Goal: Task Accomplishment & Management: Complete application form

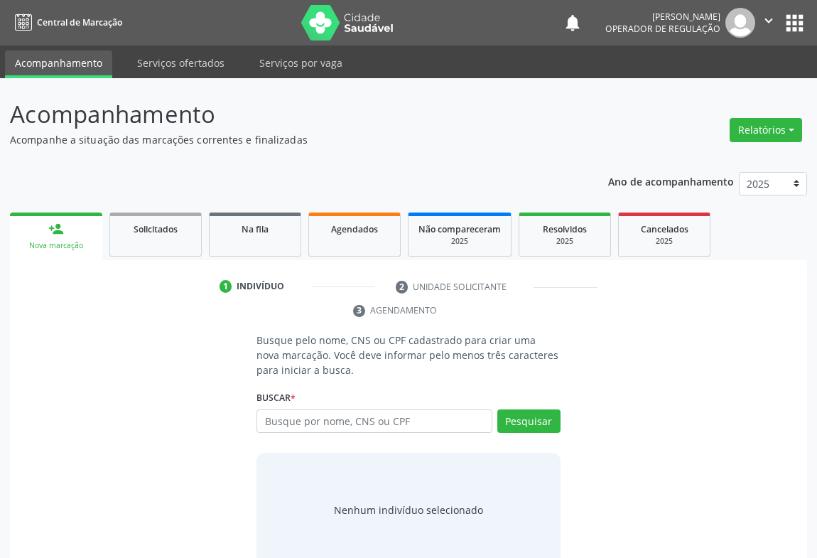
click at [310, 419] on input "text" at bounding box center [374, 421] width 236 height 24
type input "705407478626396"
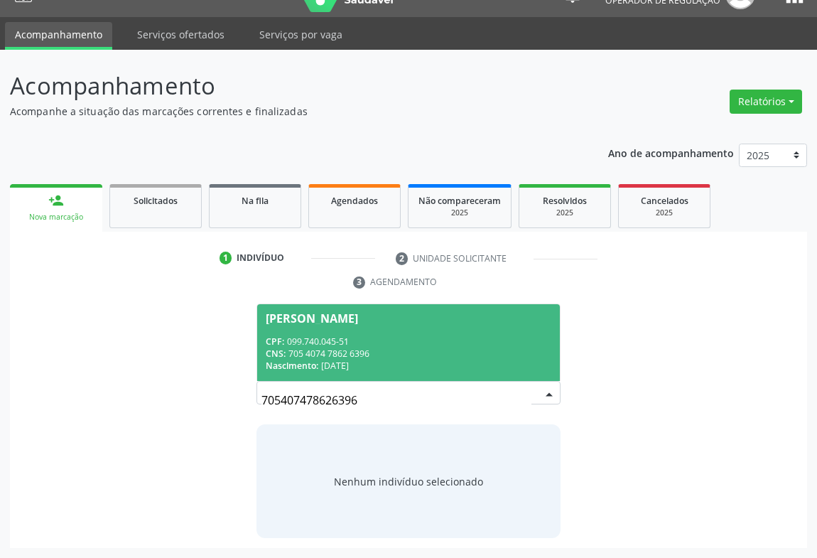
click at [284, 347] on span "CNS:" at bounding box center [276, 353] width 20 height 12
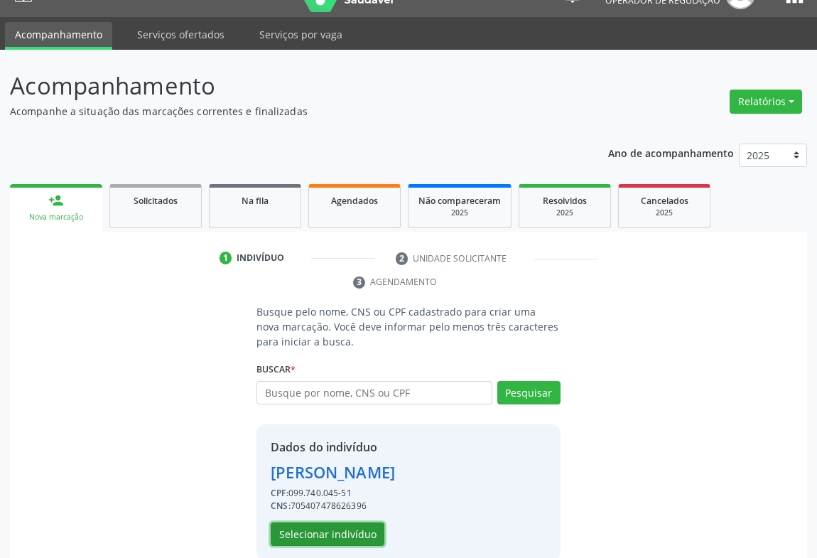
click at [317, 523] on button "Selecionar indivíduo" at bounding box center [328, 534] width 114 height 24
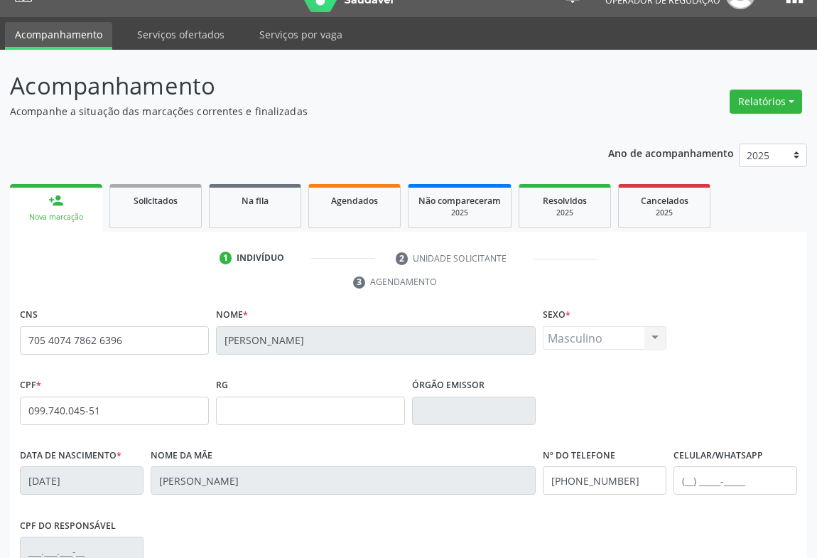
scroll to position [235, 0]
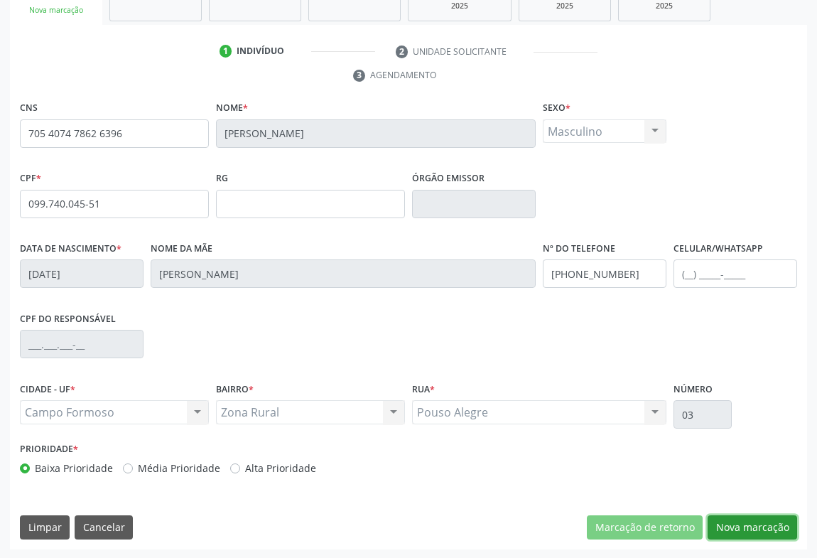
click at [767, 523] on button "Nova marcação" at bounding box center [751, 527] width 89 height 24
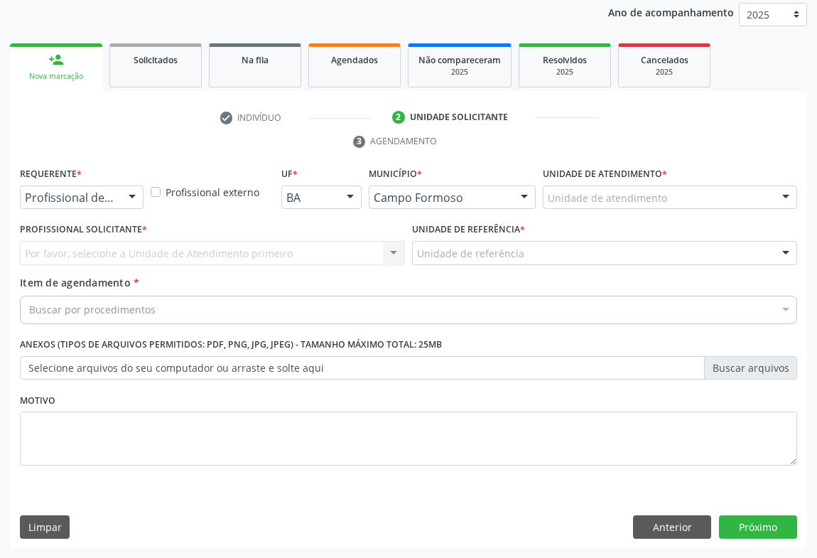
click at [126, 200] on div at bounding box center [131, 198] width 21 height 24
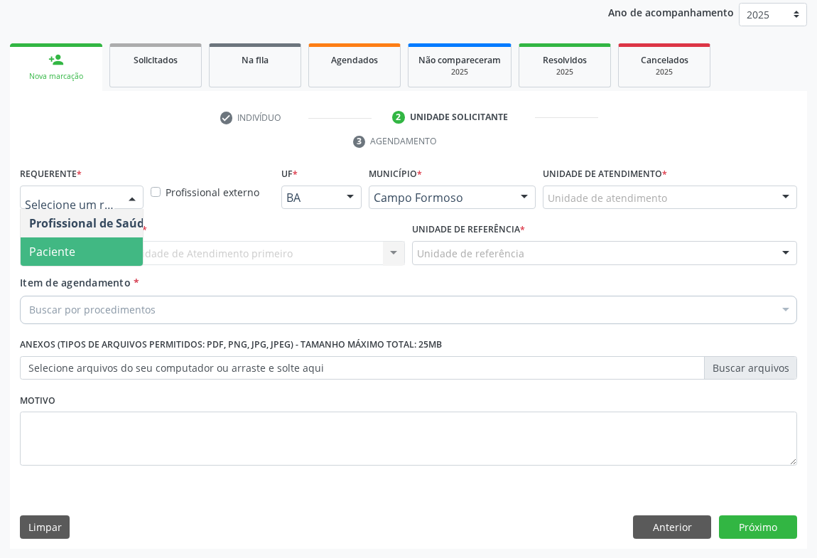
click at [97, 247] on span "Paciente" at bounding box center [90, 251] width 138 height 28
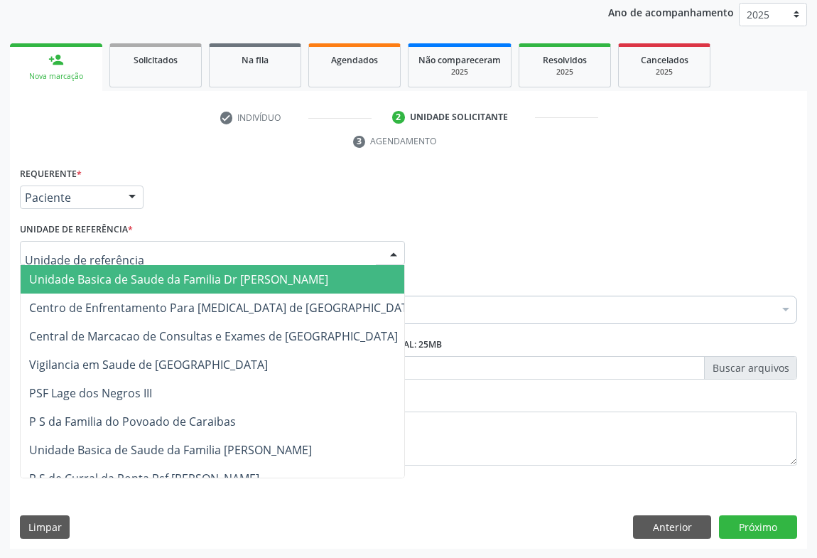
click at [183, 283] on span "Unidade Basica de Saude da Familia Dr [PERSON_NAME]" at bounding box center [178, 279] width 299 height 16
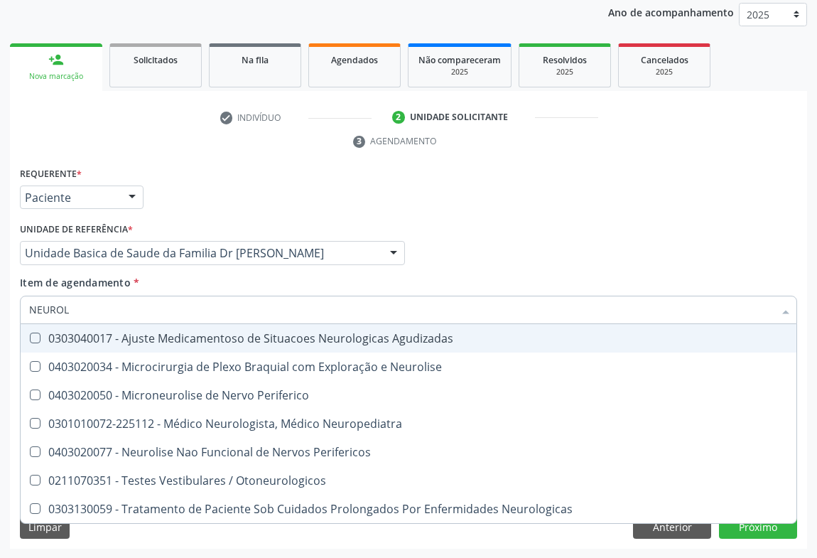
type input "NEUROLO"
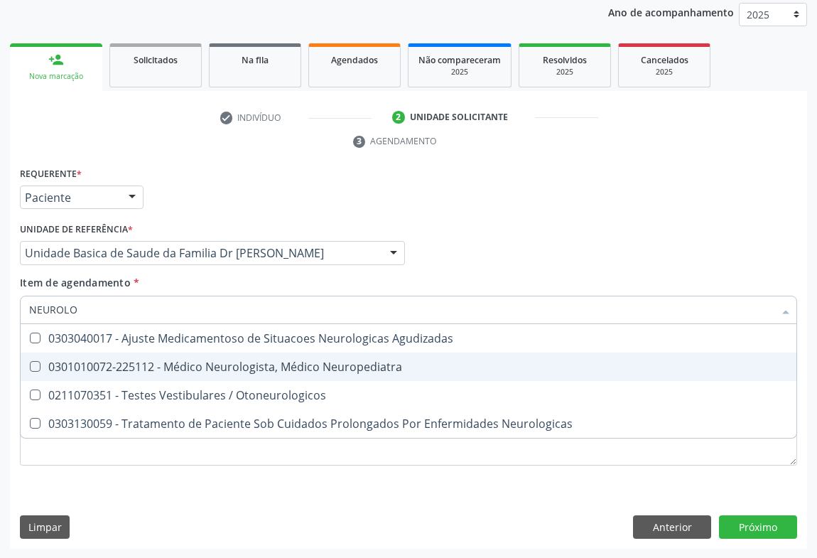
click at [253, 371] on div "0301010072-225112 - Médico Neurologista, Médico Neuropediatra" at bounding box center [408, 366] width 758 height 11
checkbox Neuropediatra "true"
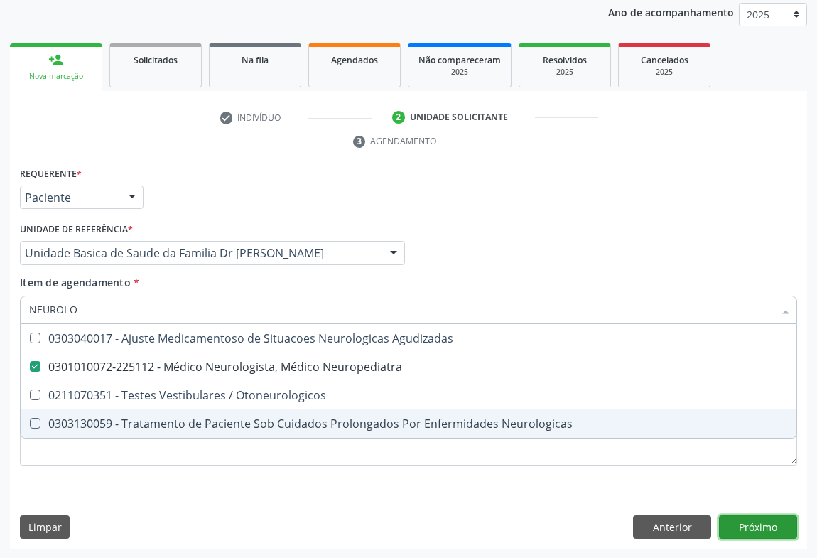
click at [758, 537] on button "Próximo" at bounding box center [758, 527] width 78 height 24
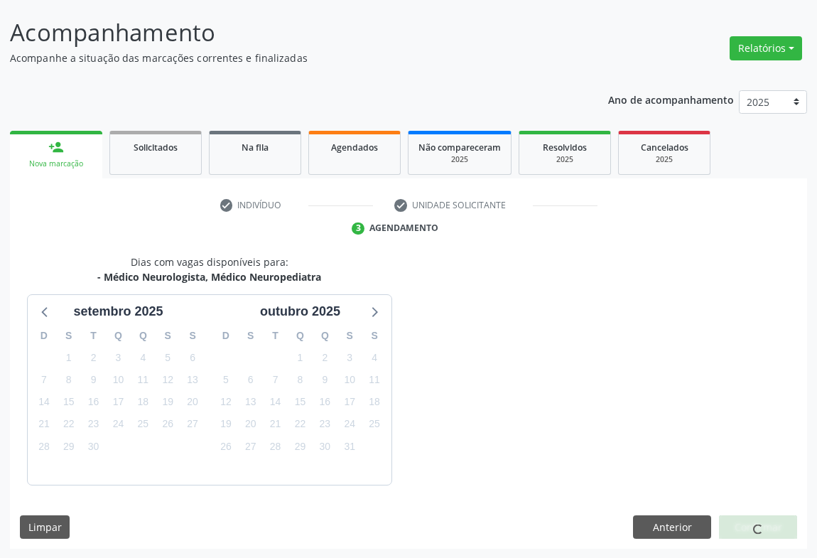
scroll to position [124, 0]
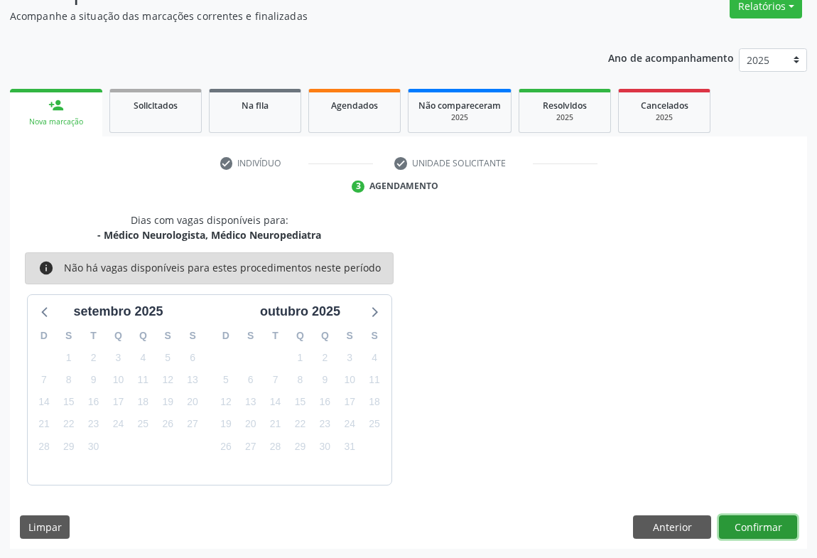
click at [756, 526] on button "Confirmar" at bounding box center [758, 527] width 78 height 24
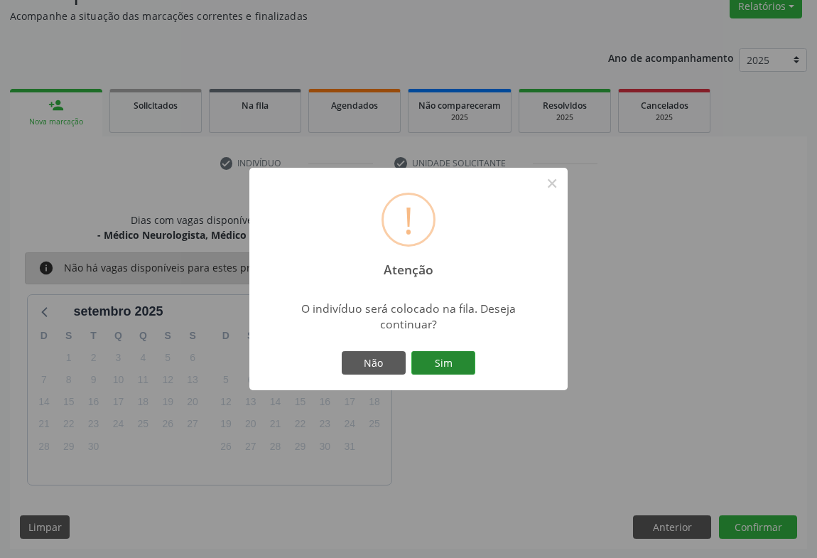
click at [454, 369] on button "Sim" at bounding box center [443, 363] width 64 height 24
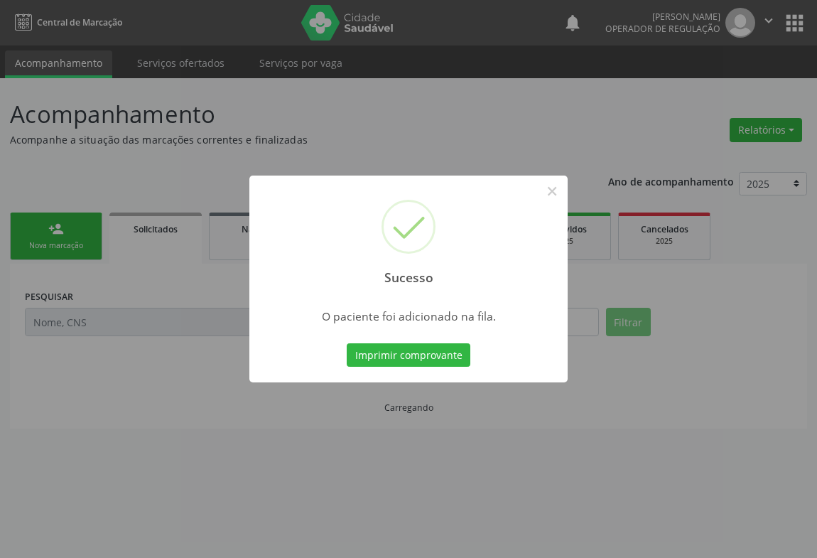
scroll to position [0, 0]
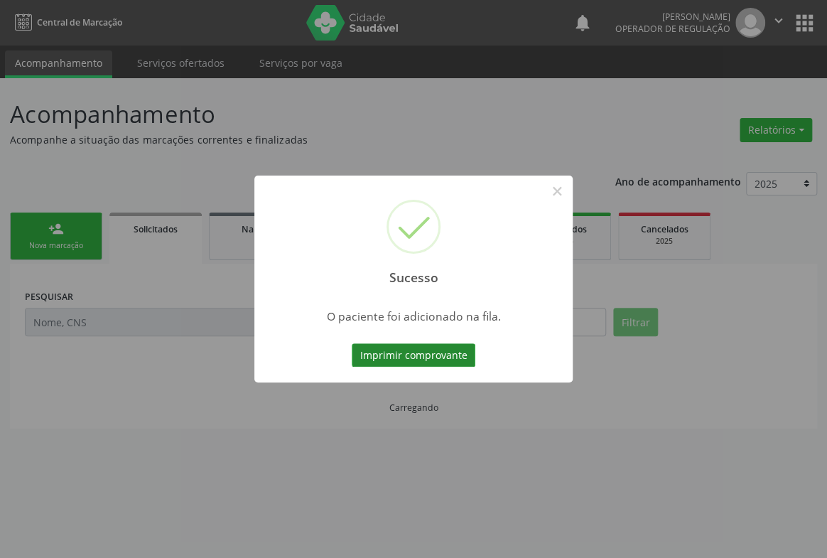
click at [419, 352] on button "Imprimir comprovante" at bounding box center [414, 355] width 124 height 24
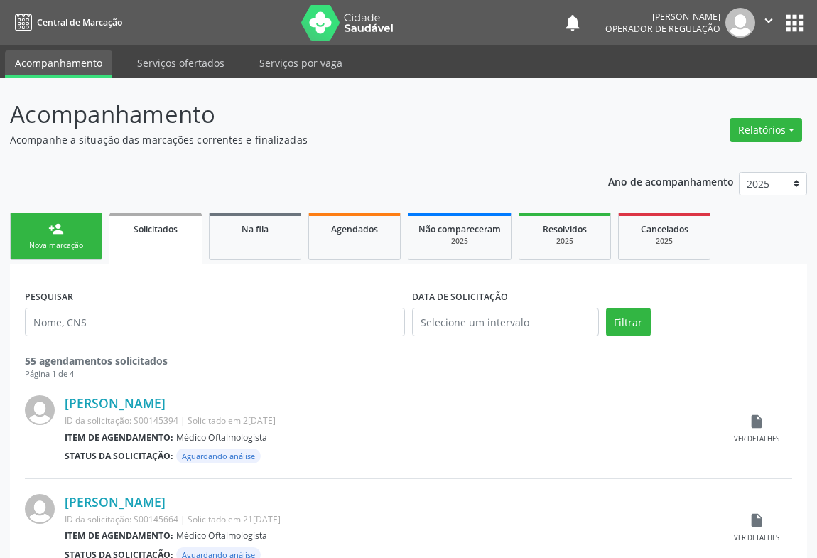
click at [61, 243] on div "Nova marcação" at bounding box center [56, 245] width 71 height 11
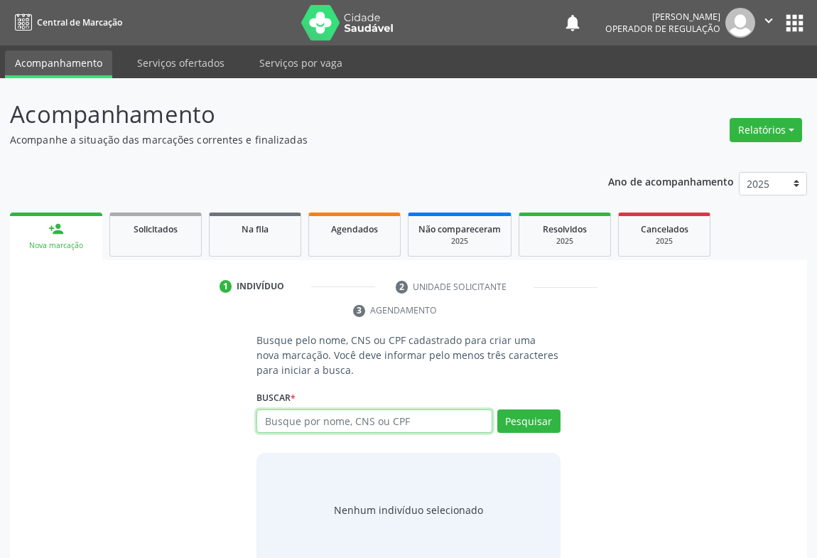
click at [349, 422] on input "text" at bounding box center [374, 421] width 236 height 24
click at [320, 420] on input "text" at bounding box center [374, 421] width 236 height 24
type input "702603791958742"
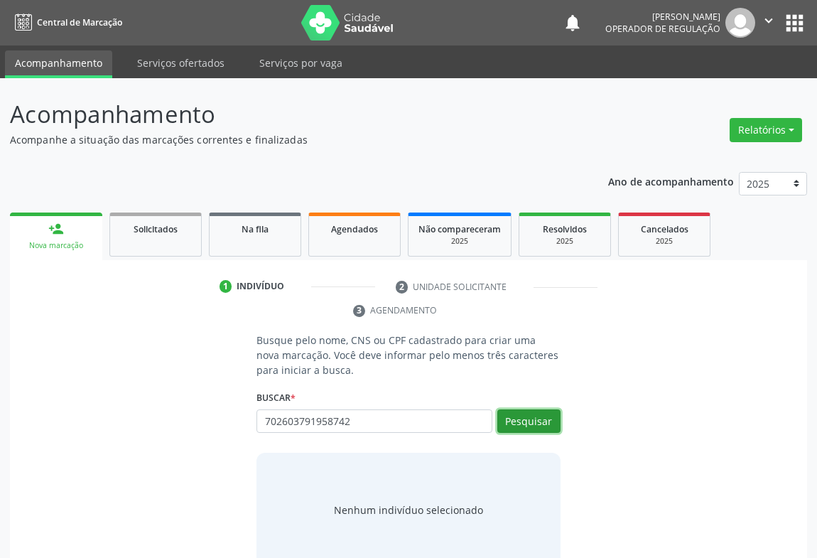
click at [519, 428] on button "Pesquisar" at bounding box center [528, 421] width 63 height 24
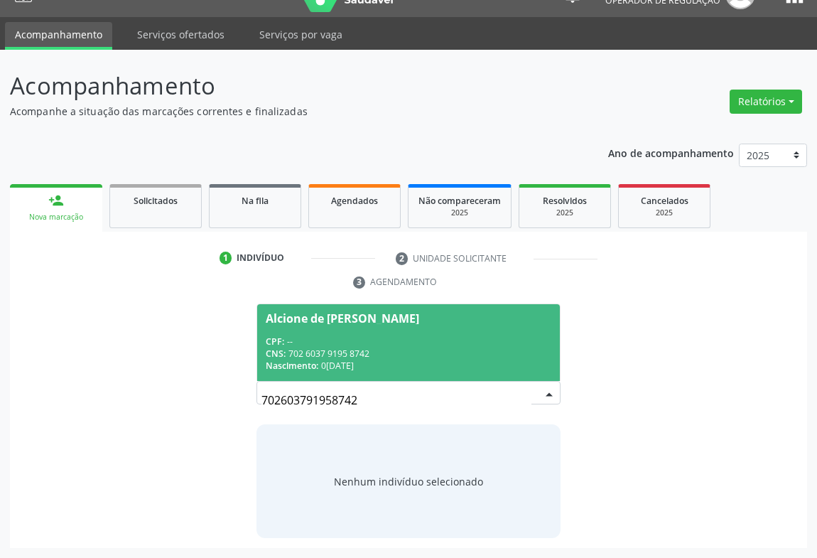
click at [399, 342] on div "CPF: --" at bounding box center [409, 341] width 286 height 12
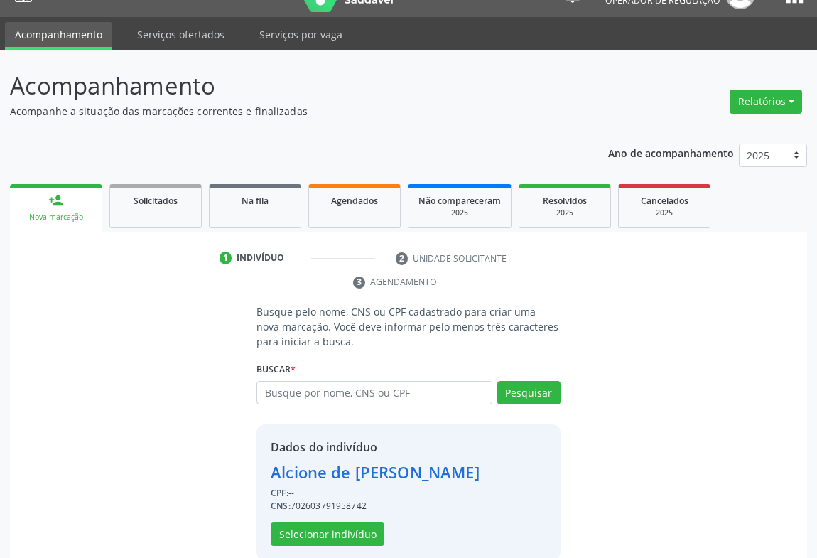
scroll to position [50, 0]
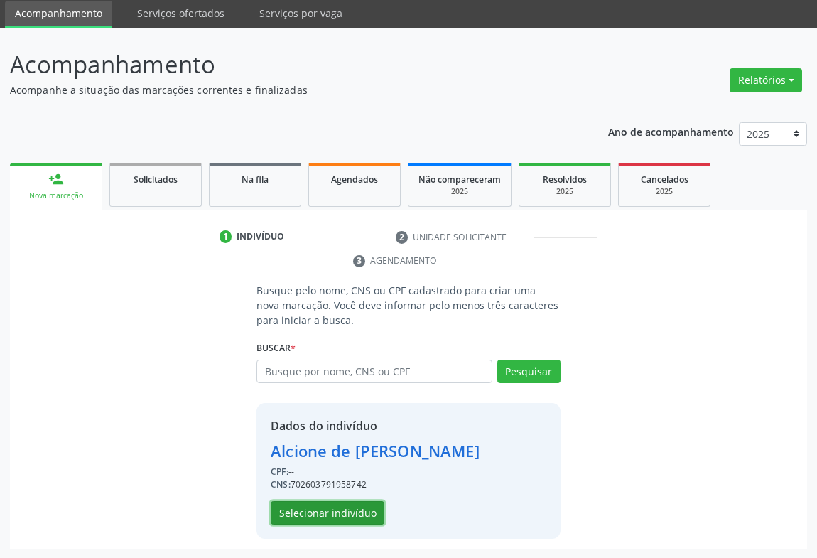
click at [339, 522] on button "Selecionar indivíduo" at bounding box center [328, 513] width 114 height 24
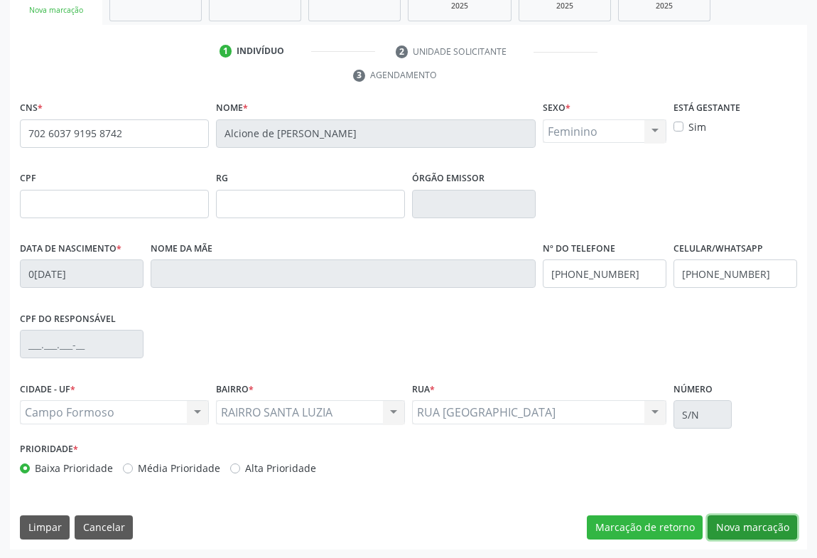
click at [754, 521] on button "Nova marcação" at bounding box center [751, 527] width 89 height 24
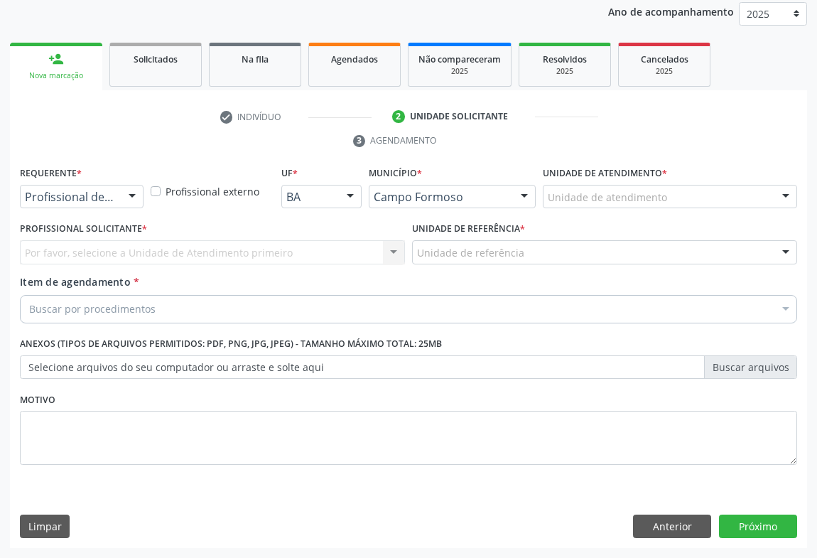
scroll to position [169, 0]
click at [124, 198] on div at bounding box center [131, 198] width 21 height 24
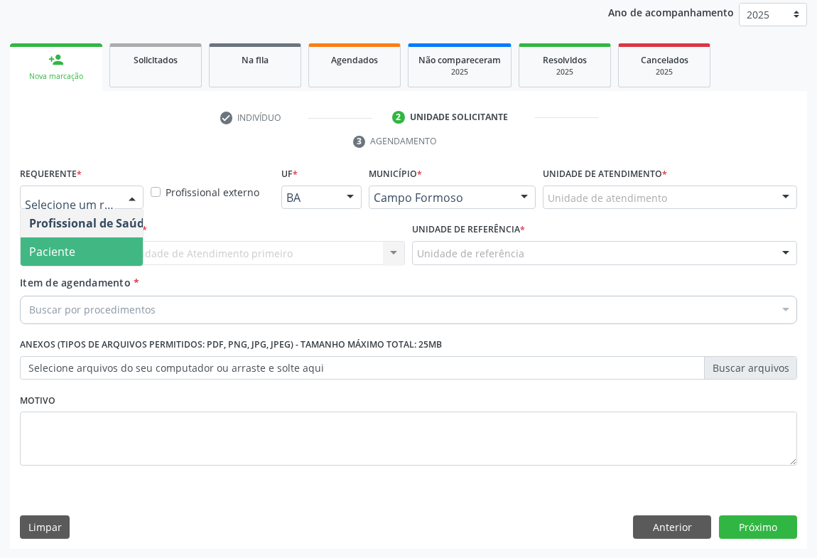
click at [64, 253] on span "Paciente" at bounding box center [52, 252] width 46 height 16
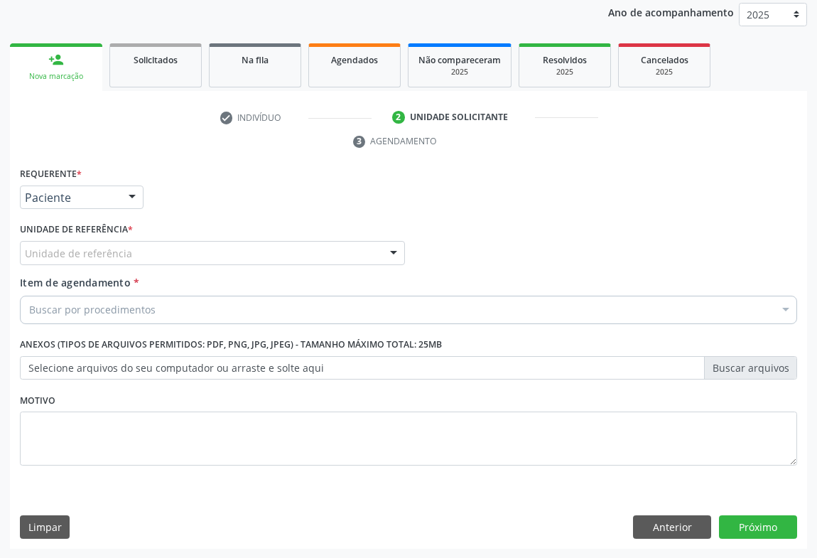
click at [125, 261] on div "Unidade de referência" at bounding box center [212, 253] width 385 height 24
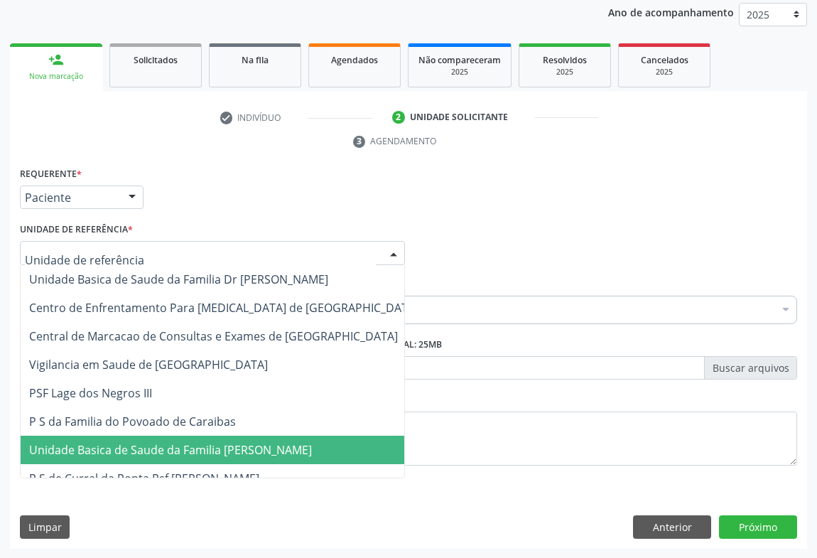
click at [138, 454] on span "Unidade Basica de Saude da Familia [PERSON_NAME]" at bounding box center [170, 450] width 283 height 16
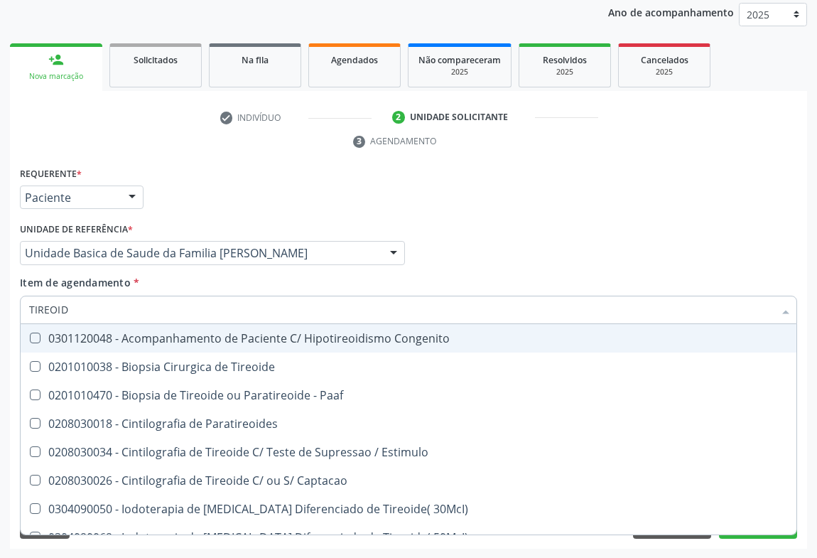
type input "TIREOIDE"
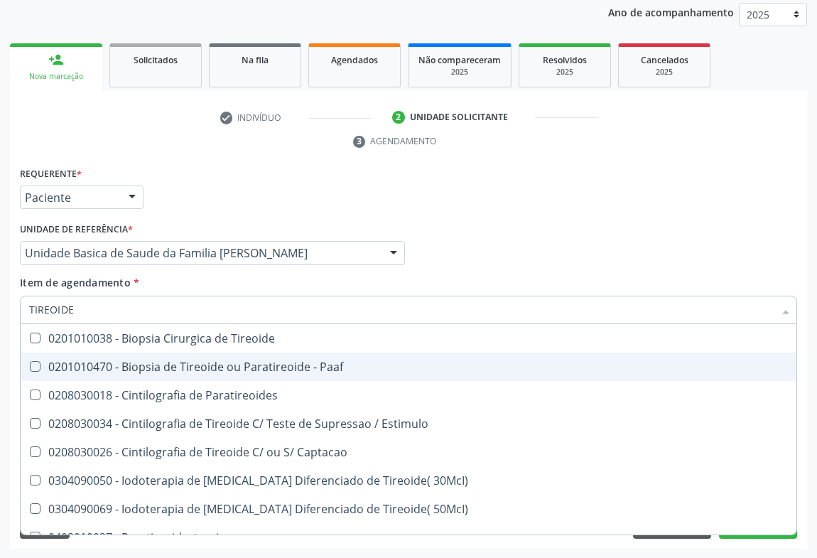
scroll to position [272, 0]
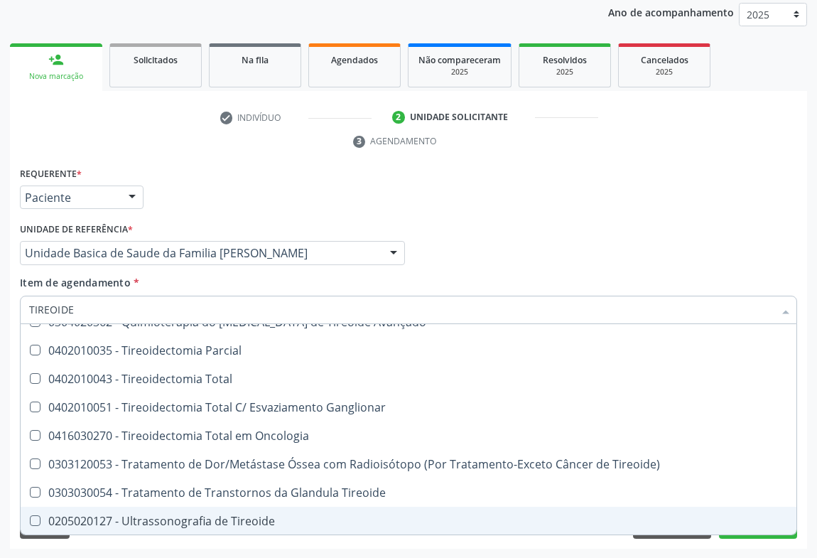
click at [261, 522] on div "0205020127 - Ultrassonografia de Tireoide" at bounding box center [408, 520] width 758 height 11
checkbox Tireoide "true"
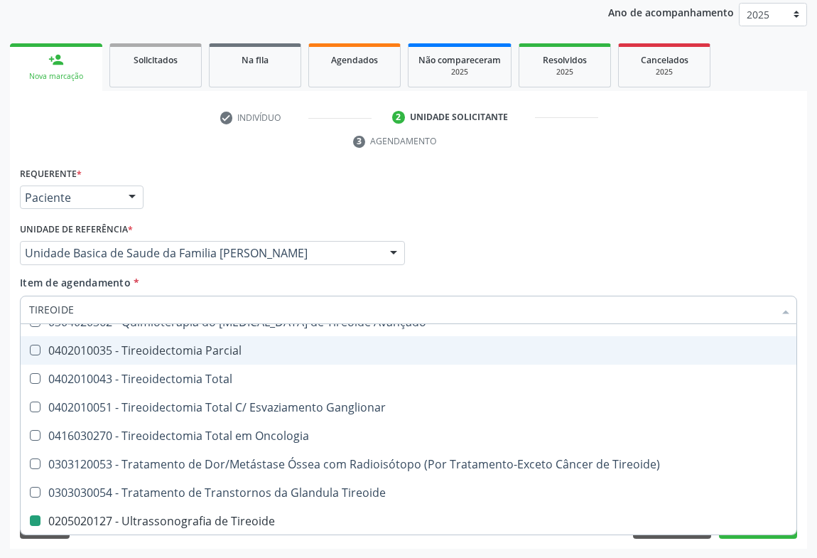
click at [472, 251] on div "Profissional Solicitante Por favor, selecione a Unidade de Atendimento primeiro…" at bounding box center [408, 246] width 784 height 55
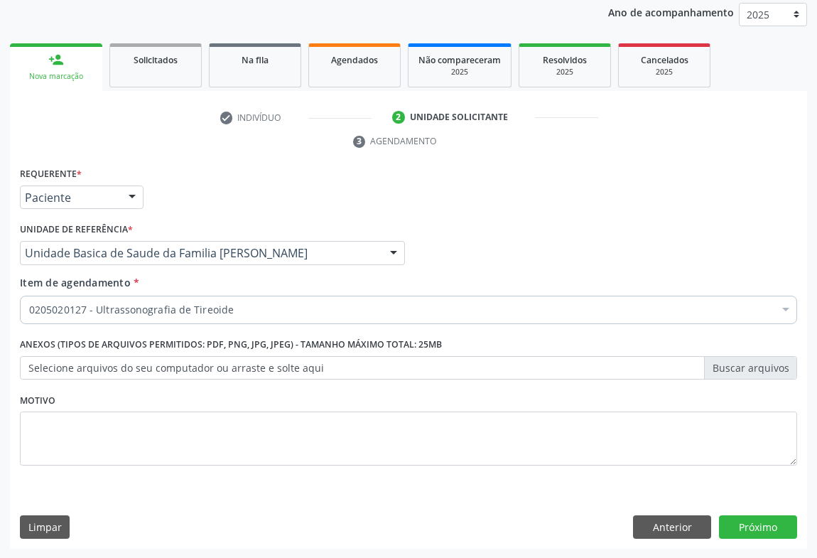
scroll to position [0, 0]
click at [745, 520] on button "Próximo" at bounding box center [758, 527] width 78 height 24
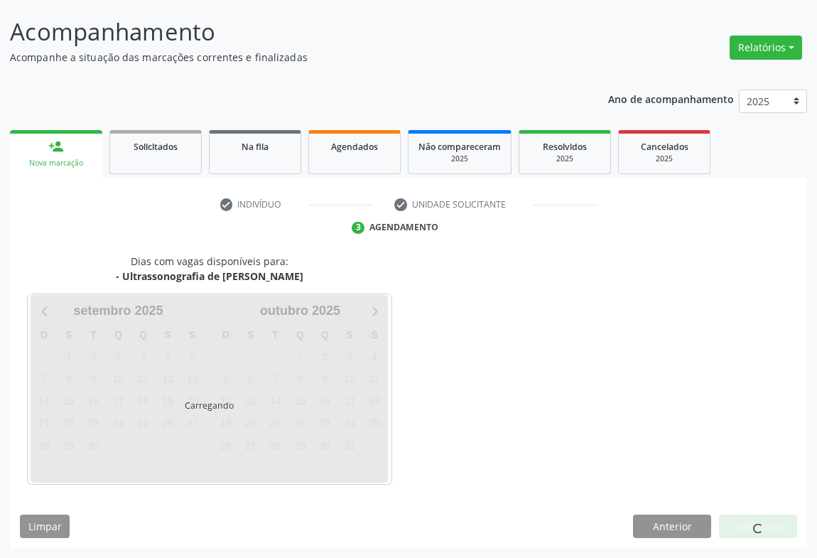
scroll to position [82, 0]
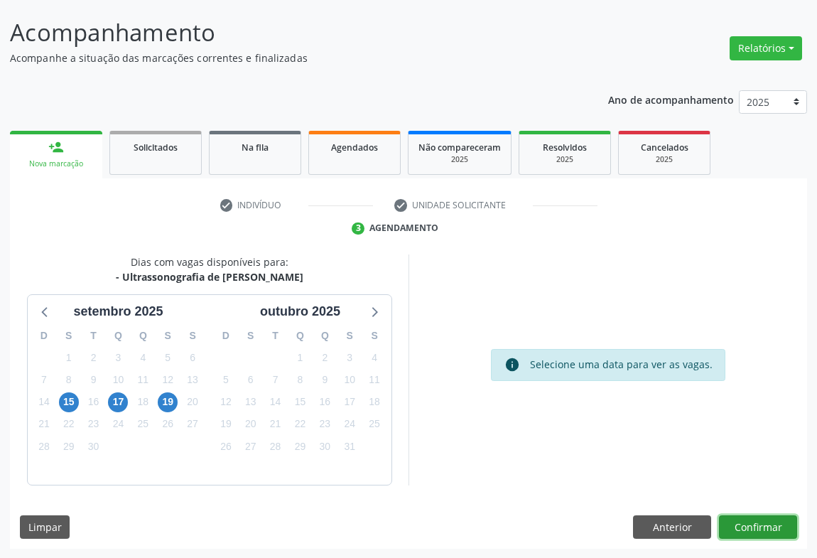
click at [744, 523] on button "Confirmar" at bounding box center [758, 527] width 78 height 24
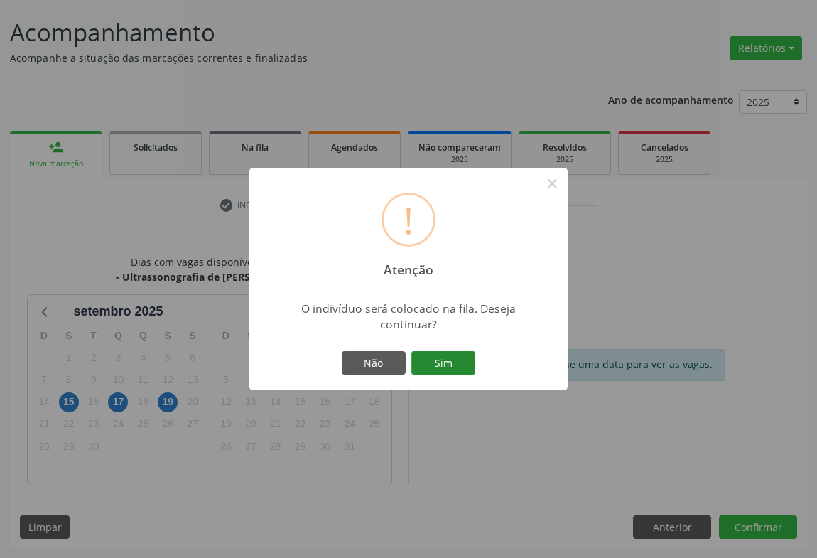
click at [441, 357] on button "Sim" at bounding box center [443, 363] width 64 height 24
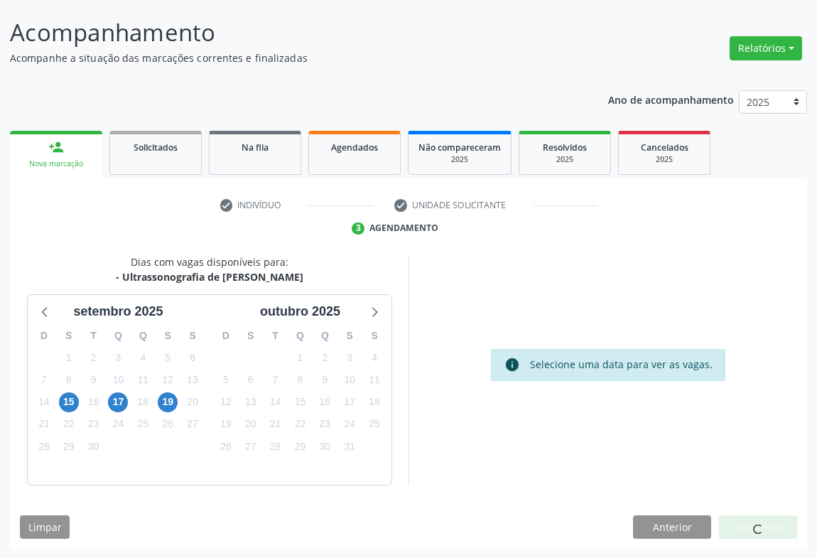
scroll to position [0, 0]
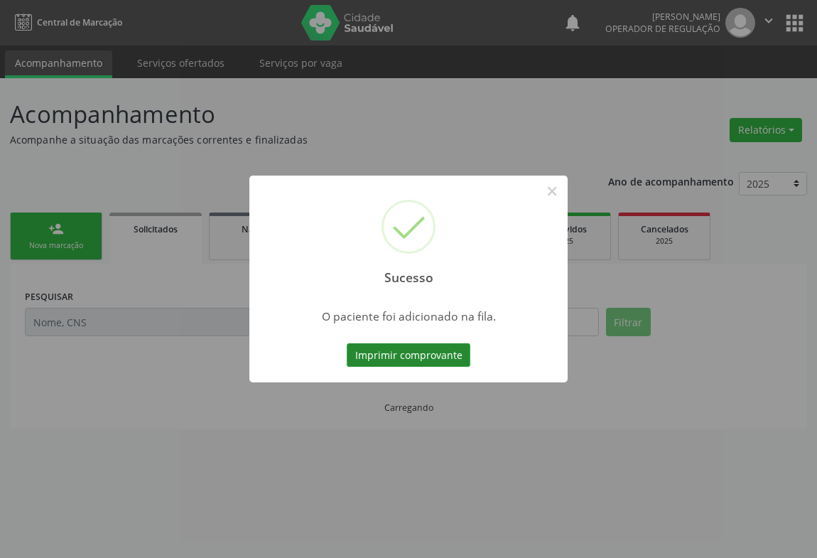
click at [447, 359] on button "Imprimir comprovante" at bounding box center [409, 355] width 124 height 24
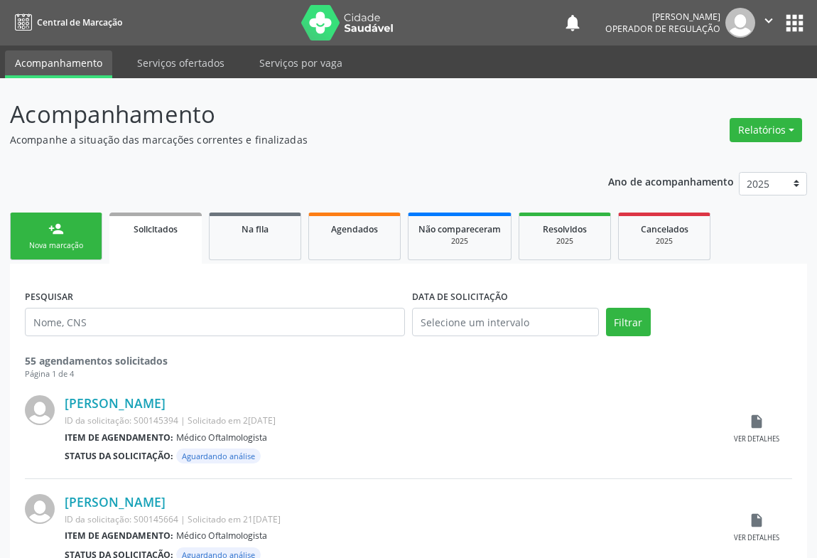
click at [52, 232] on div "person_add" at bounding box center [56, 229] width 16 height 16
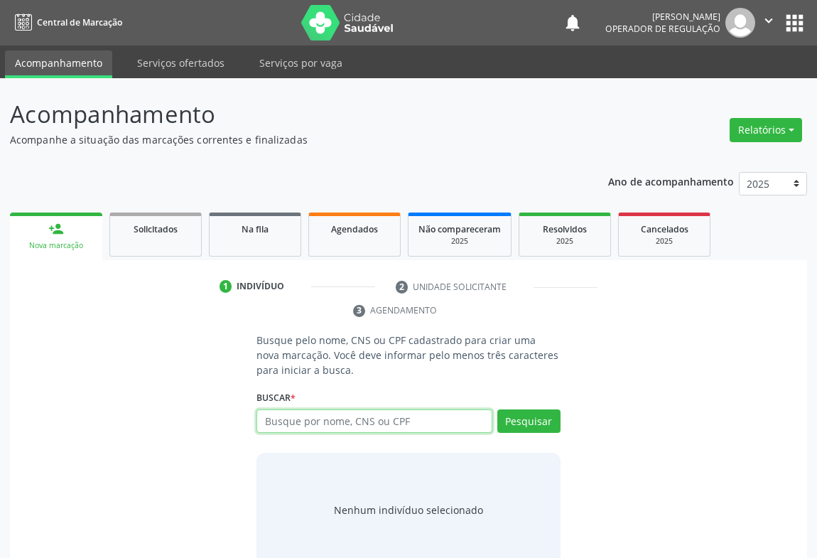
click at [305, 418] on input "text" at bounding box center [374, 421] width 236 height 24
type input "706808704050823"
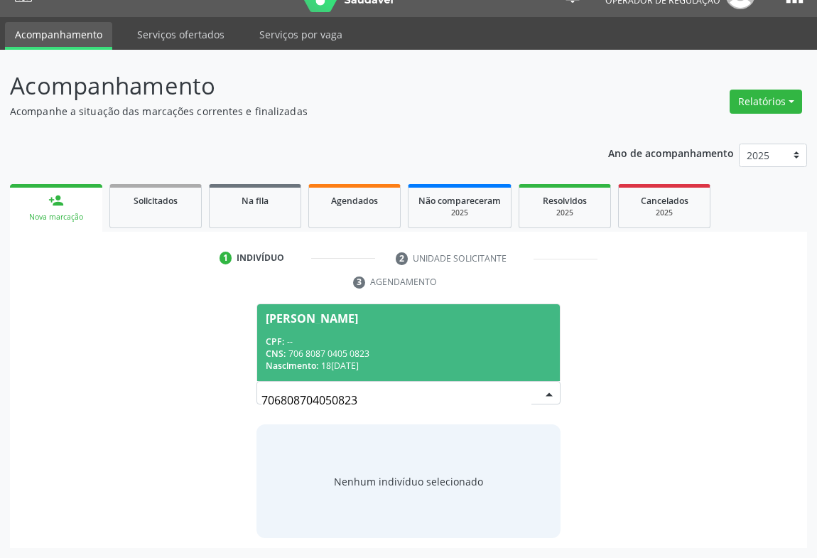
click at [320, 326] on span "Jeisiel Miranda Alves dos Santos CPF: -- CNS: 706 8087 0405 0823 Nascimento: 18…" at bounding box center [408, 342] width 303 height 76
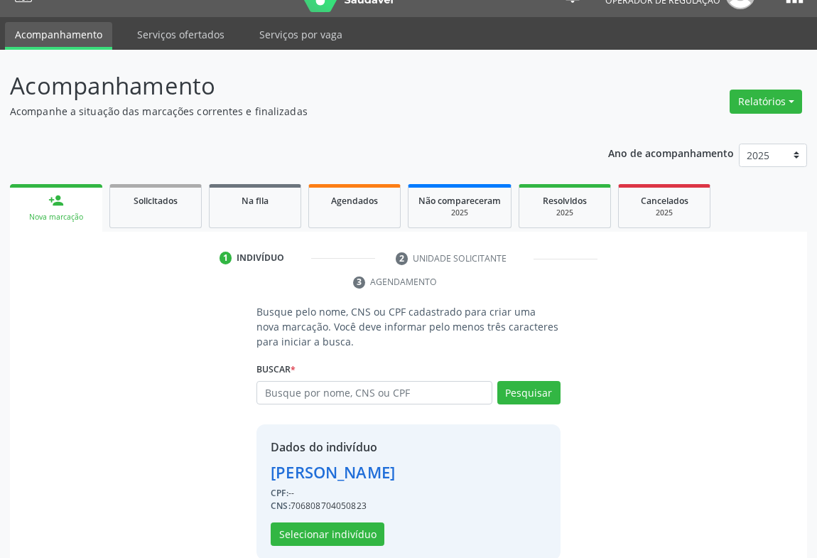
scroll to position [50, 0]
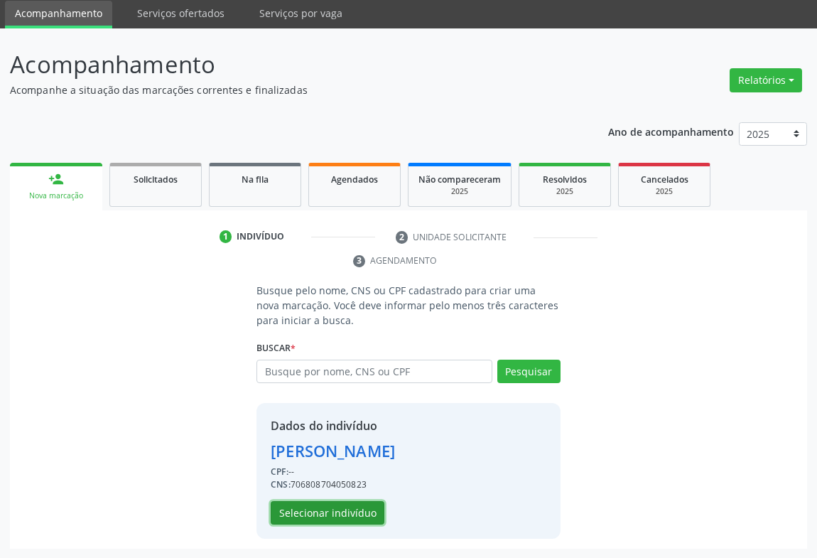
click at [350, 520] on button "Selecionar indivíduo" at bounding box center [328, 513] width 114 height 24
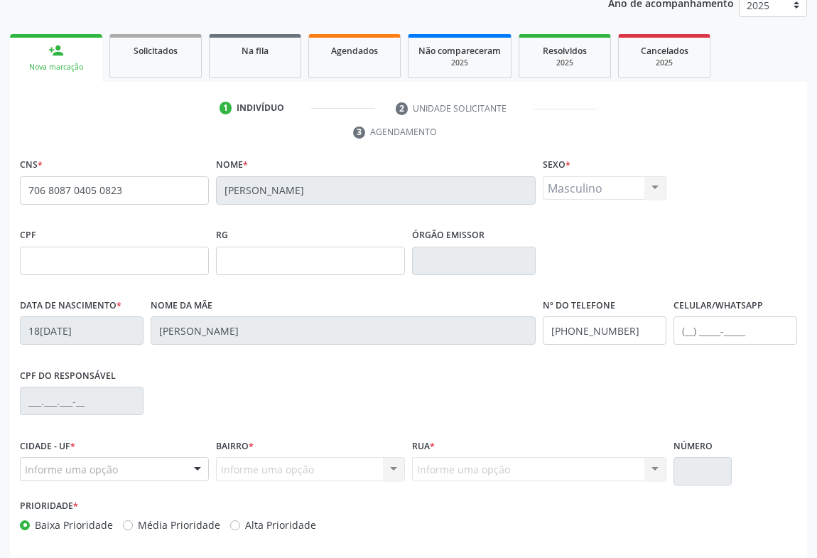
scroll to position [235, 0]
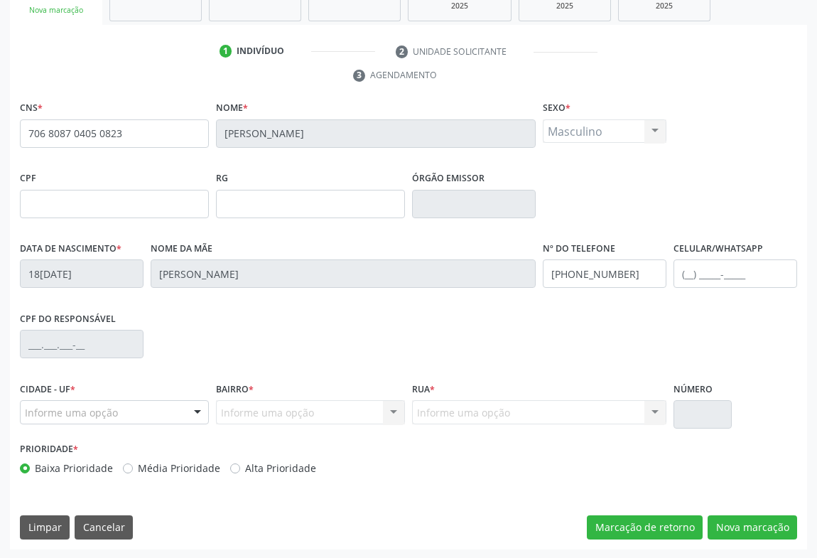
click at [198, 405] on div at bounding box center [197, 413] width 21 height 24
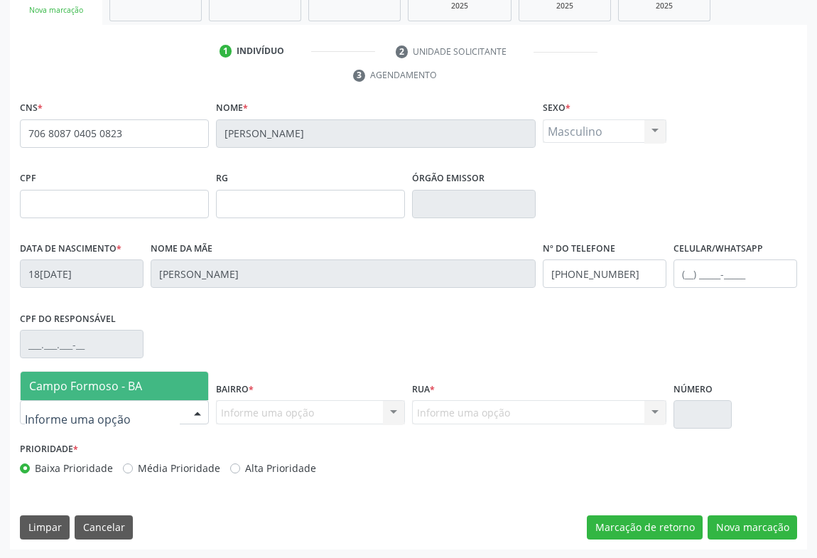
click at [170, 382] on span "Campo Formoso - BA" at bounding box center [114, 385] width 187 height 28
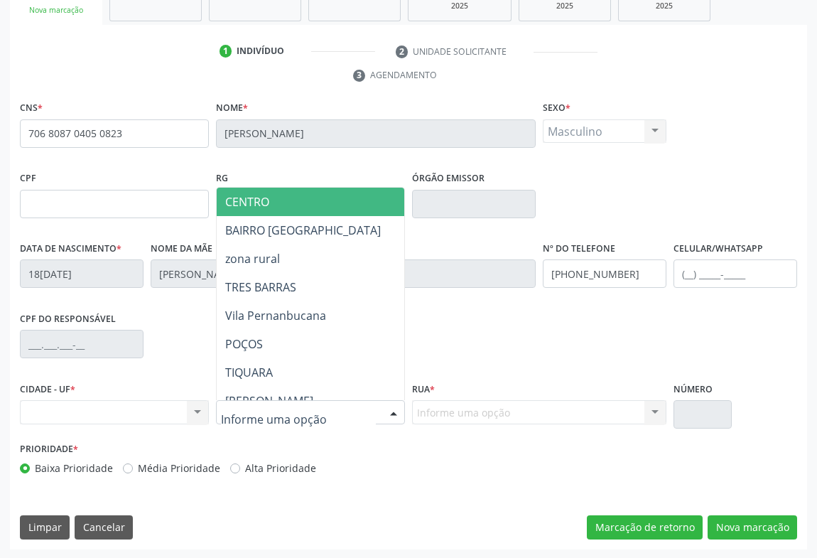
click at [388, 406] on div at bounding box center [393, 413] width 21 height 24
click at [264, 207] on span "CENTRO" at bounding box center [370, 201] width 307 height 28
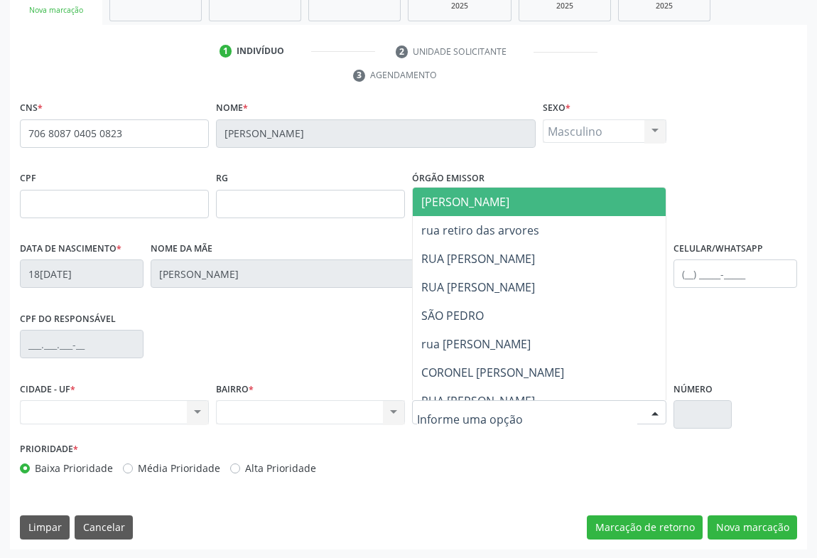
click at [617, 407] on div at bounding box center [539, 412] width 254 height 24
click at [513, 200] on span "JUCA MARQUES" at bounding box center [584, 201] width 342 height 28
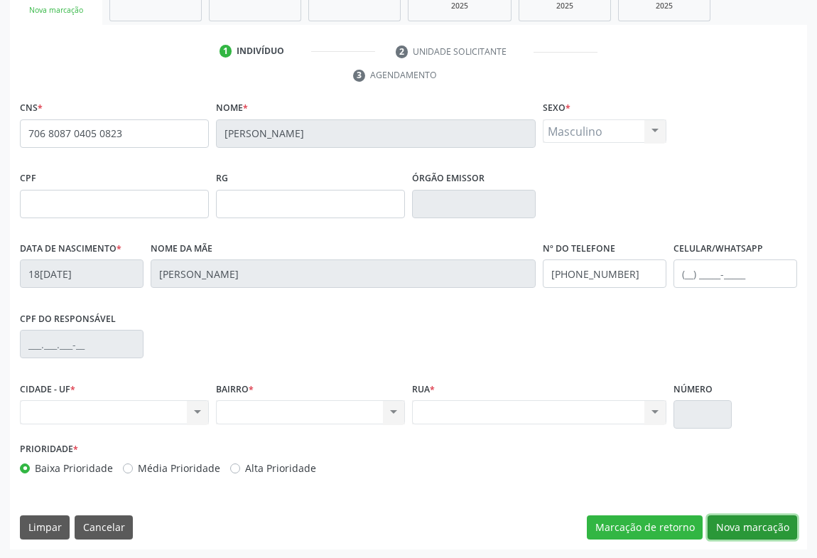
click at [763, 520] on button "Nova marcação" at bounding box center [751, 527] width 89 height 24
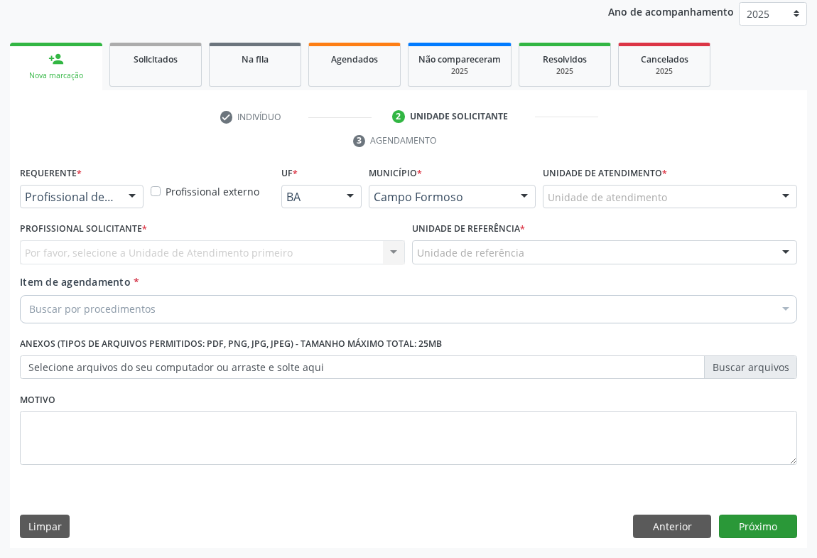
scroll to position [169, 0]
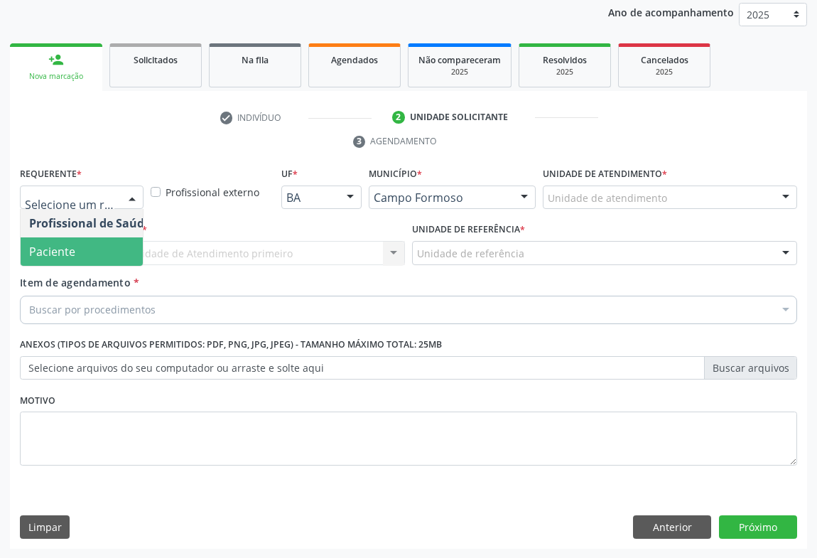
click at [63, 248] on span "Paciente" at bounding box center [52, 252] width 46 height 16
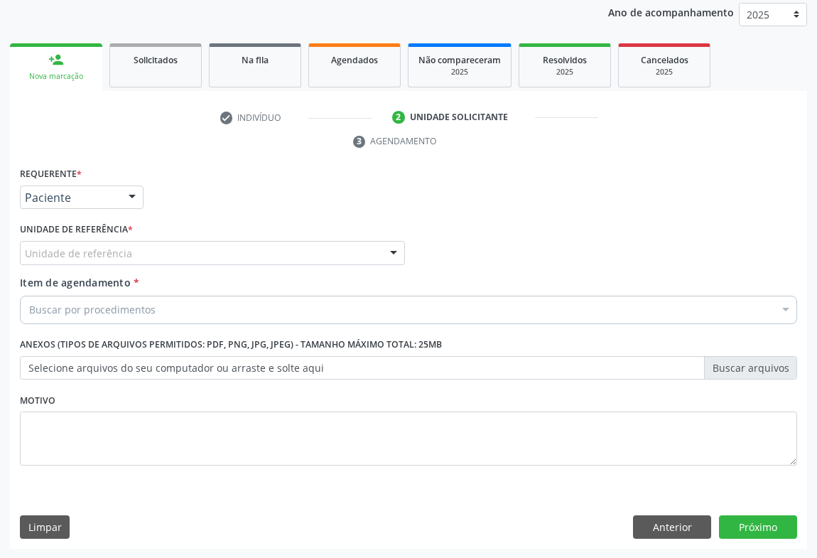
click at [142, 260] on div "Unidade de referência" at bounding box center [212, 253] width 385 height 24
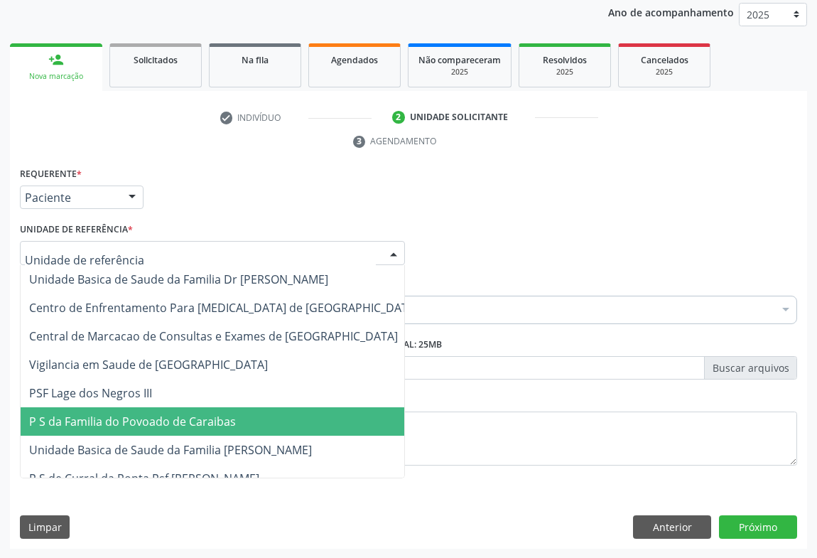
click at [175, 419] on span "P S da Familia do Povoado de Caraibas" at bounding box center [132, 421] width 207 height 16
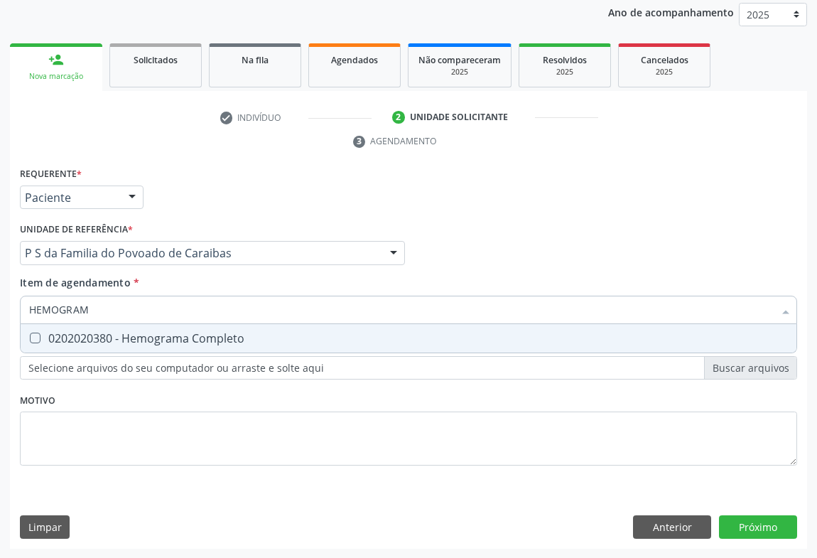
type input "HEMOGRAMA"
click at [121, 327] on span "0202020380 - Hemograma Completo" at bounding box center [409, 338] width 776 height 28
checkbox Completo "true"
type input "HEMOGRAMA"
click at [200, 212] on div "Requerente * Paciente Profissional de Saúde Paciente Nenhum resultado encontrad…" at bounding box center [408, 190] width 784 height 55
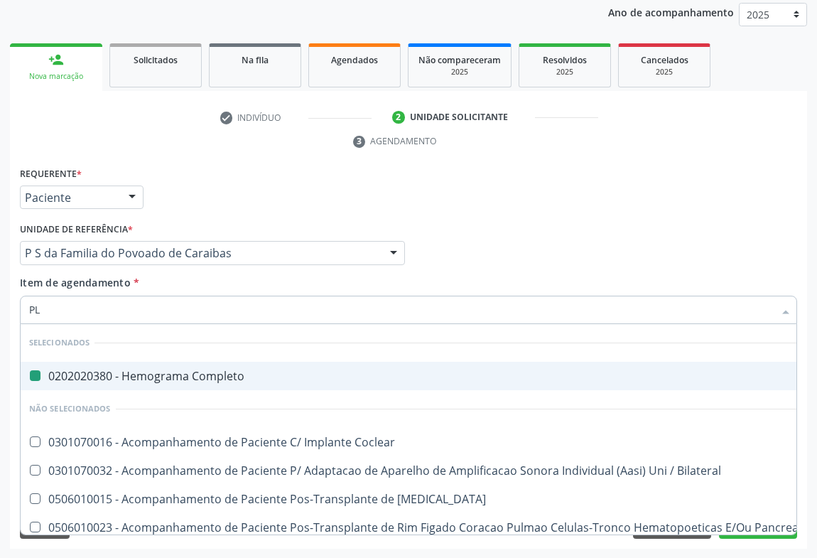
type input "PLA"
checkbox Completo "false"
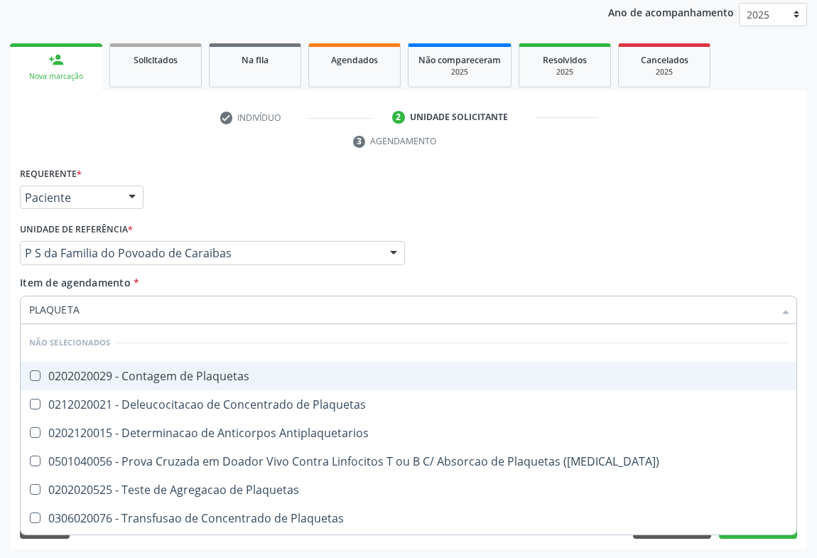
type input "PLAQUETAS"
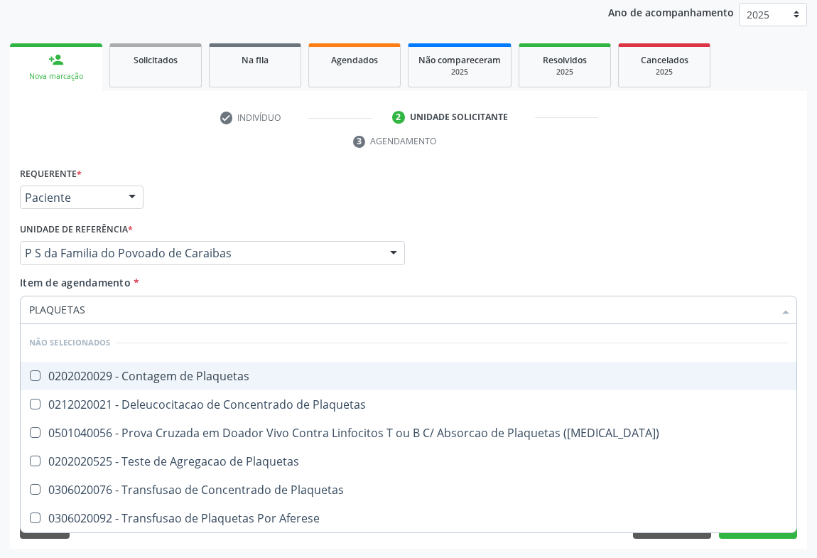
click at [118, 374] on div "0202020029 - Contagem de Plaquetas" at bounding box center [408, 375] width 758 height 11
checkbox Plaquetas "true"
click at [200, 212] on div "Requerente * Paciente Profissional de Saúde Paciente Nenhum resultado encontrad…" at bounding box center [408, 190] width 784 height 55
checkbox Plaquetas "true"
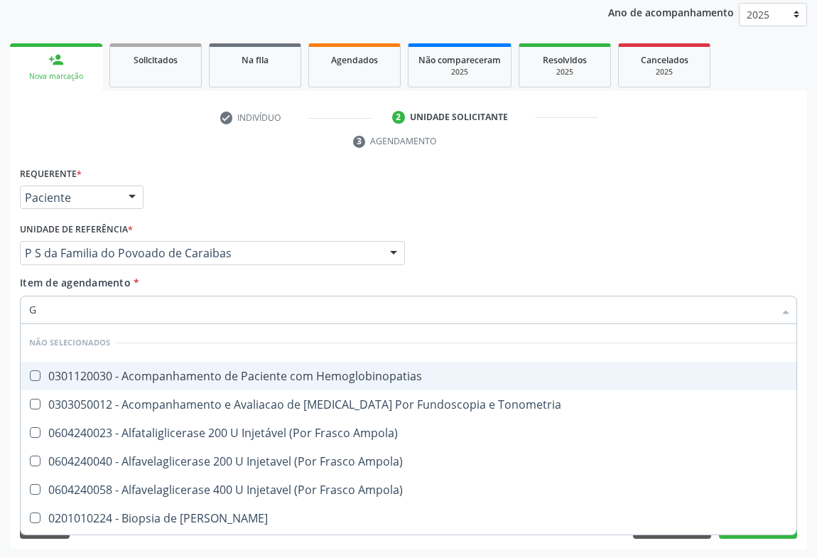
type input "GL"
checkbox Hemoglobinopatias "false"
checkbox Tonometria "false"
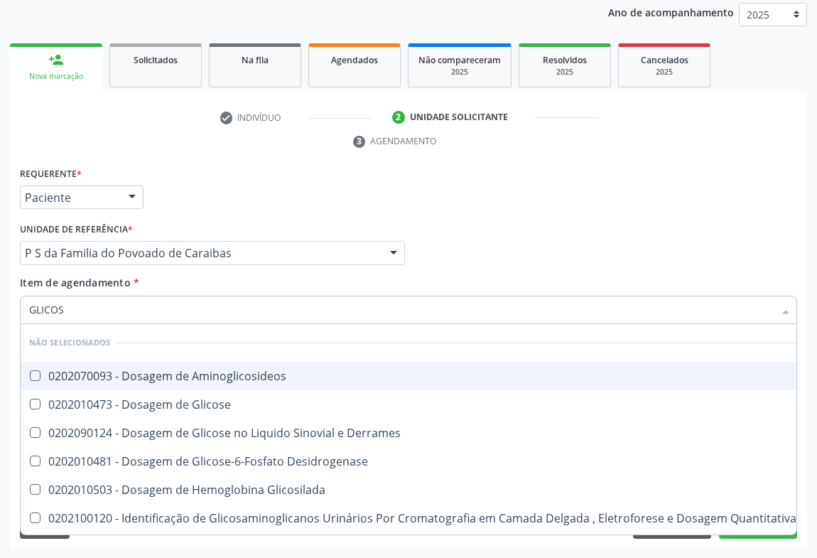
type input "GLICOSE"
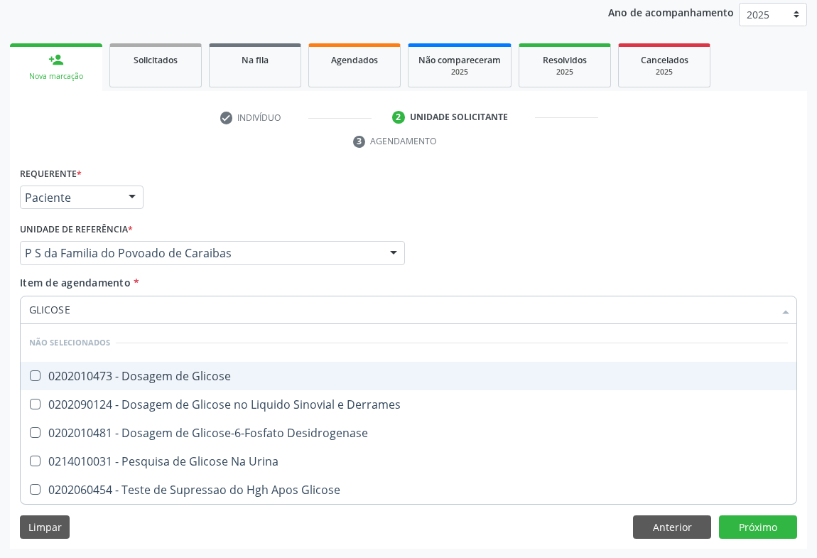
click at [97, 372] on div "0202010473 - Dosagem de Glicose" at bounding box center [408, 375] width 758 height 11
checkbox Glicose "true"
type input "GLICOSE"
click at [181, 182] on div "Requerente * Paciente Profissional de Saúde Paciente Nenhum resultado encontrad…" at bounding box center [408, 190] width 784 height 55
checkbox Derrames "true"
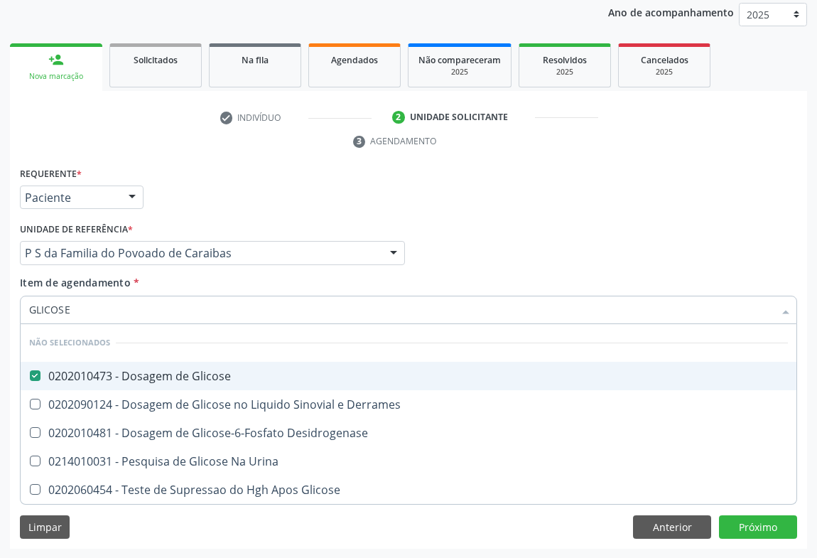
checkbox Desidrogenase "true"
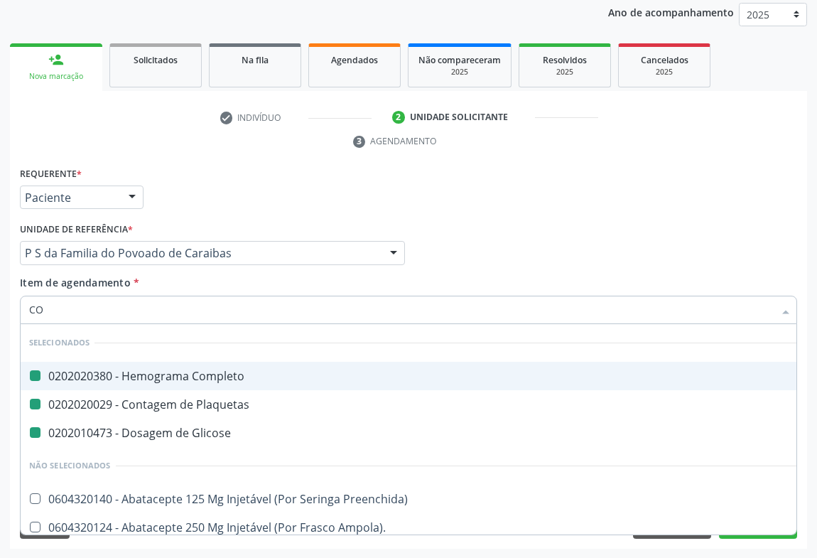
type input "COL"
checkbox Completo "false"
checkbox Plaquetas "false"
checkbox Glicose "false"
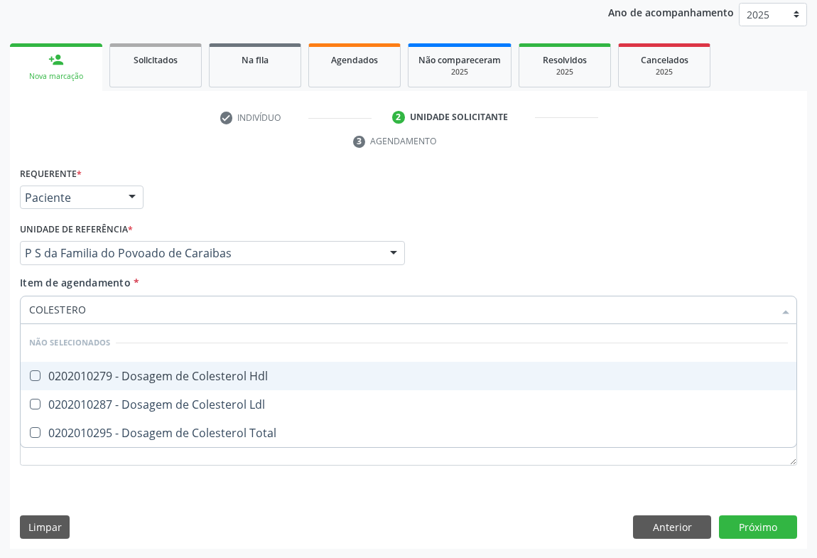
type input "COLESTEROL"
click at [114, 375] on div "0202010279 - Dosagem de Colesterol Hdl" at bounding box center [408, 375] width 758 height 11
checkbox Hdl "true"
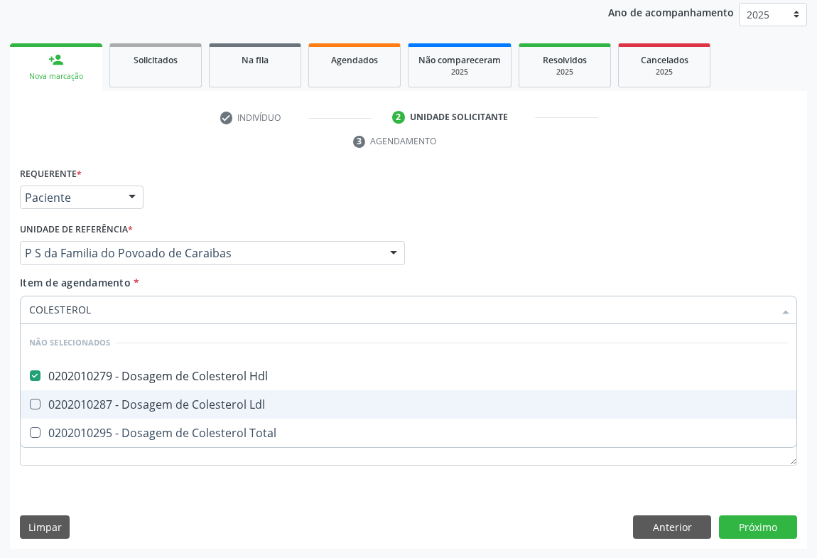
click at [115, 399] on div "0202010287 - Dosagem de Colesterol Ldl" at bounding box center [408, 403] width 758 height 11
checkbox Ldl "true"
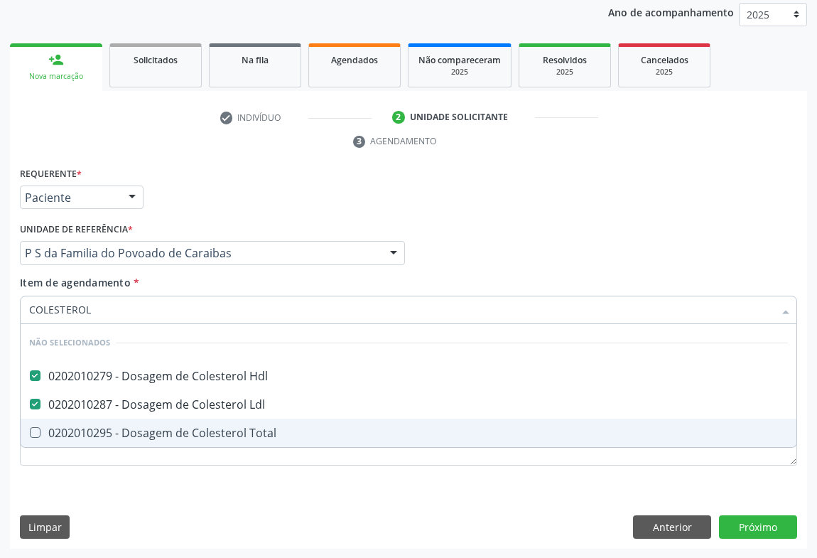
click at [104, 427] on div "0202010295 - Dosagem de Colesterol Total" at bounding box center [408, 432] width 758 height 11
checkbox Total "true"
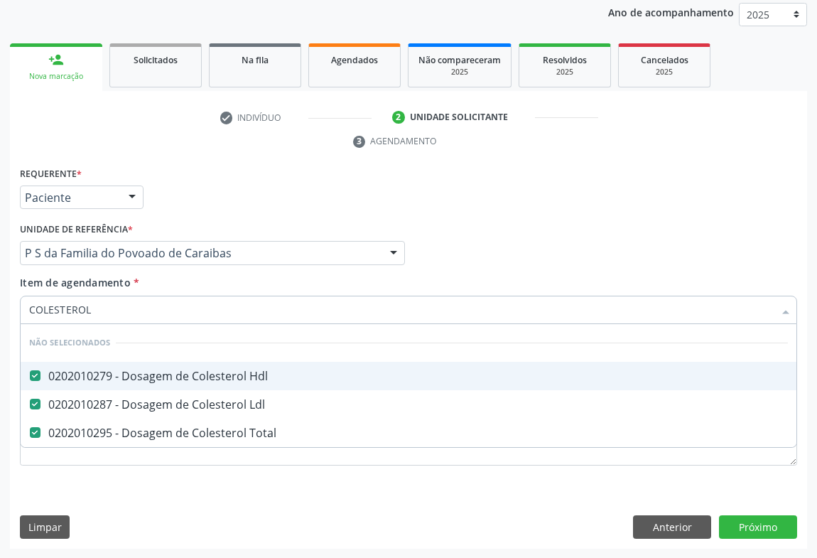
click at [178, 197] on div "Requerente * Paciente Profissional de Saúde Paciente Nenhum resultado encontrad…" at bounding box center [408, 190] width 784 height 55
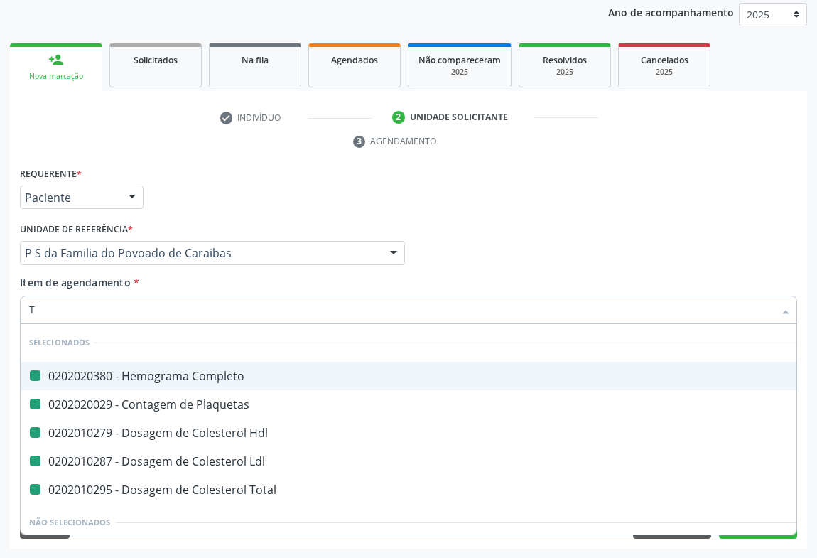
type input "TR"
checkbox Completo "false"
checkbox Plaquetas "false"
checkbox Hdl "false"
checkbox Ldl "false"
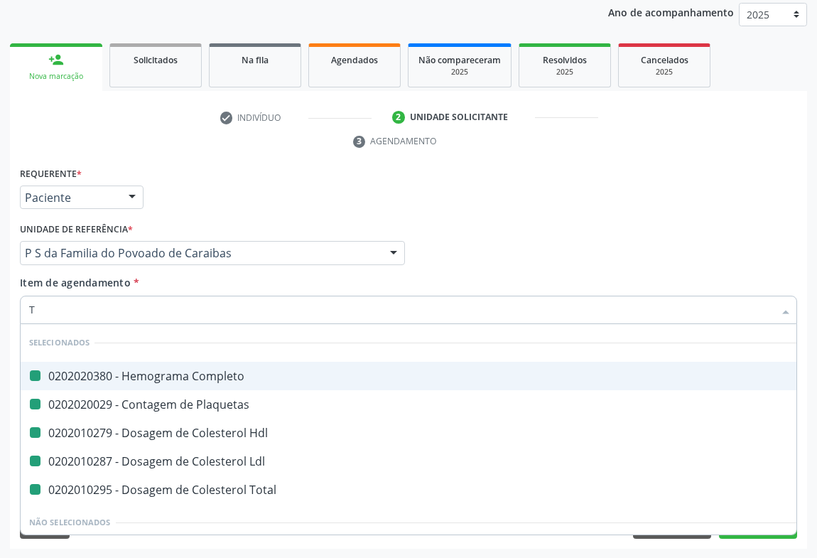
checkbox Total "false"
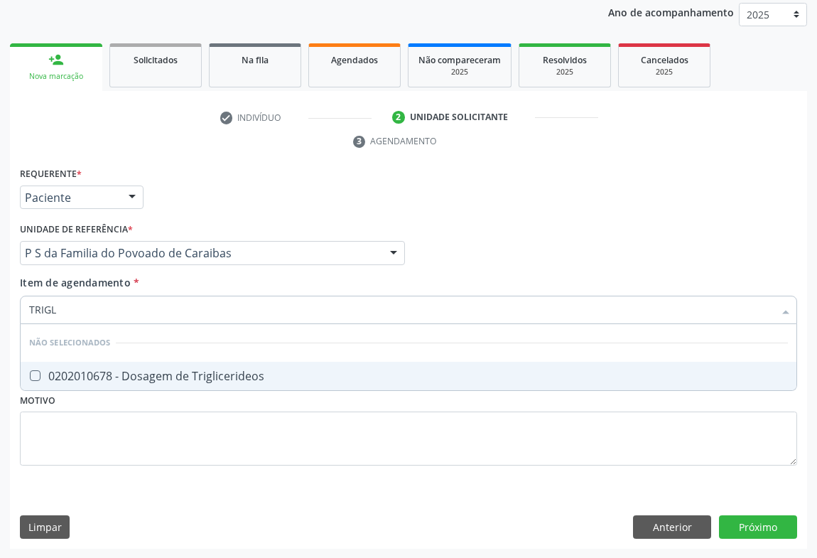
type input "TRIGLI"
click at [115, 376] on div "0202010678 - Dosagem de Triglicerideos" at bounding box center [408, 375] width 758 height 11
checkbox Triglicerideos "true"
click at [217, 219] on div "Unidade de referência * P S da Familia do Povoado de Caraibas Unidade Basica de…" at bounding box center [212, 241] width 385 height 45
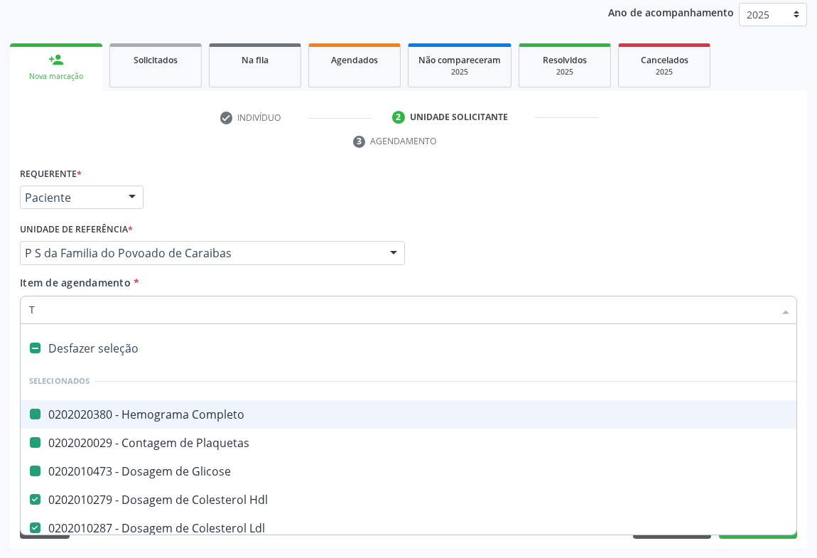
type input "TG"
checkbox Completo "false"
checkbox Plaquetas "false"
checkbox Glicose "false"
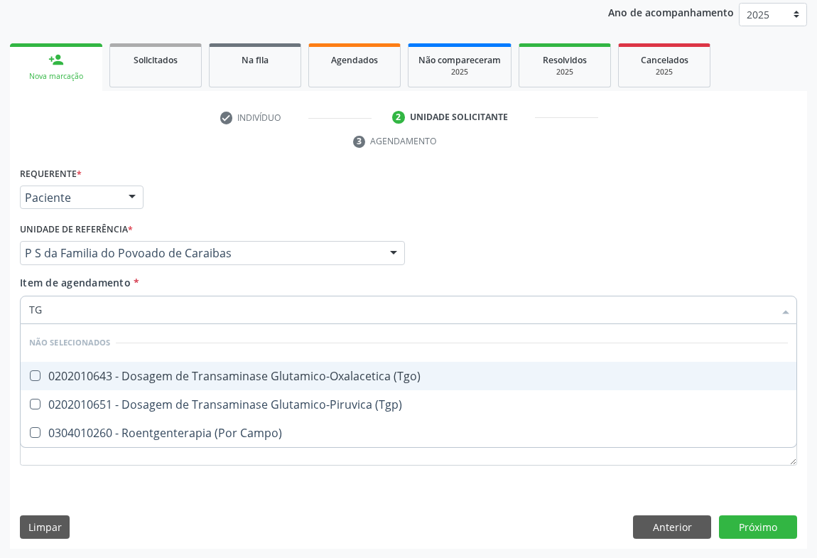
click at [97, 370] on div "0202010643 - Dosagem de Transaminase Glutamico-Oxalacetica (Tgo)" at bounding box center [408, 375] width 758 height 11
checkbox \(Tgo\) "true"
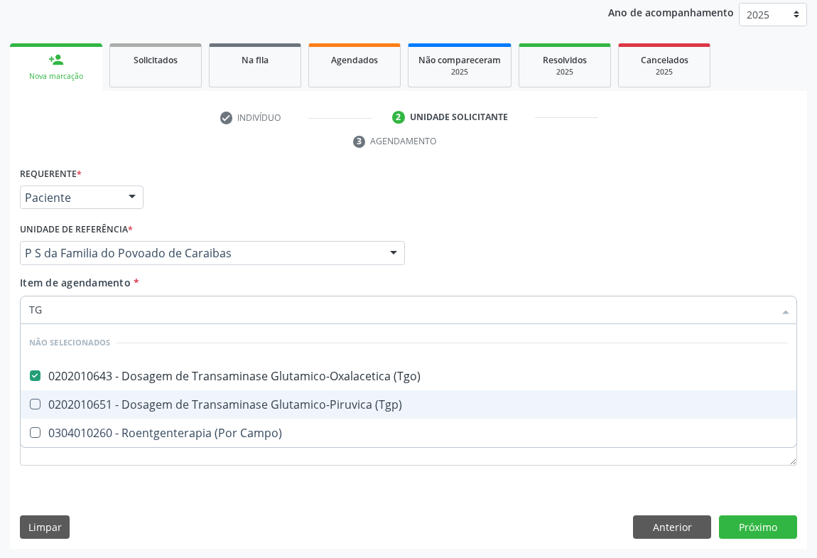
click at [95, 398] on div "0202010651 - Dosagem de Transaminase Glutamico-Piruvica (Tgp)" at bounding box center [408, 403] width 758 height 11
checkbox \(Tgp\) "true"
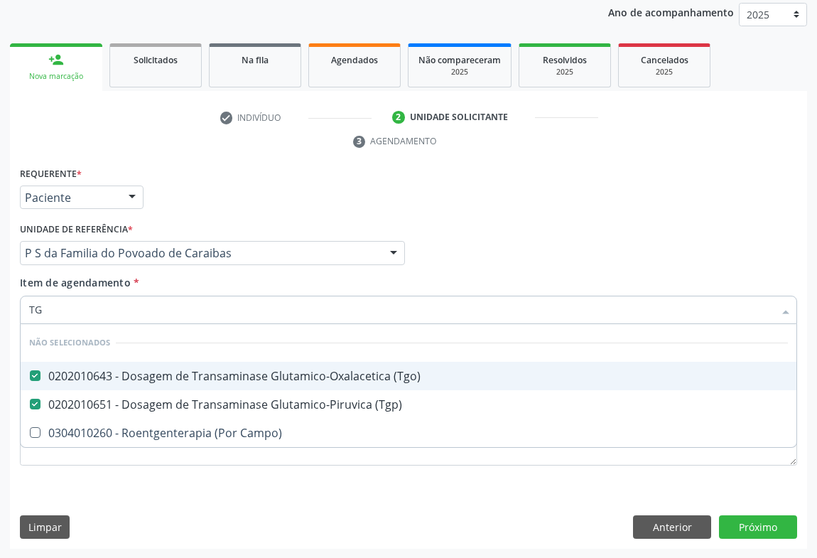
click at [212, 222] on div "Unidade de referência * P S da Familia do Povoado de Caraibas Unidade Basica de…" at bounding box center [212, 241] width 385 height 45
checkbox Campo\) "true"
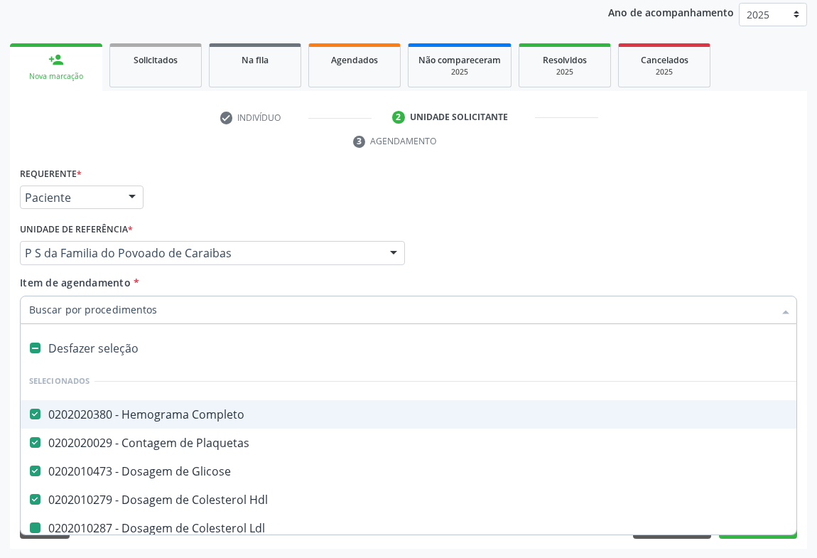
type input "U"
checkbox Ldl "false"
checkbox Total "false"
checkbox Triglicerideos "false"
checkbox \(Tgo\) "false"
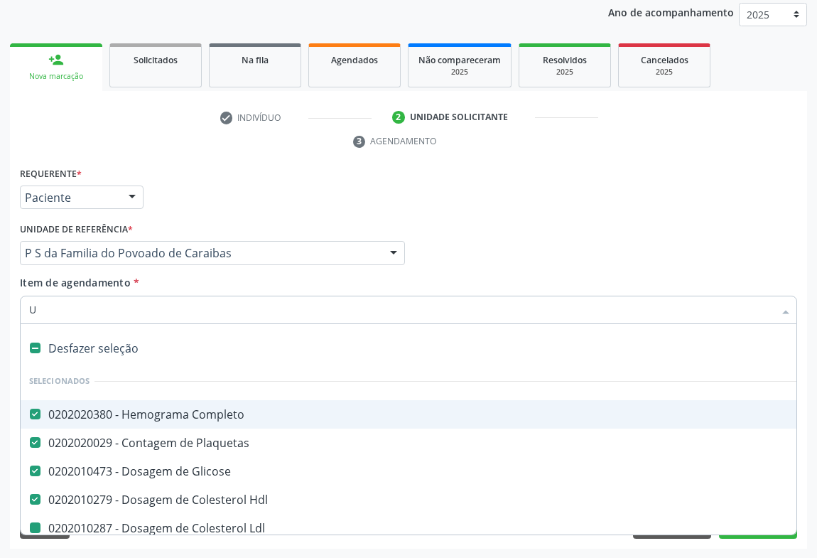
checkbox \(Tgp\) "false"
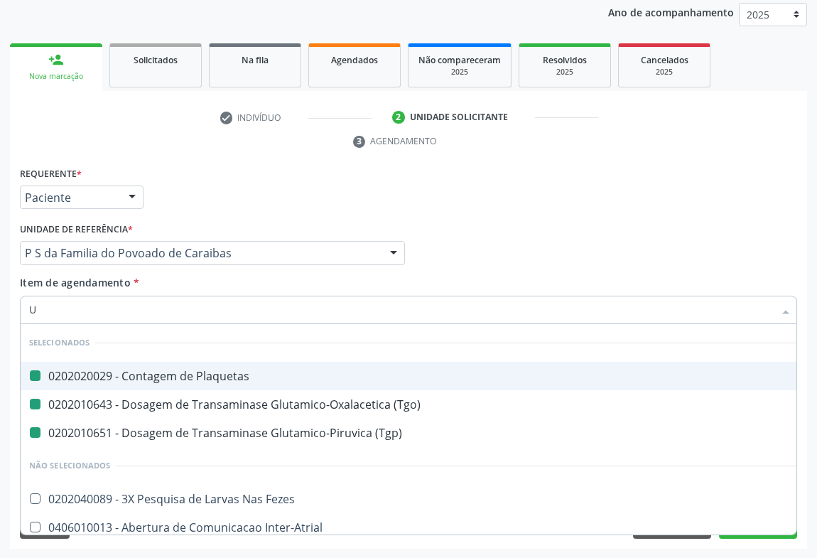
type input "UR"
checkbox Plaquetas "false"
checkbox \(Tgo\) "false"
checkbox \(Tgp\) "false"
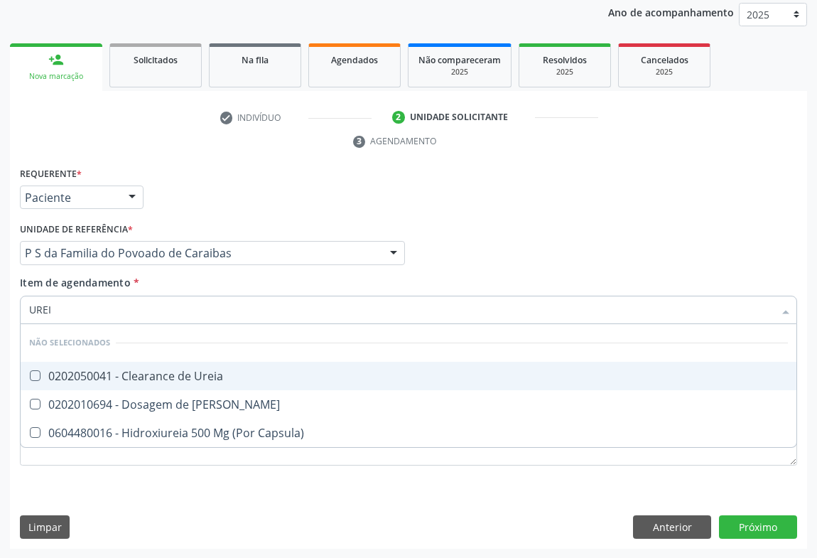
type input "UREIA"
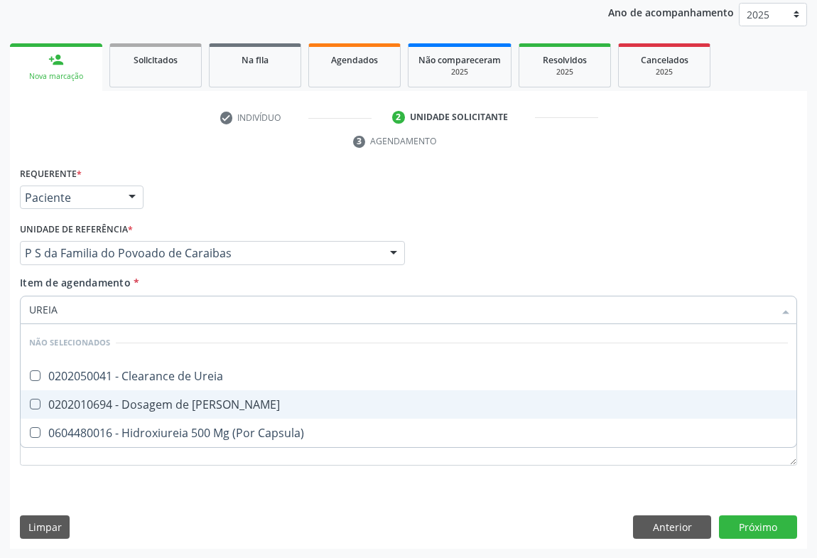
click at [100, 403] on div "0202010694 - Dosagem de [PERSON_NAME]" at bounding box center [408, 403] width 758 height 11
checkbox Ureia "true"
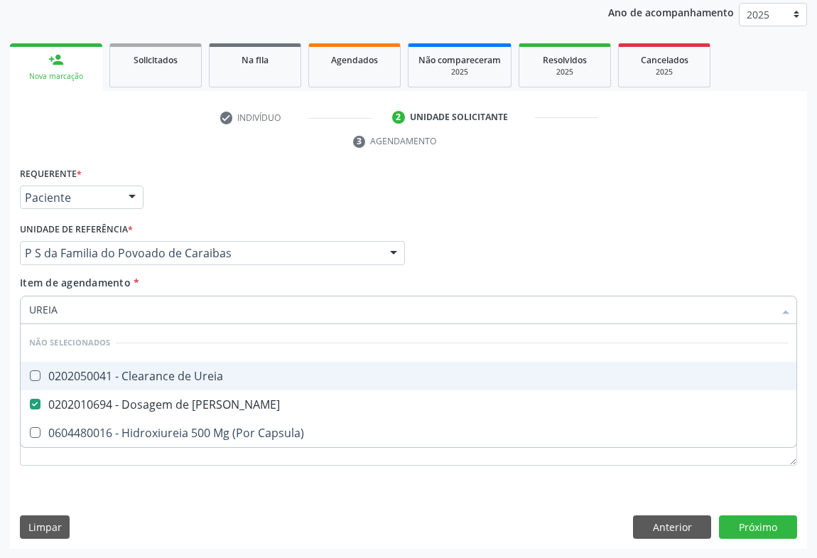
click at [254, 185] on div "Requerente * Paciente Profissional de Saúde Paciente Nenhum resultado encontrad…" at bounding box center [408, 190] width 784 height 55
checkbox Ureia "true"
checkbox Capsula\) "true"
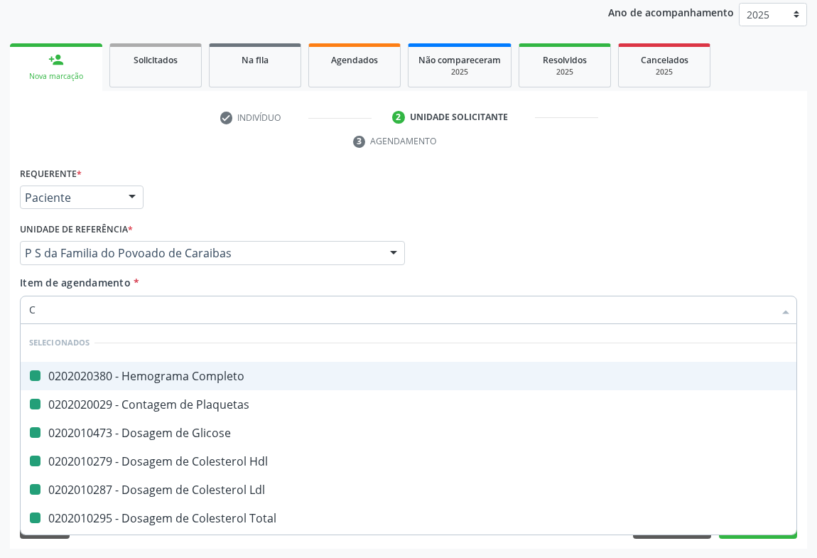
type input "CR"
checkbox Completo "false"
checkbox Plaquetas "false"
checkbox Glicose "false"
checkbox Hdl "false"
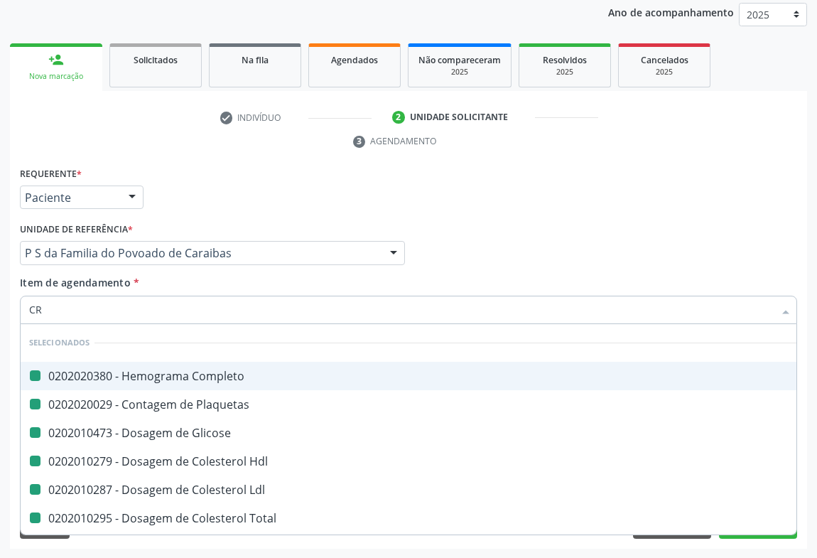
checkbox Ldl "false"
checkbox Total "false"
checkbox Triglicerideos "false"
checkbox \(Tgo\) "false"
checkbox \(Tgp\) "false"
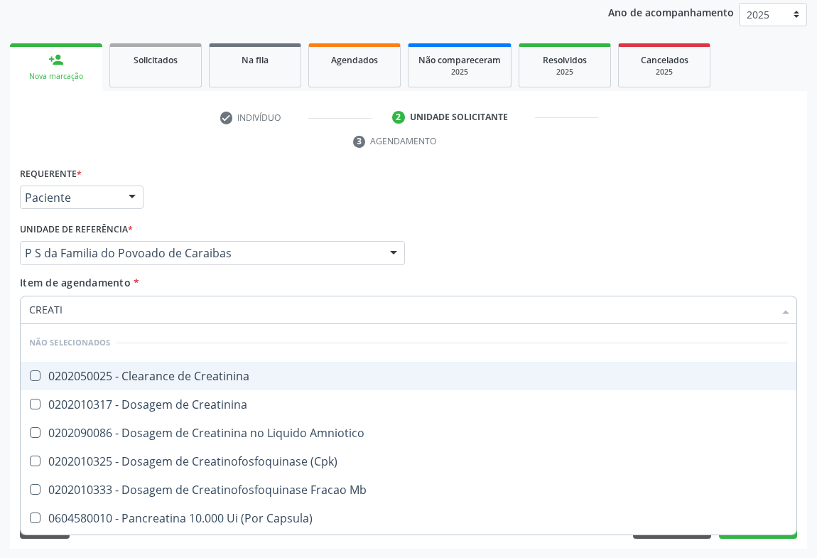
type input "CREATIN"
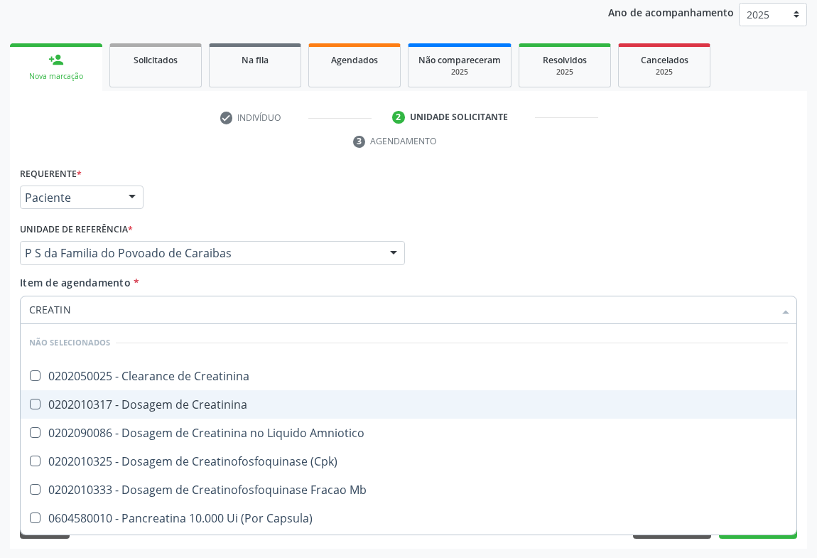
click at [112, 398] on div "0202010317 - Dosagem de Creatinina" at bounding box center [408, 403] width 758 height 11
checkbox Creatinina "true"
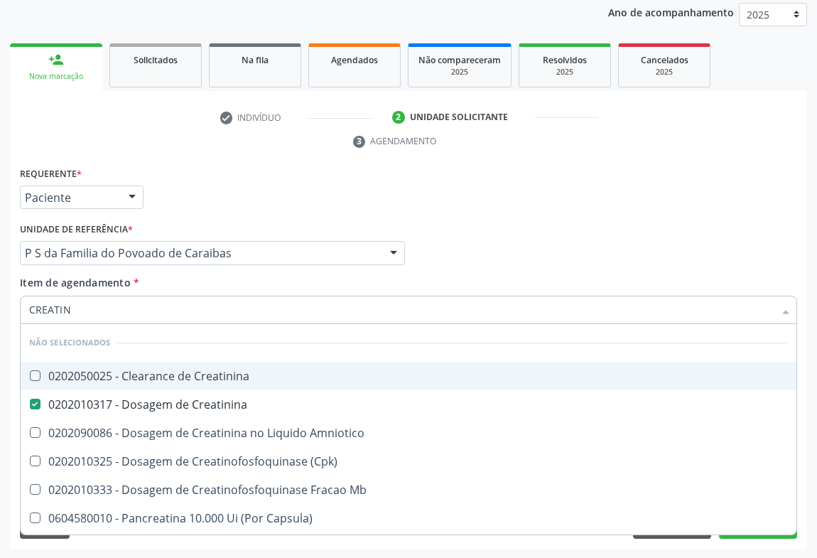
click at [213, 203] on div "Requerente * Paciente Profissional de Saúde Paciente Nenhum resultado encontrad…" at bounding box center [408, 190] width 784 height 55
checkbox Creatinina "true"
checkbox Amniotico "true"
checkbox \(Cpk\) "true"
checkbox Mb "true"
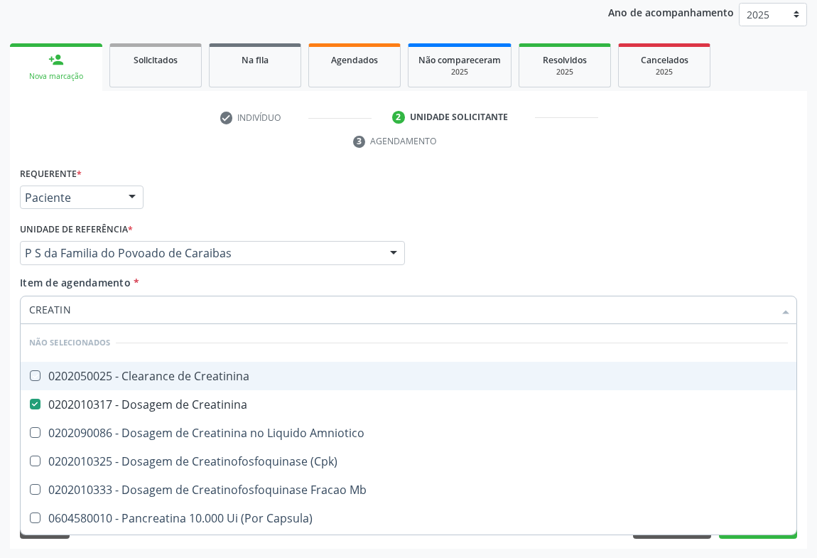
checkbox Capsula\) "true"
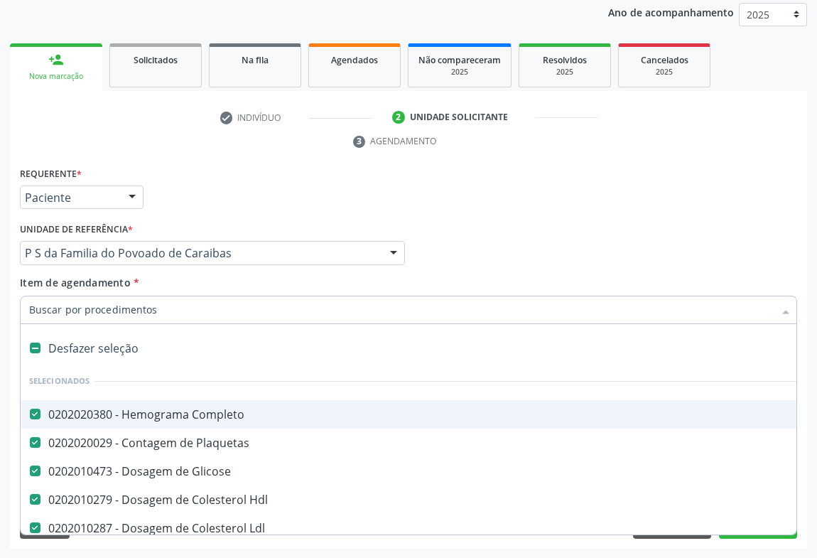
type input "U"
checkbox Total "false"
checkbox Triglicerideos "false"
checkbox \(Tgo\) "false"
checkbox \(Tgp\) "false"
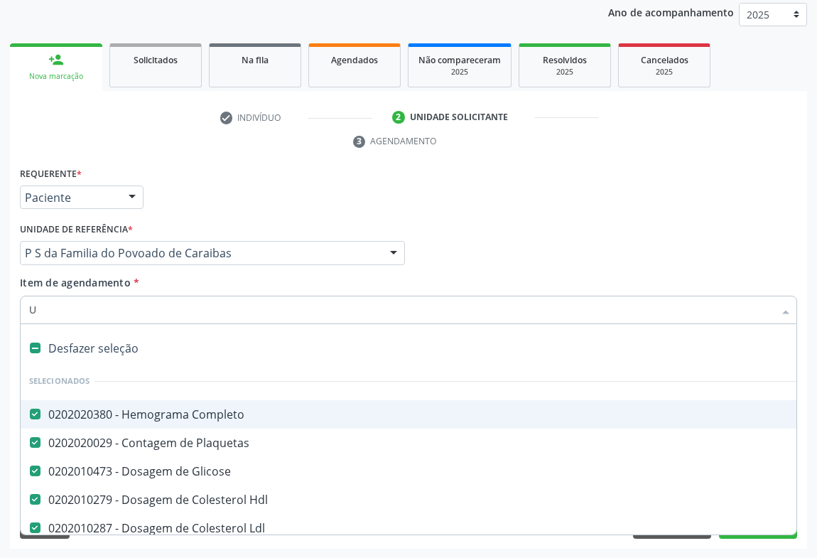
checkbox Ureia "false"
checkbox Creatinina "false"
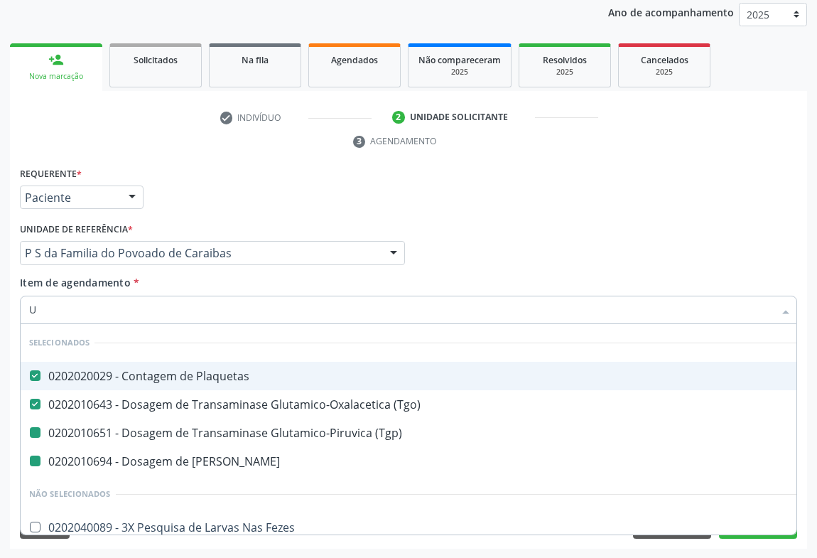
type input "UR"
checkbox \(Tgp\) "false"
checkbox Ureia "false"
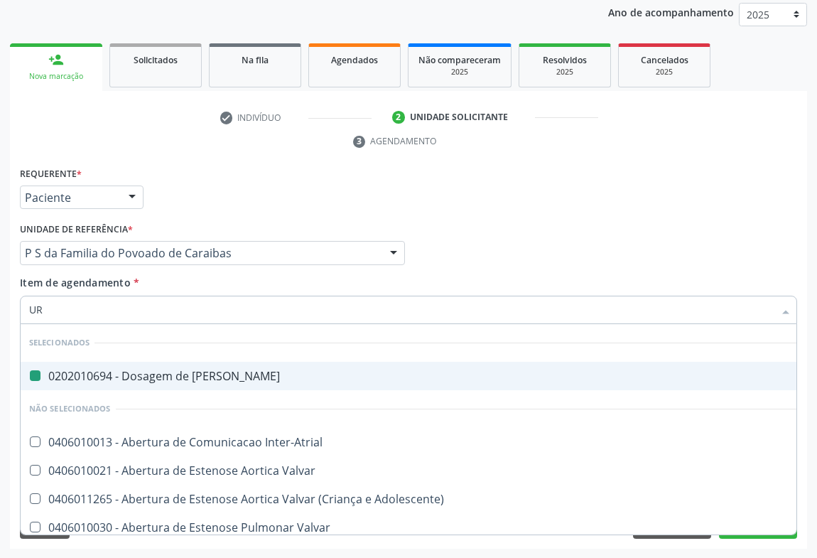
type input "URI"
checkbox Ureia "false"
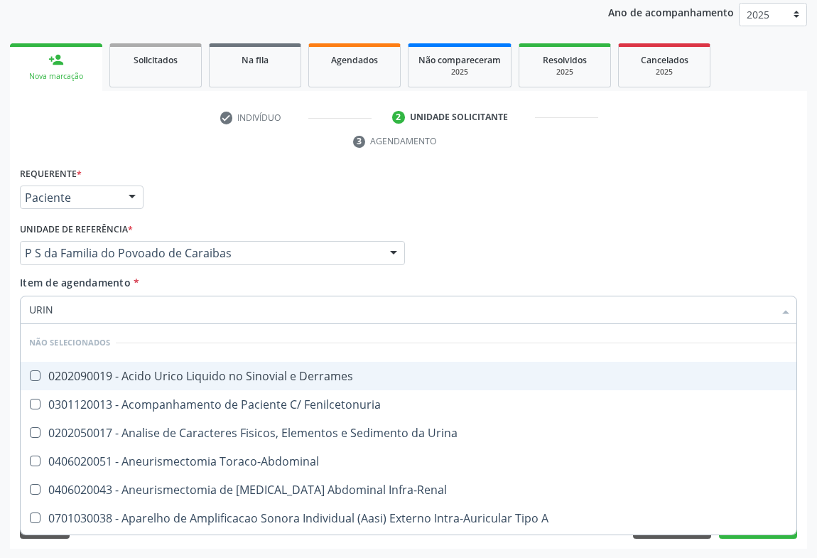
type input "URINA"
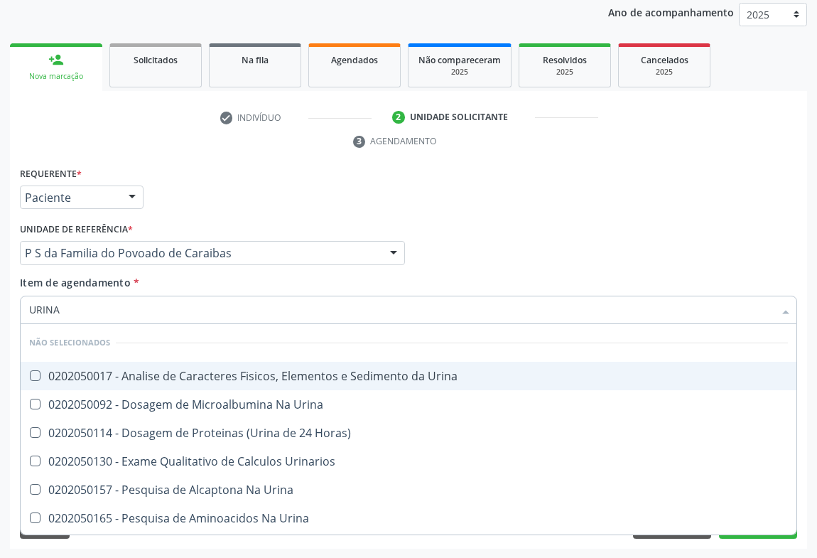
click at [170, 379] on div "0202050017 - Analise de Caracteres Fisicos, Elementos e Sedimento da Urina" at bounding box center [408, 375] width 758 height 11
checkbox Urina "true"
drag, startPoint x: 237, startPoint y: 192, endPoint x: 111, endPoint y: 329, distance: 186.5
click at [238, 192] on div "Requerente * Paciente Profissional de Saúde Paciente Nenhum resultado encontrad…" at bounding box center [408, 190] width 784 height 55
checkbox Horas\) "true"
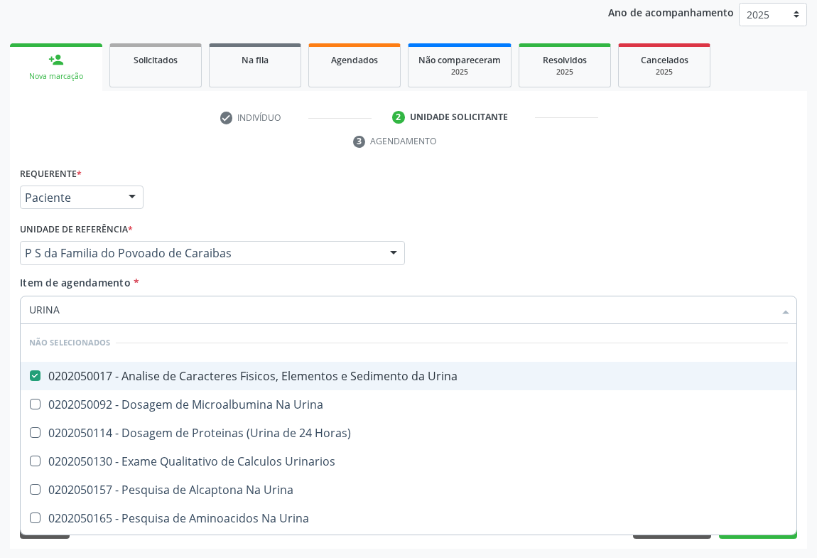
checkbox Urinarios "true"
checkbox Urina "true"
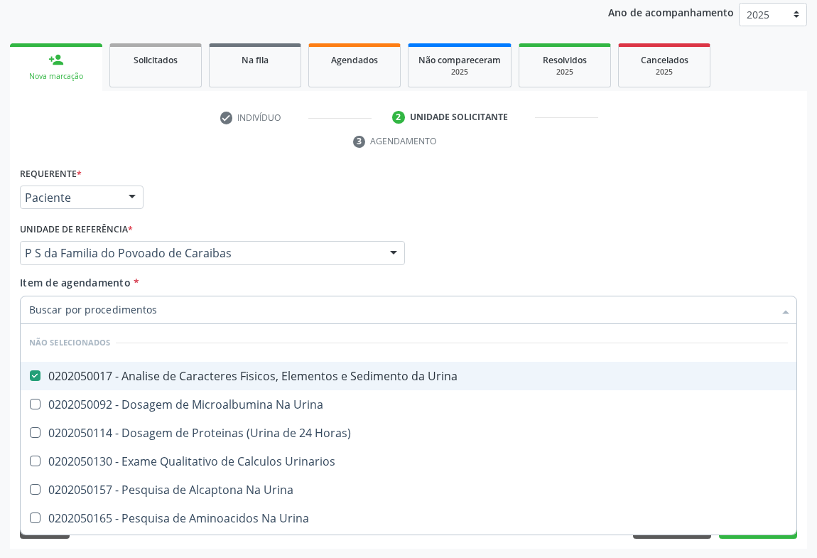
checkbox Urina "true"
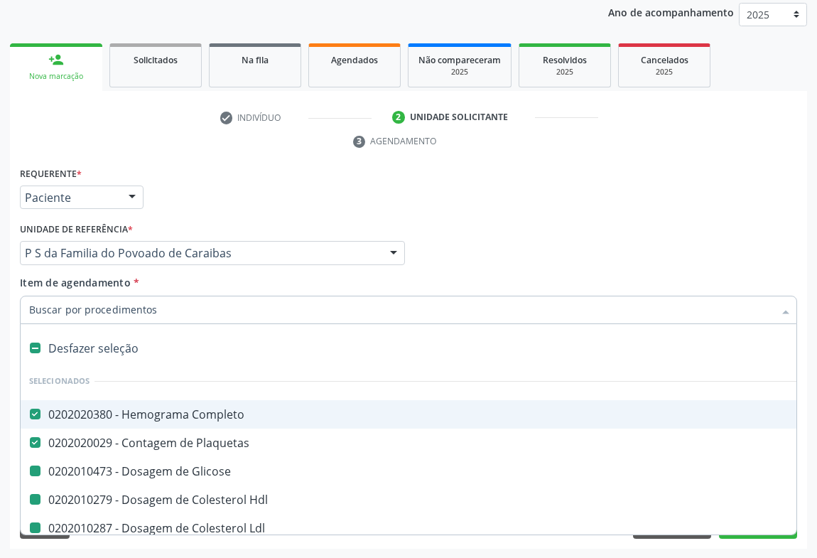
type input "F"
checkbox Glicose "false"
checkbox Hdl "false"
checkbox Total "false"
checkbox Triglicerideos "false"
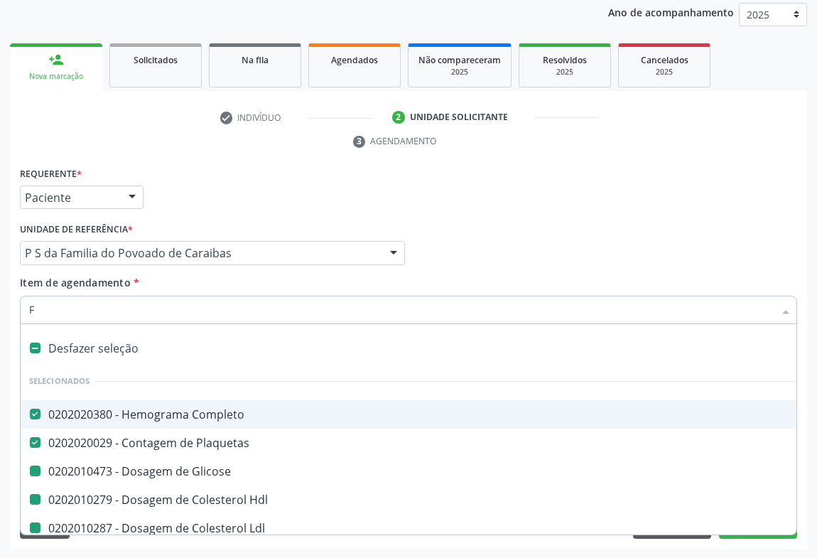
checkbox \(Tgo\) "false"
checkbox \(Tgp\) "false"
checkbox Ureia "false"
checkbox Creatinina "false"
checkbox Urina "false"
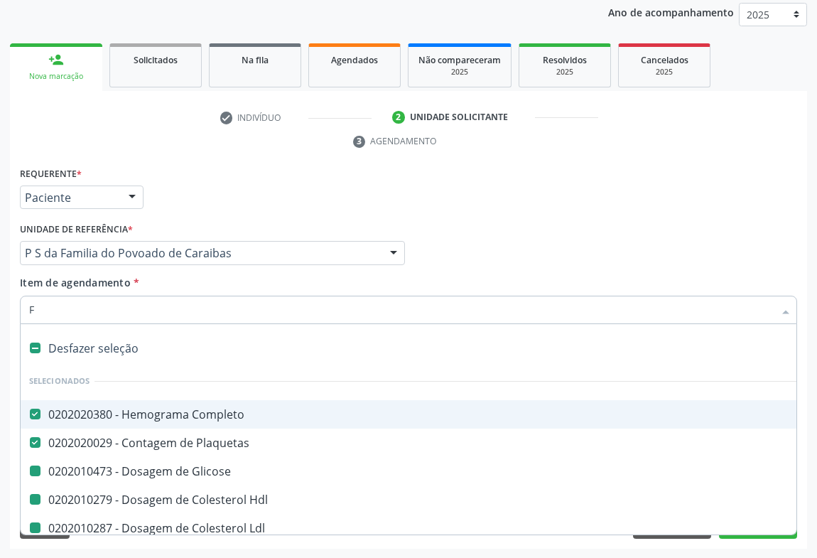
checkbox Ldl "false"
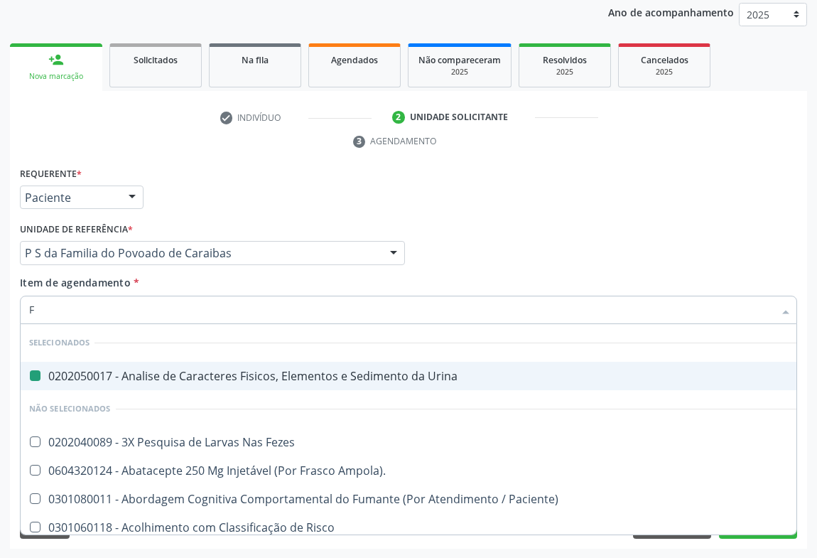
type input "FE"
checkbox Urina "false"
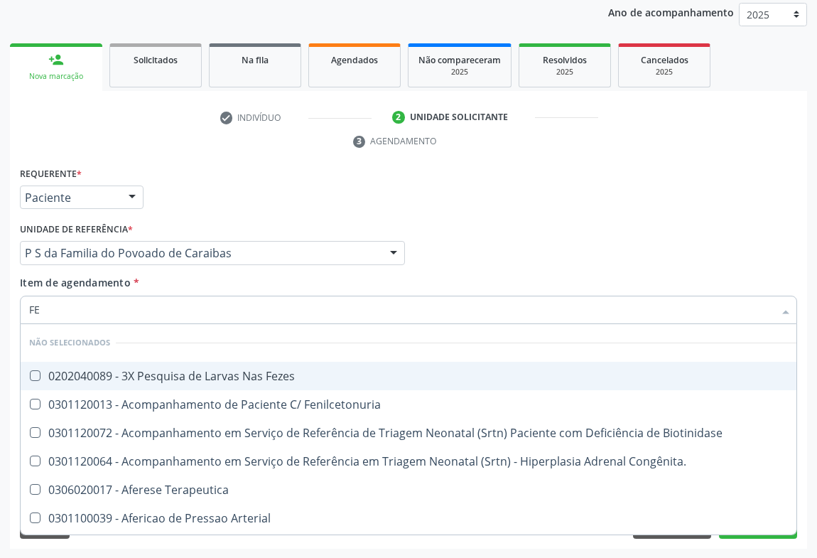
type input "FEZ"
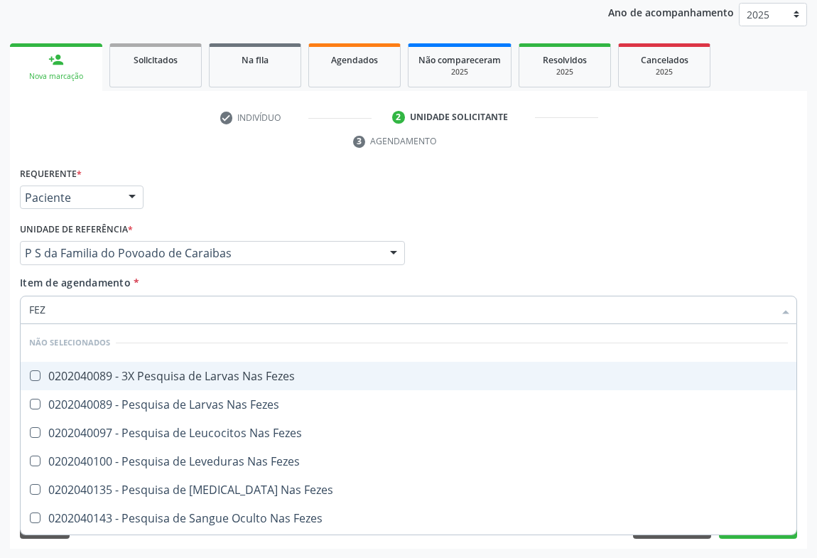
click at [148, 380] on div "0202040089 - 3X Pesquisa de Larvas Nas Fezes" at bounding box center [408, 375] width 758 height 11
checkbox Fezes "true"
drag, startPoint x: 187, startPoint y: 222, endPoint x: 146, endPoint y: 290, distance: 79.0
click at [187, 222] on div "Unidade de referência * P S da Familia do Povoado de Caraibas Unidade Basica de…" at bounding box center [212, 241] width 385 height 45
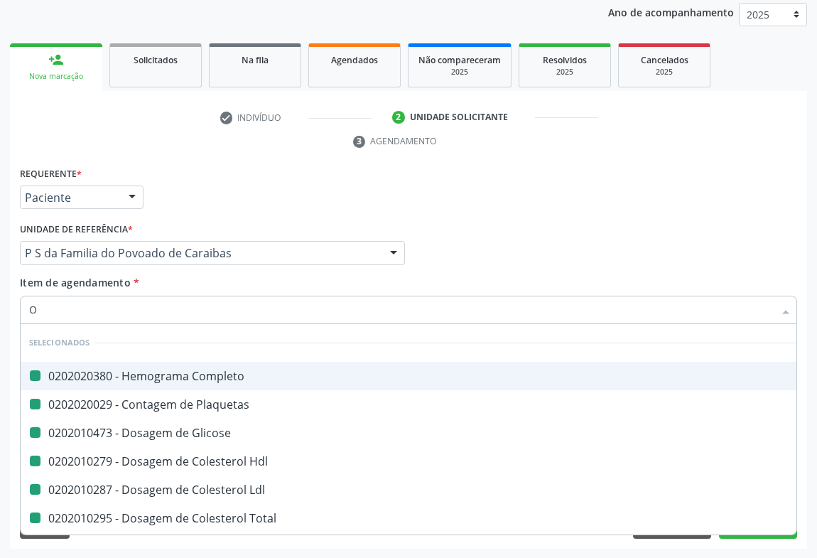
type input "OV"
checkbox Completo "false"
checkbox Glicose "false"
checkbox Hdl "false"
checkbox Total "false"
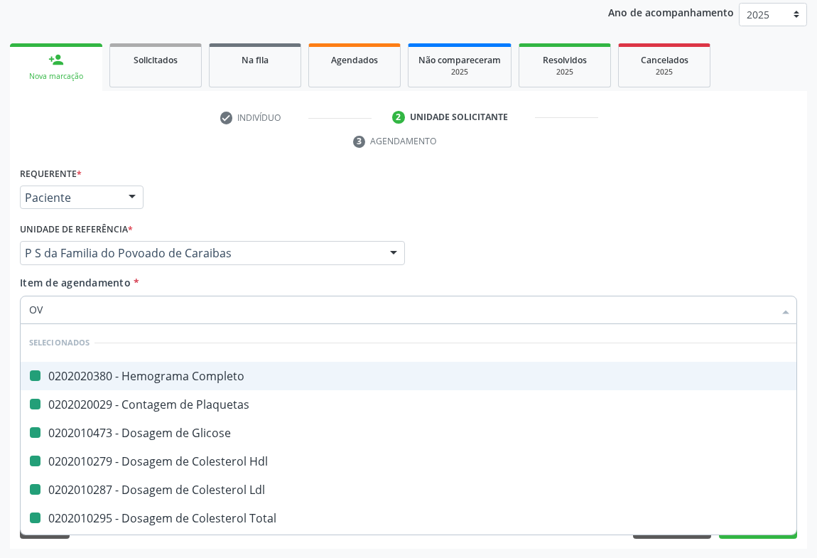
checkbox Triglicerideos "false"
checkbox \(Tgo\) "false"
checkbox \(Tgp\) "false"
checkbox Ldl "false"
checkbox Plaquetas "false"
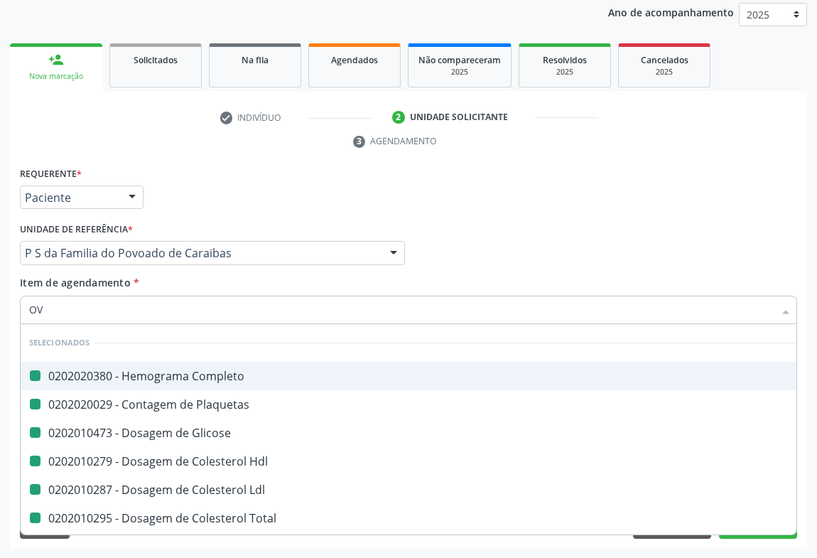
checkbox Ureia "false"
checkbox Creatinina "false"
checkbox Urina "false"
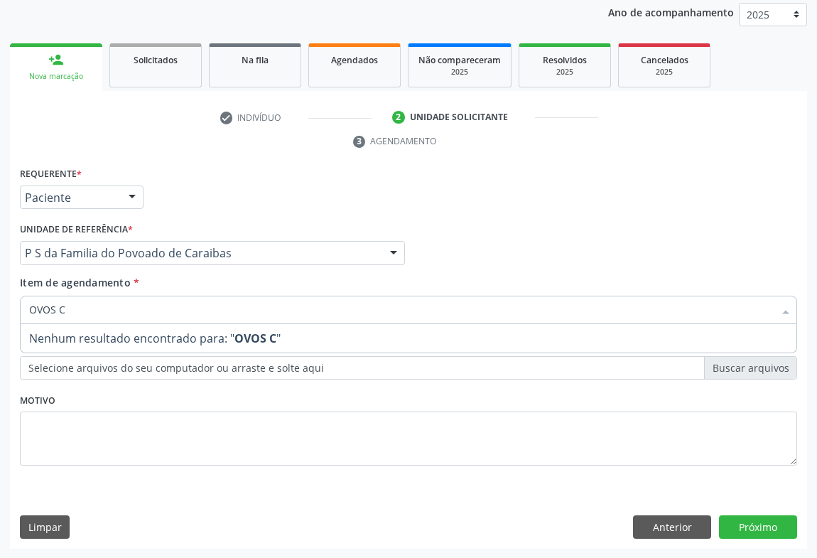
type input "OVOS"
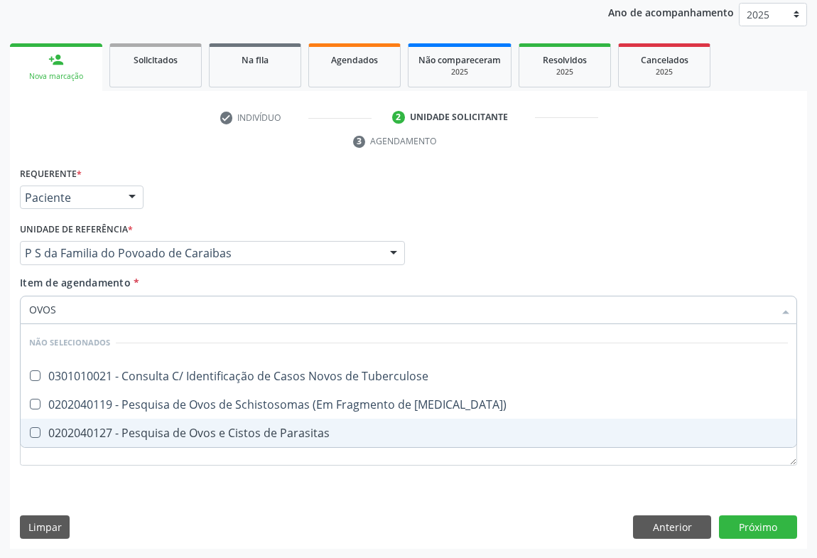
click at [80, 427] on div "0202040127 - Pesquisa de Ovos e Cistos de Parasitas" at bounding box center [408, 432] width 758 height 11
checkbox Parasitas "true"
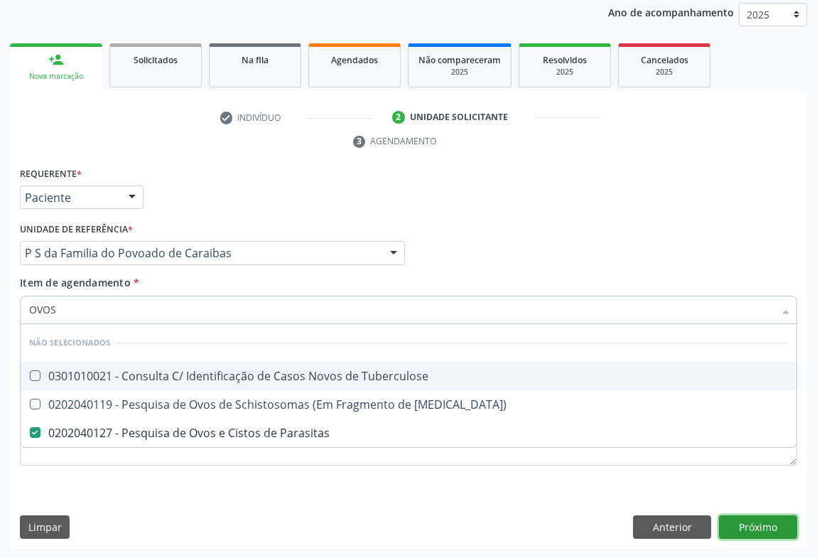
click at [746, 526] on div "Requerente * Paciente Profissional de Saúde Paciente Nenhum resultado encontrad…" at bounding box center [408, 356] width 797 height 386
checkbox Tuberculose "true"
checkbox Mucosa\) "true"
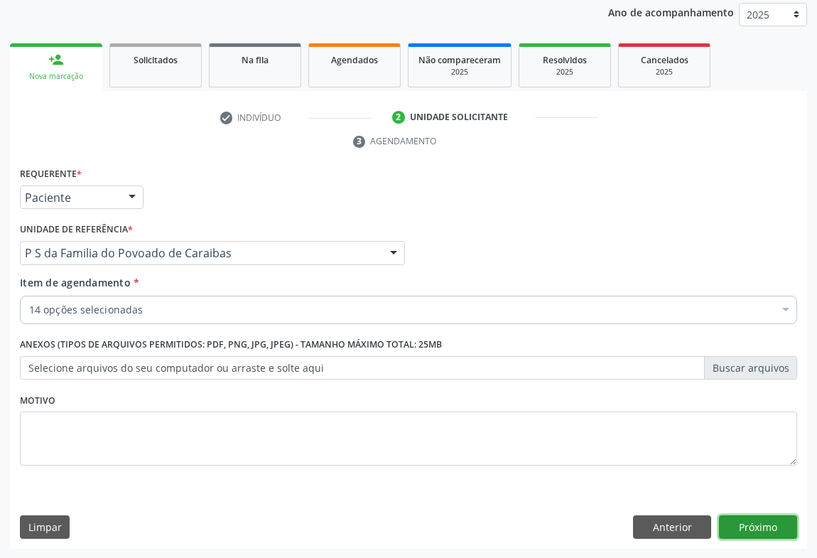
click at [754, 516] on button "Próximo" at bounding box center [758, 527] width 78 height 24
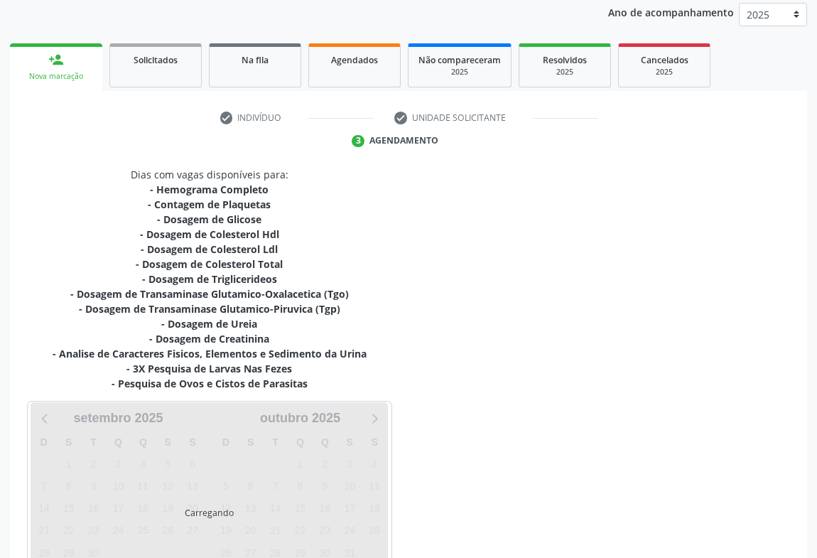
scroll to position [276, 0]
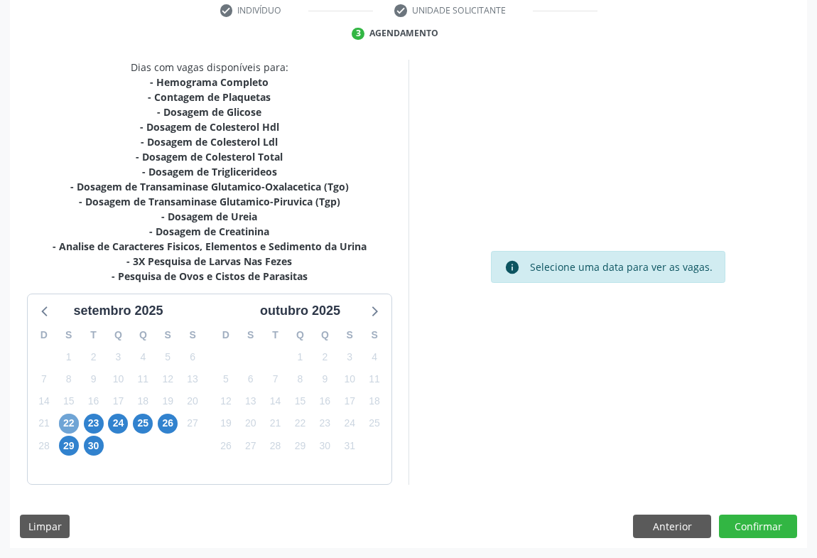
click at [62, 425] on span "22" at bounding box center [69, 423] width 20 height 20
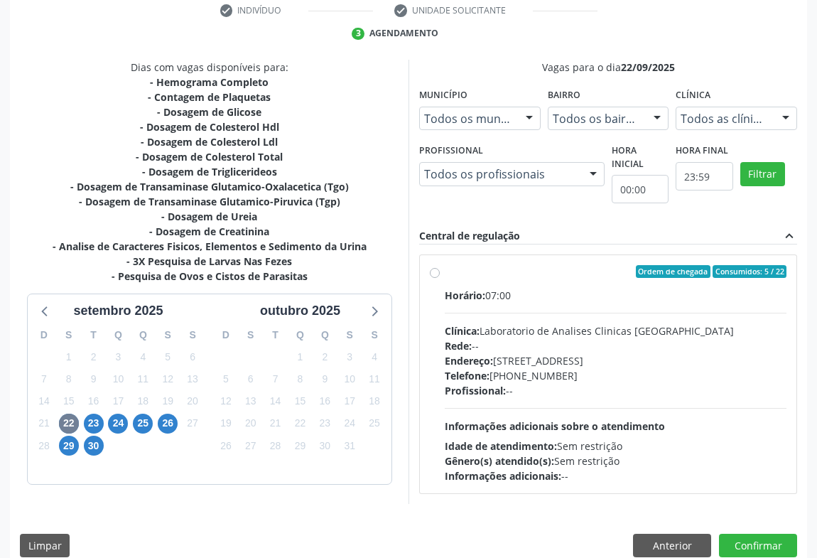
click at [486, 354] on span "Endereço:" at bounding box center [469, 360] width 48 height 13
click at [440, 278] on input "Ordem de chegada Consumidos: 5 / 22 Horário: 07:00 Clínica: Laboratorio de Anal…" at bounding box center [435, 271] width 10 height 13
radio input "true"
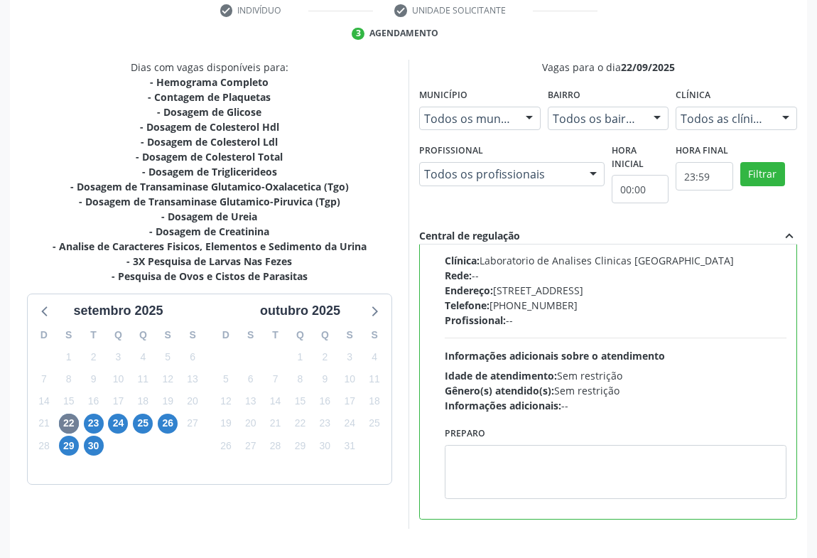
scroll to position [320, 0]
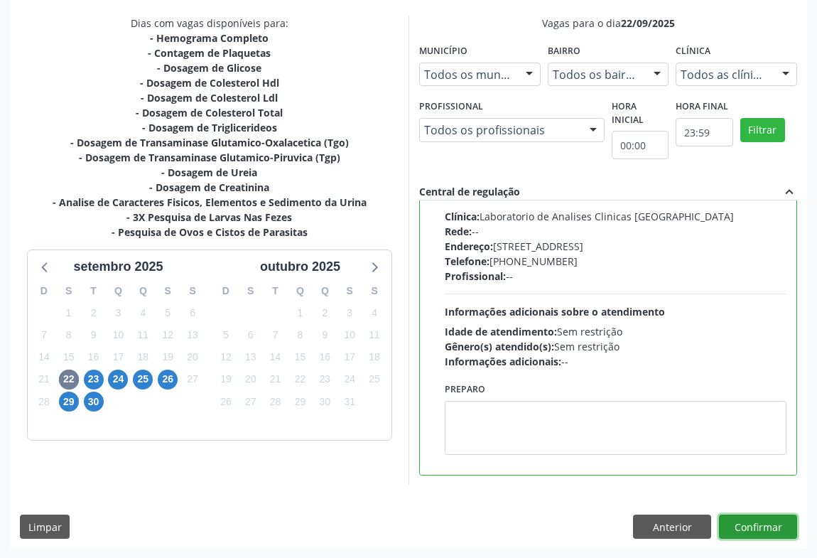
click at [765, 524] on button "Confirmar" at bounding box center [758, 526] width 78 height 24
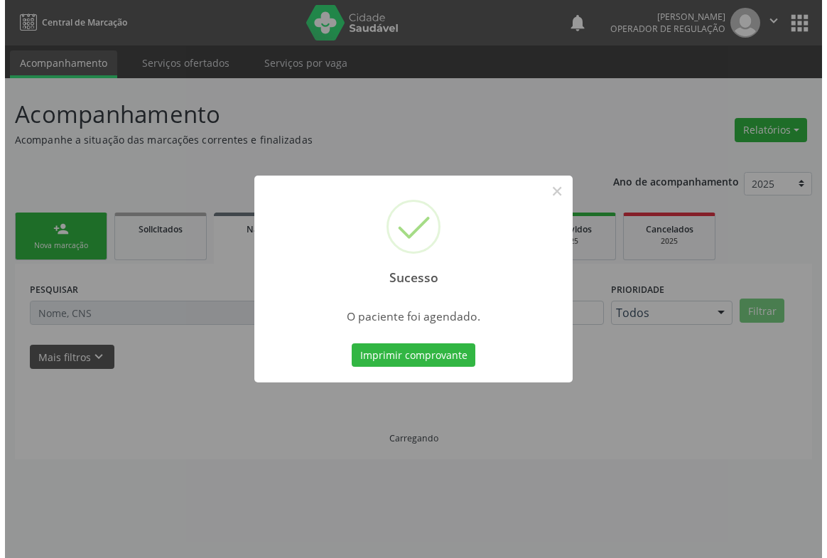
scroll to position [0, 0]
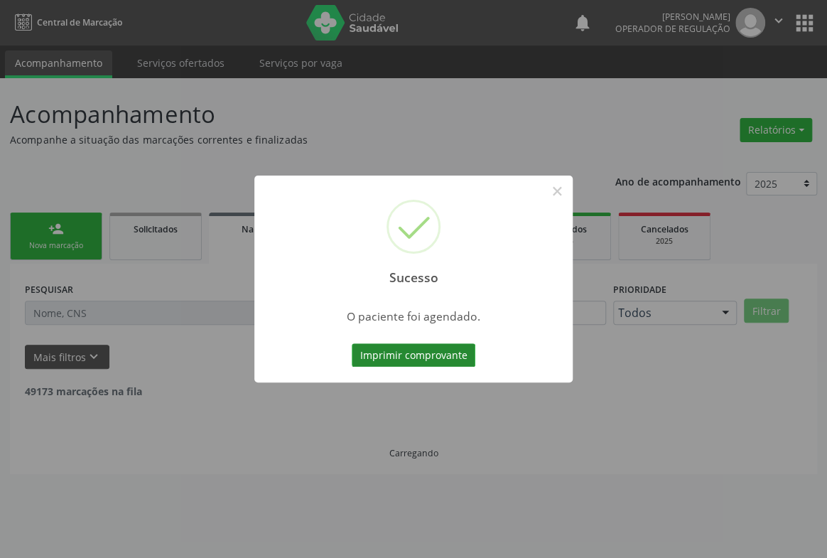
click at [432, 358] on button "Imprimir comprovante" at bounding box center [414, 355] width 124 height 24
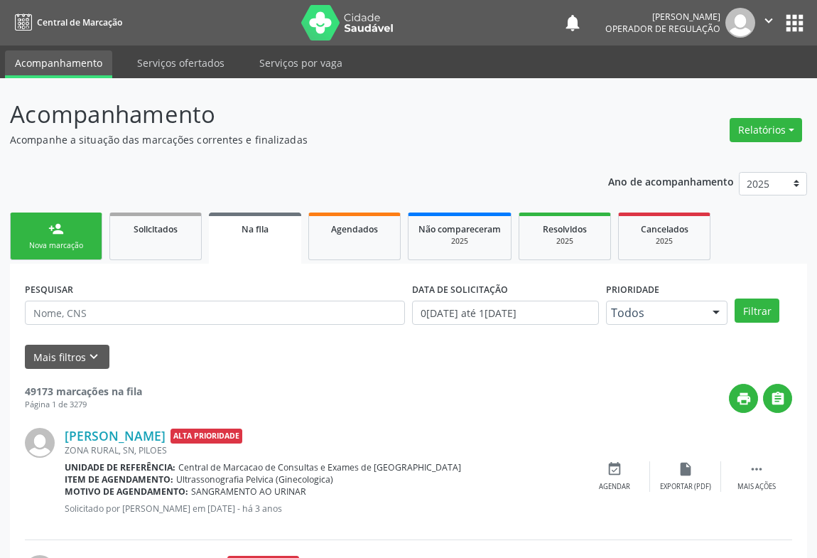
click at [69, 234] on link "person_add Nova marcação" at bounding box center [56, 236] width 92 height 48
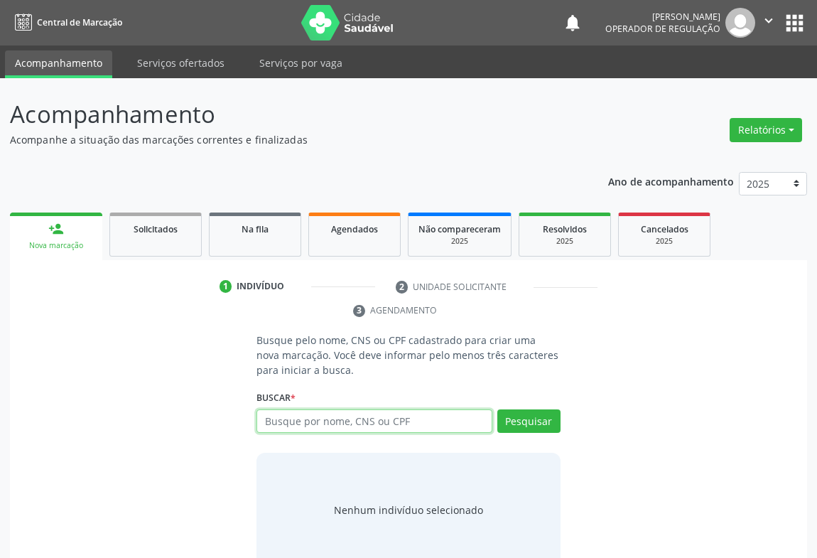
click at [321, 423] on input "text" at bounding box center [374, 421] width 236 height 24
type input "702503367313234"
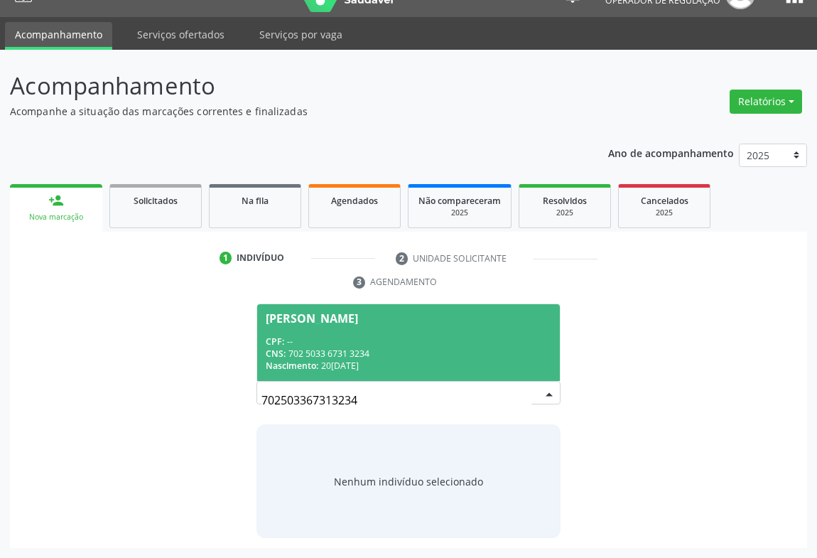
click at [370, 338] on div "CPF: --" at bounding box center [409, 341] width 286 height 12
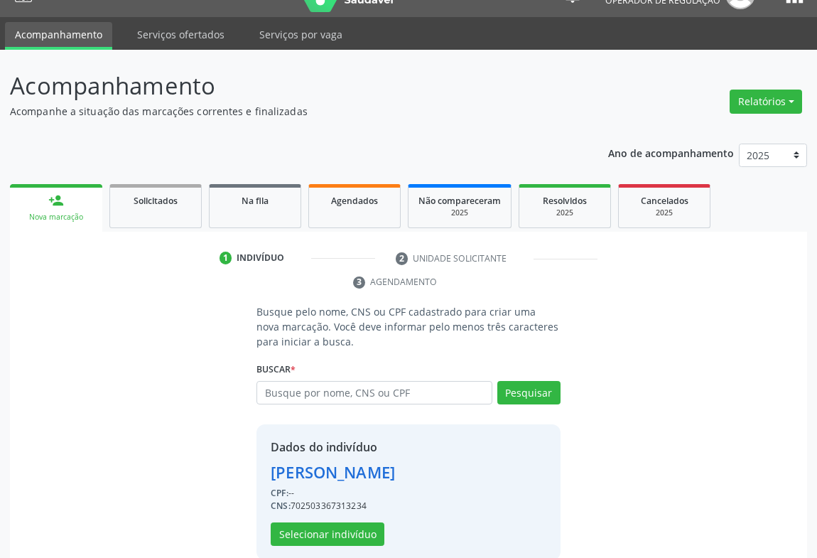
scroll to position [50, 0]
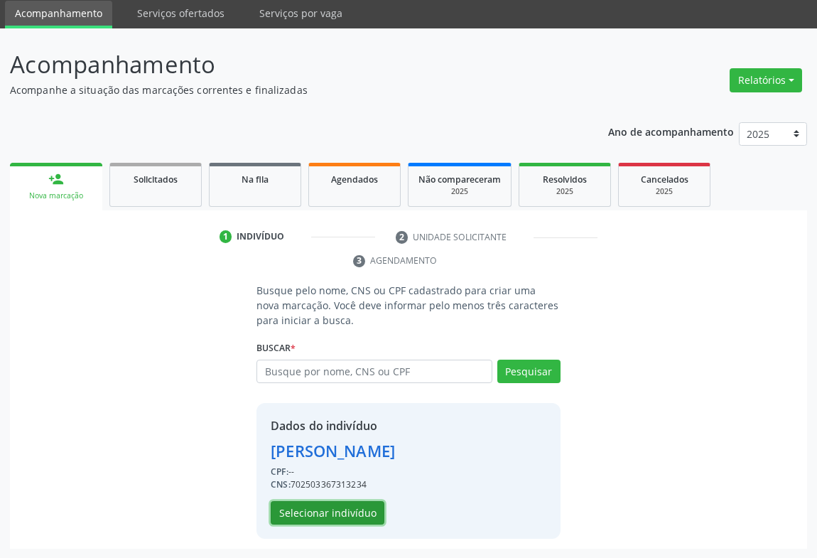
click at [354, 513] on button "Selecionar indivíduo" at bounding box center [328, 513] width 114 height 24
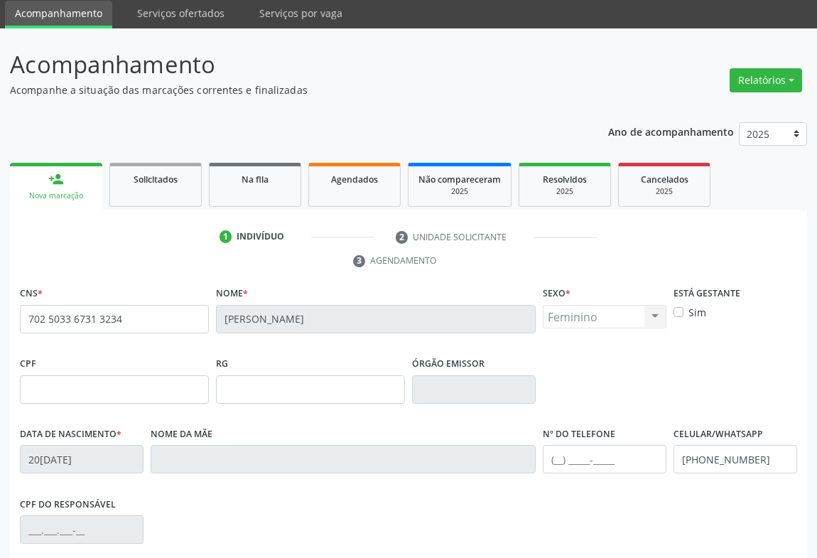
scroll to position [235, 0]
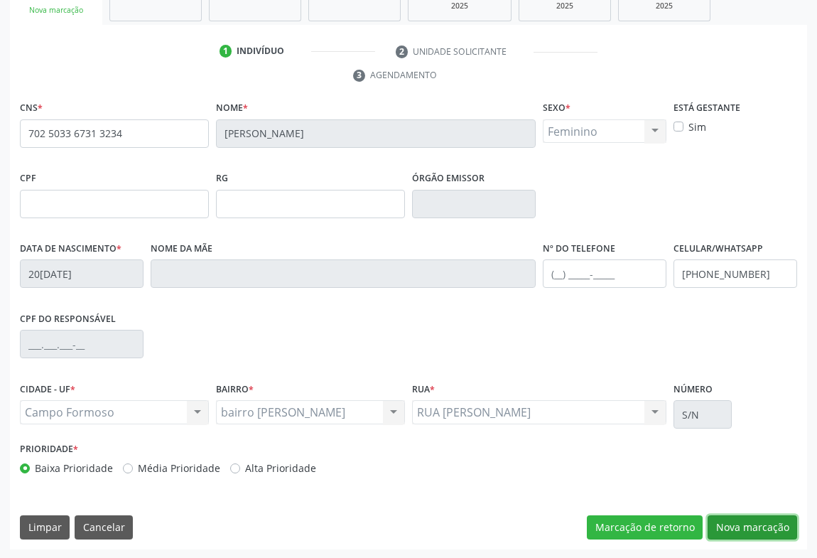
click at [741, 520] on button "Nova marcação" at bounding box center [751, 527] width 89 height 24
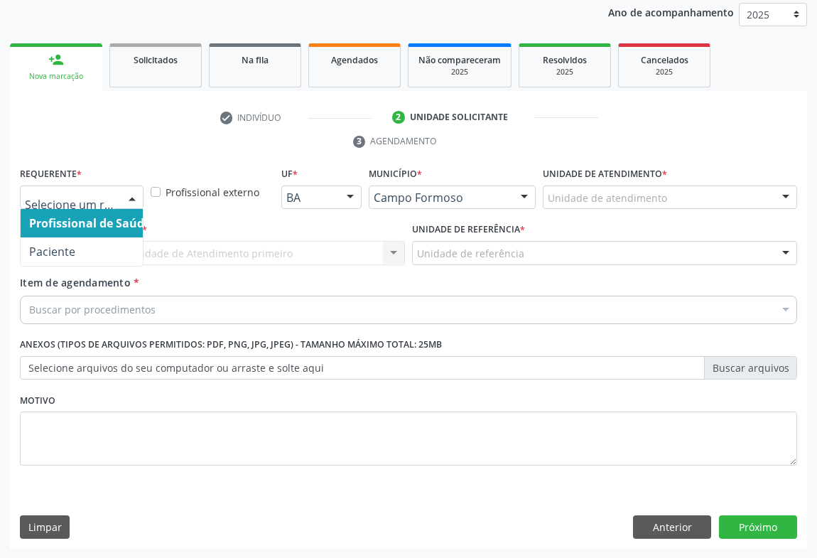
click at [131, 198] on div at bounding box center [131, 198] width 21 height 24
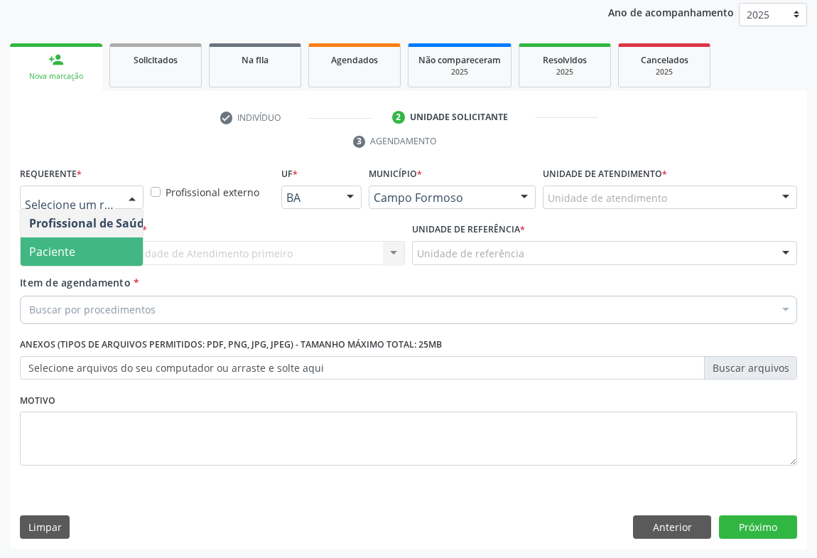
click at [80, 256] on span "Paciente" at bounding box center [90, 251] width 138 height 28
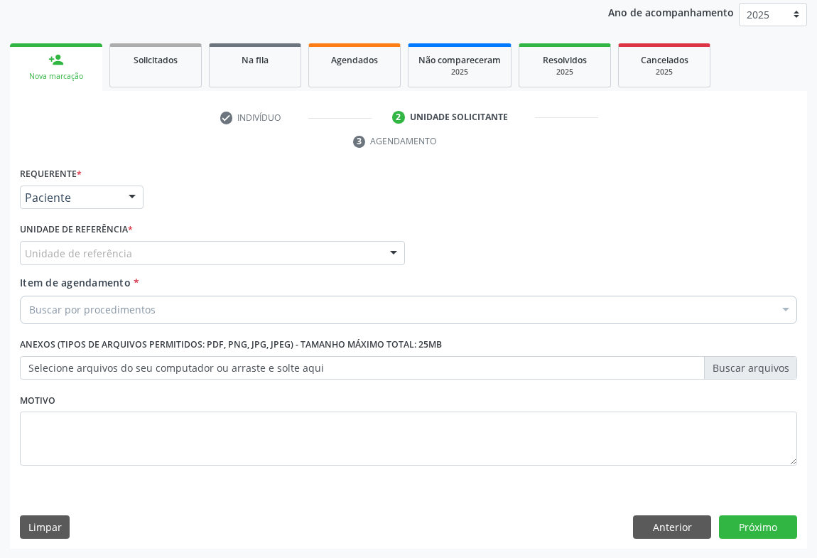
click at [166, 249] on div "Unidade de referência" at bounding box center [212, 253] width 385 height 24
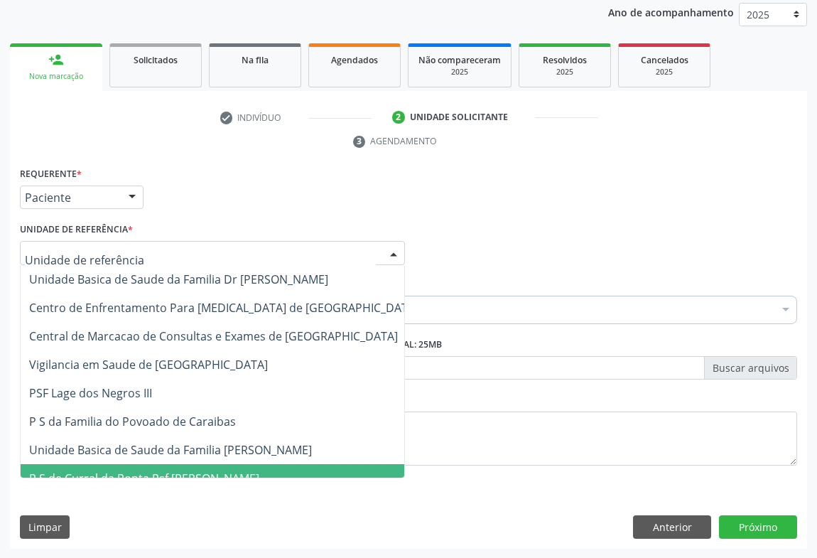
click at [183, 470] on span "P S de Curral da Ponta Psf [PERSON_NAME]" at bounding box center [144, 478] width 230 height 16
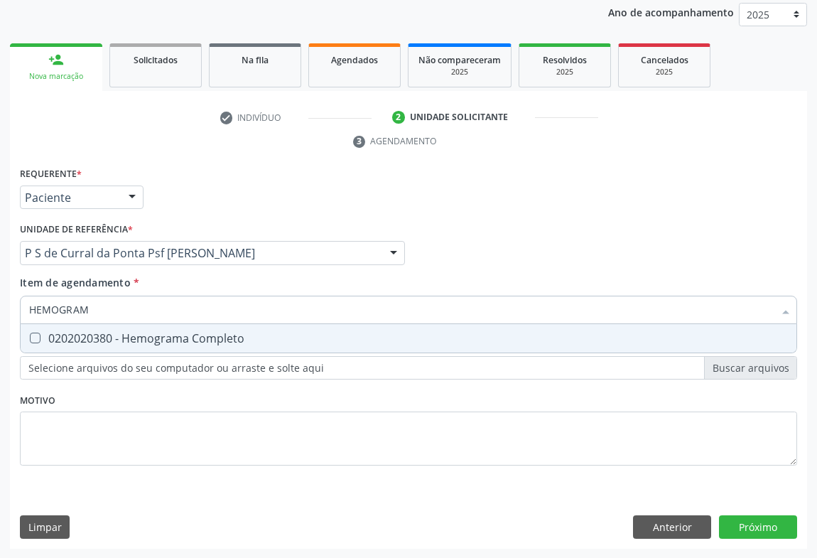
type input "HEMOGRAMA"
click at [156, 332] on div "0202020380 - Hemograma Completo" at bounding box center [408, 337] width 758 height 11
checkbox Completo "true"
type input "HEMOGRAMA"
click at [191, 206] on div "Requerente * Paciente Profissional de Saúde Paciente Nenhum resultado encontrad…" at bounding box center [408, 190] width 784 height 55
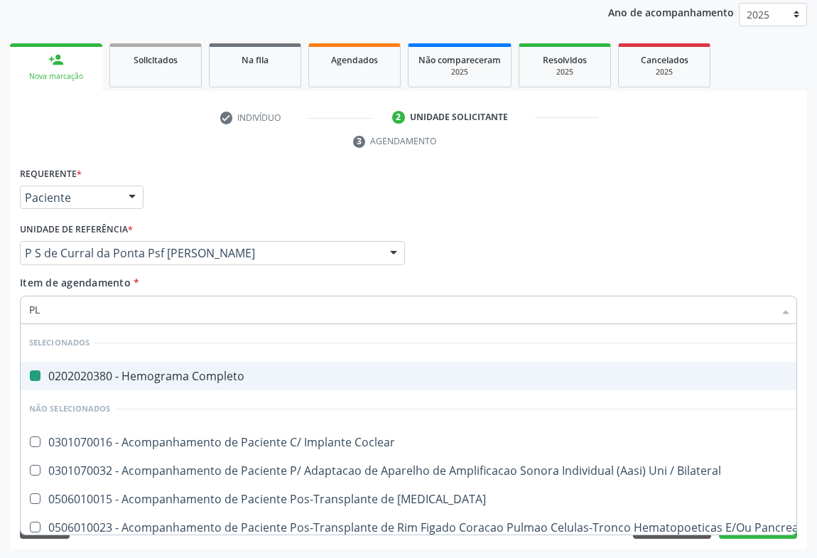
type input "PLA"
checkbox Completo "false"
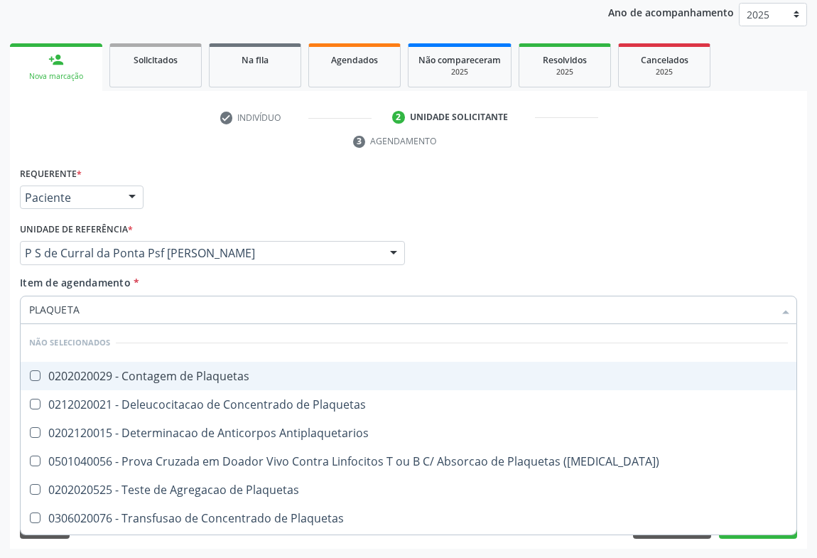
type input "PLAQUETAS"
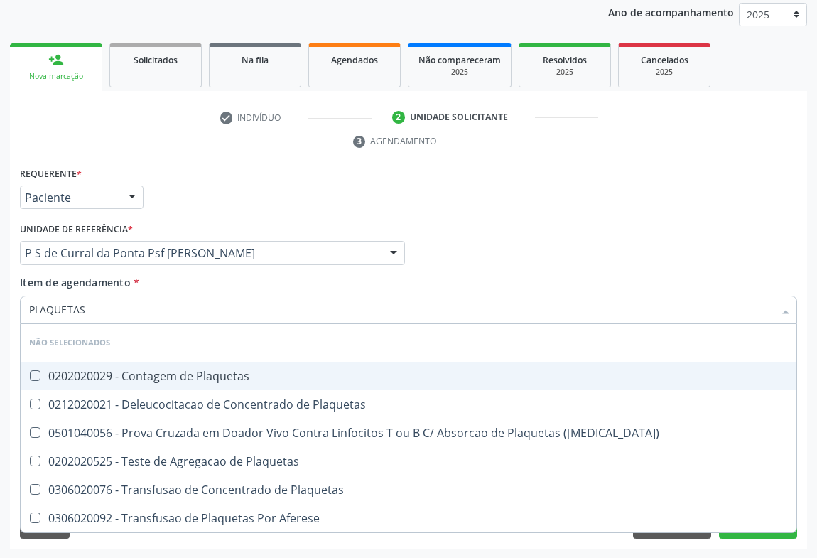
click at [137, 379] on div "0202020029 - Contagem de Plaquetas" at bounding box center [408, 375] width 758 height 11
checkbox Plaquetas "true"
type input "PLAQUETAS"
click at [201, 163] on div "Requerente * Paciente Profissional de Saúde Paciente Nenhum resultado encontrad…" at bounding box center [408, 190] width 784 height 55
checkbox Plaquetas "true"
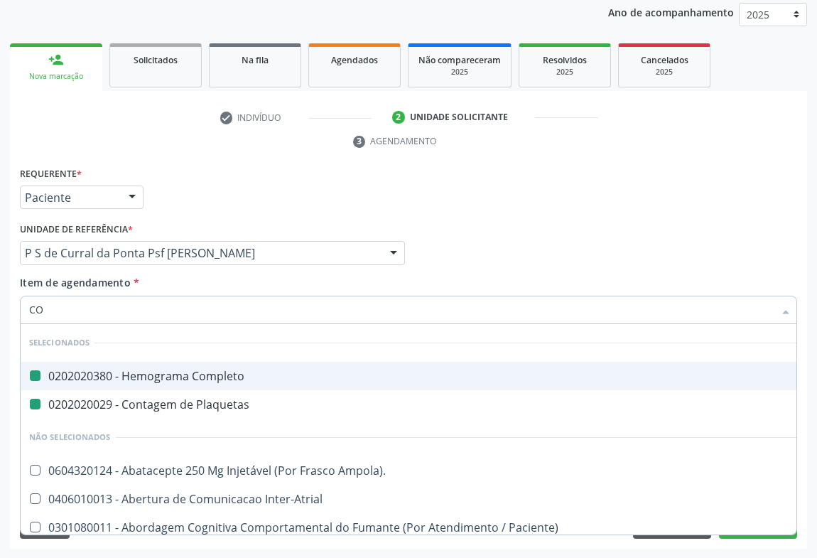
type input "COL"
checkbox Completo "false"
checkbox Plaquetas "false"
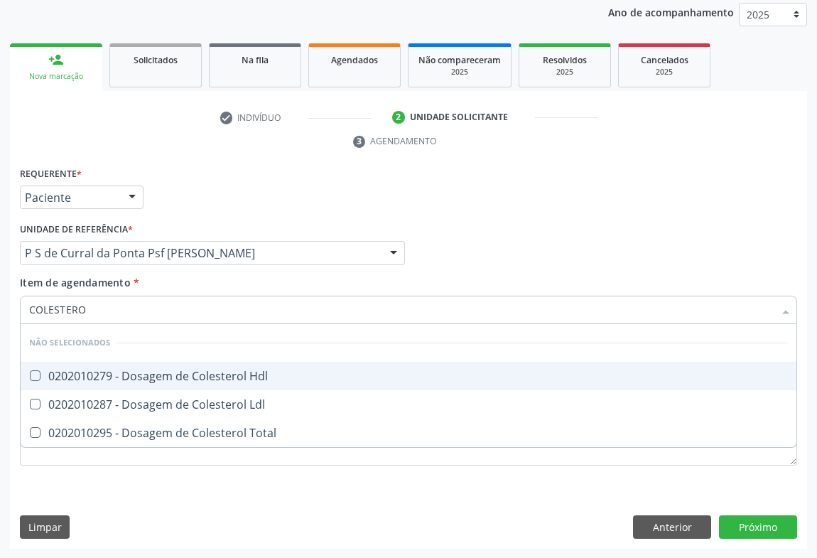
type input "COLESTEROL"
drag, startPoint x: 111, startPoint y: 376, endPoint x: 107, endPoint y: 396, distance: 20.3
click at [112, 376] on div "0202010279 - Dosagem de Colesterol Hdl" at bounding box center [408, 375] width 758 height 11
checkbox Hdl "true"
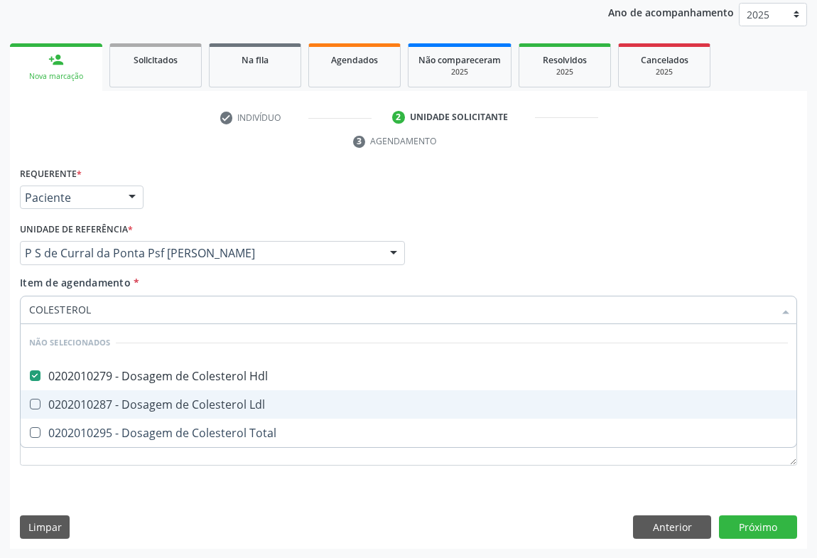
click at [104, 401] on div "0202010287 - Dosagem de Colesterol Ldl" at bounding box center [408, 403] width 758 height 11
checkbox Ldl "true"
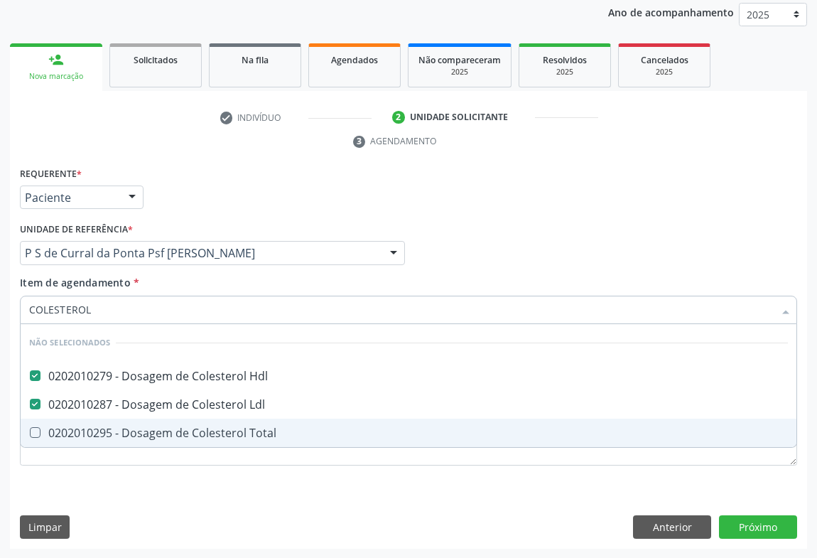
click at [102, 421] on span "0202010295 - Dosagem de Colesterol Total" at bounding box center [409, 432] width 776 height 28
checkbox Total "true"
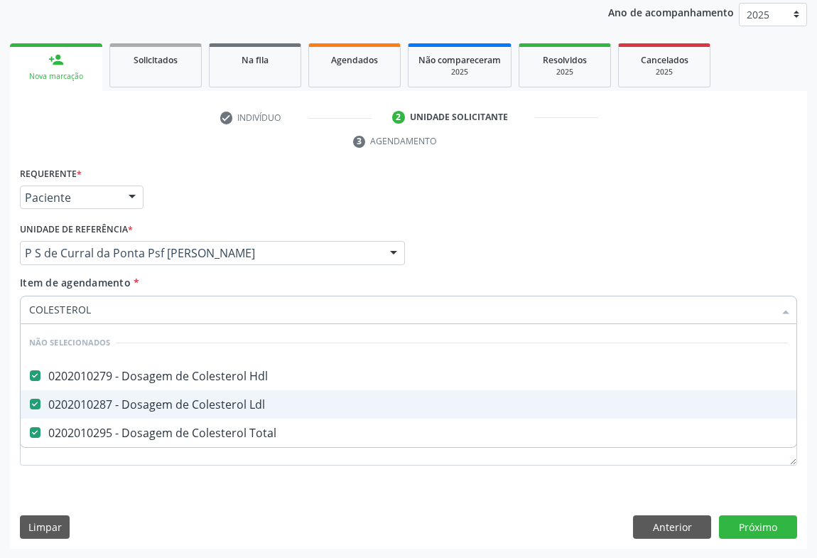
click at [220, 192] on div "Requerente * Paciente Profissional de Saúde Paciente Nenhum resultado encontrad…" at bounding box center [408, 190] width 784 height 55
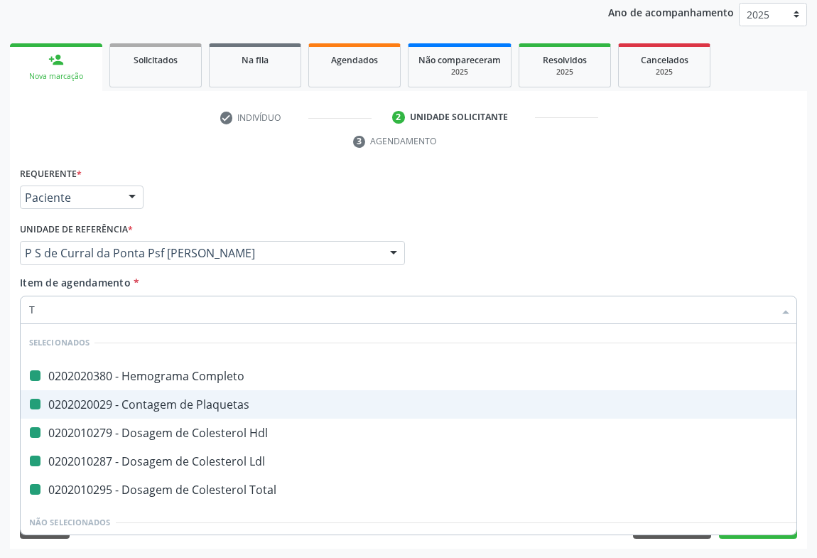
type input "TR"
checkbox Completo "false"
checkbox Plaquetas "false"
checkbox Hdl "false"
checkbox Ldl "false"
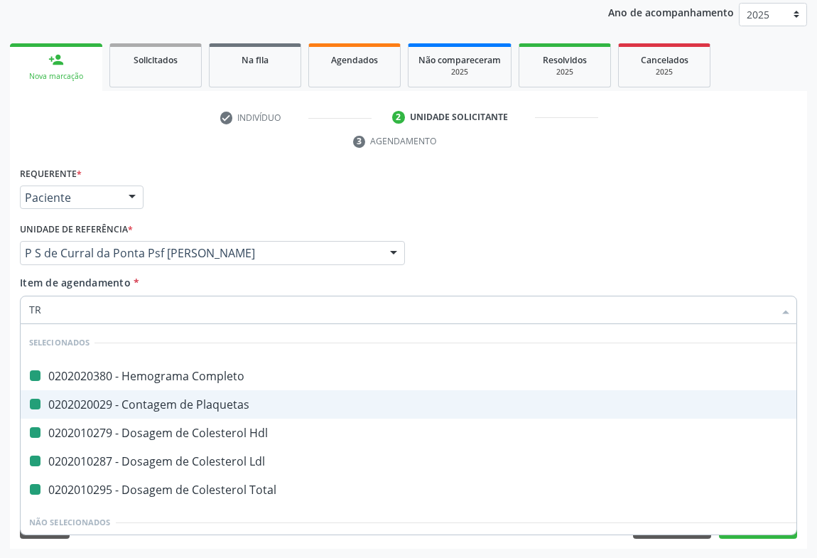
checkbox Total "false"
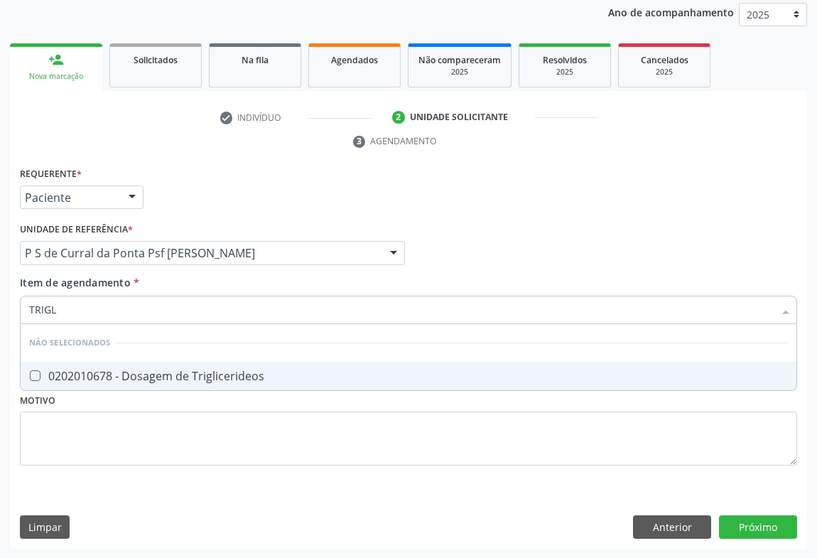
type input "TRIGLI"
click at [115, 361] on span "0202010678 - Dosagem de Triglicerideos" at bounding box center [409, 375] width 776 height 28
checkbox Triglicerideos "true"
drag, startPoint x: 190, startPoint y: 148, endPoint x: 63, endPoint y: 278, distance: 182.3
click at [190, 147] on ul "check Indivíduo 2 Unidade solicitante 3 Agendamento" at bounding box center [408, 130] width 797 height 48
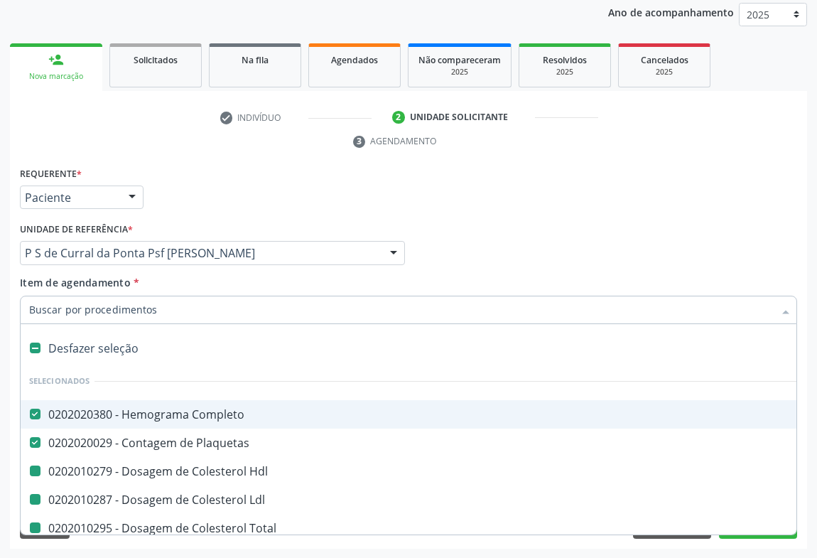
type input "U"
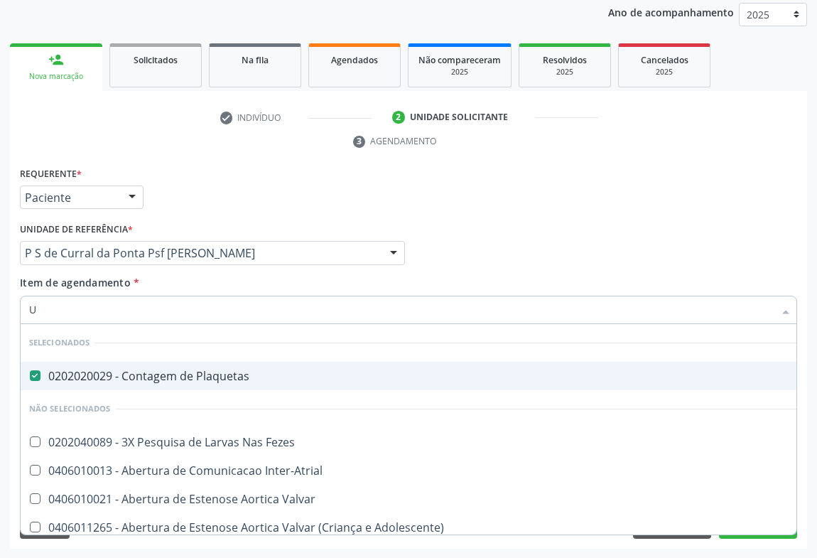
checkbox Fezes "false"
checkbox Inter-Atrial "false"
checkbox Valvar "false"
checkbox Adolescente\) "false"
type input "UR"
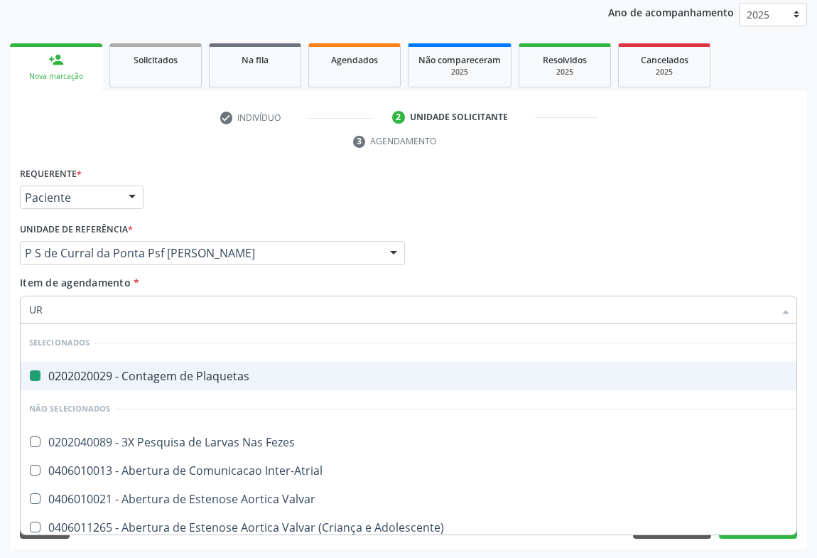
checkbox Plaquetas "false"
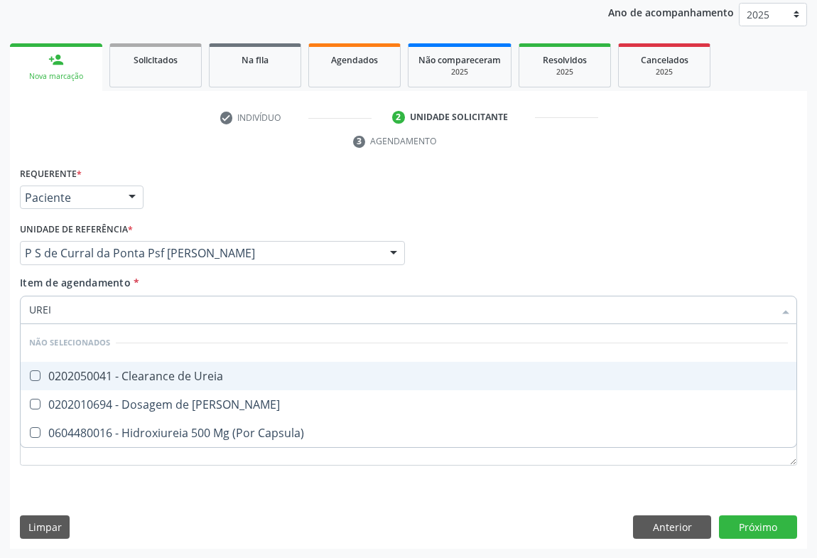
type input "UREIA"
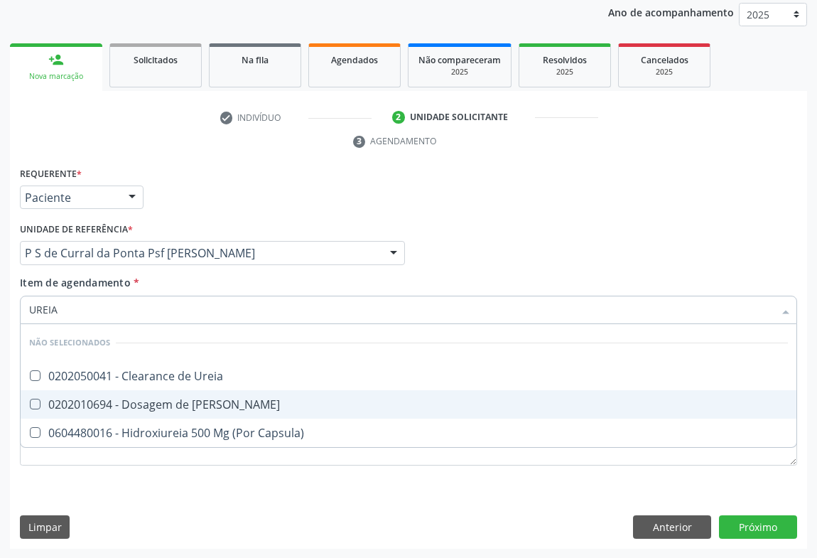
click at [102, 410] on span "0202010694 - Dosagem de [PERSON_NAME]" at bounding box center [409, 404] width 776 height 28
checkbox Ureia "true"
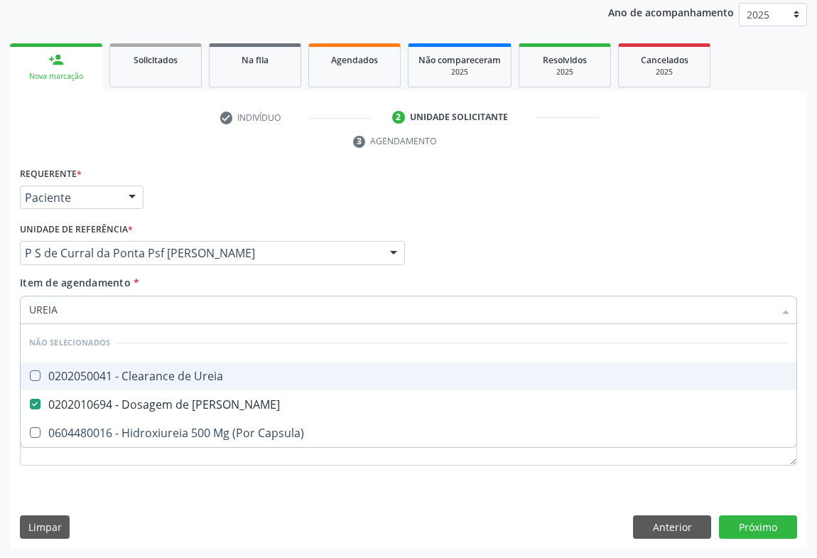
click at [165, 219] on div "Unidade de referência * P S de Curral da Ponta Psf Oseas Manoel da Silva Unidad…" at bounding box center [212, 241] width 385 height 45
checkbox Ureia "true"
checkbox Capsula\) "true"
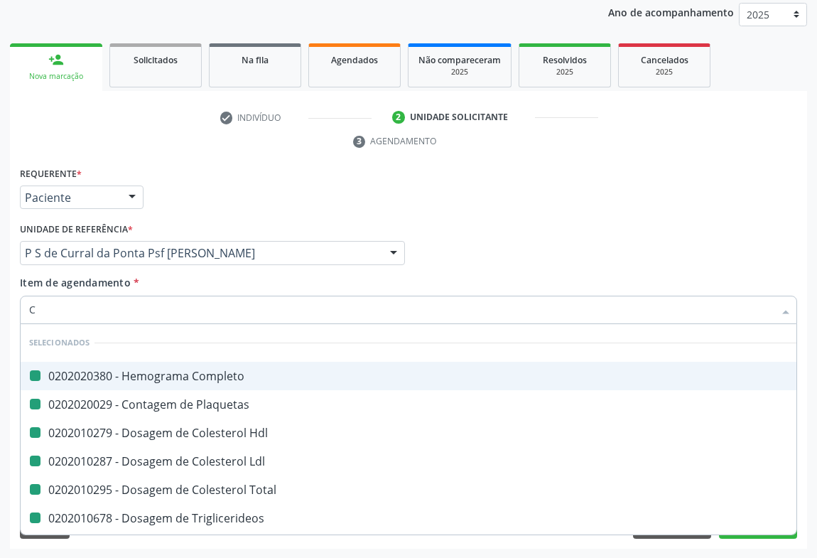
type input "CR"
checkbox Completo "false"
checkbox Hdl "false"
checkbox Plaquetas "false"
checkbox Ldl "false"
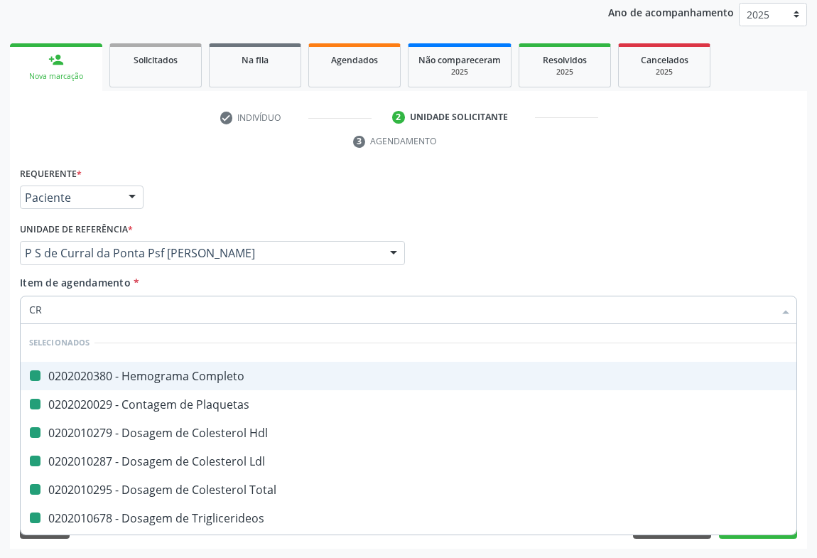
checkbox Total "false"
checkbox Triglicerideos "false"
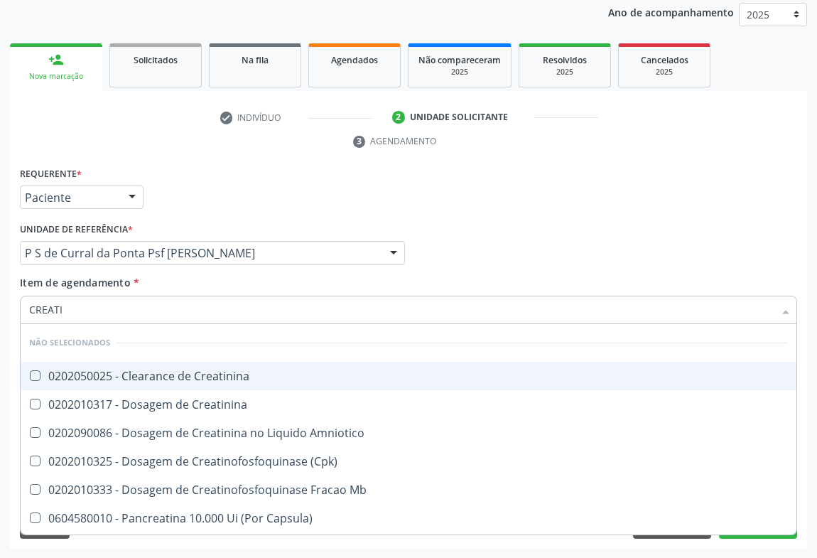
type input "CREATIN"
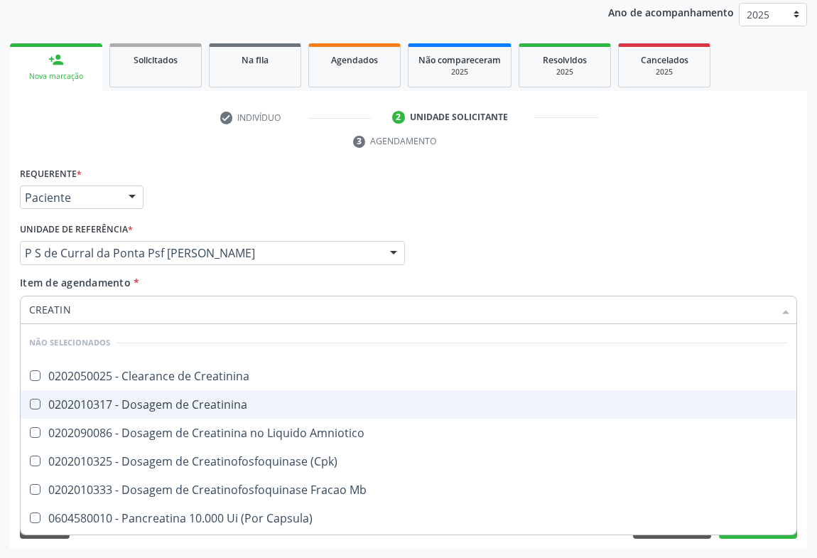
click at [112, 413] on span "0202010317 - Dosagem de Creatinina" at bounding box center [409, 404] width 776 height 28
checkbox Creatinina "true"
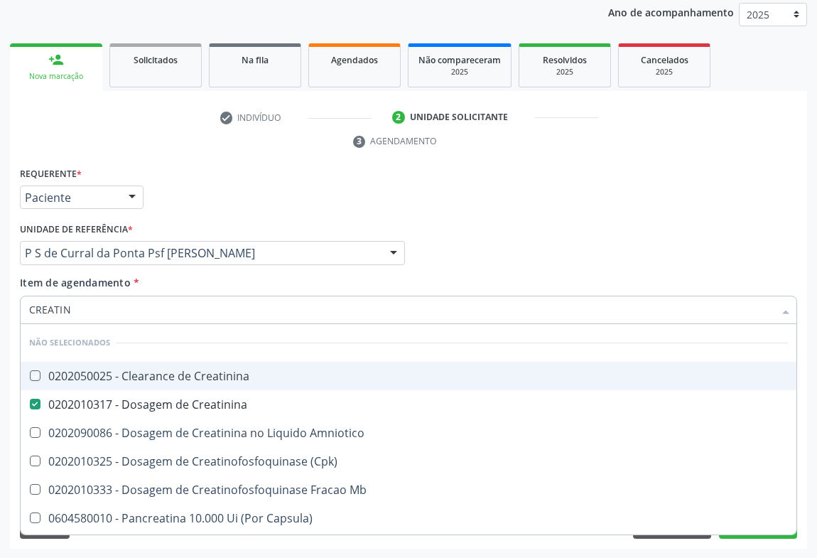
click at [220, 216] on div "Requerente * Paciente Profissional de Saúde Paciente Nenhum resultado encontrad…" at bounding box center [408, 190] width 784 height 55
checkbox Creatinina "true"
checkbox Amniotico "true"
checkbox \(Cpk\) "true"
checkbox Mb "true"
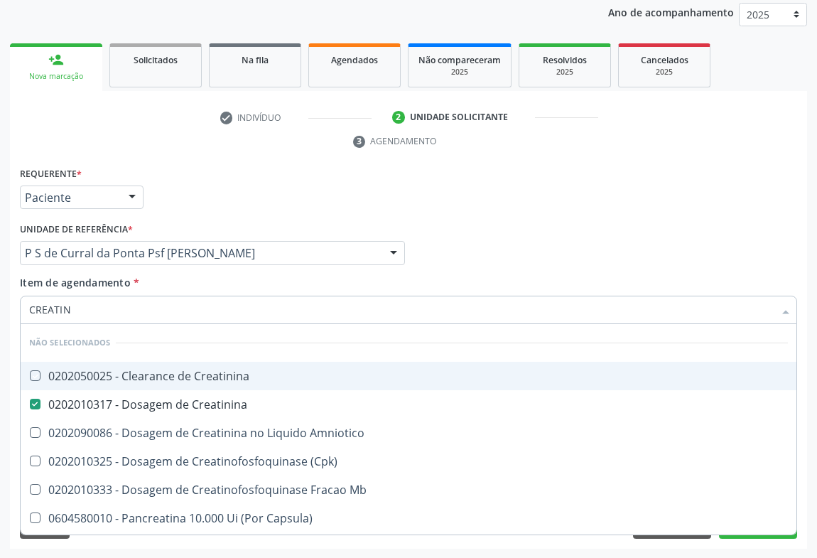
checkbox Capsula\) "true"
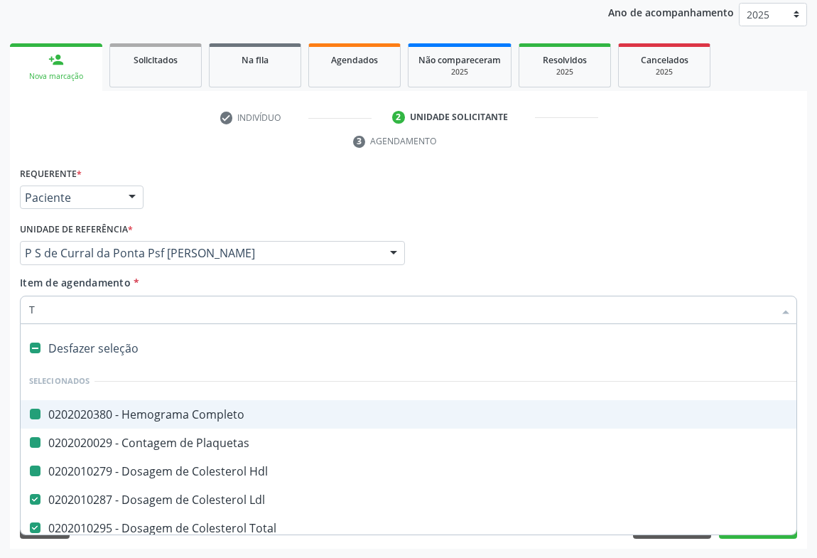
type input "TG"
checkbox Completo "false"
checkbox Hdl "false"
checkbox Plaquetas "false"
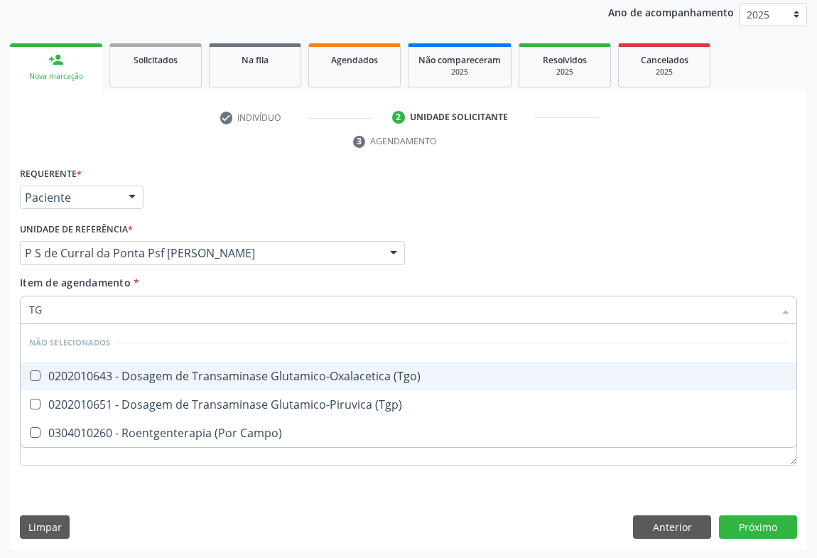
click at [134, 379] on div "0202010643 - Dosagem de Transaminase Glutamico-Oxalacetica (Tgo)" at bounding box center [408, 375] width 758 height 11
checkbox \(Tgo\) "true"
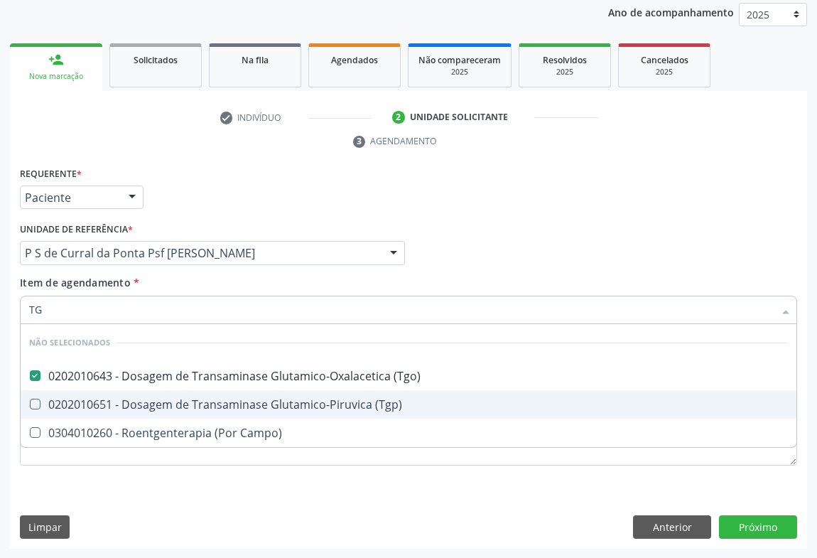
click at [129, 398] on div "0202010651 - Dosagem de Transaminase Glutamico-Piruvica (Tgp)" at bounding box center [408, 403] width 758 height 11
checkbox \(Tgp\) "true"
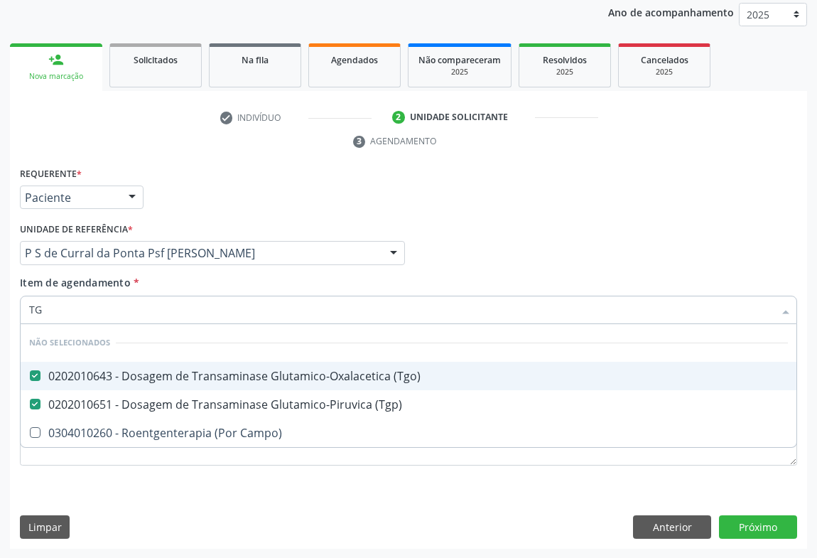
click at [234, 197] on div "Requerente * Paciente Profissional de Saúde Paciente Nenhum resultado encontrad…" at bounding box center [408, 190] width 784 height 55
checkbox Campo\) "true"
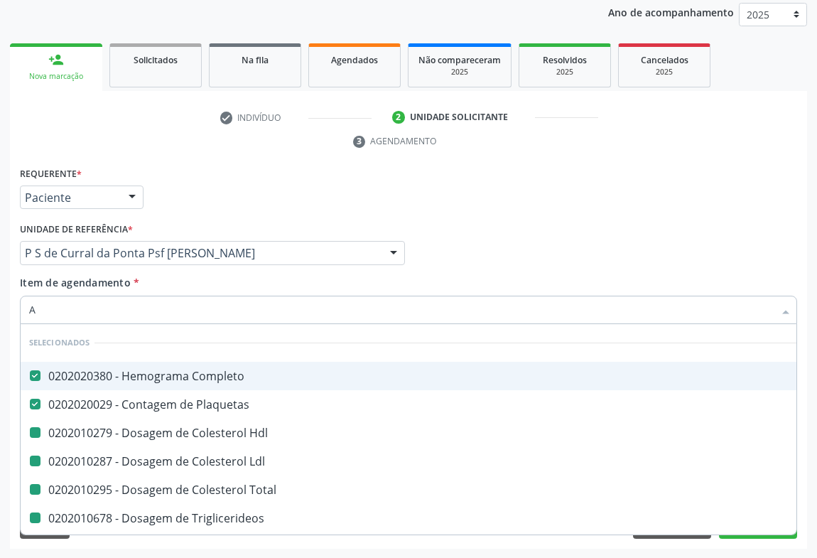
type input "AC"
checkbox Hdl "false"
checkbox Ldl "false"
checkbox Total "false"
checkbox Triglicerideos "false"
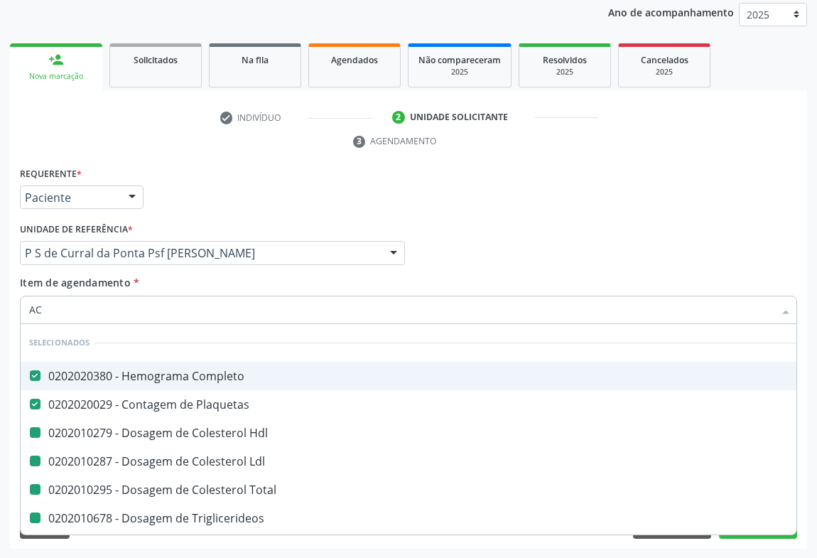
checkbox Ureia "false"
checkbox Creatinina "false"
checkbox \(Tgo\) "false"
checkbox \(Tgp\) "false"
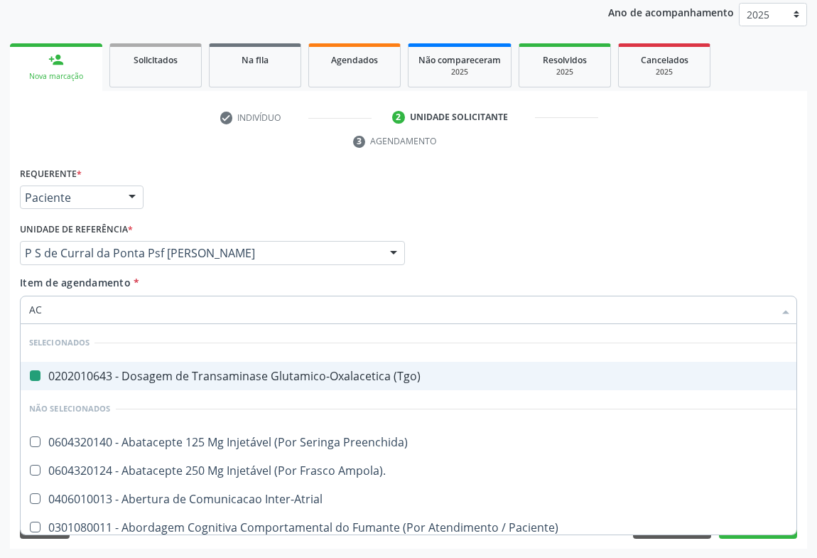
type input "ACI"
checkbox \(Tgo\) "false"
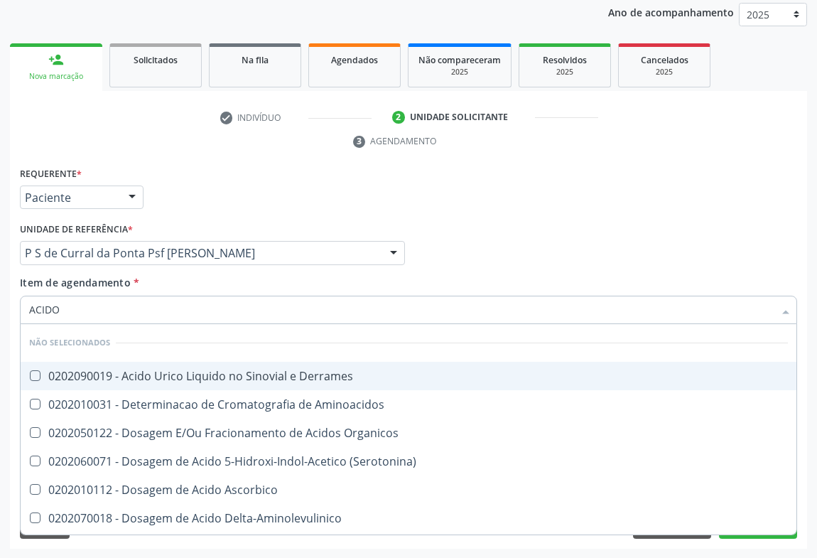
type input "ACIDO U"
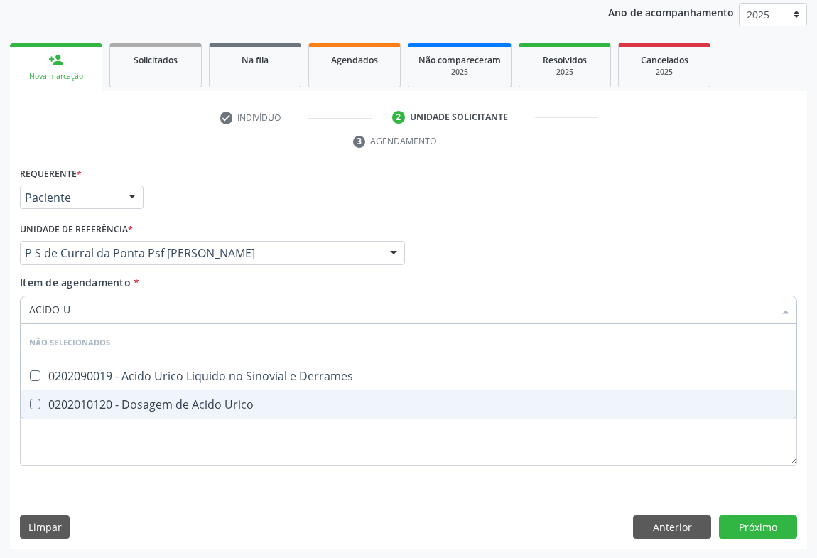
drag, startPoint x: 138, startPoint y: 403, endPoint x: 138, endPoint y: 388, distance: 14.9
click at [138, 398] on div "0202010120 - Dosagem de Acido Urico" at bounding box center [408, 403] width 758 height 11
checkbox Urico "true"
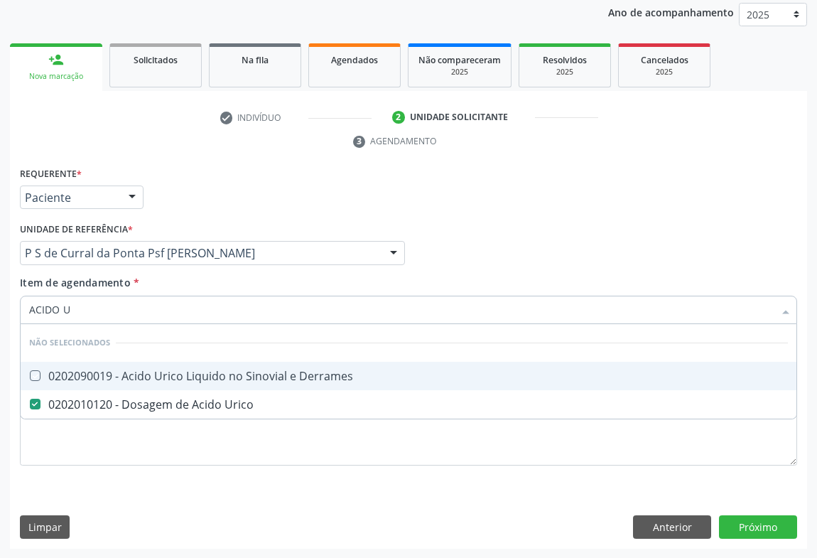
click at [220, 230] on div "Unidade de referência * P S de Curral da Ponta Psf Oseas Manoel da Silva Unidad…" at bounding box center [212, 241] width 385 height 45
checkbox Derrames "true"
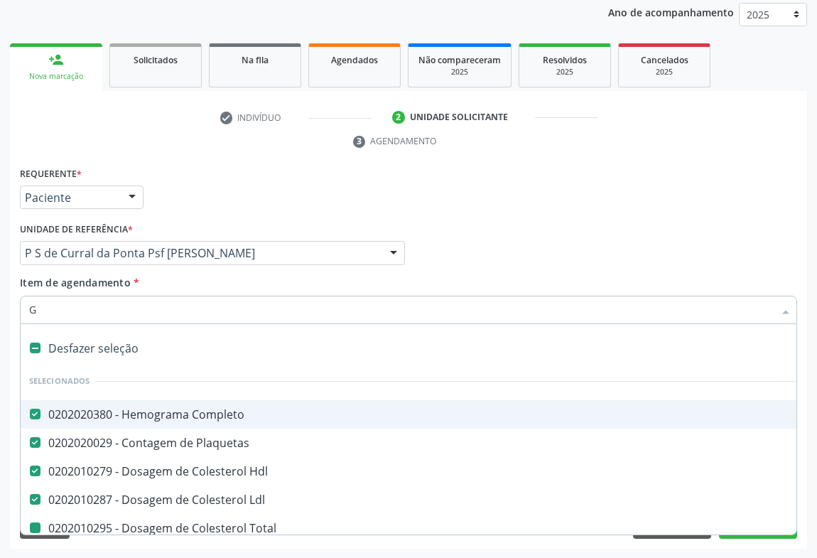
type input "GL"
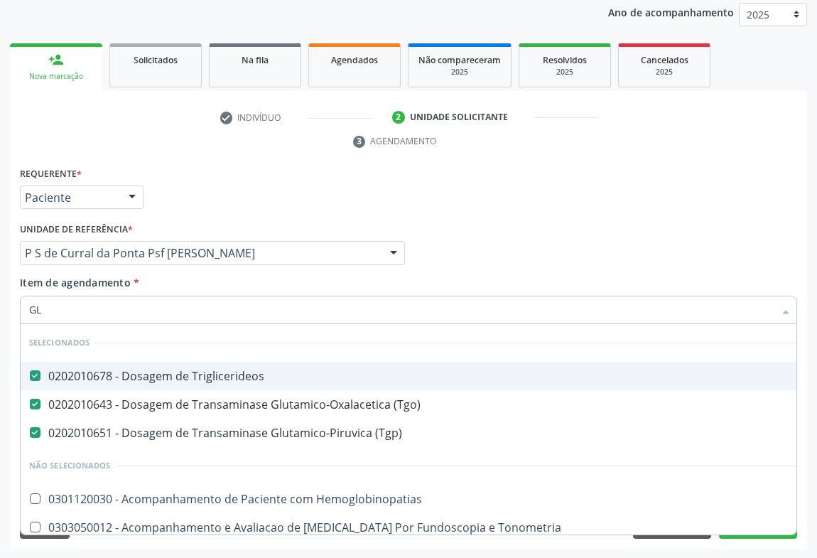
checkbox Hemoglobinopatias "false"
checkbox Tonometria "false"
checkbox Ampola\) "false"
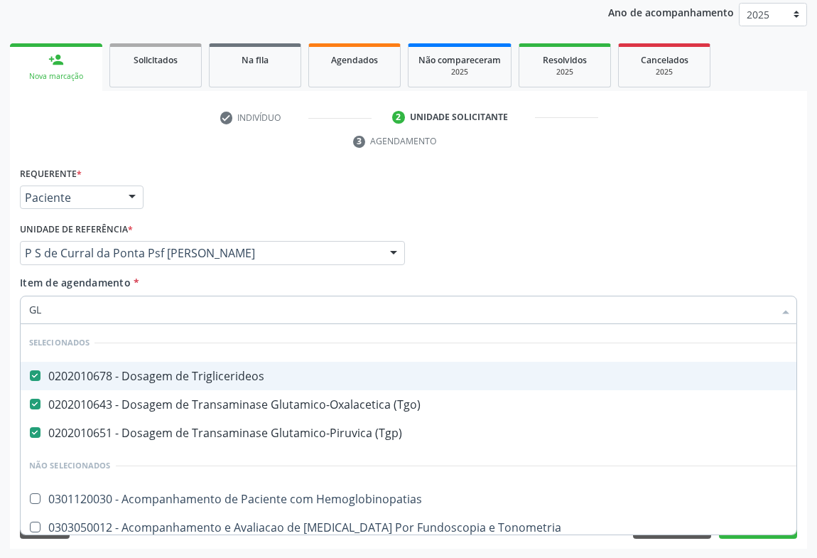
checkbox Linfatico "false"
checkbox Salivar "false"
type input "GLI"
checkbox \(Tgp\) "false"
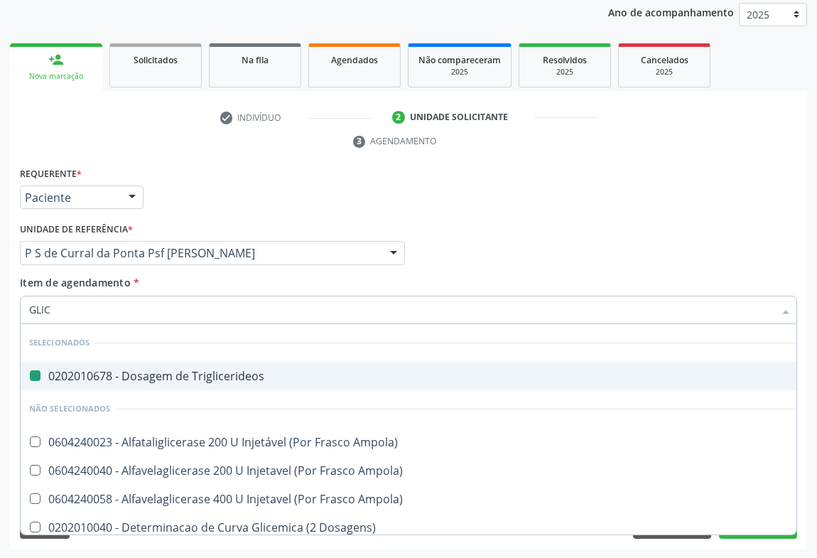
type input "GLICO"
checkbox Triglicerideos "false"
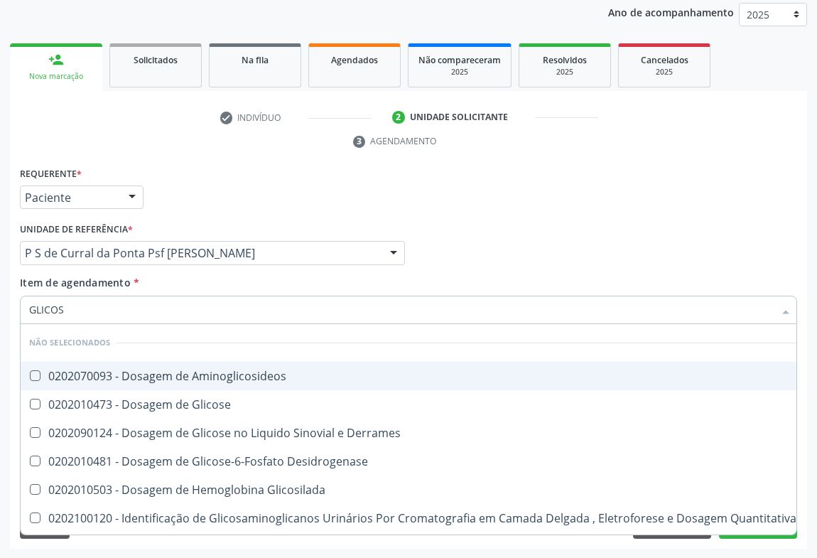
type input "GLICOSE"
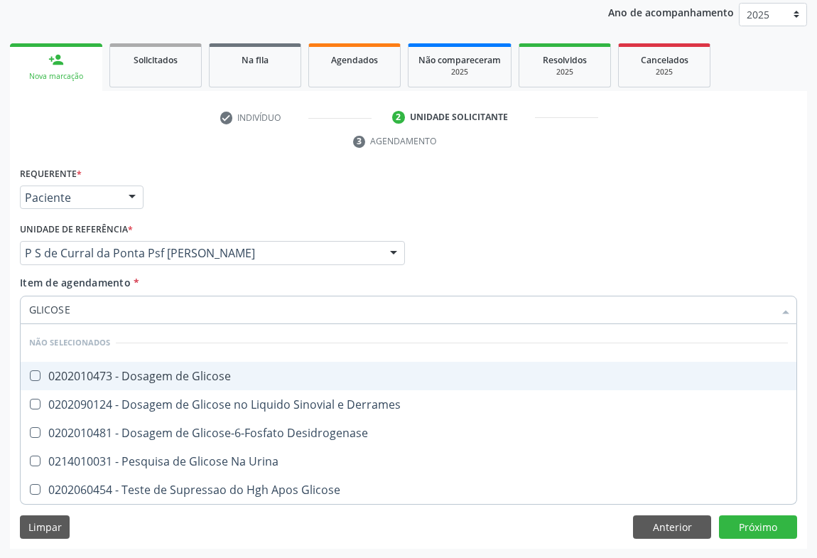
drag, startPoint x: 104, startPoint y: 376, endPoint x: 109, endPoint y: 363, distance: 14.4
click at [104, 376] on div "0202010473 - Dosagem de Glicose" at bounding box center [408, 375] width 758 height 11
checkbox Glicose "true"
click at [210, 171] on div "Requerente * Paciente Profissional de Saúde Paciente Nenhum resultado encontrad…" at bounding box center [408, 190] width 784 height 55
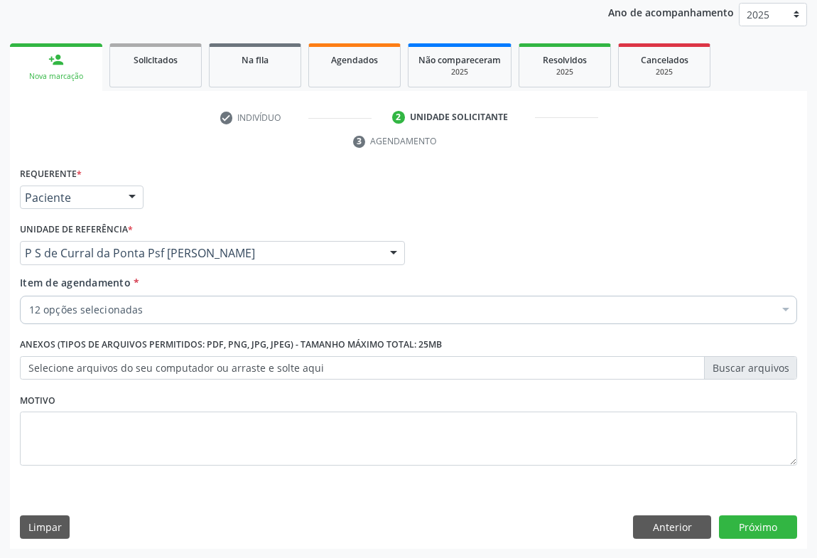
checkbox Hdl "true"
checkbox Total "true"
checkbox Ldl "true"
checkbox Plaquetas "true"
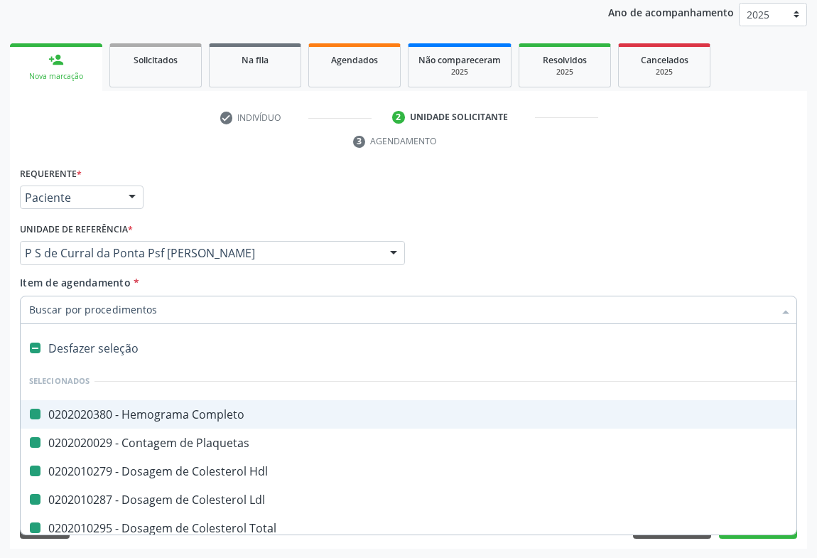
type input "F"
checkbox Completo "false"
checkbox Hdl "false"
checkbox Total "false"
checkbox Ldl "false"
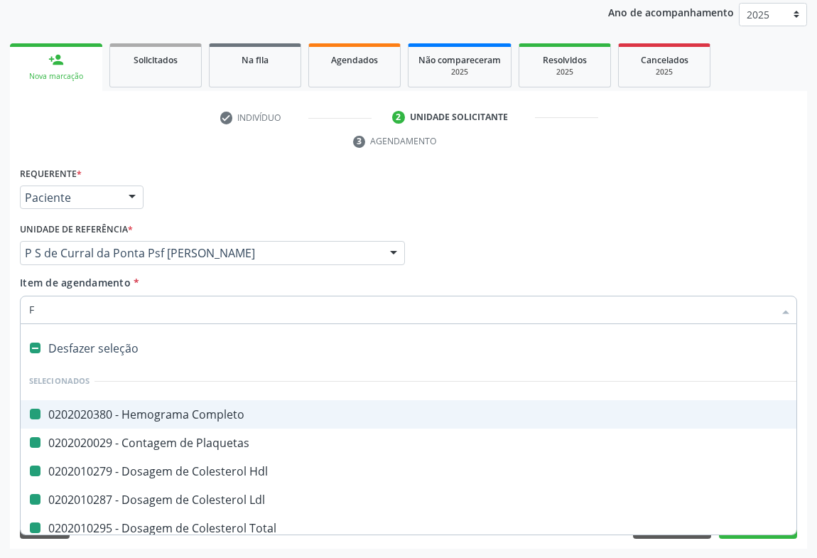
checkbox Plaquetas "false"
checkbox Triglicerideos "false"
checkbox Ureia "false"
checkbox Creatinina "false"
checkbox \(Tgo\) "false"
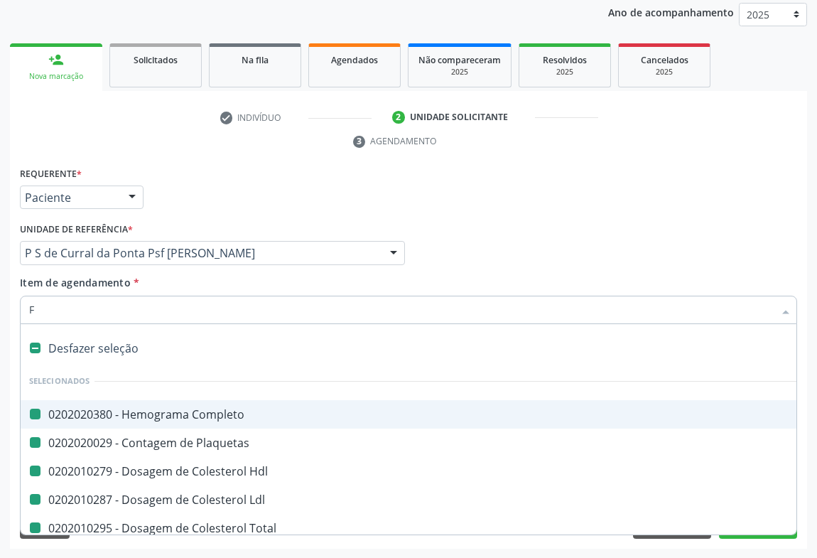
checkbox \(Tgp\) "false"
checkbox Urico "false"
checkbox Glicose "false"
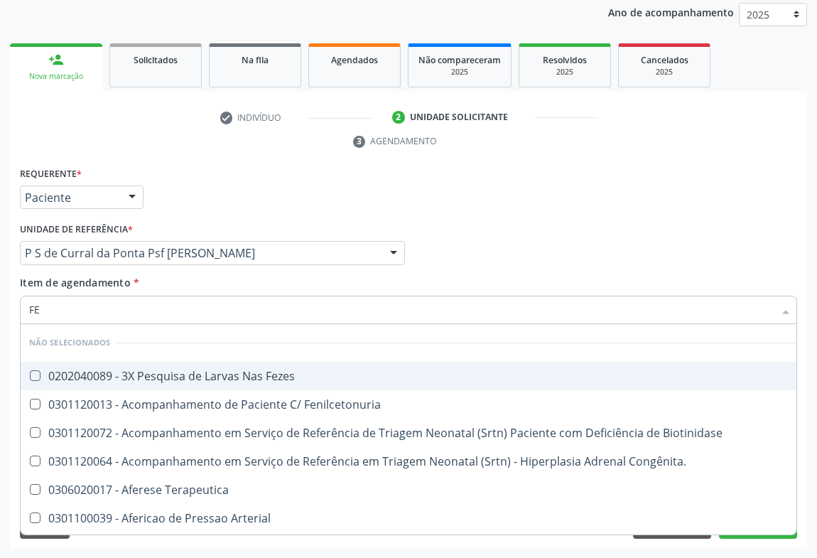
type input "FEZ"
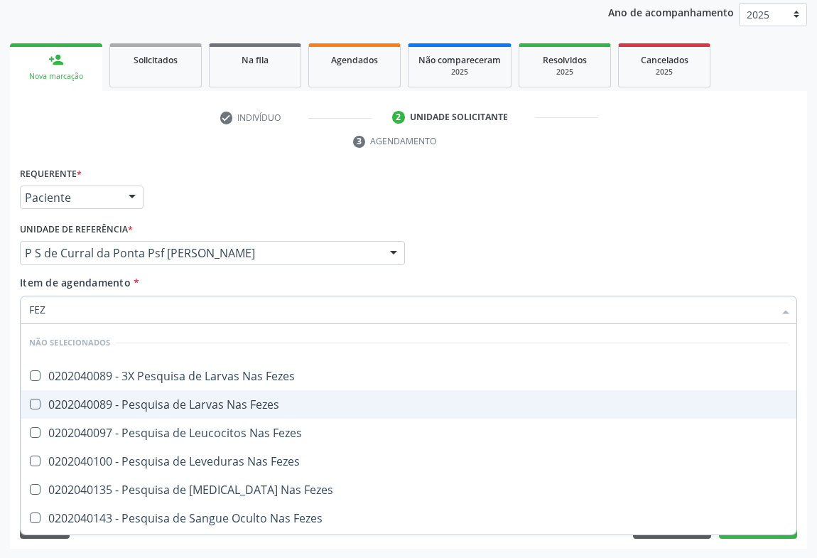
click at [111, 398] on div "0202040089 - Pesquisa de Larvas Nas Fezes" at bounding box center [408, 403] width 758 height 11
checkbox Fezes "true"
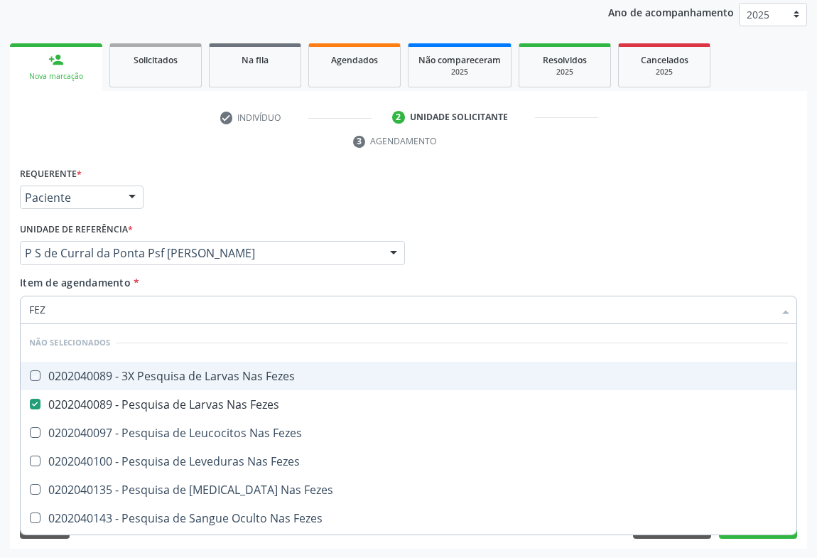
drag, startPoint x: 224, startPoint y: 185, endPoint x: 124, endPoint y: 284, distance: 141.1
click at [223, 185] on div "Requerente * Paciente Profissional de Saúde Paciente Nenhum resultado encontrad…" at bounding box center [408, 190] width 784 height 55
checkbox Fezes "true"
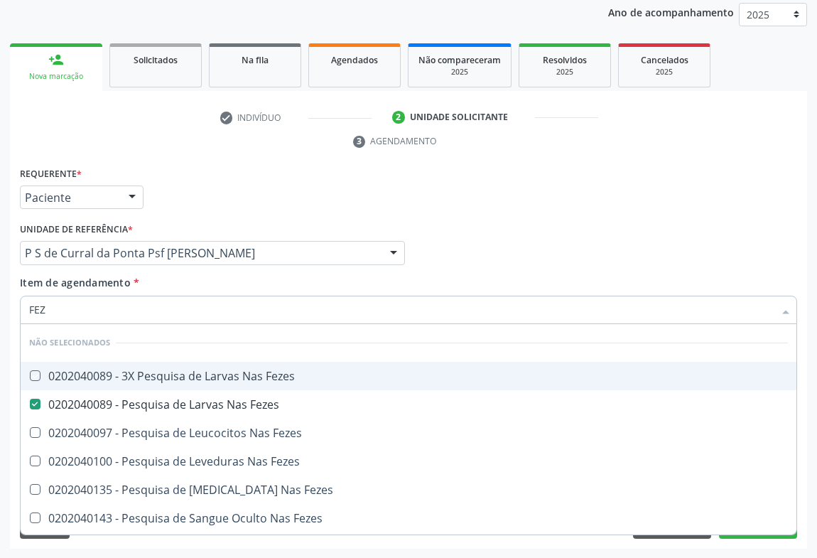
checkbox Fezes "true"
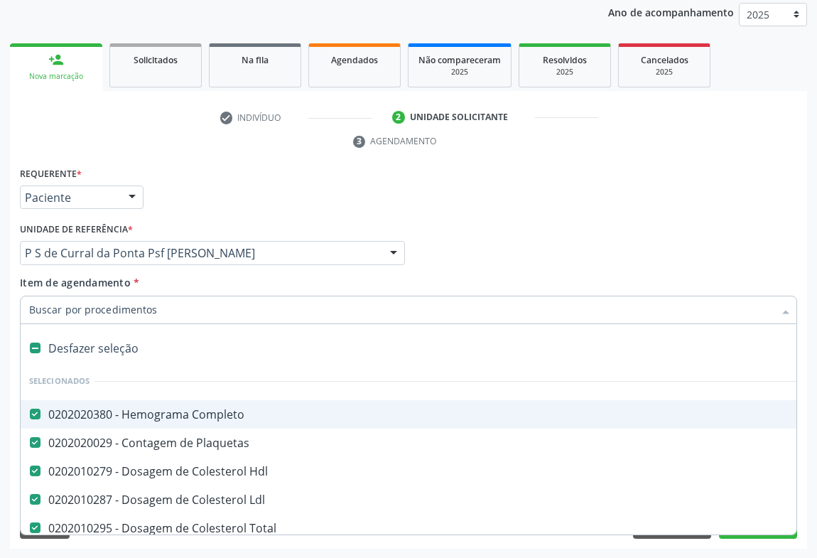
type input "U"
checkbox Creatinina "false"
checkbox \(Tgo\) "false"
checkbox \(Tgp\) "false"
checkbox Urico "false"
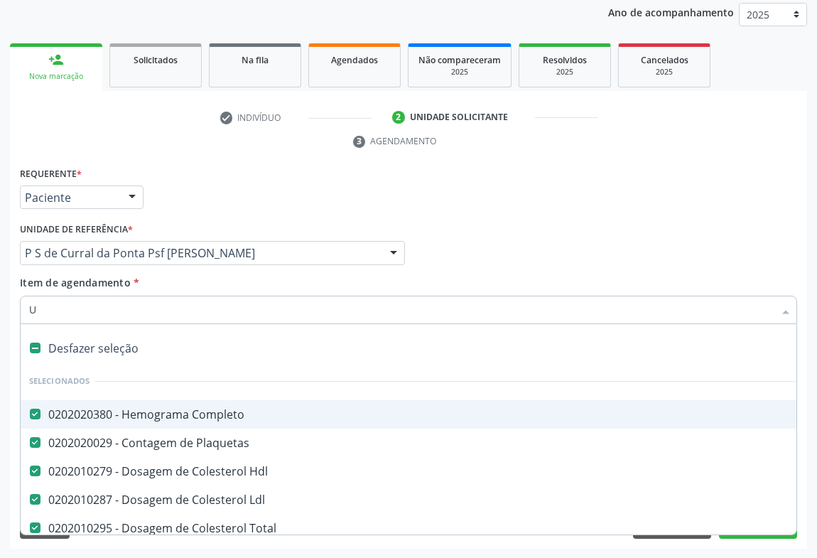
checkbox Glicose "false"
checkbox Fezes "false"
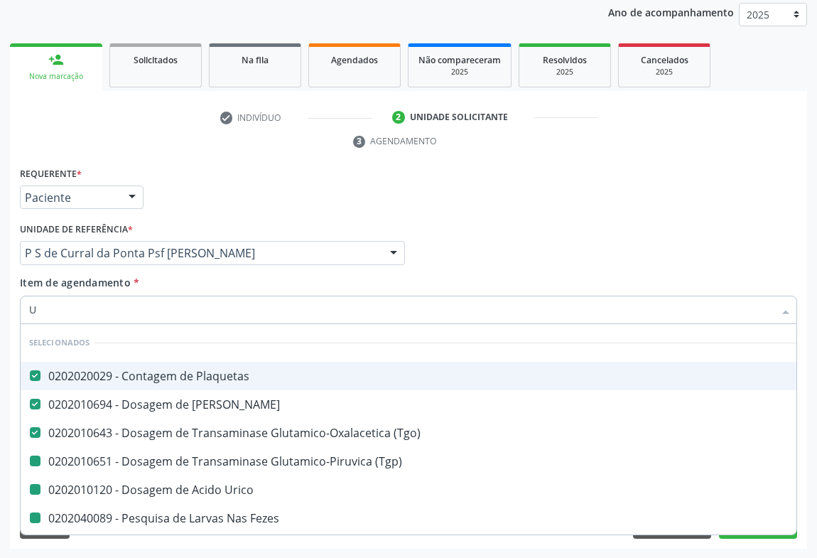
type input "UR"
checkbox Urico "false"
checkbox \(Tgp\) "false"
checkbox Fezes "false"
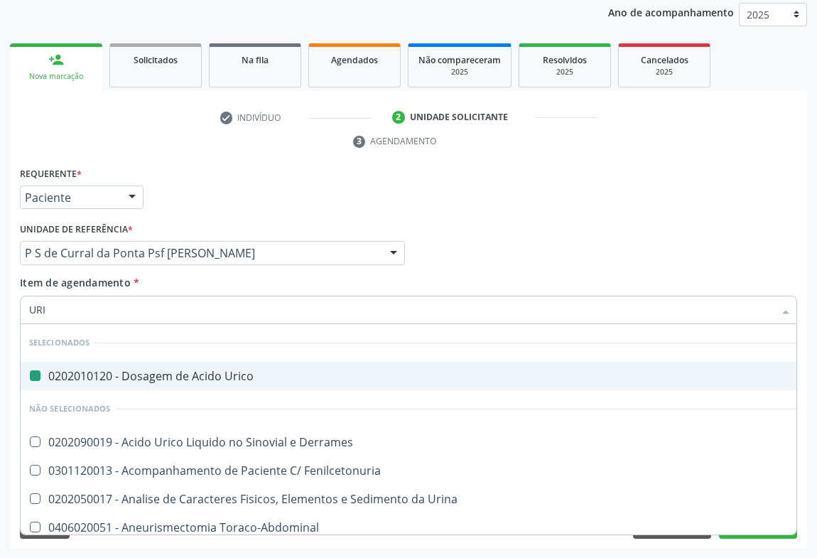
type input "URIN"
checkbox Urico "false"
type input "URINA"
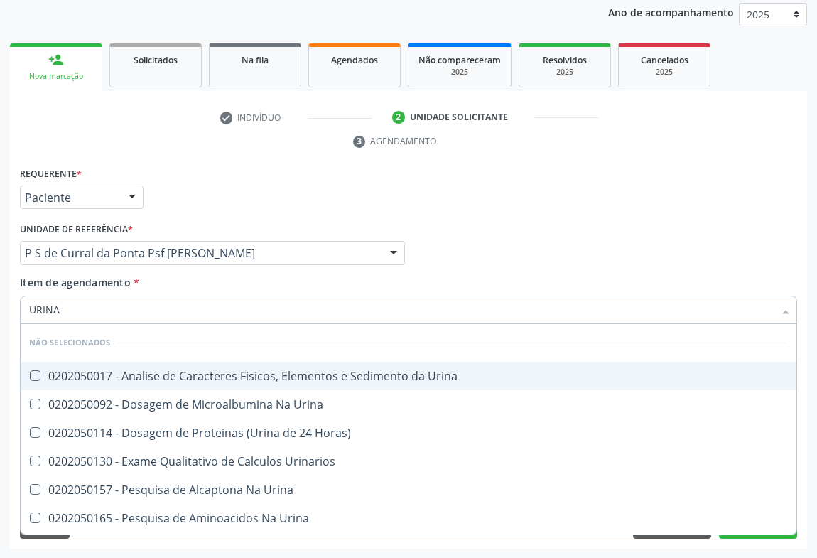
click at [99, 376] on div "0202050017 - Analise de Caracteres Fisicos, Elementos e Sedimento da Urina" at bounding box center [408, 375] width 758 height 11
checkbox Urina "true"
click at [199, 161] on div "check Indivíduo 2 Unidade solicitante 3 Agendamento CNS * 702 5033 6731 3234 No…" at bounding box center [408, 327] width 797 height 442
checkbox Urina "true"
checkbox Urinarios "true"
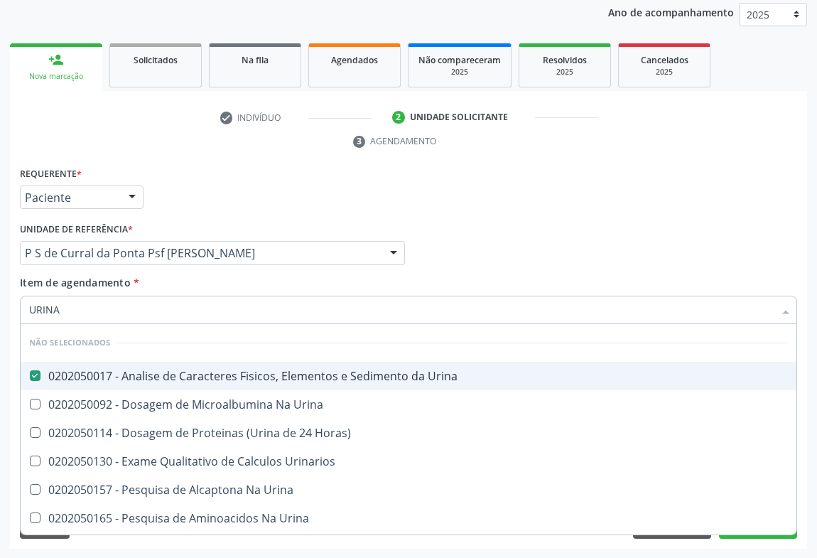
checkbox Urina "true"
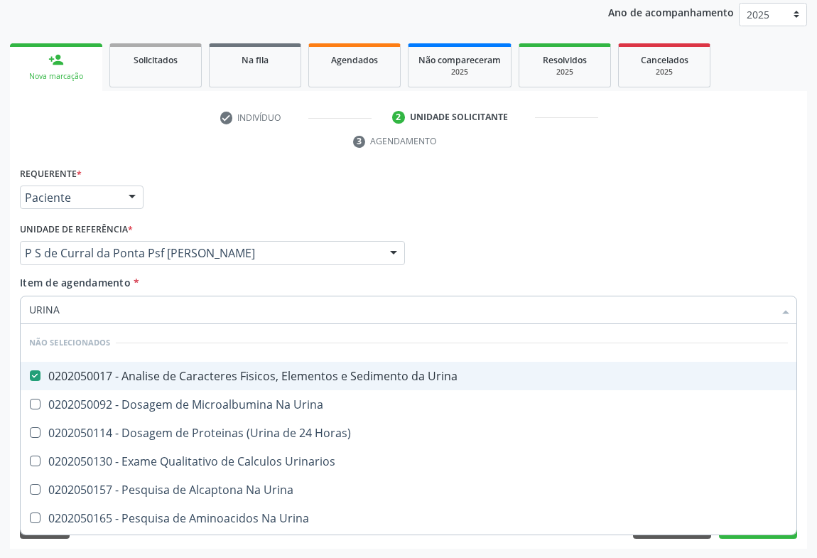
checkbox Urina "true"
checkbox Horas\) "true"
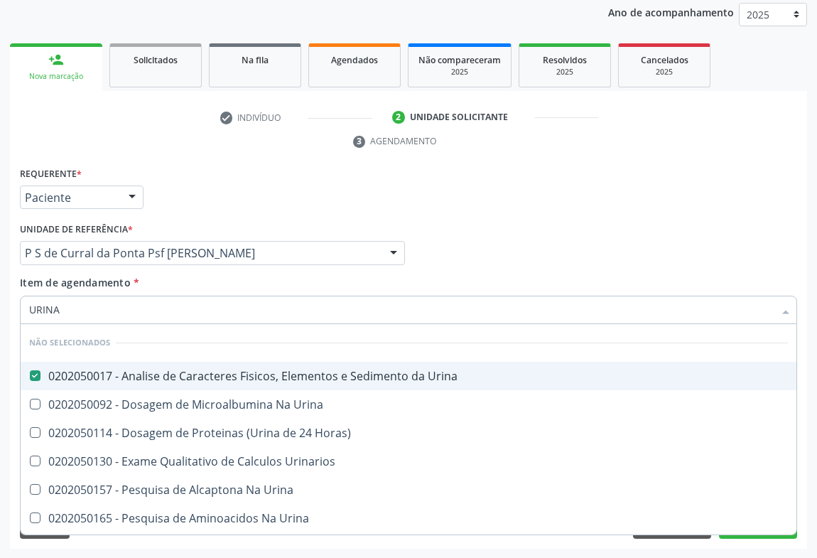
checkbox Urina "true"
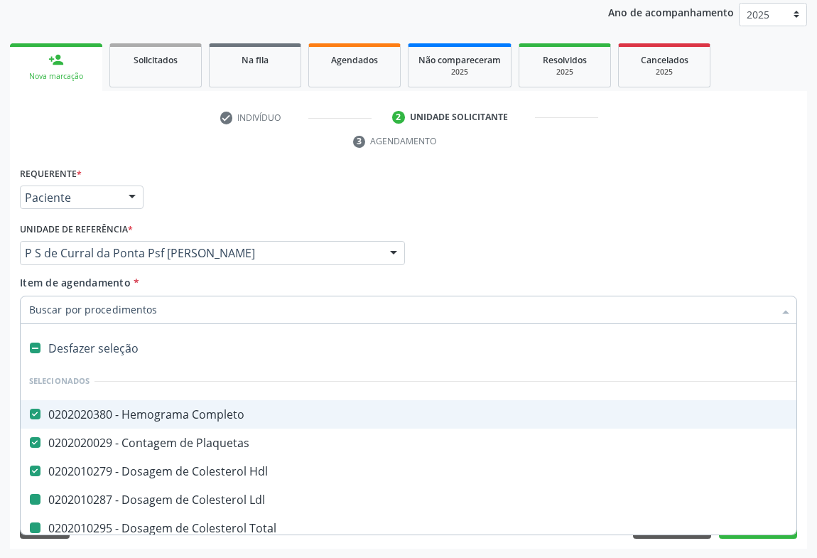
type input "F"
checkbox Total "false"
checkbox Ldl "false"
checkbox Triglicerideos "false"
checkbox Creatinina "false"
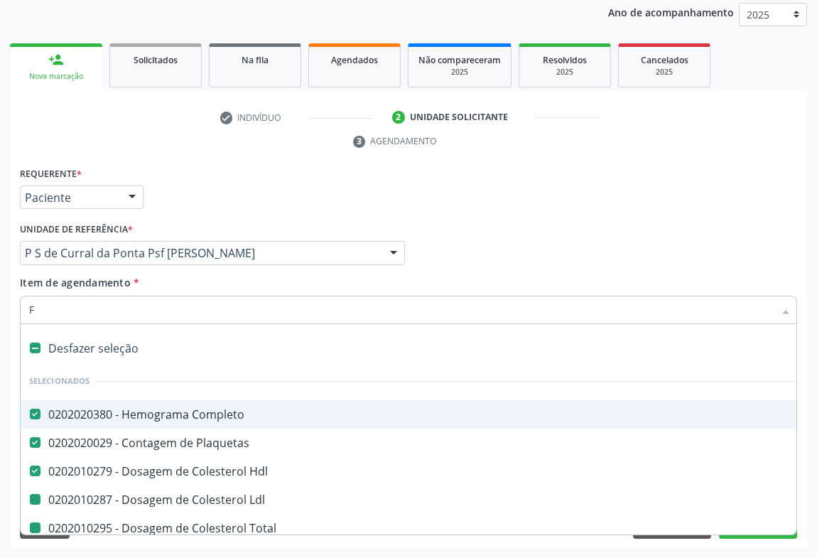
checkbox \(Tgo\) "false"
checkbox \(Tgp\) "false"
checkbox Urico "false"
checkbox Glicose "false"
checkbox Fezes "false"
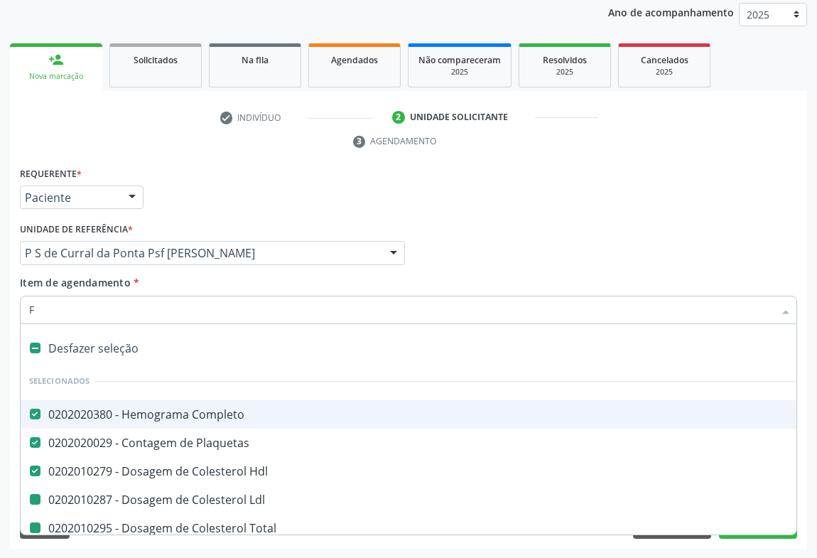
checkbox Urina "false"
checkbox Ureia "false"
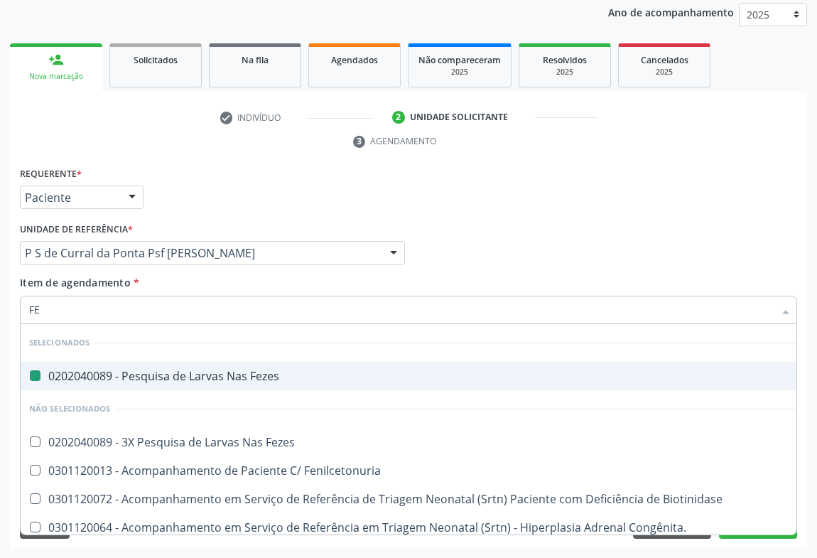
type input "FER"
checkbox Fezes "false"
type input "FERR"
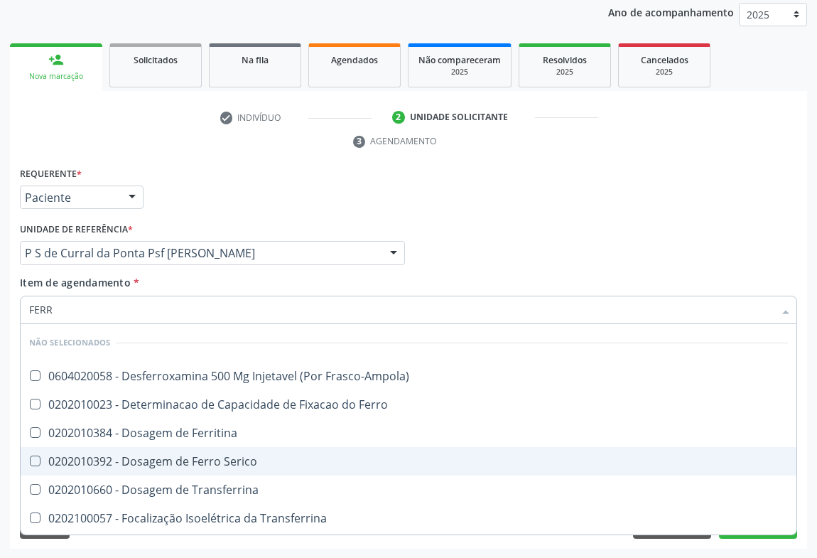
click at [136, 457] on div "0202010392 - Dosagem de Ferro Serico" at bounding box center [408, 460] width 758 height 11
checkbox Serico "true"
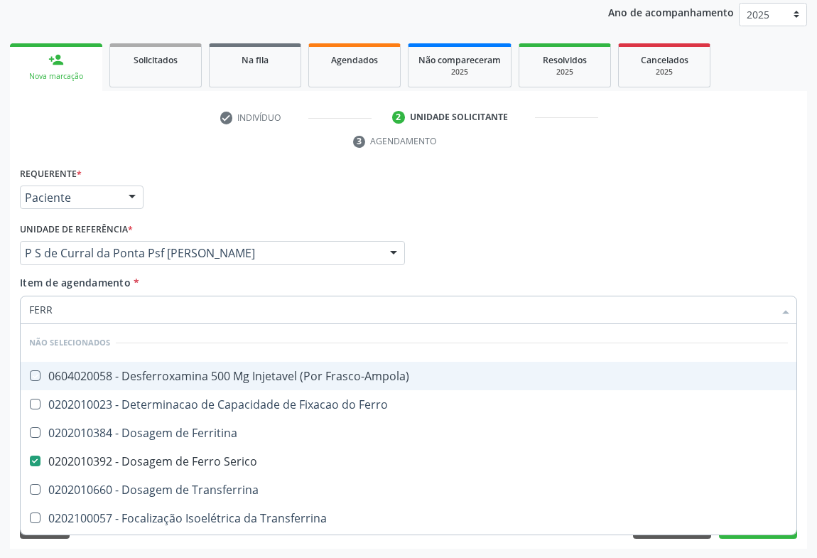
click at [685, 185] on div "Requerente * Paciente Profissional de Saúde Paciente Nenhum resultado encontrad…" at bounding box center [408, 190] width 784 height 55
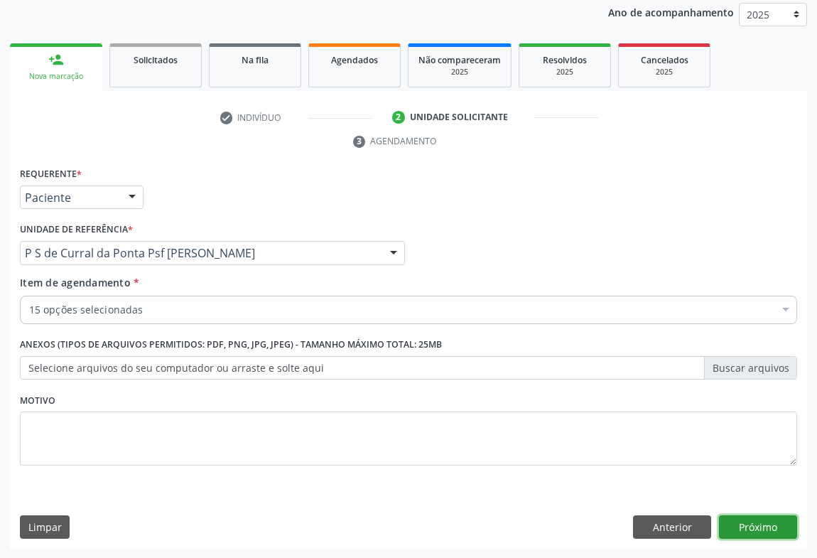
click at [746, 528] on button "Próximo" at bounding box center [758, 527] width 78 height 24
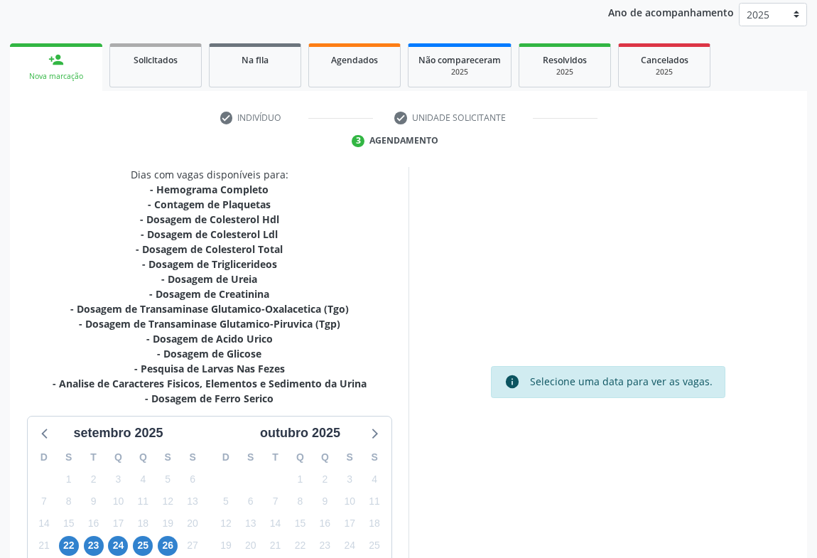
scroll to position [291, 0]
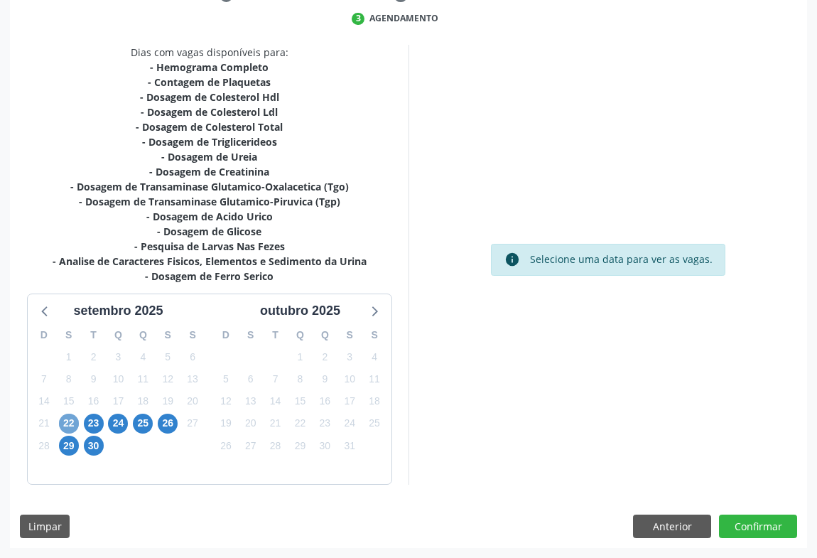
click at [59, 419] on span "22" at bounding box center [69, 423] width 20 height 20
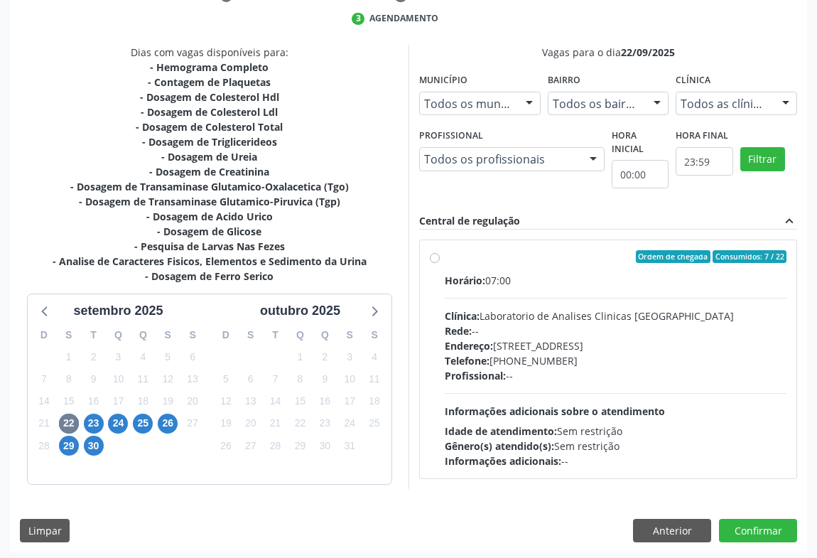
click at [590, 322] on div "Clínica: Laboratorio de Analises Clinicas Sao Francisco" at bounding box center [616, 315] width 342 height 15
click at [440, 263] on input "Ordem de chegada Consumidos: 7 / 22 Horário: 07:00 Clínica: Laboratorio de Anal…" at bounding box center [435, 256] width 10 height 13
radio input "true"
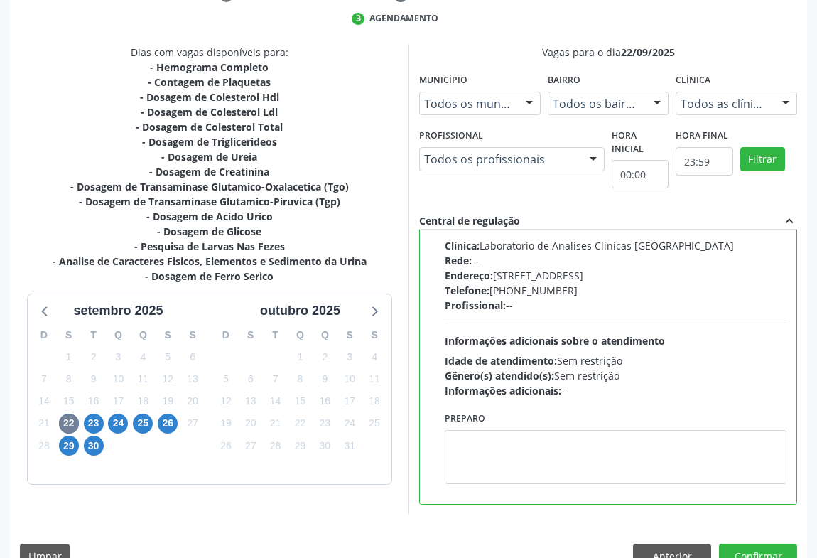
scroll to position [320, 0]
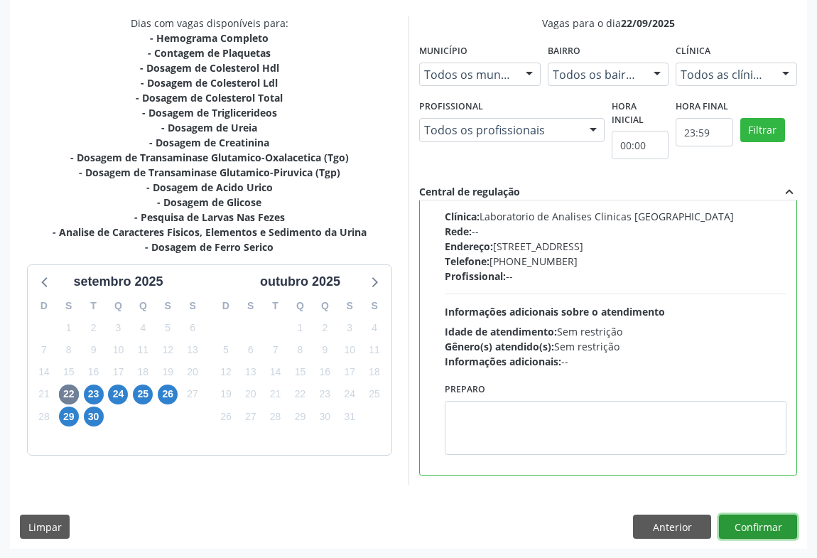
click at [747, 523] on button "Confirmar" at bounding box center [758, 526] width 78 height 24
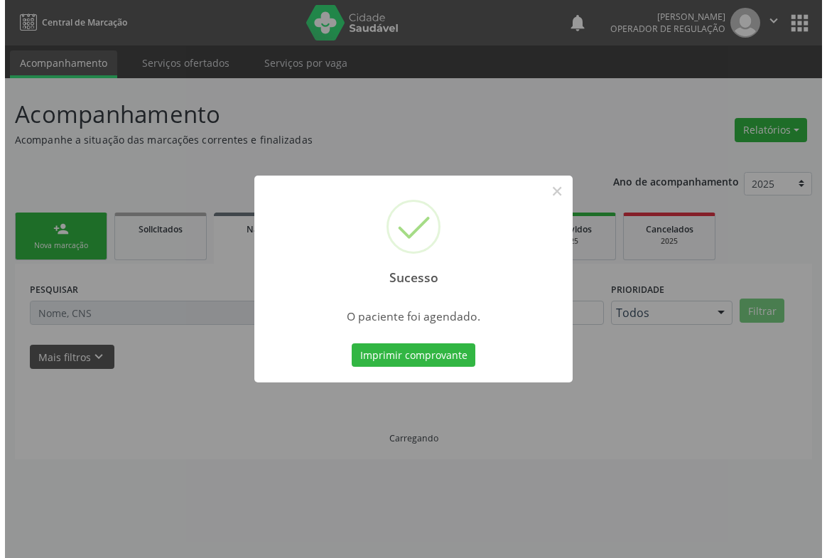
scroll to position [0, 0]
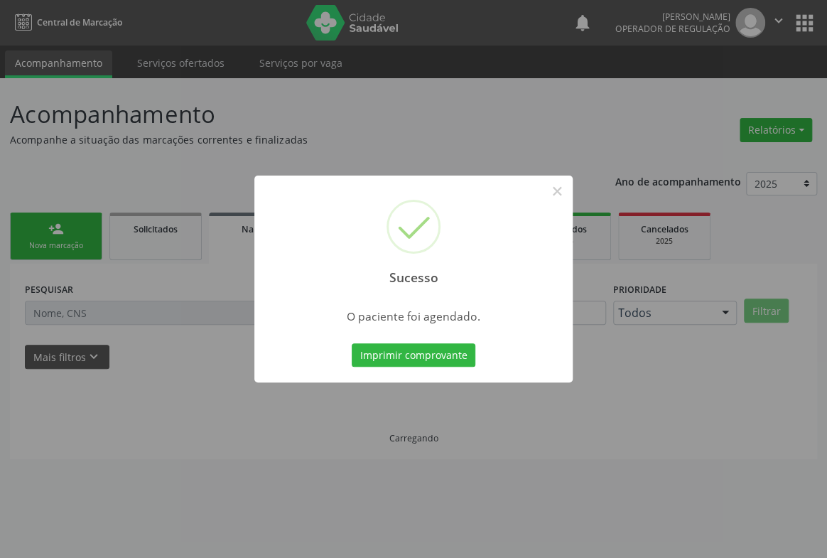
click at [415, 368] on div "Imprimir comprovante Cancel" at bounding box center [414, 355] width 130 height 30
click at [424, 357] on button "Imprimir comprovante" at bounding box center [414, 355] width 124 height 24
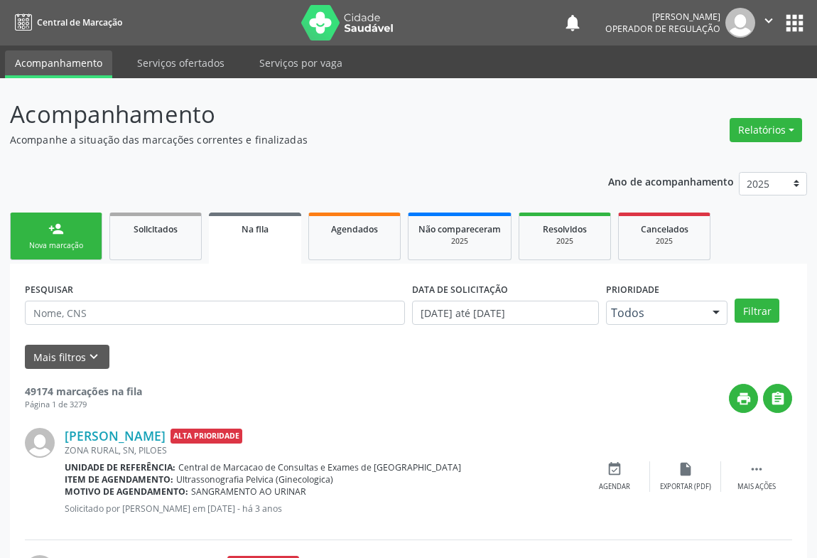
click at [62, 227] on div "person_add" at bounding box center [56, 229] width 16 height 16
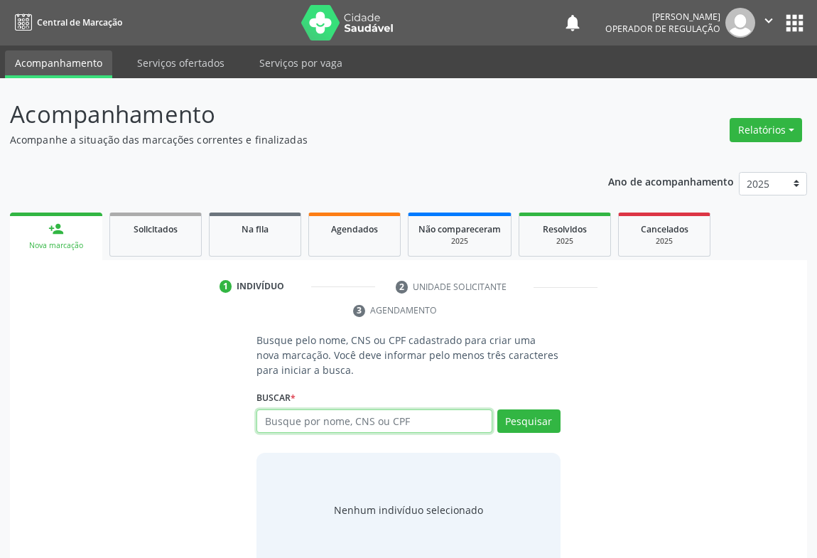
click at [305, 418] on input "text" at bounding box center [374, 421] width 236 height 24
type input "704607676195022"
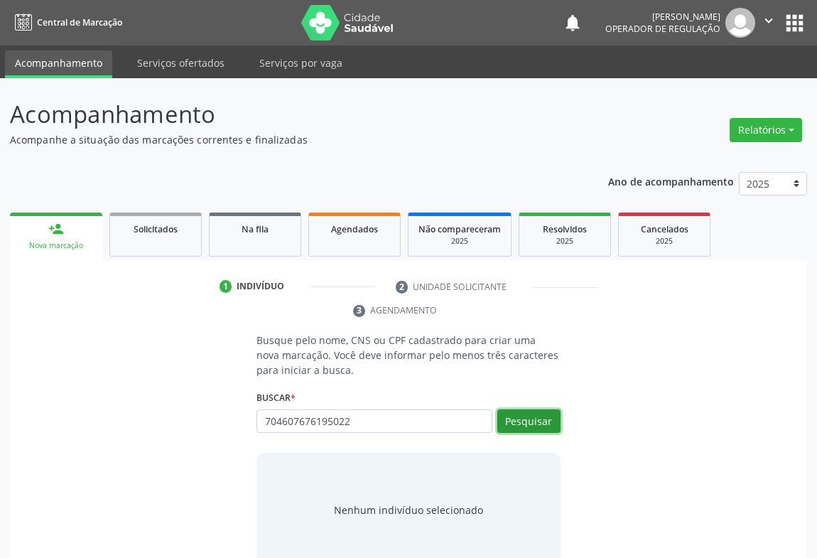
click at [552, 416] on button "Pesquisar" at bounding box center [528, 421] width 63 height 24
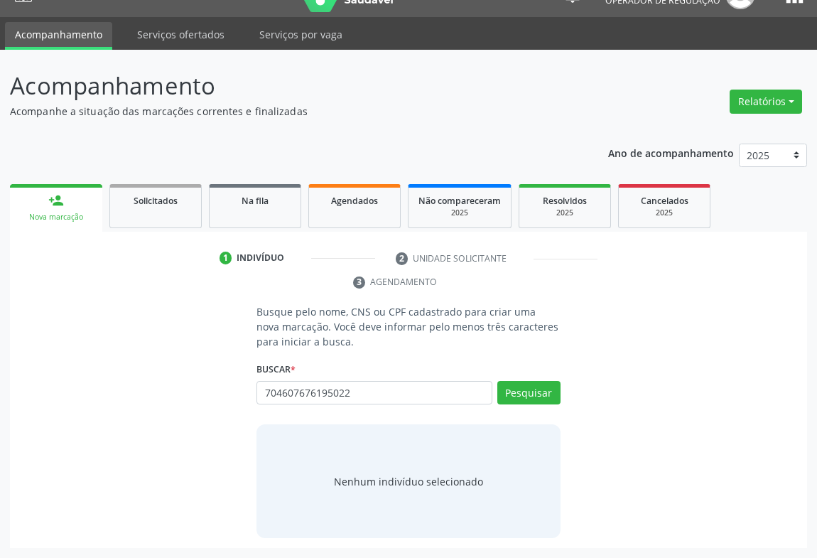
click at [544, 393] on div "704607676195022 Busque por nome, CNS ou CPF Maria Valentina Santos de Jesus Rei…" at bounding box center [408, 398] width 304 height 34
click at [544, 393] on button "Pesquisar" at bounding box center [528, 393] width 63 height 24
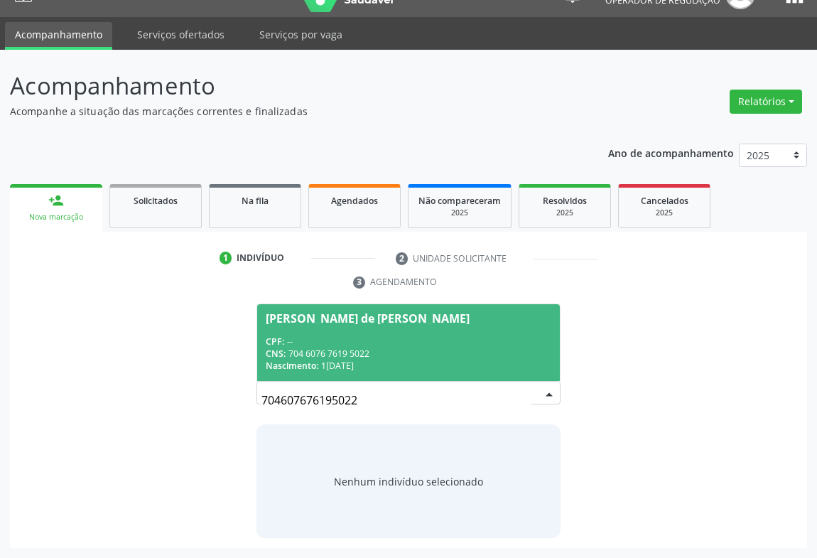
click at [374, 349] on div "CNS: 704 6076 7619 5022" at bounding box center [409, 353] width 286 height 12
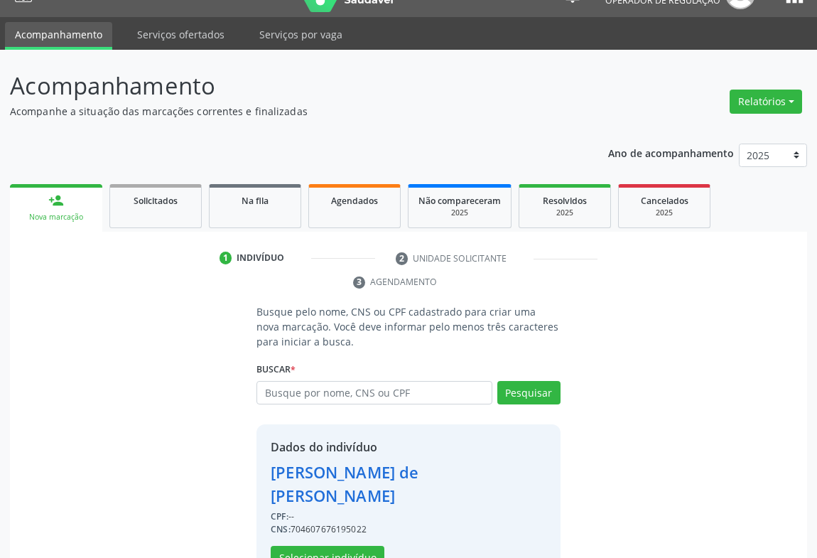
scroll to position [73, 0]
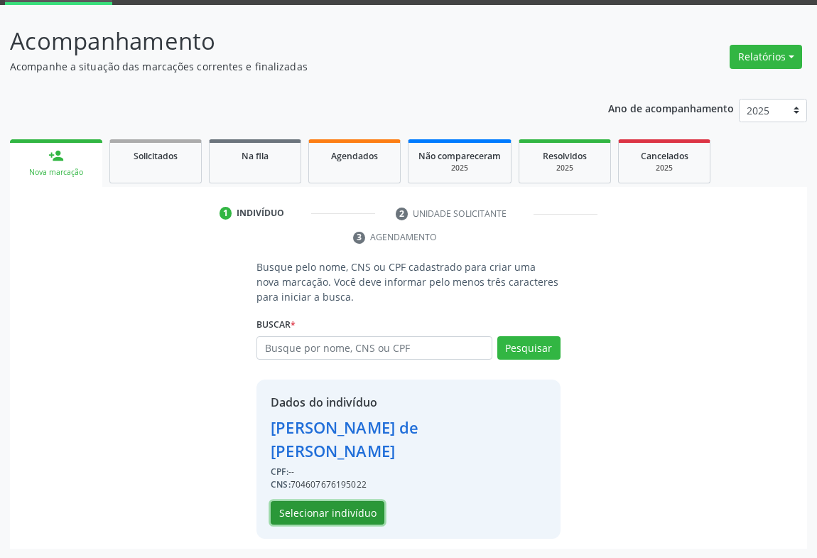
click at [332, 506] on button "Selecionar indivíduo" at bounding box center [328, 513] width 114 height 24
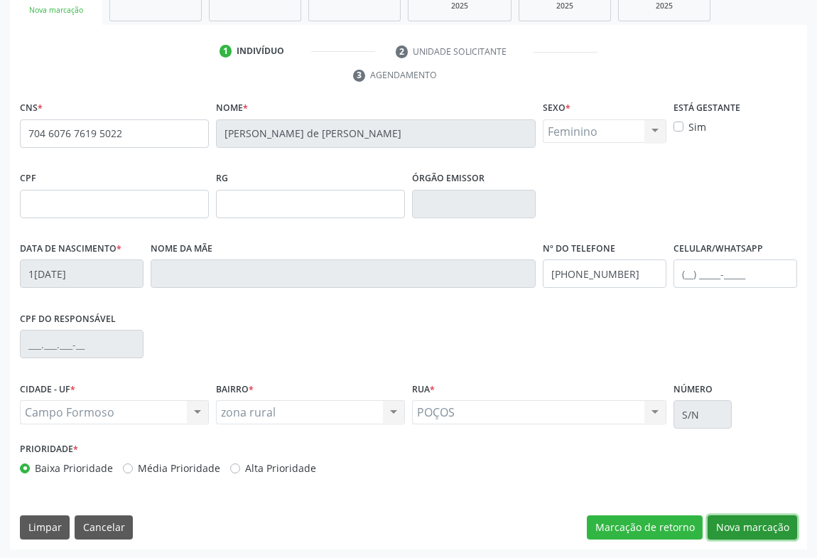
click at [749, 519] on button "Nova marcação" at bounding box center [751, 527] width 89 height 24
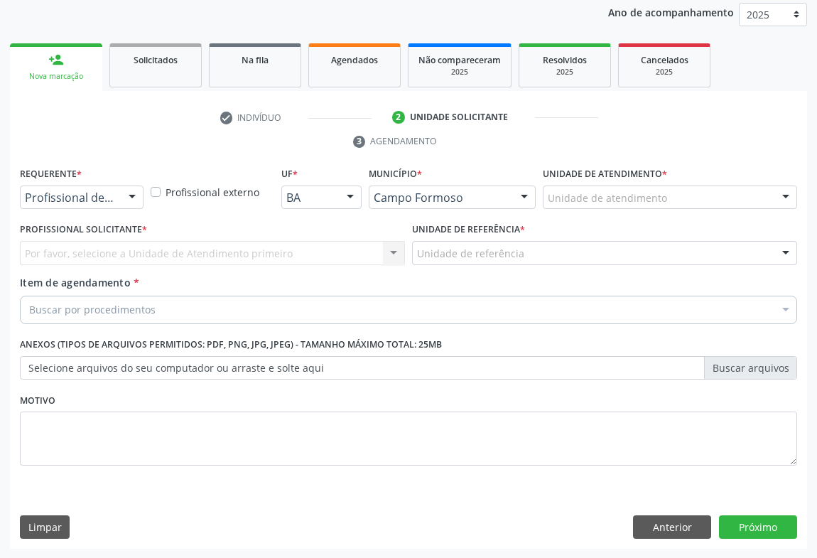
click at [131, 194] on div at bounding box center [131, 198] width 21 height 24
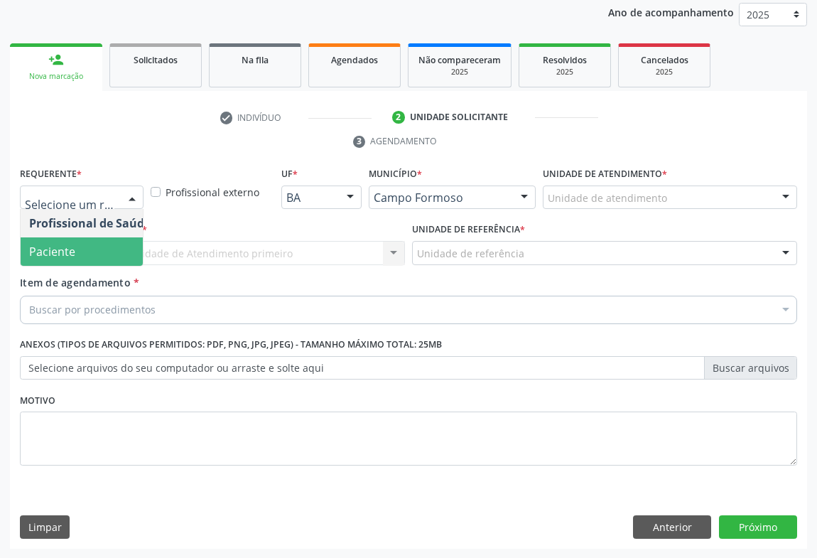
click at [68, 256] on span "Paciente" at bounding box center [52, 252] width 46 height 16
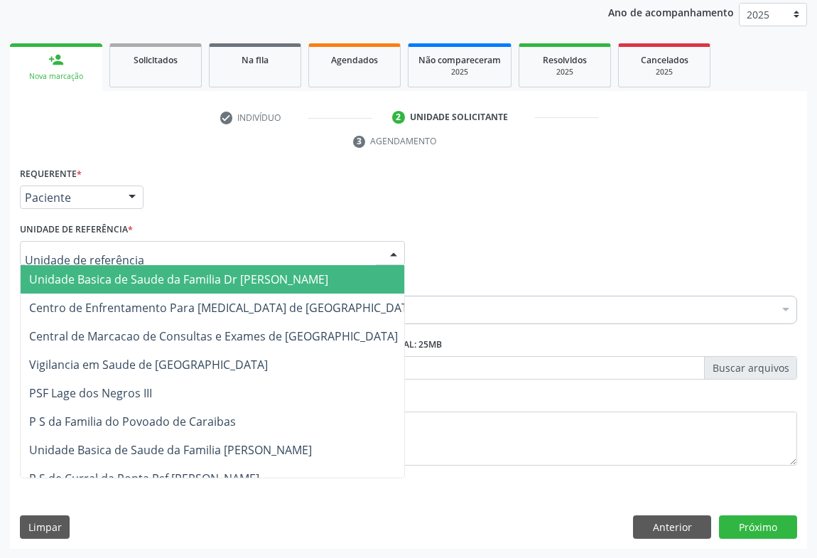
click at [164, 254] on div at bounding box center [212, 253] width 385 height 24
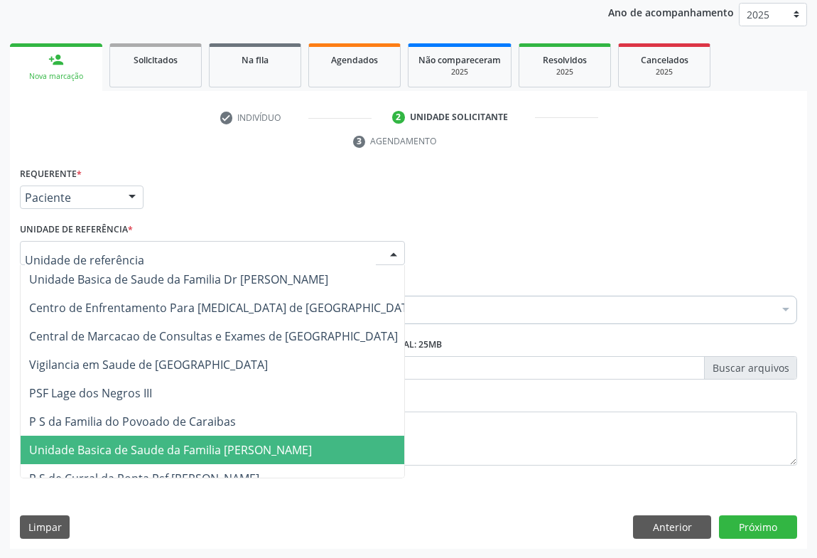
click at [142, 440] on span "Unidade Basica de Saude da Familia [PERSON_NAME]" at bounding box center [224, 449] width 406 height 28
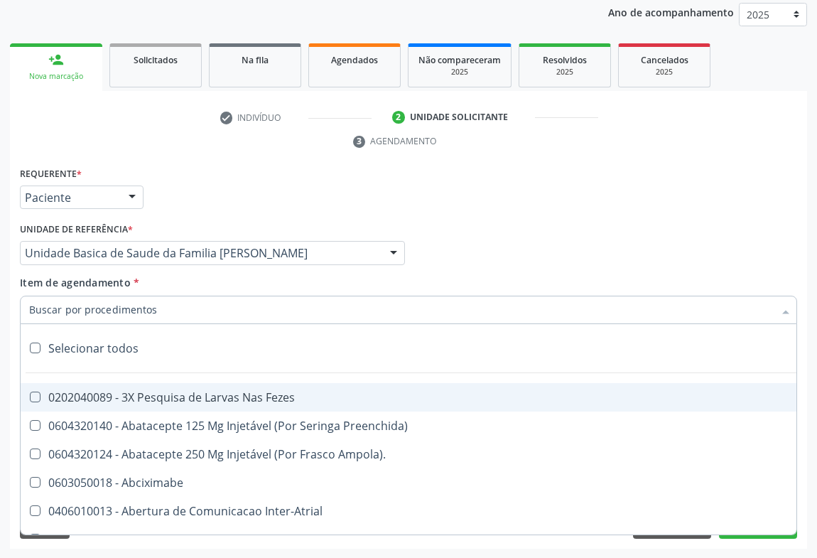
click at [144, 300] on input "Item de agendamento *" at bounding box center [401, 309] width 744 height 28
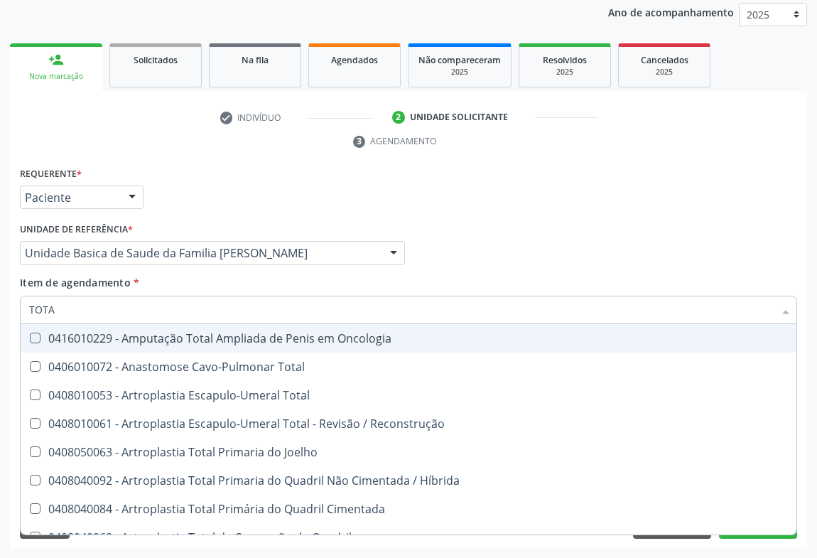
type input "TOTAL"
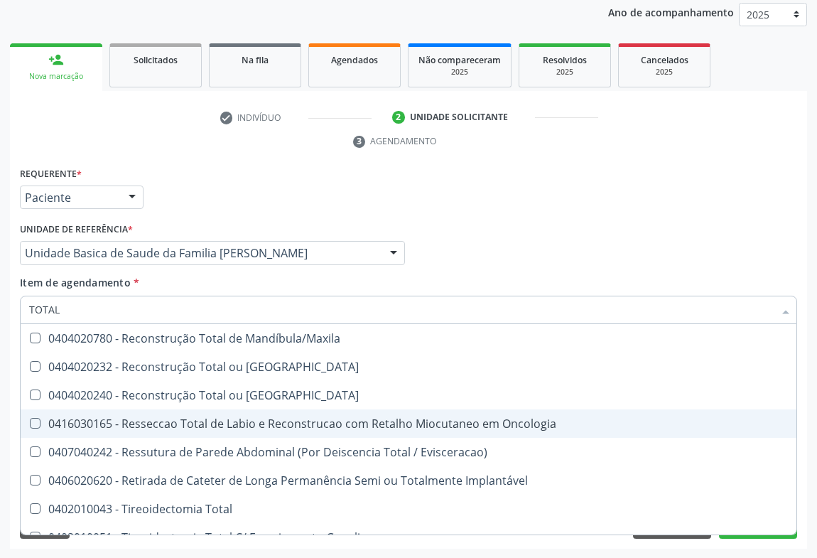
scroll to position [2317, 0]
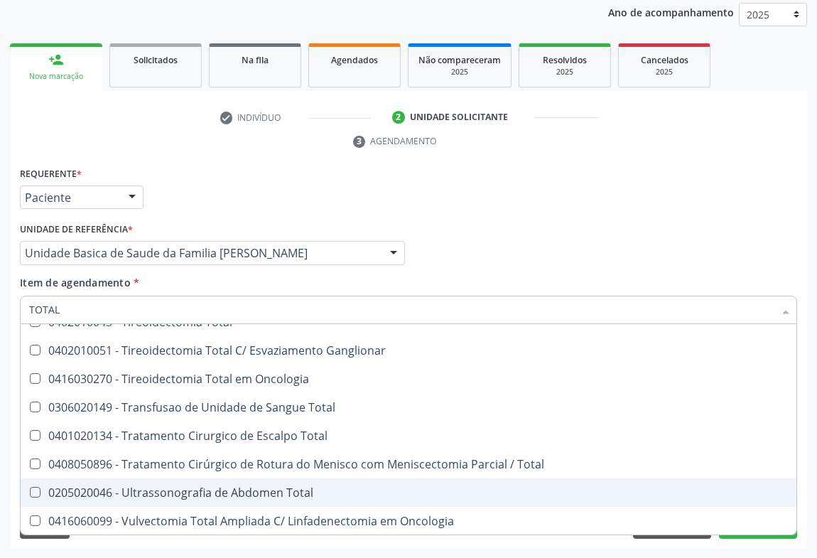
click at [192, 495] on div "0205020046 - Ultrassonografia de Abdomen Total" at bounding box center [408, 491] width 758 height 11
checkbox Total "true"
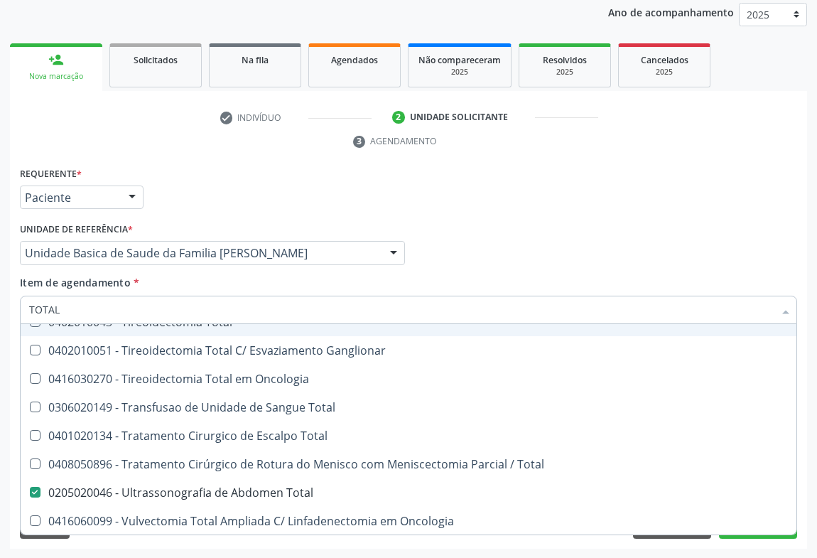
click at [697, 239] on div "Profissional Solicitante Por favor, selecione a Unidade de Atendimento primeiro…" at bounding box center [408, 246] width 784 height 55
checkbox Total "true"
checkbox Total "false"
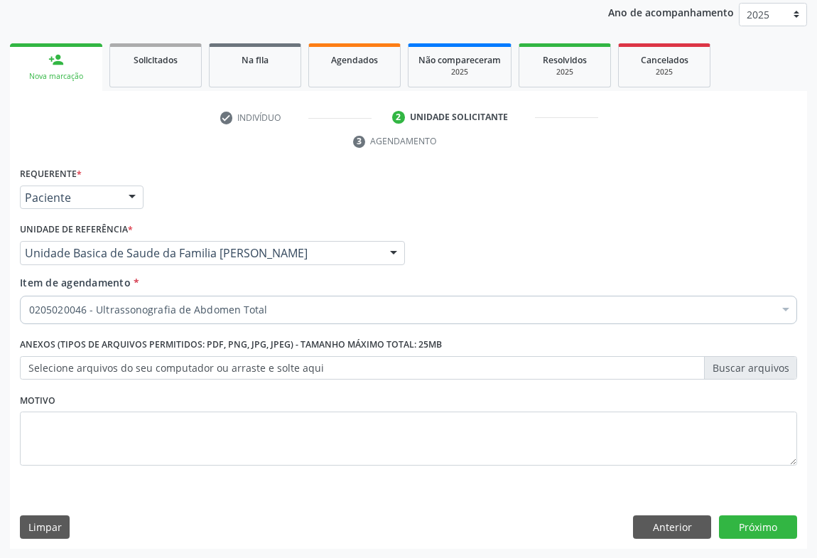
scroll to position [0, 0]
click at [751, 524] on button "Próximo" at bounding box center [758, 527] width 78 height 24
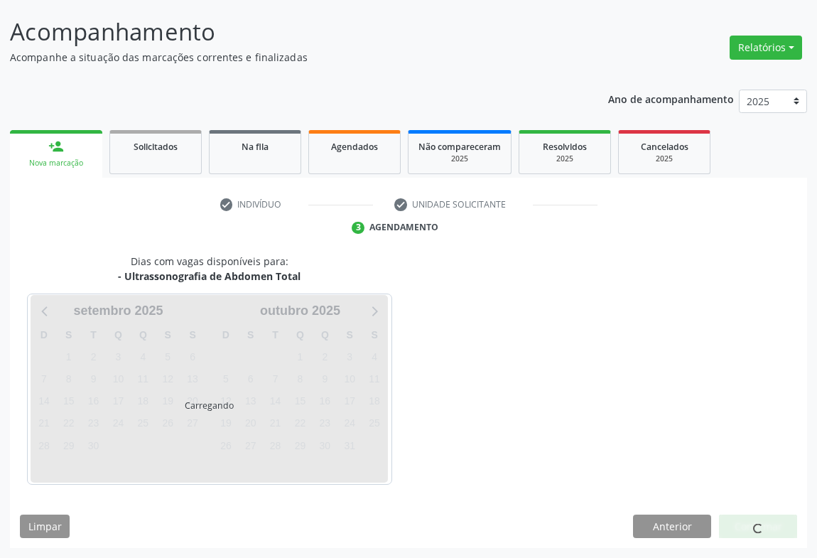
scroll to position [82, 0]
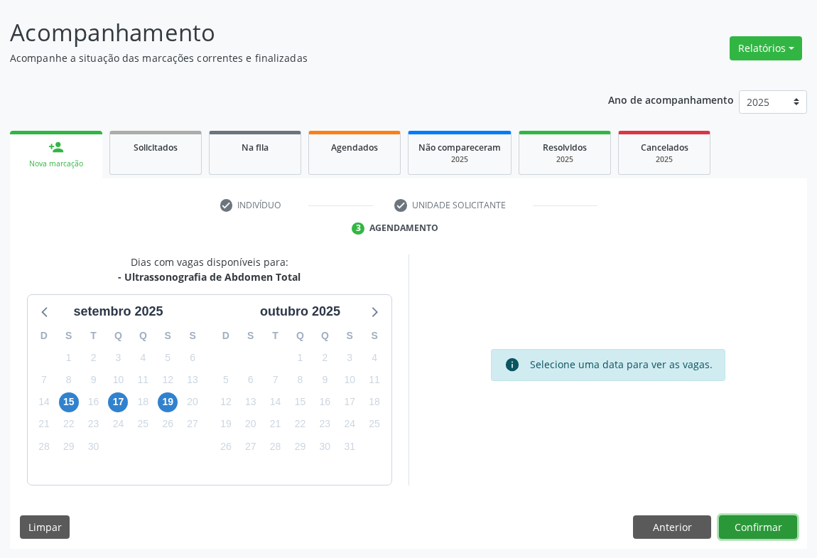
click at [756, 529] on button "Confirmar" at bounding box center [758, 527] width 78 height 24
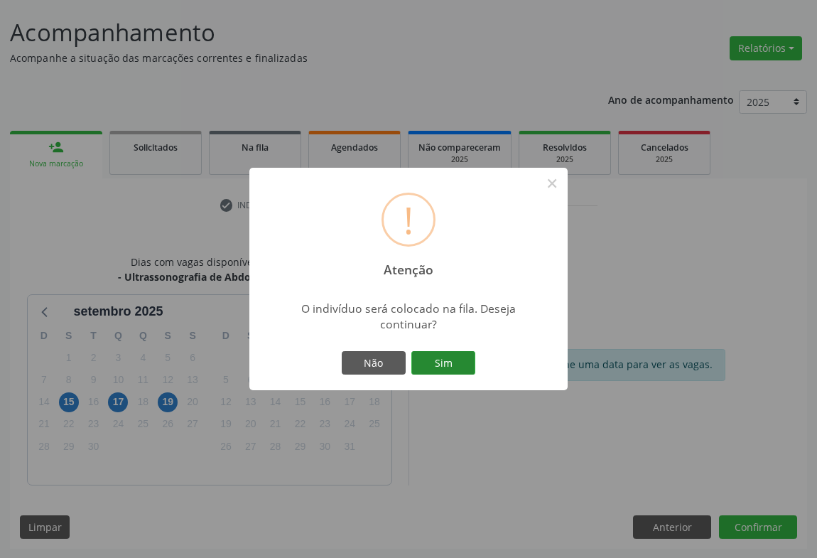
click at [451, 371] on button "Sim" at bounding box center [443, 363] width 64 height 24
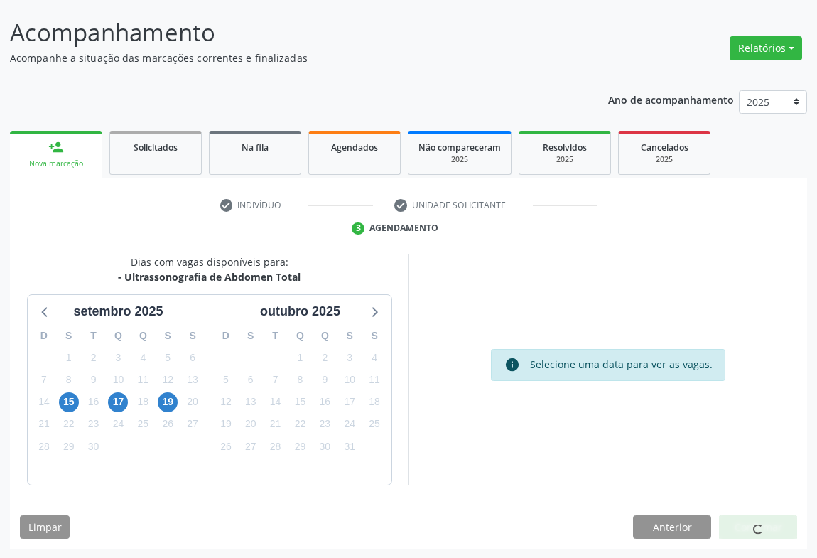
scroll to position [0, 0]
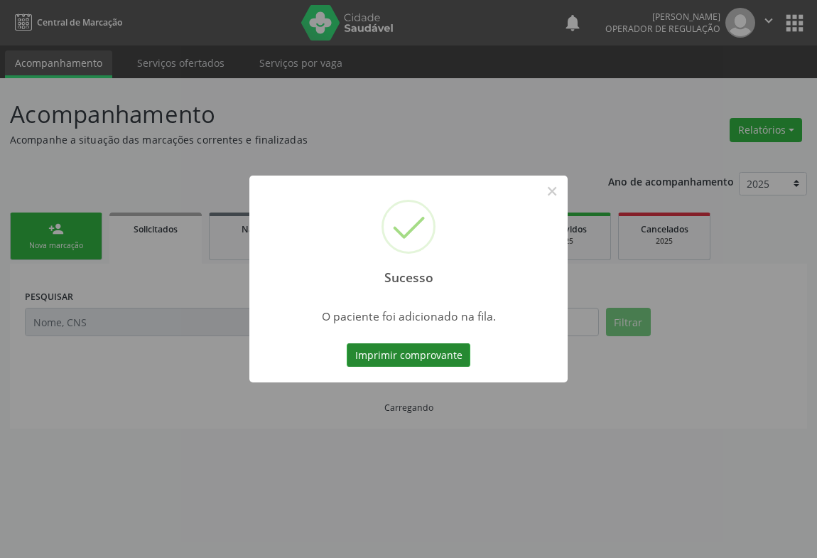
click at [442, 355] on button "Imprimir comprovante" at bounding box center [409, 355] width 124 height 24
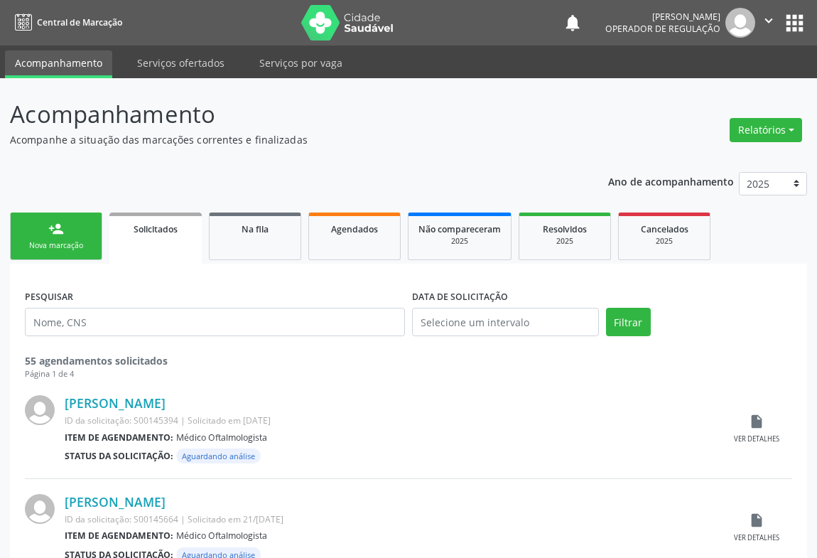
click at [66, 248] on div "Nova marcação" at bounding box center [56, 245] width 71 height 11
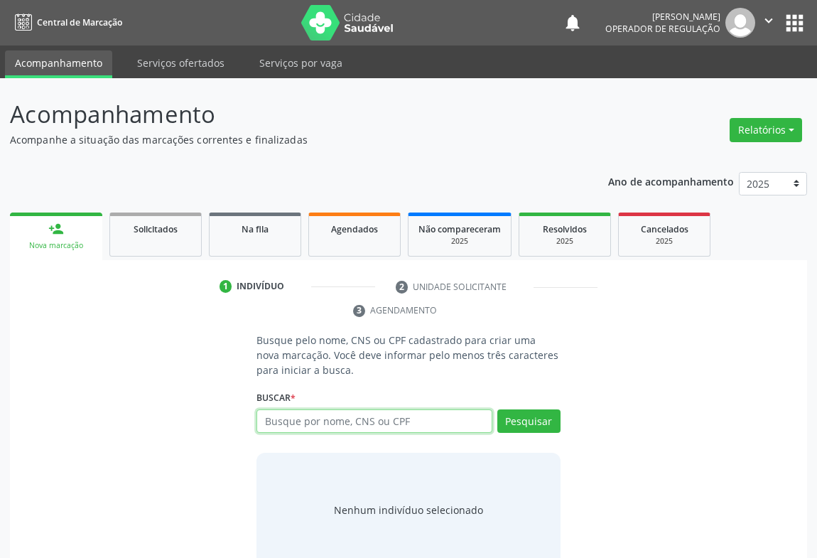
click at [293, 423] on input "text" at bounding box center [374, 421] width 236 height 24
type input "704607676195022"
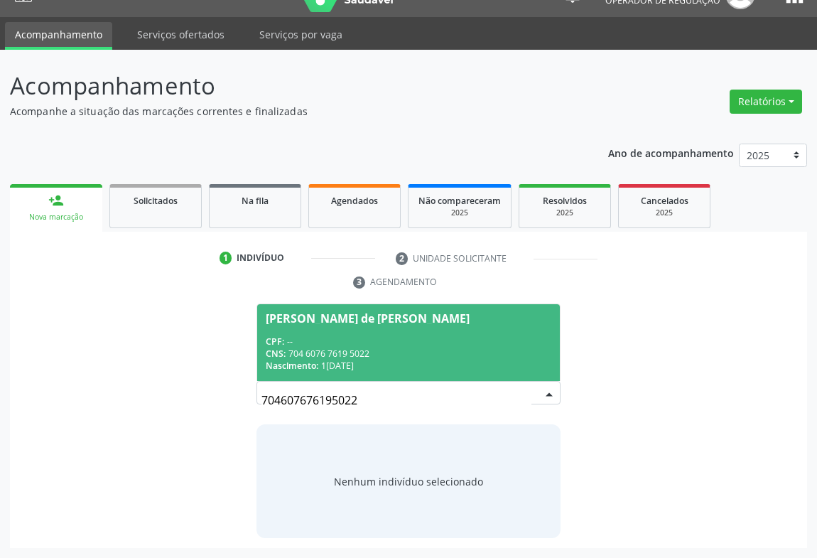
click at [346, 357] on div "CNS: 704 6076 7619 5022" at bounding box center [409, 353] width 286 height 12
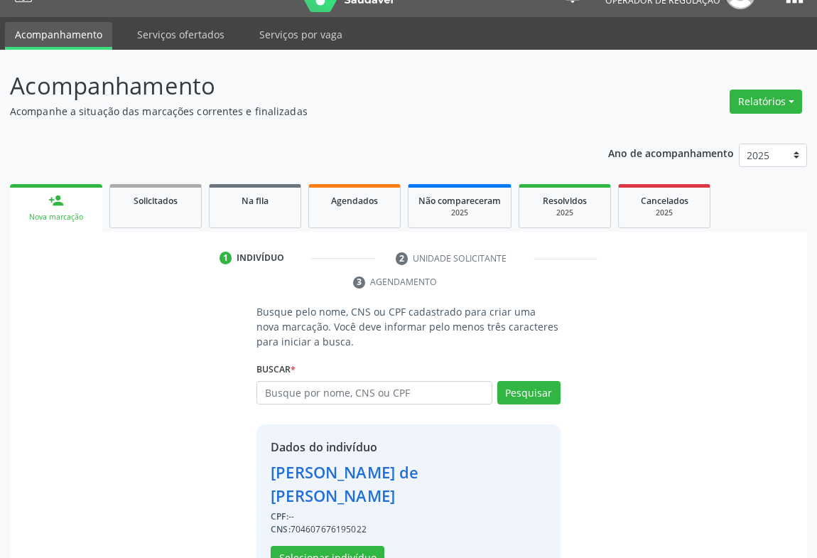
scroll to position [73, 0]
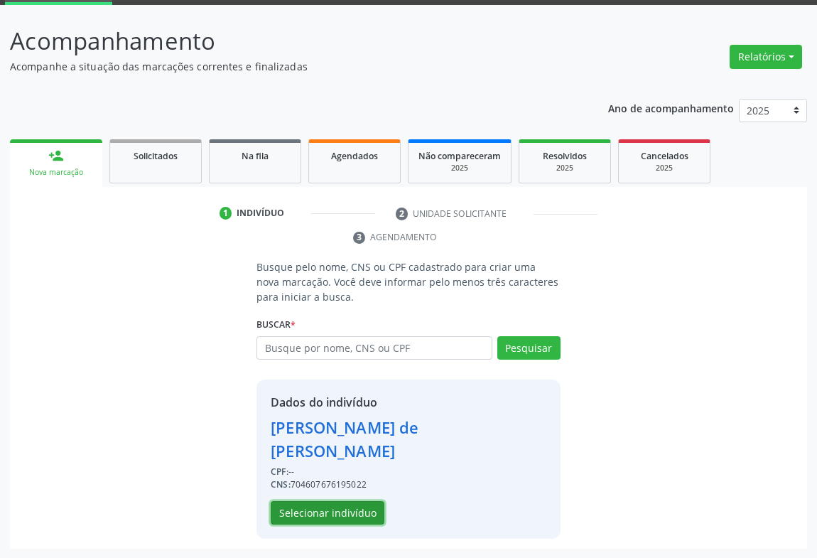
click at [304, 511] on button "Selecionar indivíduo" at bounding box center [328, 513] width 114 height 24
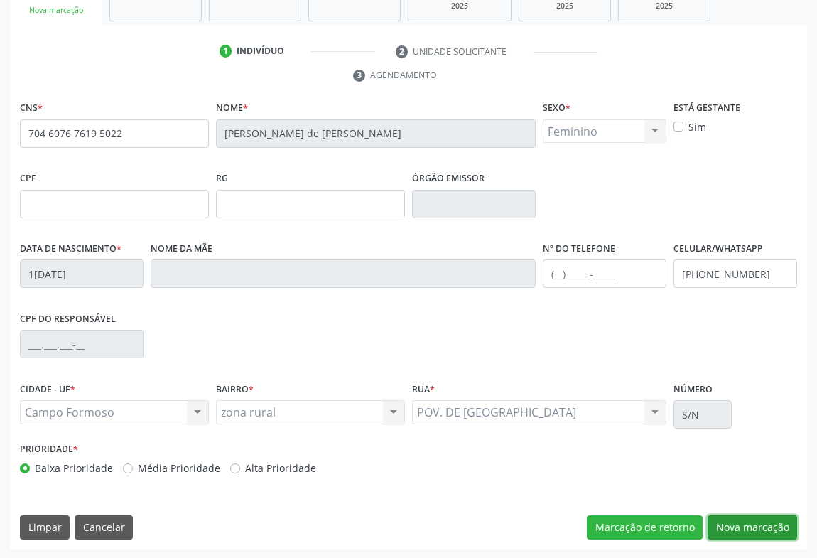
click at [732, 524] on button "Nova marcação" at bounding box center [751, 527] width 89 height 24
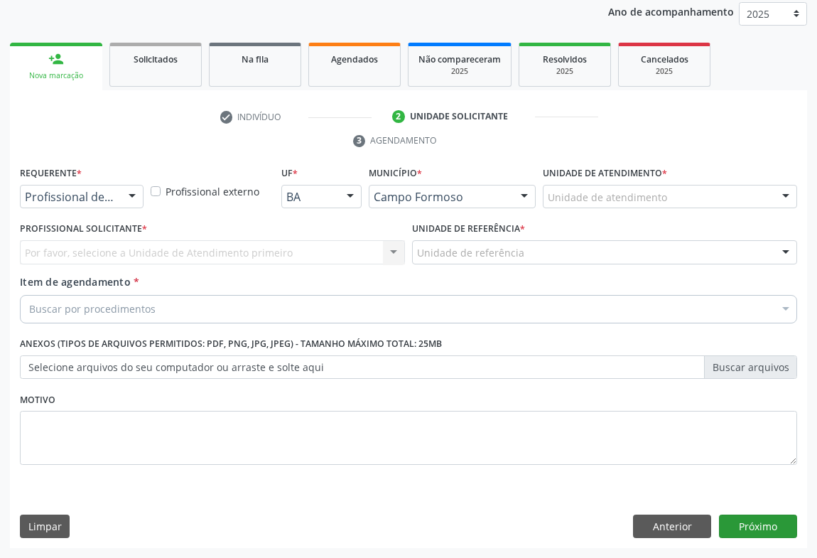
scroll to position [169, 0]
click at [116, 194] on div "Profissional de Saúde" at bounding box center [82, 197] width 124 height 24
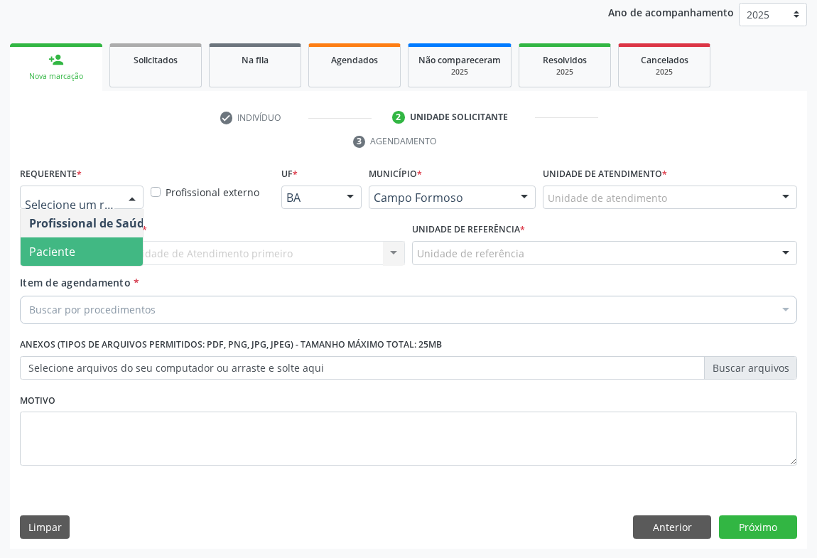
click at [53, 256] on span "Paciente" at bounding box center [52, 252] width 46 height 16
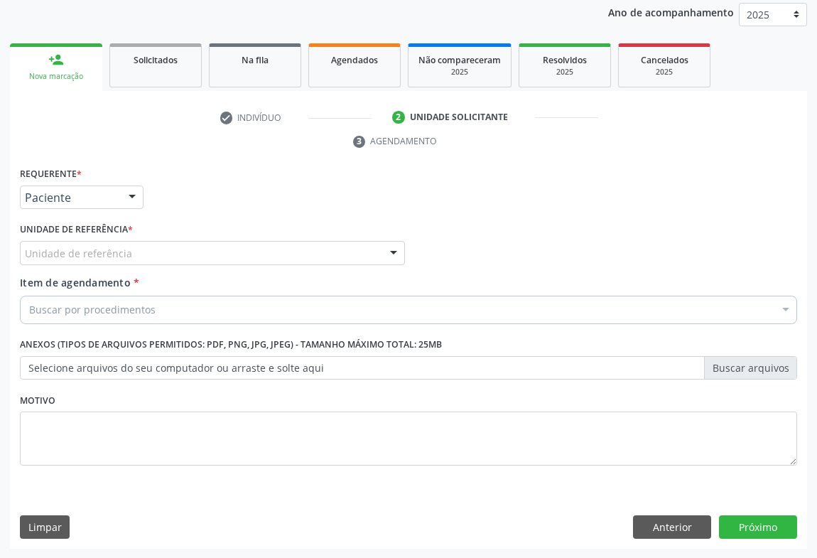
drag, startPoint x: 180, startPoint y: 258, endPoint x: 173, endPoint y: 284, distance: 27.4
click at [181, 258] on div "Unidade de referência" at bounding box center [212, 253] width 385 height 24
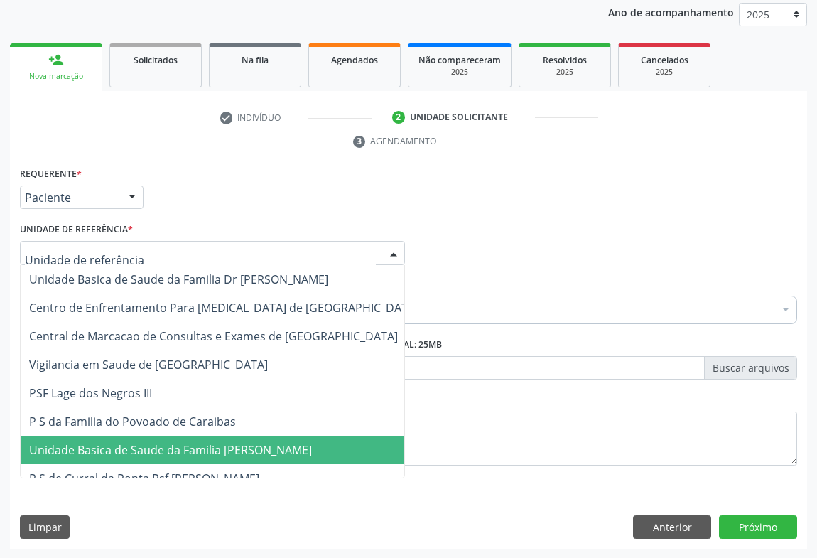
click at [147, 447] on span "Unidade Basica de Saude da Familia [PERSON_NAME]" at bounding box center [170, 450] width 283 height 16
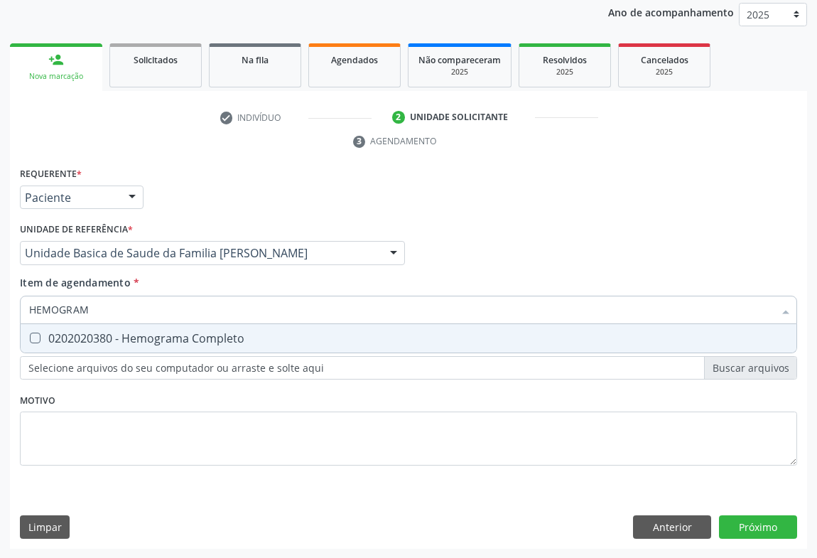
type input "HEMOGRAMA"
click at [97, 320] on div "HEMOGRAMA Selecionar todos 0202020380 - Hemograma Completo Nenhum resultado enc…" at bounding box center [408, 307] width 777 height 24
click at [97, 335] on div "0202020380 - Hemograma Completo" at bounding box center [408, 337] width 758 height 11
checkbox Completo "true"
type input "HEMOGRAMA"
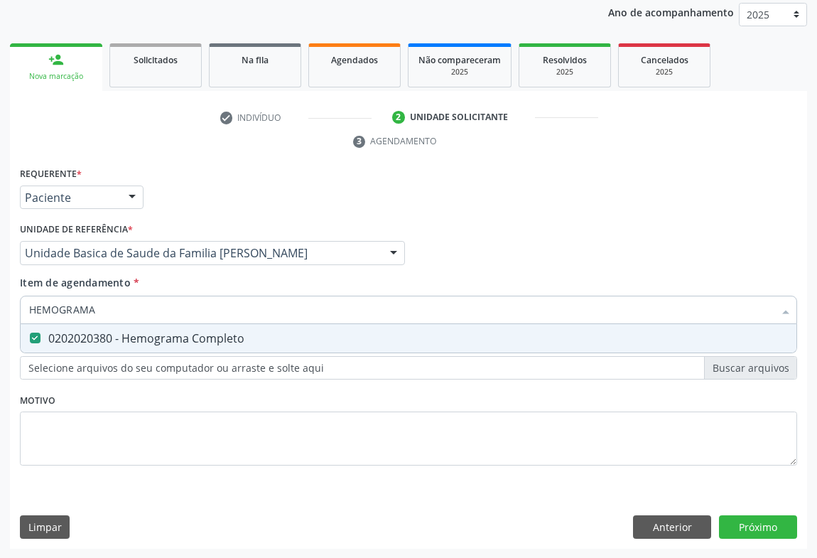
click at [213, 150] on ul "check Indivíduo 2 Unidade solicitante 3 Agendamento" at bounding box center [408, 130] width 797 height 48
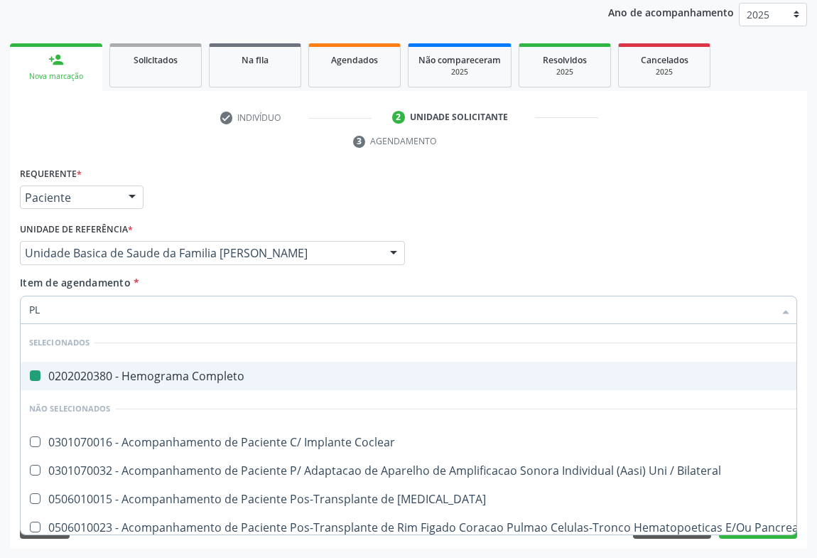
type input "PLA"
checkbox Completo "false"
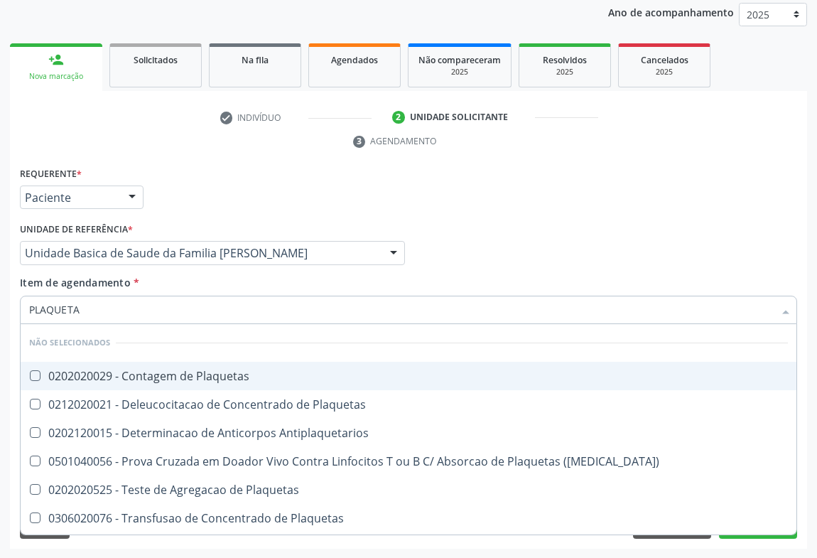
type input "PLAQUETAS"
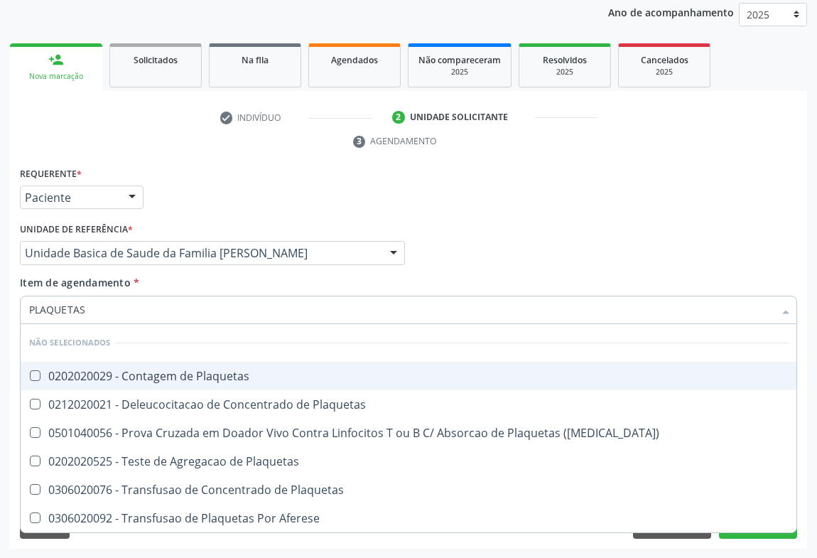
click at [97, 377] on div "0202020029 - Contagem de Plaquetas" at bounding box center [408, 375] width 758 height 11
checkbox Plaquetas "true"
type input "PLAQUETAS"
drag, startPoint x: 202, startPoint y: 220, endPoint x: 130, endPoint y: 328, distance: 129.6
click at [202, 220] on div "Unidade de referência * Unidade Basica de Saude da Familia Maninho Ferreira Uni…" at bounding box center [212, 241] width 385 height 45
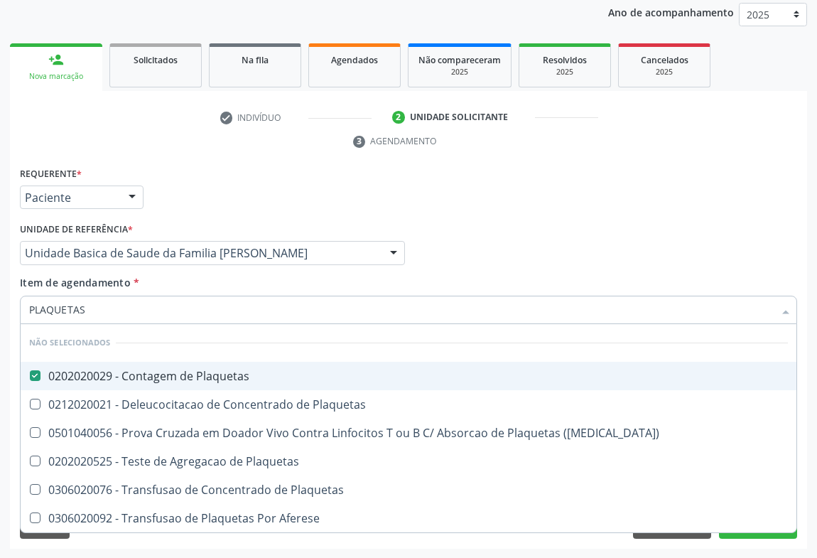
checkbox Plaquetas "true"
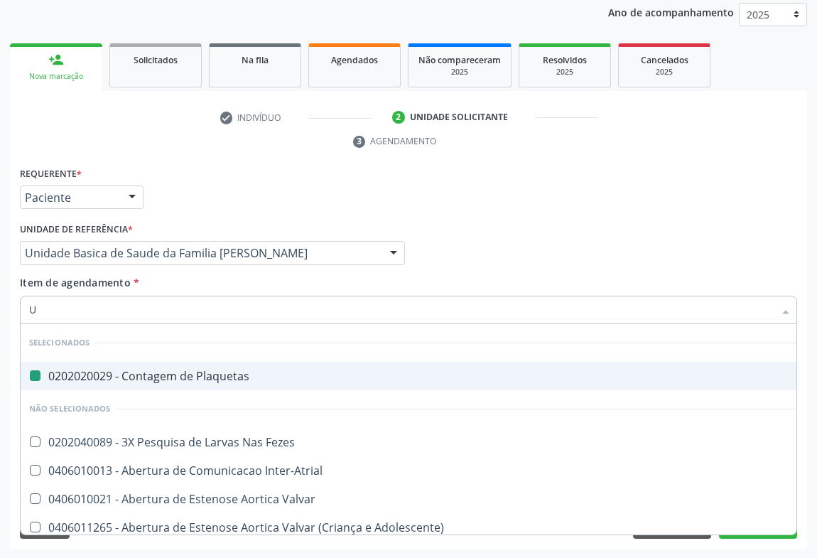
type input "UR"
checkbox Plaquetas "false"
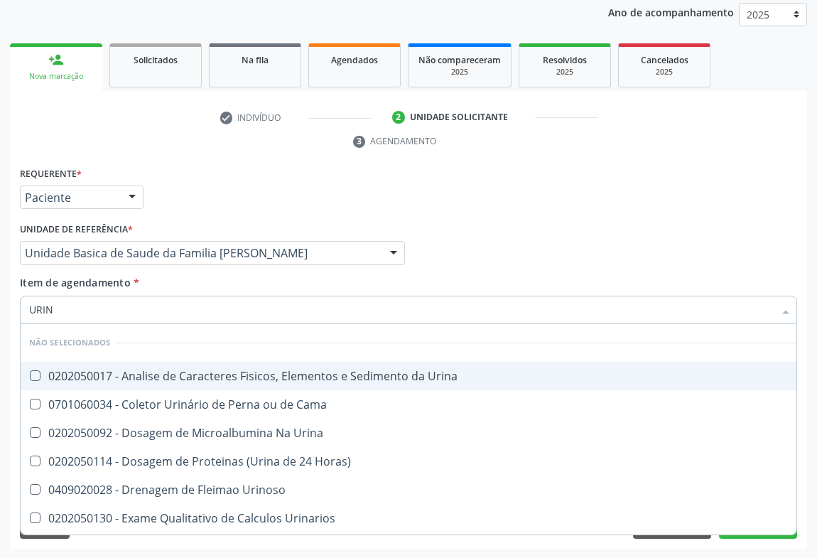
type input "URINA"
click at [128, 375] on div "0202050017 - Analise de Caracteres Fisicos, Elementos e Sedimento da Urina" at bounding box center [408, 375] width 758 height 11
checkbox Urina "true"
click at [161, 219] on div "Unidade de referência * Unidade Basica de Saude da Familia Maninho Ferreira Uni…" at bounding box center [212, 241] width 385 height 45
checkbox Horas\) "true"
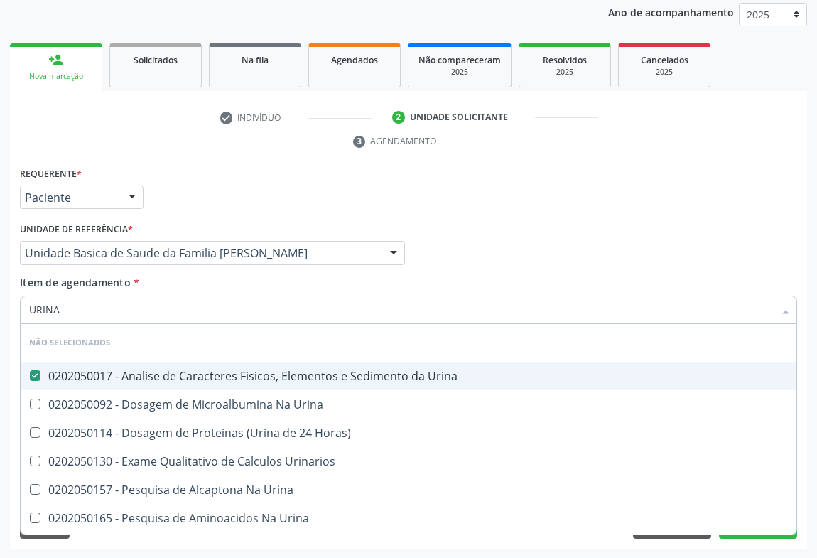
checkbox Urina "true"
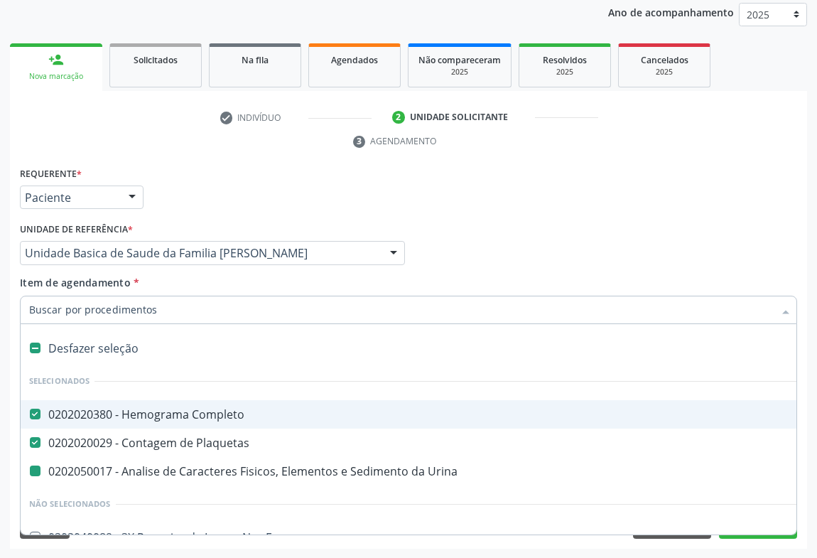
type input "F"
checkbox Urina "false"
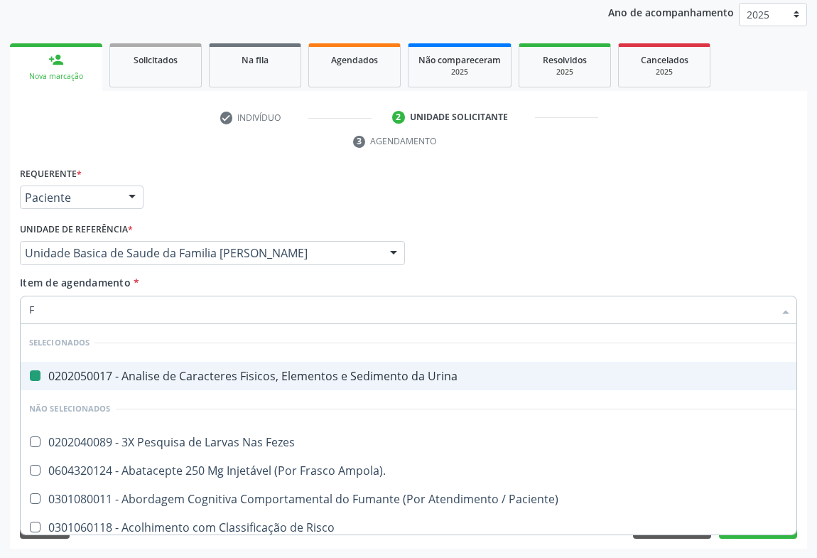
type input "FE"
checkbox Urina "false"
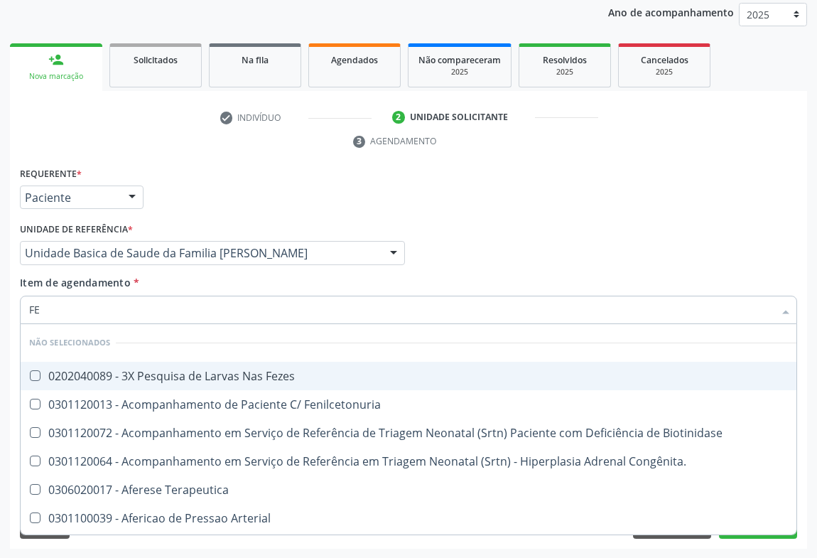
type input "FEZ"
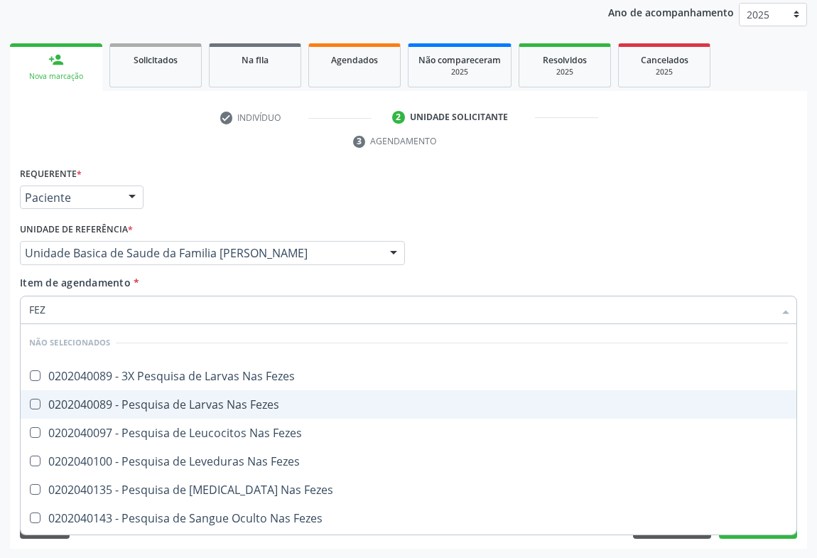
click at [107, 410] on span "0202040089 - Pesquisa de Larvas Nas Fezes" at bounding box center [409, 404] width 776 height 28
checkbox Fezes "true"
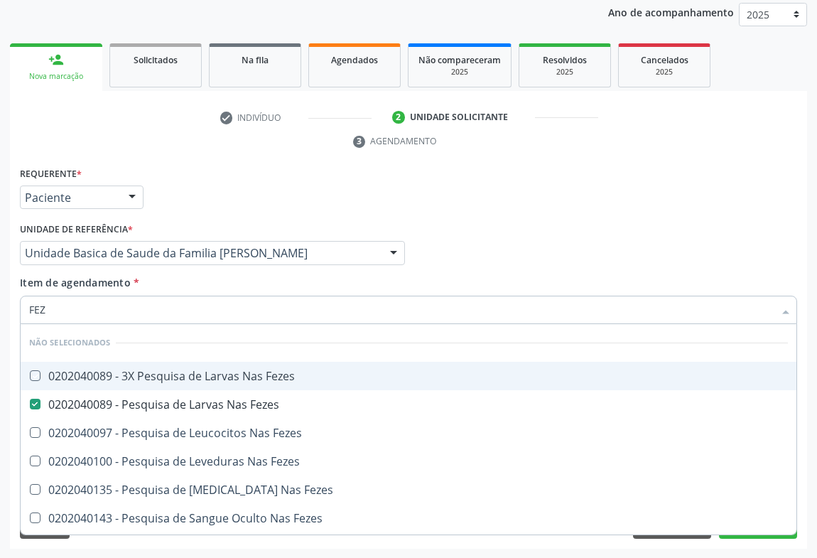
click at [196, 174] on div "Requerente * Paciente Profissional de Saúde Paciente Nenhum resultado encontrad…" at bounding box center [408, 190] width 784 height 55
checkbox Fezes "true"
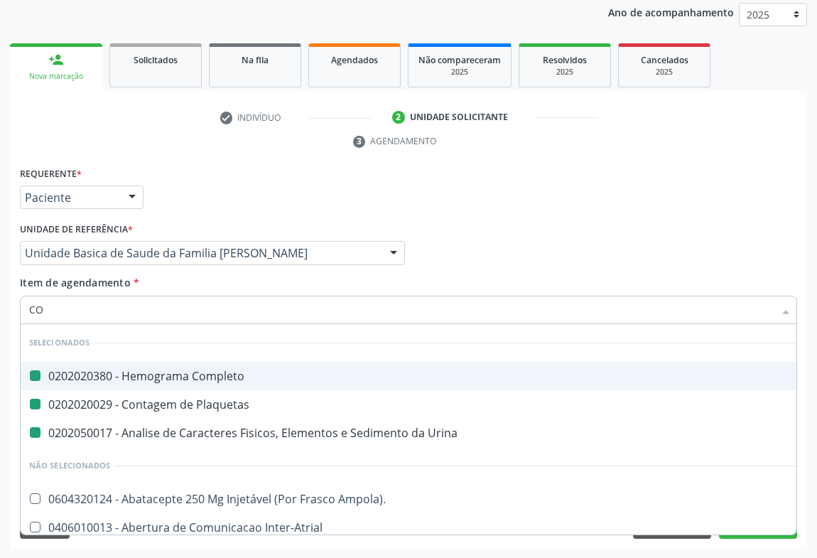
type input "COL"
checkbox Completo "false"
checkbox Urina "false"
checkbox Plaquetas "false"
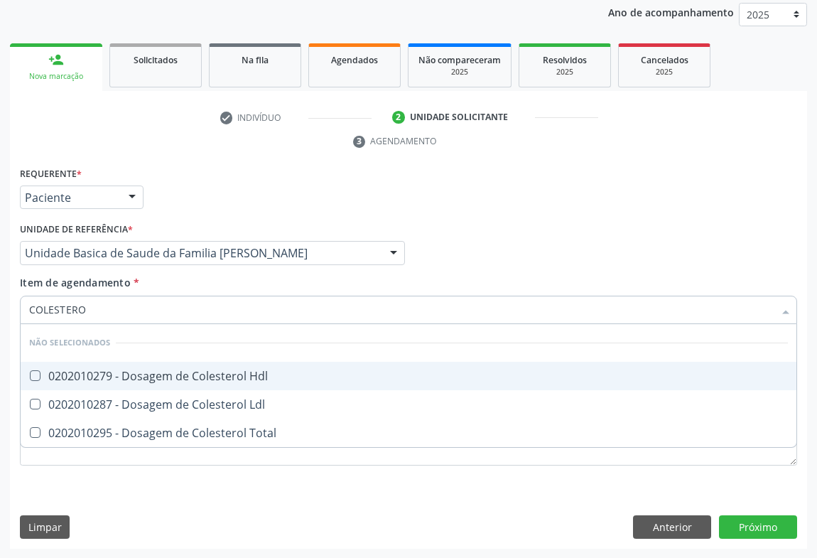
type input "COLESTEROL"
click at [85, 374] on div "0202010279 - Dosagem de Colesterol Hdl" at bounding box center [408, 375] width 758 height 11
checkbox Hdl "true"
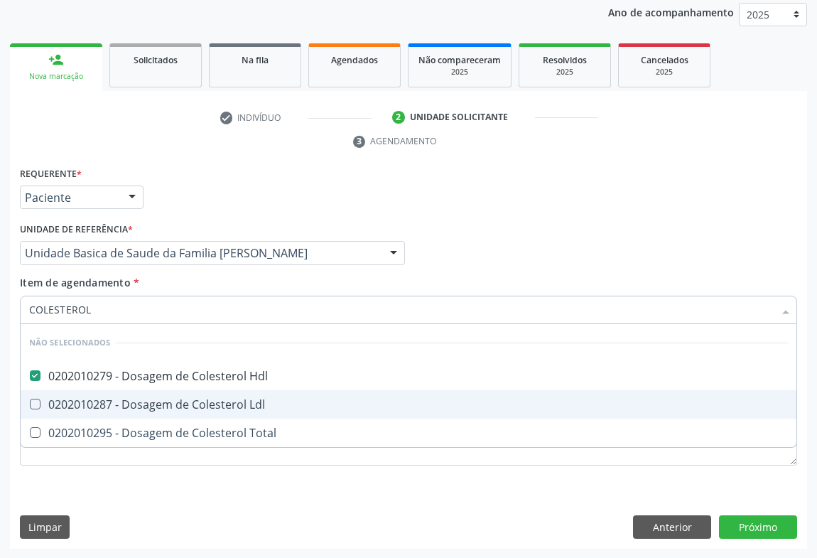
click at [72, 405] on div "0202010287 - Dosagem de Colesterol Ldl" at bounding box center [408, 403] width 758 height 11
checkbox Ldl "true"
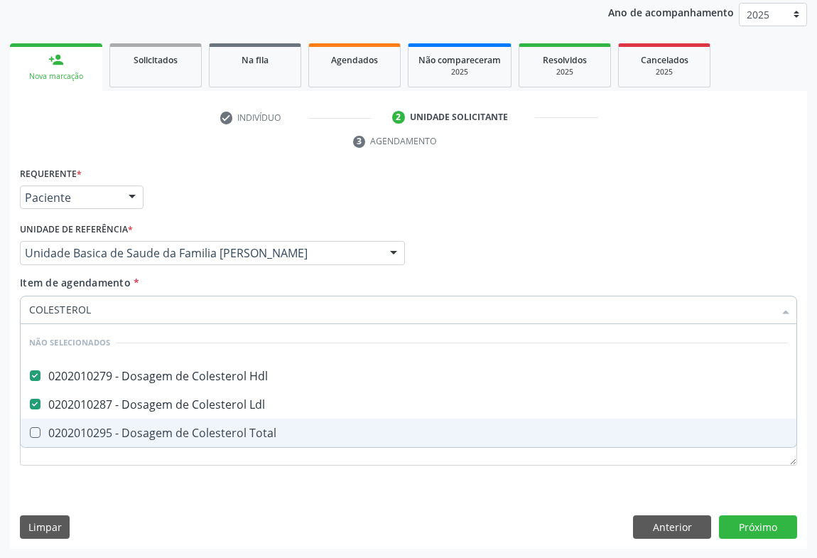
click at [71, 433] on div "0202010295 - Dosagem de Colesterol Total" at bounding box center [408, 432] width 758 height 11
checkbox Total "true"
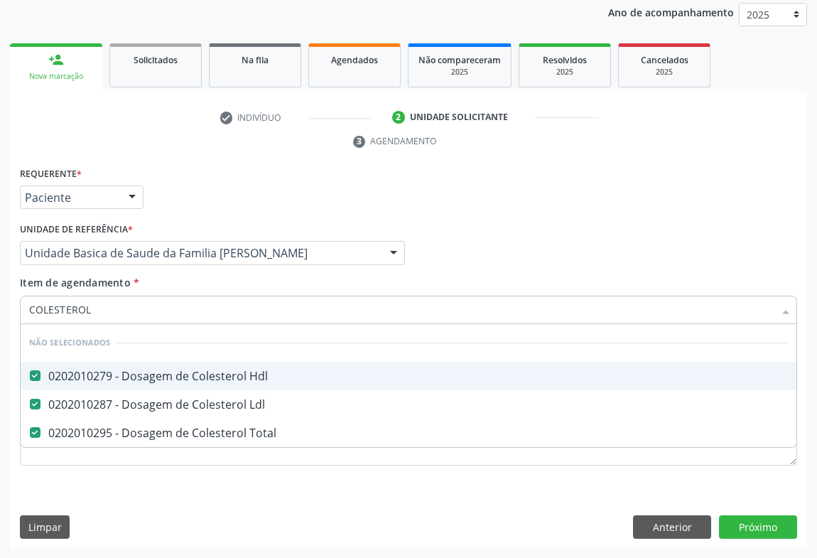
click at [170, 175] on div "Requerente * Paciente Profissional de Saúde Paciente Nenhum resultado encontrad…" at bounding box center [408, 190] width 784 height 55
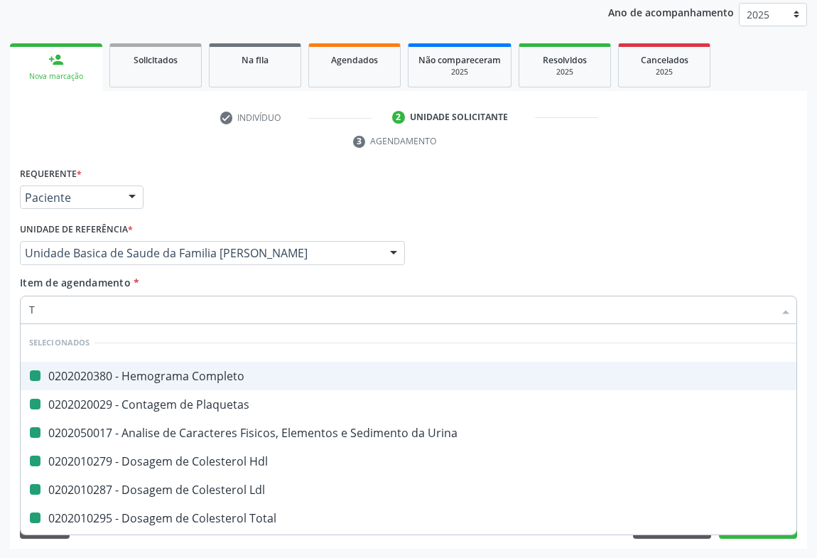
type input "TR"
checkbox Completo "false"
checkbox Urina "false"
checkbox Plaquetas "false"
checkbox Hdl "false"
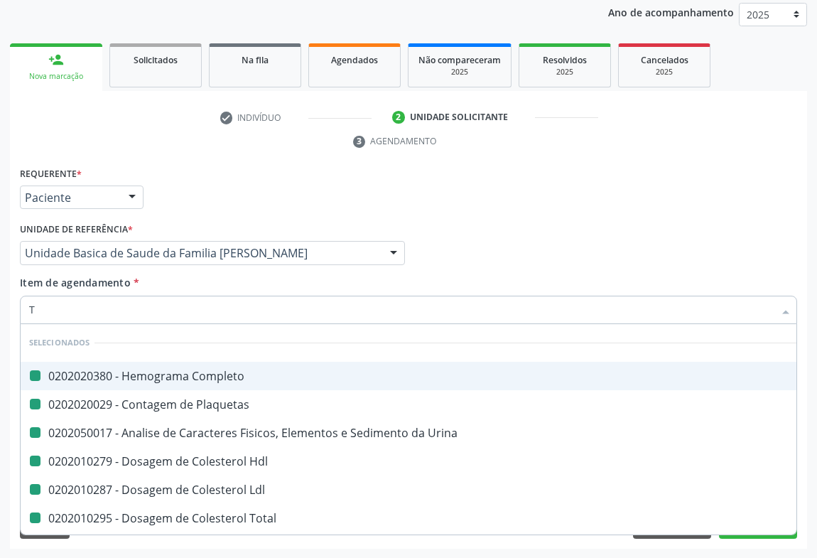
checkbox Ldl "false"
checkbox Total "false"
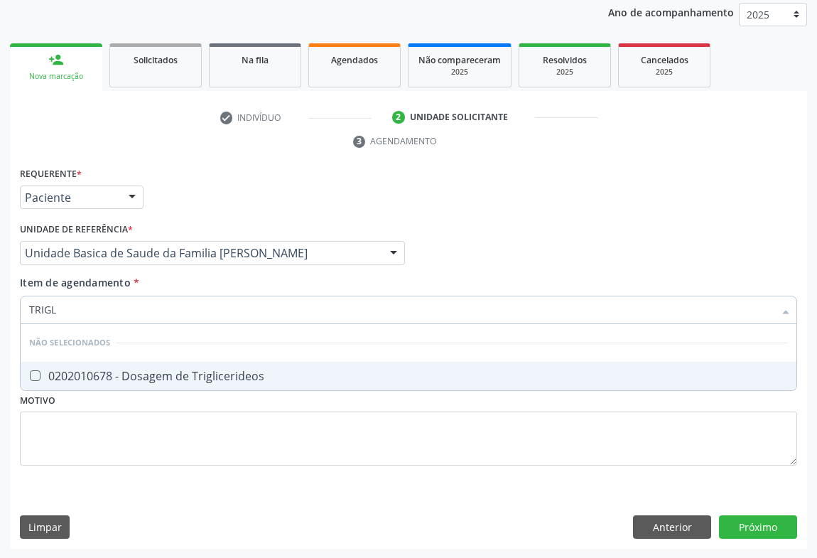
type input "TRIGLI"
drag, startPoint x: 110, startPoint y: 374, endPoint x: 114, endPoint y: 345, distance: 28.6
click at [110, 373] on div "0202010678 - Dosagem de Triglicerideos" at bounding box center [408, 375] width 758 height 11
checkbox Triglicerideos "true"
click at [167, 196] on div "Requerente * Paciente Profissional de Saúde Paciente Nenhum resultado encontrad…" at bounding box center [408, 190] width 784 height 55
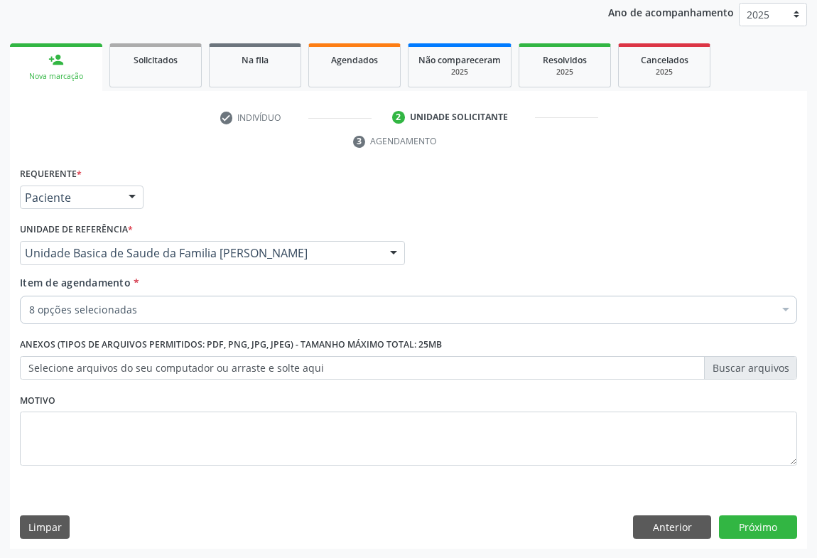
click at [92, 298] on div "8 opções selecionadas" at bounding box center [408, 309] width 777 height 28
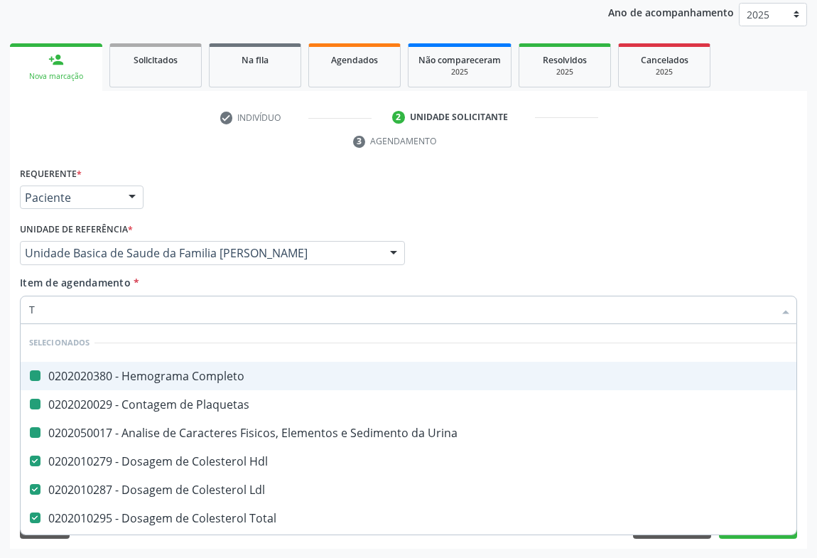
type input "TG"
checkbox Completo "false"
checkbox Plaquetas "false"
checkbox Urina "false"
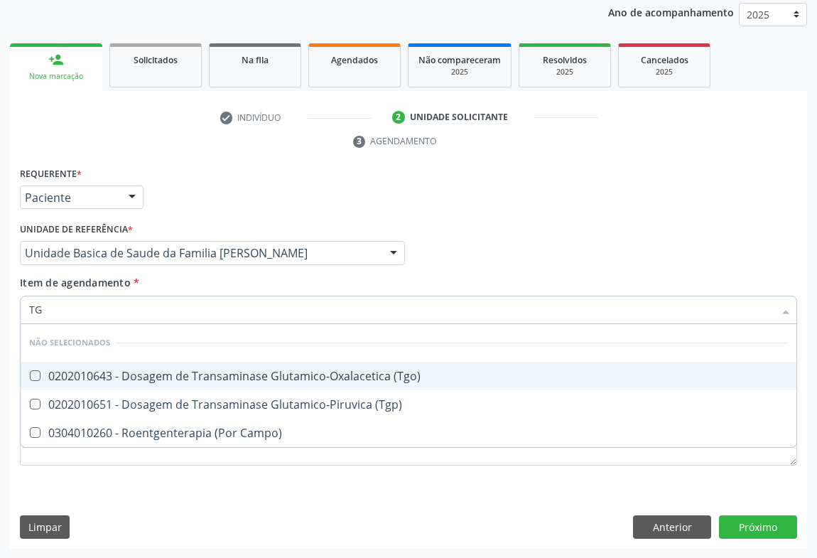
click at [67, 376] on div "0202010643 - Dosagem de Transaminase Glutamico-Oxalacetica (Tgo)" at bounding box center [408, 375] width 758 height 11
checkbox \(Tgo\) "true"
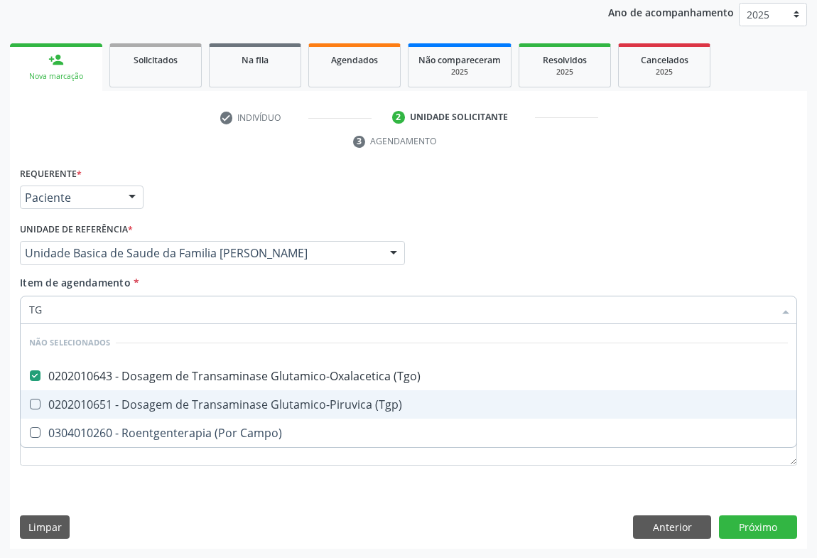
click at [65, 400] on div "0202010651 - Dosagem de Transaminase Glutamico-Piruvica (Tgp)" at bounding box center [408, 403] width 758 height 11
click at [60, 398] on div "0202010651 - Dosagem de Transaminase Glutamico-Piruvica (Tgp)" at bounding box center [408, 403] width 758 height 11
checkbox \(Tgp\) "true"
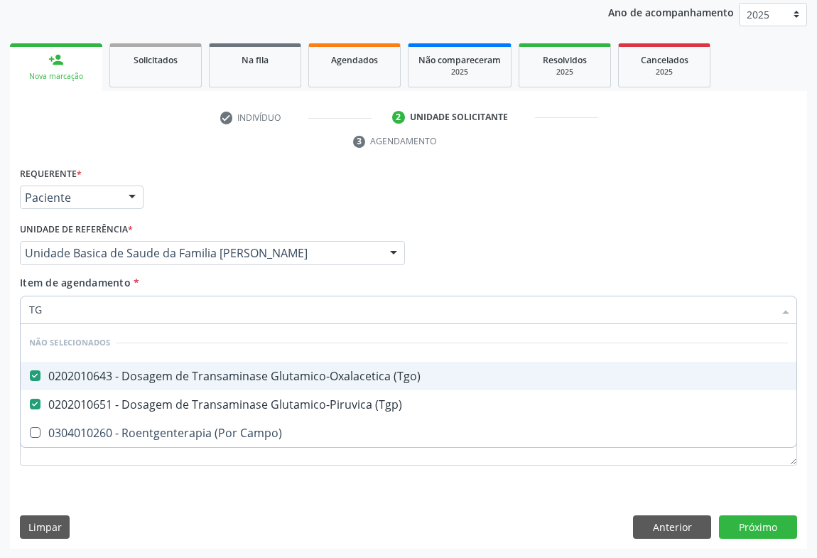
click at [212, 207] on div "Requerente * Paciente Profissional de Saúde Paciente Nenhum resultado encontrad…" at bounding box center [408, 190] width 784 height 55
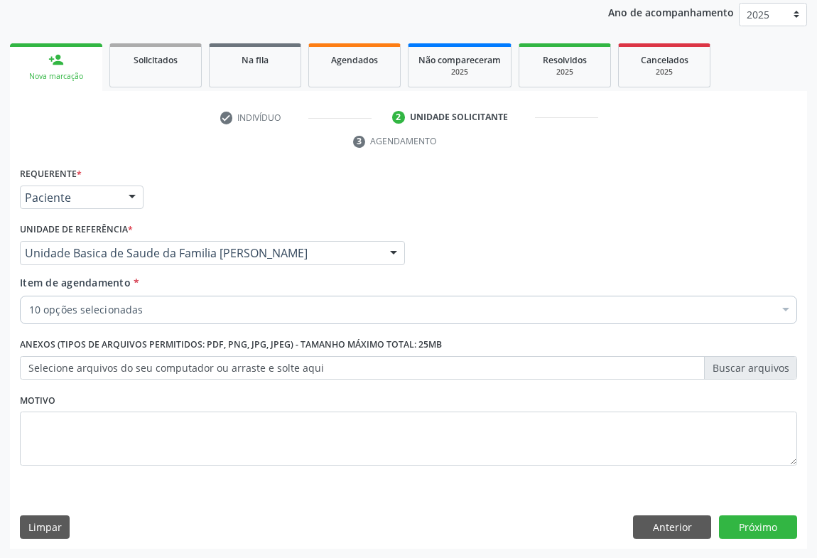
click at [58, 300] on div "10 opções selecionadas" at bounding box center [408, 309] width 777 height 28
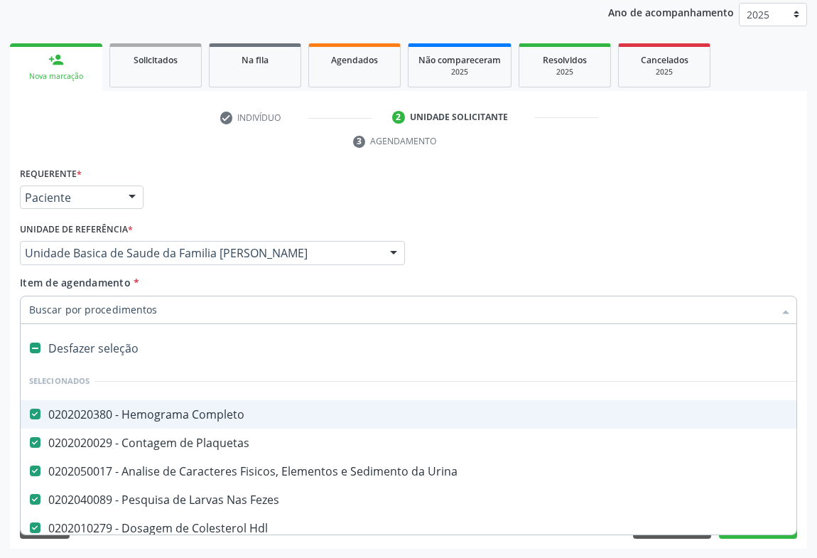
type input "U"
checkbox Total "false"
checkbox Triglicerideos "false"
checkbox \(Tgo\) "false"
checkbox \(Tgp\) "false"
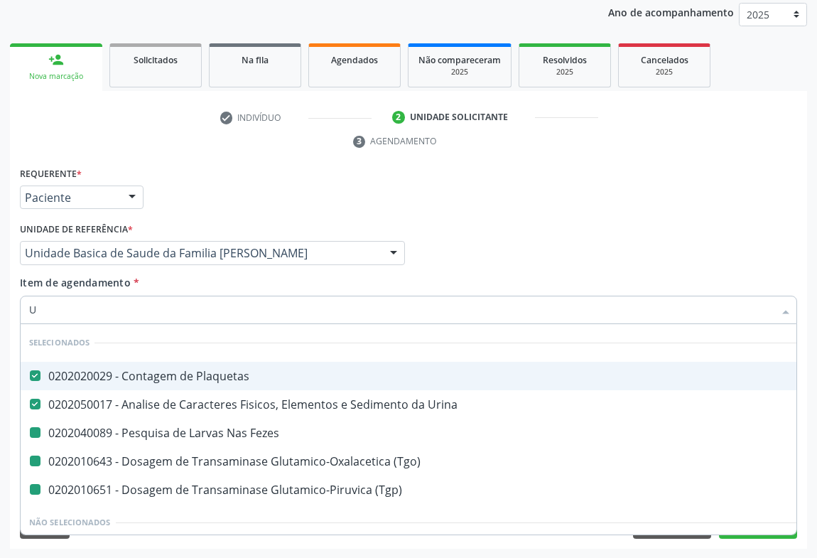
type input "UR"
checkbox Fezes "false"
checkbox \(Tgo\) "false"
checkbox \(Tgp\) "false"
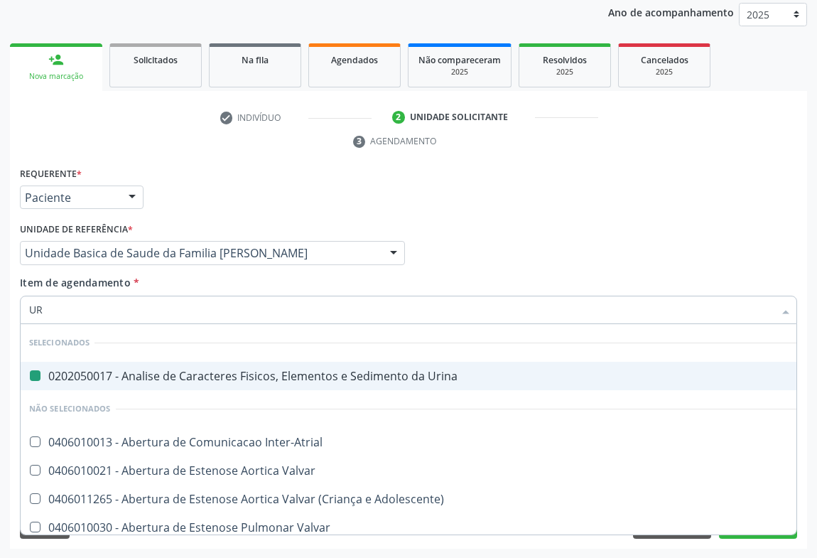
type input "URE"
checkbox Urina "false"
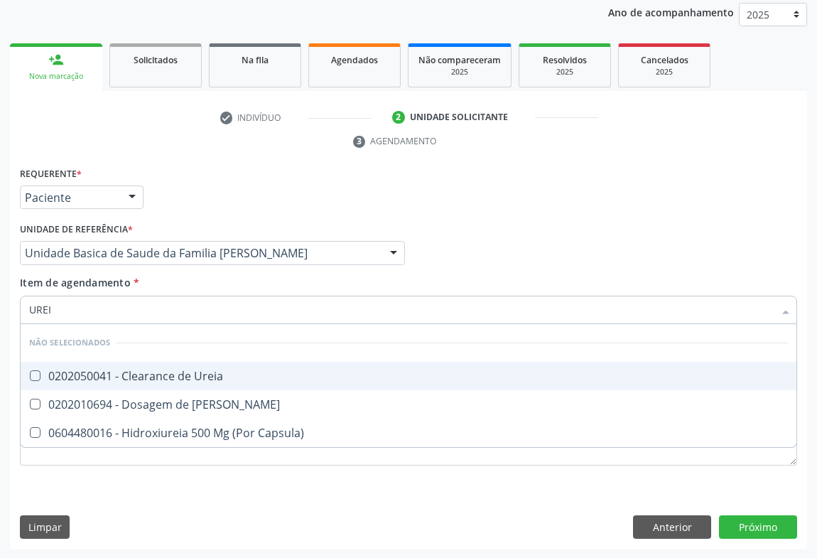
type input "UREIA"
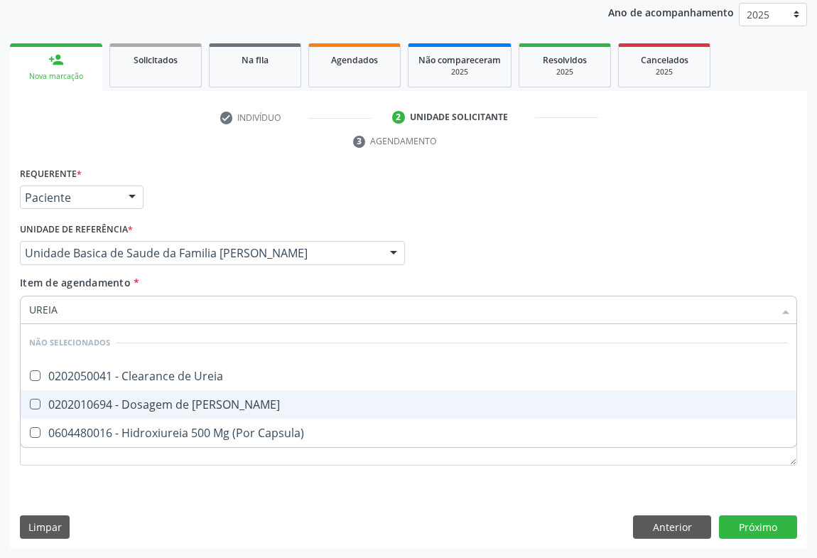
click at [60, 391] on span "0202010694 - Dosagem de [PERSON_NAME]" at bounding box center [409, 404] width 776 height 28
checkbox Ureia "true"
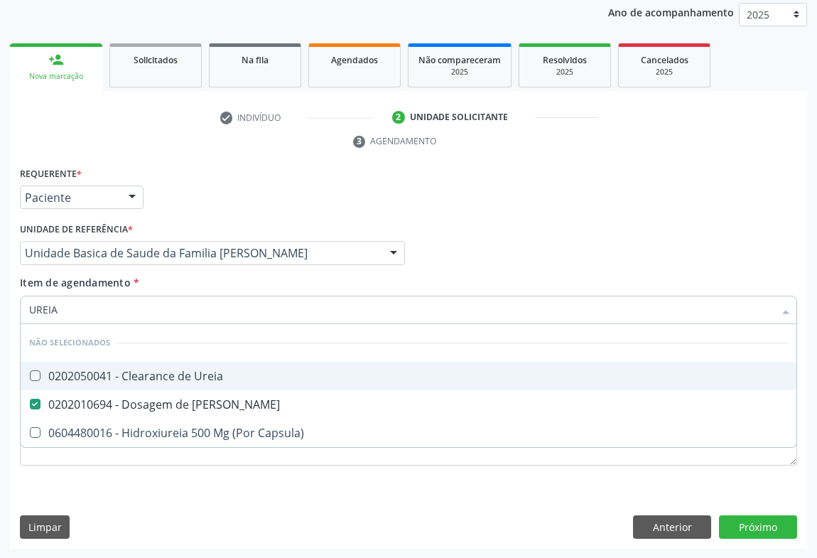
click at [224, 185] on div "Requerente * Paciente Profissional de Saúde Paciente Nenhum resultado encontrad…" at bounding box center [408, 190] width 784 height 55
checkbox Ureia "true"
checkbox Capsula\) "true"
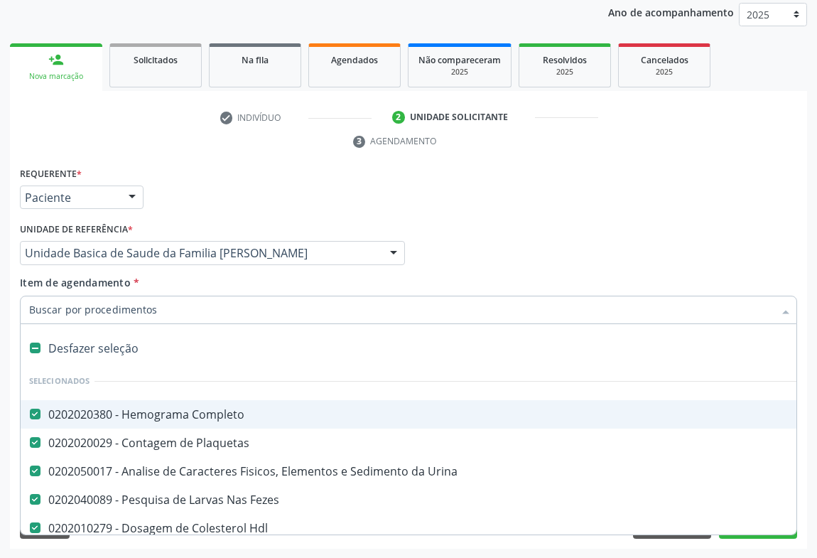
type input "C"
checkbox Ureia "false"
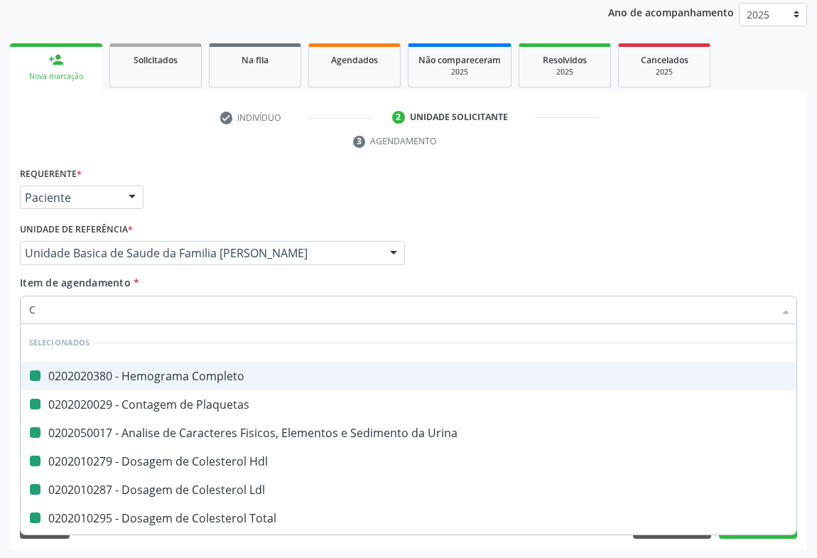
type input "CR"
checkbox Completo "false"
checkbox Urina "false"
checkbox Plaquetas "false"
checkbox Hdl "false"
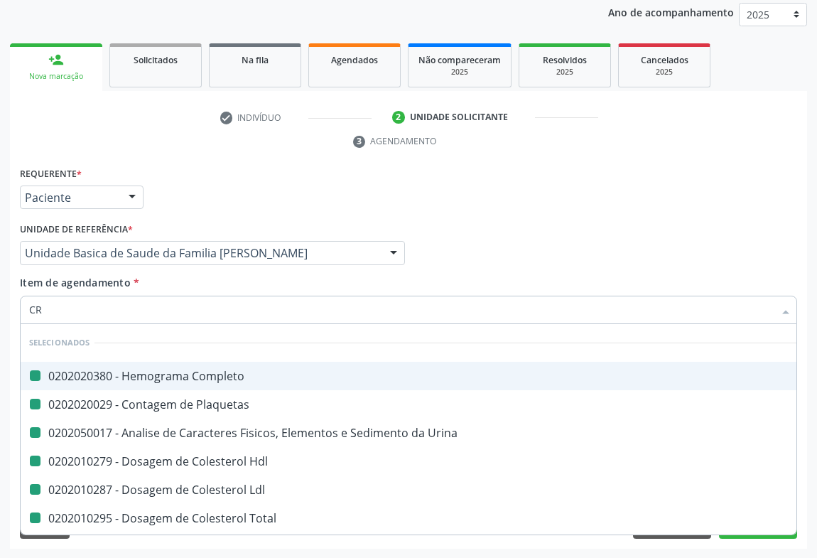
checkbox Ldl "false"
checkbox Total "false"
checkbox Triglicerideos "false"
checkbox \(Tgo\) "false"
checkbox \(Tgp\) "false"
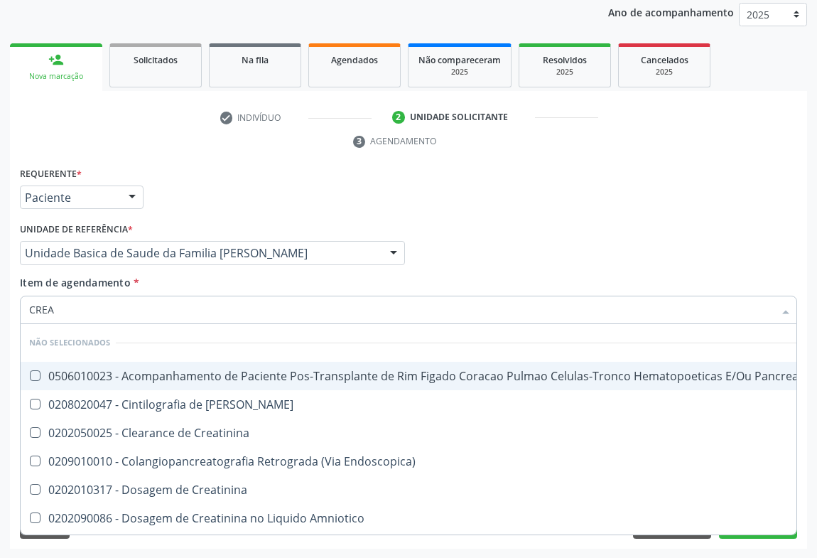
type input "CREAT"
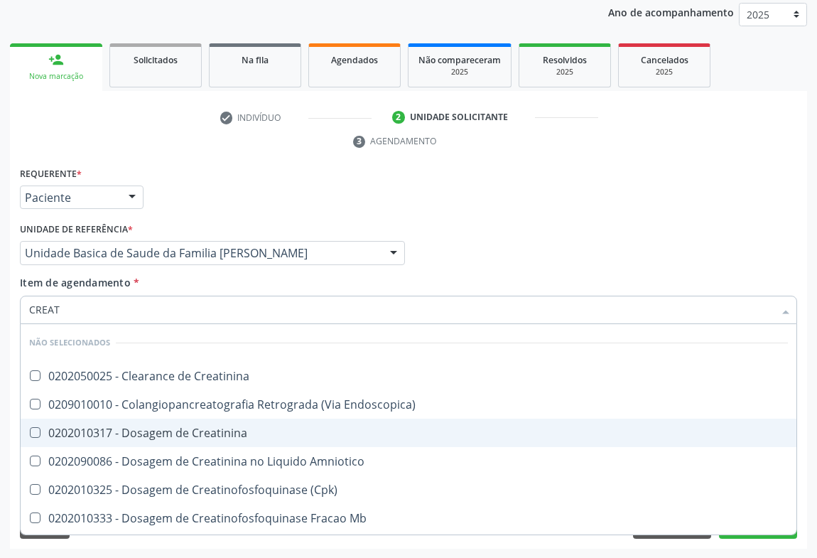
click at [99, 429] on div "0202010317 - Dosagem de Creatinina" at bounding box center [408, 432] width 758 height 11
checkbox Creatinina "true"
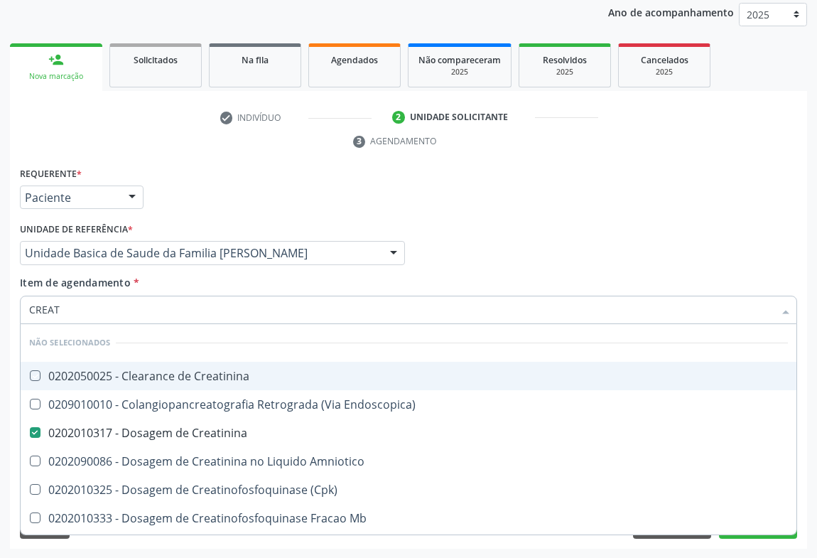
click at [229, 176] on div "Requerente * Paciente Profissional de Saúde Paciente Nenhum resultado encontrad…" at bounding box center [408, 190] width 784 height 55
checkbox Creatinina "true"
checkbox Endoscopica\) "true"
checkbox Amniotico "true"
checkbox \(Cpk\) "true"
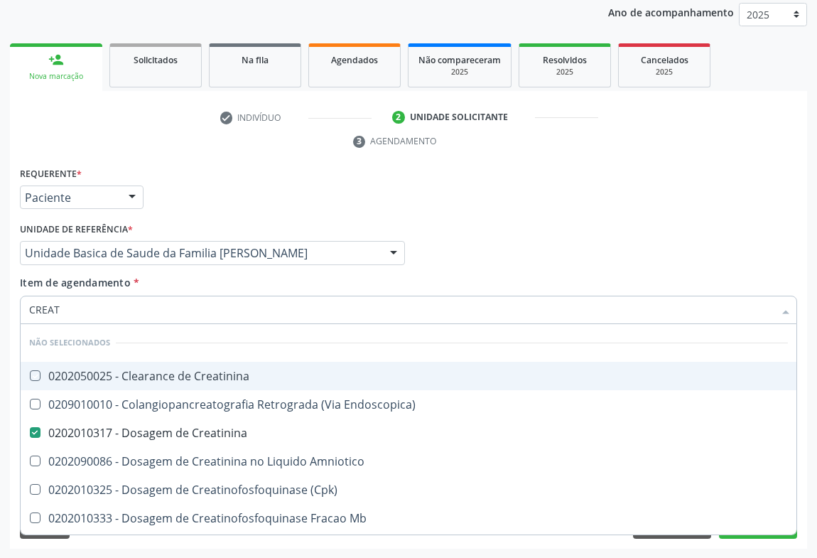
checkbox Mb "true"
checkbox Oncologia "true"
checkbox Parcial "true"
checkbox Oncologia "true"
checkbox Capsula\) "true"
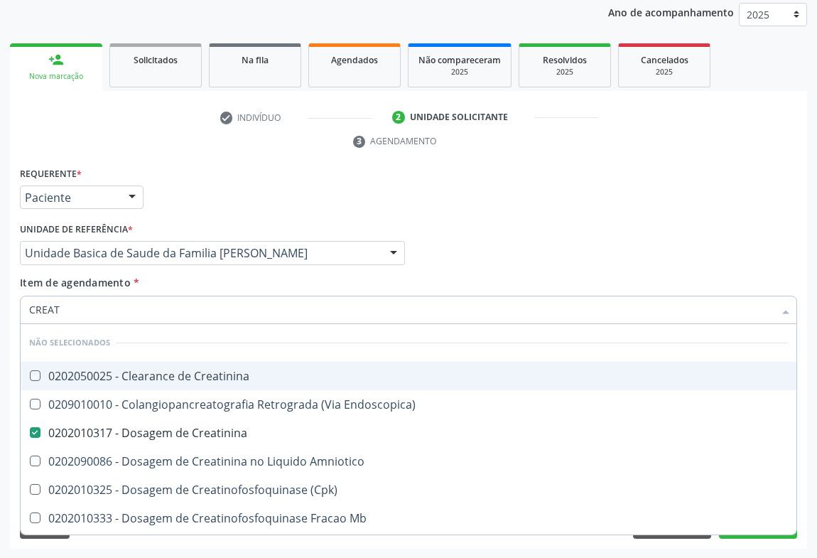
checkbox Capsula\) "true"
checkbox Videolaparoscopica "true"
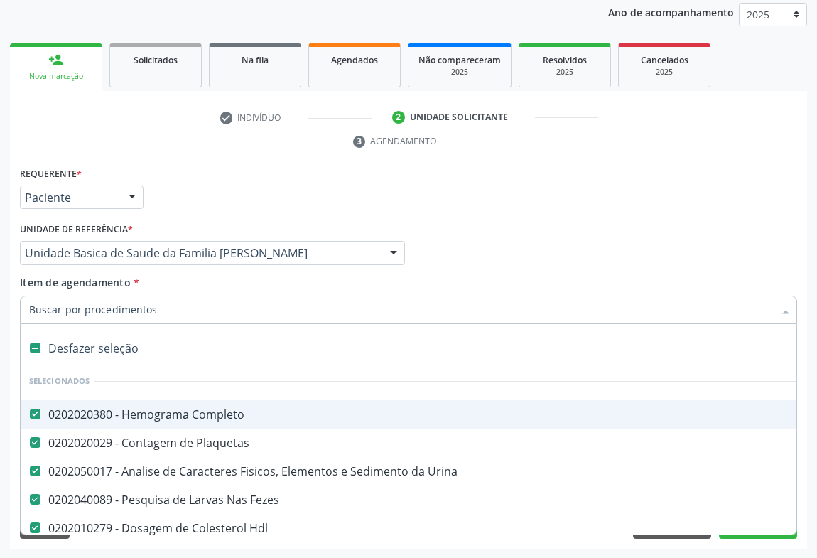
type input "G"
checkbox Creatinina "false"
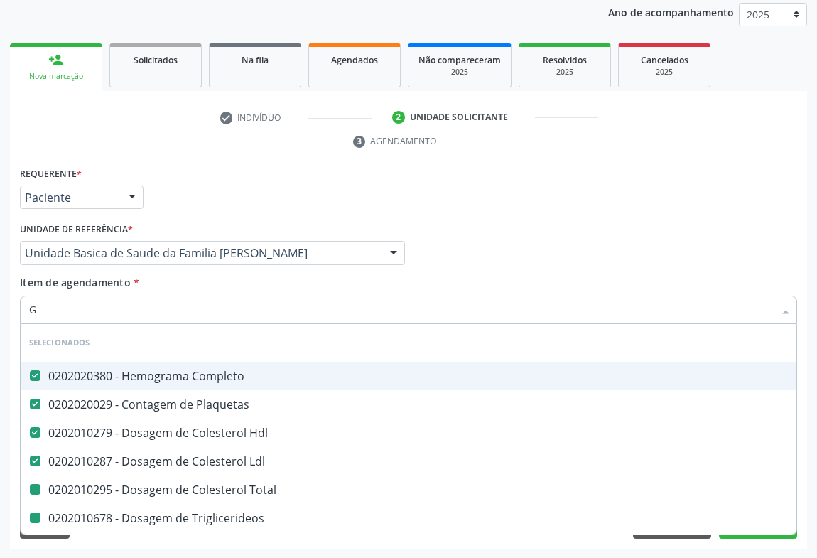
type input "GL"
checkbox Total "false"
checkbox Triglicerideos "false"
checkbox \(Tgo\) "false"
checkbox \(Tgp\) "false"
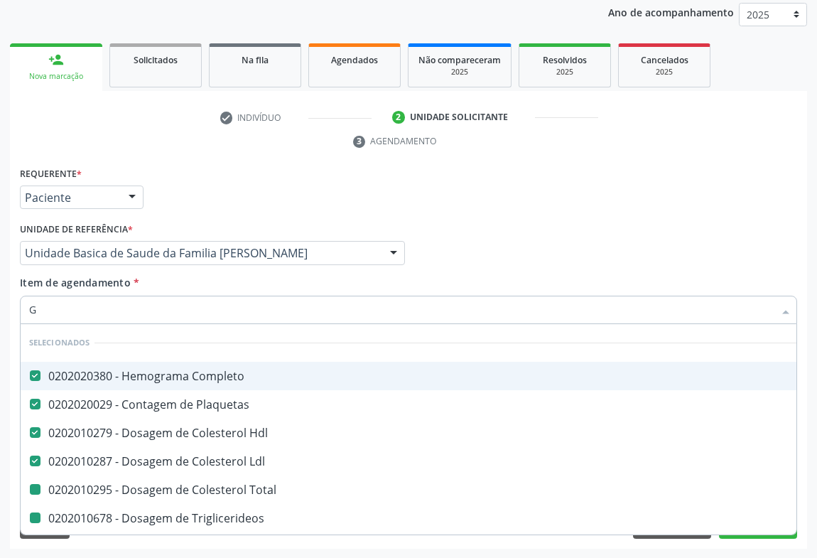
checkbox Ureia "false"
checkbox Creatinina "false"
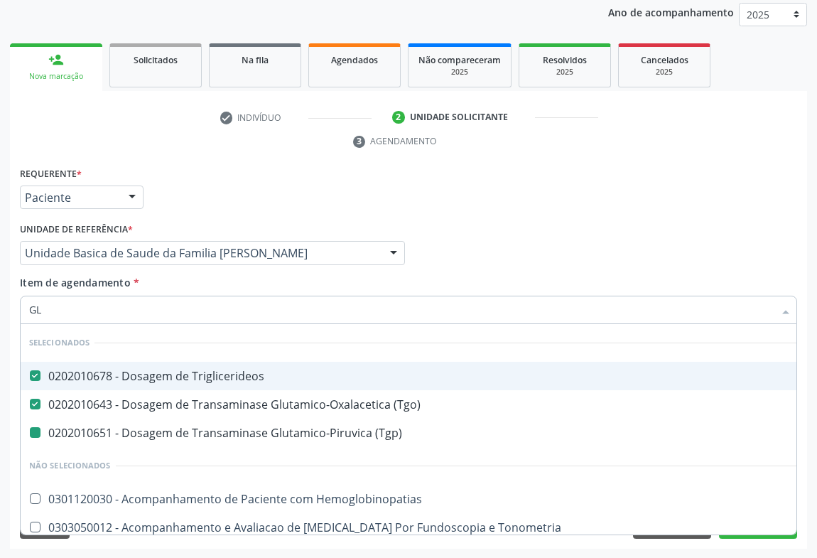
type input "GLI"
checkbox \(Tgp\) "false"
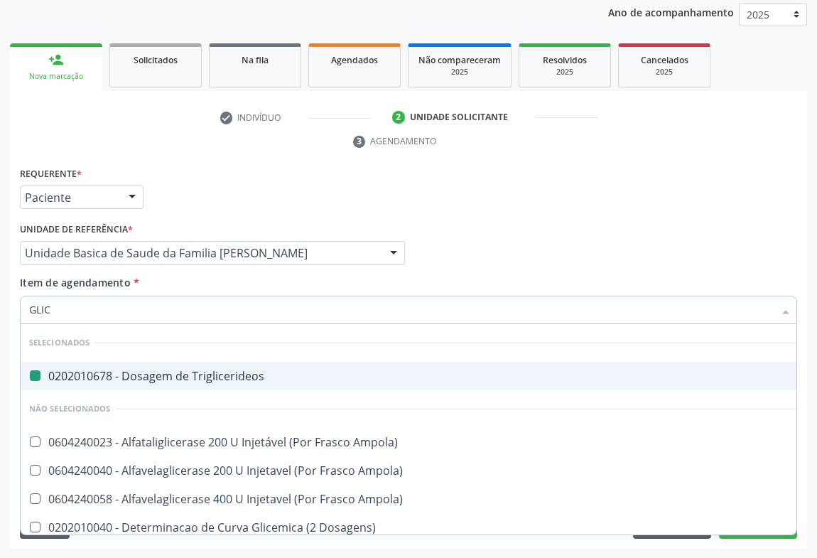
type input "GLICO"
checkbox Triglicerideos "false"
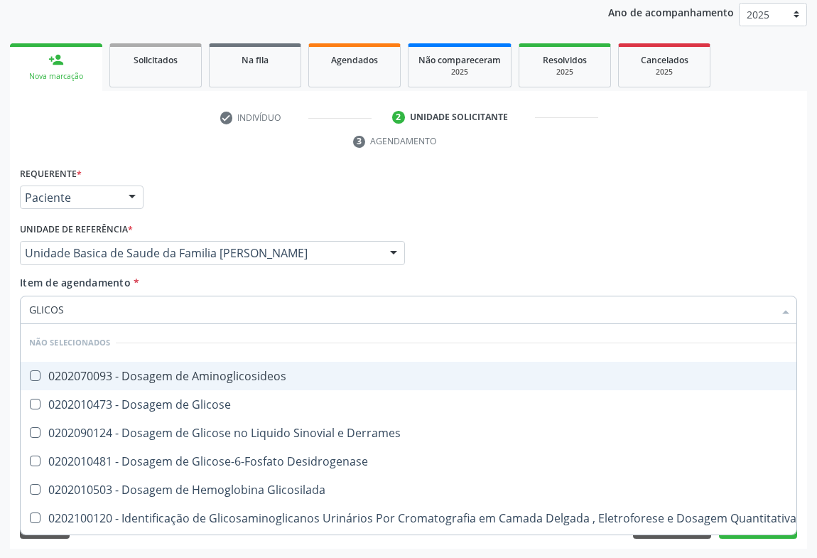
type input "GLICOSE"
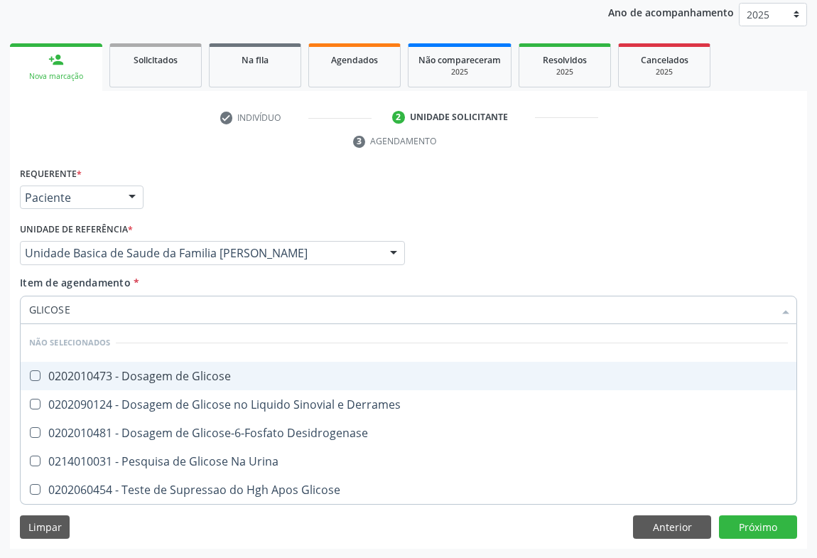
click at [229, 364] on span "0202010473 - Dosagem de Glicose" at bounding box center [409, 375] width 776 height 28
checkbox Glicose "true"
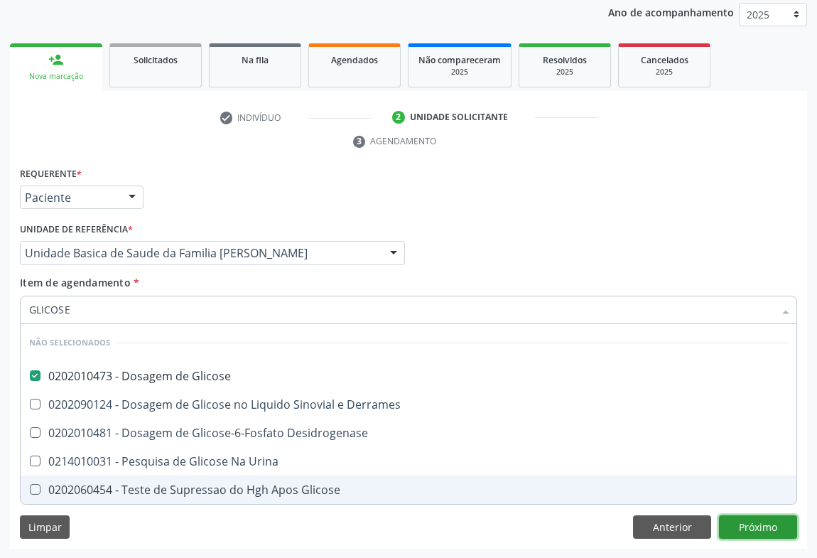
click at [755, 523] on div "Requerente * Paciente Profissional de Saúde Paciente Nenhum resultado encontrad…" at bounding box center [408, 356] width 797 height 386
checkbox Desidrogenase "true"
checkbox Glicose "true"
checkbox Urina "true"
checkbox Derrames "true"
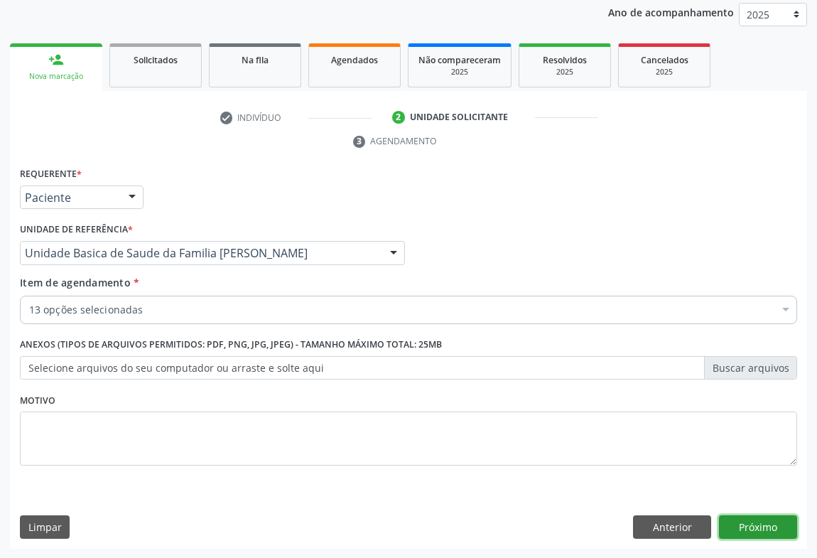
click at [760, 528] on button "Próximo" at bounding box center [758, 527] width 78 height 24
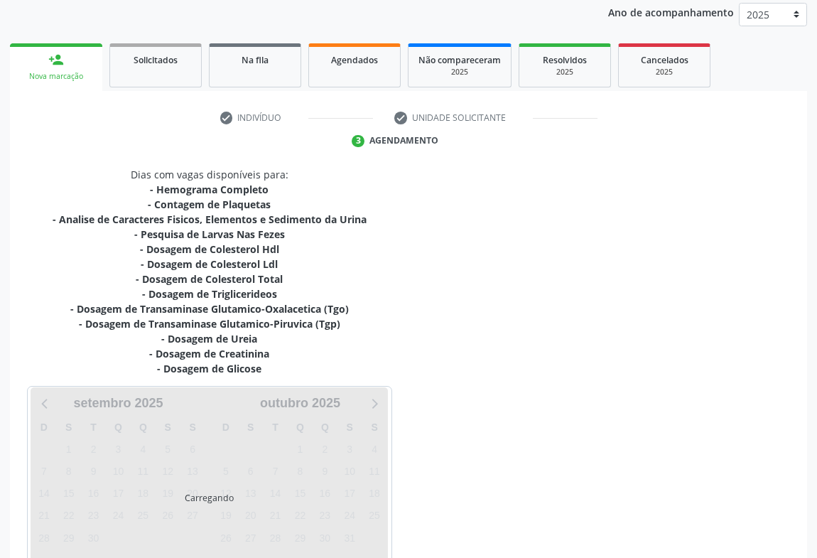
scroll to position [261, 0]
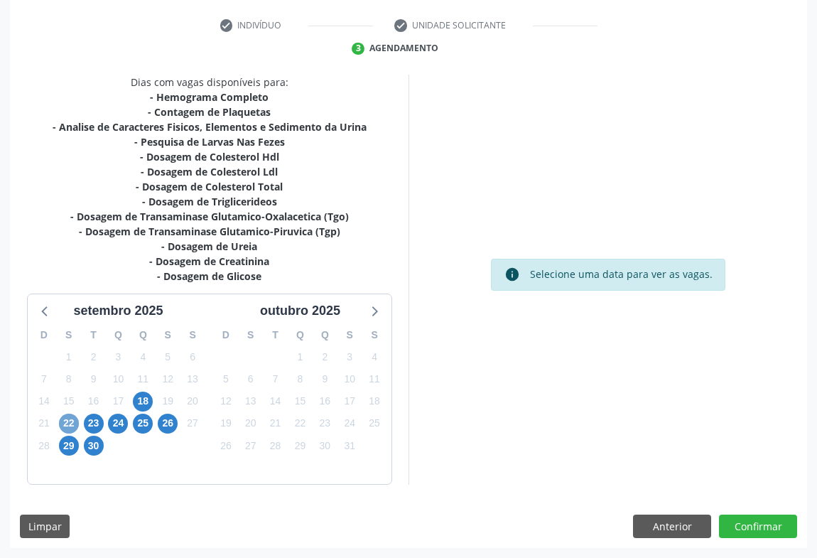
click at [72, 425] on span "22" at bounding box center [69, 423] width 20 height 20
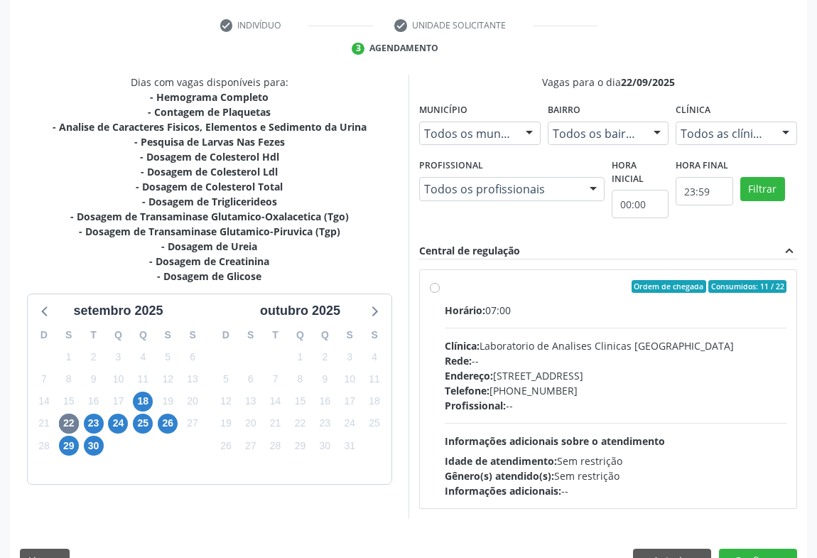
click at [560, 374] on div "Endereço: [STREET_ADDRESS]" at bounding box center [616, 375] width 342 height 15
click at [440, 293] on input "Ordem de chegada Consumidos: 11 / 22 Horário: 07:00 Clínica: Laboratorio de Ana…" at bounding box center [435, 286] width 10 height 13
radio input "true"
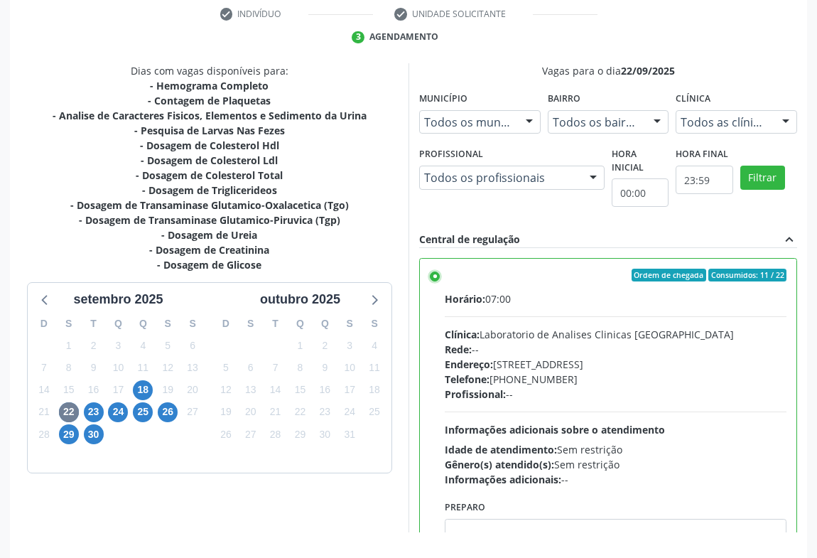
scroll to position [320, 0]
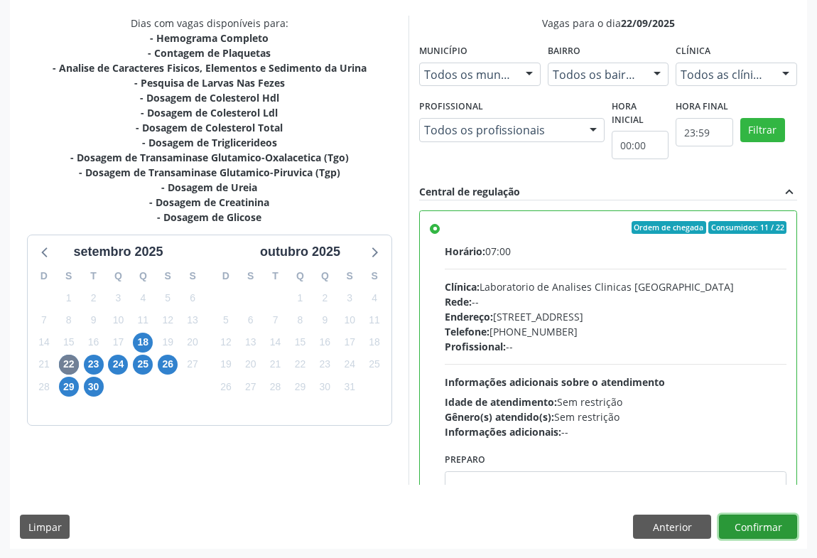
click at [746, 530] on button "Confirmar" at bounding box center [758, 526] width 78 height 24
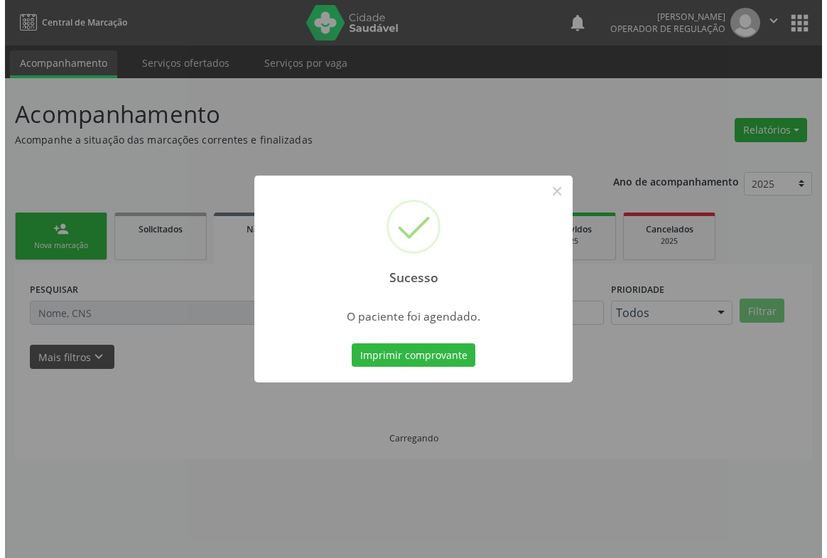
scroll to position [0, 0]
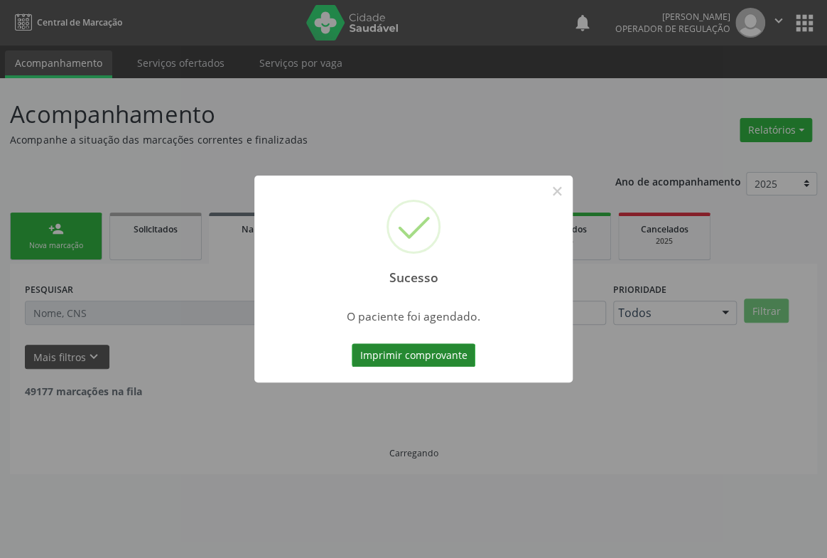
click at [419, 354] on button "Imprimir comprovante" at bounding box center [414, 355] width 124 height 24
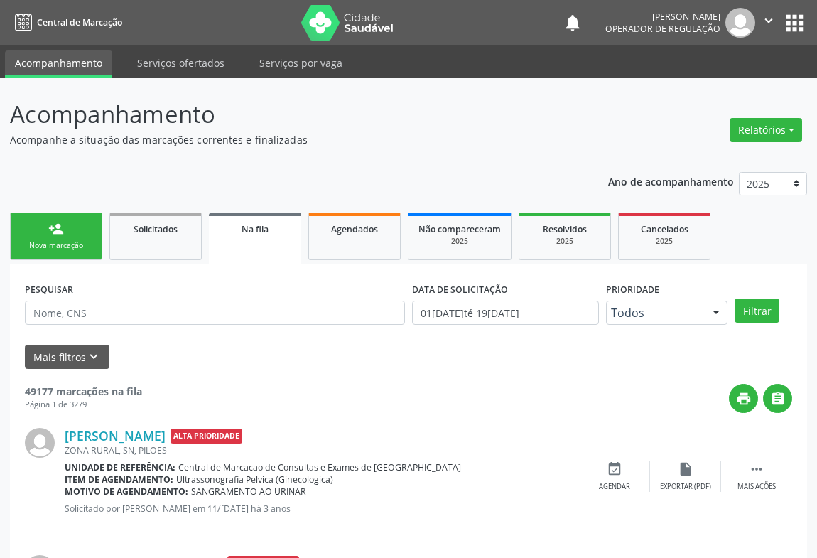
click at [38, 232] on link "person_add Nova marcação" at bounding box center [56, 236] width 92 height 48
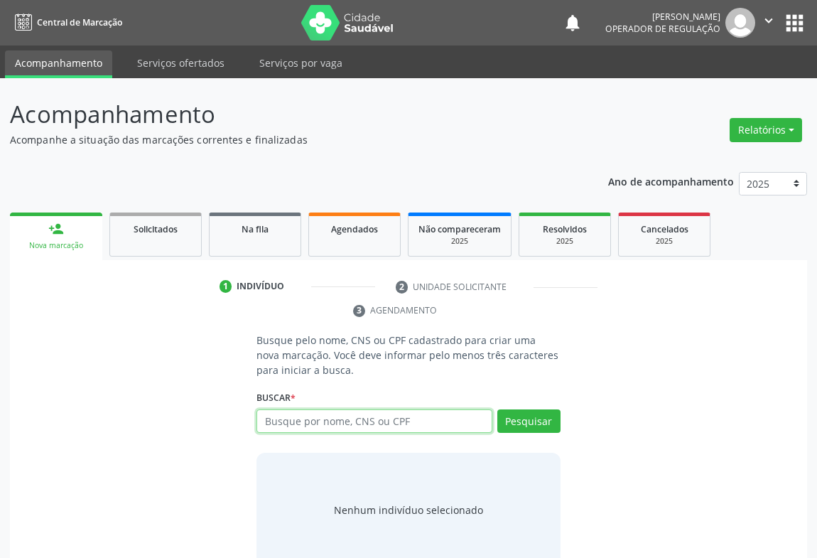
click at [288, 423] on input "text" at bounding box center [374, 421] width 236 height 24
type input "7"
click at [315, 424] on input "text" at bounding box center [374, 421] width 236 height 24
click at [331, 415] on input "text" at bounding box center [374, 421] width 236 height 24
type input "700002286527703"
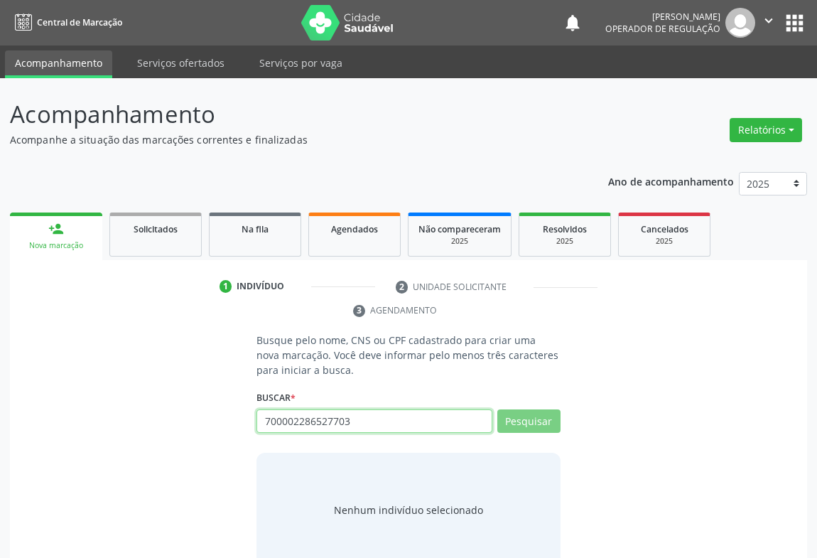
scroll to position [28, 0]
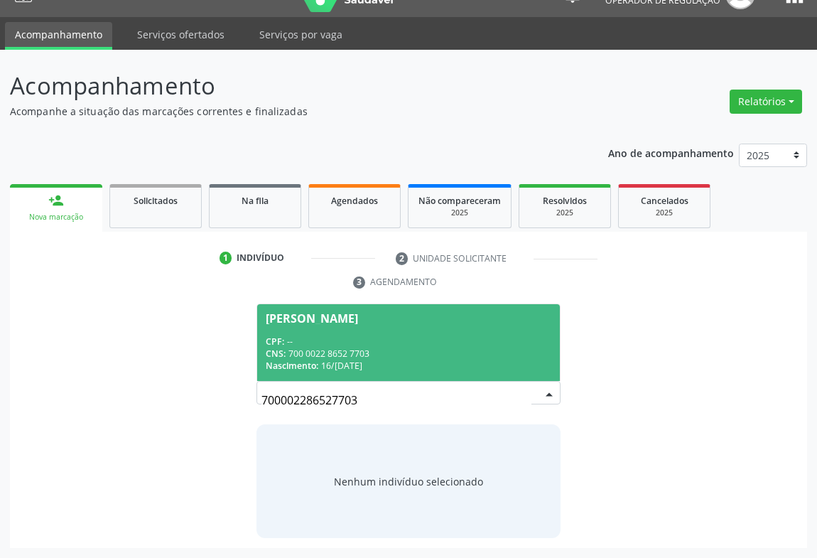
click at [360, 351] on div "CNS: 700 0022 8652 7703" at bounding box center [409, 353] width 286 height 12
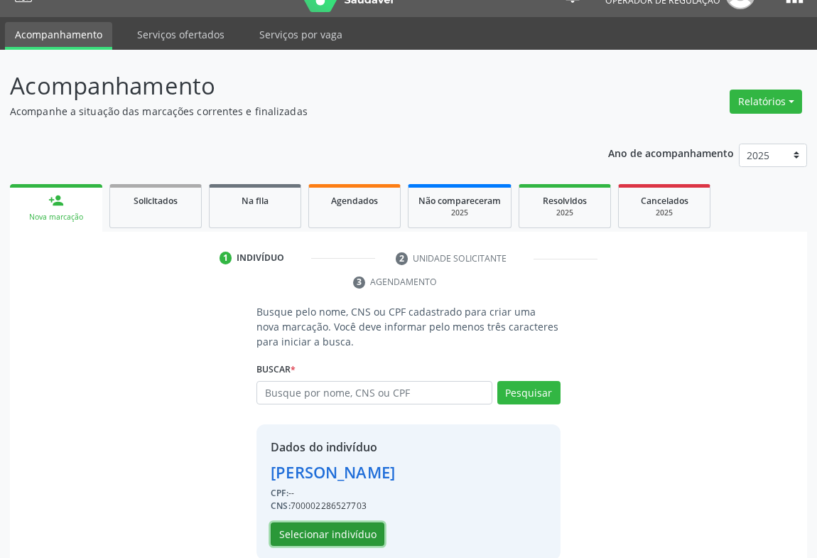
click at [319, 534] on button "Selecionar indivíduo" at bounding box center [328, 534] width 114 height 24
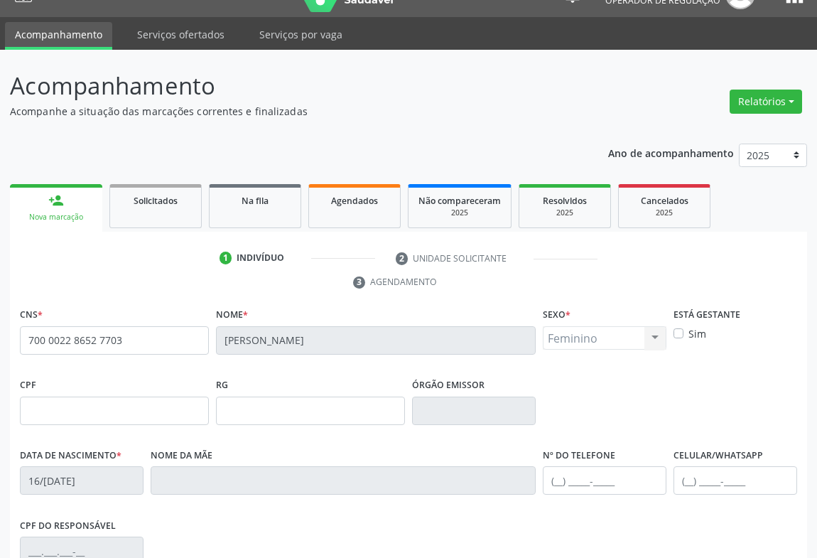
scroll to position [222, 0]
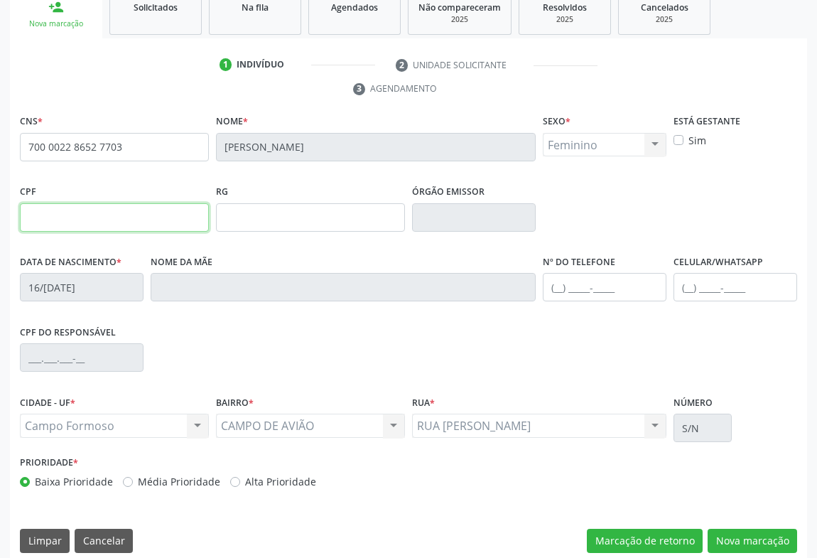
click at [129, 213] on input "text" at bounding box center [114, 217] width 189 height 28
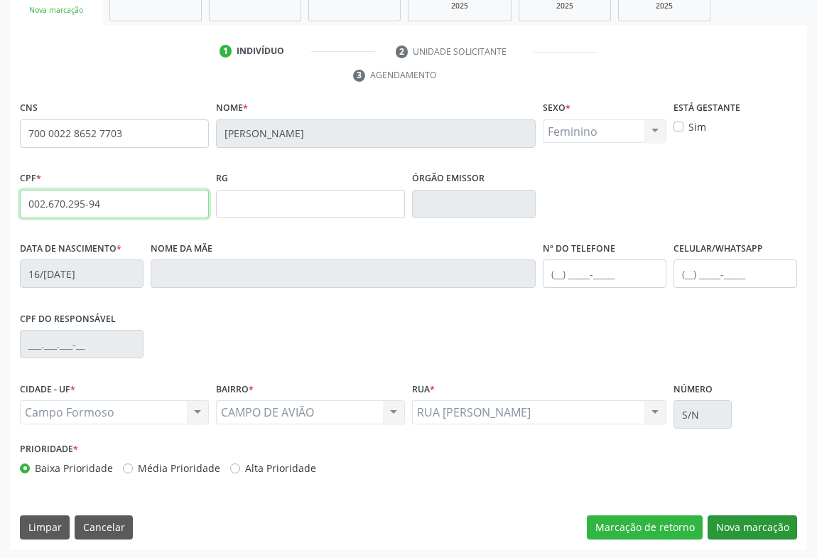
type input "002.670.295-94"
click at [753, 528] on button "Nova marcação" at bounding box center [751, 527] width 89 height 24
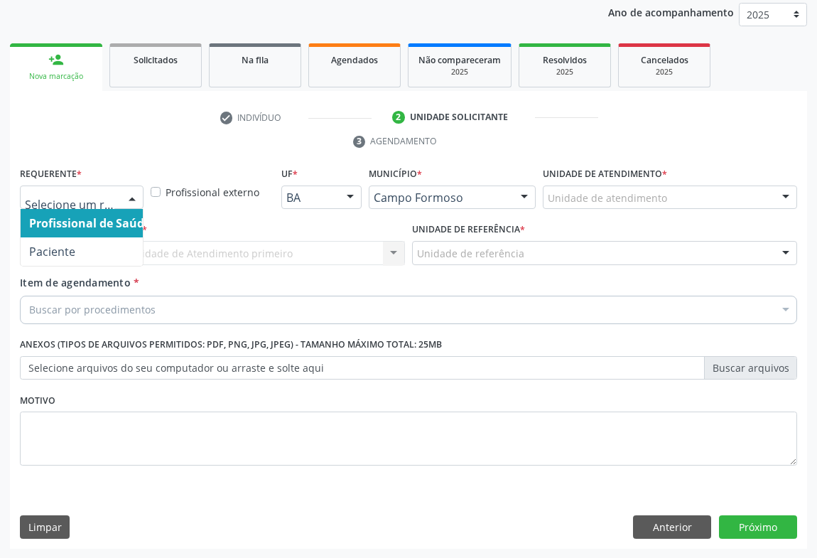
click at [131, 198] on div at bounding box center [131, 198] width 21 height 24
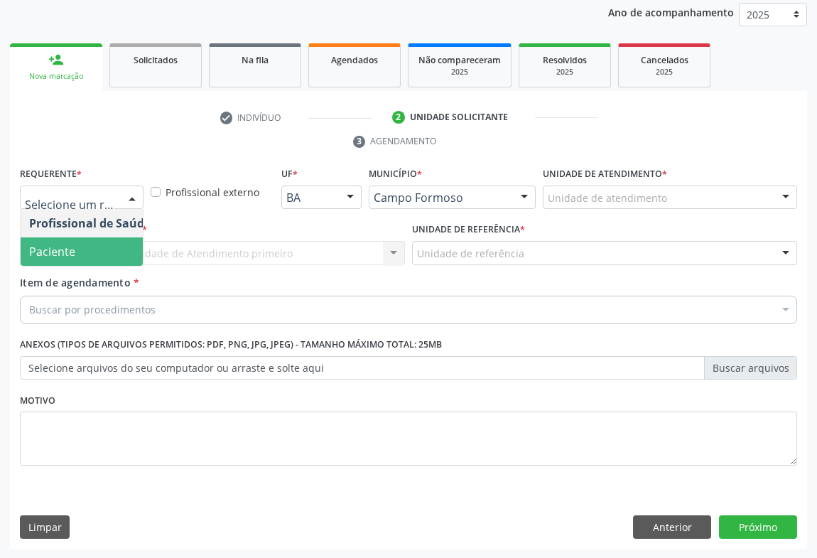
click at [57, 256] on span "Paciente" at bounding box center [52, 252] width 46 height 16
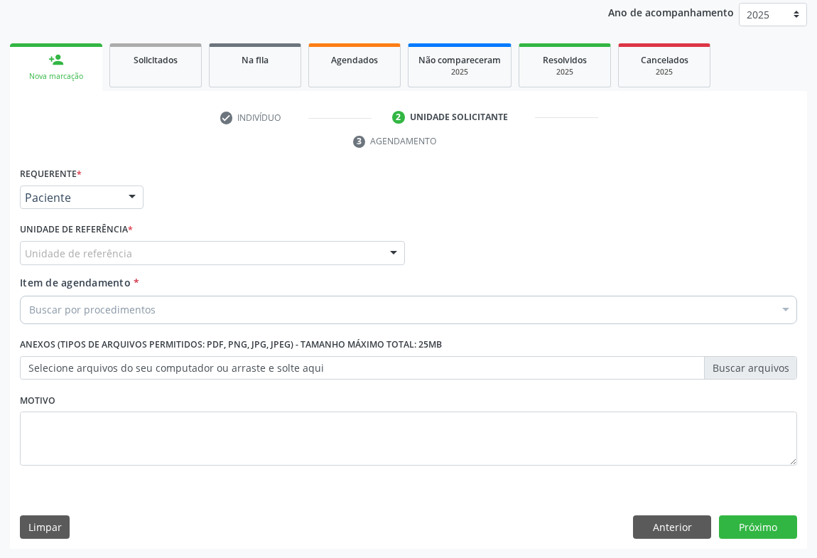
click at [139, 259] on div "Unidade de referência" at bounding box center [212, 253] width 385 height 24
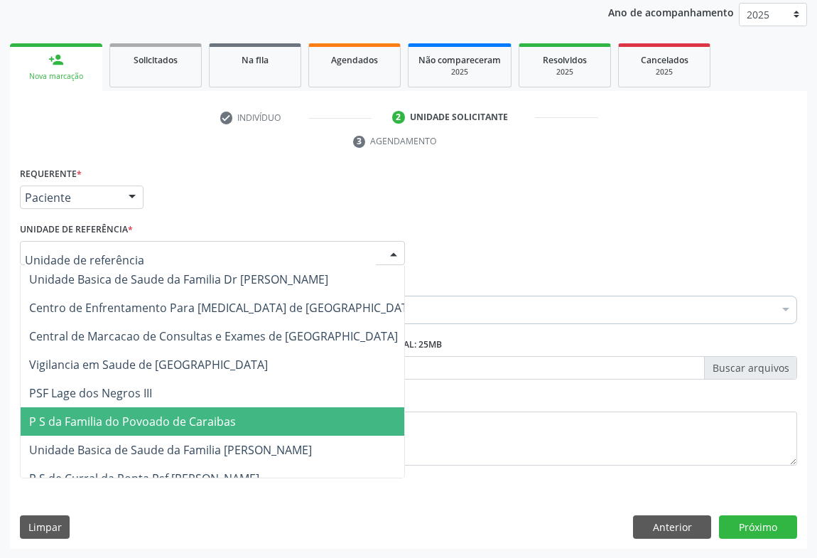
click at [135, 423] on span "P S da Familia do Povoado de Caraibas" at bounding box center [132, 421] width 207 height 16
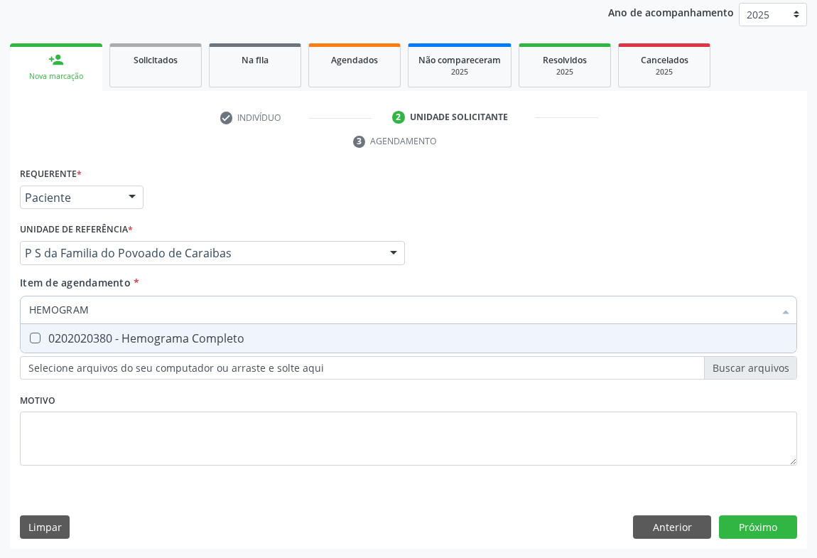
type input "HEMOGRAMA"
click at [101, 332] on div "0202020380 - Hemograma Completo" at bounding box center [408, 337] width 758 height 11
checkbox Completo "true"
type input "HEMOGRAMA"
click at [195, 210] on div "Requerente * Paciente Profissional de Saúde Paciente Nenhum resultado encontrad…" at bounding box center [408, 190] width 784 height 55
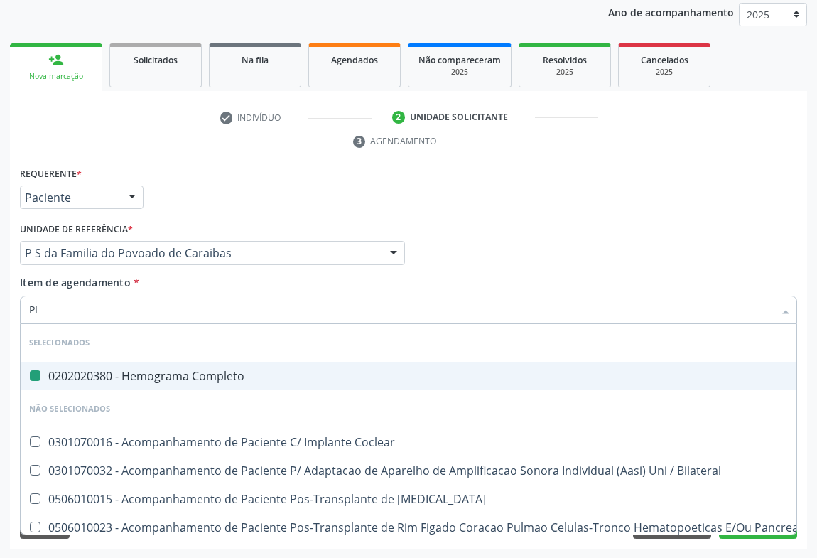
type input "PLA"
checkbox Completo "false"
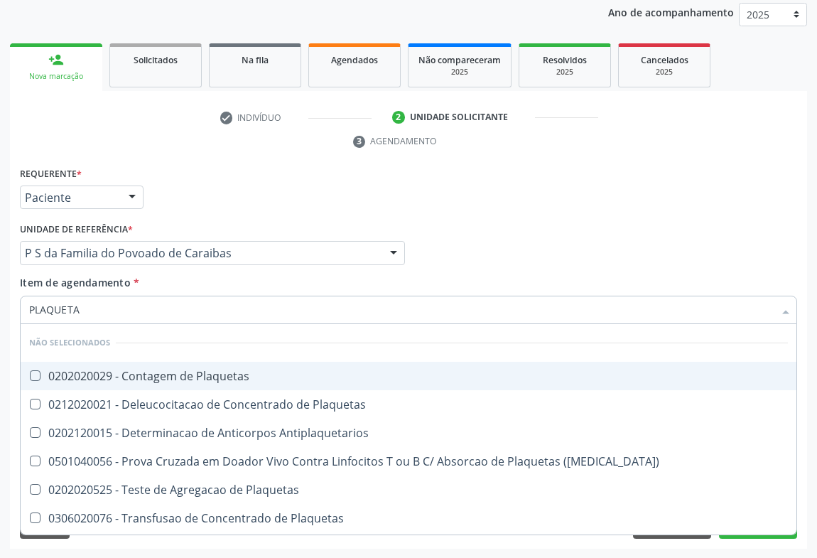
type input "PLAQUETAS"
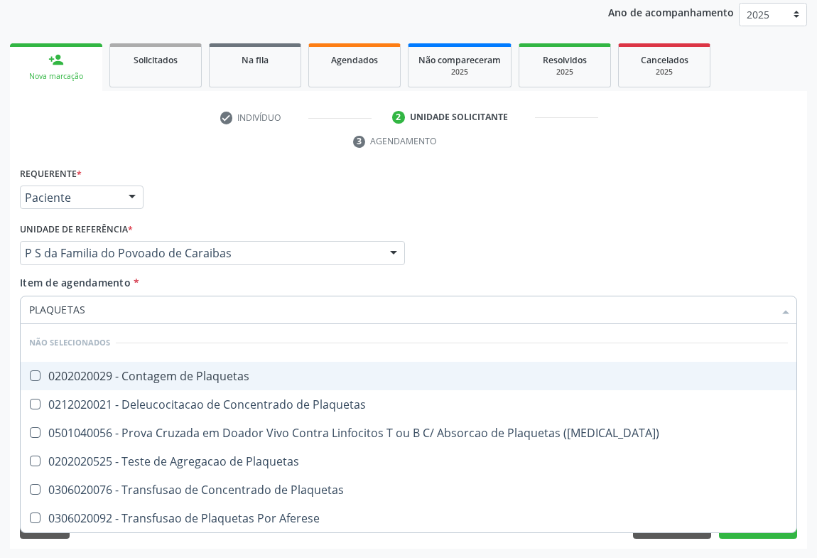
click at [133, 374] on div "0202020029 - Contagem de Plaquetas" at bounding box center [408, 375] width 758 height 11
checkbox Plaquetas "true"
type input "PLAQUETAS"
click at [207, 220] on div "Unidade de referência * P S da Familia do Povoado de Caraibas Unidade Basica de…" at bounding box center [212, 241] width 385 height 45
checkbox Plaquetas "true"
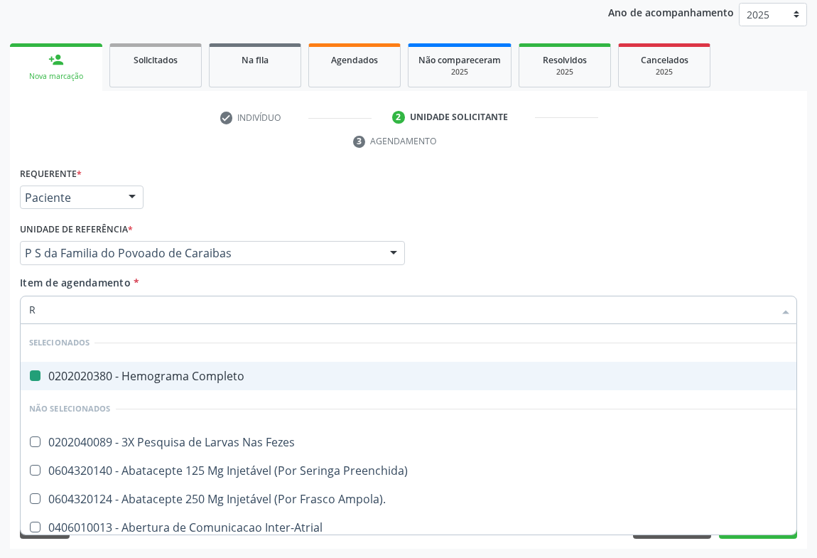
type input "RE"
checkbox Completo "false"
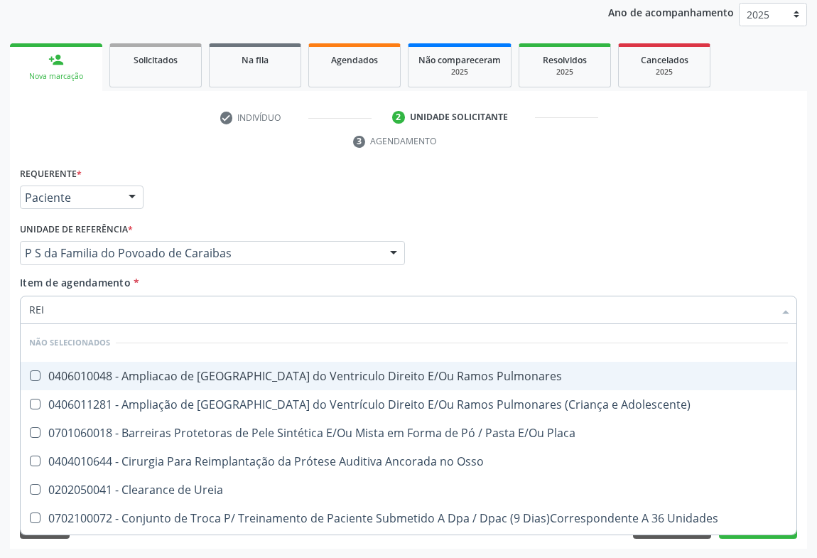
type input "REIA"
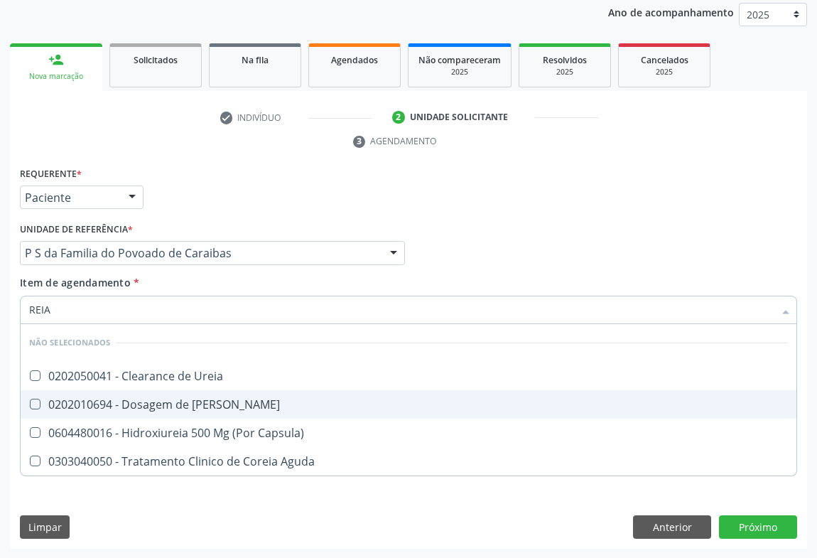
click at [99, 402] on div "0202010694 - Dosagem de Ureia" at bounding box center [408, 403] width 758 height 11
checkbox Ureia "true"
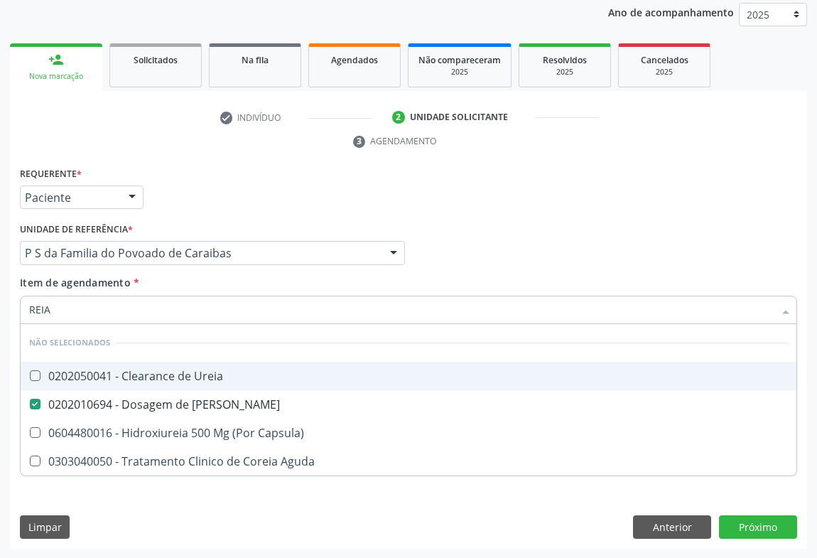
click at [209, 172] on div "Requerente * Paciente Profissional de Saúde Paciente Nenhum resultado encontrad…" at bounding box center [408, 190] width 784 height 55
checkbox Ureia "true"
checkbox Capsula\) "true"
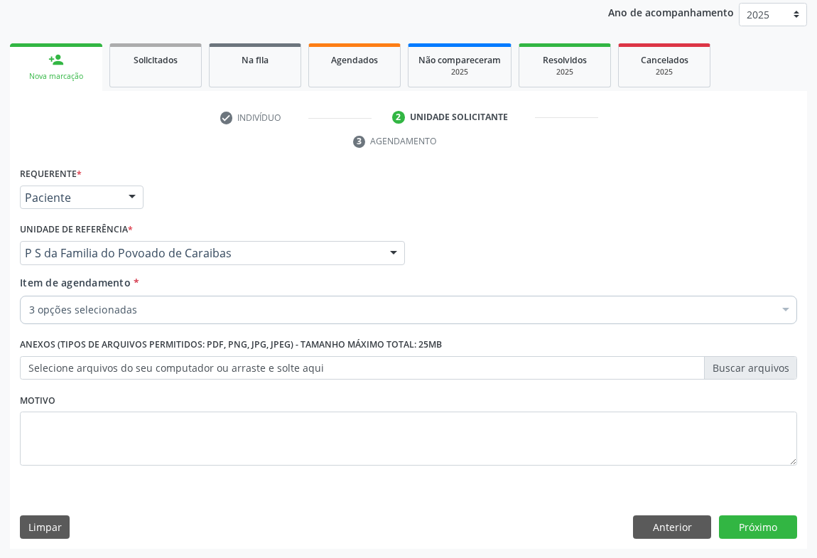
click at [99, 300] on div "3 opções selecionadas" at bounding box center [408, 309] width 777 height 28
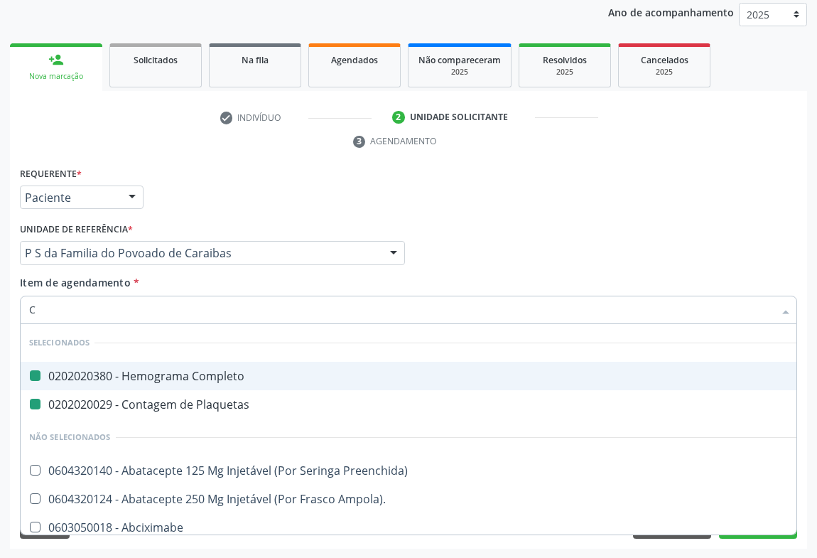
type input "CR"
checkbox Completo "false"
checkbox Plaquetas "false"
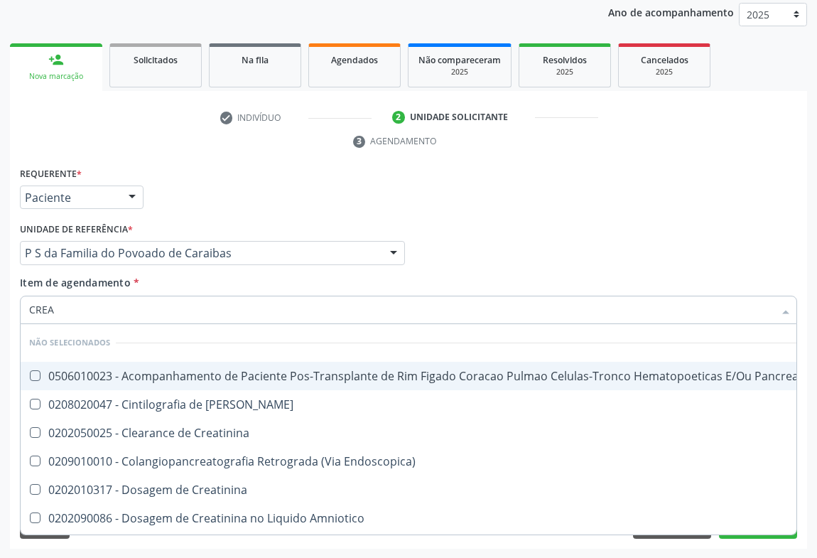
type input "CREAT"
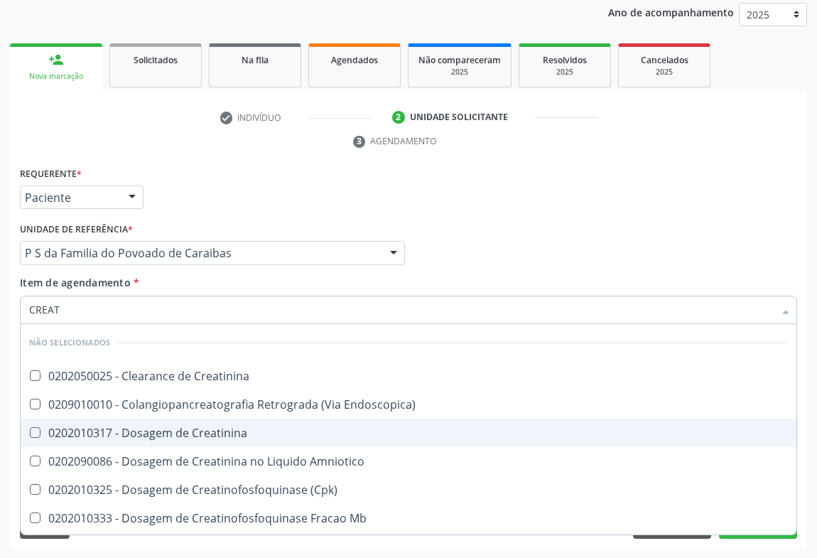
click at [99, 433] on div "0202010317 - Dosagem de Creatinina" at bounding box center [408, 432] width 758 height 11
checkbox Creatinina "true"
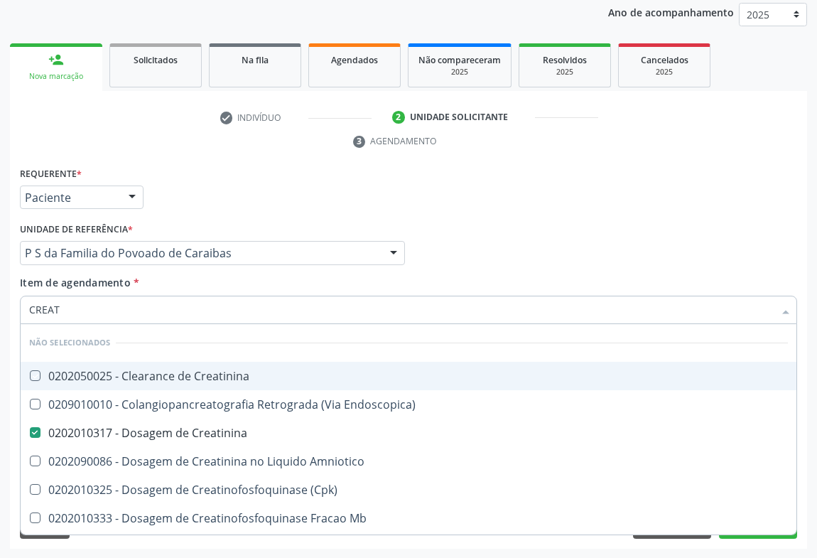
click at [248, 187] on div "Requerente * Paciente Profissional de Saúde Paciente Nenhum resultado encontrad…" at bounding box center [408, 190] width 784 height 55
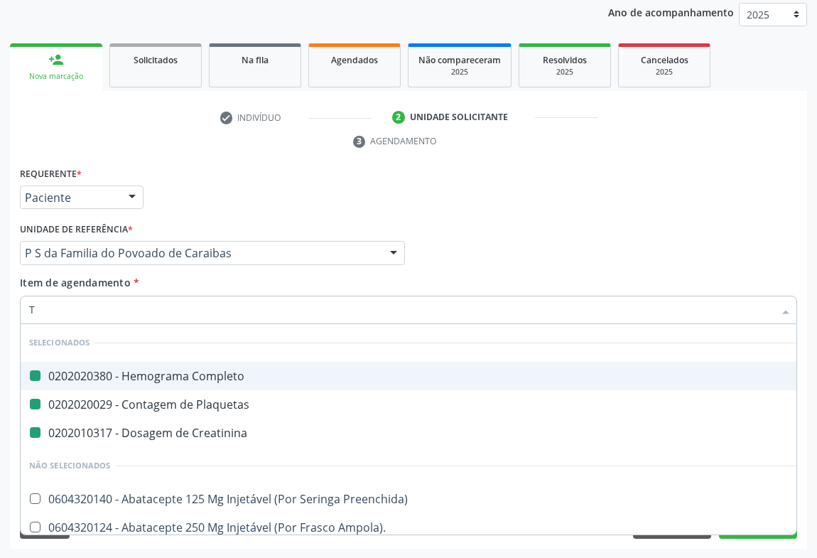
type input "TG"
checkbox Completo "false"
checkbox Plaquetas "false"
checkbox Creatinina "false"
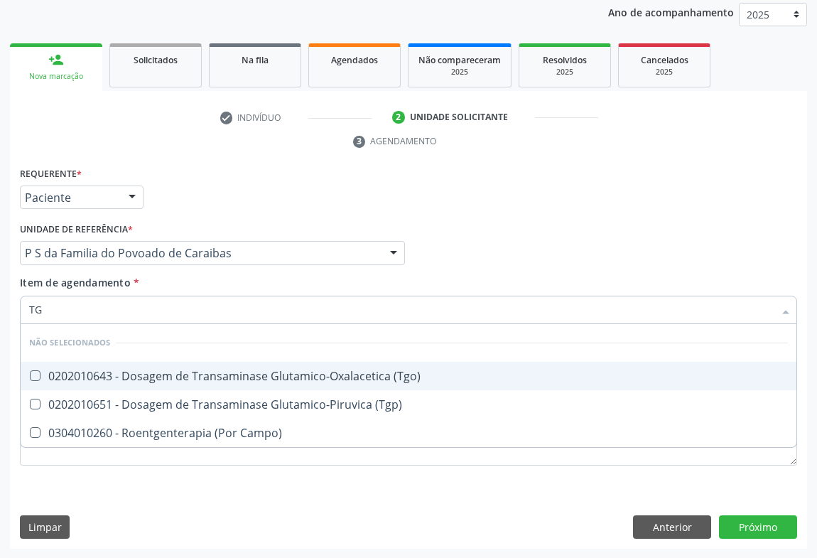
drag, startPoint x: 134, startPoint y: 365, endPoint x: 117, endPoint y: 400, distance: 38.4
click at [134, 369] on span "0202010643 - Dosagem de Transaminase Glutamico-Oxalacetica (Tgo)" at bounding box center [409, 375] width 776 height 28
checkbox \(Tgo\) "true"
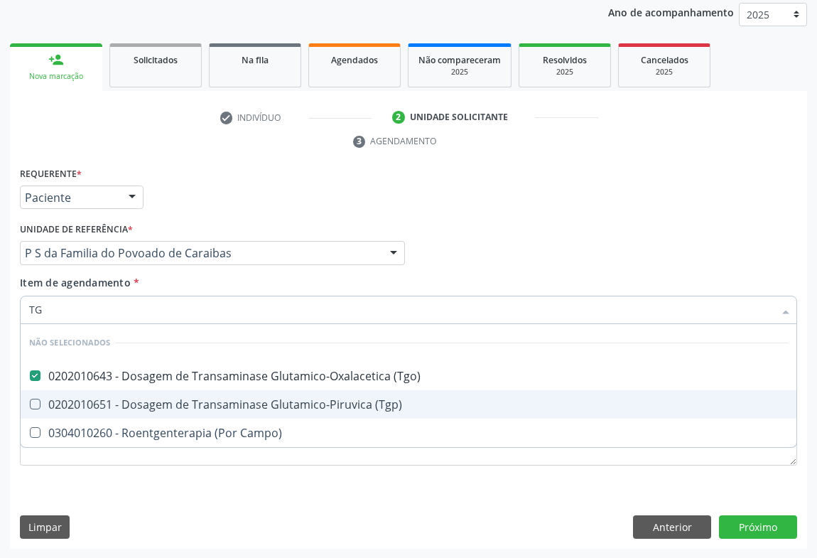
click at [117, 400] on div "0202010651 - Dosagem de Transaminase Glutamico-Piruvica (Tgp)" at bounding box center [408, 403] width 758 height 11
checkbox \(Tgp\) "true"
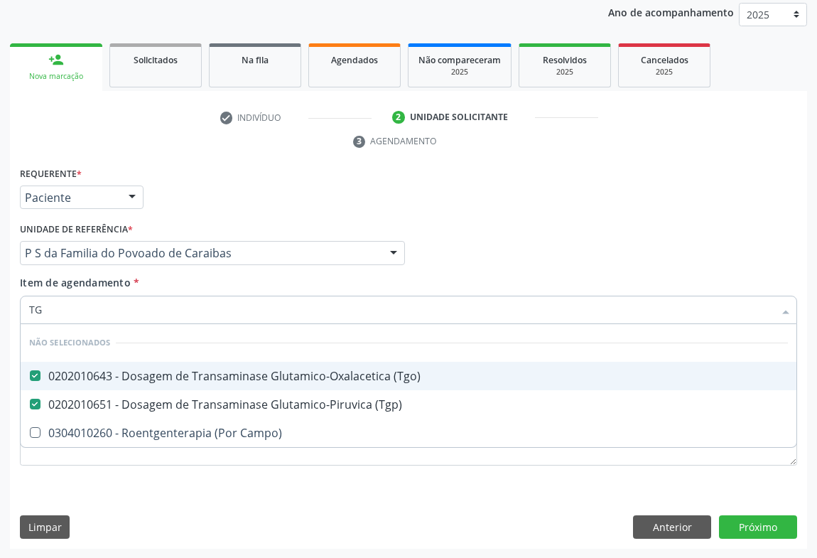
click at [195, 212] on div "Requerente * Paciente Profissional de Saúde Paciente Nenhum resultado encontrad…" at bounding box center [408, 190] width 784 height 55
checkbox Campo\) "true"
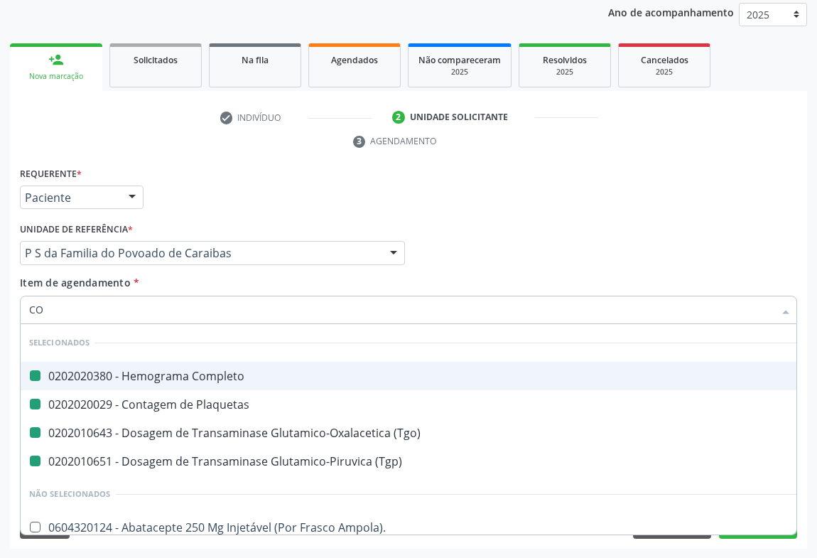
type input "COL"
checkbox Completo "false"
checkbox Plaquetas "false"
checkbox \(Tgo\) "false"
checkbox \(Tgp\) "false"
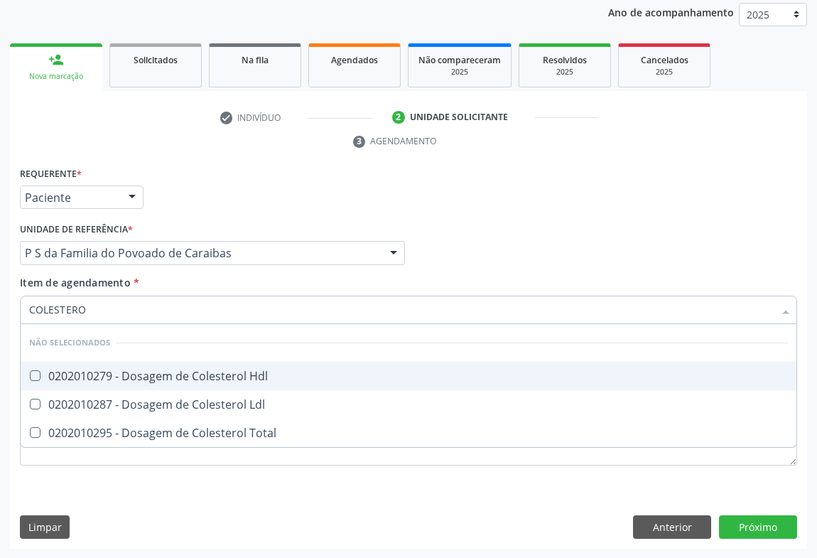
type input "COLESTEROL"
drag, startPoint x: 85, startPoint y: 367, endPoint x: 80, endPoint y: 404, distance: 37.2
click at [85, 370] on div "0202010279 - Dosagem de Colesterol Hdl" at bounding box center [408, 375] width 758 height 11
checkbox Hdl "true"
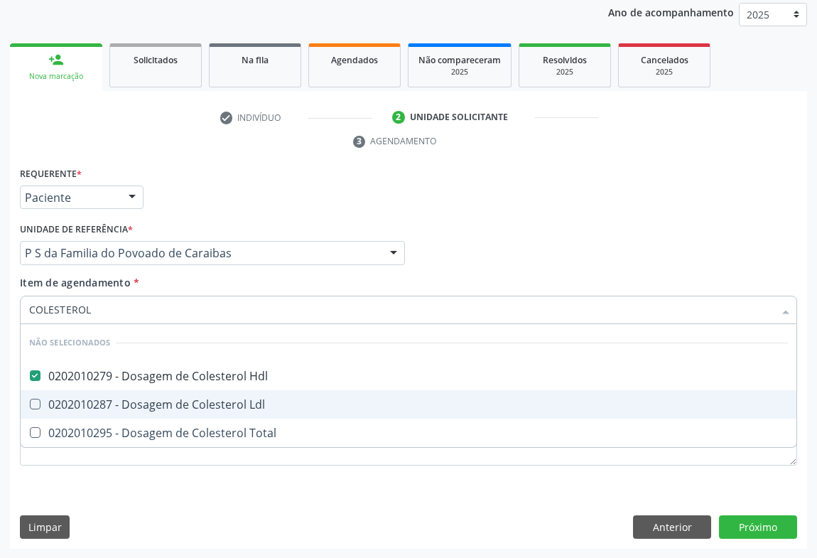
click at [79, 406] on div "0202010287 - Dosagem de Colesterol Ldl" at bounding box center [408, 403] width 758 height 11
checkbox Ldl "true"
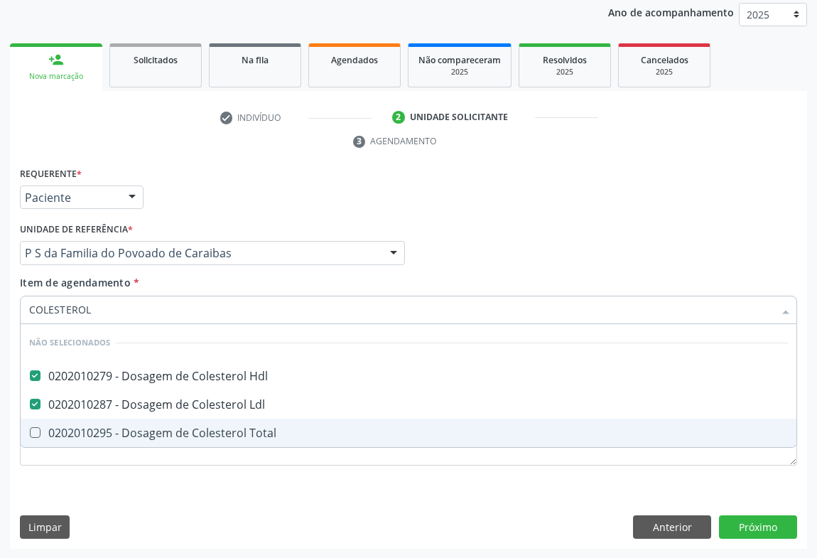
click at [76, 427] on div "0202010295 - Dosagem de Colesterol Total" at bounding box center [408, 432] width 758 height 11
checkbox Total "true"
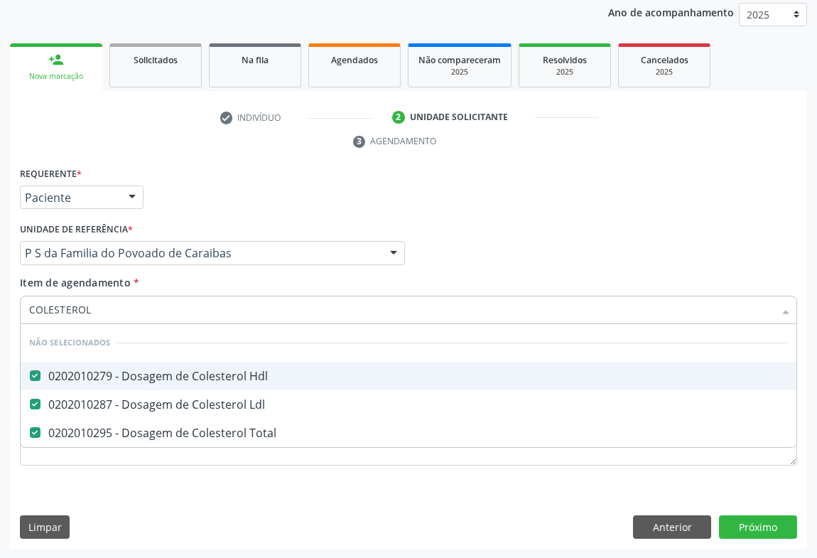
click at [177, 202] on div "Requerente * Paciente Profissional de Saúde Paciente Nenhum resultado encontrad…" at bounding box center [408, 190] width 784 height 55
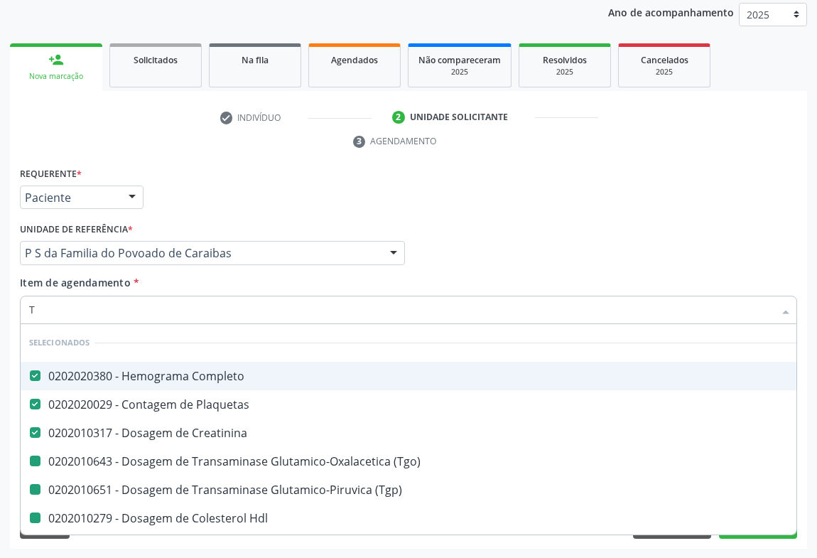
type input "TR"
checkbox \(Tgo\) "false"
checkbox \(Tgp\) "false"
checkbox Hdl "false"
checkbox Ldl "false"
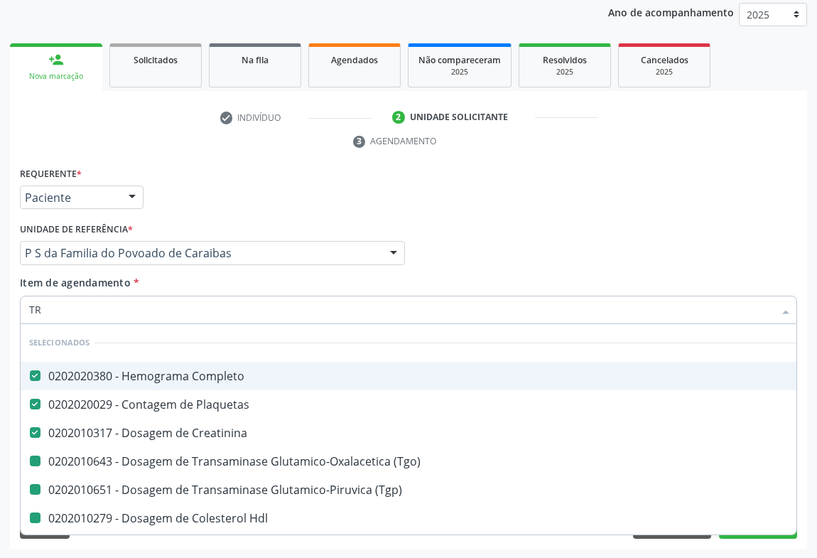
checkbox Total "false"
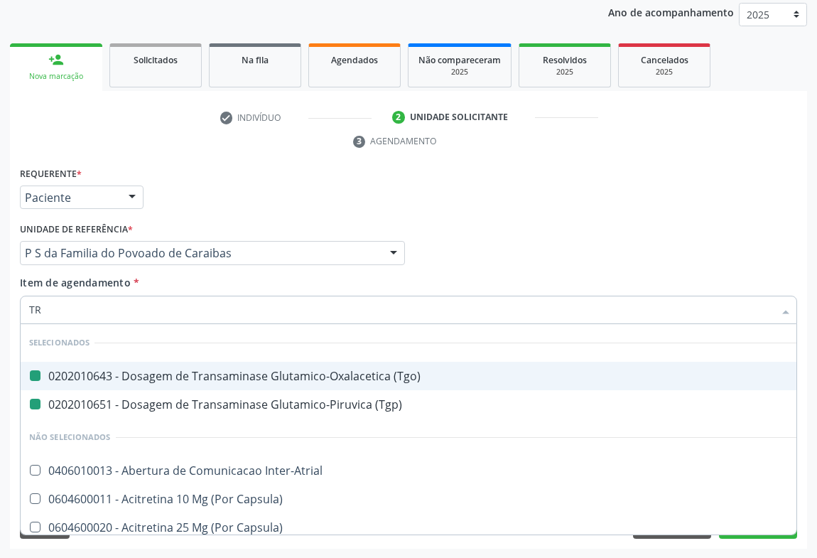
type input "TRI"
checkbox \(Tgo\) "false"
checkbox \(Tgp\) "false"
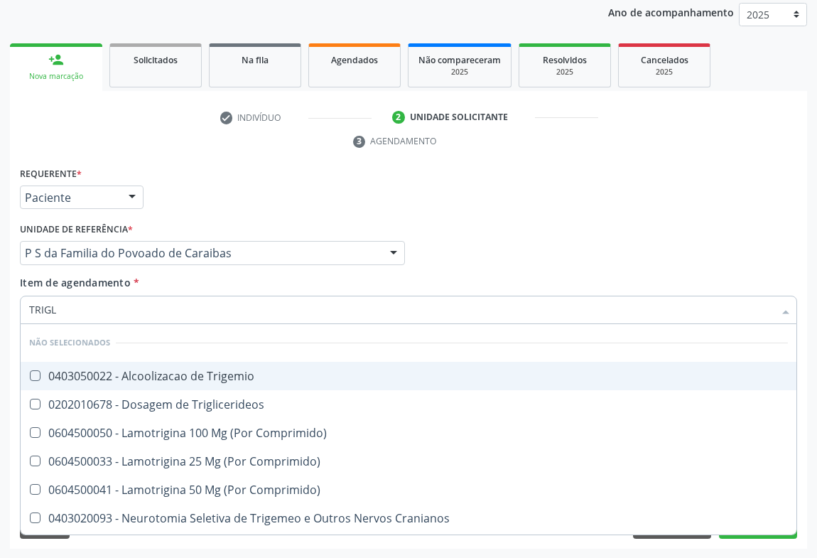
type input "TRIGLI"
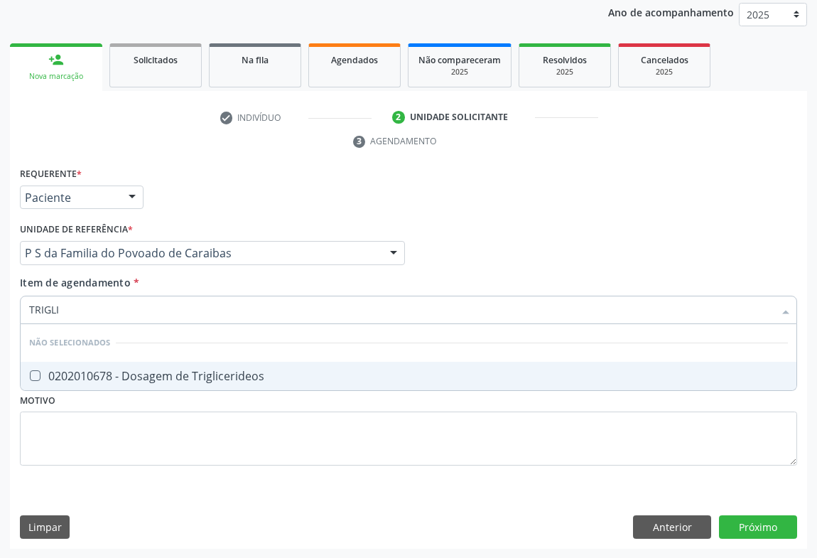
click at [70, 371] on div "0202010678 - Dosagem de Triglicerideos" at bounding box center [408, 375] width 758 height 11
checkbox Triglicerideos "true"
click at [179, 192] on div "Requerente * Paciente Profissional de Saúde Paciente Nenhum resultado encontrad…" at bounding box center [408, 190] width 784 height 55
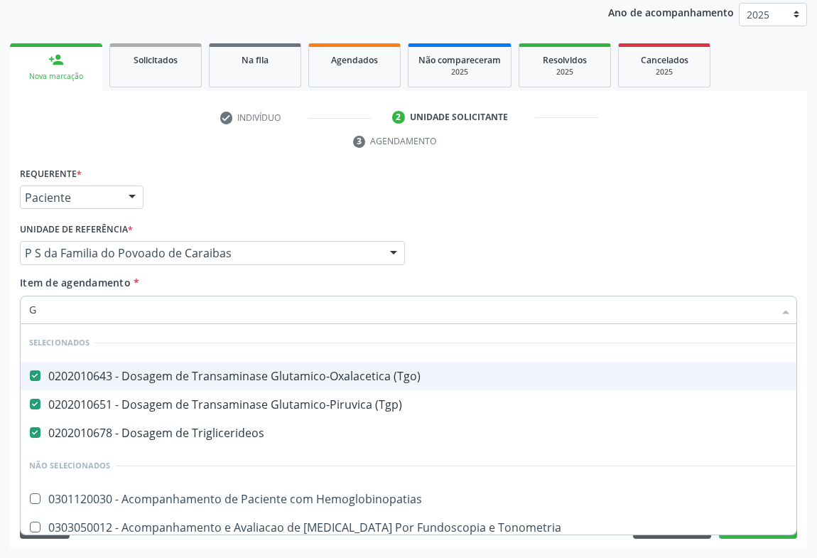
type input "GL"
checkbox Hemoglobinopatias "false"
checkbox Tonometria "false"
checkbox Ampola\) "false"
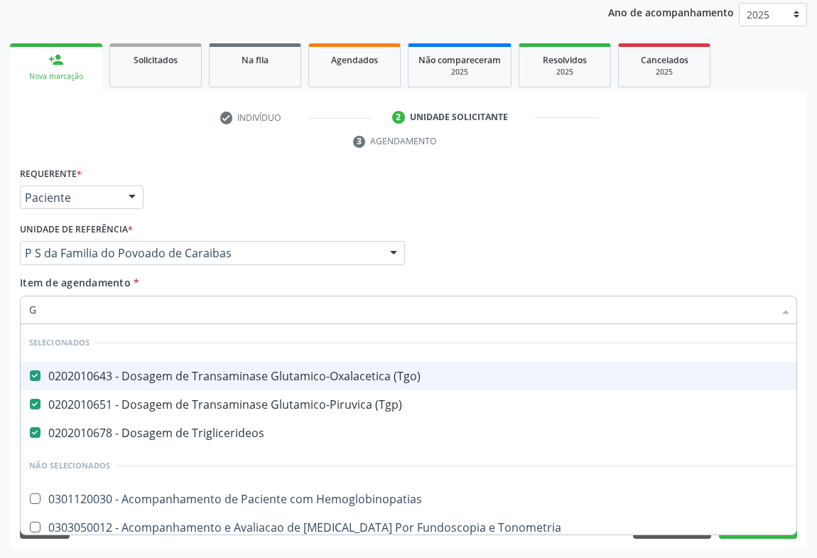
checkbox Ampola\) "false"
checkbox Linfatico "false"
type input "GLI"
checkbox Triglicerideos "false"
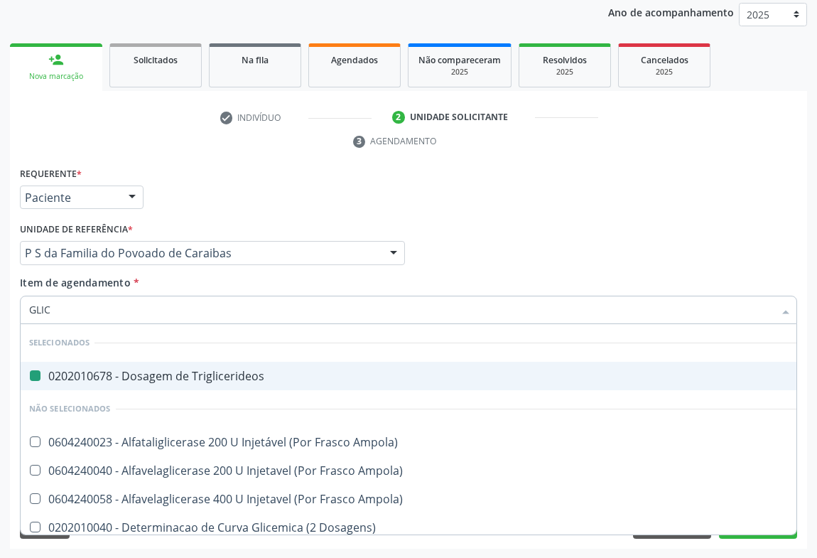
type input "GLICO"
checkbox Triglicerideos "false"
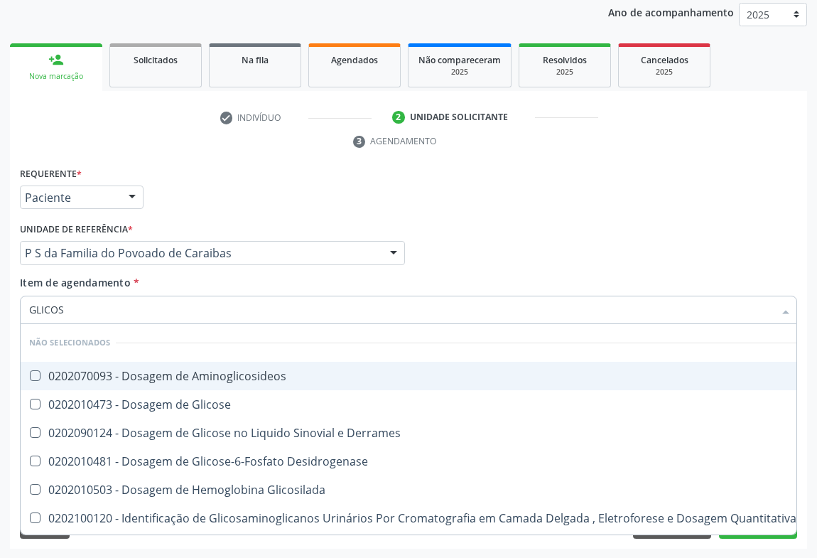
type input "GLICOSE"
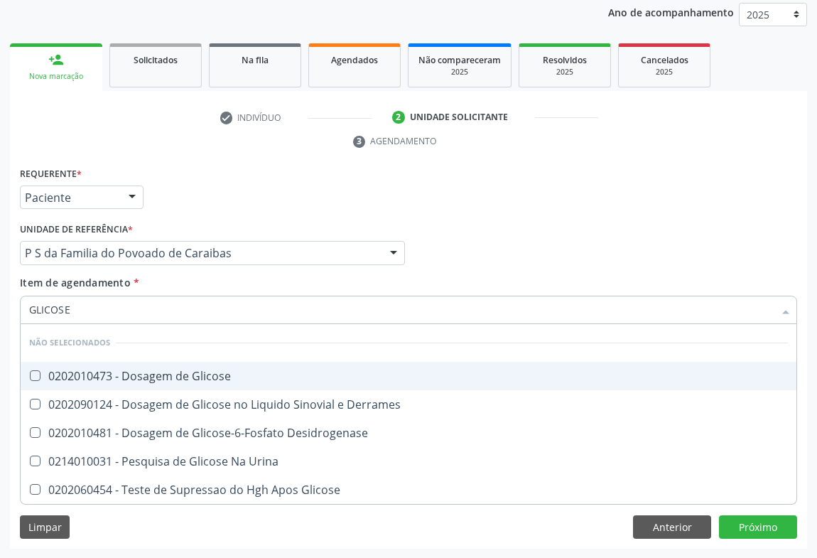
click at [51, 371] on div "0202010473 - Dosagem de Glicose" at bounding box center [408, 375] width 758 height 11
checkbox Glicose "true"
click at [180, 180] on div "Requerente * Paciente Profissional de Saúde Paciente Nenhum resultado encontrad…" at bounding box center [408, 190] width 784 height 55
checkbox Desidrogenase "true"
checkbox Glicose "true"
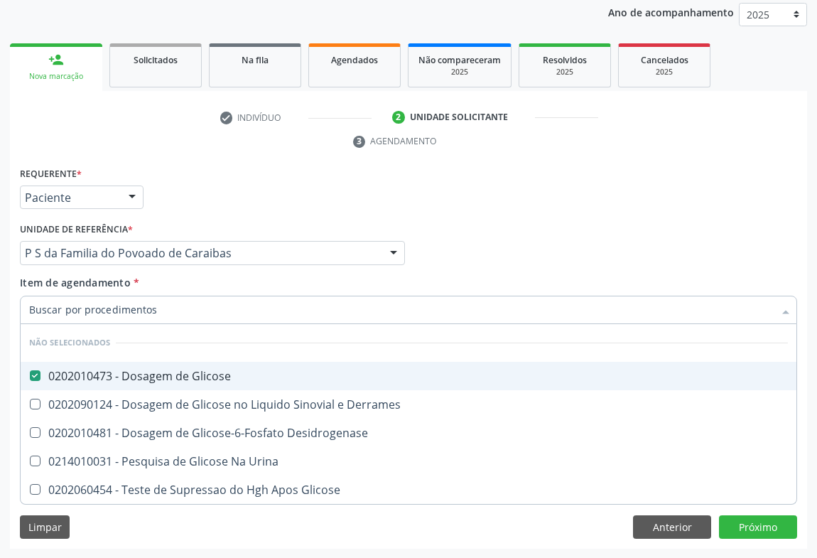
checkbox Urina "true"
checkbox Derrames "true"
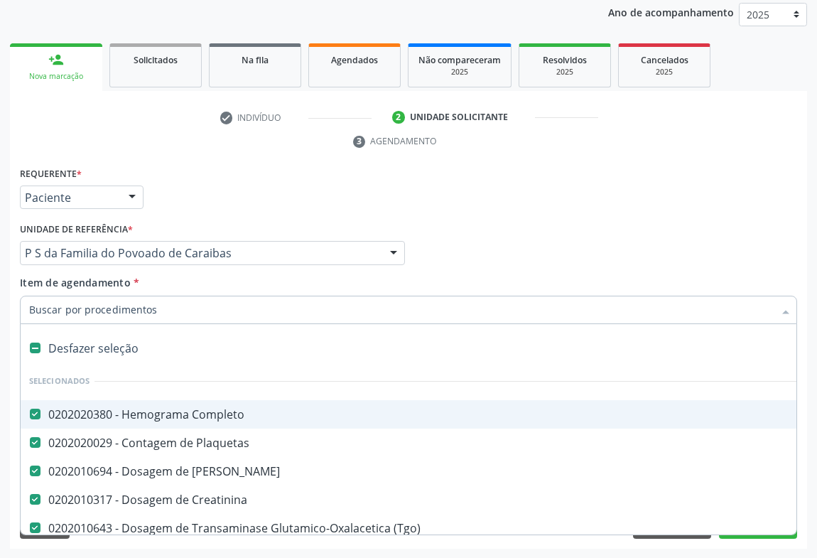
type input "U"
checkbox \(Tgp\) "false"
checkbox Hdl "false"
checkbox Ldl "false"
checkbox Total "false"
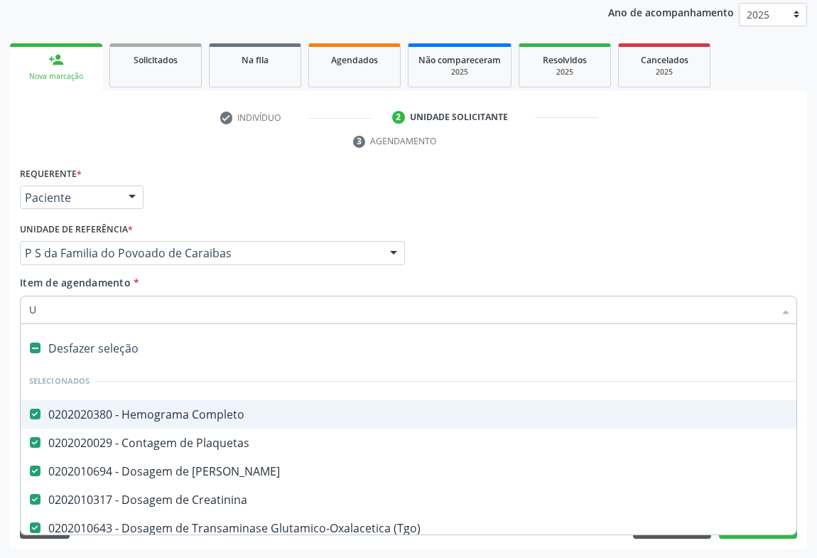
checkbox Triglicerideos "false"
checkbox Glicose "false"
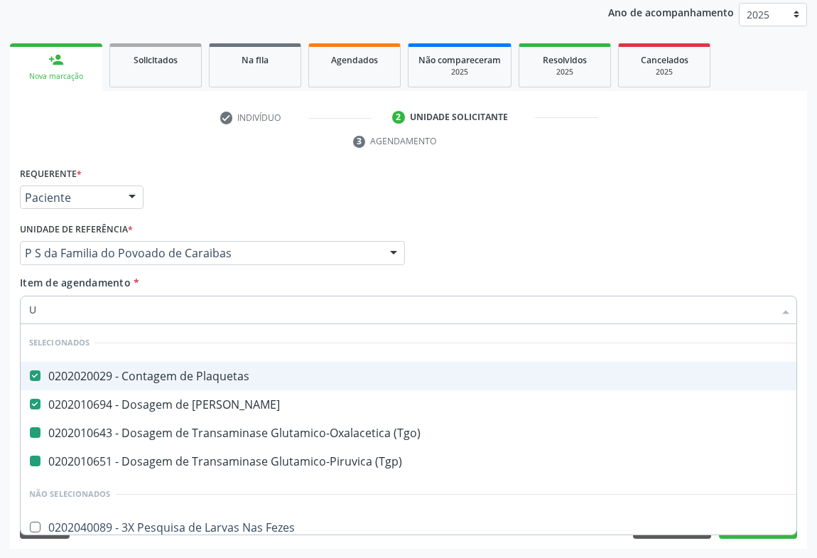
type input "UR"
checkbox \(Tgo\) "false"
checkbox \(Tgp\) "false"
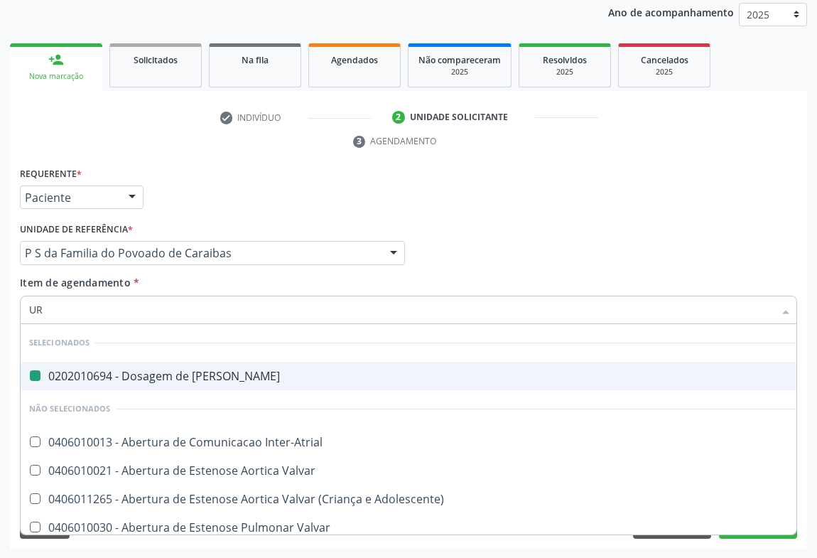
type input "URI"
checkbox Ureia "false"
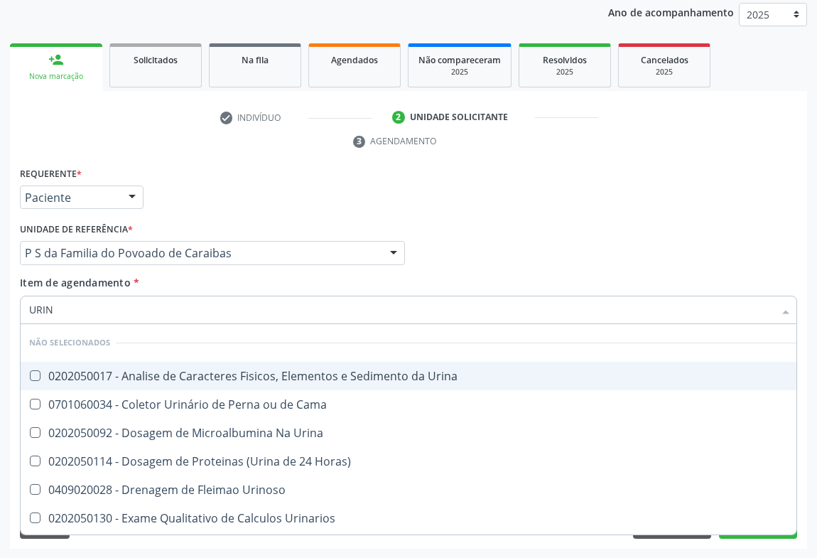
type input "URINA"
drag, startPoint x: 72, startPoint y: 376, endPoint x: 178, endPoint y: 256, distance: 160.0
click at [72, 375] on div "0202050017 - Analise de Caracteres Fisicos, Elementos e Sedimento da Urina" at bounding box center [408, 375] width 758 height 11
checkbox Urina "true"
click at [221, 212] on div "Requerente * Paciente Profissional de Saúde Paciente Nenhum resultado encontrad…" at bounding box center [408, 190] width 784 height 55
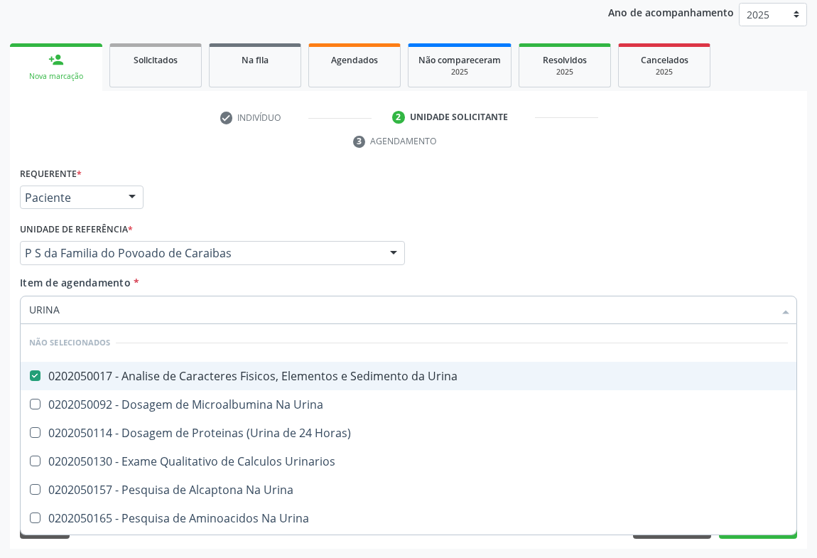
checkbox Horas\) "true"
checkbox Urinarios "true"
checkbox Urina "true"
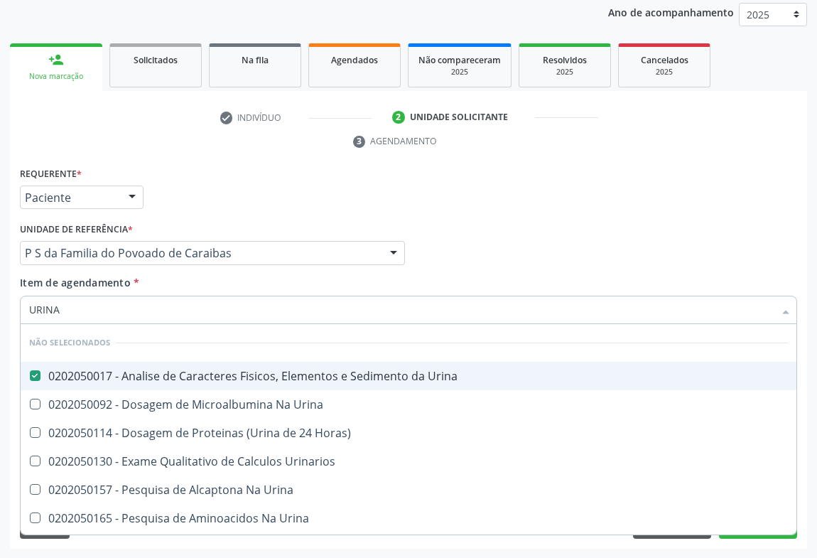
checkbox Urina "true"
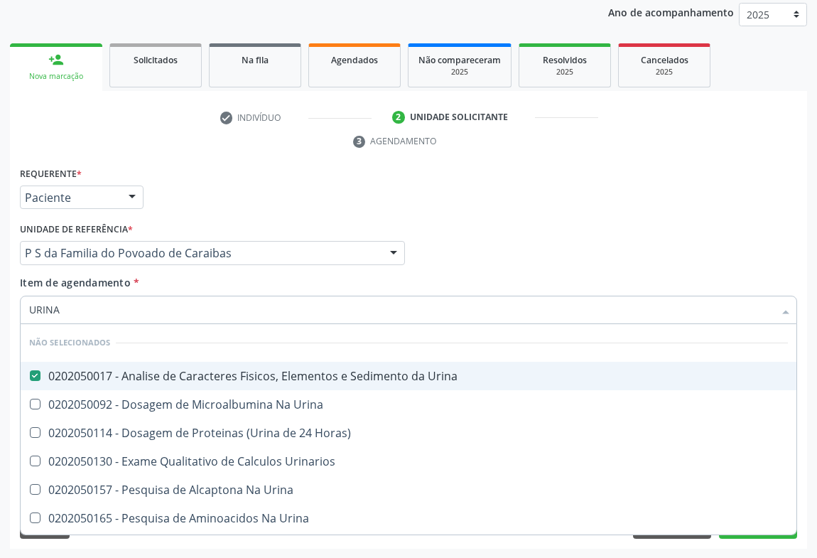
checkbox Urina "true"
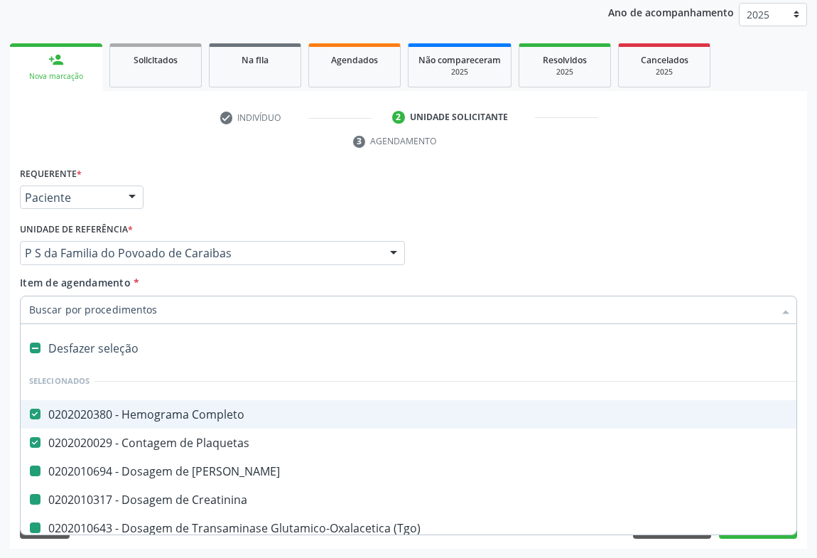
type input "F"
checkbox Ureia "false"
checkbox Creatinina "false"
checkbox \(Tgp\) "false"
checkbox Hdl "false"
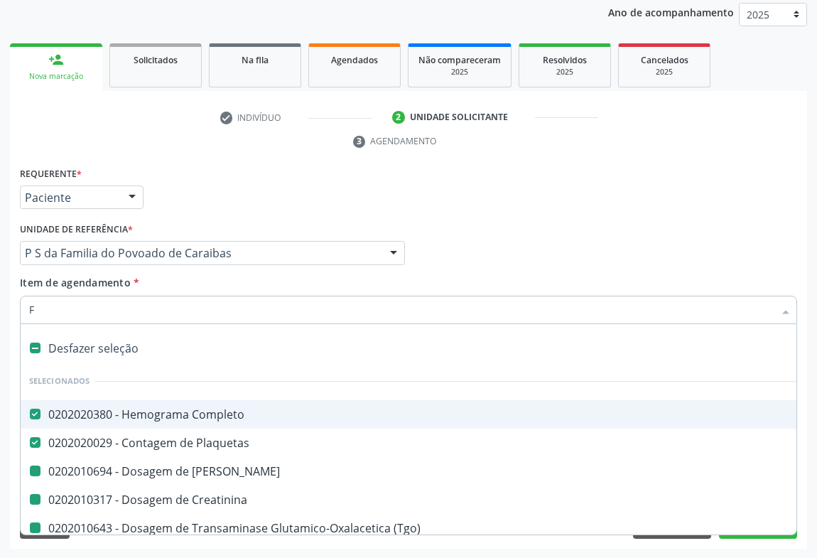
checkbox Ldl "false"
checkbox Total "false"
checkbox Triglicerideos "false"
checkbox Glicose "false"
checkbox Urina "false"
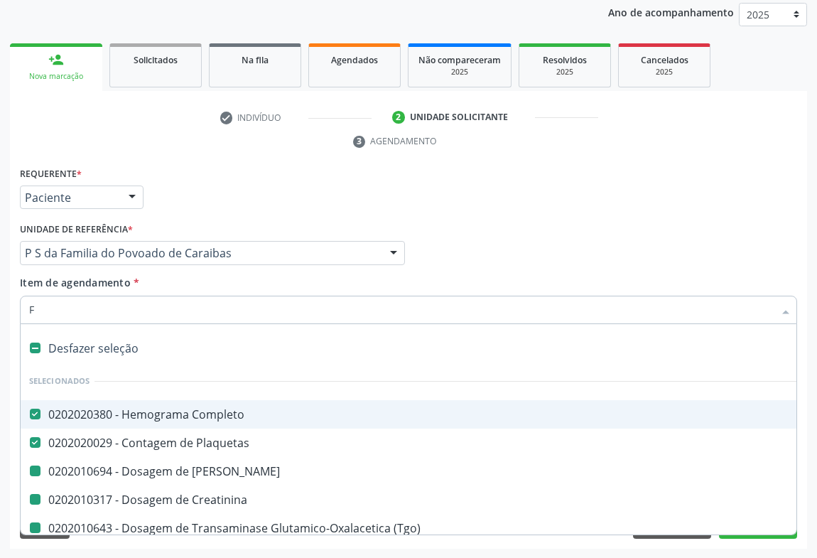
checkbox \(Tgo\) "false"
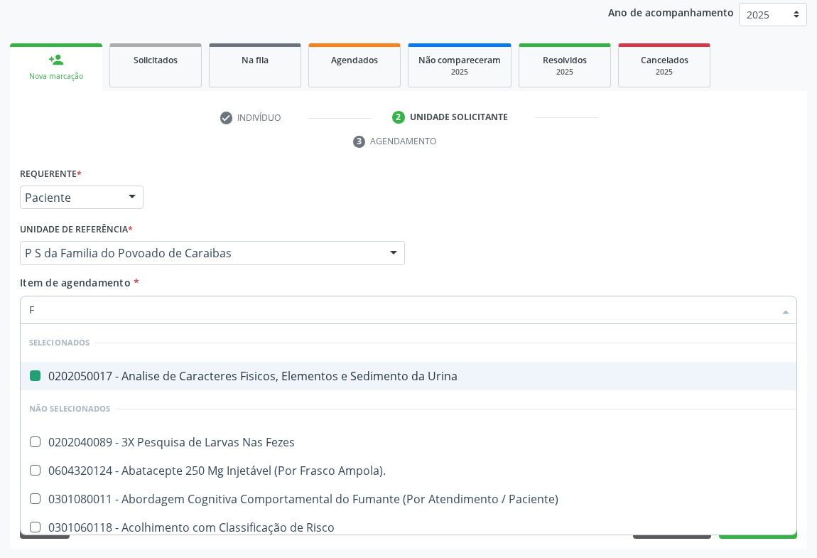
type input "FE"
checkbox Urina "false"
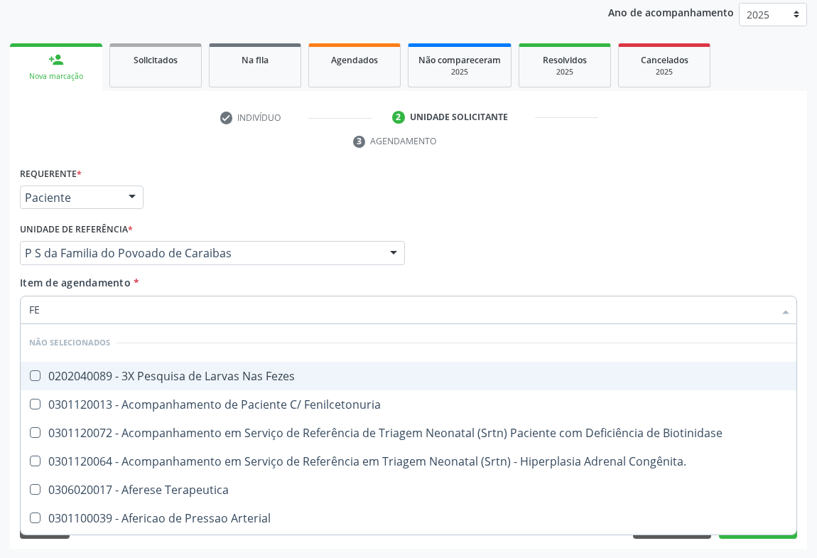
type input "FEZ"
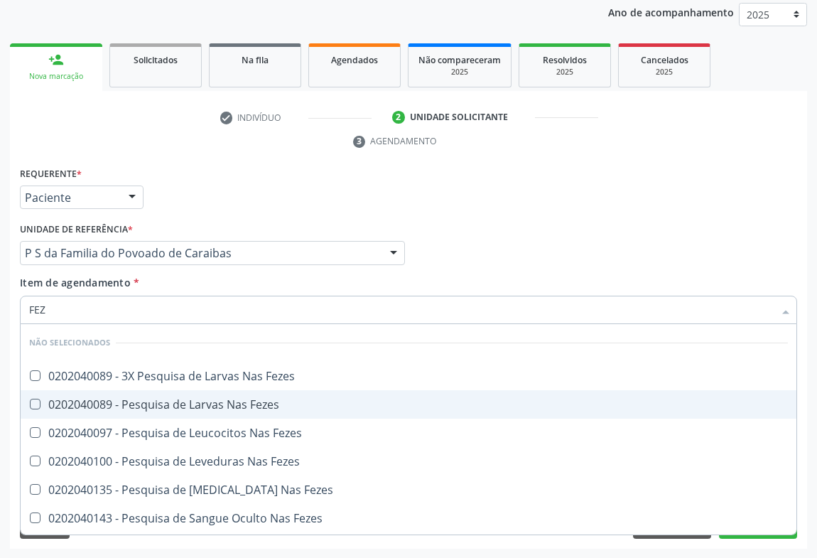
click at [51, 401] on div "0202040089 - Pesquisa de Larvas Nas Fezes" at bounding box center [408, 403] width 758 height 11
checkbox Fezes "true"
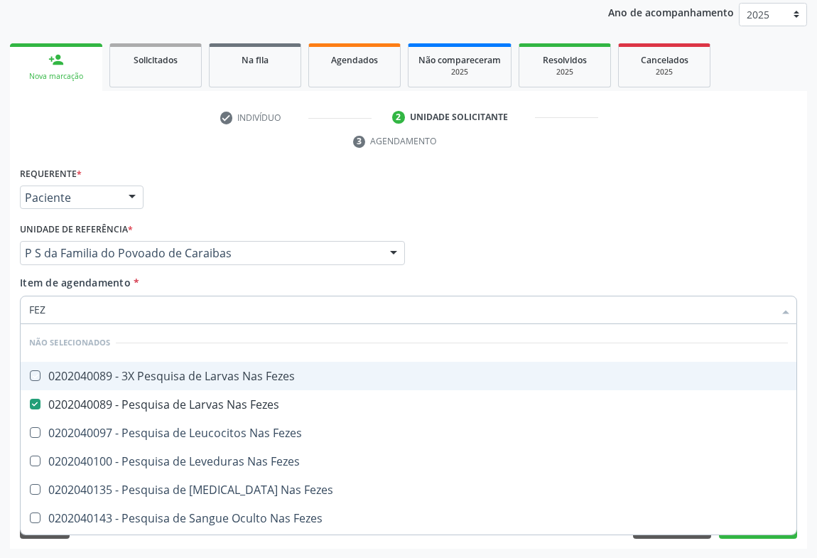
drag, startPoint x: 235, startPoint y: 192, endPoint x: 183, endPoint y: 270, distance: 94.2
click at [234, 192] on div "Requerente * Paciente Profissional de Saúde Paciente Nenhum resultado encontrad…" at bounding box center [408, 190] width 784 height 55
checkbox Fezes "true"
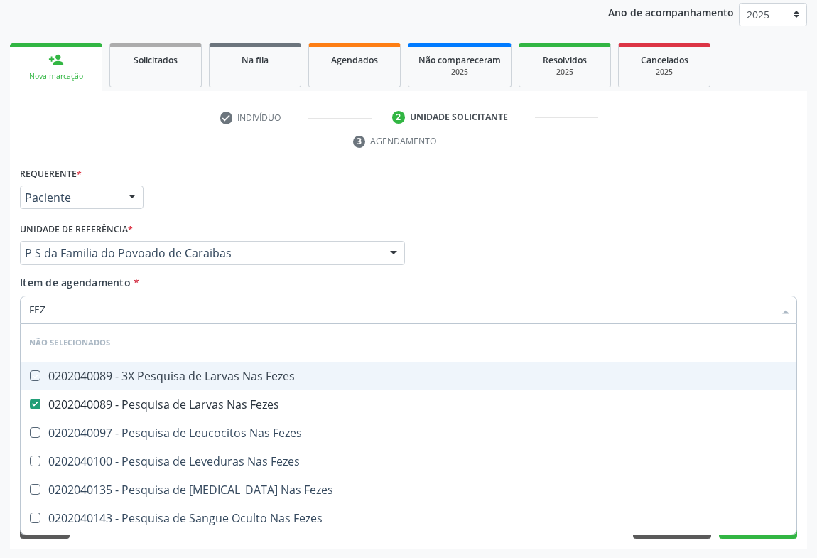
checkbox Fezes "true"
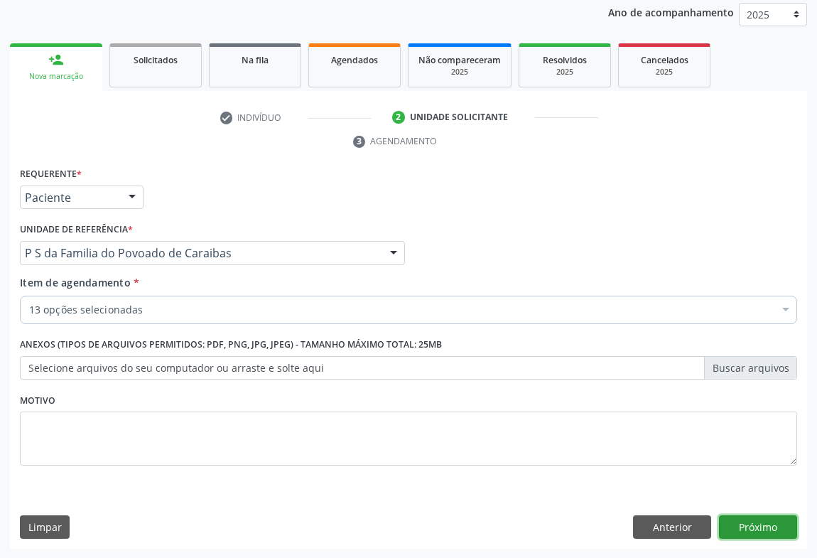
click at [754, 516] on button "Próximo" at bounding box center [758, 527] width 78 height 24
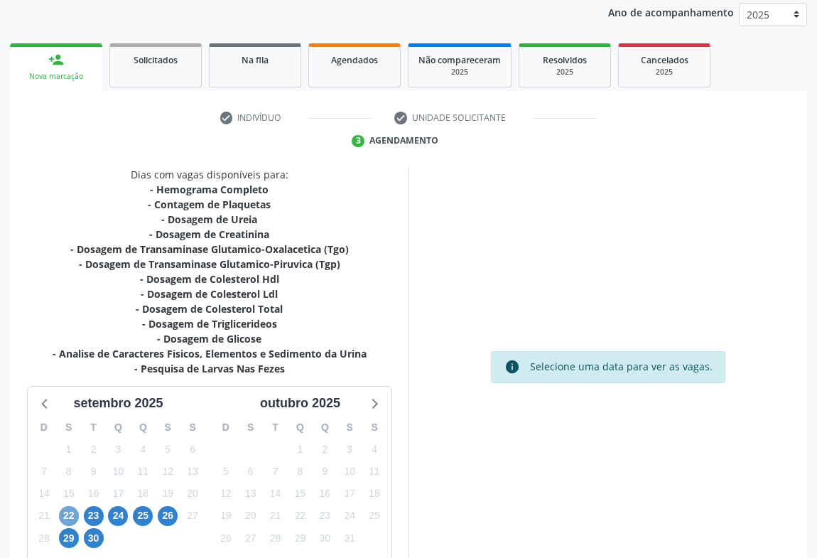
click at [71, 518] on span "22" at bounding box center [69, 516] width 20 height 20
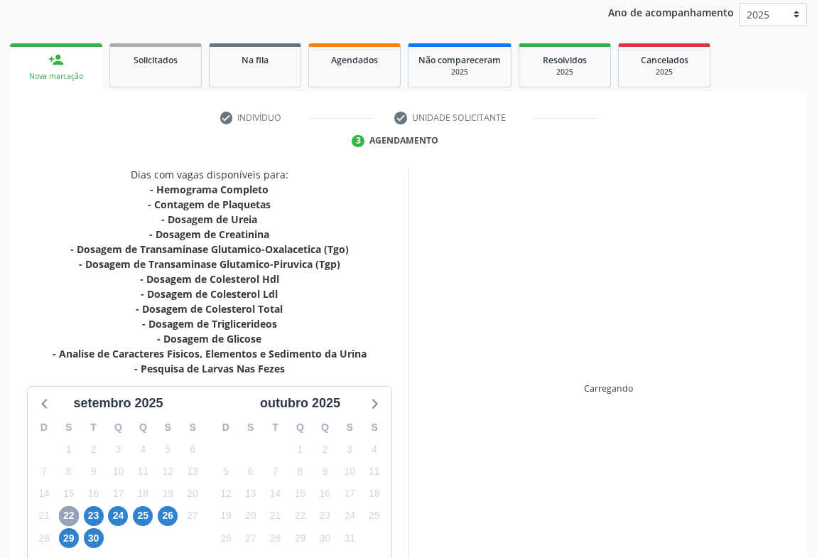
scroll to position [261, 0]
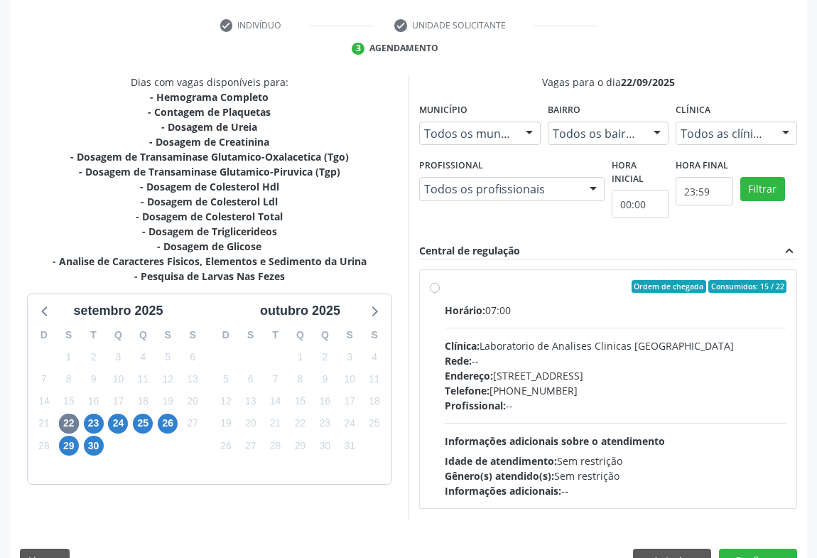
click at [585, 408] on div "Profissional: --" at bounding box center [616, 405] width 342 height 15
click at [440, 293] on input "Ordem de chegada Consumidos: 15 / 22 Horário: 07:00 Clínica: Laboratorio de Ana…" at bounding box center [435, 286] width 10 height 13
radio input "true"
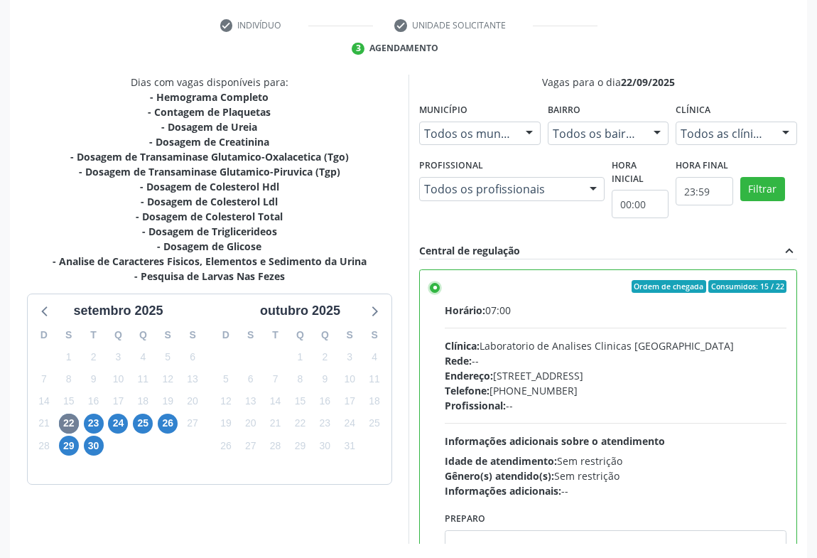
scroll to position [320, 0]
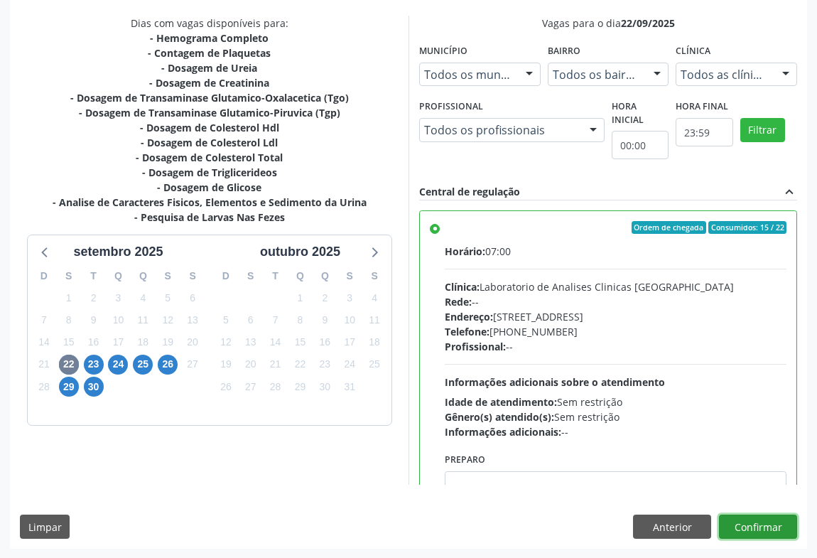
click at [751, 531] on button "Confirmar" at bounding box center [758, 526] width 78 height 24
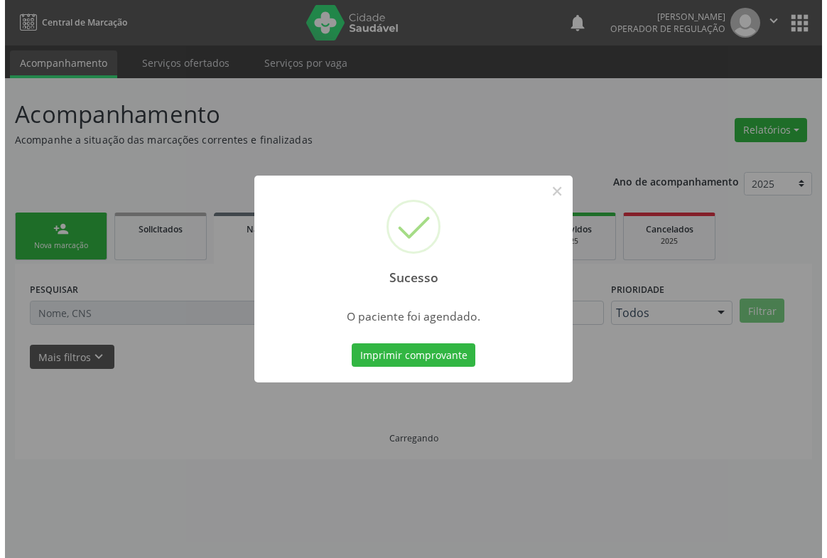
scroll to position [0, 0]
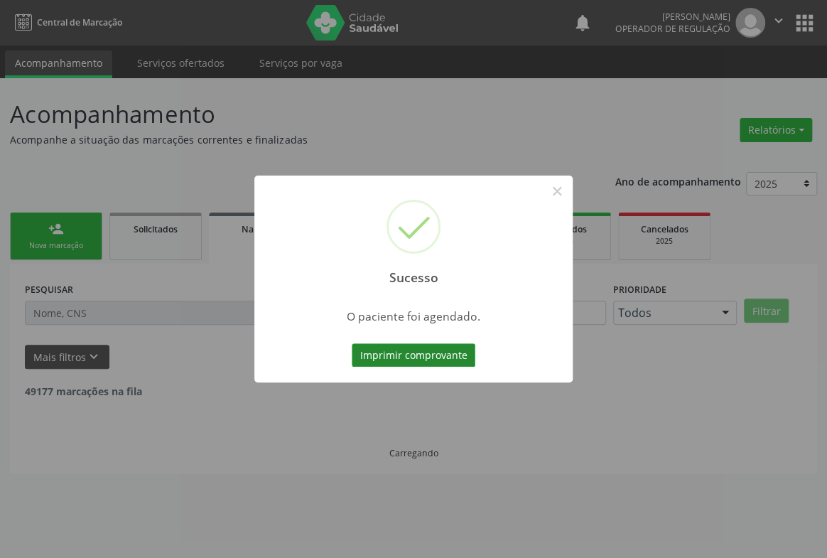
click at [430, 357] on button "Imprimir comprovante" at bounding box center [414, 355] width 124 height 24
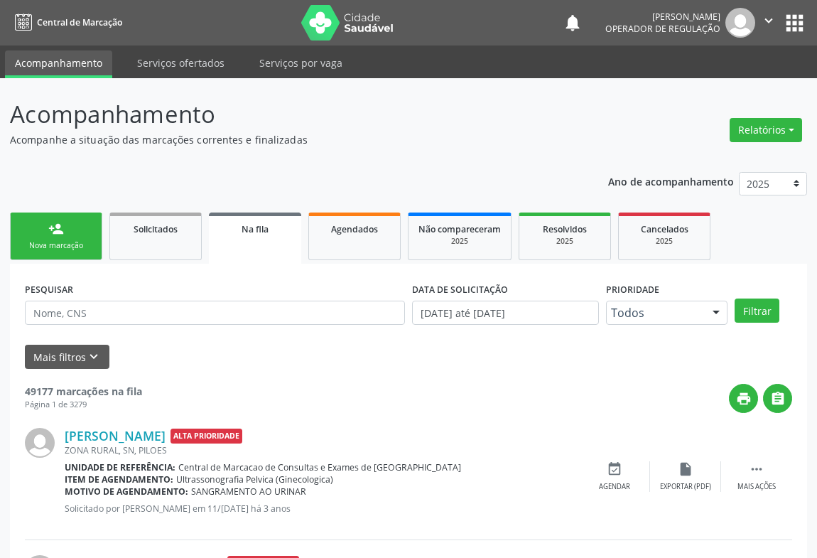
click at [59, 244] on div "Nova marcação" at bounding box center [56, 245] width 71 height 11
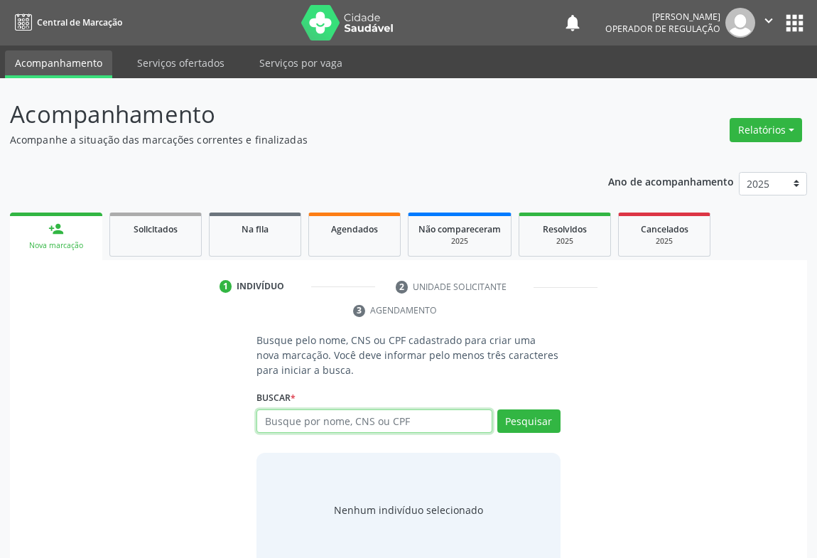
click at [311, 425] on input "text" at bounding box center [374, 421] width 236 height 24
type input "706200556991461"
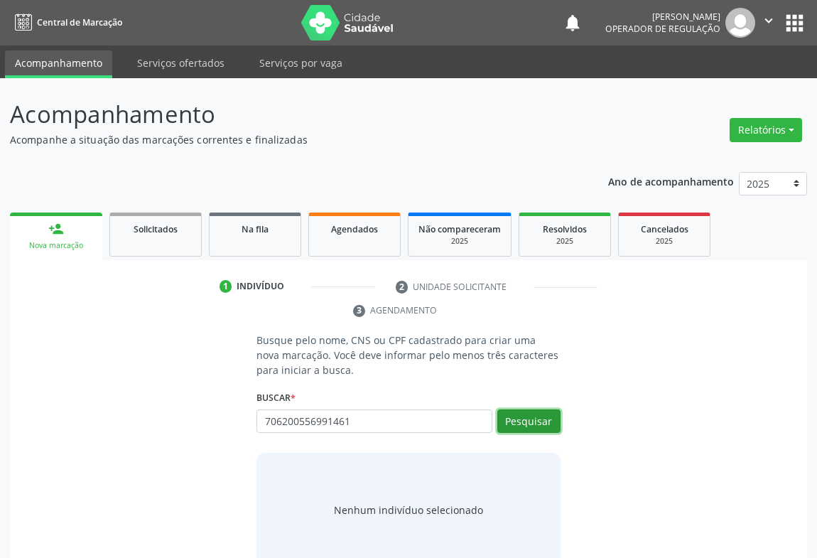
click at [540, 414] on button "Pesquisar" at bounding box center [528, 421] width 63 height 24
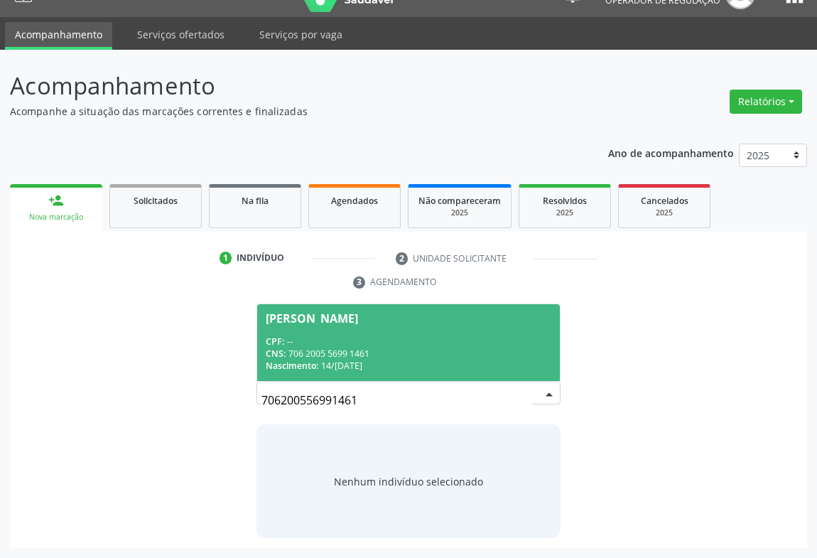
click at [340, 349] on div "CNS: 706 2005 5699 1461" at bounding box center [409, 353] width 286 height 12
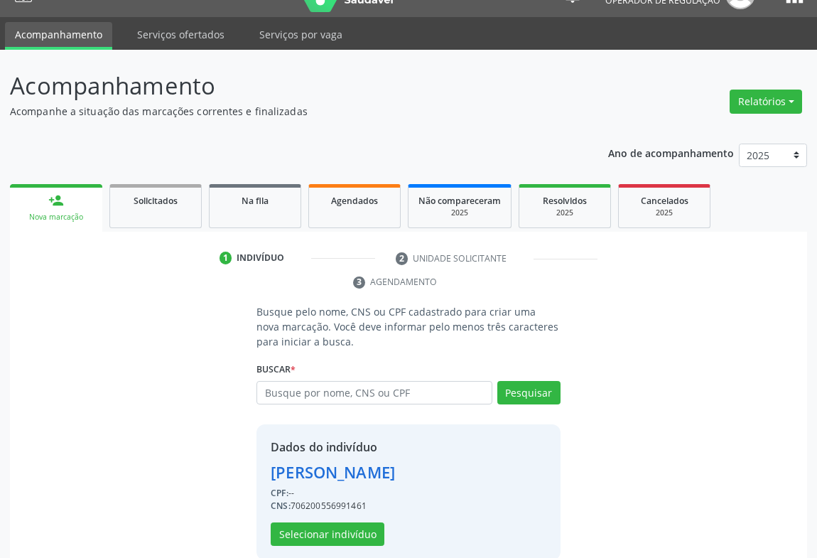
scroll to position [50, 0]
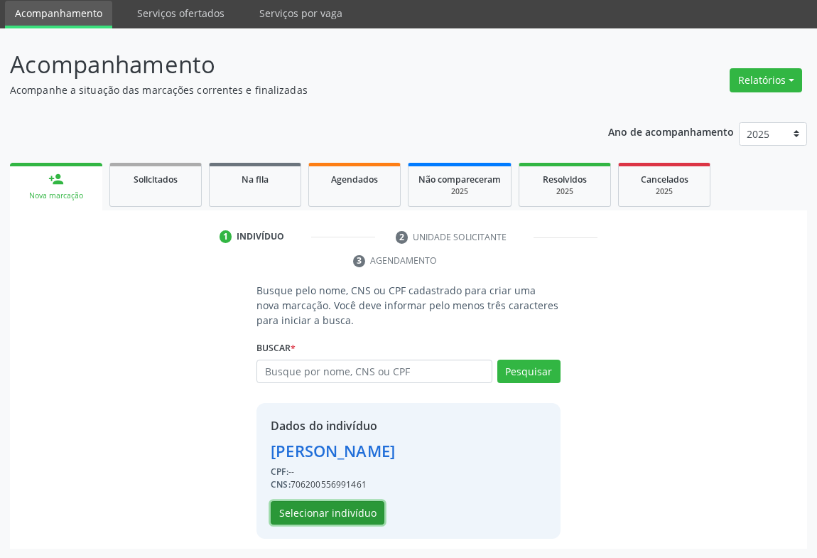
click at [313, 518] on button "Selecionar indivíduo" at bounding box center [328, 513] width 114 height 24
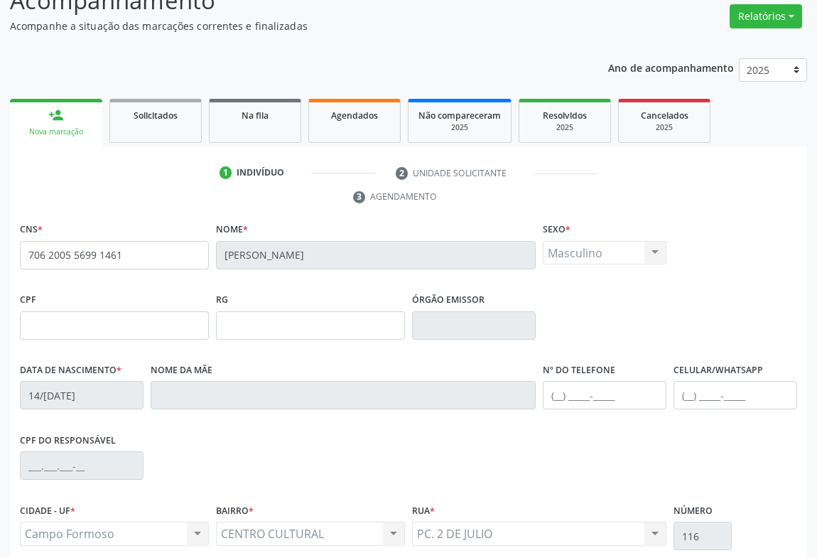
scroll to position [235, 0]
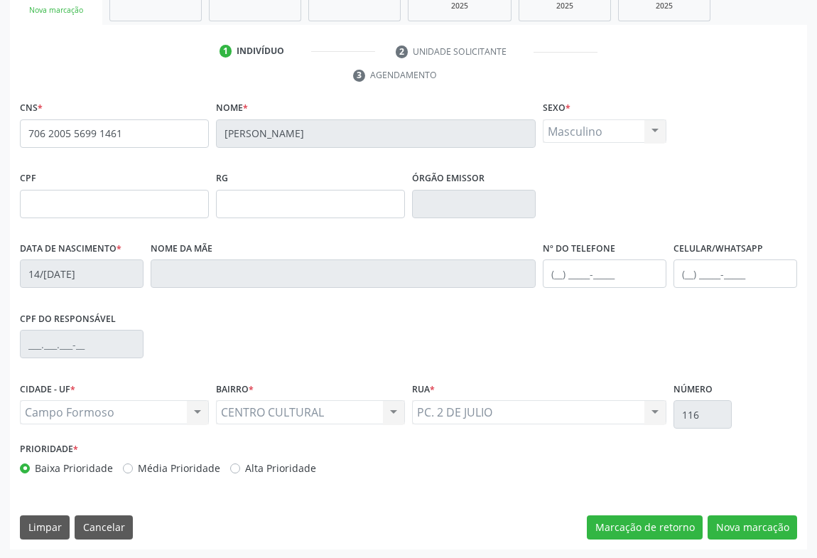
click at [749, 512] on div "CNS * 706 2005 5699 1461 Nome * [PERSON_NAME] * Masculino Masculino Feminino Ne…" at bounding box center [408, 323] width 797 height 452
click at [755, 521] on button "Nova marcação" at bounding box center [751, 527] width 89 height 24
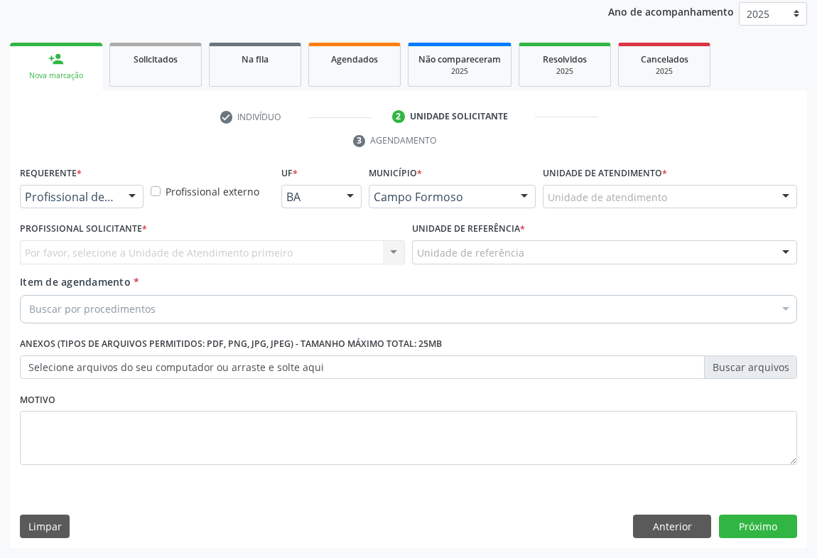
scroll to position [169, 0]
click at [126, 190] on div at bounding box center [131, 198] width 21 height 24
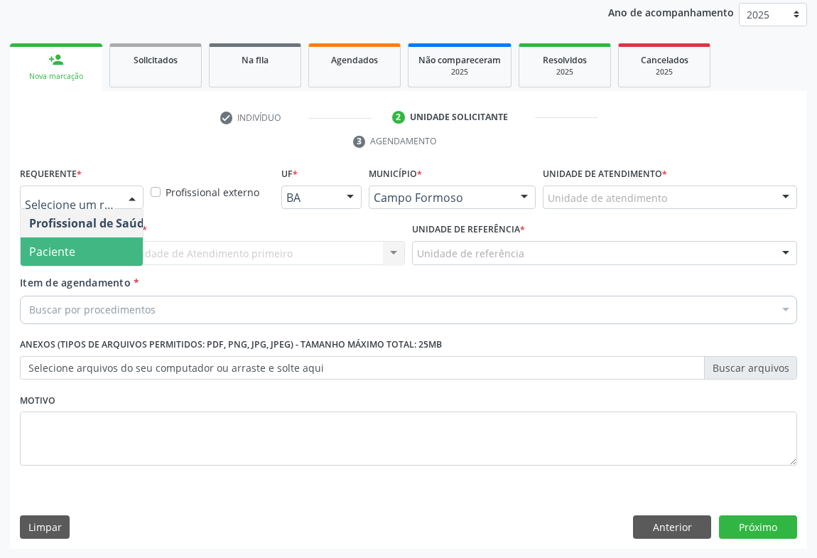
click at [60, 244] on span "Paciente" at bounding box center [52, 252] width 46 height 16
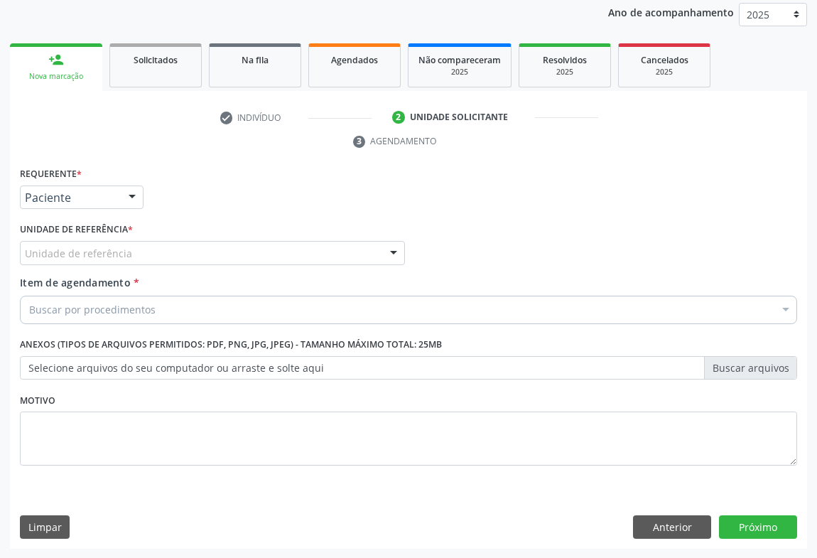
click at [101, 260] on div "Unidade de referência" at bounding box center [212, 253] width 385 height 24
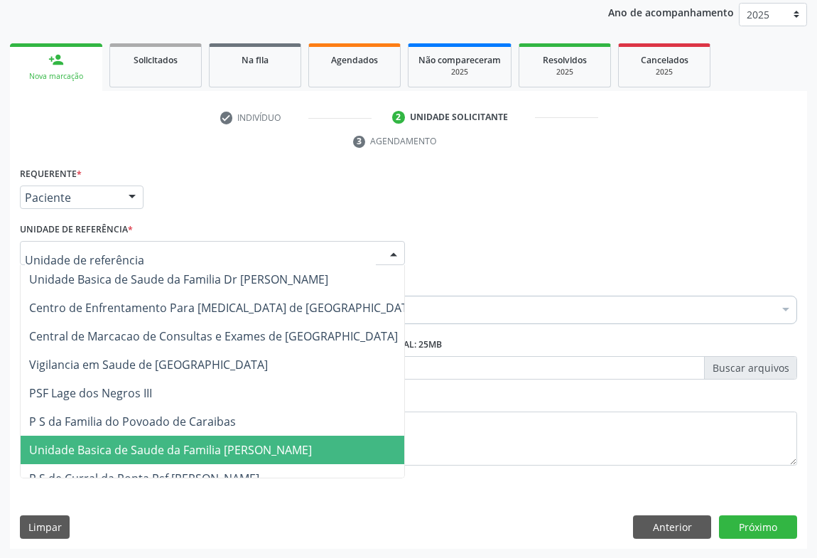
click at [114, 457] on span "Unidade Basica de Saude da Familia [PERSON_NAME]" at bounding box center [224, 449] width 406 height 28
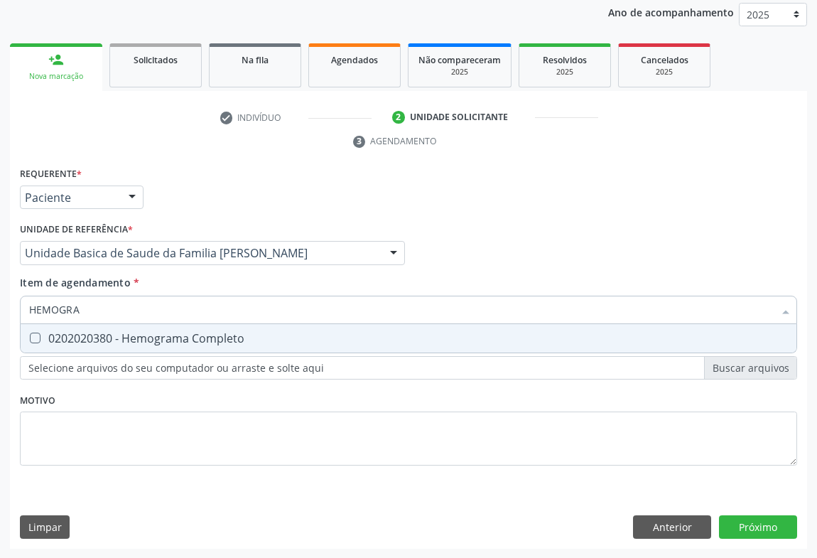
type input "HEMOGRA"
click at [165, 212] on div "Requerente * Paciente Profissional de Saúde Paciente Nenhum resultado encontrad…" at bounding box center [408, 190] width 784 height 55
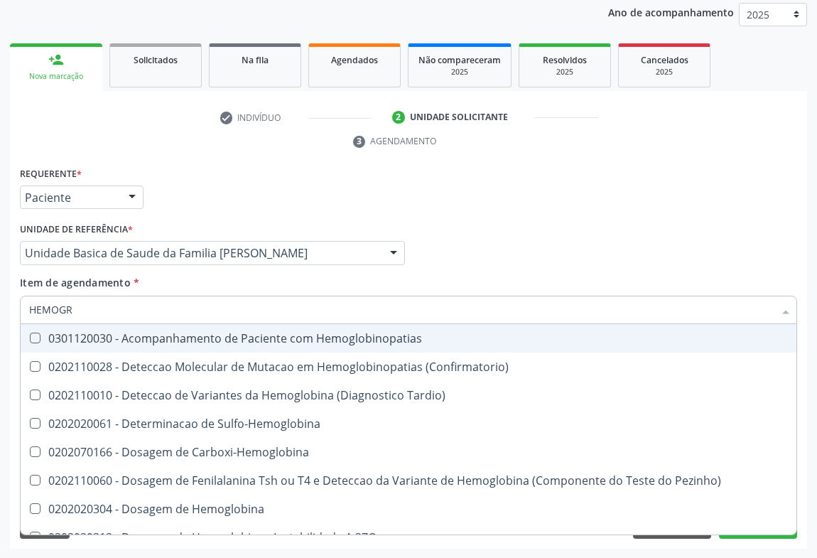
type input "HEMOGRA"
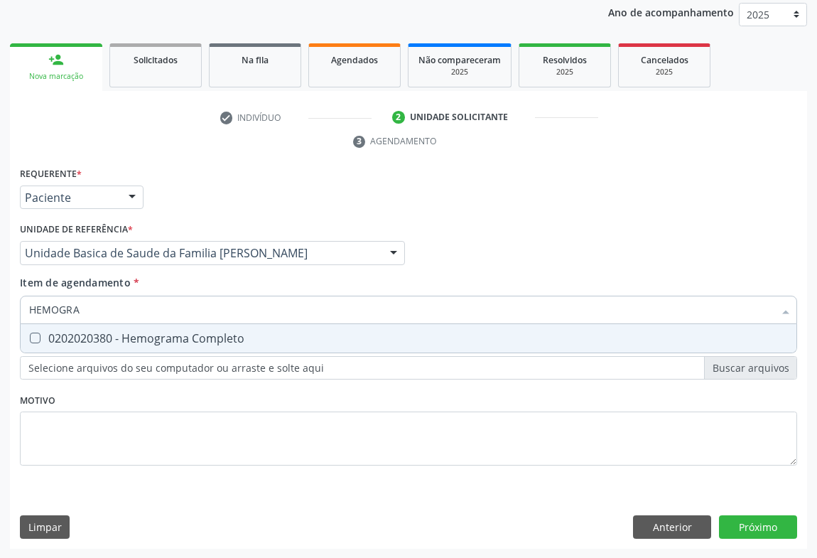
click at [93, 344] on span "0202020380 - Hemograma Completo" at bounding box center [409, 338] width 776 height 28
checkbox Completo "true"
type input "HEMOGRA"
click at [214, 232] on div "Unidade de referência * Unidade Basica de Saude da Familia Maninho Ferreira Uni…" at bounding box center [212, 241] width 385 height 45
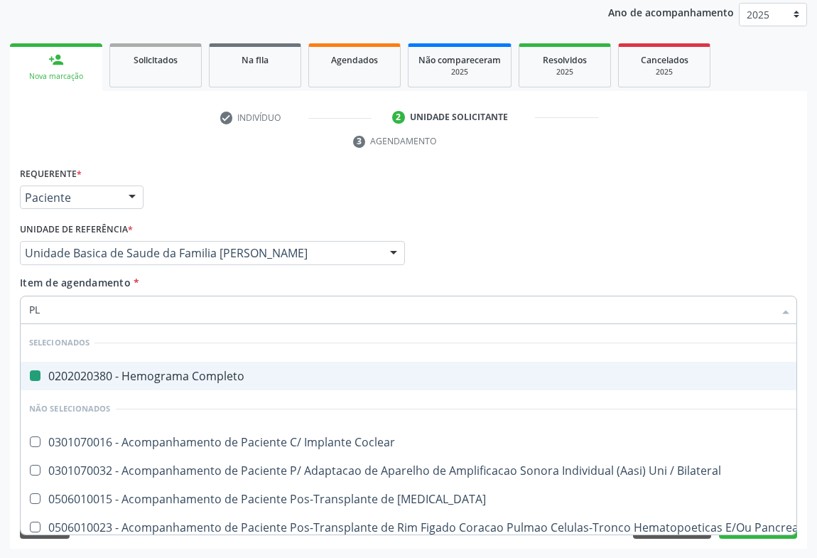
type input "PLA"
checkbox Completo "false"
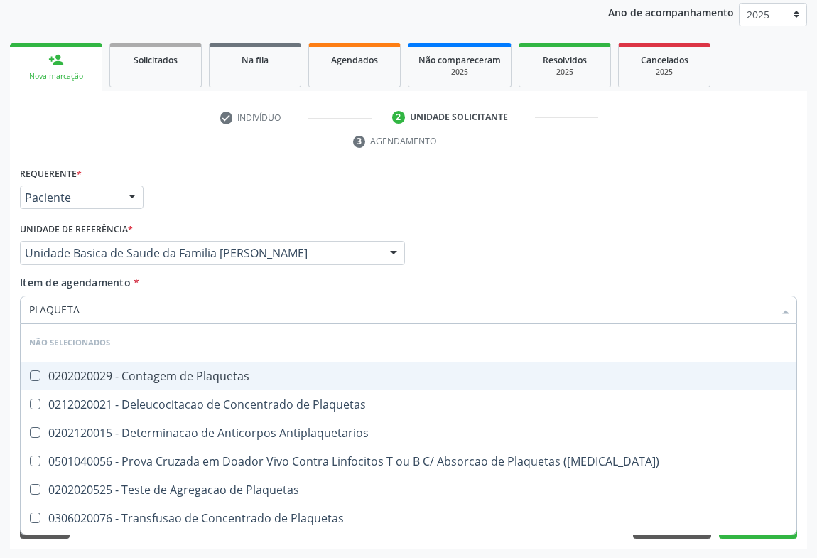
type input "PLAQUETAS"
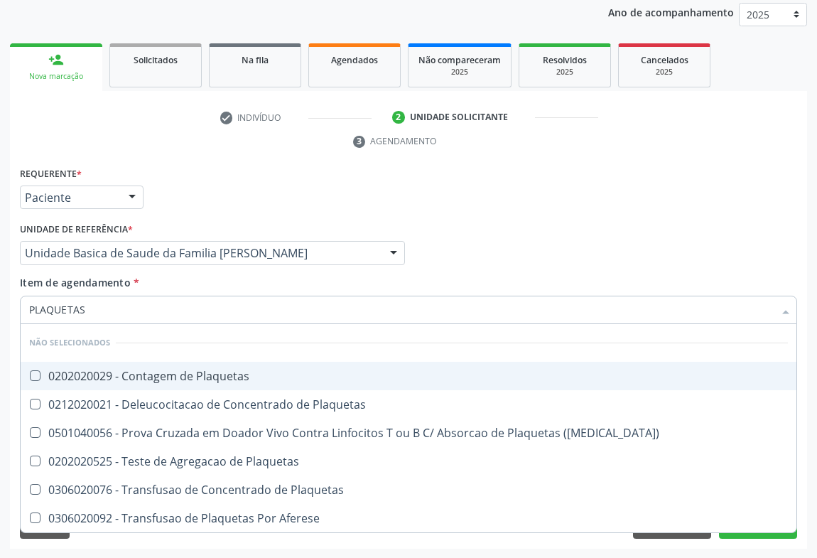
click at [127, 375] on div "0202020029 - Contagem de Plaquetas" at bounding box center [408, 375] width 758 height 11
checkbox Plaquetas "true"
click at [214, 178] on div "Requerente * Paciente Profissional de Saúde Paciente Nenhum resultado encontrad…" at bounding box center [408, 190] width 784 height 55
checkbox Plaquetas "true"
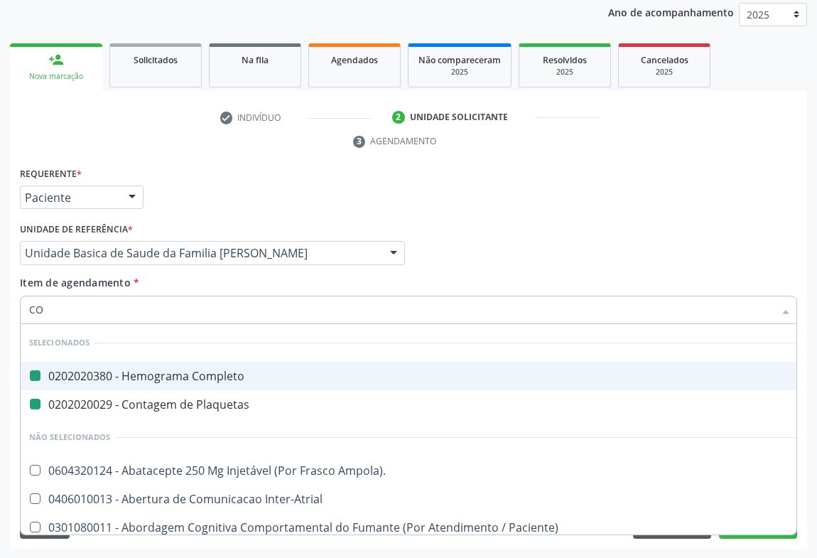
type input "COL"
checkbox Completo "false"
checkbox Plaquetas "false"
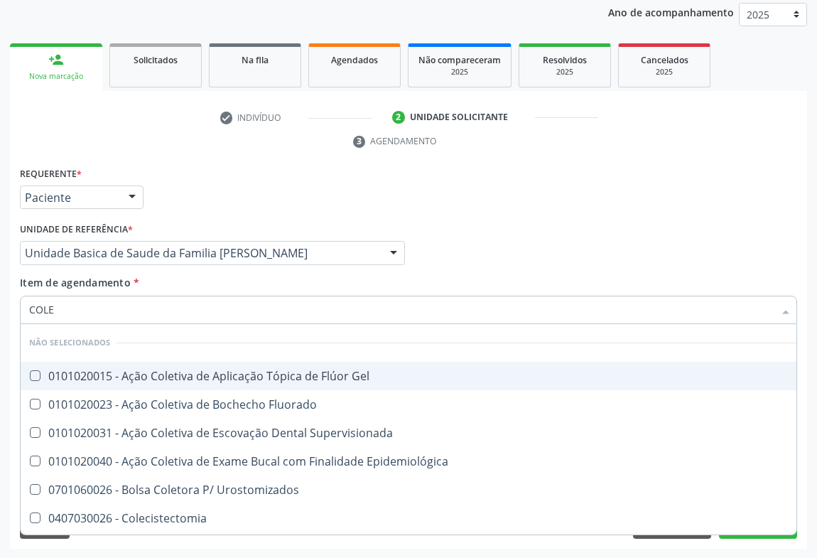
type input "COLES"
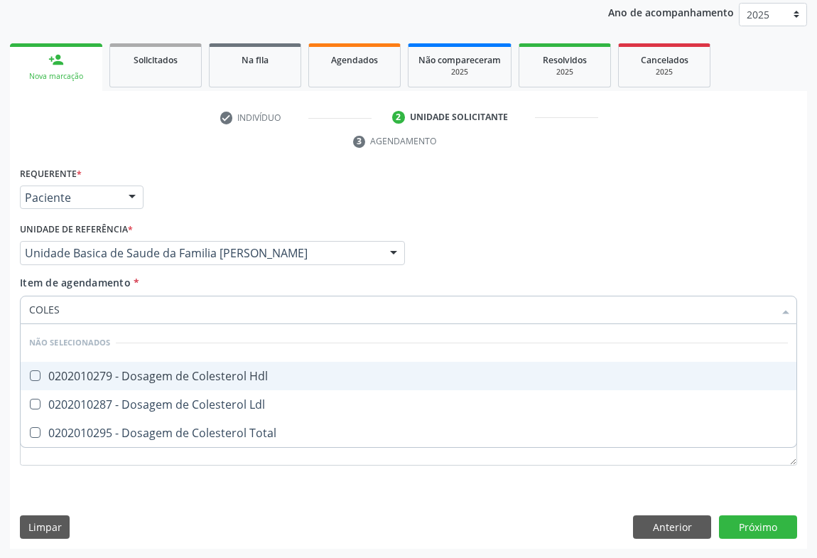
click at [121, 376] on div "0202010279 - Dosagem de Colesterol Hdl" at bounding box center [408, 375] width 758 height 11
checkbox Hdl "true"
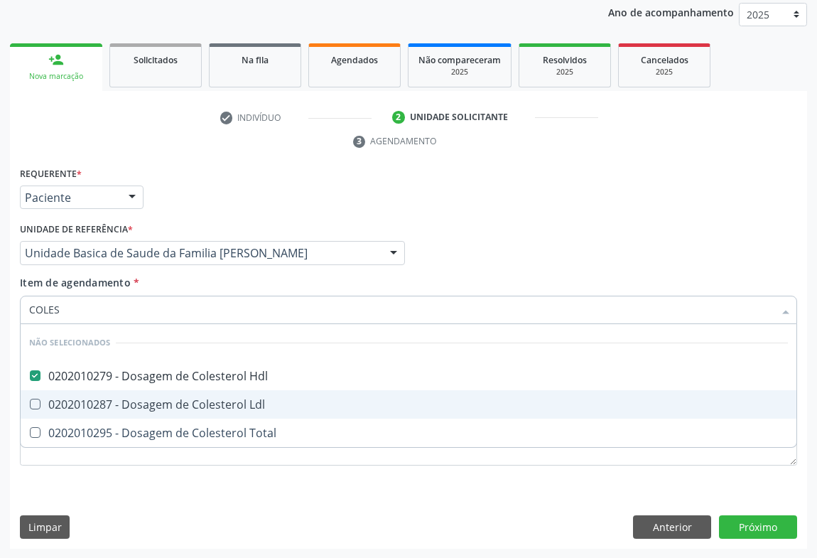
click at [101, 405] on div "0202010287 - Dosagem de Colesterol Ldl" at bounding box center [408, 403] width 758 height 11
checkbox Ldl "true"
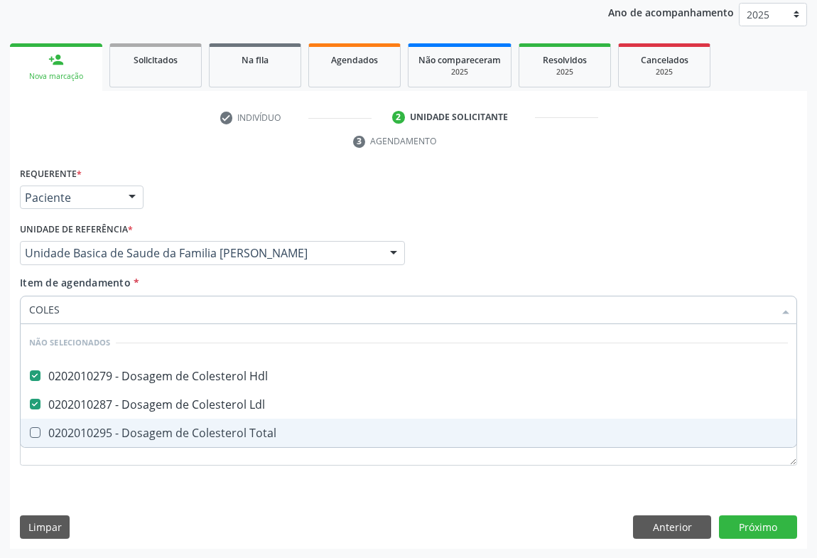
click at [92, 431] on div "0202010295 - Dosagem de Colesterol Total" at bounding box center [408, 432] width 758 height 11
checkbox Total "true"
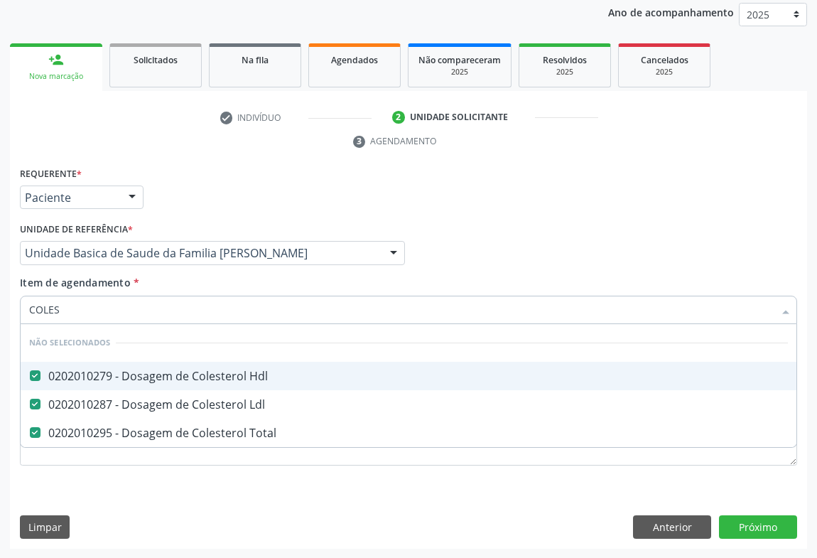
click at [165, 191] on div "Requerente * Paciente Profissional de Saúde Paciente Nenhum resultado encontrad…" at bounding box center [408, 190] width 784 height 55
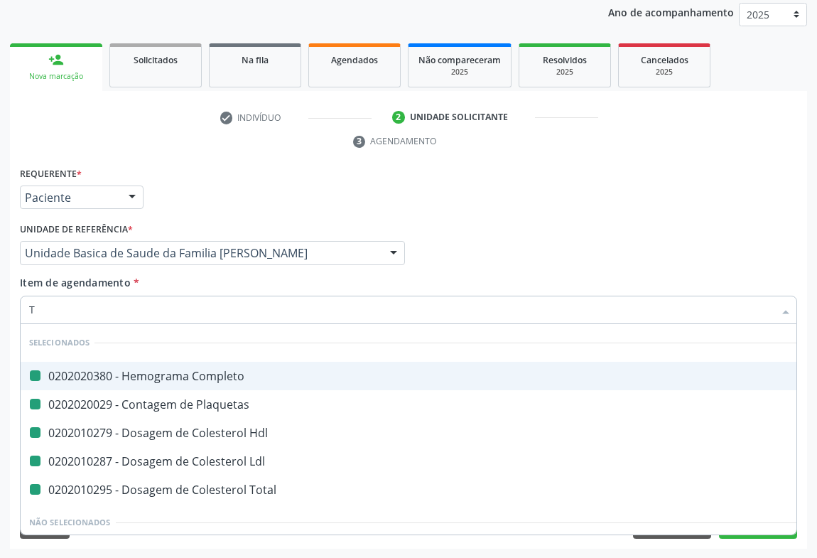
type input "TR"
checkbox Completo "false"
checkbox Plaquetas "false"
checkbox Hdl "false"
checkbox Ldl "false"
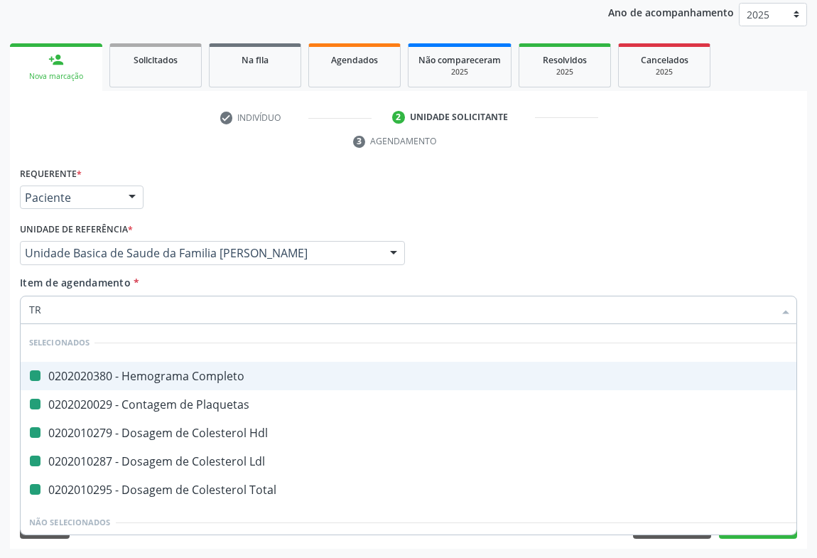
checkbox Total "false"
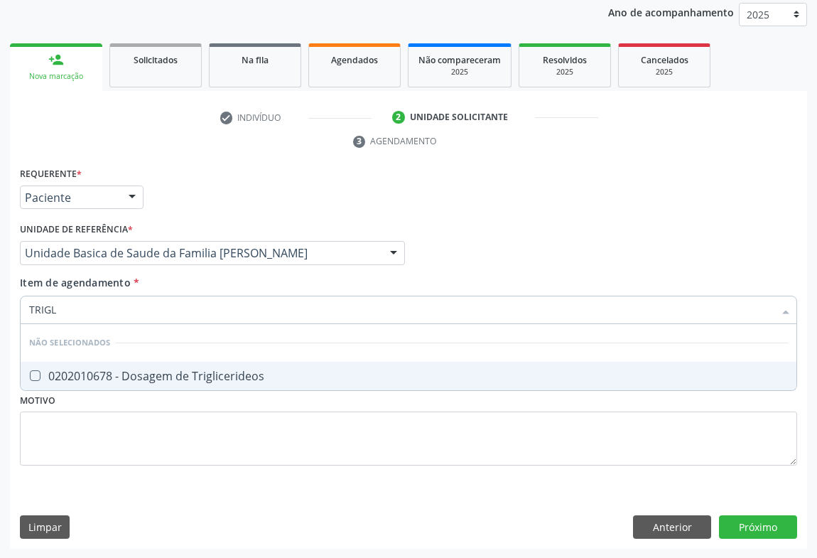
type input "TRIGLI"
click at [83, 373] on div "0202010678 - Dosagem de Triglicerideos" at bounding box center [408, 375] width 758 height 11
checkbox Triglicerideos "true"
click at [161, 200] on div "Requerente * Paciente Profissional de Saúde Paciente Nenhum resultado encontrad…" at bounding box center [408, 190] width 784 height 55
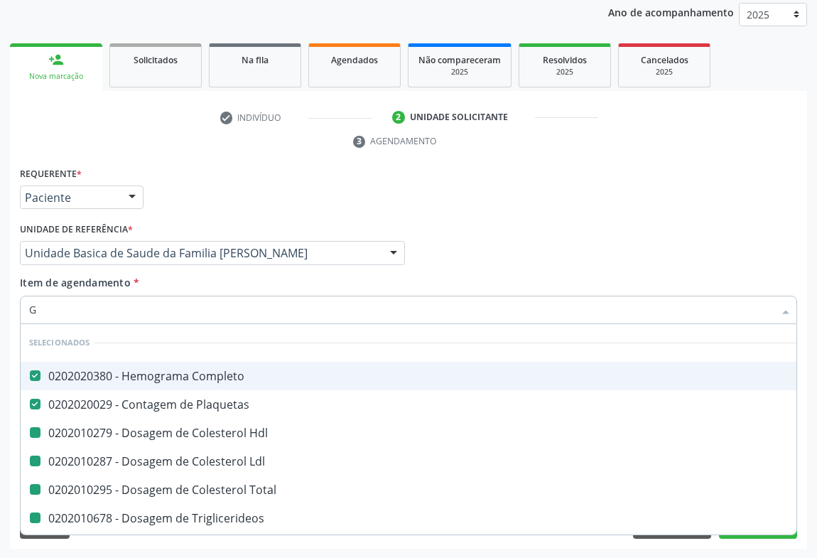
type input "GL"
checkbox Hdl "false"
checkbox Ldl "false"
checkbox Total "false"
checkbox Triglicerideos "false"
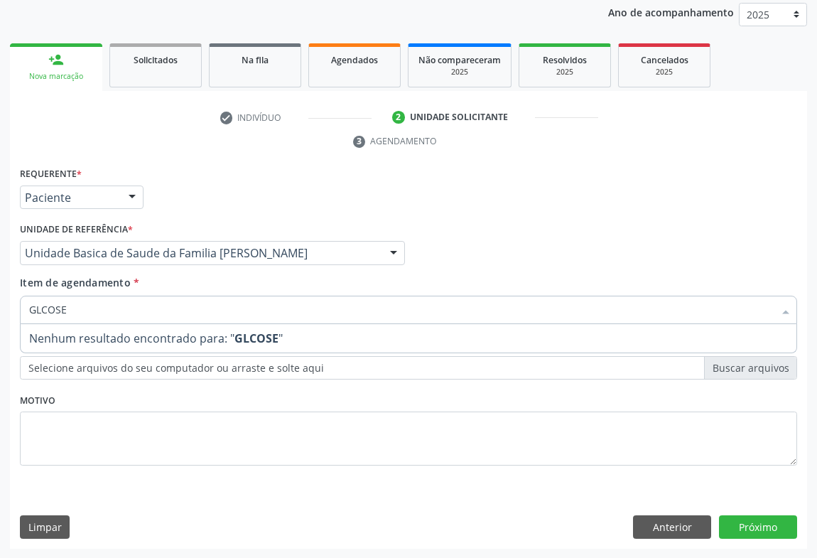
click at [42, 310] on input "GLCOSE" at bounding box center [401, 309] width 744 height 28
type input "GLICOSE"
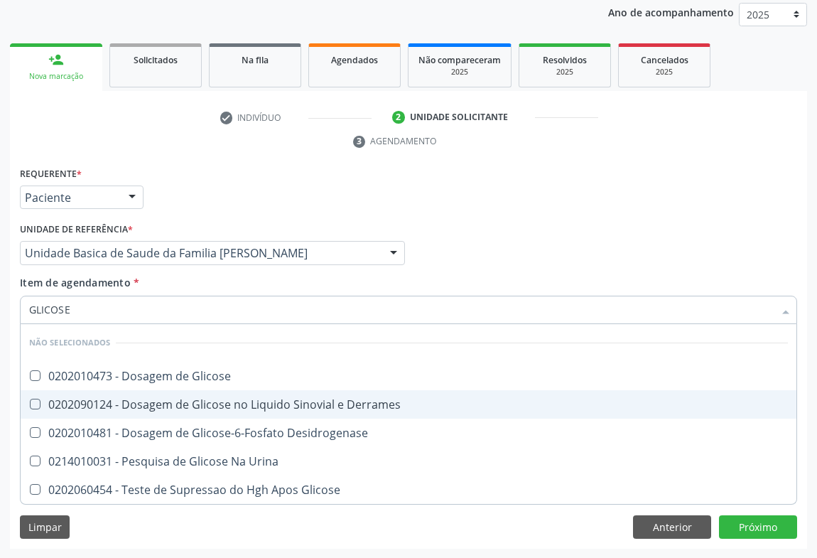
click at [87, 392] on span "0202090124 - Dosagem de Glicose no Liquido Sinovial e Derrames" at bounding box center [409, 404] width 776 height 28
click at [82, 399] on div "0202090124 - Dosagem de Glicose no Liquido Sinovial e Derrames" at bounding box center [408, 403] width 758 height 11
checkbox Derrames "false"
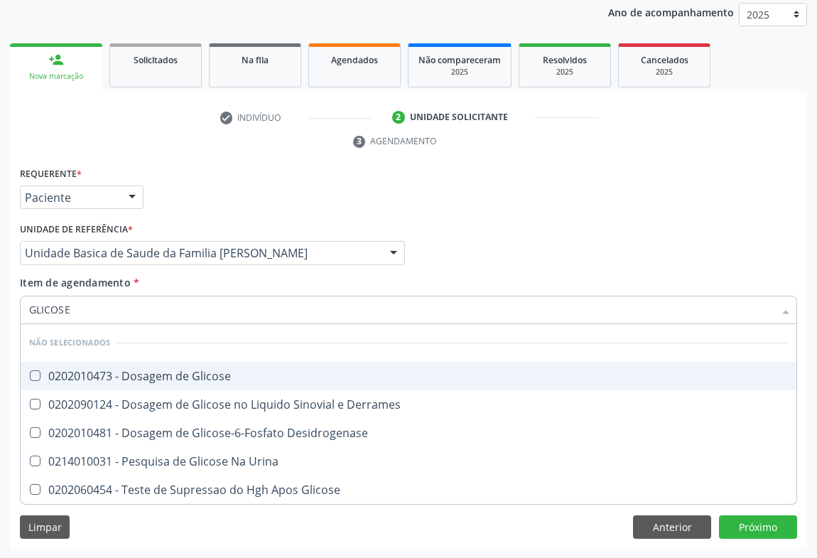
click at [85, 372] on div "0202010473 - Dosagem de Glicose" at bounding box center [408, 375] width 758 height 11
checkbox Glicose "true"
drag, startPoint x: 243, startPoint y: 181, endPoint x: 71, endPoint y: 296, distance: 206.8
click at [236, 186] on div "Requerente * Paciente Profissional de Saúde Paciente Nenhum resultado encontrad…" at bounding box center [408, 190] width 784 height 55
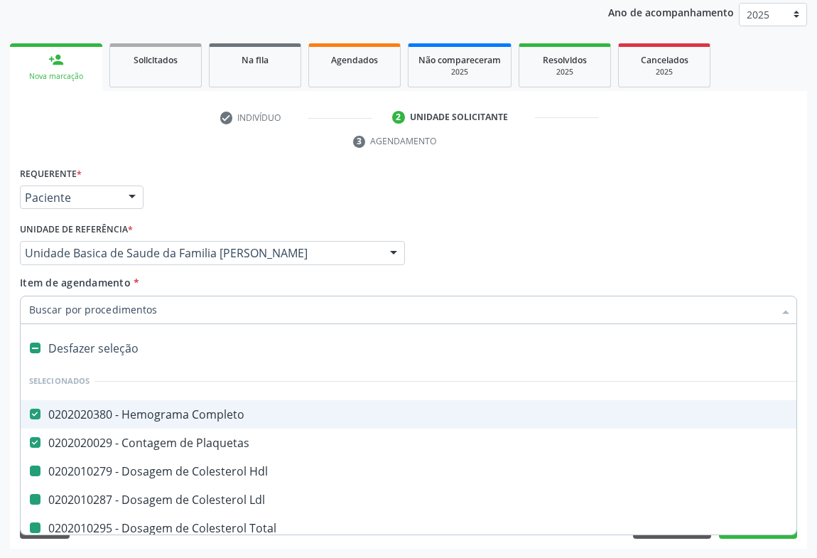
type input "U"
checkbox Hdl "false"
checkbox Ldl "false"
checkbox Total "false"
checkbox Triglicerideos "false"
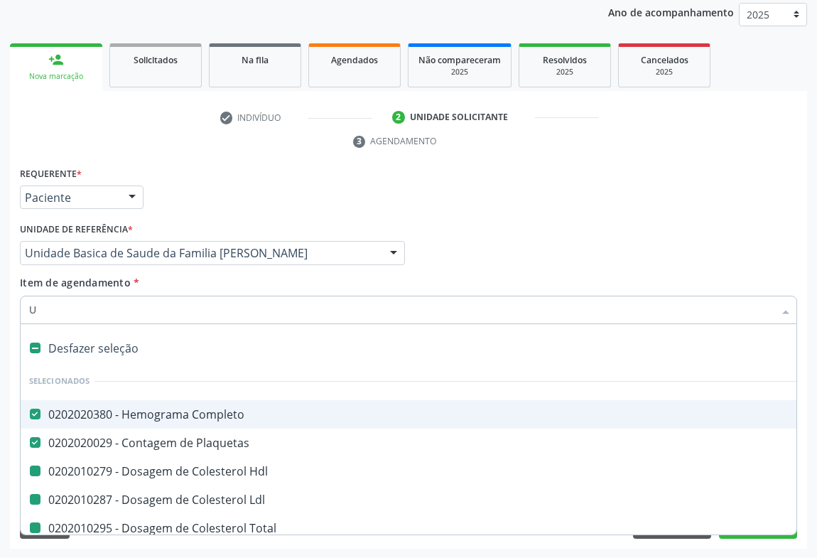
checkbox Glicose "false"
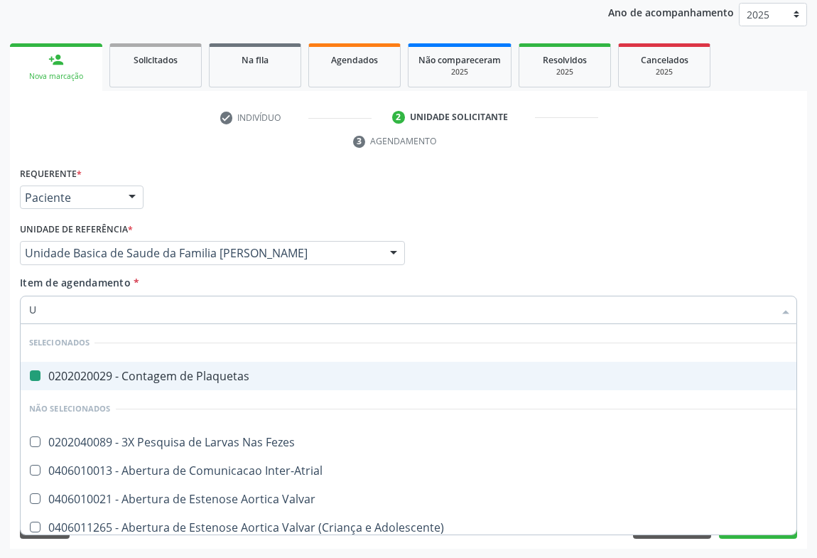
type input "UR"
checkbox Plaquetas "false"
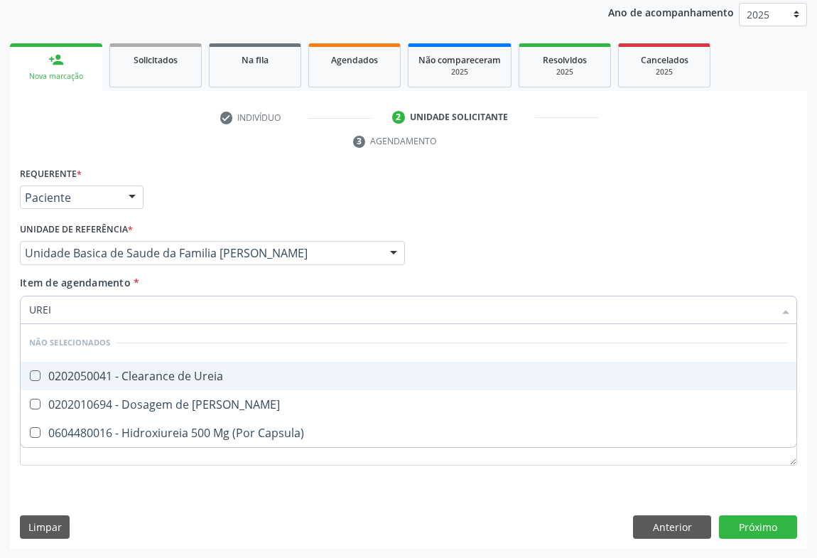
type input "UREIA"
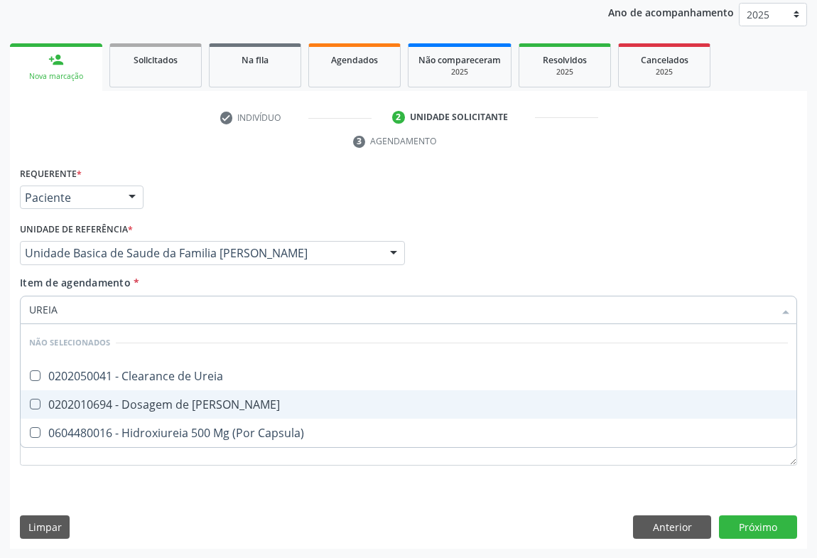
click at [62, 398] on div "0202010694 - Dosagem de Ureia" at bounding box center [408, 403] width 758 height 11
checkbox Ureia "true"
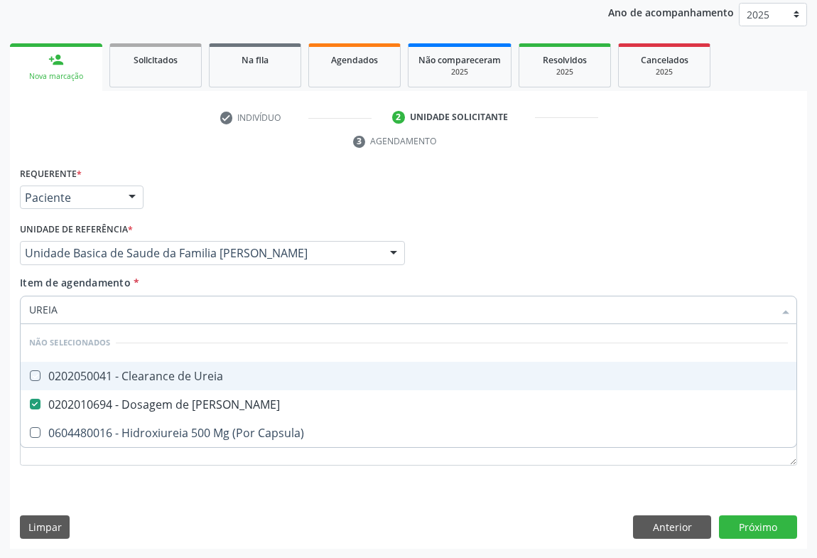
click at [156, 219] on div "Unidade de referência * Unidade Basica de Saude da Familia Maninho Ferreira Uni…" at bounding box center [212, 241] width 385 height 45
checkbox Ureia "true"
checkbox Capsula\) "true"
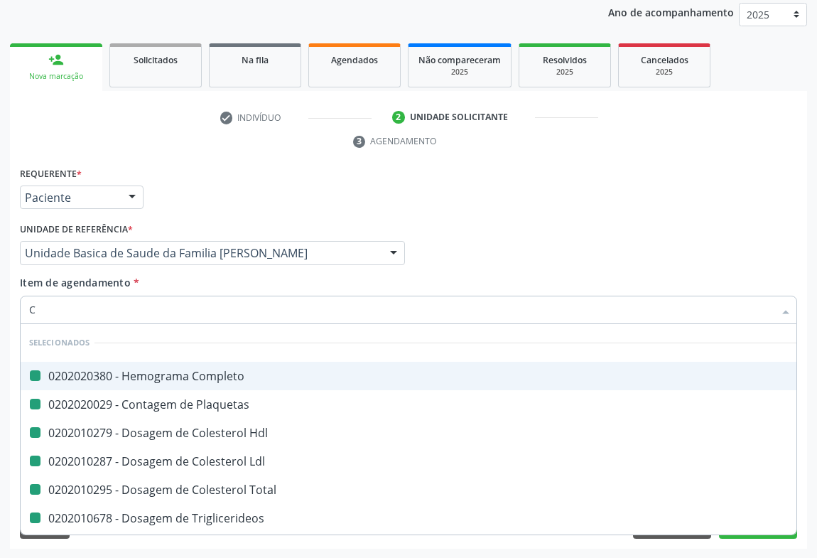
type input "CR"
checkbox Completo "false"
checkbox Hdl "false"
checkbox Plaquetas "false"
checkbox Ldl "false"
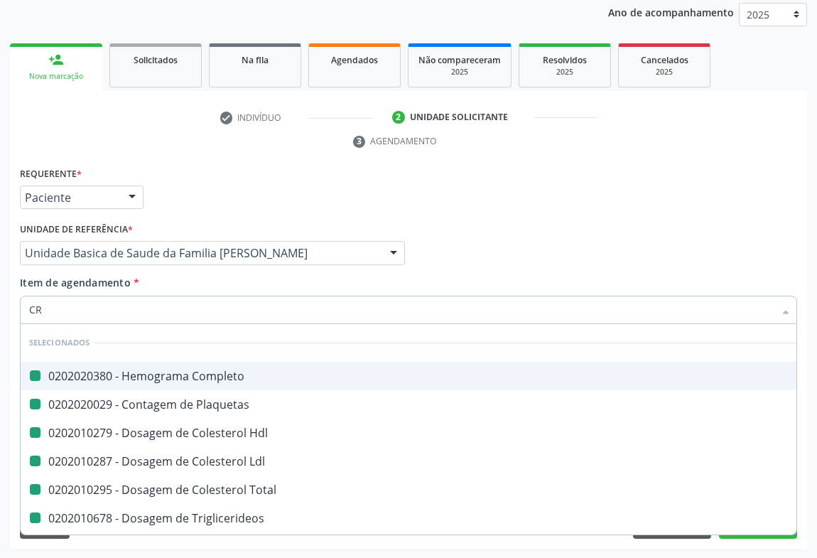
checkbox Total "false"
checkbox Triglicerideos "false"
checkbox Glicose "false"
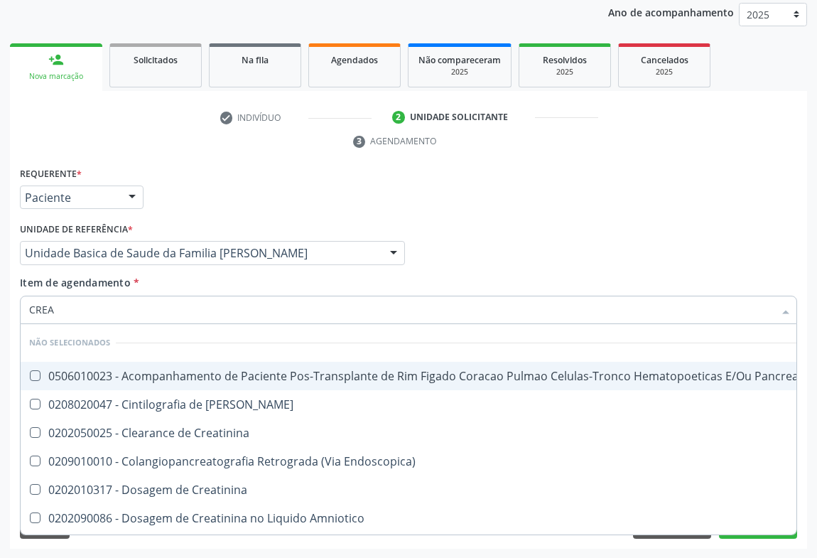
type input "CREAT"
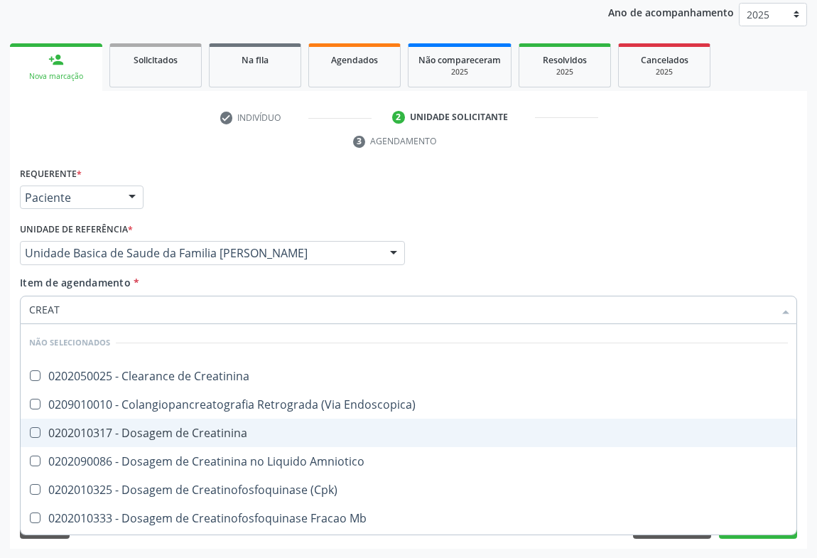
click at [251, 433] on div "0202010317 - Dosagem de Creatinina" at bounding box center [408, 432] width 758 height 11
checkbox Creatinina "true"
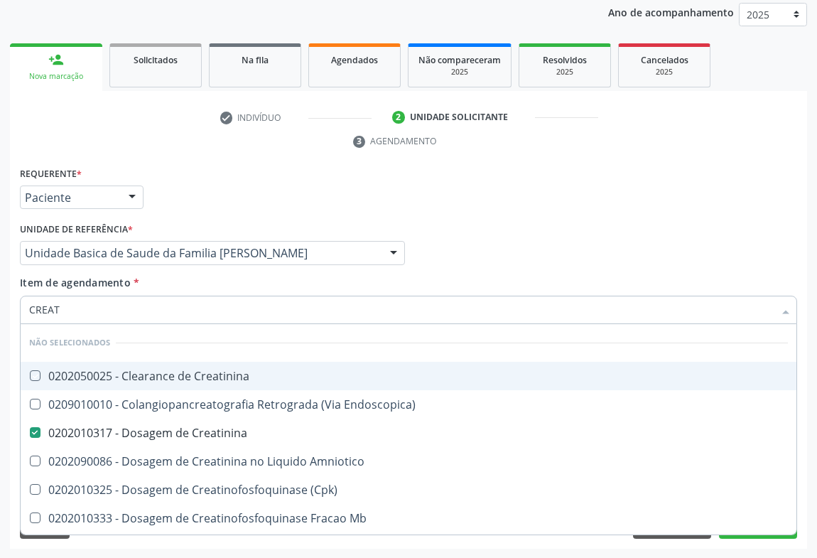
click at [270, 208] on div "Requerente * Paciente Profissional de Saúde Paciente Nenhum resultado encontrad…" at bounding box center [408, 190] width 784 height 55
checkbox Creatinina "true"
checkbox Endoscopica\) "true"
checkbox Amniotico "true"
checkbox \(Cpk\) "true"
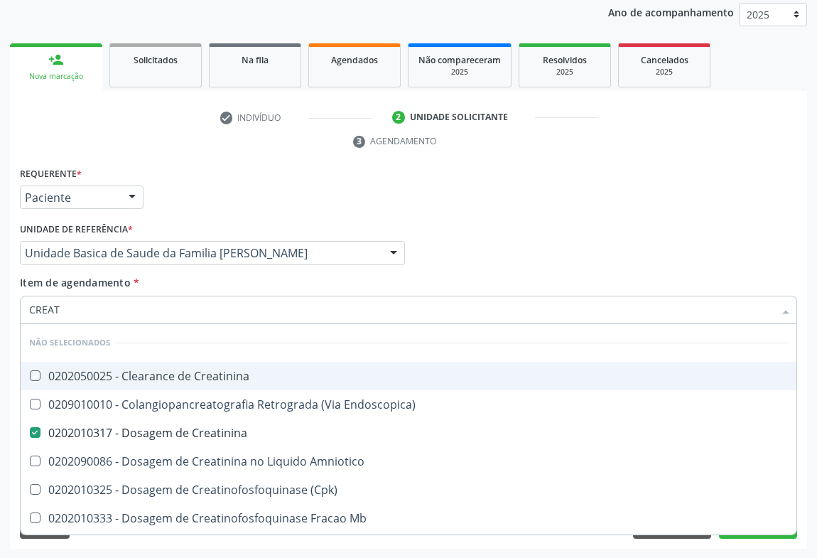
checkbox Mb "true"
checkbox Oncologia "true"
checkbox Parcial "true"
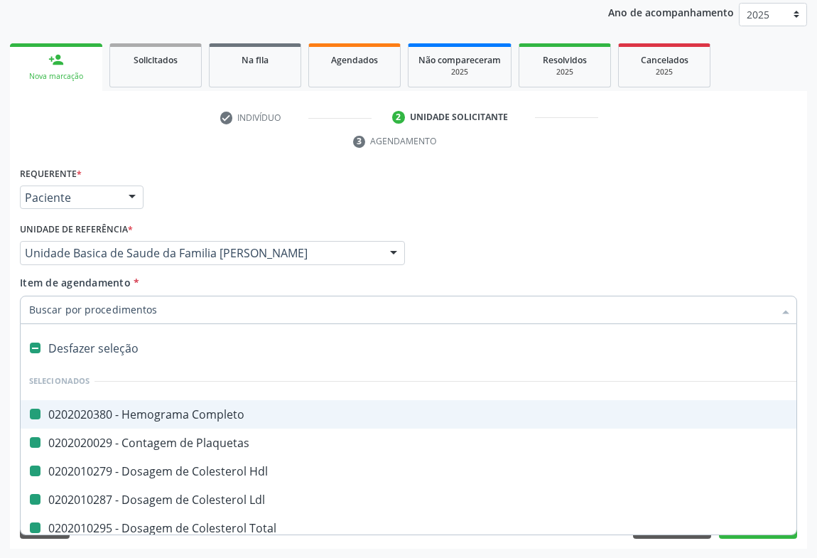
type input "F"
checkbox Completo "false"
checkbox Hdl "false"
checkbox Plaquetas "false"
checkbox Ldl "false"
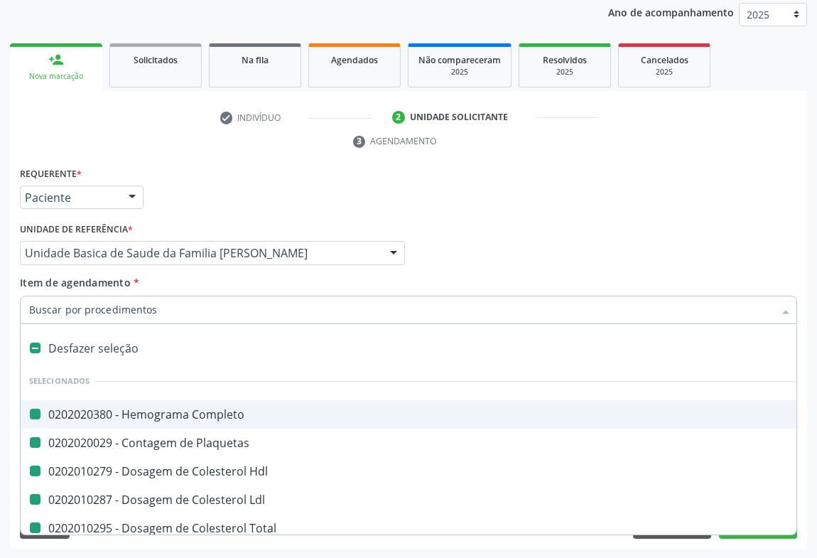
checkbox Total "false"
checkbox Triglicerideos "false"
checkbox Glicose "false"
checkbox Creatinina "false"
checkbox Ureia "false"
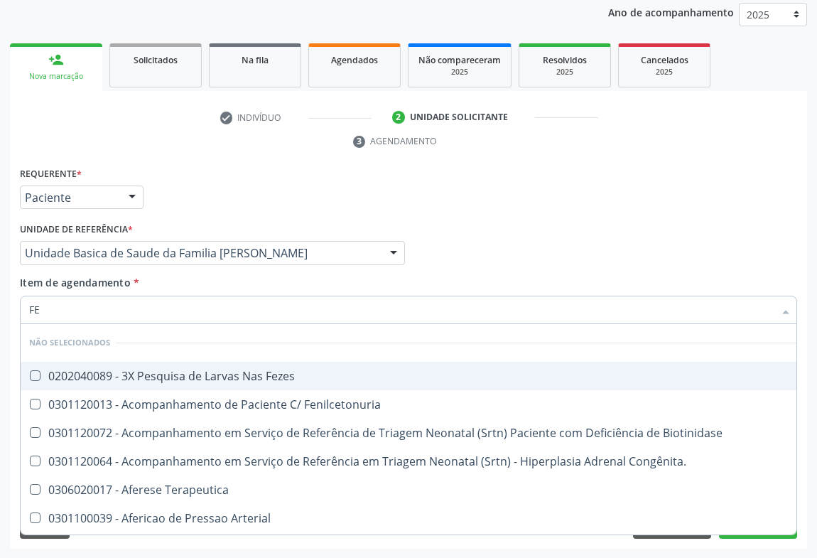
type input "FEZ"
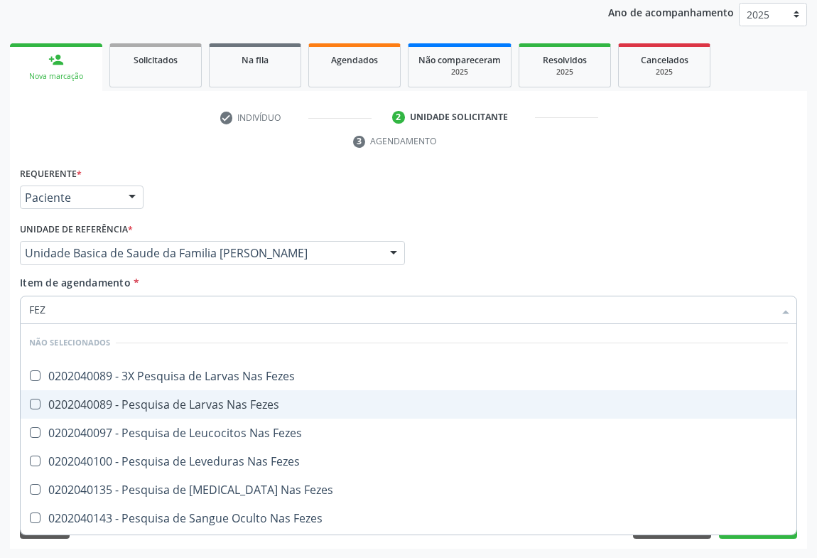
click at [136, 405] on div "0202040089 - Pesquisa de Larvas Nas Fezes" at bounding box center [408, 403] width 758 height 11
checkbox Fezes "true"
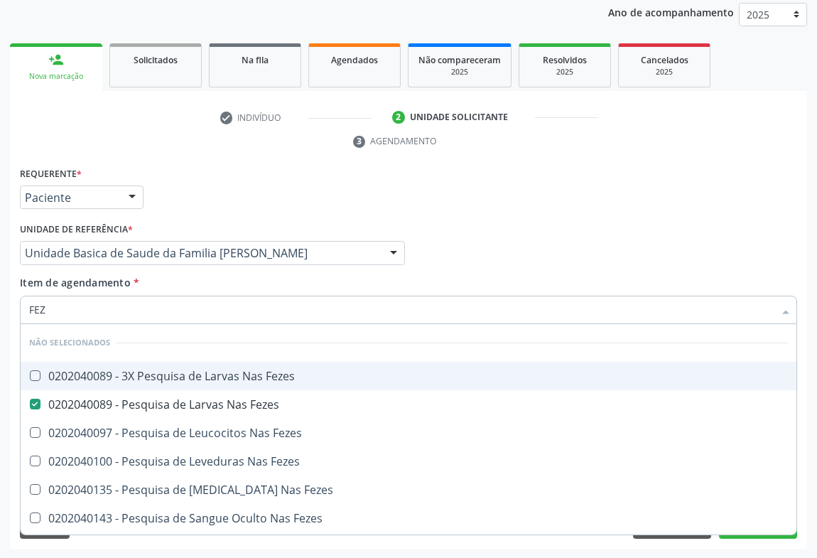
click at [305, 205] on div "Requerente * Paciente Profissional de Saúde Paciente Nenhum resultado encontrad…" at bounding box center [408, 190] width 784 height 55
checkbox Fezes "true"
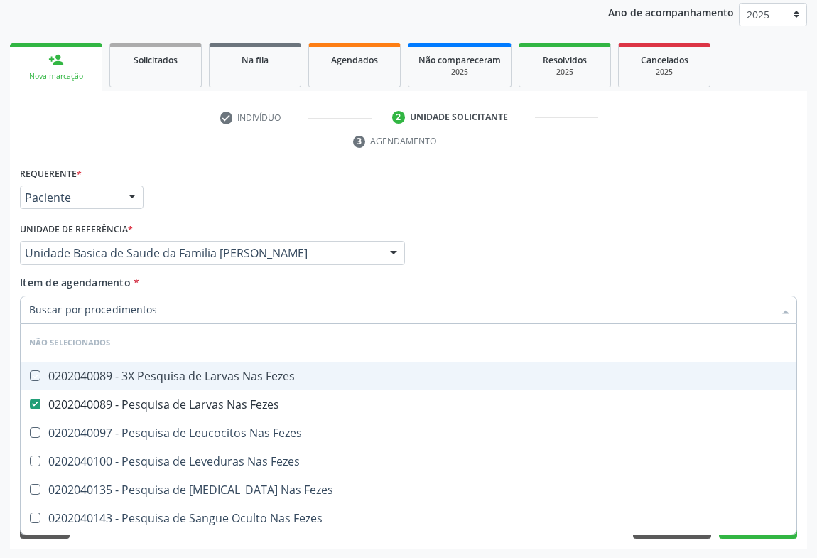
checkbox Fezes "true"
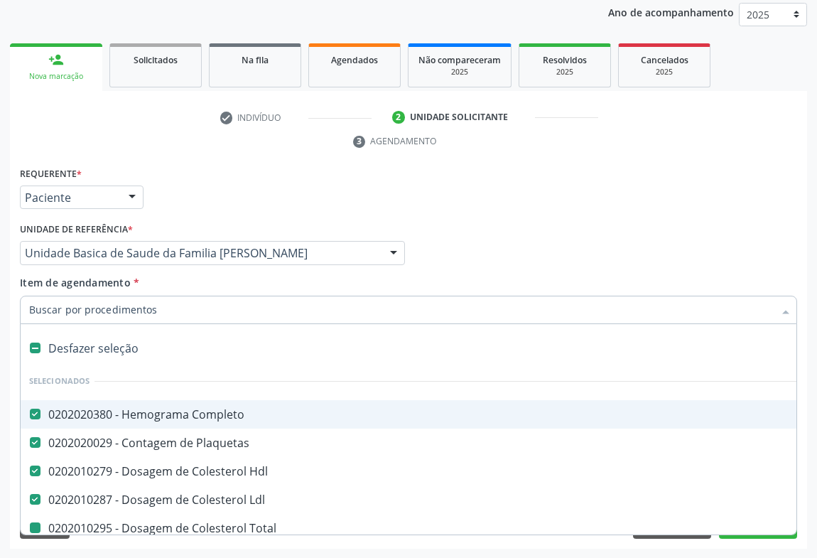
type input "U"
checkbox Total "false"
checkbox Triglicerideos "false"
checkbox Glicose "false"
checkbox Creatinina "false"
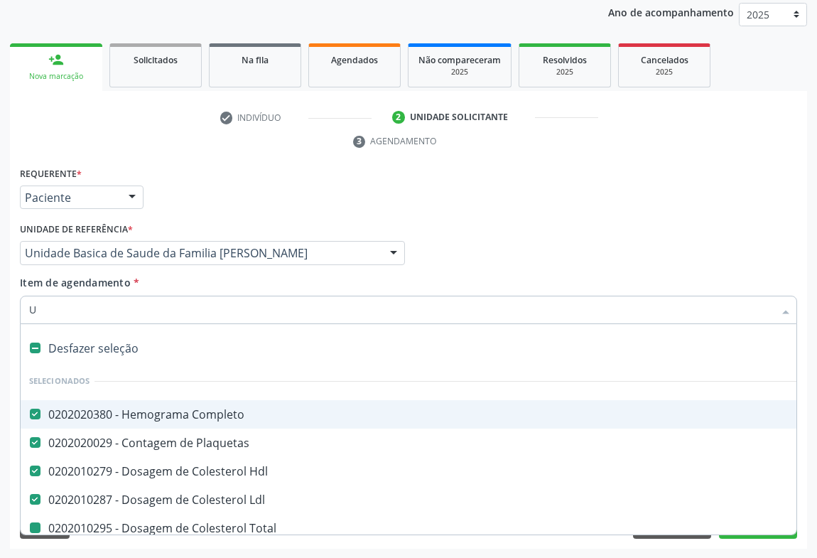
checkbox Ureia "false"
checkbox Fezes "false"
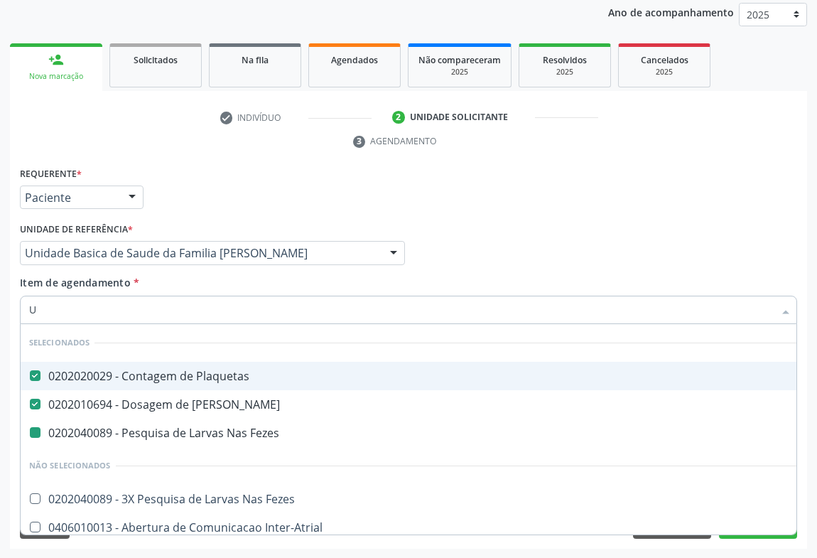
type input "UR"
checkbox Fezes "false"
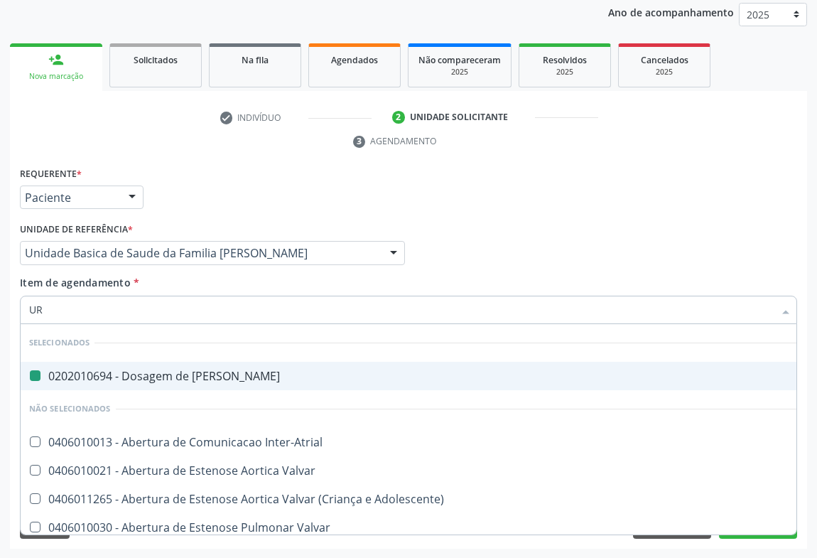
type input "URI"
checkbox Ureia "false"
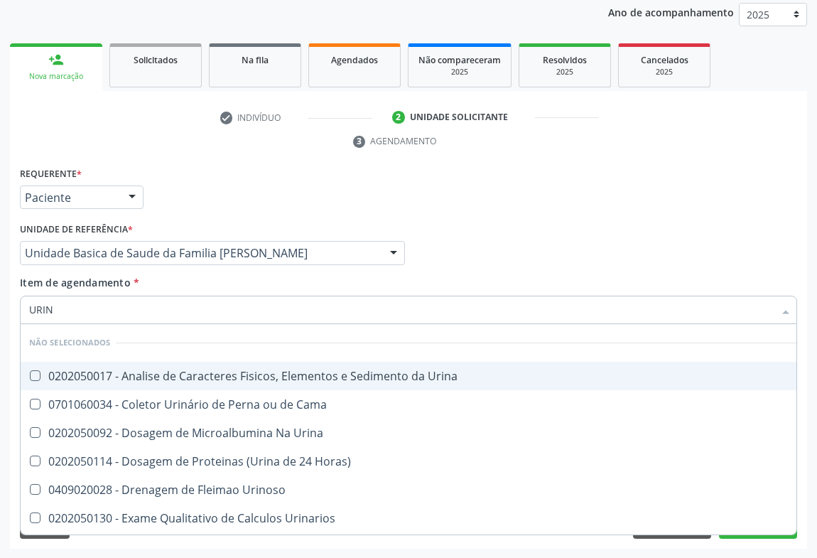
type input "URINA"
click at [144, 371] on div "0202050017 - Analise de Caracteres Fisicos, Elementos e Sedimento da Urina" at bounding box center [408, 375] width 758 height 11
checkbox Urina "true"
click at [342, 190] on div "Requerente * Paciente Profissional de Saúde Paciente Nenhum resultado encontrad…" at bounding box center [408, 190] width 784 height 55
checkbox Horas\) "true"
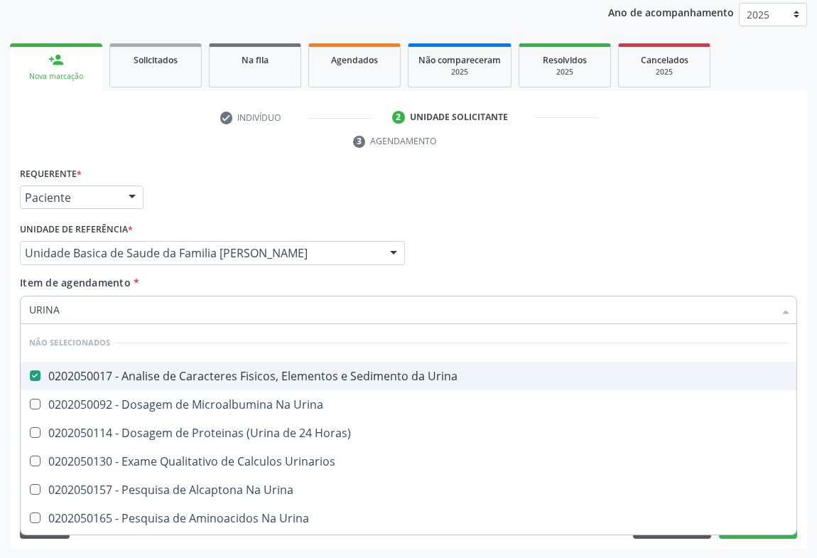
checkbox Urina "true"
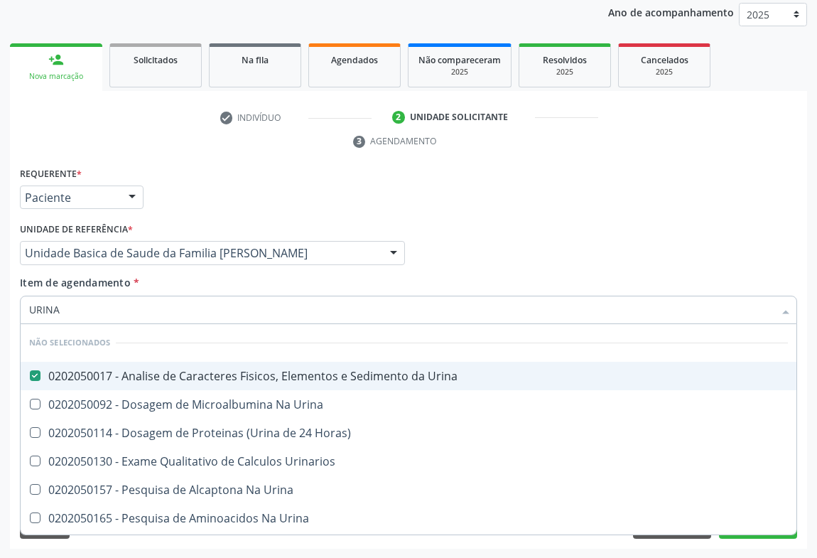
checkbox Urina "true"
checkbox Urinarios "true"
checkbox Urina "true"
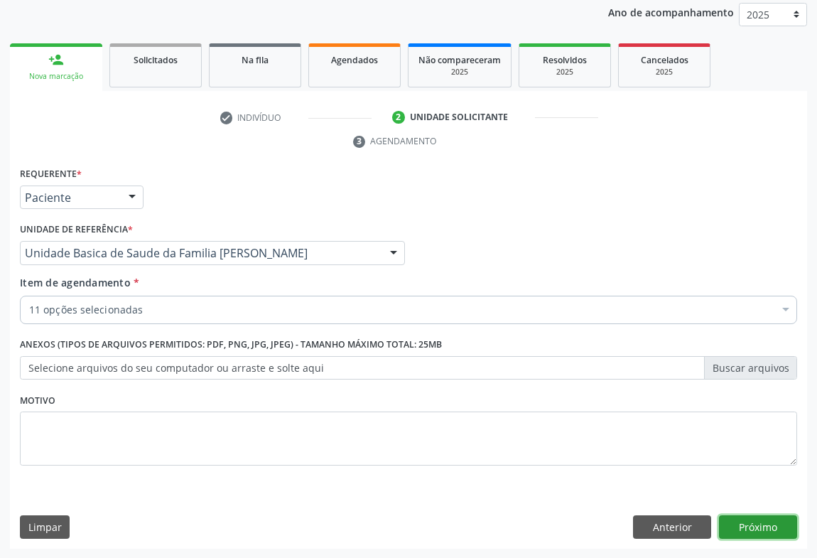
click at [746, 525] on button "Próximo" at bounding box center [758, 527] width 78 height 24
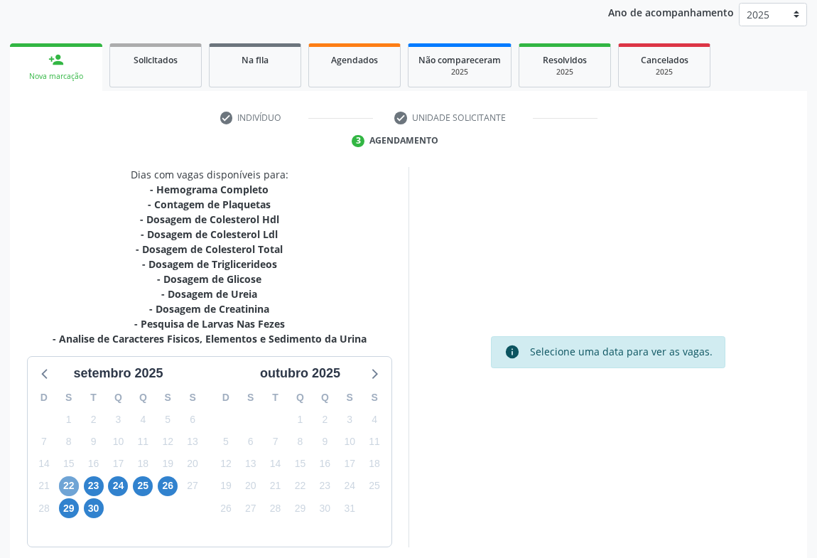
click at [68, 487] on span "22" at bounding box center [69, 486] width 20 height 20
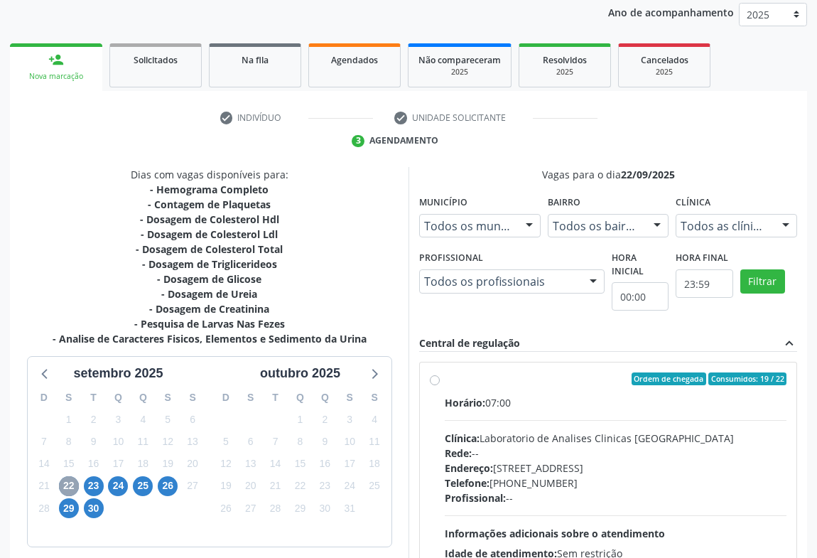
scroll to position [232, 0]
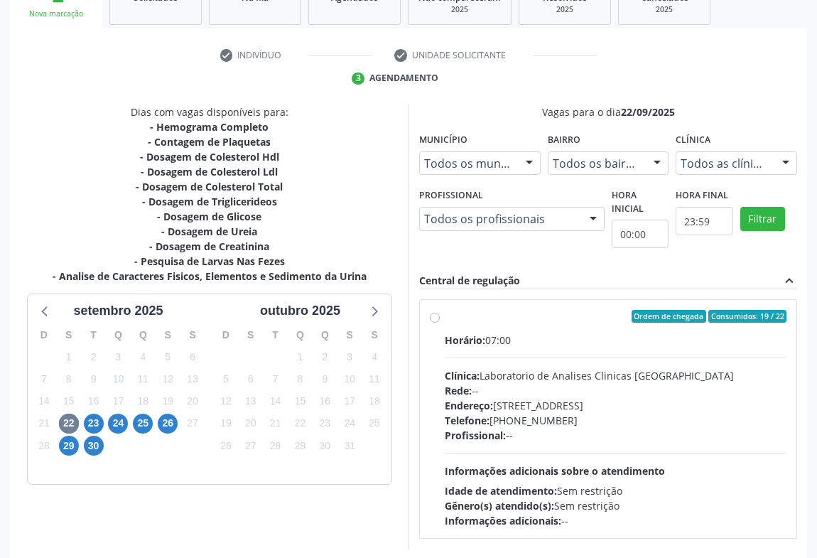
click at [577, 403] on div "Endereço: Terreo, nº 258, Centro, Campo Formoso - BA" at bounding box center [616, 405] width 342 height 15
click at [440, 322] on input "Ordem de chegada Consumidos: 19 / 22 Horário: 07:00 Clínica: Laboratorio de Ana…" at bounding box center [435, 316] width 10 height 13
radio input "true"
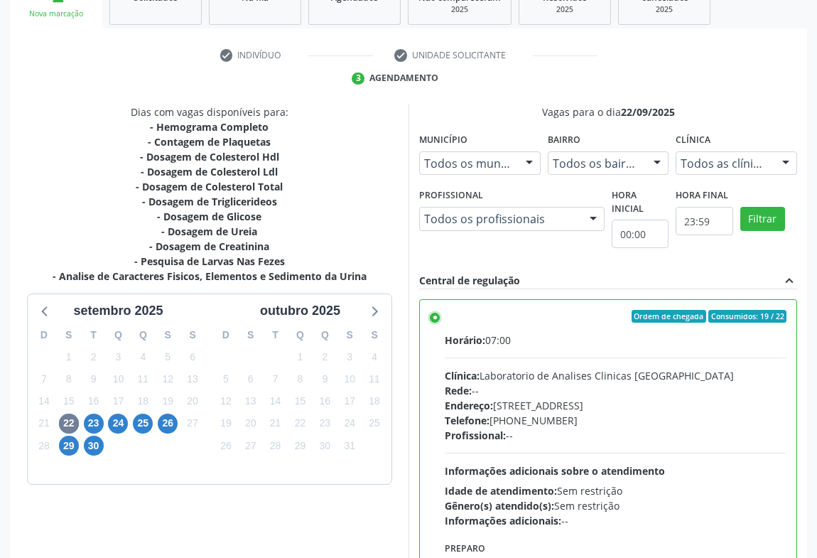
scroll to position [320, 0]
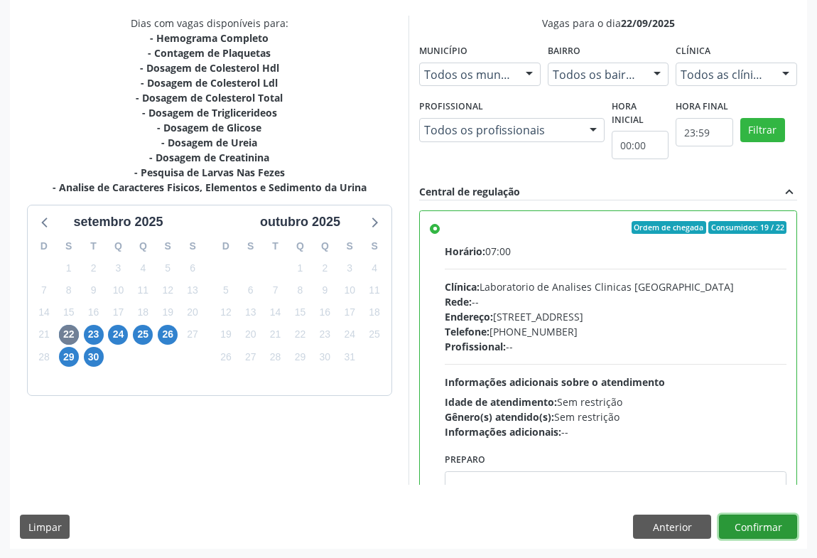
click at [759, 524] on button "Confirmar" at bounding box center [758, 526] width 78 height 24
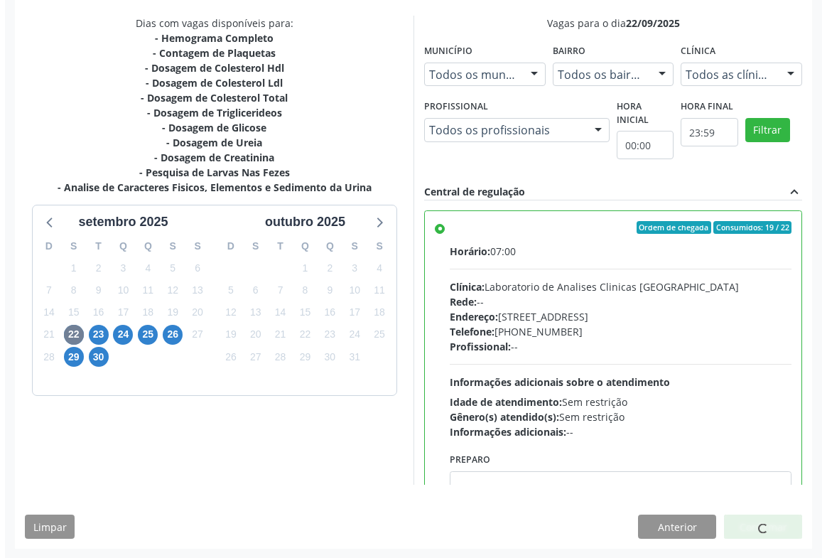
scroll to position [0, 0]
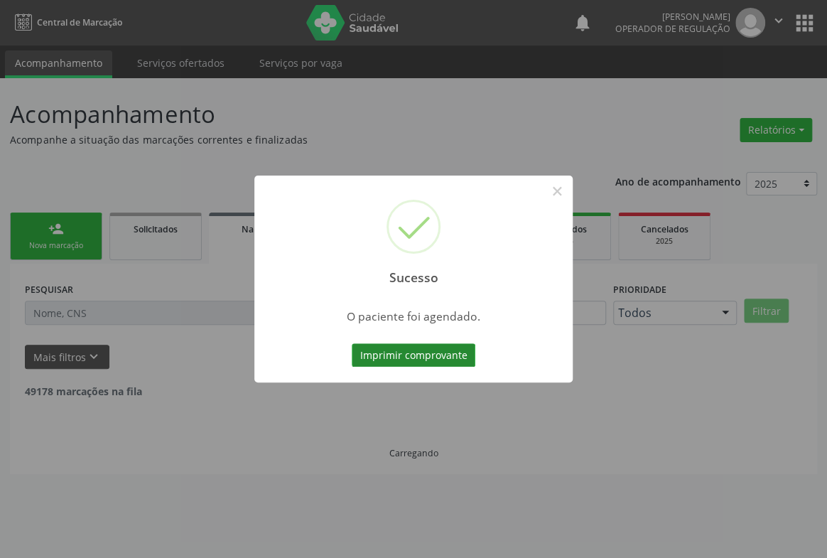
click at [459, 361] on button "Imprimir comprovante" at bounding box center [414, 355] width 124 height 24
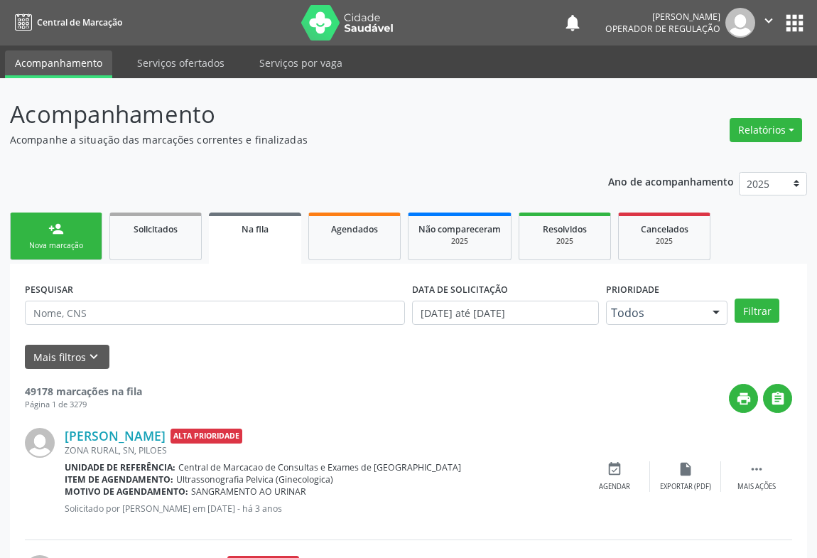
click at [65, 231] on link "person_add Nova marcação" at bounding box center [56, 236] width 92 height 48
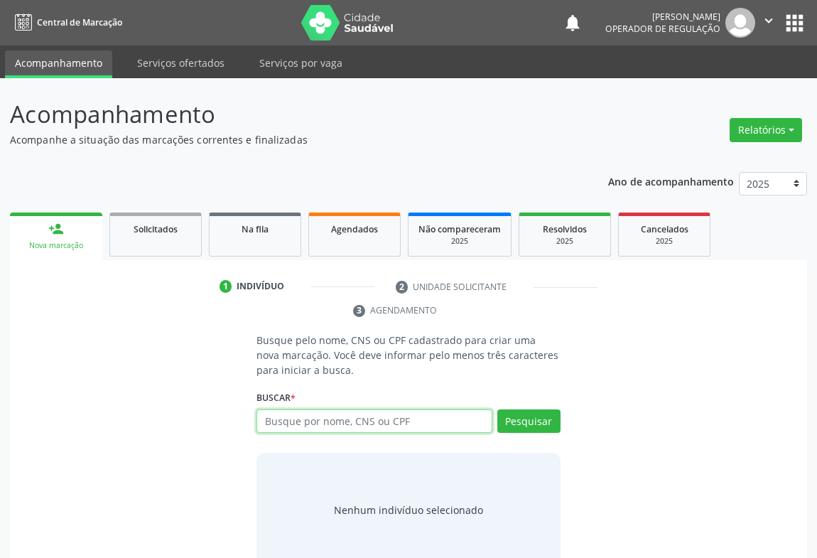
click at [320, 420] on input "text" at bounding box center [374, 421] width 236 height 24
type input "700004688150304"
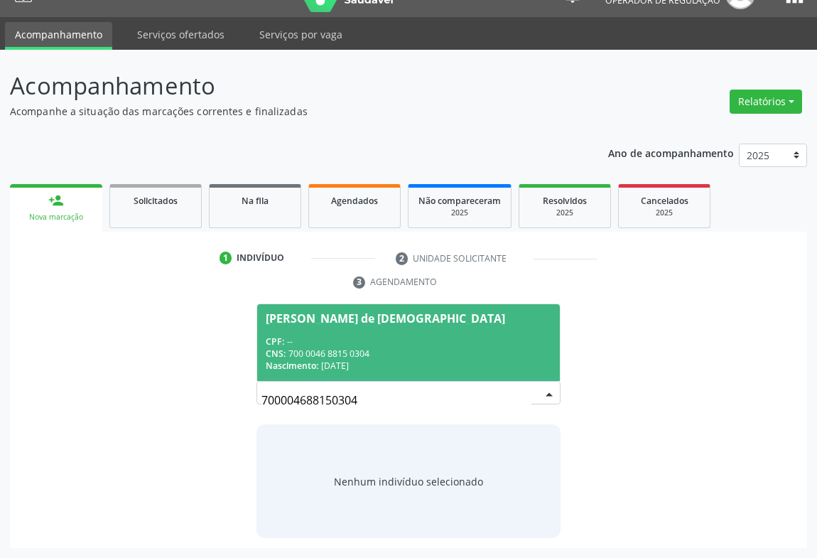
click at [335, 315] on div "[PERSON_NAME] de [DEMOGRAPHIC_DATA]" at bounding box center [385, 317] width 239 height 11
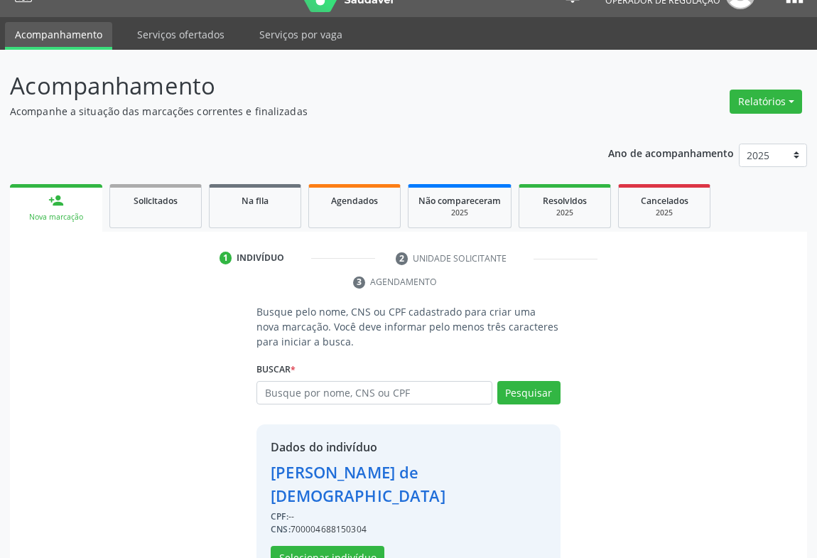
scroll to position [50, 0]
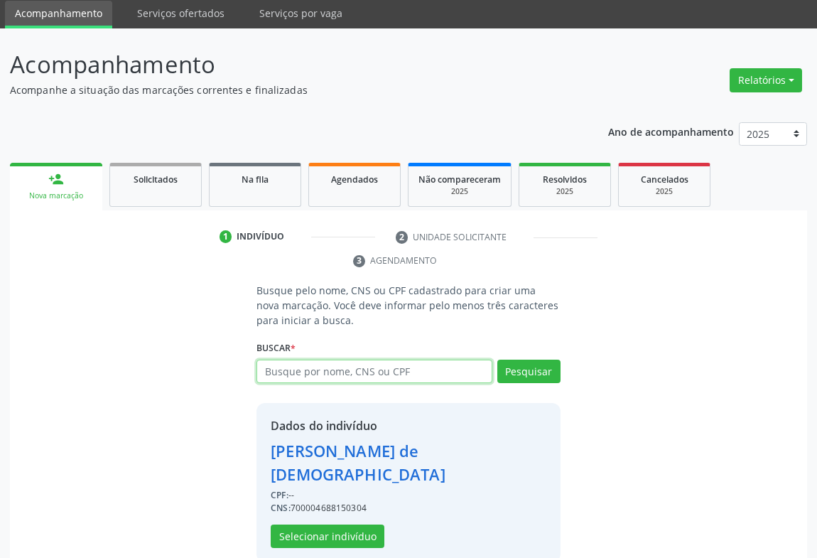
click at [325, 374] on input "text" at bounding box center [374, 371] width 236 height 24
type input "00740540580"
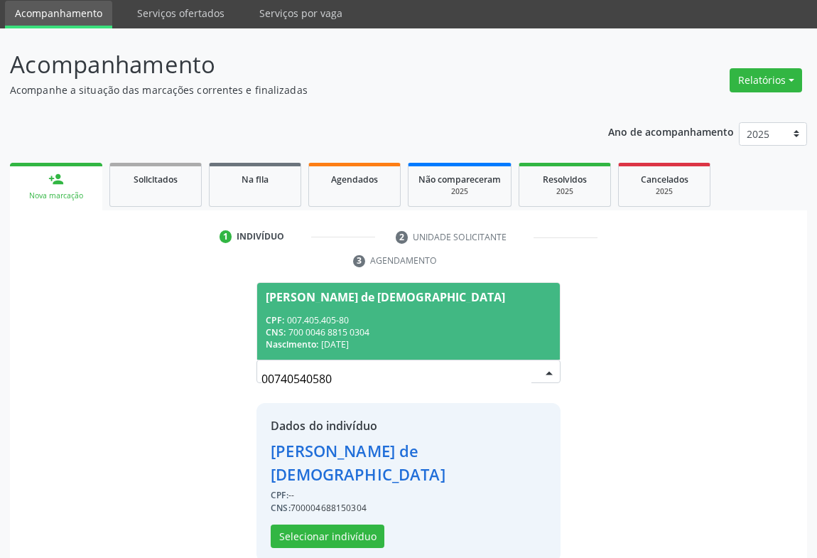
click at [348, 320] on div "CPF: 007.405.405-80" at bounding box center [409, 320] width 286 height 12
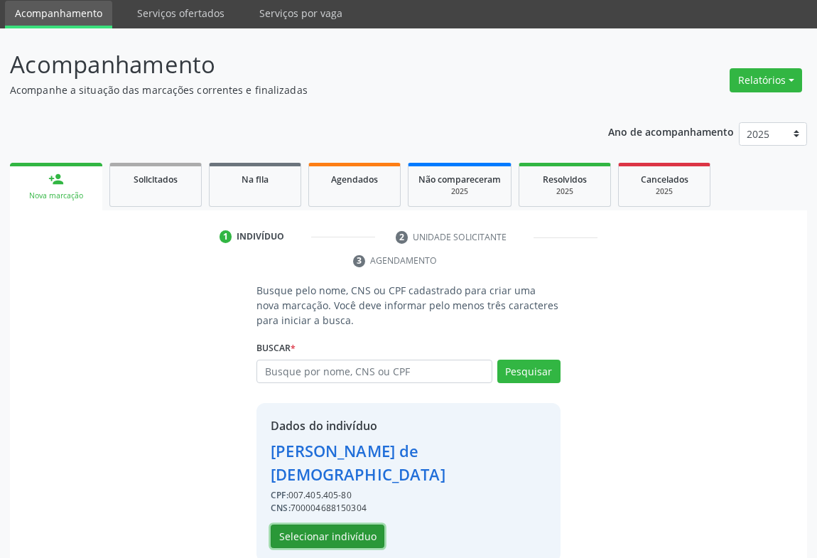
click at [342, 524] on button "Selecionar indivíduo" at bounding box center [328, 536] width 114 height 24
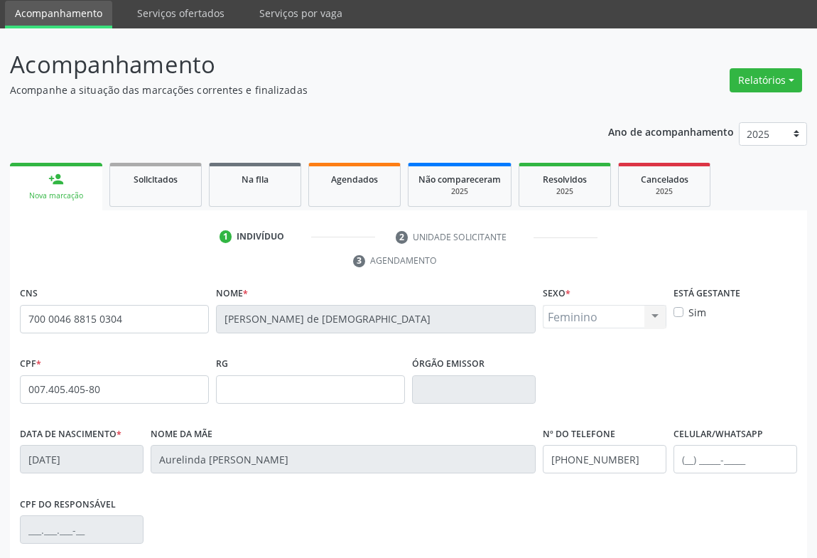
scroll to position [235, 0]
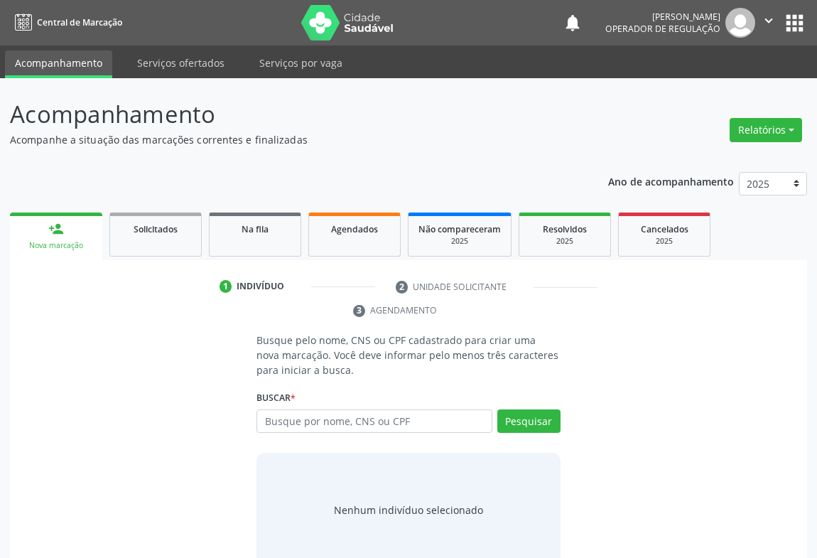
click at [303, 425] on input "text" at bounding box center [374, 421] width 236 height 24
type input "00740540580"
click at [546, 425] on button "Pesquisar" at bounding box center [528, 421] width 63 height 24
type input "00740540580"
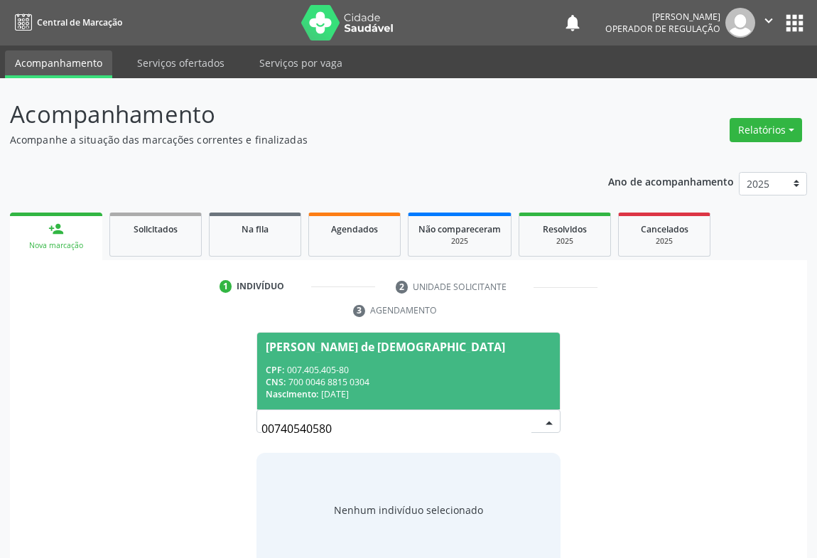
click at [354, 370] on div "CPF: 007.405.405-80" at bounding box center [409, 370] width 286 height 12
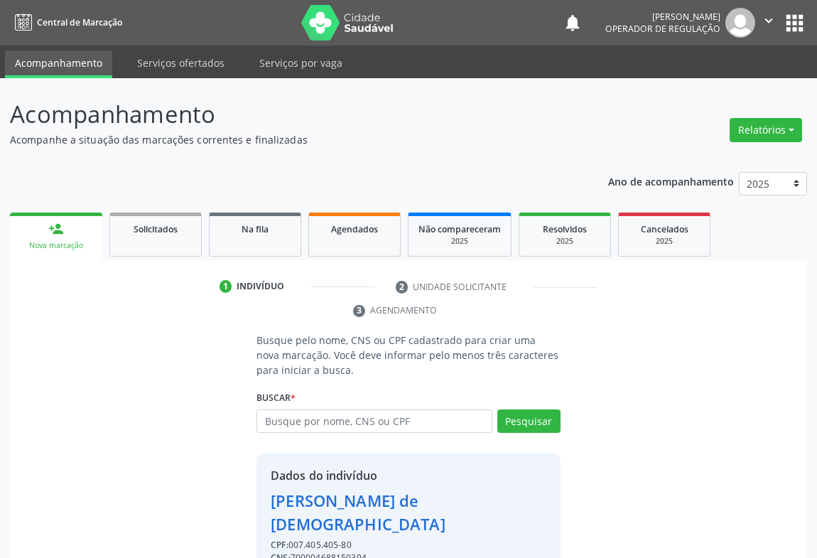
scroll to position [50, 0]
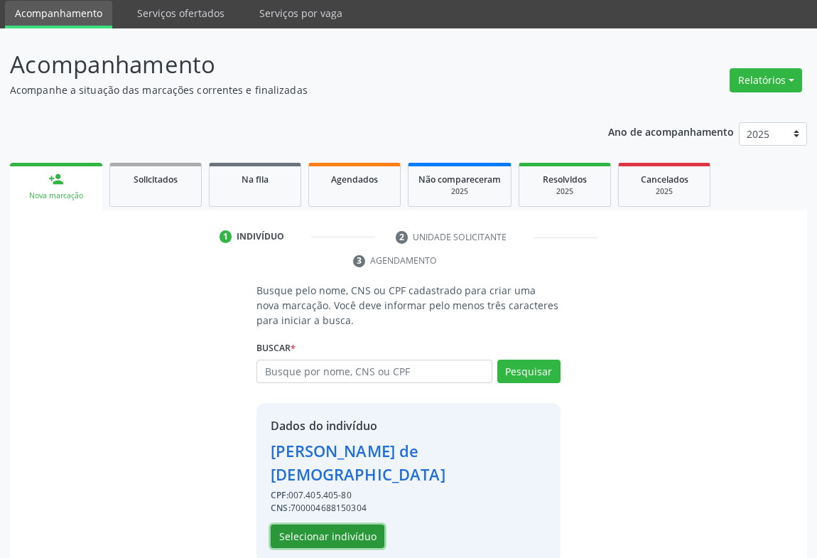
click at [350, 524] on button "Selecionar indivíduo" at bounding box center [328, 536] width 114 height 24
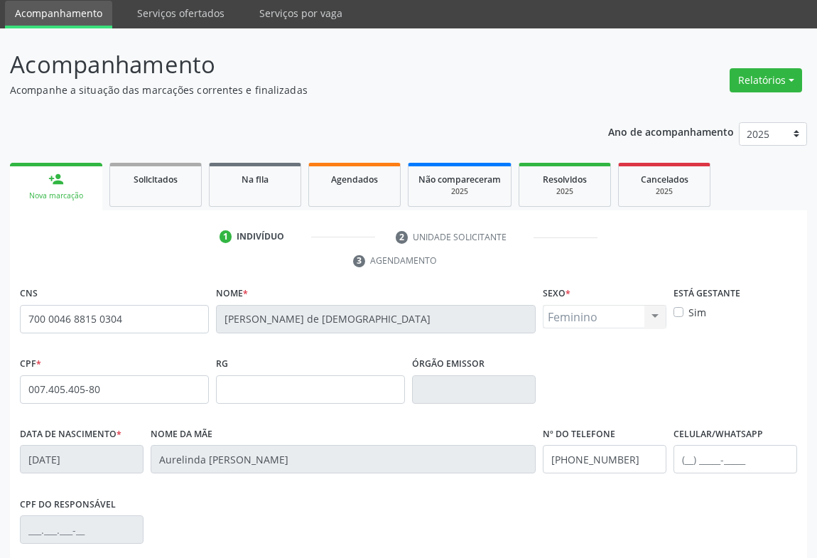
scroll to position [235, 0]
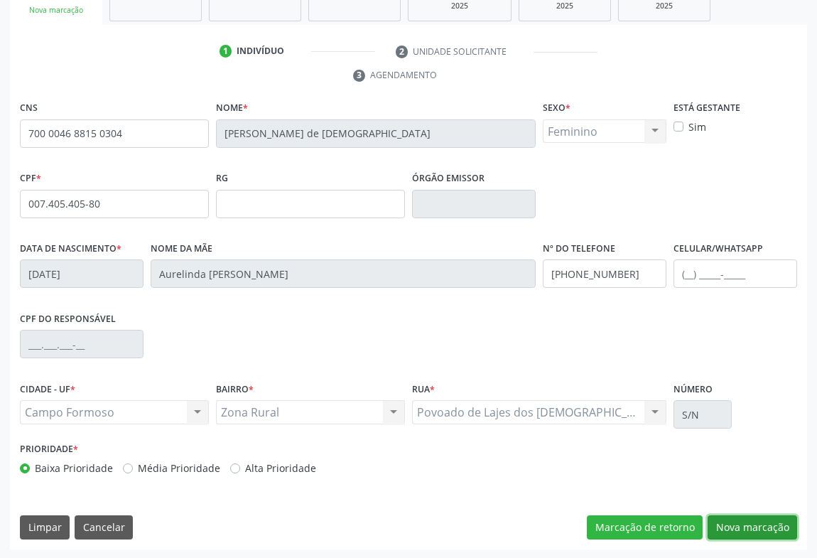
click at [727, 518] on button "Nova marcação" at bounding box center [751, 527] width 89 height 24
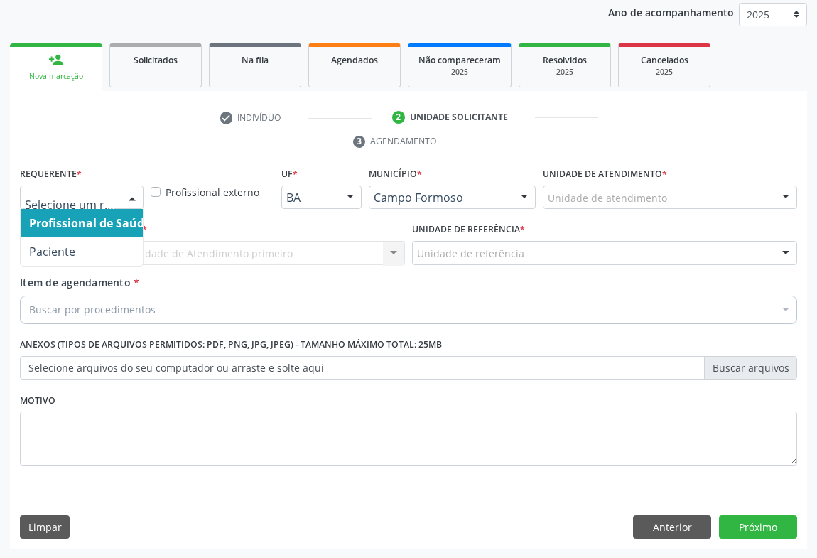
click at [126, 192] on div at bounding box center [131, 198] width 21 height 24
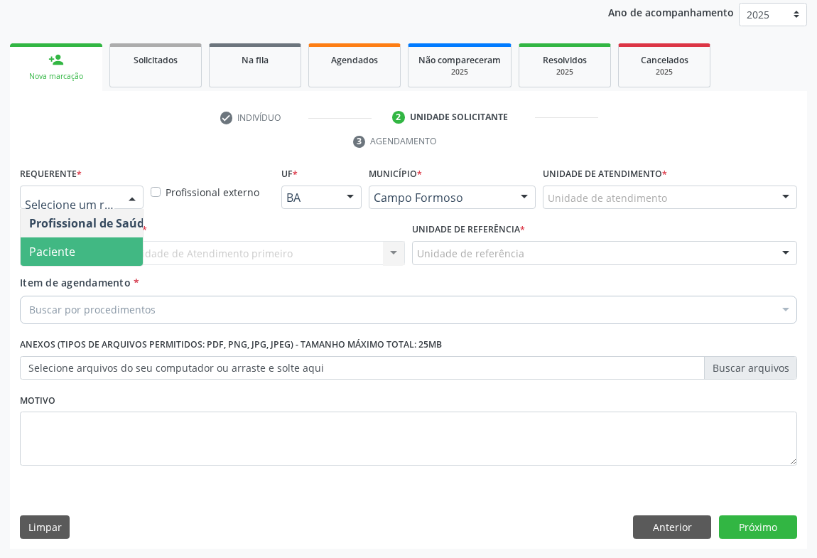
click at [67, 254] on span "Paciente" at bounding box center [52, 252] width 46 height 16
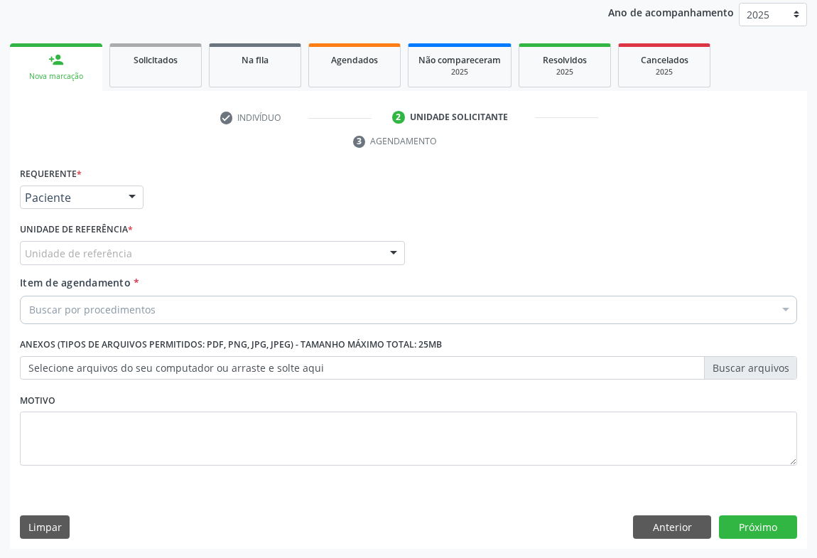
click at [173, 256] on div "Unidade de referência" at bounding box center [212, 253] width 385 height 24
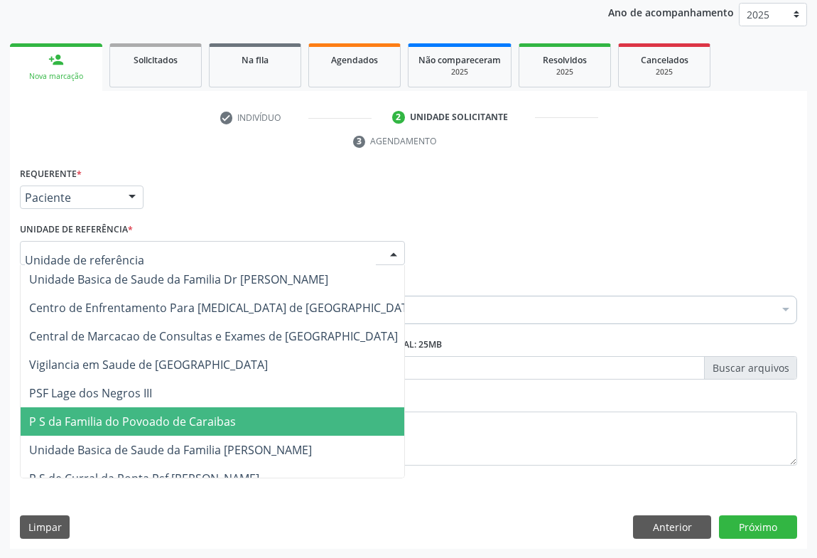
click at [138, 423] on span "P S da Familia do Povoado de Caraibas" at bounding box center [132, 421] width 207 height 16
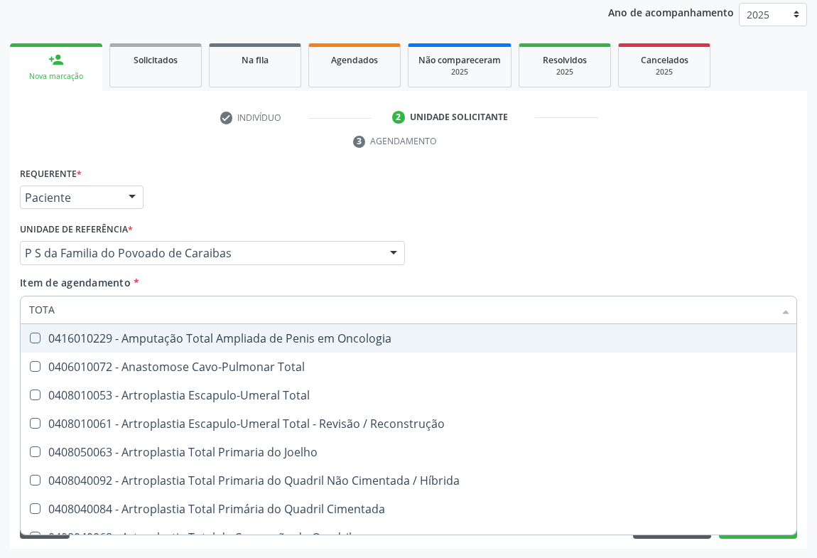
type input "TOTAL"
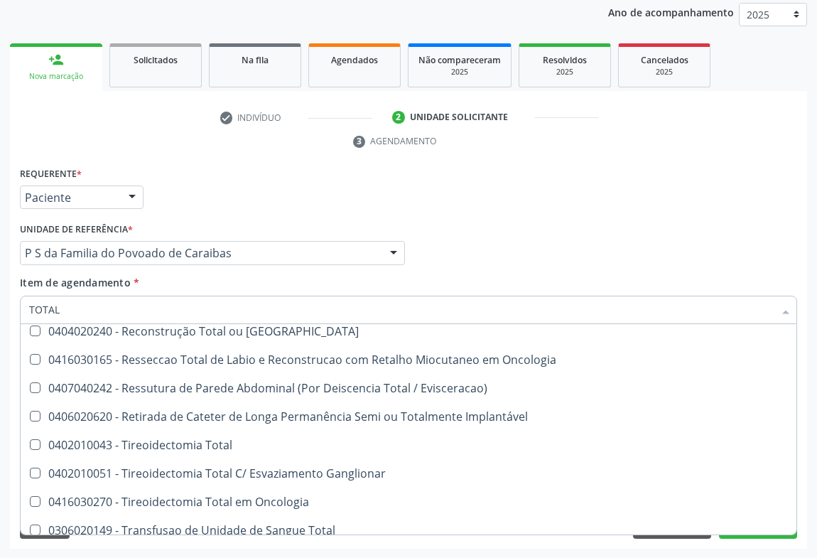
scroll to position [2317, 0]
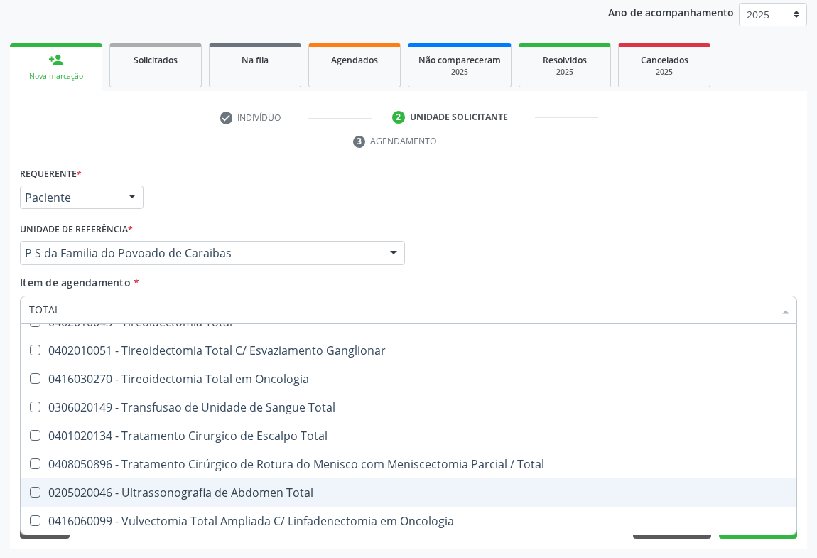
click at [121, 494] on div "0205020046 - Ultrassonografia de Abdomen Total" at bounding box center [408, 491] width 758 height 11
checkbox Total "true"
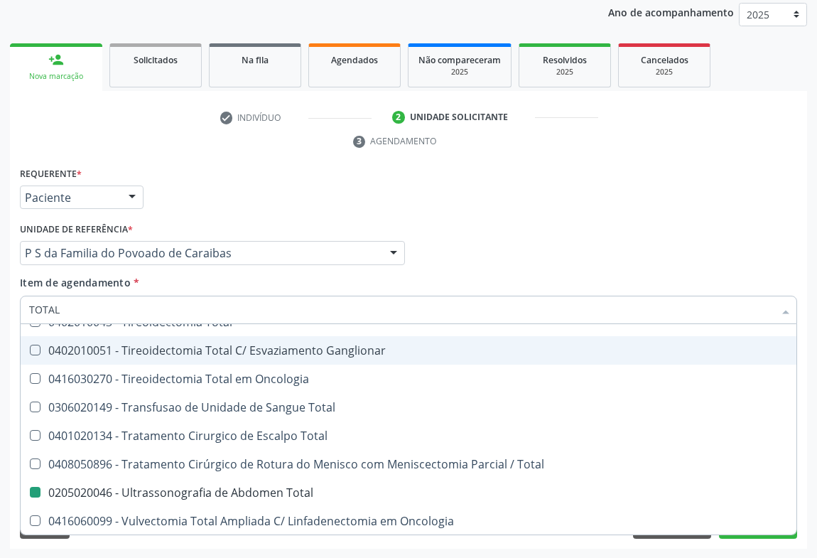
click at [307, 180] on div "Requerente * Paciente Profissional de Saúde Paciente Nenhum resultado encontrad…" at bounding box center [408, 190] width 784 height 55
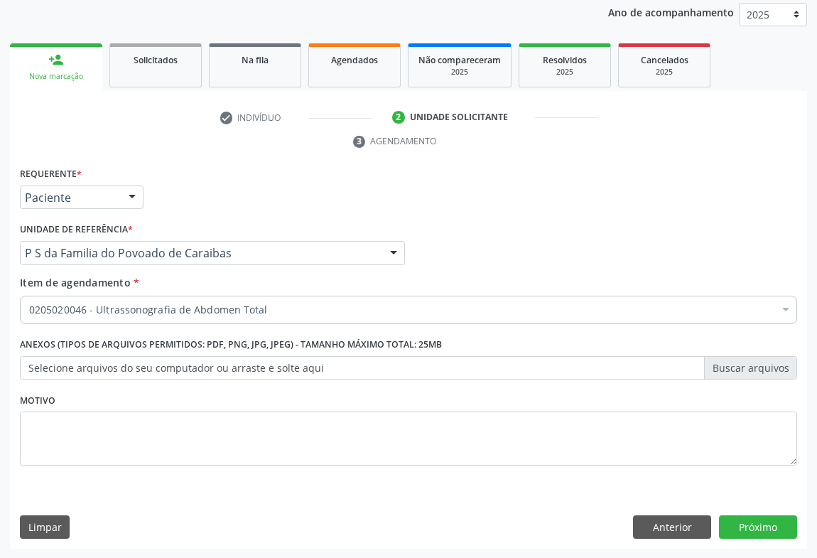
scroll to position [0, 0]
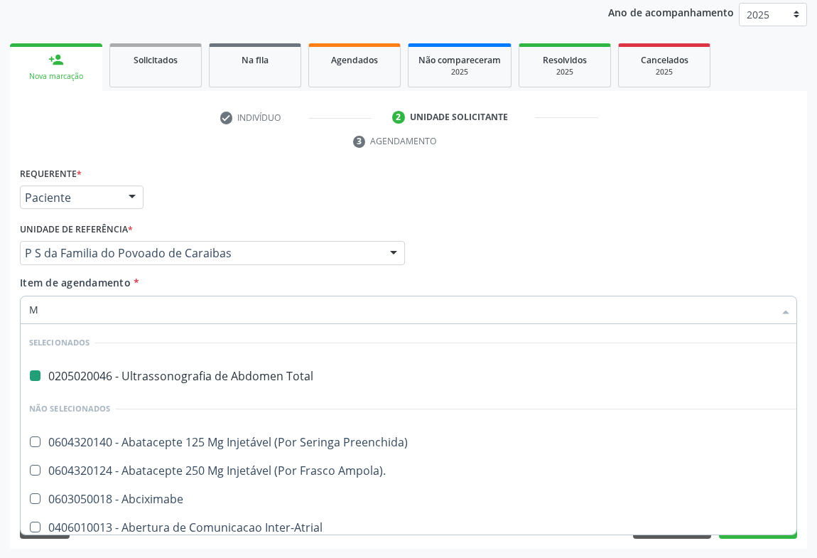
type input "MA"
checkbox Total "false"
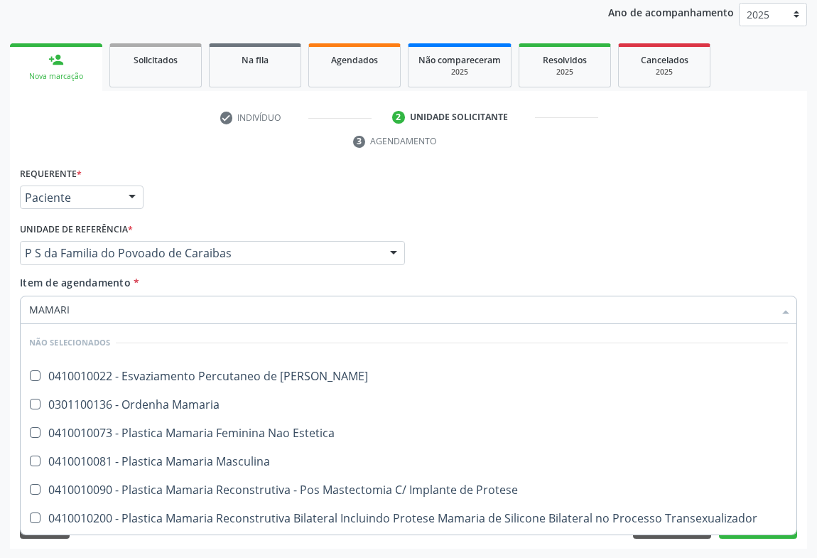
type input "MAMARIA"
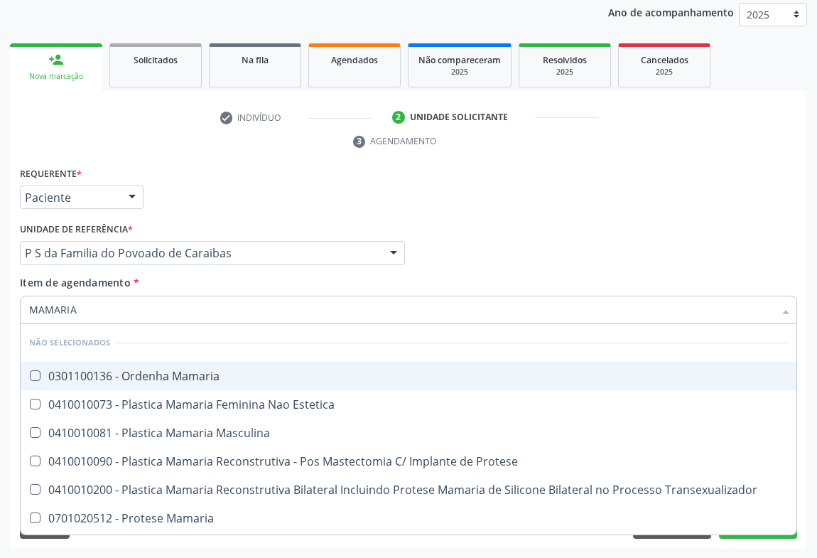
scroll to position [82, 0]
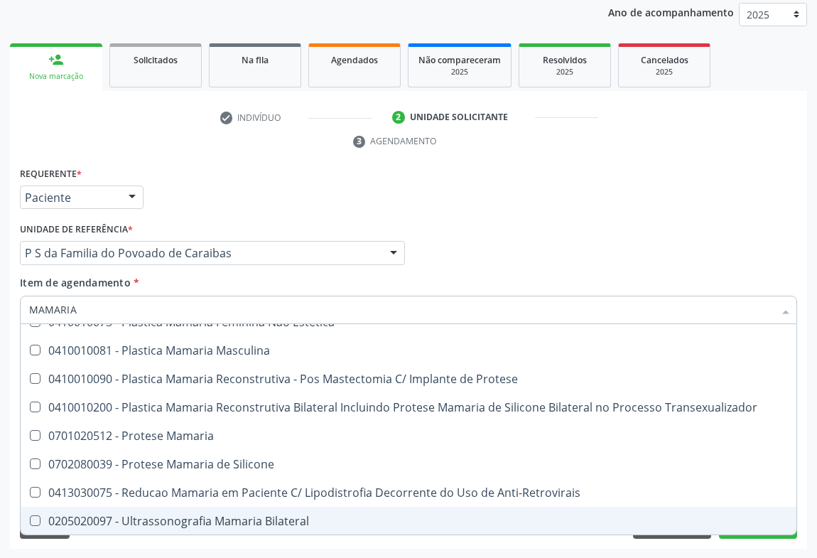
click at [194, 519] on div "0205020097 - Ultrassonografia Mamaria Bilateral" at bounding box center [408, 520] width 758 height 11
checkbox Bilateral "true"
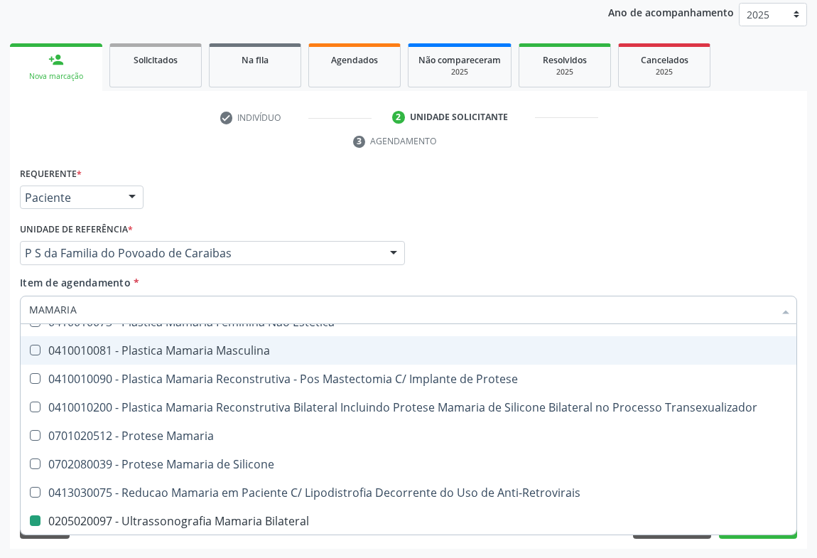
click at [332, 174] on div "Requerente * Paciente Profissional de Saúde Paciente Nenhum resultado encontrad…" at bounding box center [408, 190] width 784 height 55
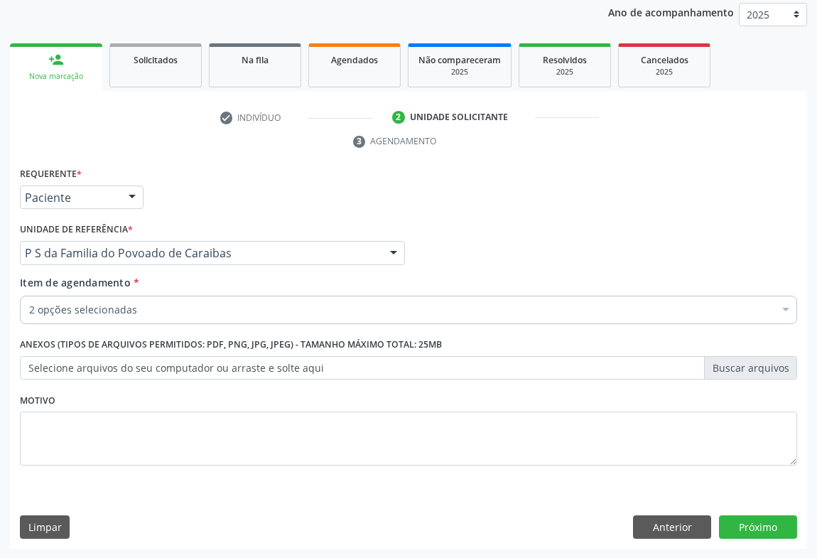
scroll to position [0, 0]
click at [737, 533] on button "Próximo" at bounding box center [758, 527] width 78 height 24
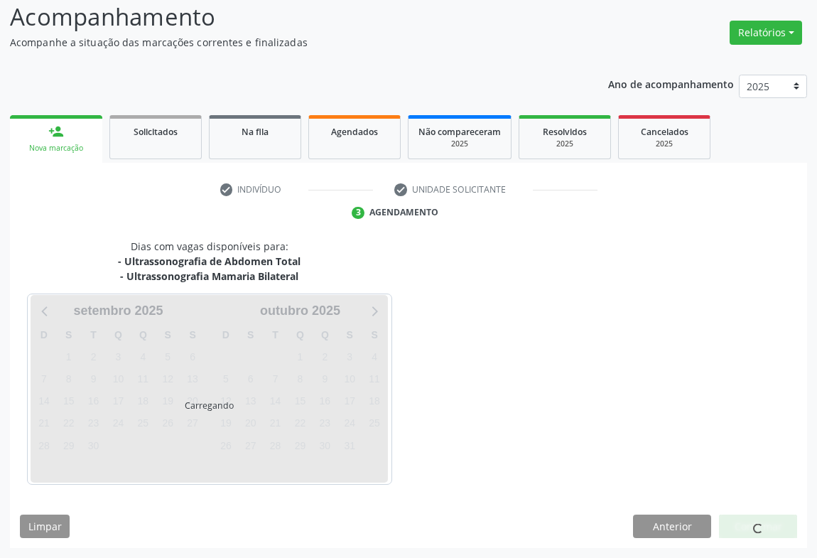
scroll to position [97, 0]
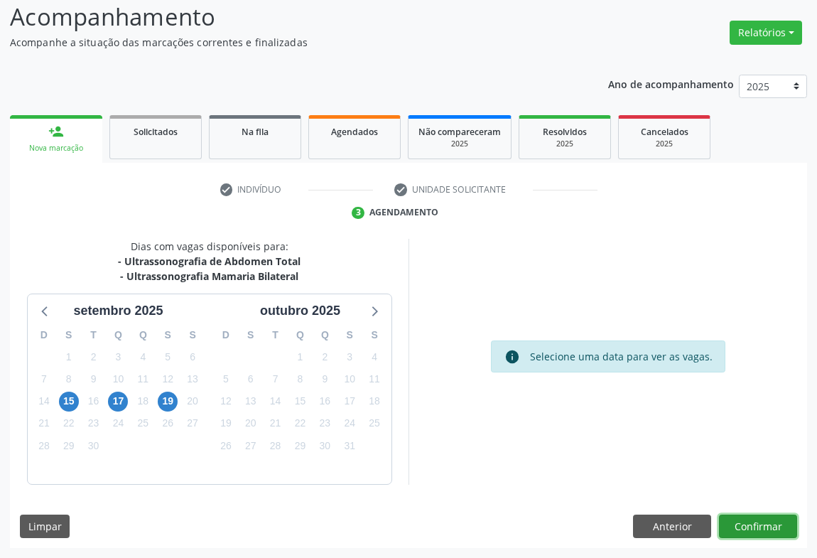
click at [745, 523] on button "Confirmar" at bounding box center [758, 526] width 78 height 24
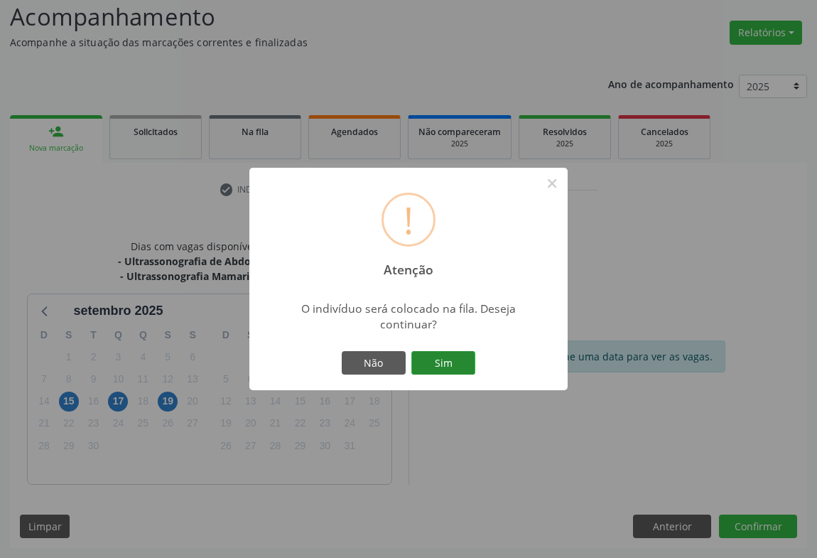
click at [460, 362] on button "Sim" at bounding box center [443, 363] width 64 height 24
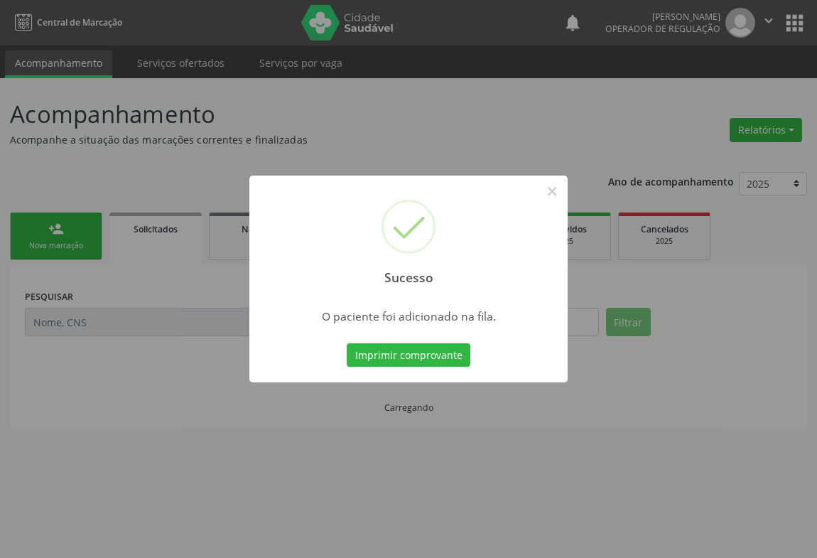
scroll to position [0, 0]
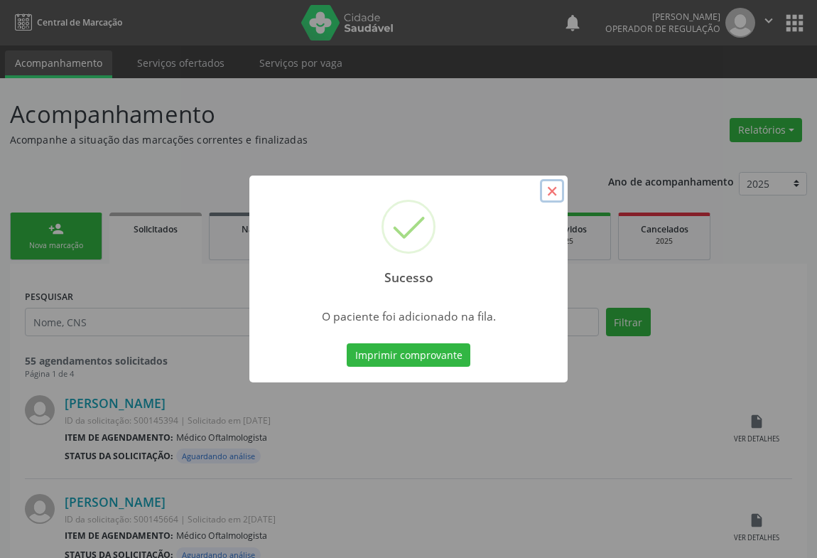
click at [554, 192] on button "×" at bounding box center [552, 191] width 24 height 24
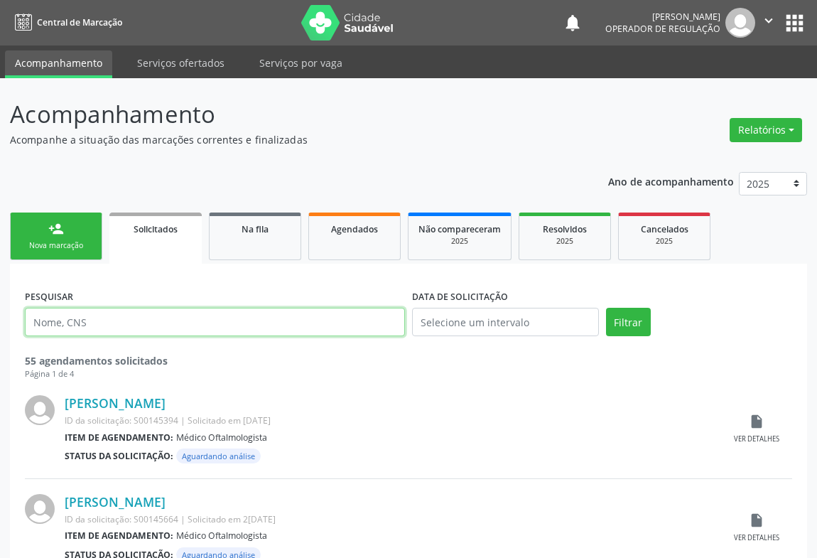
click at [158, 321] on input "text" at bounding box center [215, 322] width 380 height 28
type input "700004688150304"
click at [606, 308] on button "Filtrar" at bounding box center [628, 322] width 45 height 28
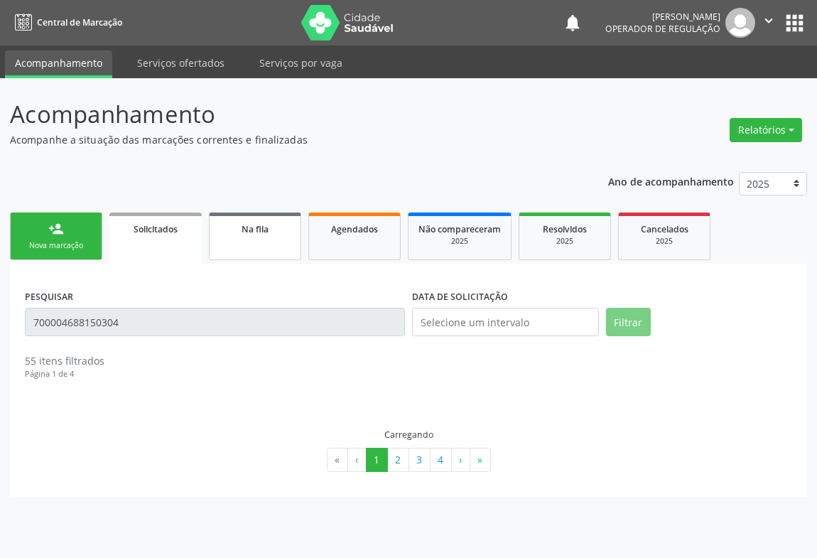
click at [263, 234] on div "Na fila" at bounding box center [254, 228] width 71 height 15
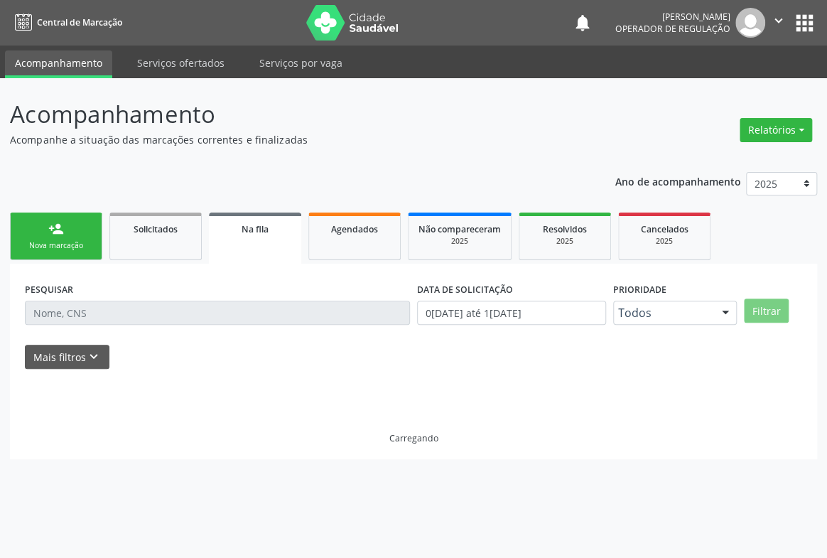
click at [135, 295] on div "PESQUISAR" at bounding box center [217, 305] width 392 height 55
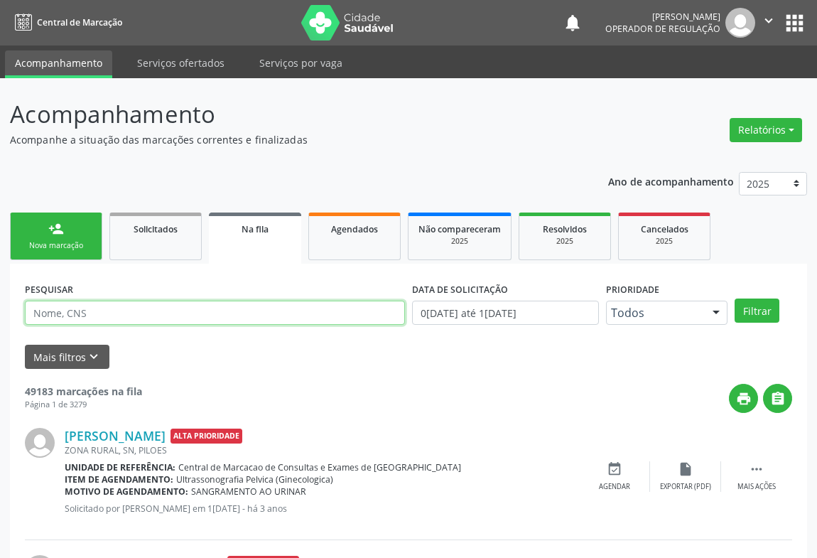
click at [77, 310] on input "text" at bounding box center [215, 312] width 380 height 24
type input "700004688150304"
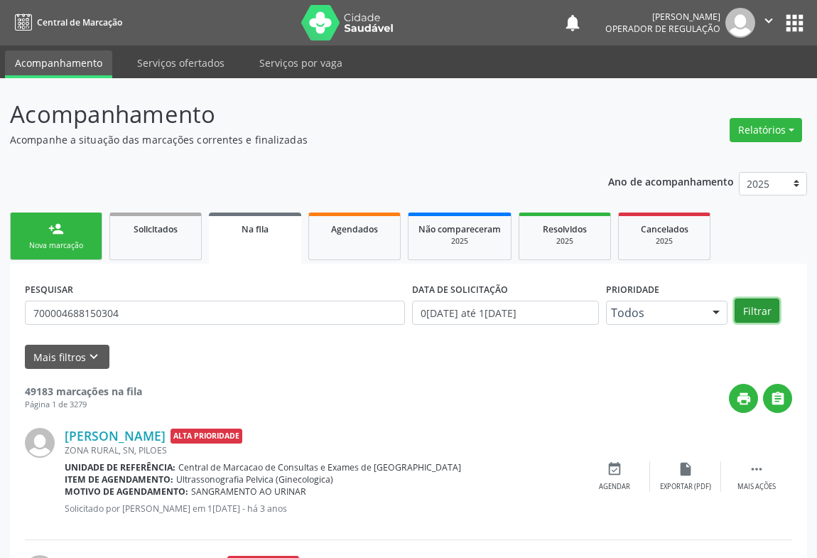
click at [756, 307] on button "Filtrar" at bounding box center [756, 310] width 45 height 24
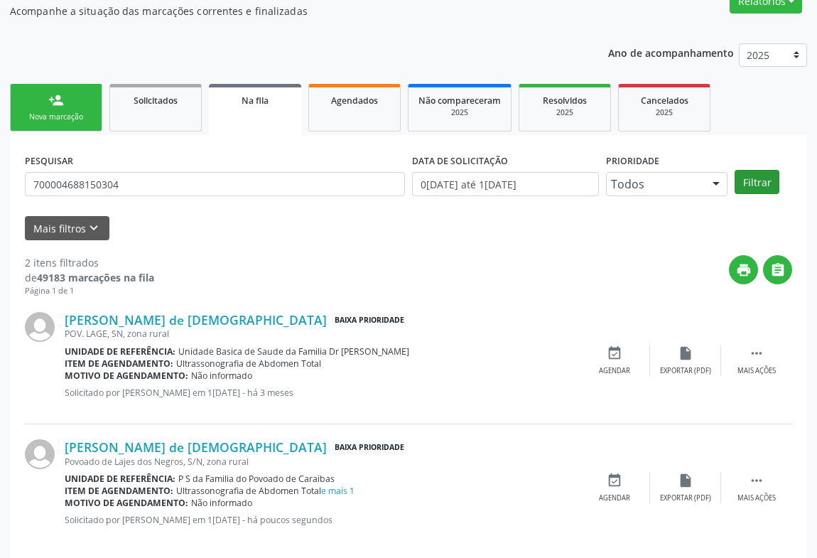
scroll to position [146, 0]
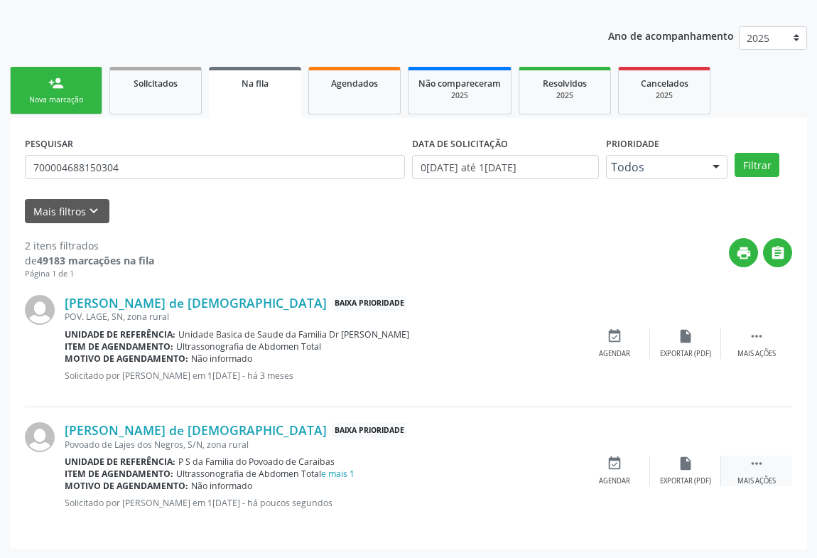
click at [756, 466] on icon "" at bounding box center [757, 463] width 16 height 16
click at [684, 462] on icon "edit" at bounding box center [686, 463] width 16 height 16
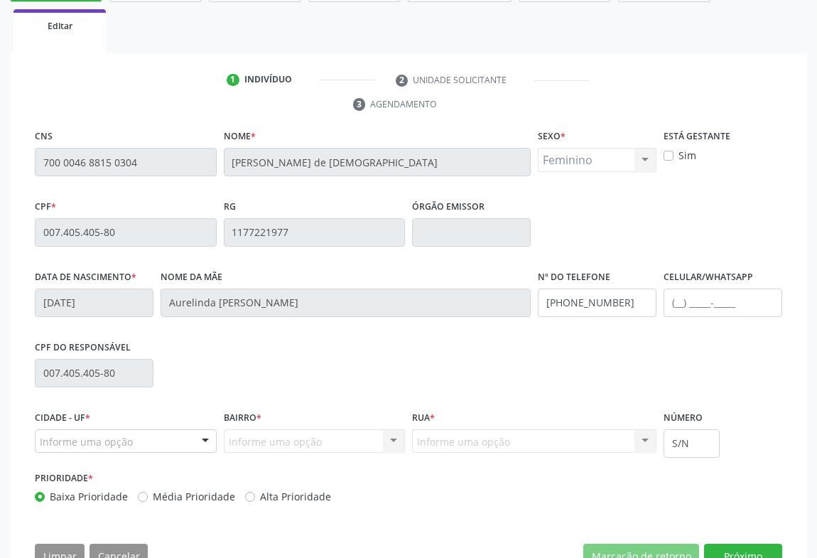
scroll to position [302, 0]
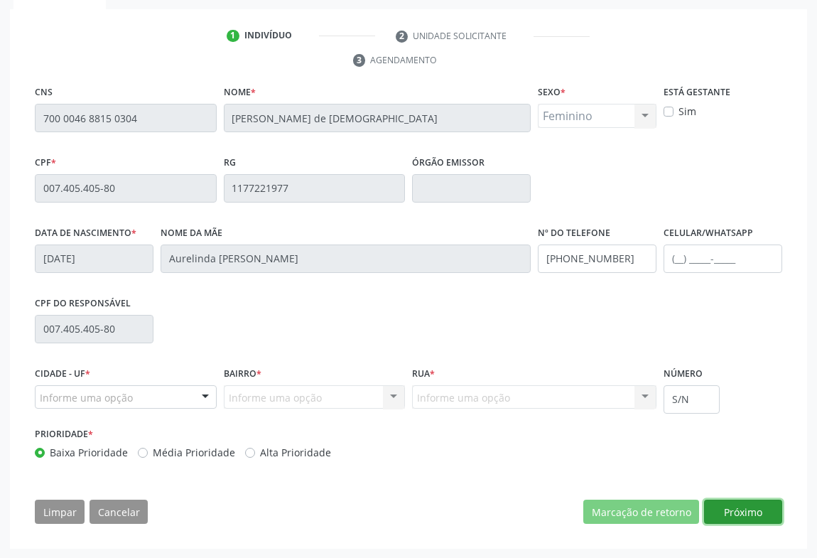
click at [746, 506] on button "Próximo" at bounding box center [743, 511] width 78 height 24
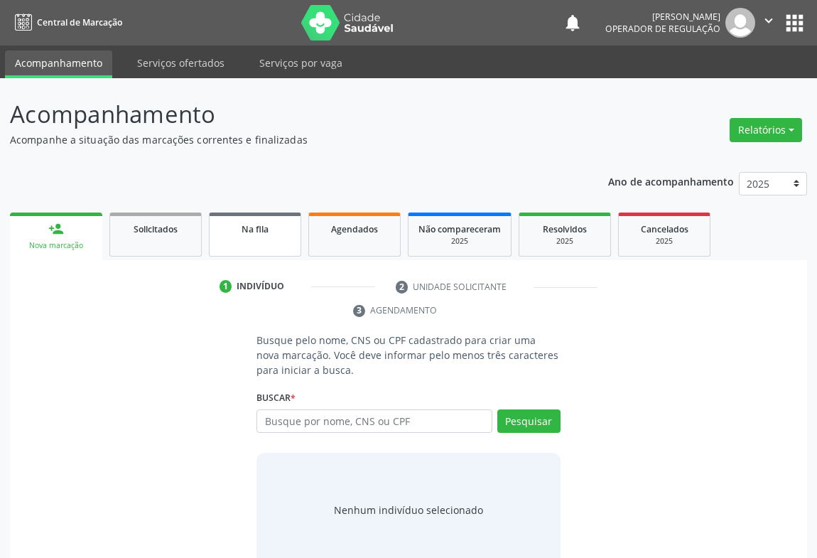
click at [249, 238] on link "Na fila" at bounding box center [255, 234] width 92 height 44
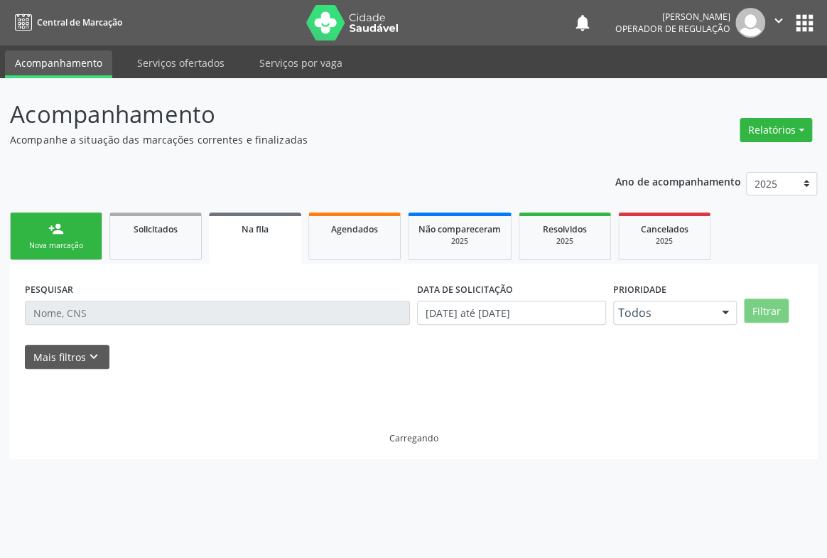
click at [82, 326] on div "PESQUISAR" at bounding box center [217, 305] width 392 height 55
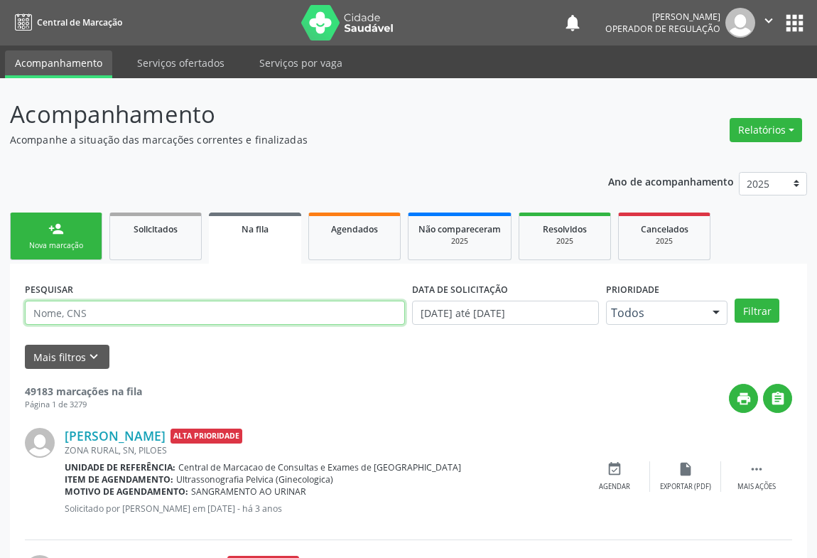
click at [117, 310] on input "text" at bounding box center [215, 312] width 380 height 24
type input "700004688150304"
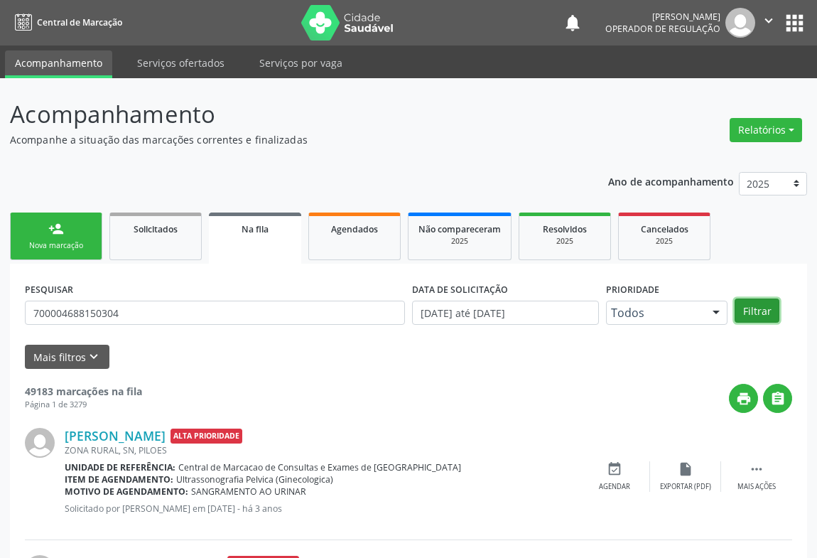
click at [744, 302] on button "Filtrar" at bounding box center [756, 310] width 45 height 24
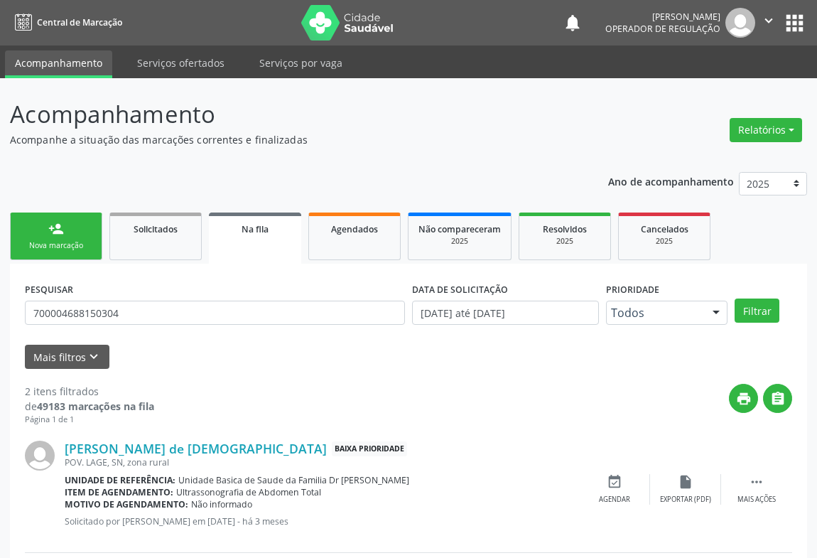
scroll to position [146, 0]
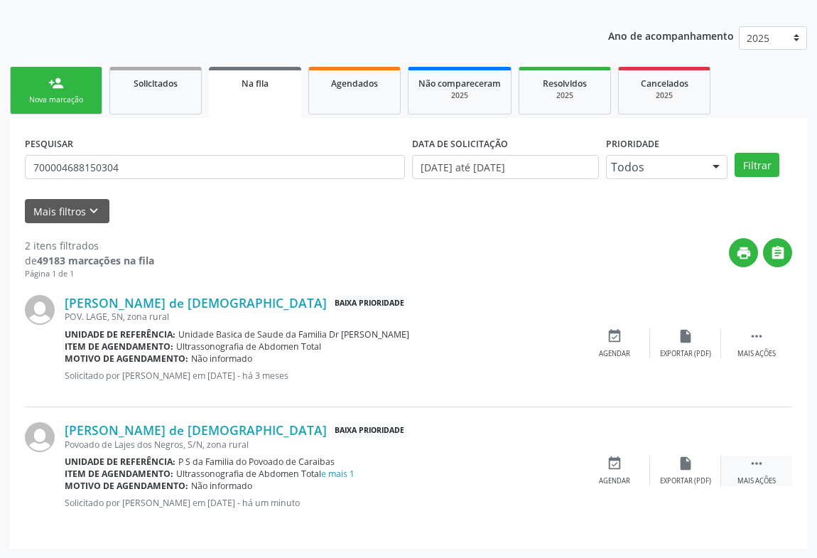
click at [757, 461] on icon "" at bounding box center [757, 463] width 16 height 16
click at [551, 469] on div "print Imprimir" at bounding box center [543, 470] width 71 height 31
click at [60, 77] on div "person_add" at bounding box center [56, 83] width 16 height 16
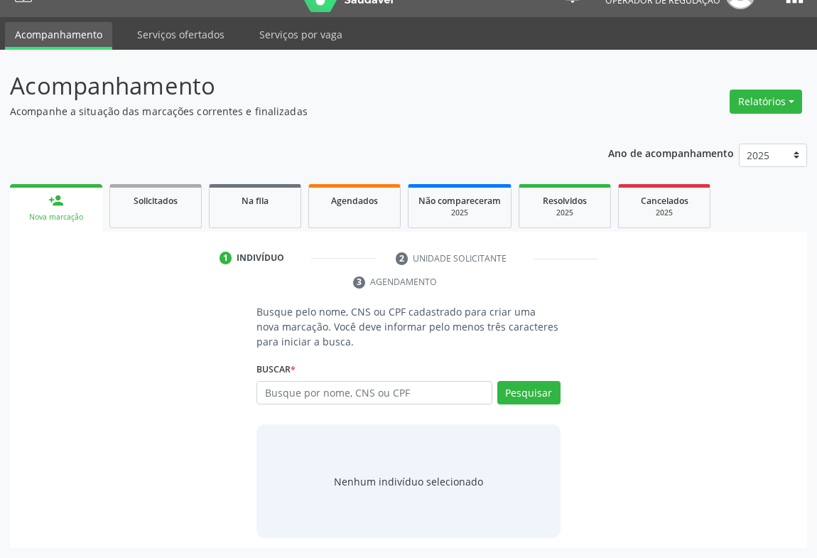
scroll to position [28, 0]
click at [325, 390] on input "text" at bounding box center [374, 393] width 236 height 24
type input "708209107548549"
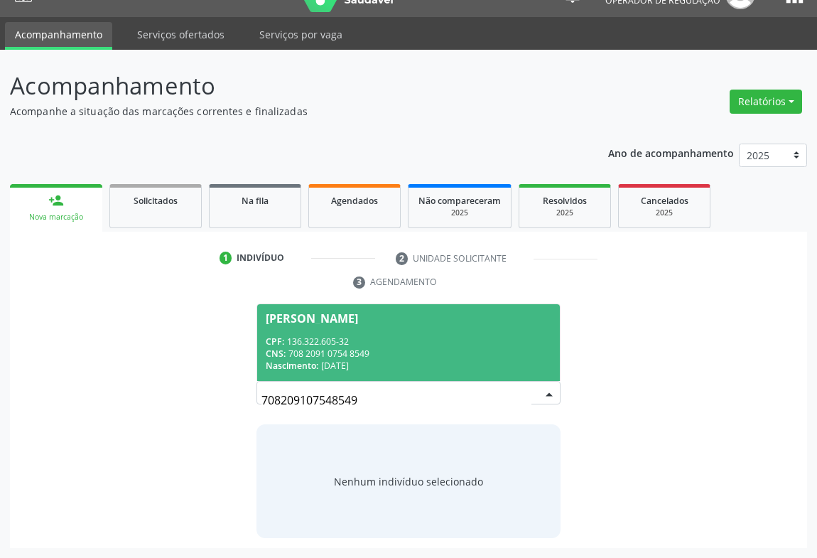
click at [363, 347] on div "CNS: 708 2091 0754 8549" at bounding box center [409, 353] width 286 height 12
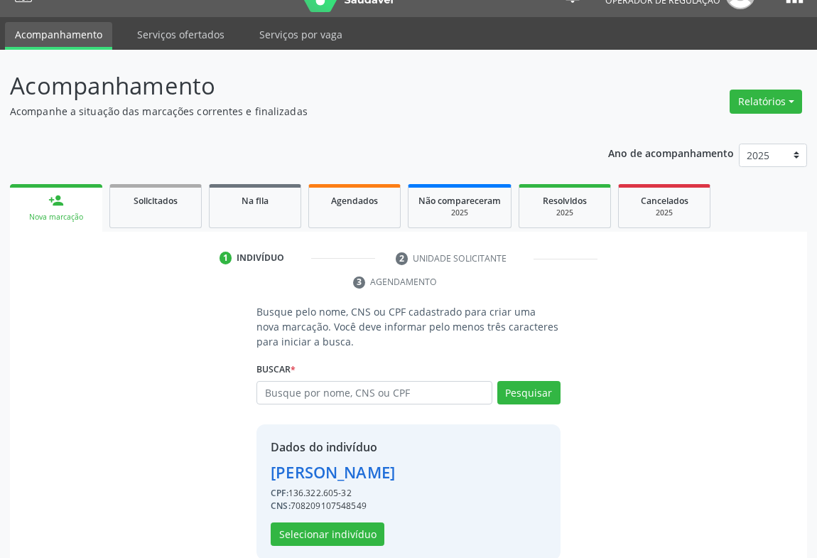
scroll to position [50, 0]
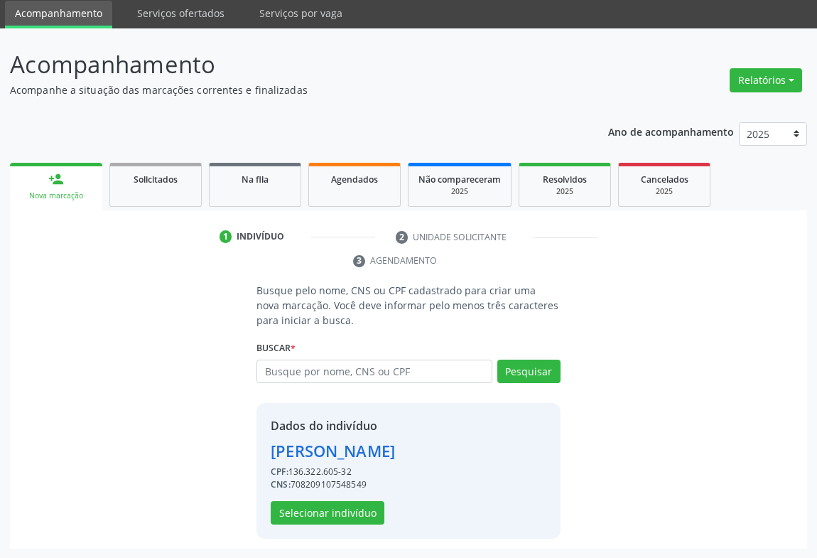
click at [282, 523] on div "Dados do indivíduo Samuel Carvalho de Souza CPF: 136.322.605-32 CNS: 7082091075…" at bounding box center [408, 471] width 304 height 136
click at [288, 506] on button "Selecionar indivíduo" at bounding box center [328, 513] width 114 height 24
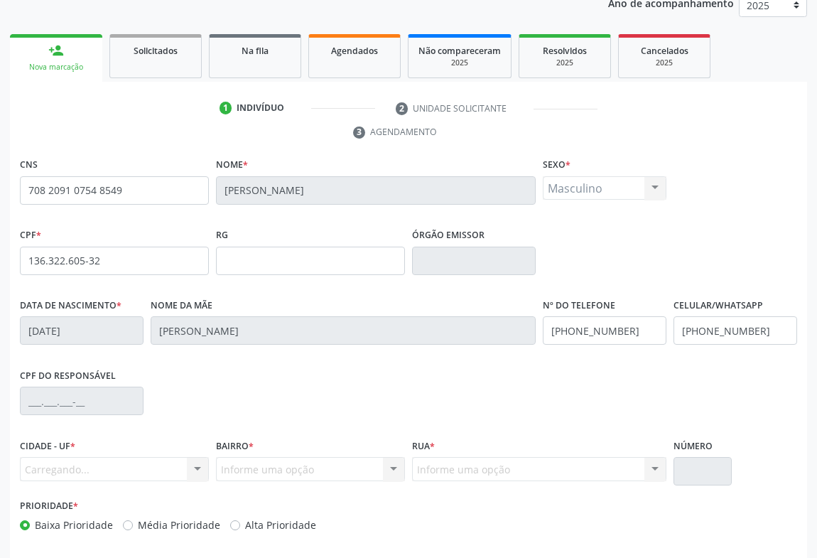
scroll to position [235, 0]
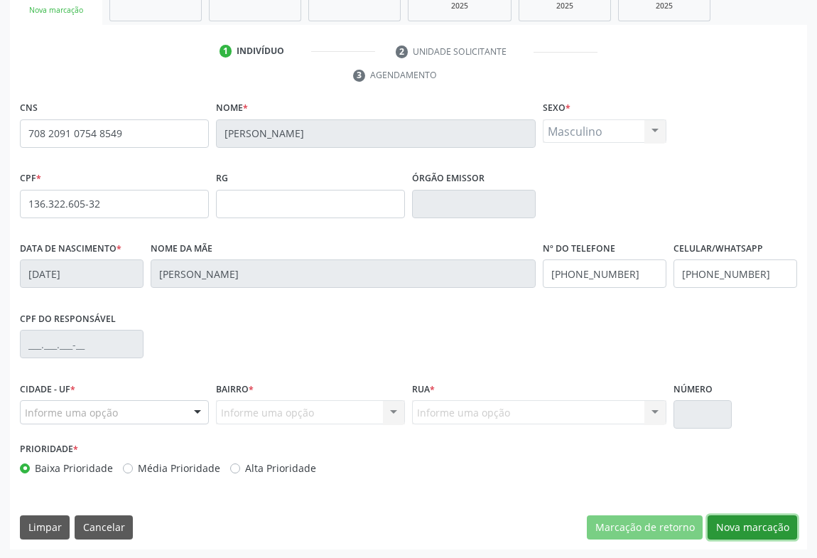
click at [741, 521] on button "Nova marcação" at bounding box center [751, 527] width 89 height 24
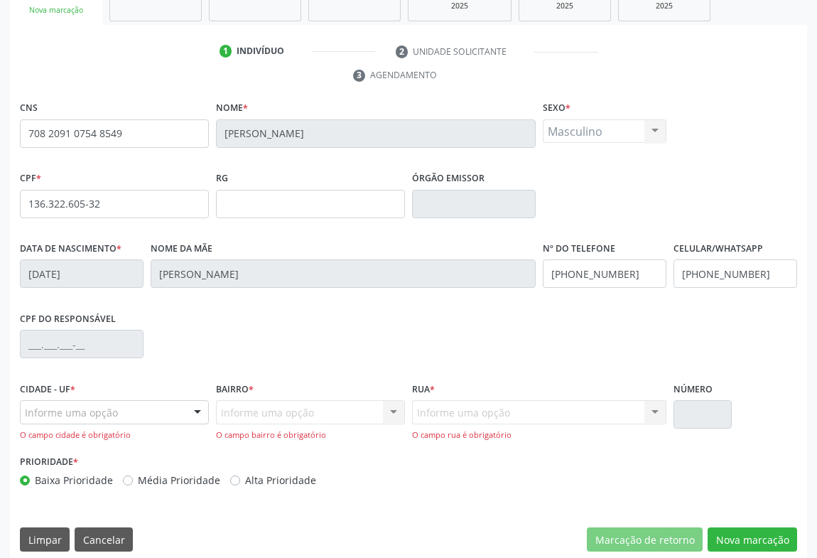
click at [190, 406] on div at bounding box center [197, 413] width 21 height 24
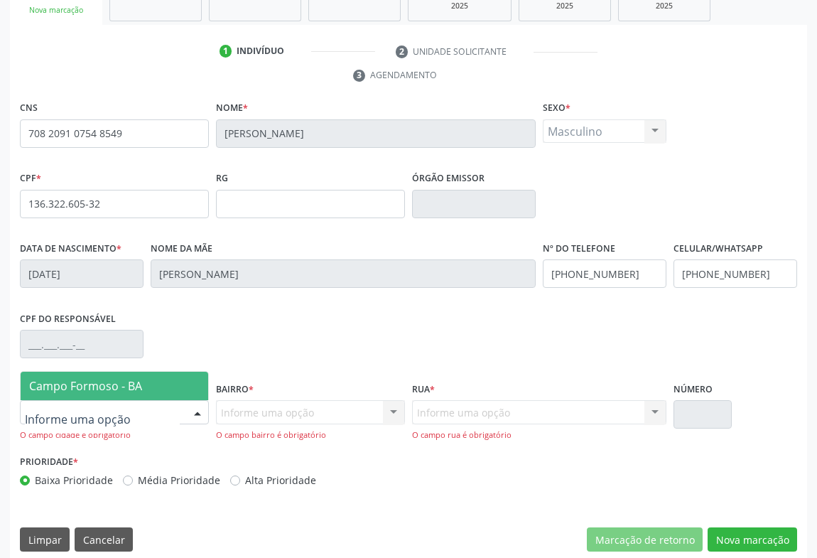
click at [131, 386] on span "Campo Formoso - BA" at bounding box center [85, 386] width 113 height 16
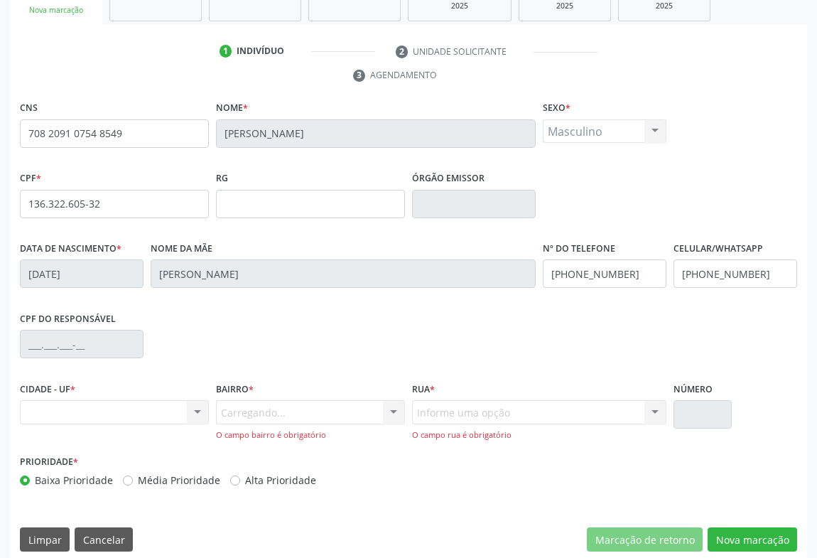
click at [332, 408] on div "Carregando... Nenhum resultado encontrado para: " " Nenhuma opção encontrada. D…" at bounding box center [310, 420] width 189 height 40
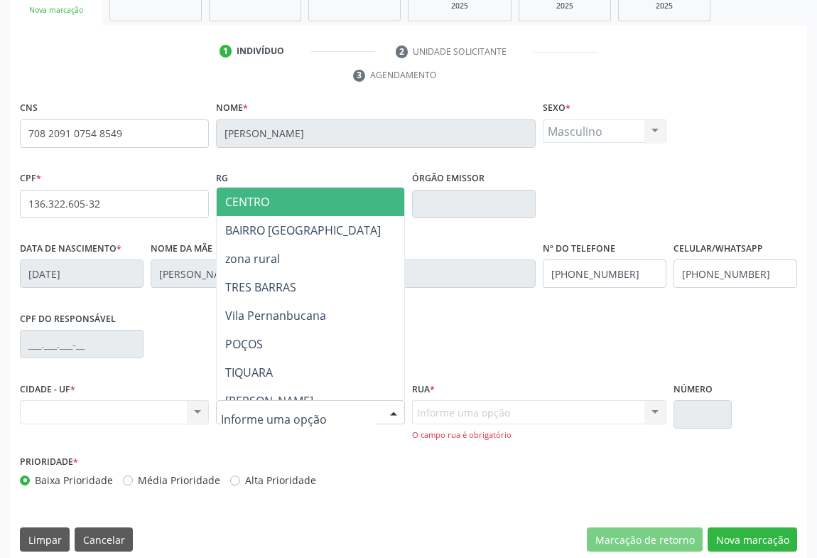
click at [381, 415] on div at bounding box center [310, 412] width 189 height 24
click at [266, 199] on span "CENTRO" at bounding box center [247, 202] width 44 height 16
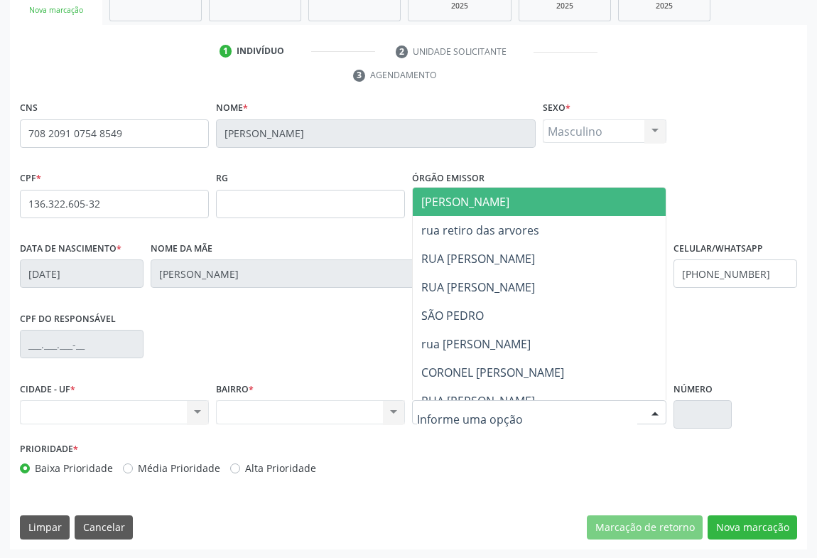
click at [638, 405] on div at bounding box center [539, 412] width 254 height 24
click at [521, 206] on span "[PERSON_NAME]" at bounding box center [584, 201] width 342 height 28
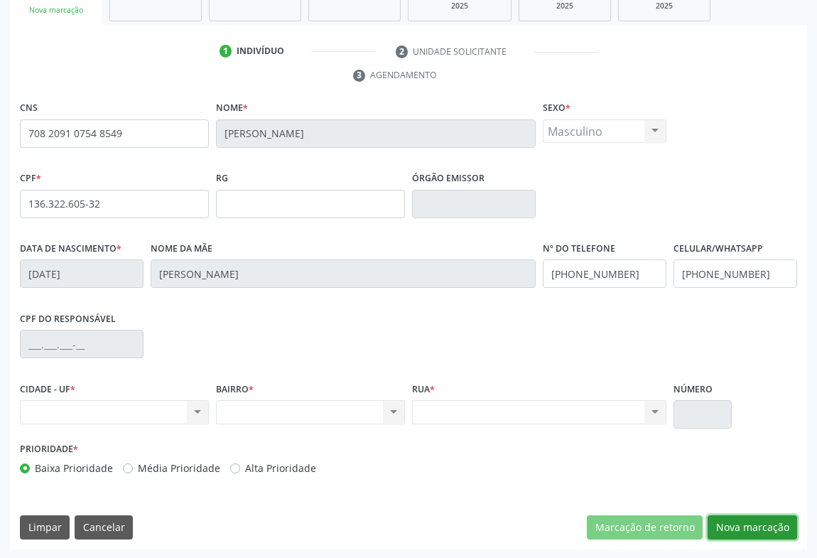
click at [761, 517] on button "Nova marcação" at bounding box center [751, 527] width 89 height 24
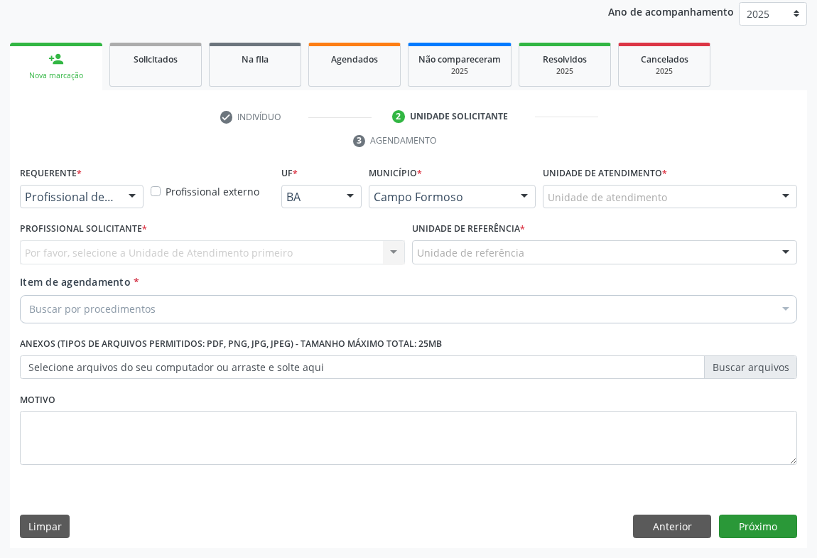
scroll to position [169, 0]
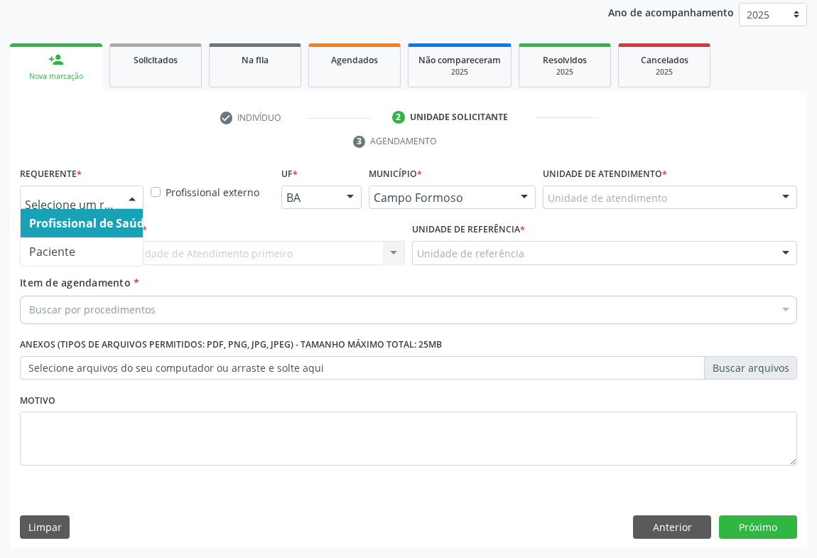
click at [116, 192] on div at bounding box center [82, 197] width 124 height 24
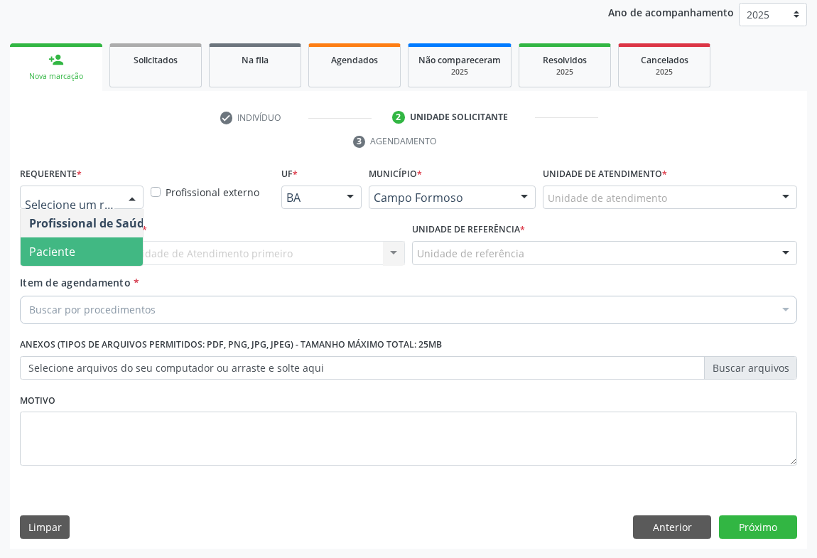
click at [31, 256] on span "Paciente" at bounding box center [52, 252] width 46 height 16
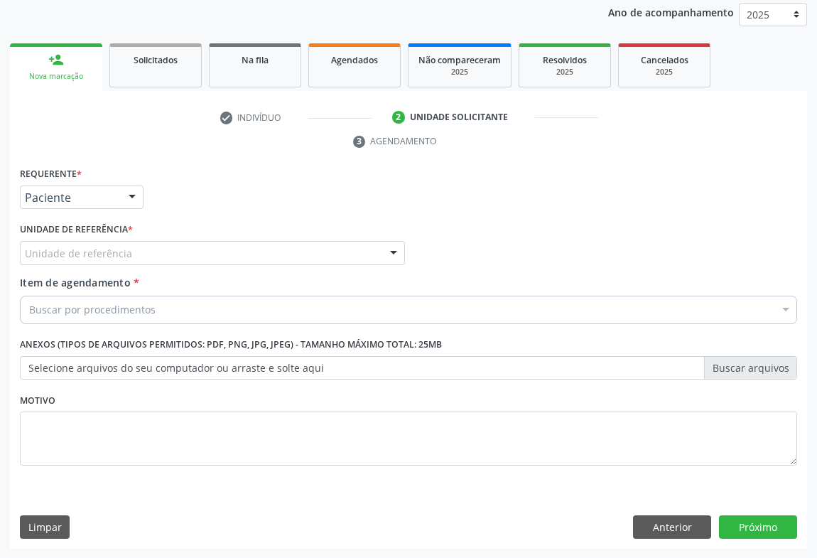
click at [143, 250] on div "Unidade de referência" at bounding box center [212, 253] width 385 height 24
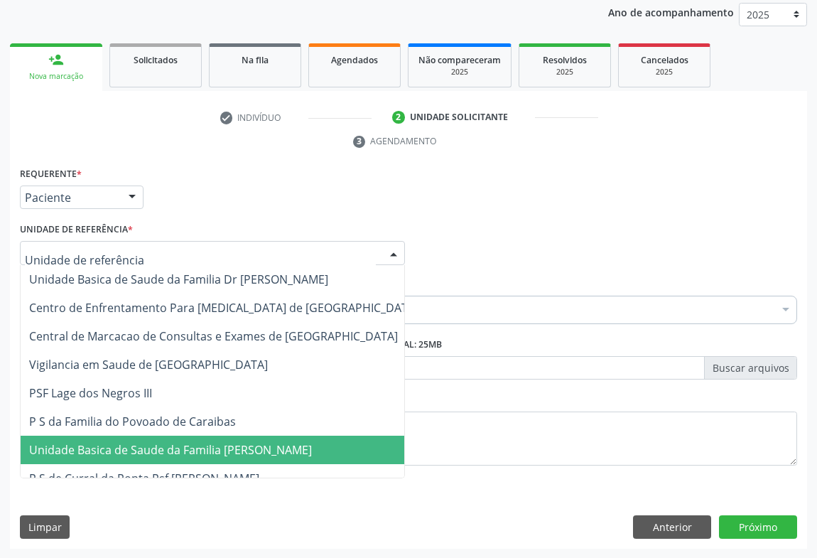
click at [192, 455] on span "Unidade Basica de Saude da Familia [PERSON_NAME]" at bounding box center [170, 450] width 283 height 16
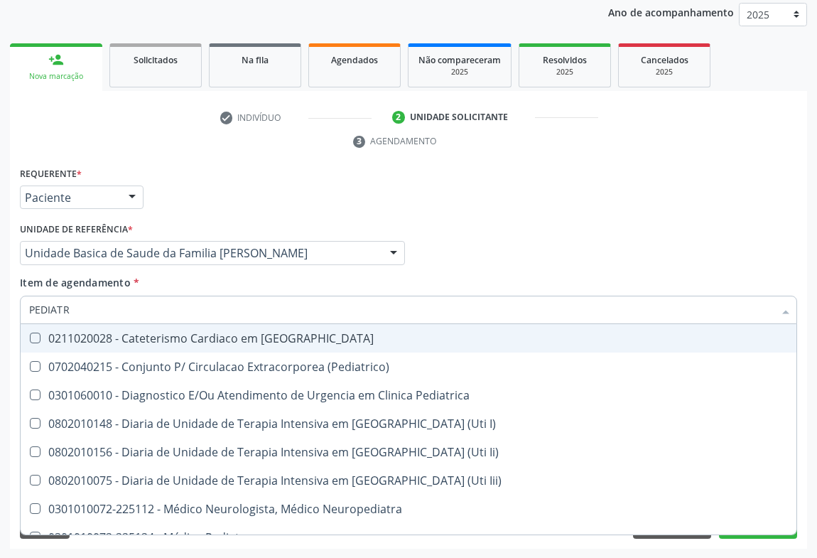
type input "PEDIATRA"
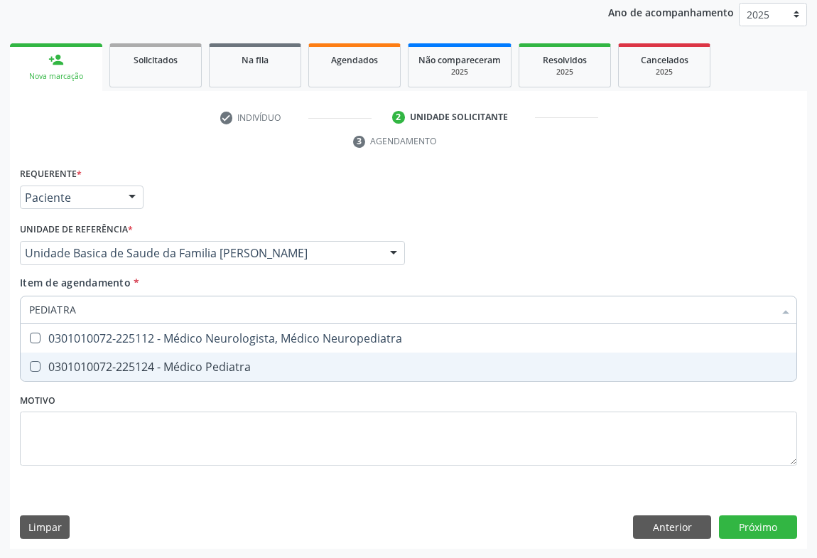
click at [146, 363] on div "0301010072-225124 - Médico Pediatra" at bounding box center [408, 366] width 758 height 11
checkbox Pediatra "true"
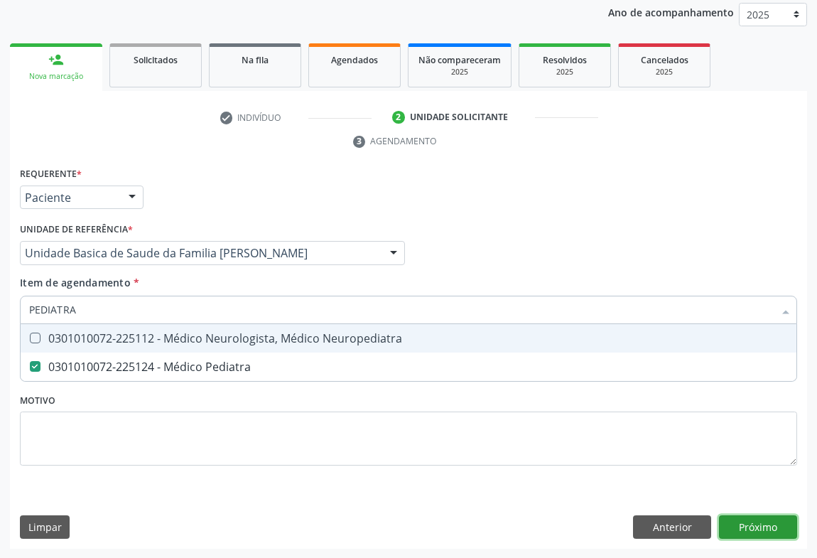
click at [746, 526] on div "Requerente * Paciente Profissional de Saúde Paciente Nenhum resultado encontrad…" at bounding box center [408, 356] width 797 height 386
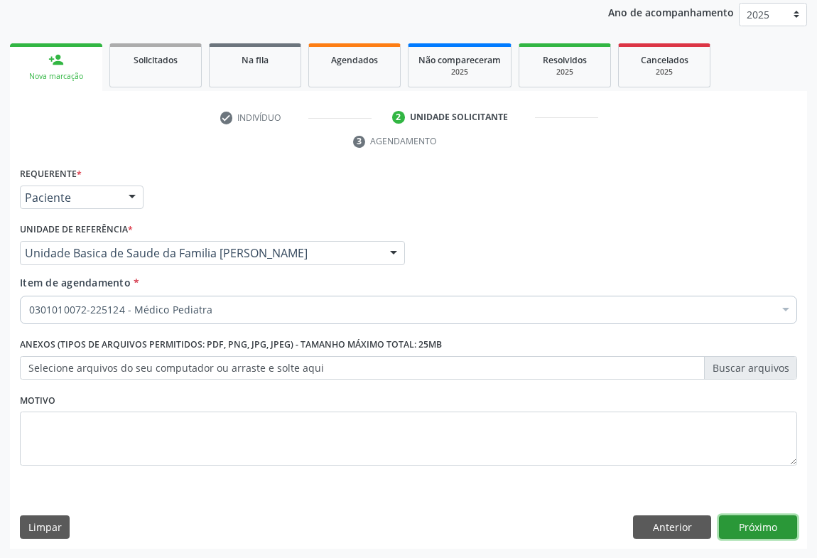
click at [746, 526] on button "Próximo" at bounding box center [758, 527] width 78 height 24
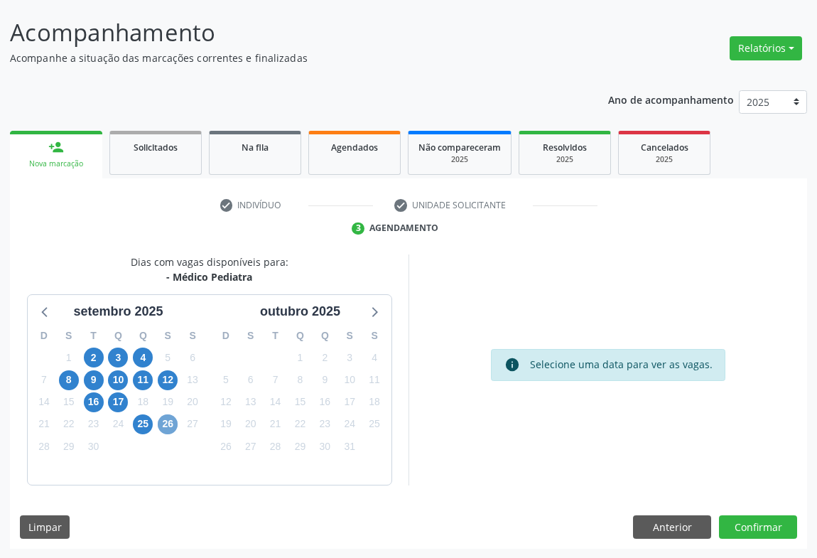
click at [168, 419] on span "26" at bounding box center [168, 424] width 20 height 20
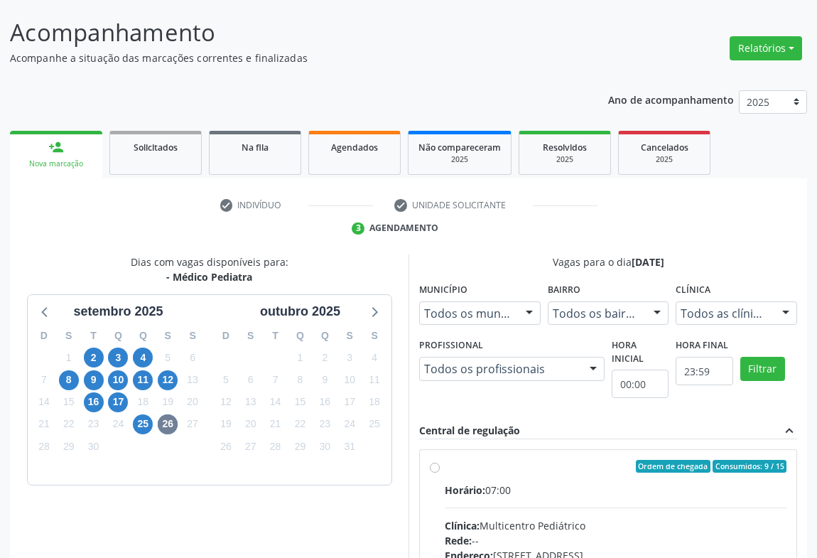
click at [571, 483] on div "Horário: 07:00" at bounding box center [616, 489] width 342 height 15
click at [440, 472] on input "Ordem de chegada Consumidos: 9 / 15 Horário: 07:00 Clínica: Multicentro Pediátr…" at bounding box center [435, 466] width 10 height 13
radio input "true"
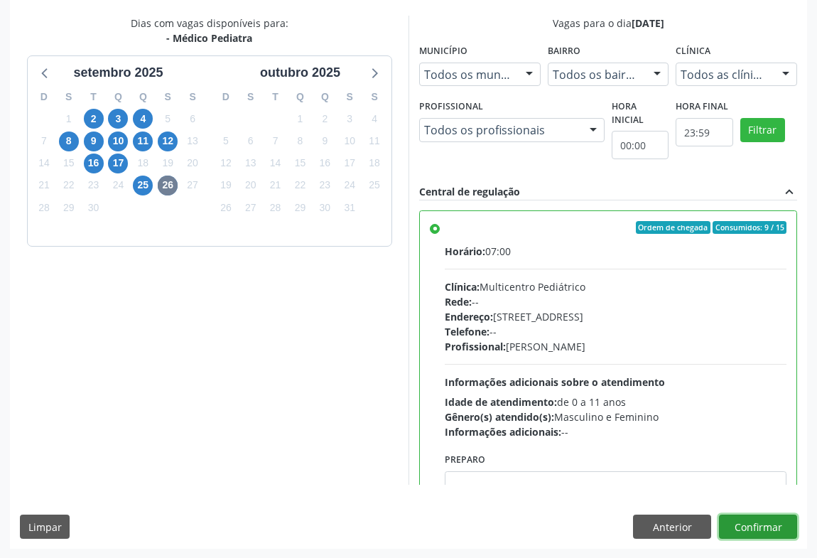
click at [774, 524] on button "Confirmar" at bounding box center [758, 526] width 78 height 24
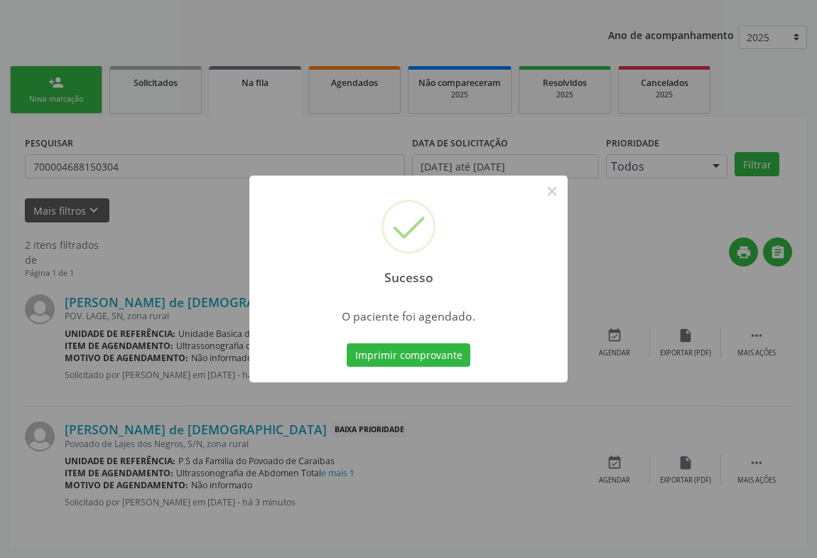
scroll to position [0, 0]
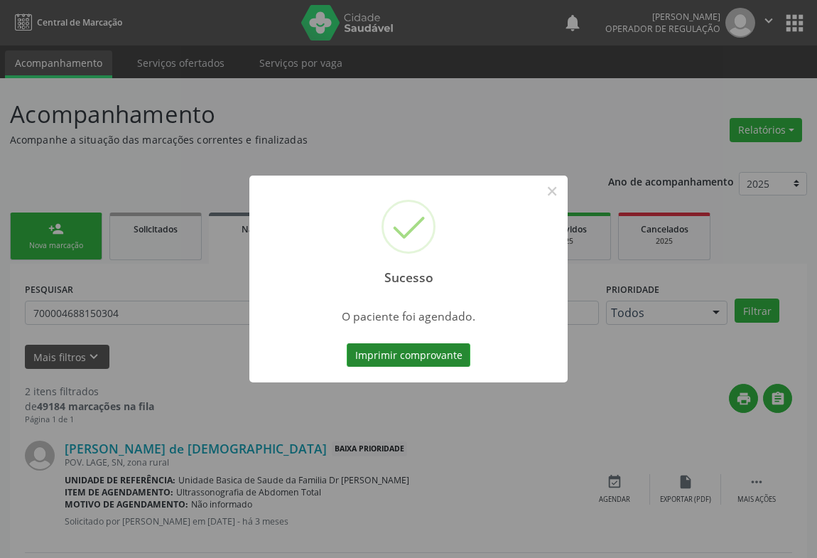
click at [394, 357] on button "Imprimir comprovante" at bounding box center [409, 355] width 124 height 24
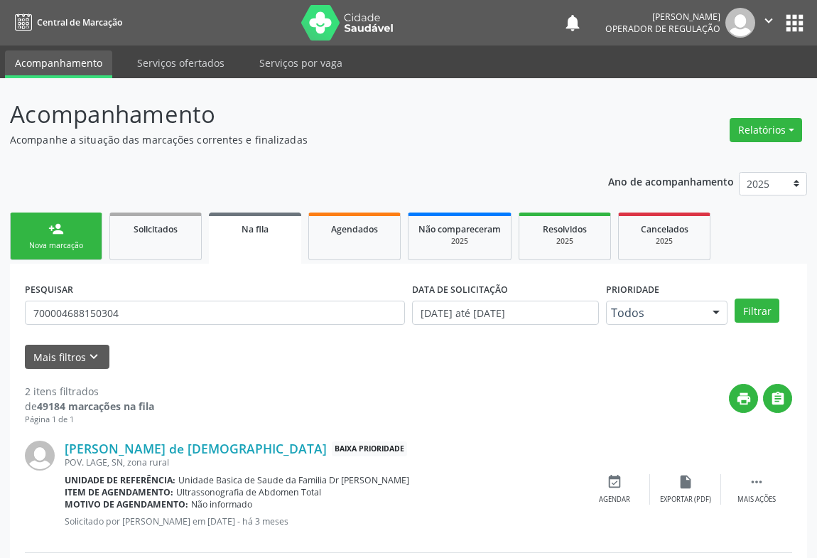
click at [72, 231] on link "person_add Nova marcação" at bounding box center [56, 236] width 92 height 48
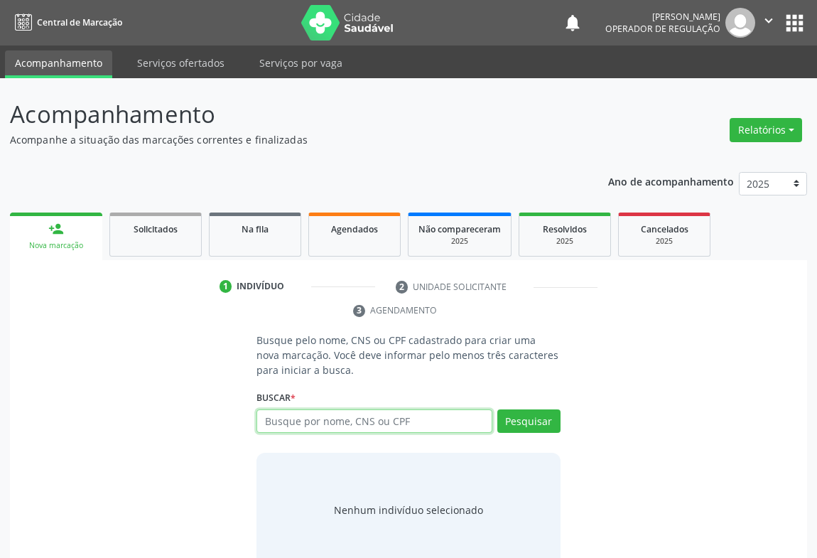
click at [297, 419] on input "text" at bounding box center [374, 421] width 236 height 24
click at [295, 425] on input "text" at bounding box center [374, 421] width 236 height 24
click at [312, 425] on input "707" at bounding box center [374, 421] width 236 height 24
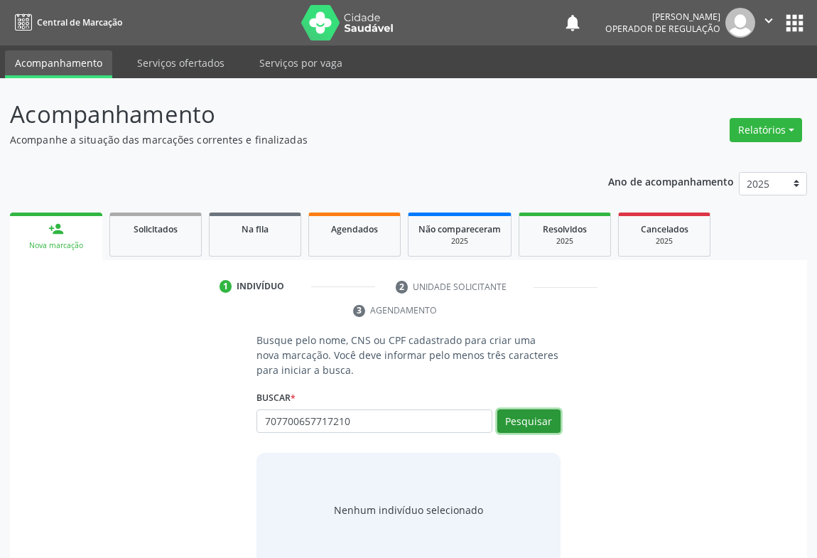
click at [528, 430] on button "Pesquisar" at bounding box center [528, 421] width 63 height 24
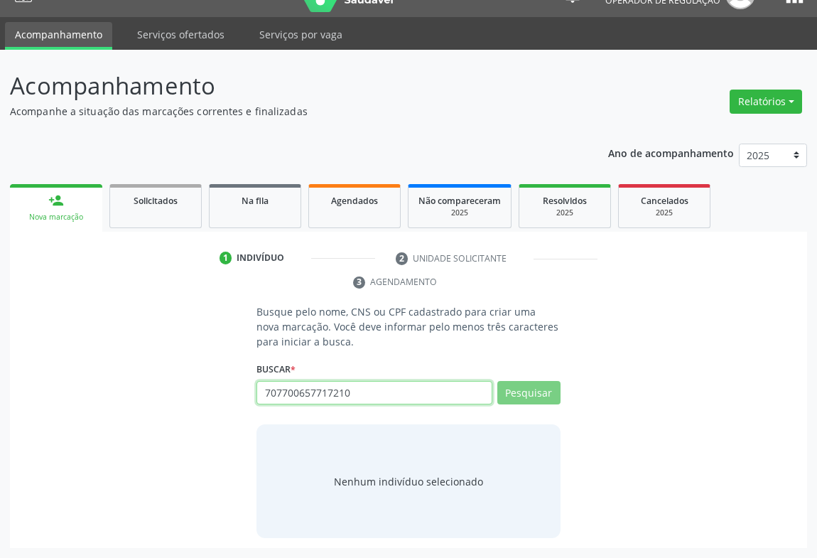
drag, startPoint x: 369, startPoint y: 386, endPoint x: 235, endPoint y: 393, distance: 133.7
click at [235, 393] on div "Busque pelo nome, CNS ou CPF cadastrado para criar uma nova marcação. Você deve…" at bounding box center [408, 421] width 777 height 234
type input "707700657"
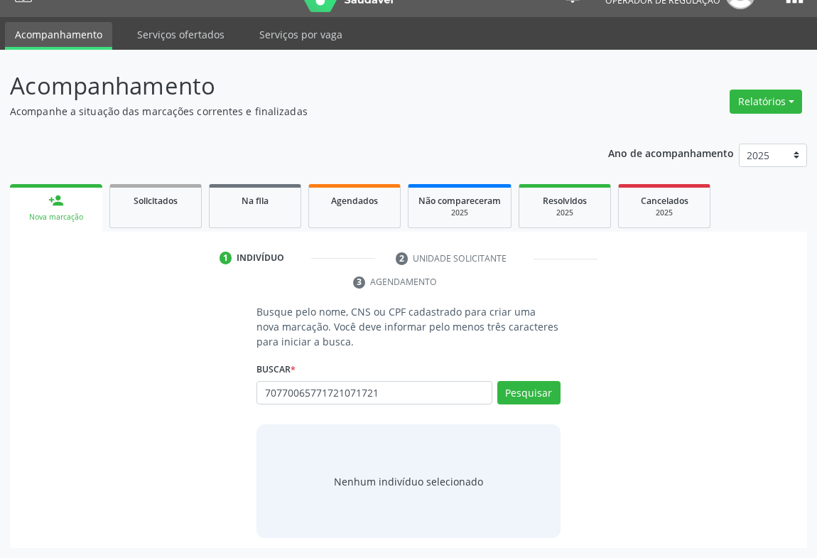
type input "707700657717210717210"
drag, startPoint x: 415, startPoint y: 391, endPoint x: 200, endPoint y: 401, distance: 215.4
click at [200, 401] on div "Busque pelo nome, CNS ou CPF cadastrado para criar uma nova marcação. Você deve…" at bounding box center [408, 421] width 777 height 234
type input "707700657717210"
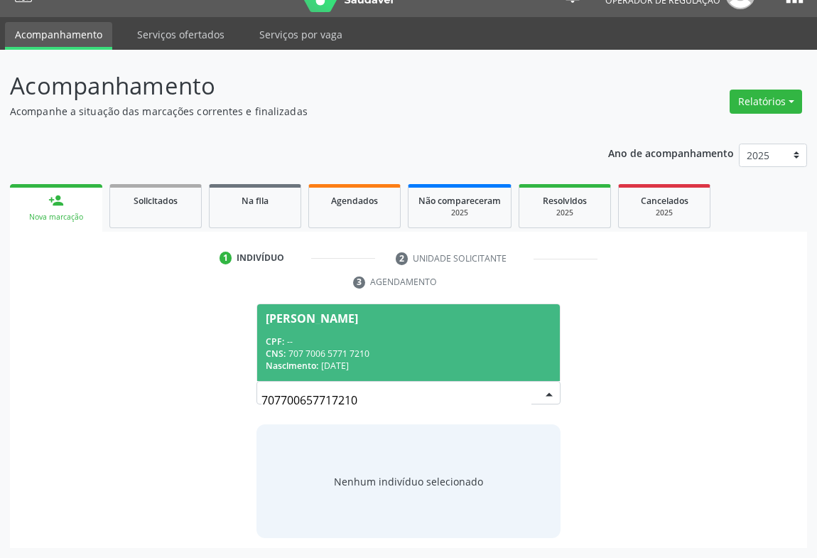
click at [369, 335] on div "CPF: --" at bounding box center [409, 341] width 286 height 12
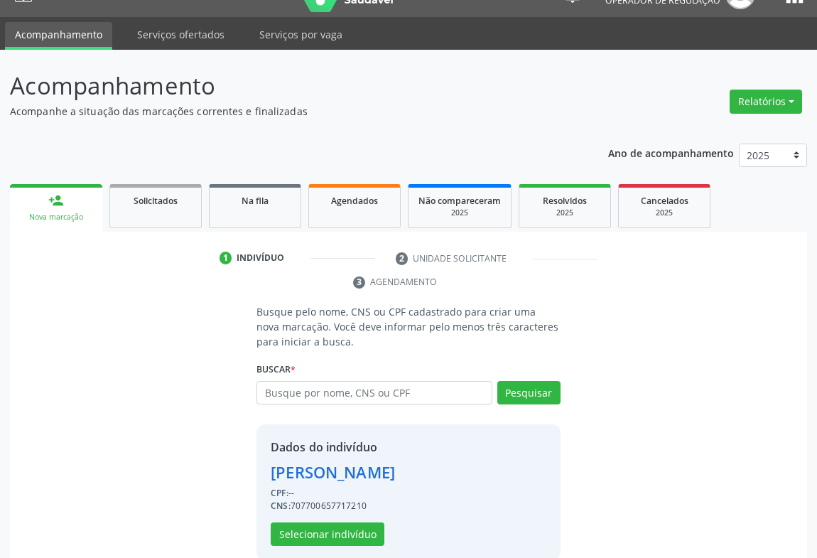
scroll to position [50, 0]
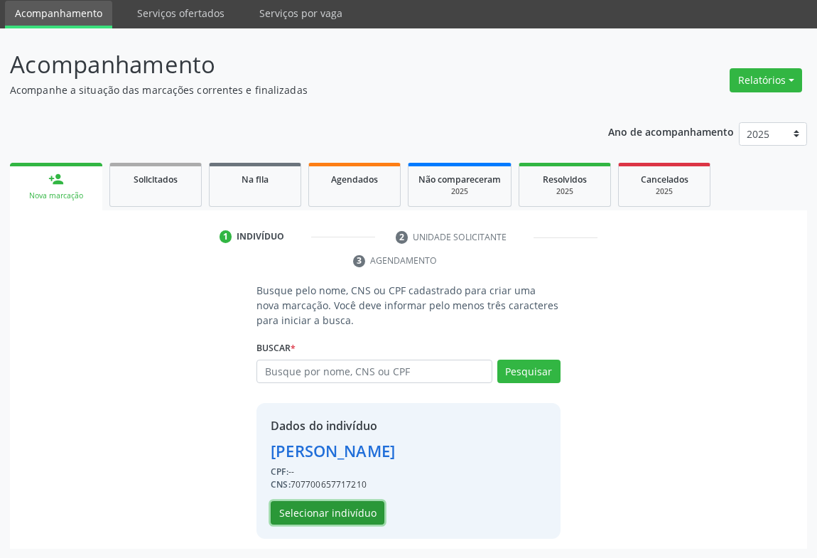
click at [326, 507] on button "Selecionar indivíduo" at bounding box center [328, 513] width 114 height 24
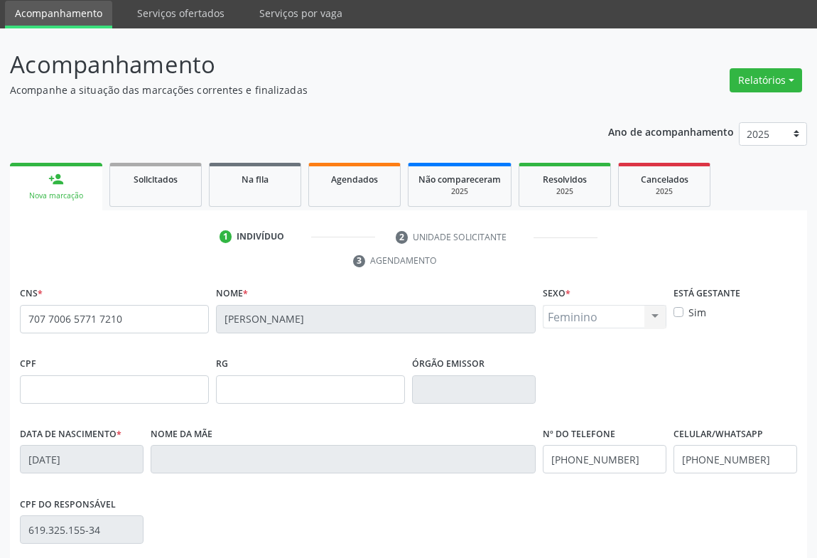
scroll to position [235, 0]
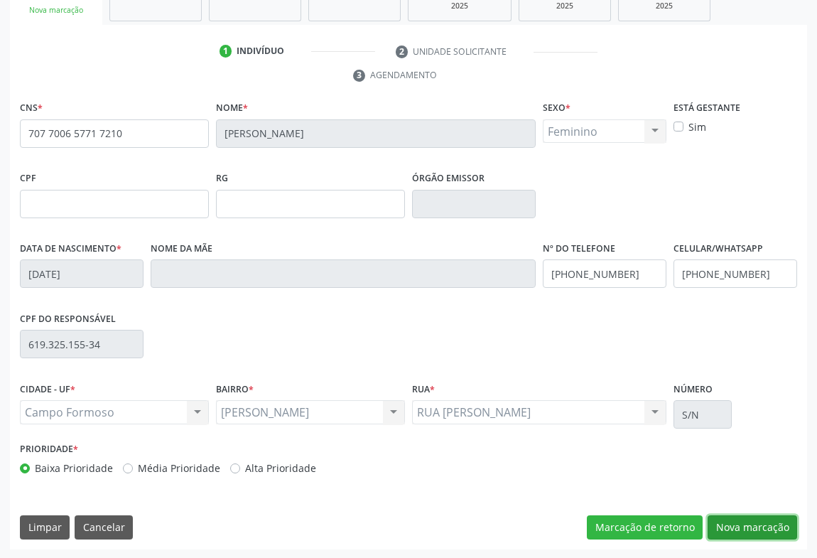
click at [763, 515] on button "Nova marcação" at bounding box center [751, 527] width 89 height 24
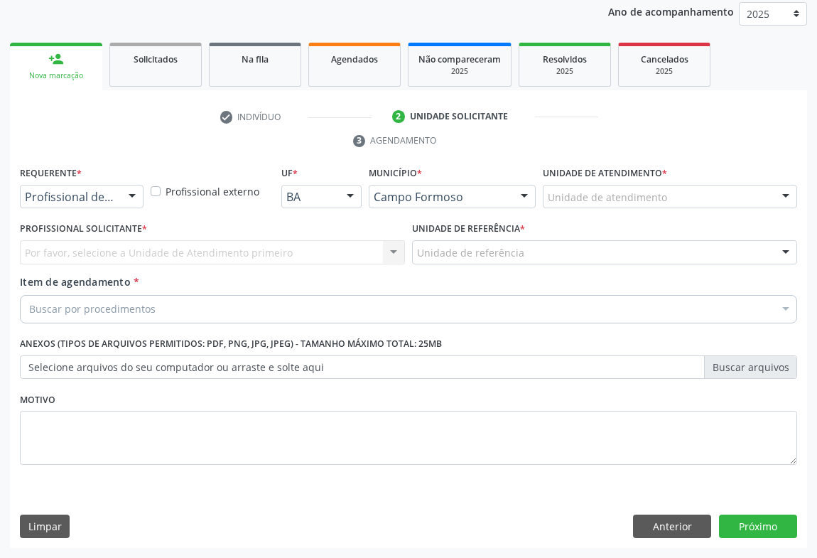
scroll to position [169, 0]
drag, startPoint x: 129, startPoint y: 199, endPoint x: 104, endPoint y: 213, distance: 28.0
click at [123, 202] on div at bounding box center [131, 198] width 21 height 24
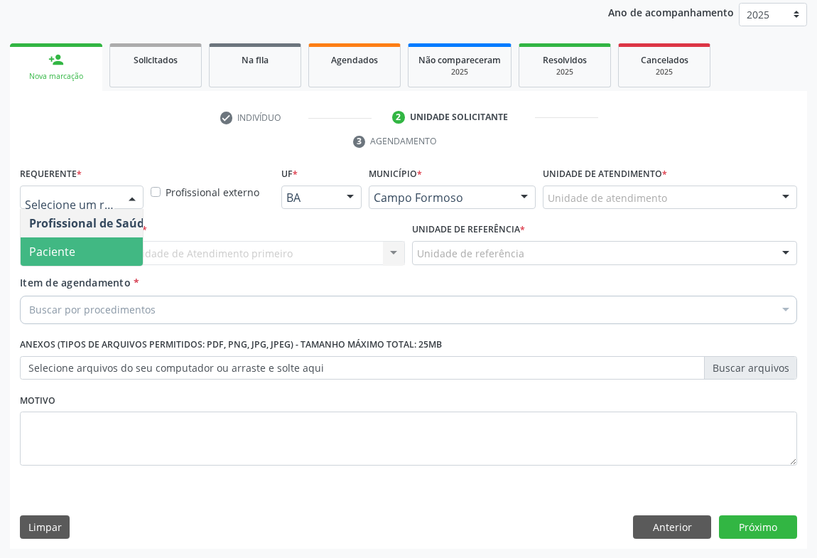
click at [67, 259] on span "Paciente" at bounding box center [90, 251] width 138 height 28
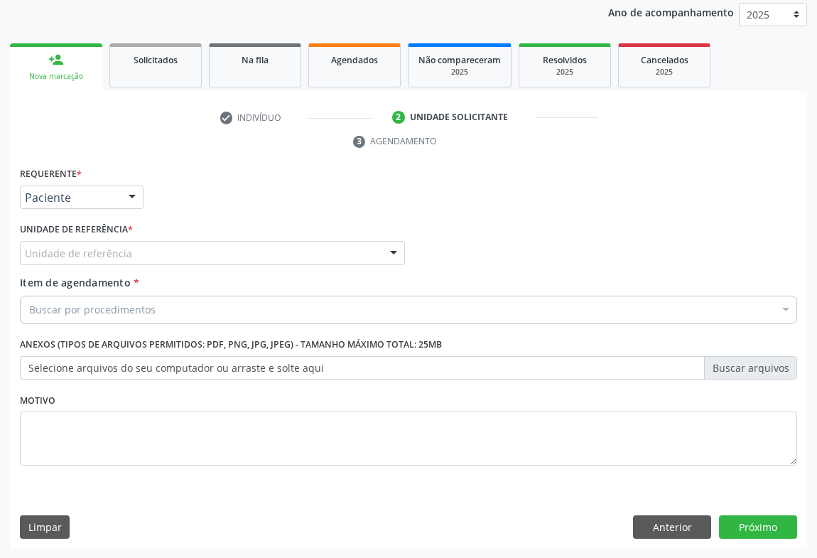
click at [182, 252] on div "Unidade de referência" at bounding box center [212, 253] width 385 height 24
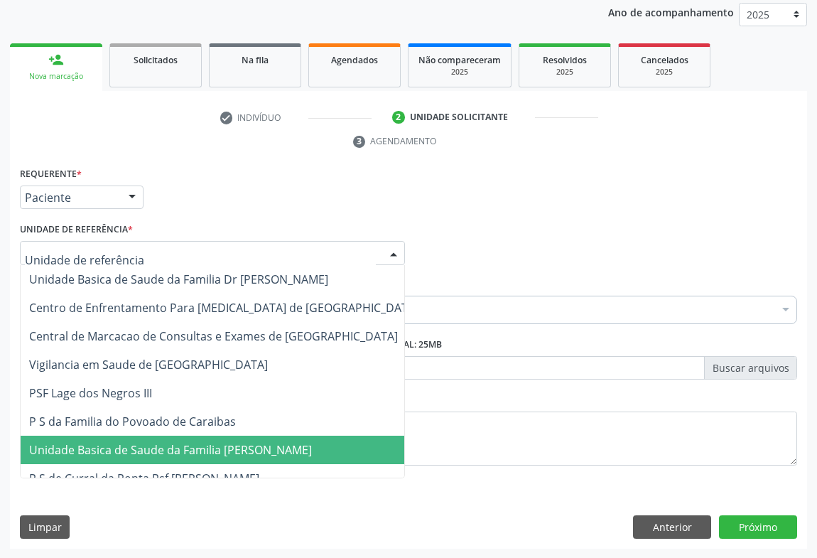
click at [190, 435] on span "Unidade Basica de Saude da Familia [PERSON_NAME]" at bounding box center [224, 449] width 406 height 28
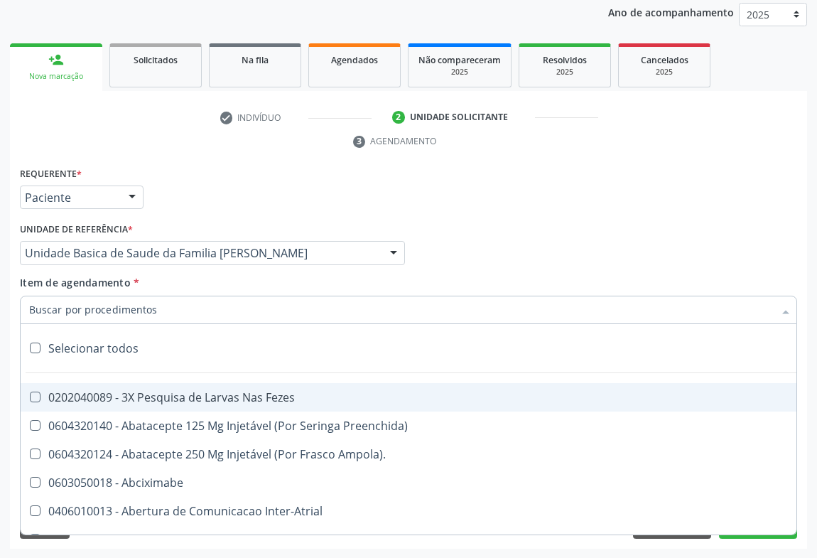
click at [176, 312] on div at bounding box center [408, 309] width 777 height 28
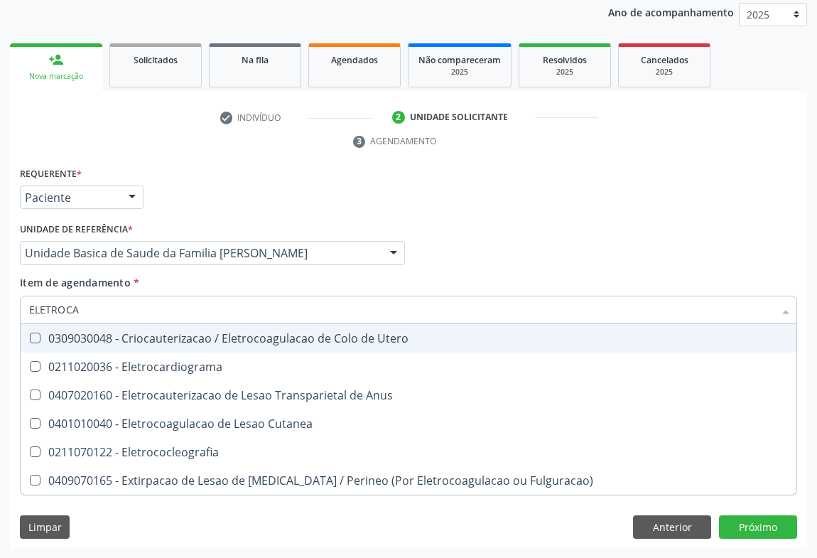
type input "ELETROCAR"
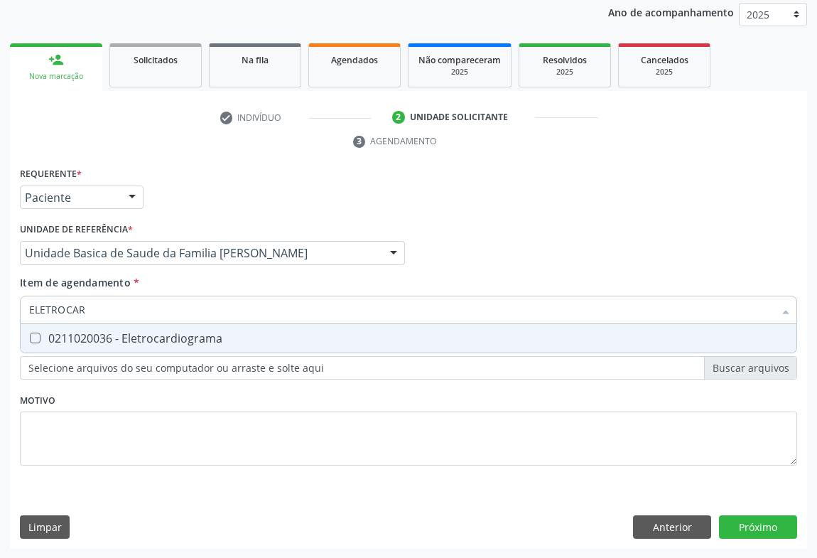
click at [176, 339] on div "0211020036 - Eletrocardiograma" at bounding box center [408, 337] width 758 height 11
checkbox Eletrocardiograma "true"
type input "ELETROCAR"
click at [269, 158] on div "check Indivíduo 2 Unidade solicitante 3 Agendamento CNS * 707 7006 5771 7210 No…" at bounding box center [408, 327] width 797 height 442
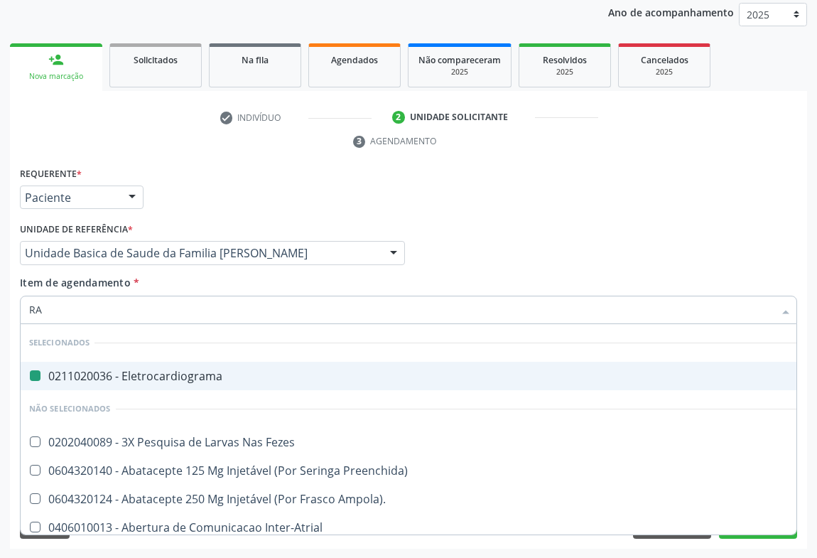
type input "RAD"
checkbox Eletrocardiograma "false"
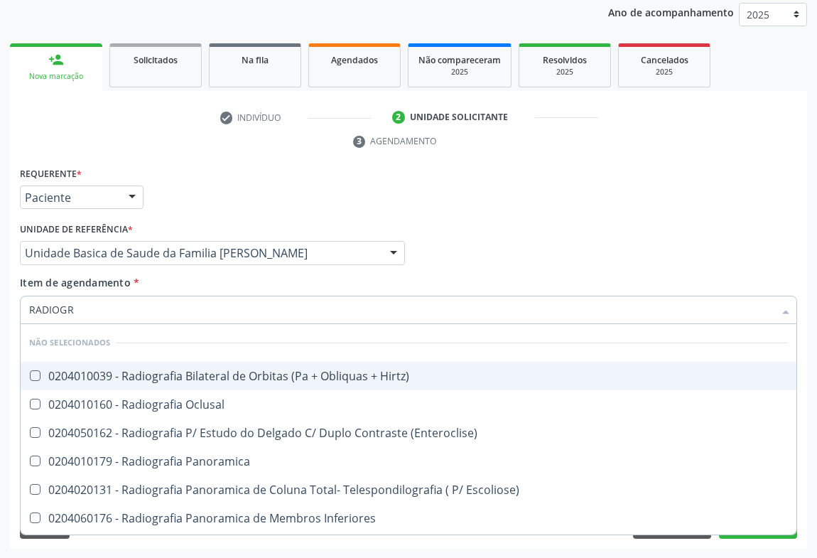
type input "RADIOGRA"
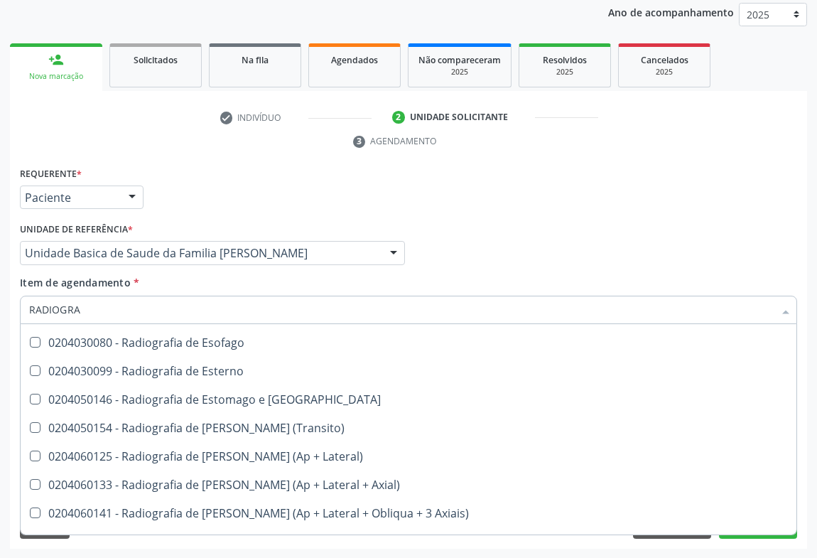
scroll to position [1356, 0]
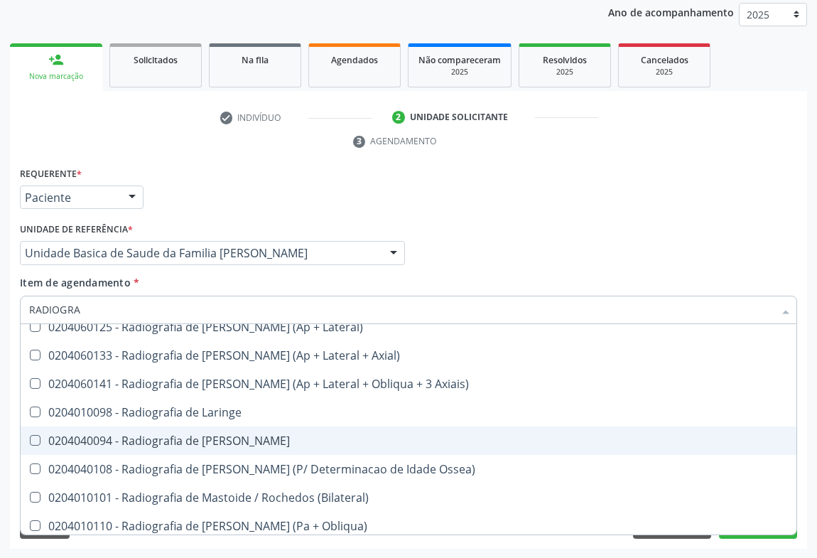
click at [247, 446] on span "0204040094 - Radiografia de Mao" at bounding box center [409, 440] width 776 height 28
checkbox Mao "true"
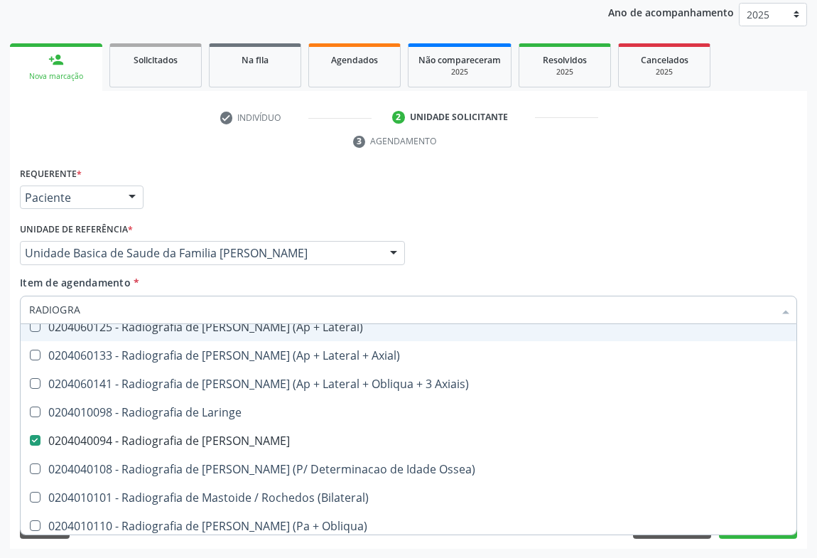
drag, startPoint x: 518, startPoint y: 213, endPoint x: 0, endPoint y: 141, distance: 522.8
click at [514, 213] on div "Requerente * Paciente Profissional de Saúde Paciente Nenhum resultado encontrad…" at bounding box center [408, 190] width 784 height 55
checkbox Hirtz\) "true"
checkbox Mao "false"
checkbox Oclusal "true"
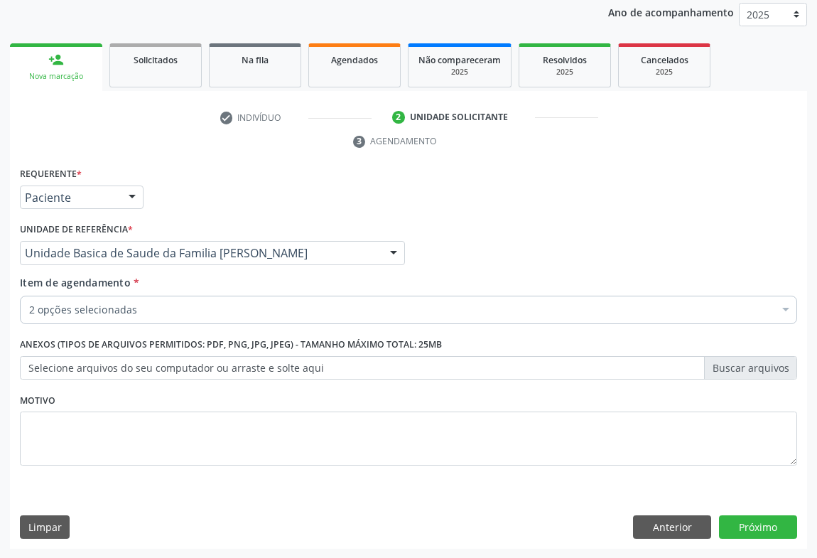
scroll to position [0, 0]
click at [776, 517] on button "Próximo" at bounding box center [758, 527] width 78 height 24
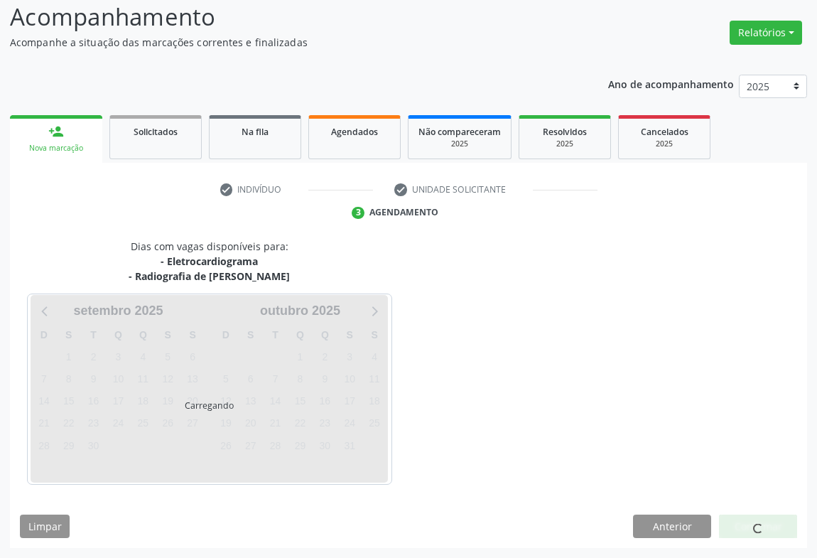
scroll to position [138, 0]
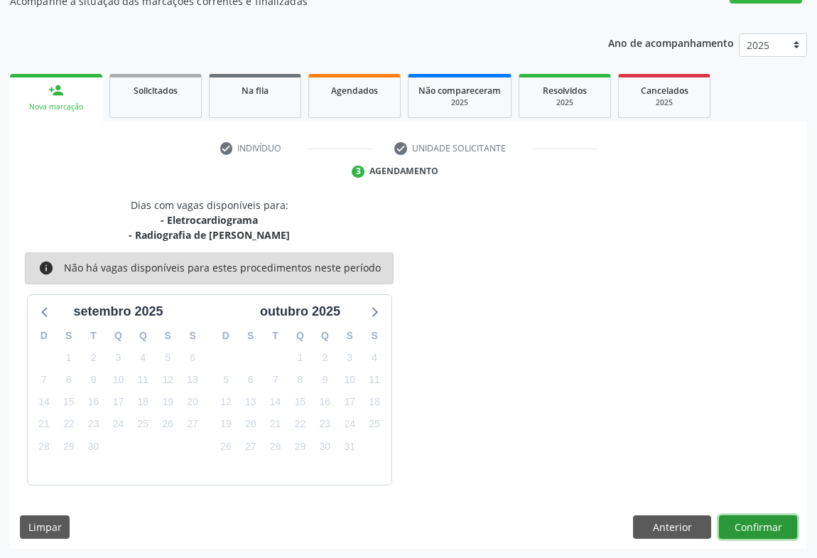
click at [776, 517] on button "Confirmar" at bounding box center [758, 527] width 78 height 24
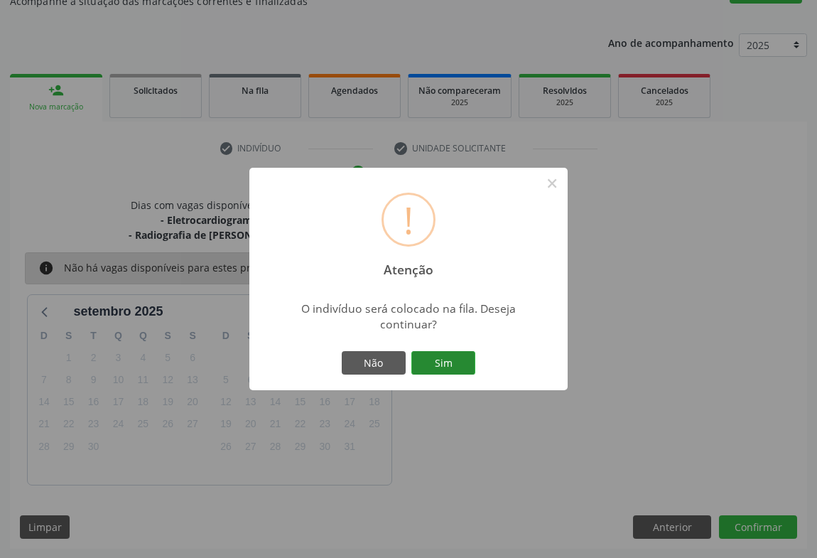
click at [440, 359] on button "Sim" at bounding box center [443, 363] width 64 height 24
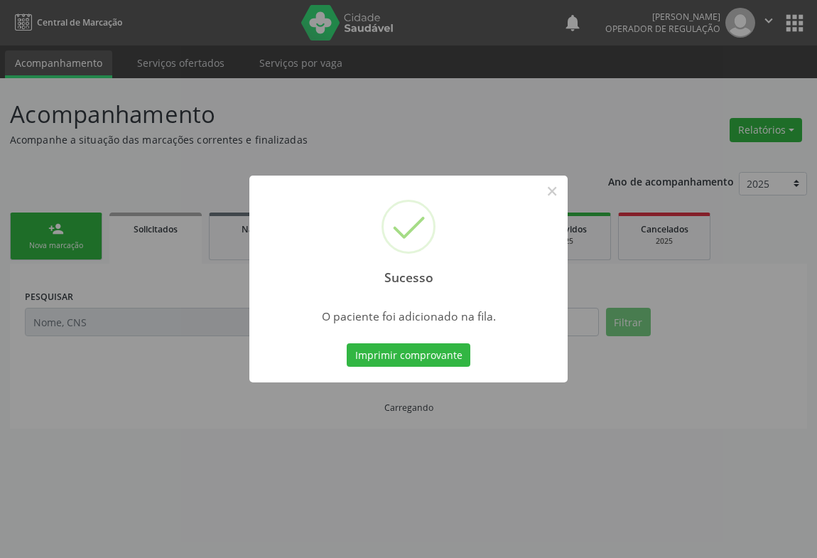
scroll to position [0, 0]
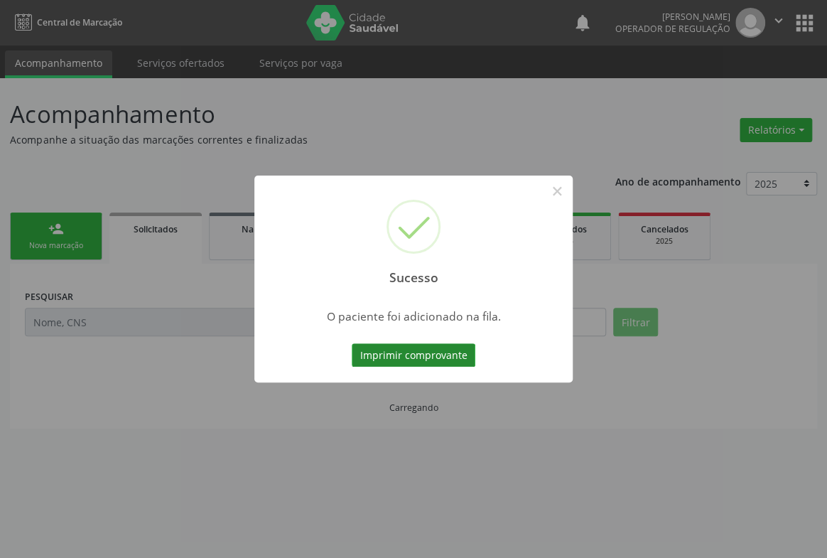
click at [445, 344] on button "Imprimir comprovante" at bounding box center [414, 355] width 124 height 24
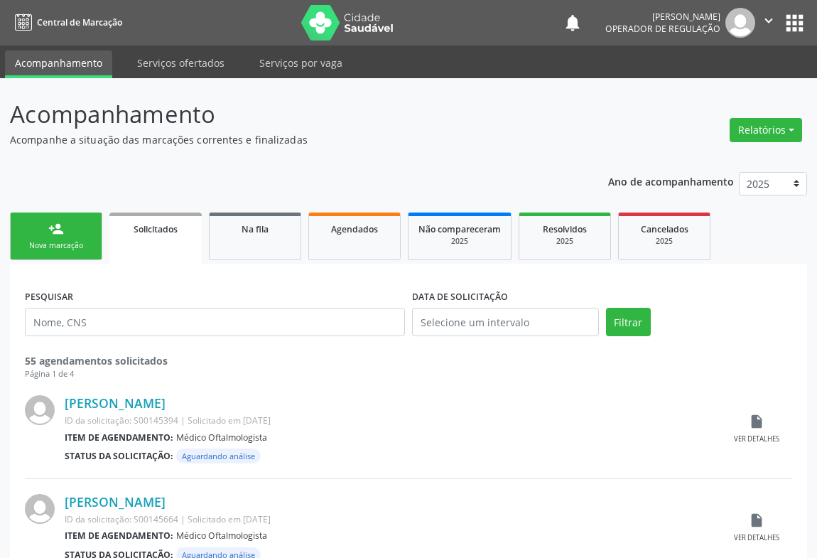
click at [77, 234] on link "person_add Nova marcação" at bounding box center [56, 236] width 92 height 48
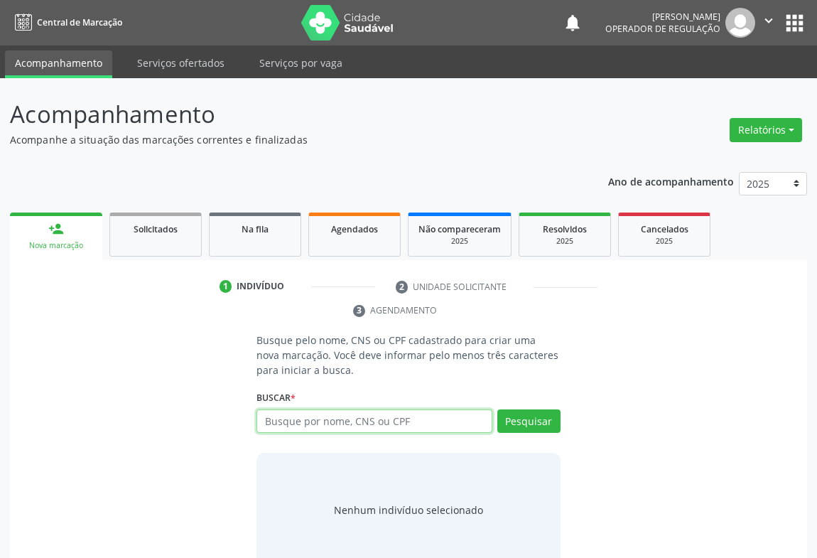
click at [312, 420] on input "text" at bounding box center [374, 421] width 236 height 24
type input "703400607566200"
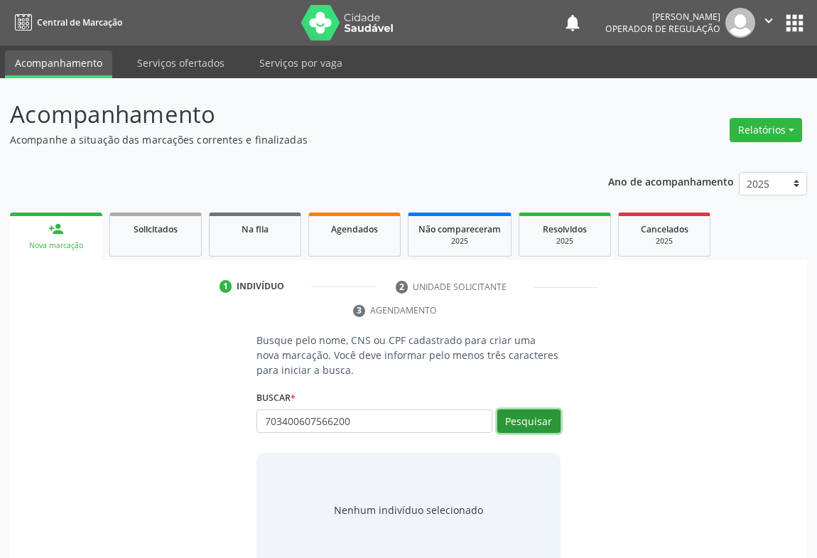
click at [548, 420] on button "Pesquisar" at bounding box center [528, 421] width 63 height 24
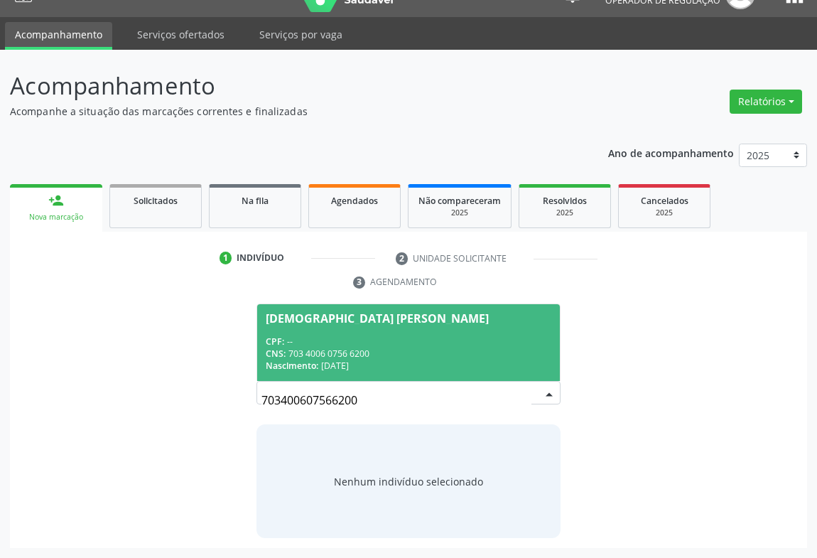
click at [366, 335] on div "CPF: --" at bounding box center [409, 341] width 286 height 12
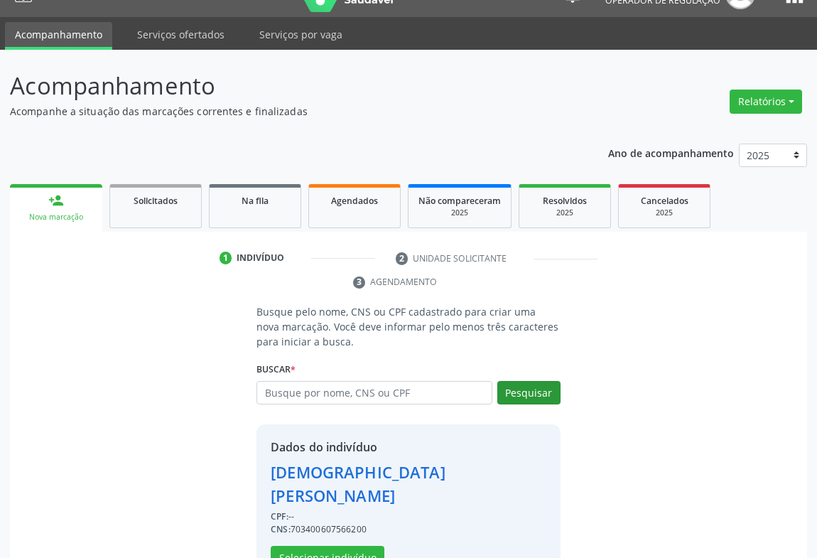
scroll to position [50, 0]
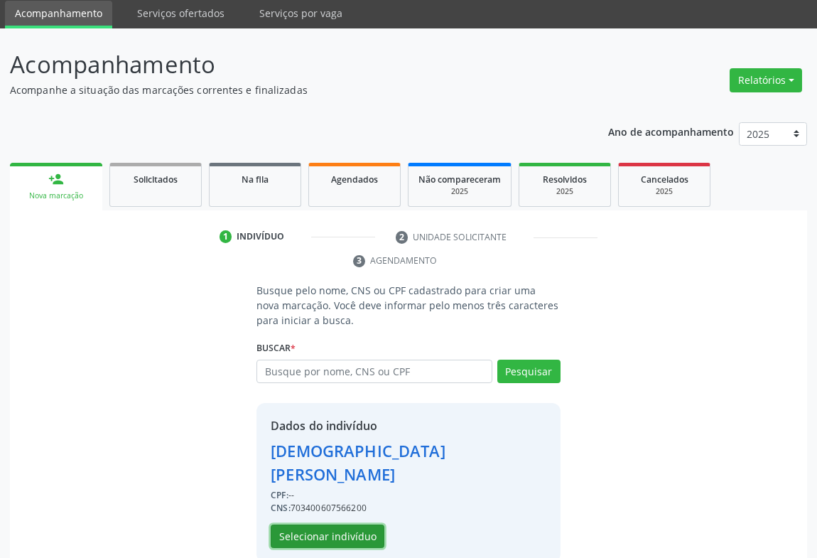
click at [335, 524] on button "Selecionar indivíduo" at bounding box center [328, 536] width 114 height 24
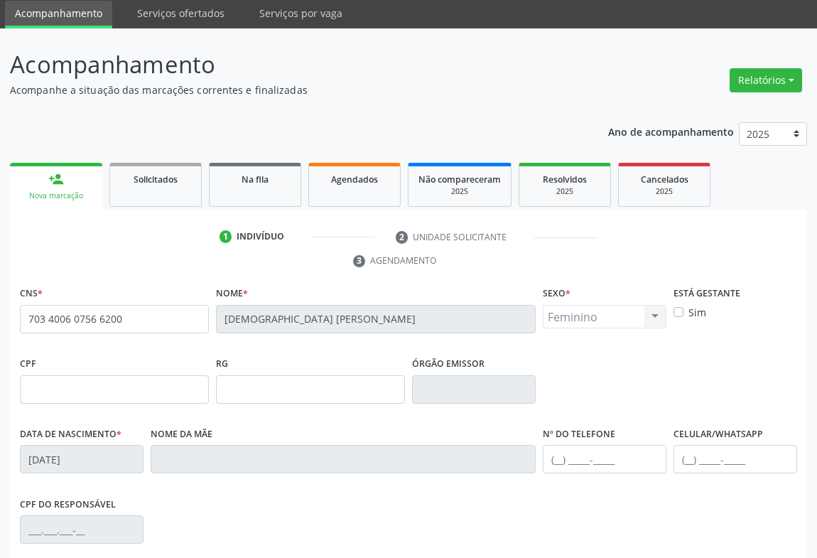
scroll to position [235, 0]
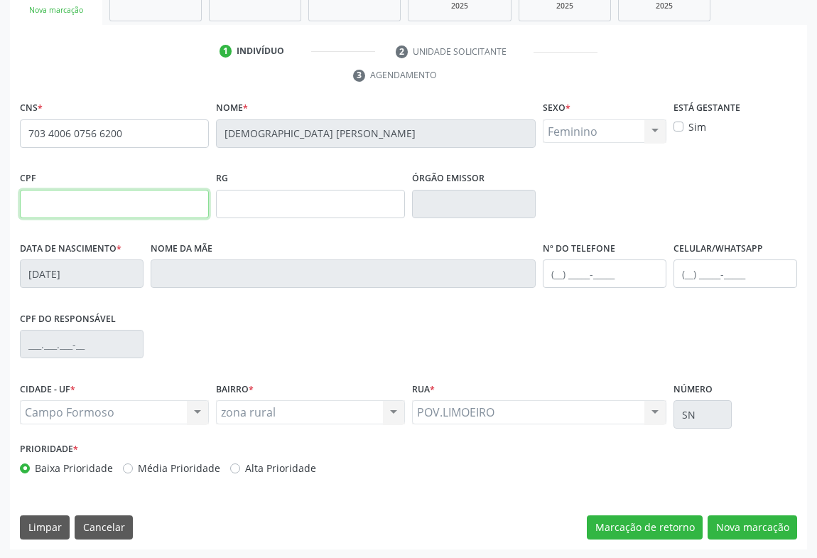
click at [76, 210] on input "text" at bounding box center [114, 204] width 189 height 28
type input "086.451.285-60"
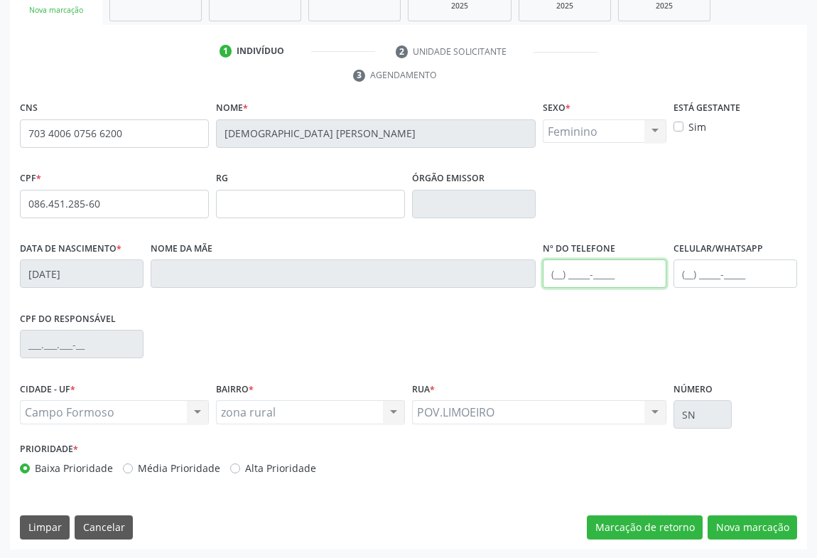
click at [565, 278] on input "text" at bounding box center [605, 273] width 124 height 28
type input "(74) 98153-6669"
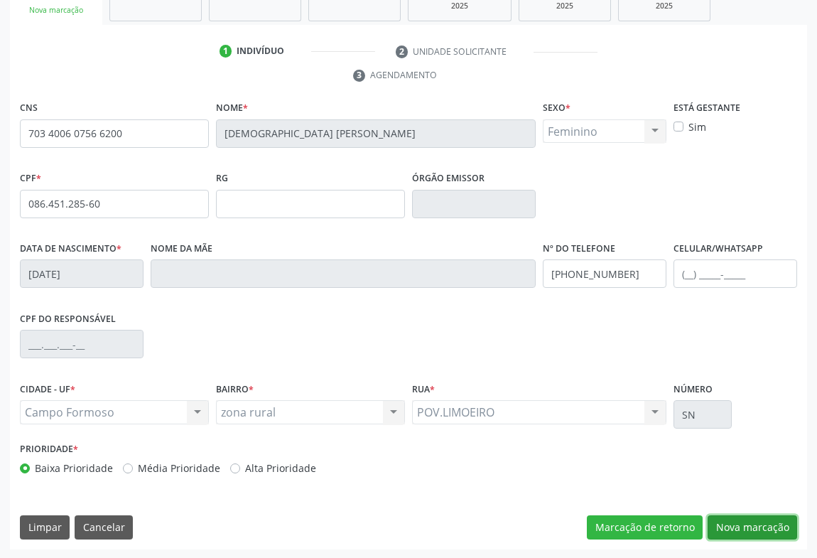
click at [760, 528] on button "Nova marcação" at bounding box center [751, 527] width 89 height 24
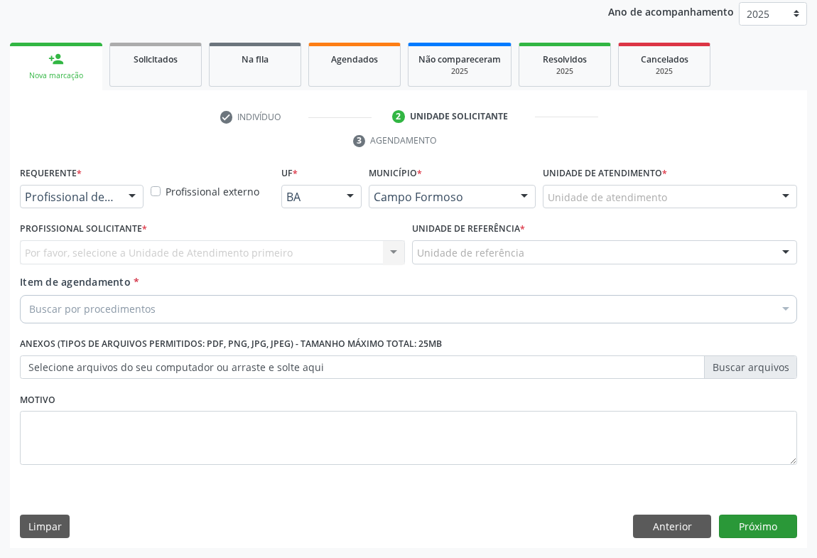
scroll to position [169, 0]
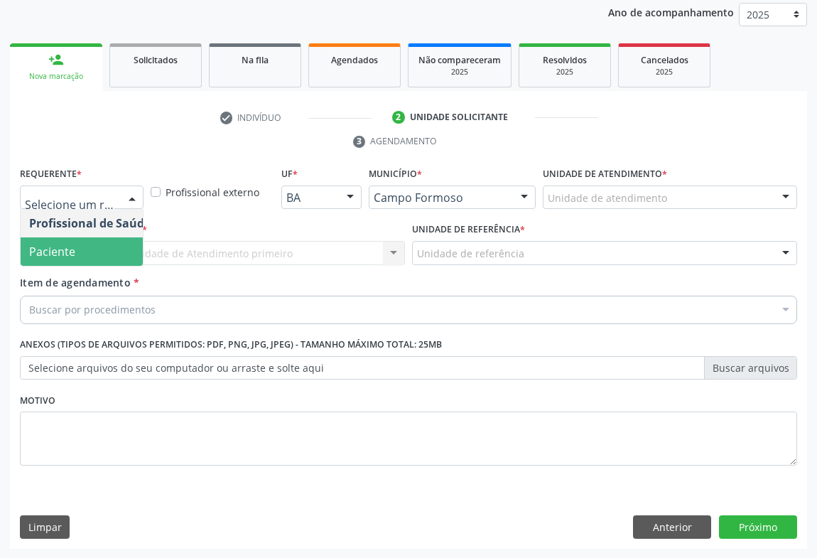
click at [51, 257] on span "Paciente" at bounding box center [52, 252] width 46 height 16
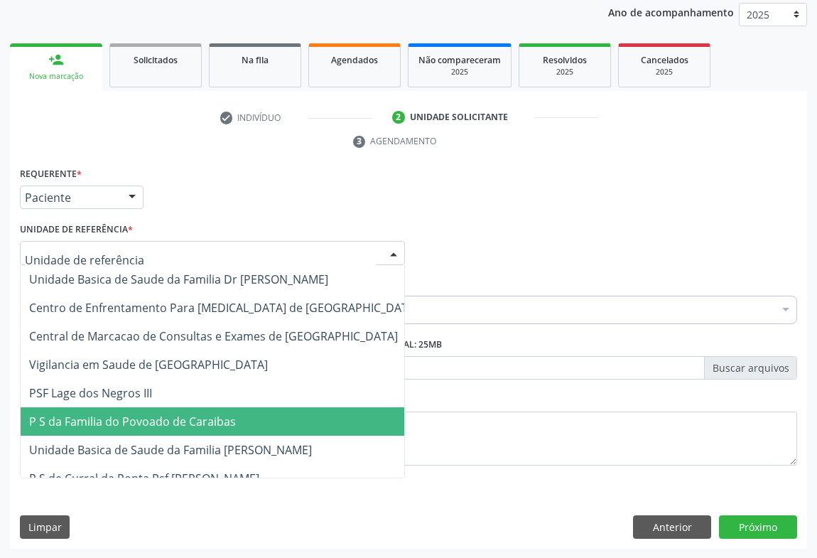
click at [115, 430] on span "P S da Familia do Povoado de Caraibas" at bounding box center [224, 421] width 406 height 28
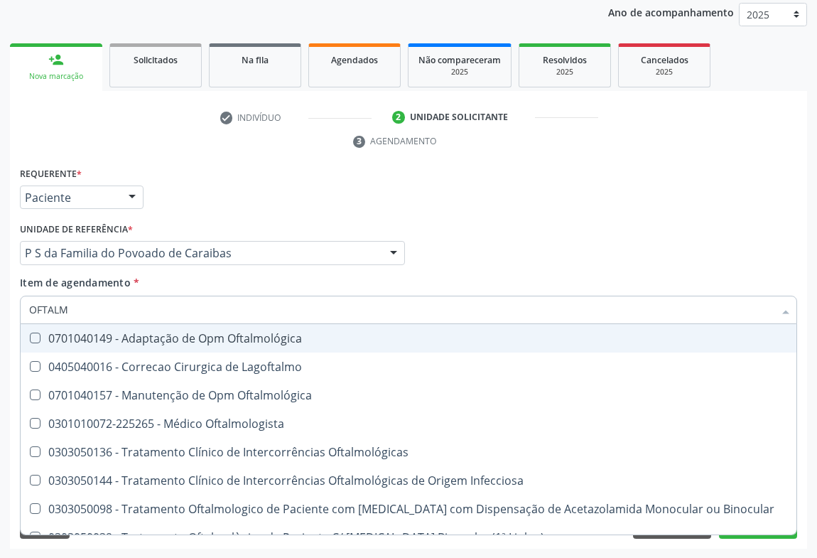
type input "OFTALMO"
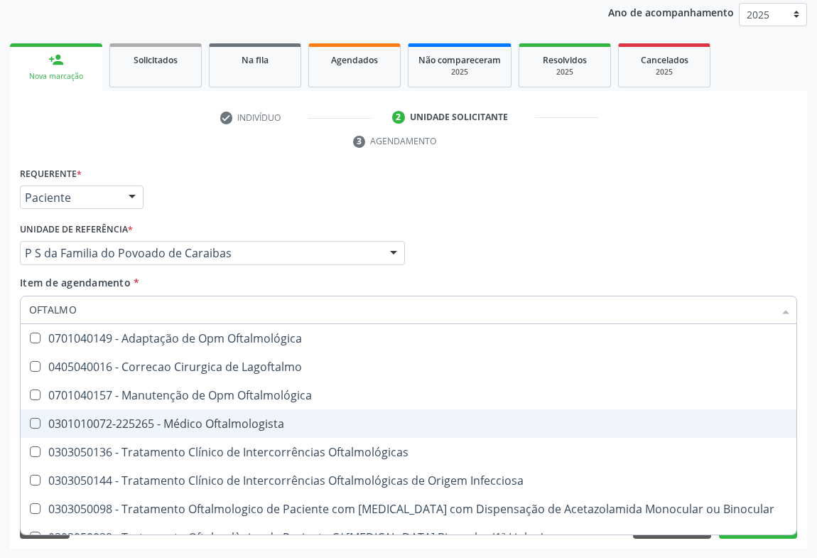
click at [116, 411] on span "0301010072-225265 - Médico Oftalmologista" at bounding box center [409, 423] width 776 height 28
checkbox Oftalmologista "true"
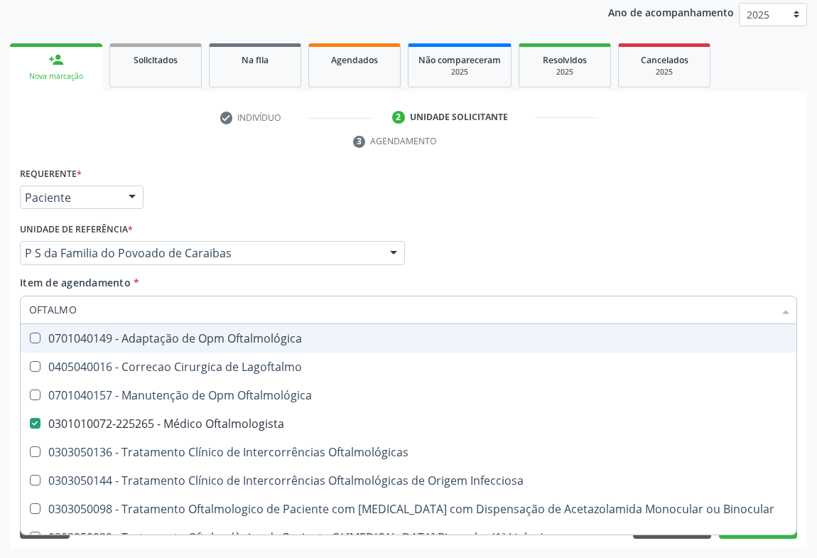
type input "OFTALMO"
drag, startPoint x: 255, startPoint y: 192, endPoint x: 155, endPoint y: 273, distance: 128.8
click at [255, 192] on div "Requerente * Paciente Profissional de Saúde Paciente Nenhum resultado encontrad…" at bounding box center [408, 190] width 784 height 55
checkbox Lagoftalmo "true"
checkbox Oftalmologista "false"
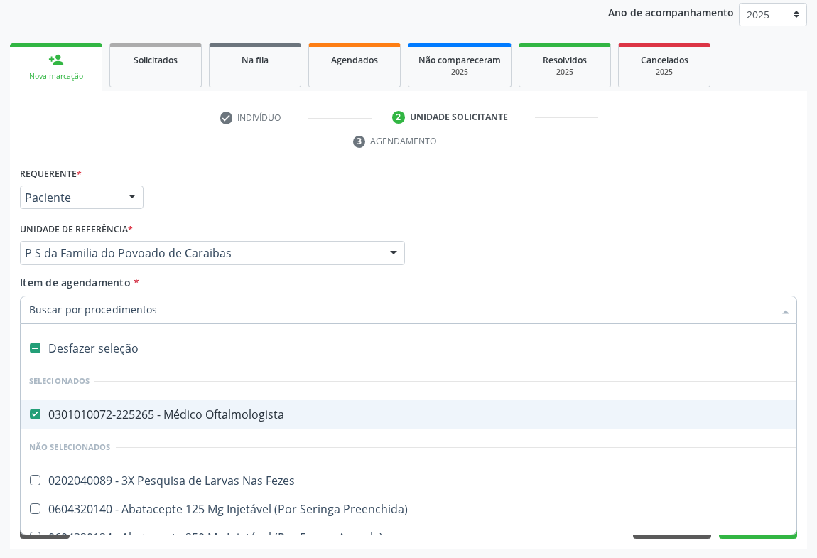
click at [152, 312] on input "Item de agendamento *" at bounding box center [401, 309] width 744 height 28
type input "P"
checkbox Oftalmologista "false"
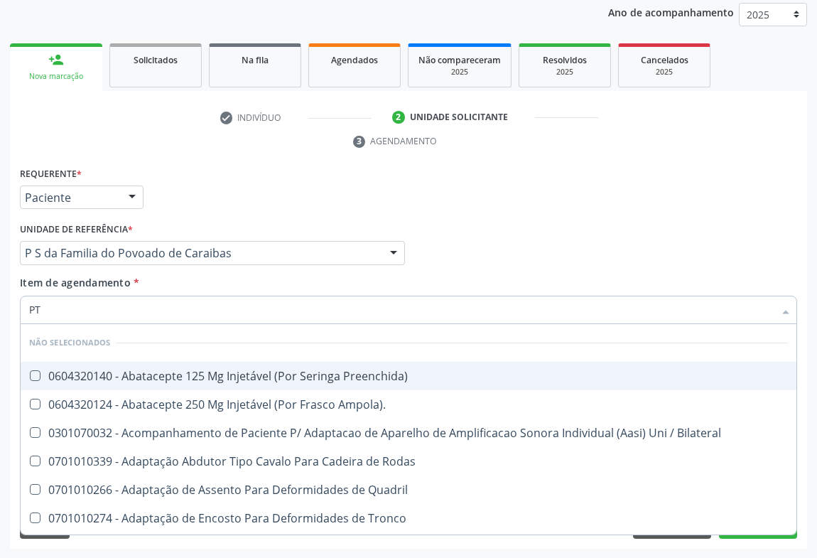
type input "P"
checkbox Preenchida\) "true"
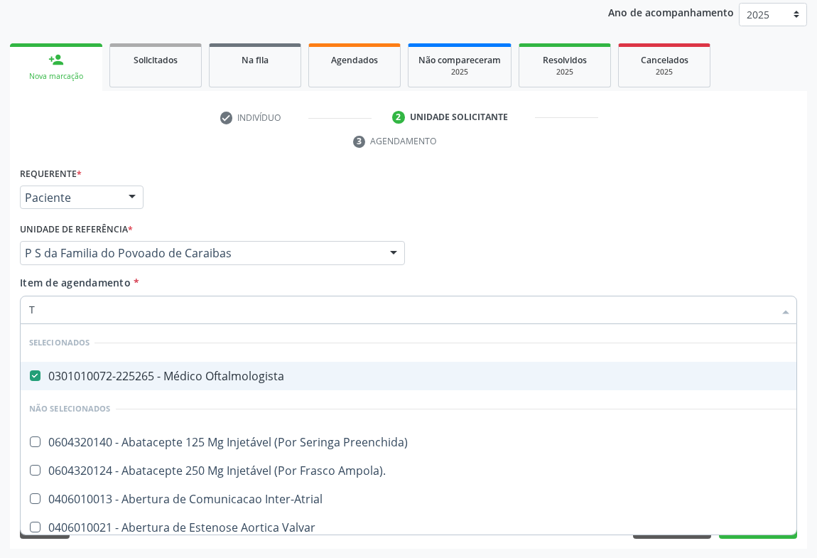
type input "TO"
checkbox Oftalmologista "false"
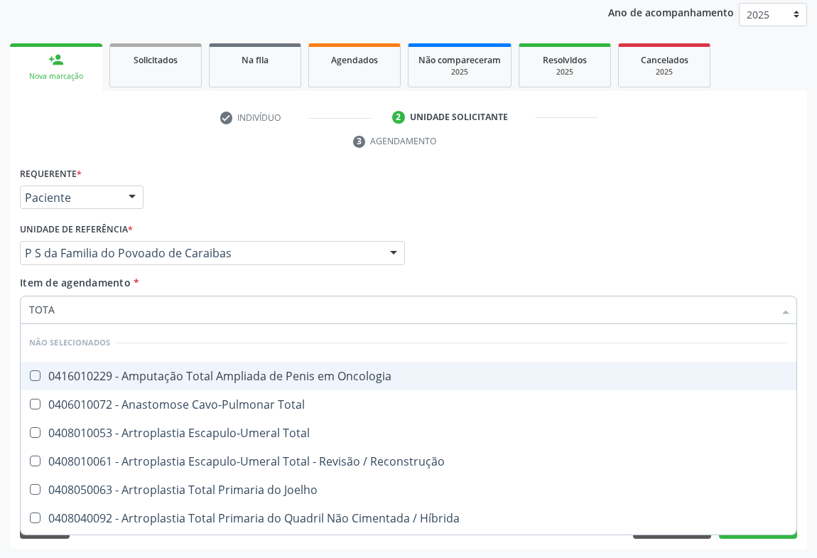
type input "TOTAL"
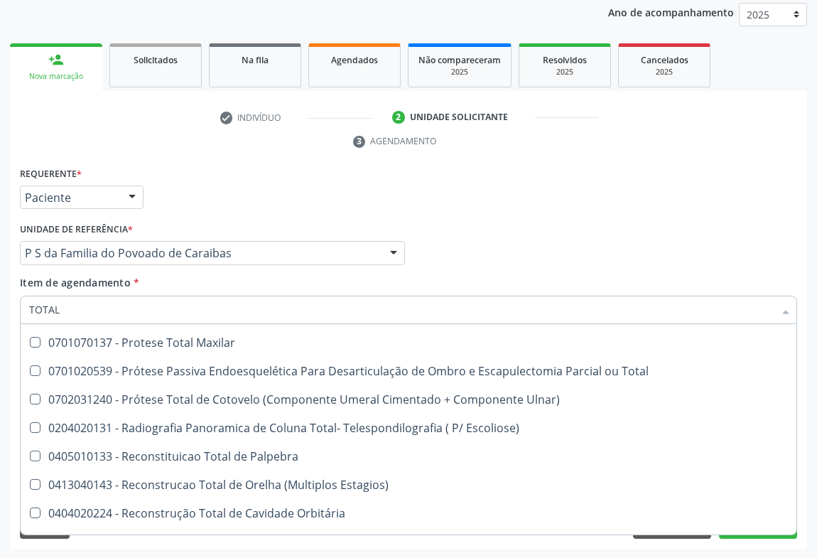
scroll to position [2355, 0]
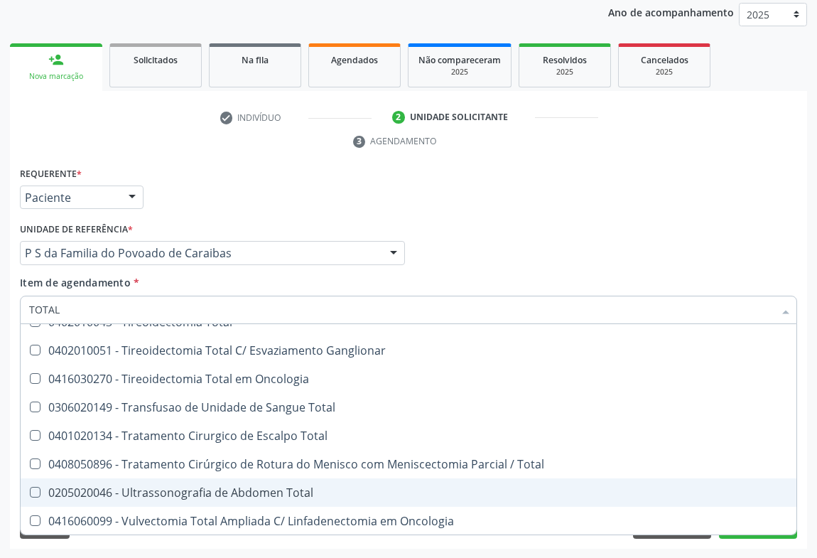
click at [241, 499] on span "0205020046 - Ultrassonografia de Abdomen Total" at bounding box center [409, 492] width 776 height 28
checkbox Total "true"
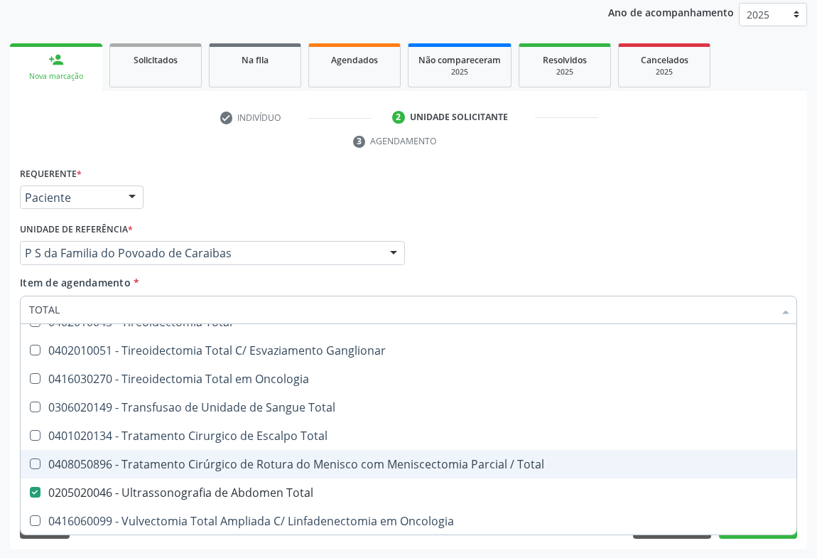
click at [594, 233] on div "Profissional Solicitante Por favor, selecione a Unidade de Atendimento primeiro…" at bounding box center [408, 246] width 784 height 55
checkbox Oncologia "true"
checkbox Total "false"
checkbox Total "true"
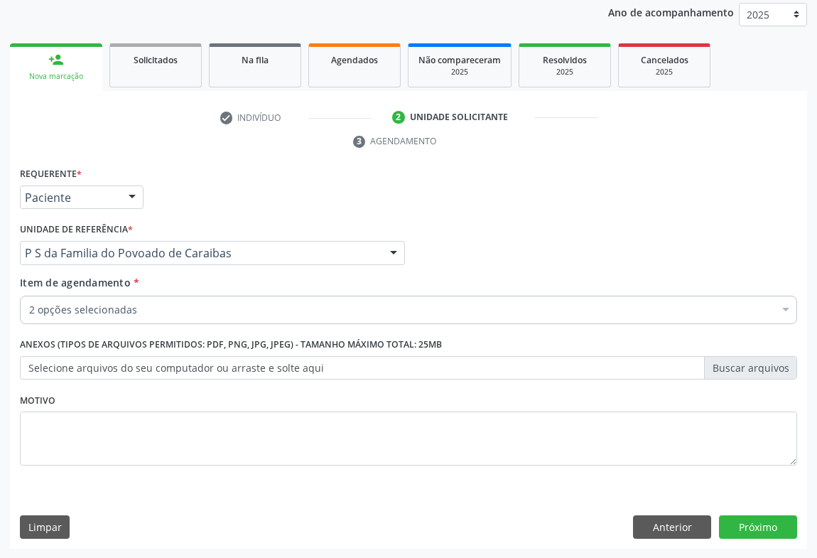
scroll to position [0, 0]
click at [762, 526] on button "Próximo" at bounding box center [758, 527] width 78 height 24
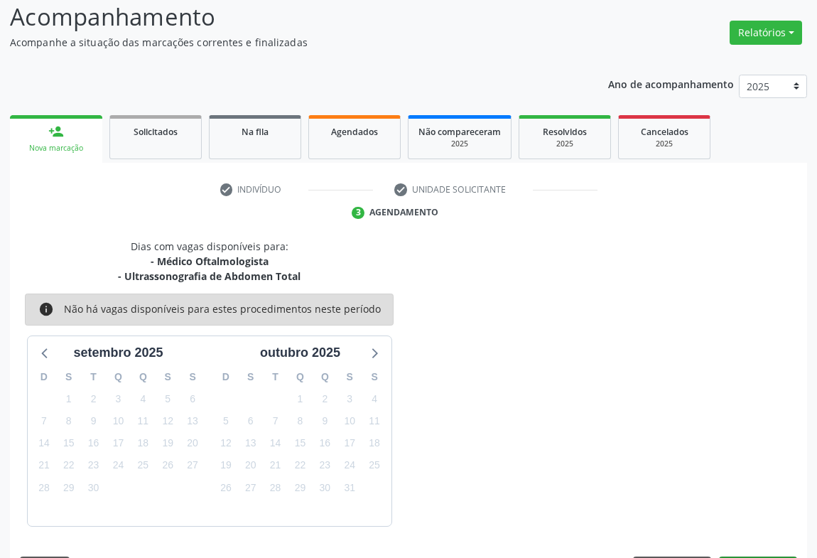
scroll to position [138, 0]
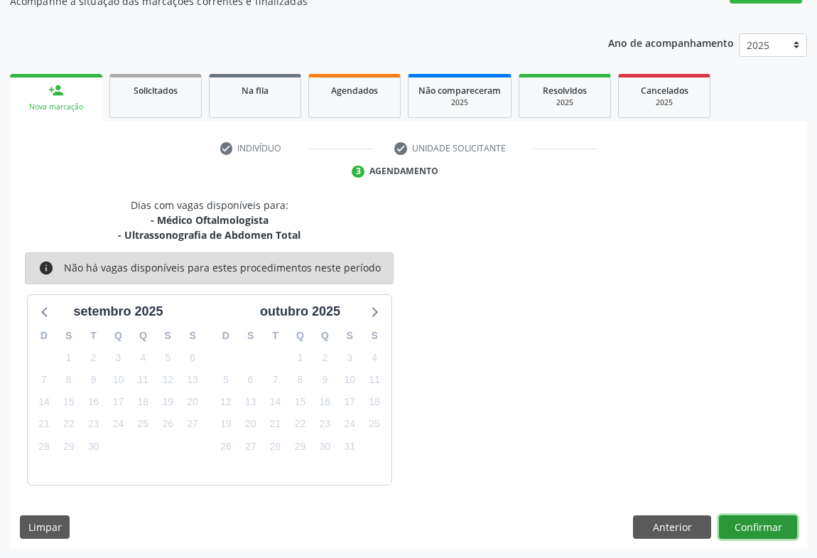
click at [760, 515] on button "Confirmar" at bounding box center [758, 527] width 78 height 24
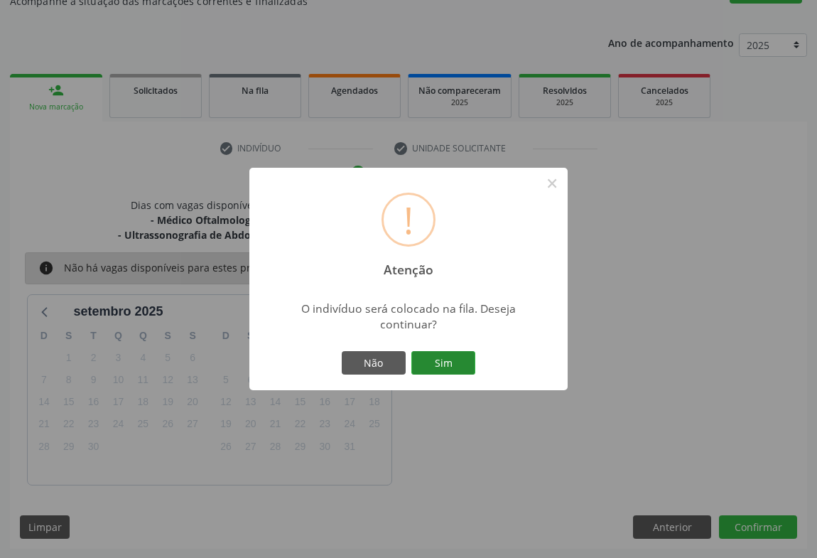
click at [464, 362] on button "Sim" at bounding box center [443, 363] width 64 height 24
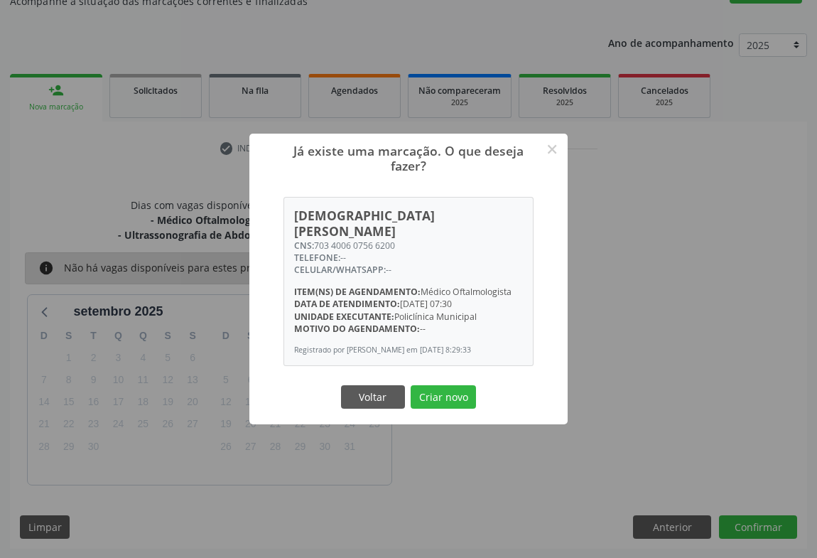
click at [433, 370] on div "Já existe uma marcação. O que deseja fazer? × Jaine Bispo Soares Santos CNS: 70…" at bounding box center [408, 279] width 318 height 291
click at [435, 385] on button "Criar novo" at bounding box center [442, 397] width 65 height 24
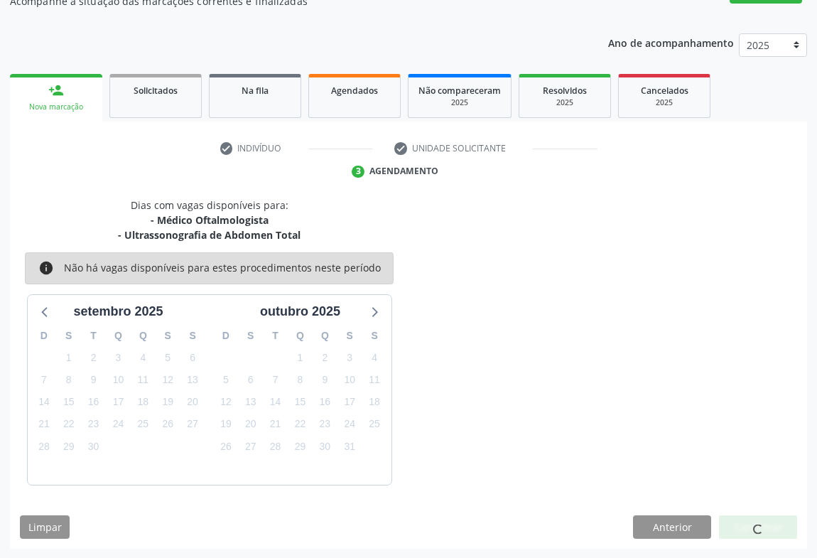
scroll to position [0, 0]
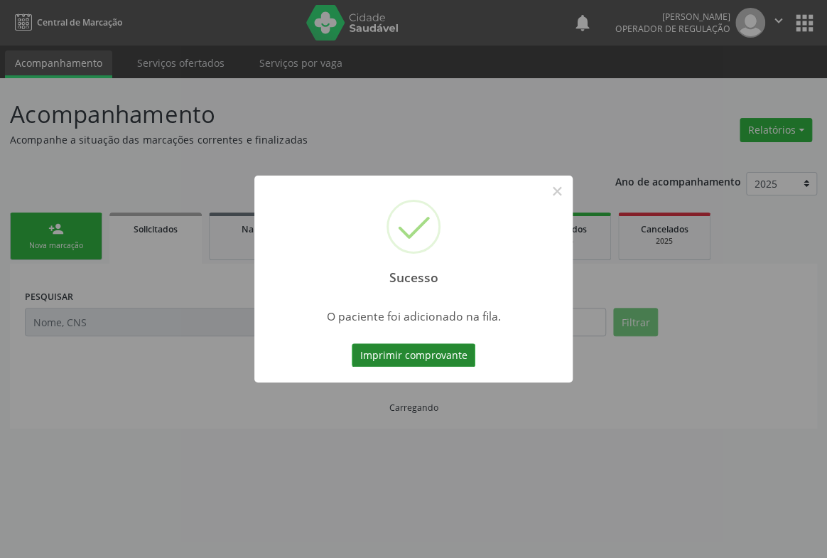
click at [436, 349] on button "Imprimir comprovante" at bounding box center [414, 355] width 124 height 24
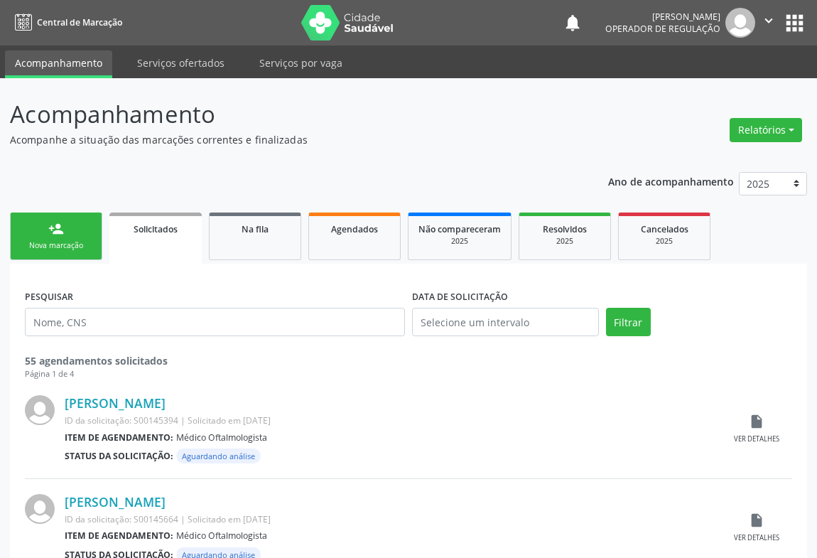
click at [69, 241] on div "Nova marcação" at bounding box center [56, 245] width 71 height 11
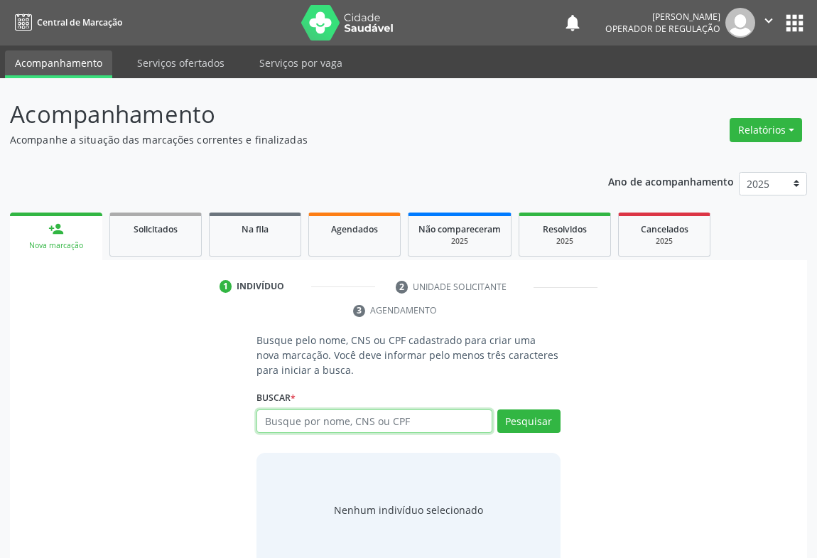
click at [309, 412] on input "text" at bounding box center [374, 421] width 236 height 24
type input "705804402064935"
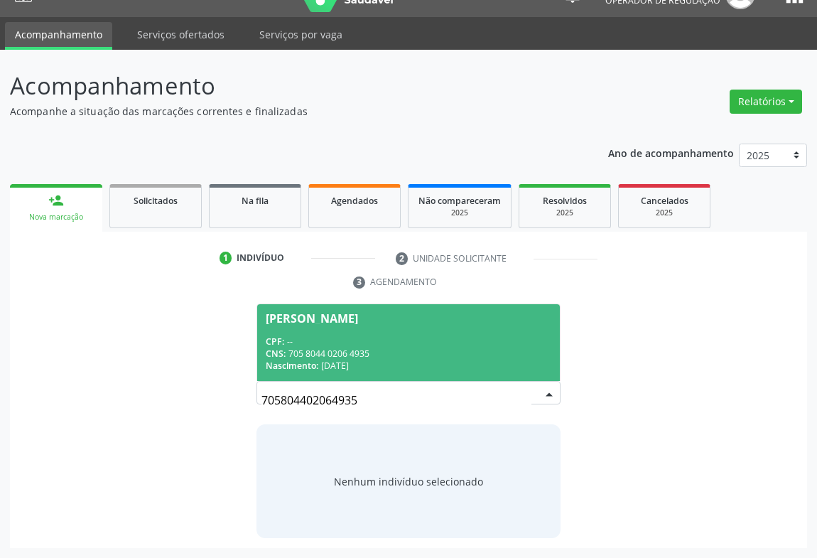
click at [323, 355] on div "CNS: 705 8044 0206 4935" at bounding box center [409, 353] width 286 height 12
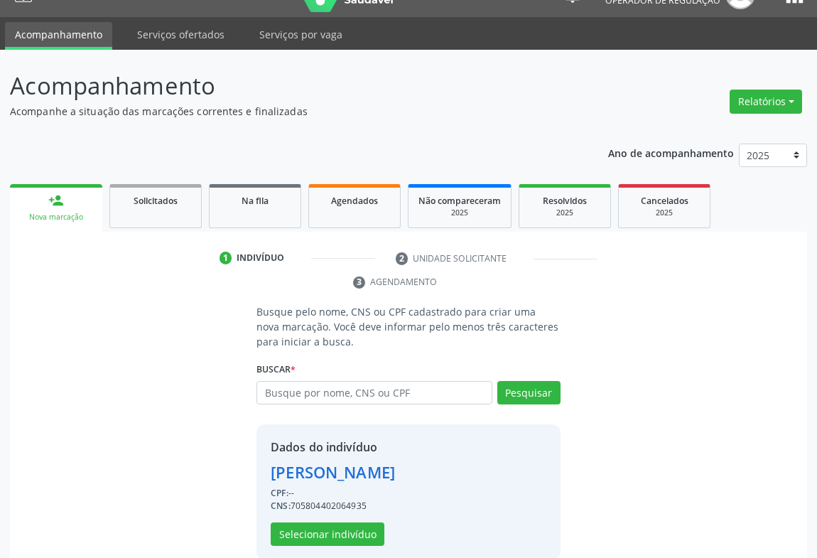
scroll to position [50, 0]
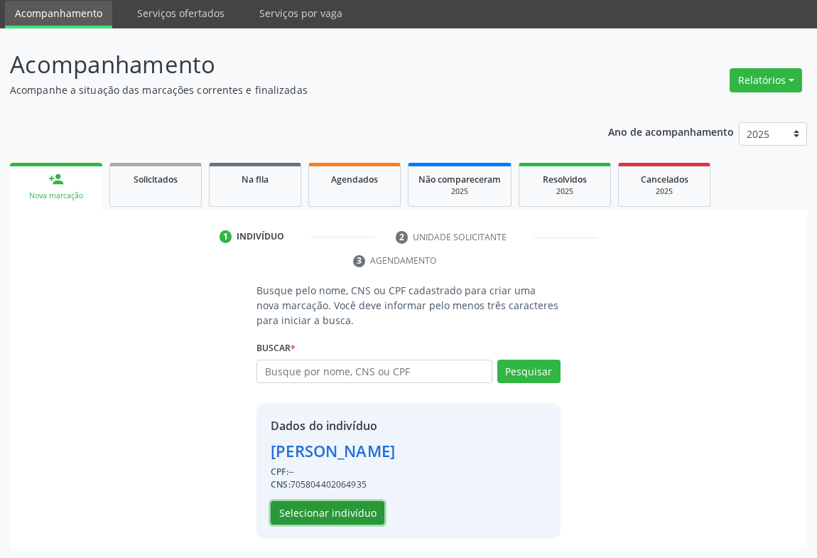
click at [359, 508] on button "Selecionar indivíduo" at bounding box center [328, 513] width 114 height 24
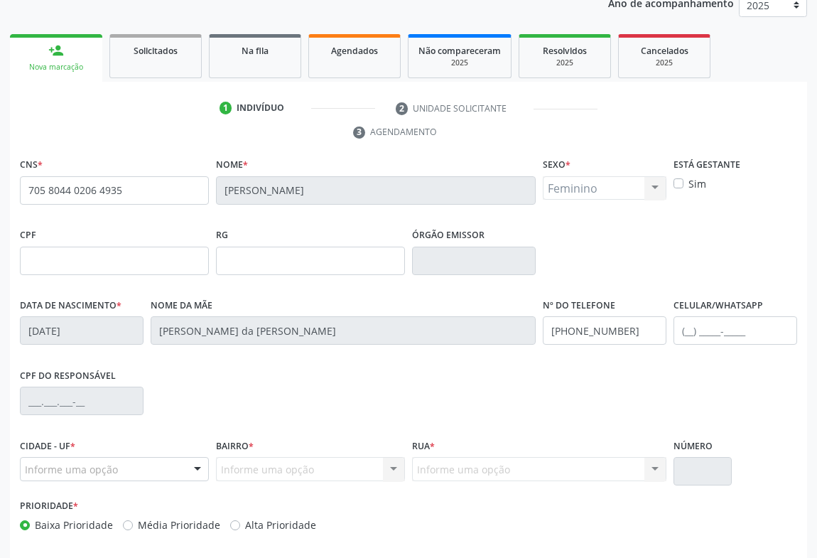
scroll to position [235, 0]
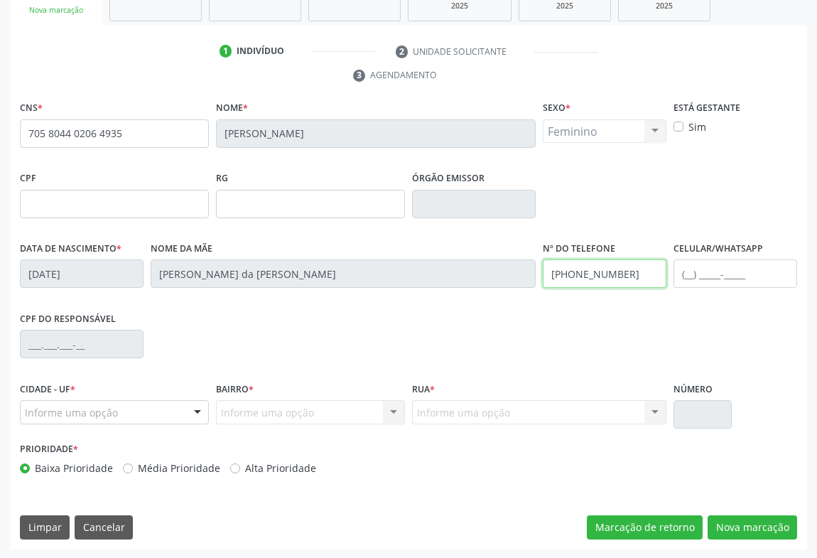
click at [637, 282] on input "(00) 00000-0000" at bounding box center [605, 273] width 124 height 28
type input "("
type input "(74) 98862-6625"
click at [48, 206] on input "text" at bounding box center [114, 204] width 189 height 28
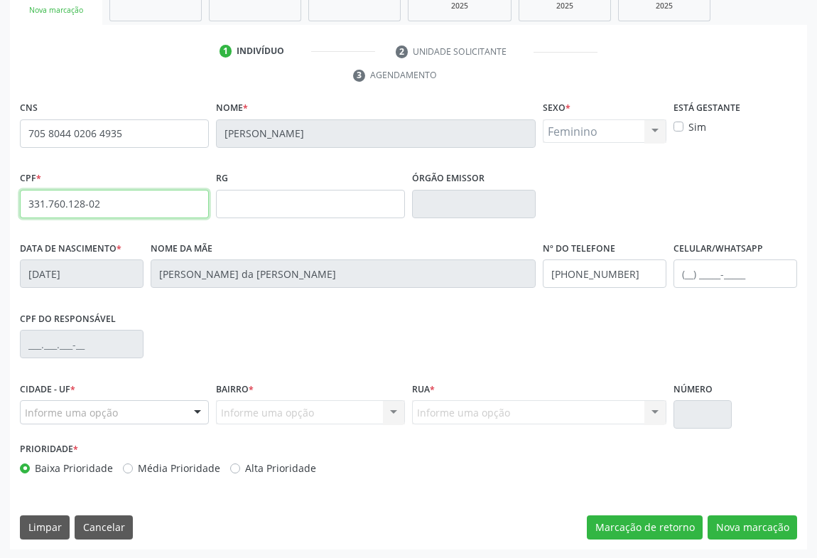
type input "331.760.128-02"
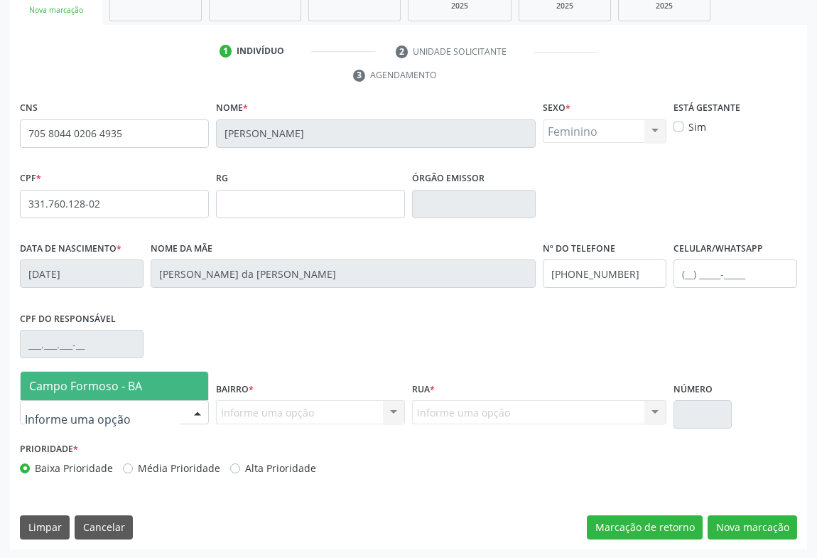
click at [182, 413] on div at bounding box center [114, 412] width 189 height 24
click at [148, 383] on span "Campo Formoso - BA" at bounding box center [114, 385] width 187 height 28
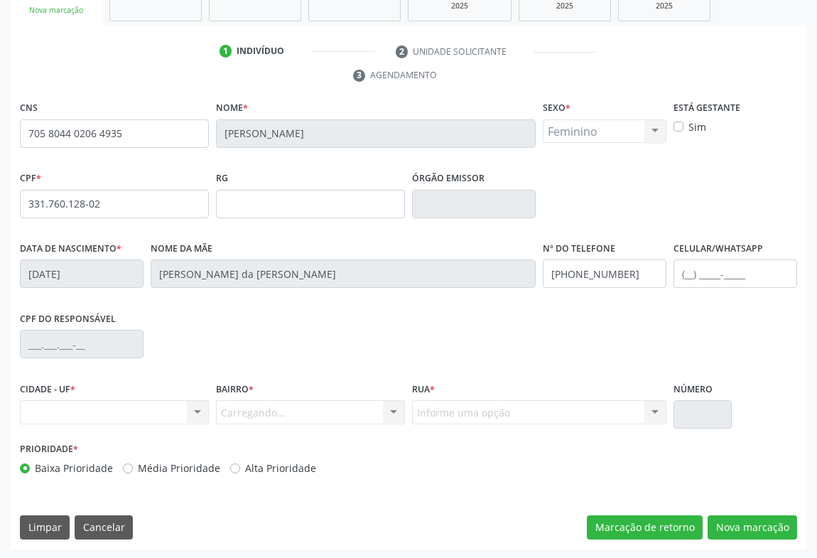
click at [383, 415] on div "Carregando... Nenhum resultado encontrado para: " " Nenhuma opção encontrada. D…" at bounding box center [310, 412] width 189 height 24
click at [379, 415] on div "Informe uma opção" at bounding box center [310, 412] width 189 height 24
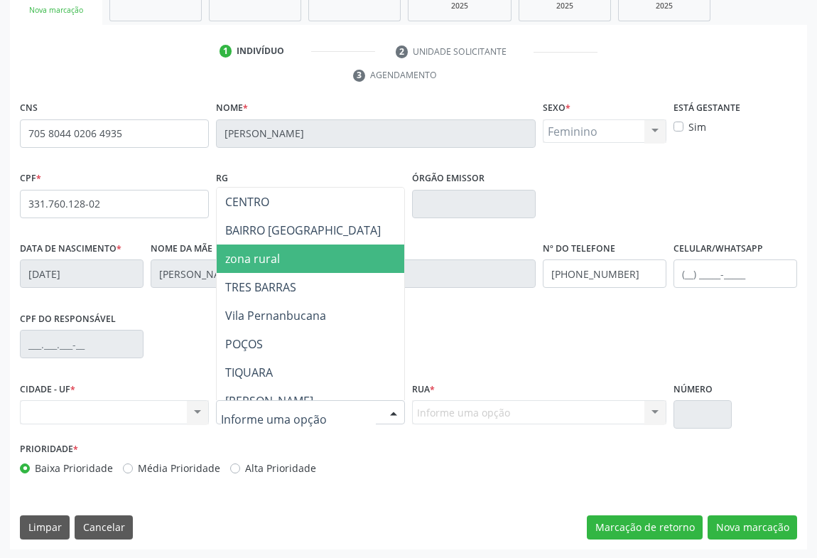
click at [276, 251] on span "zona rural" at bounding box center [252, 259] width 55 height 16
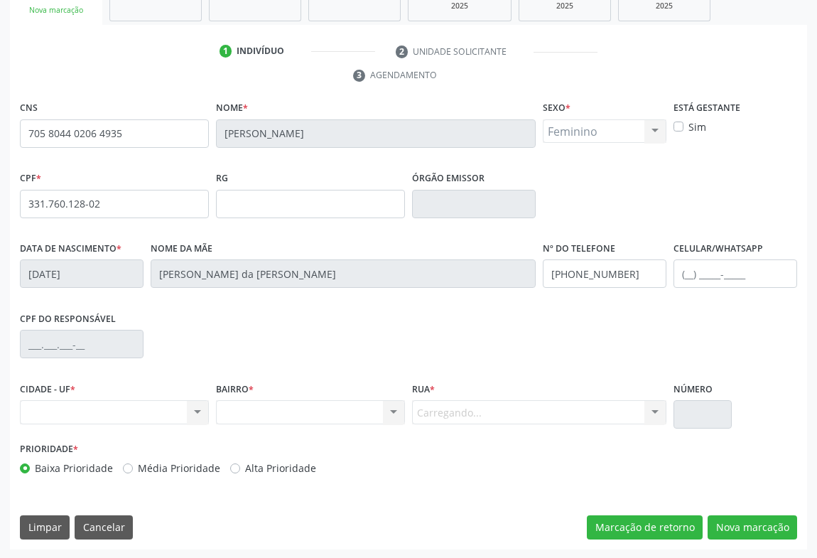
click at [464, 405] on div "Carregando... Nenhum resultado encontrado para: " " Nenhuma opção encontrada. D…" at bounding box center [539, 412] width 254 height 24
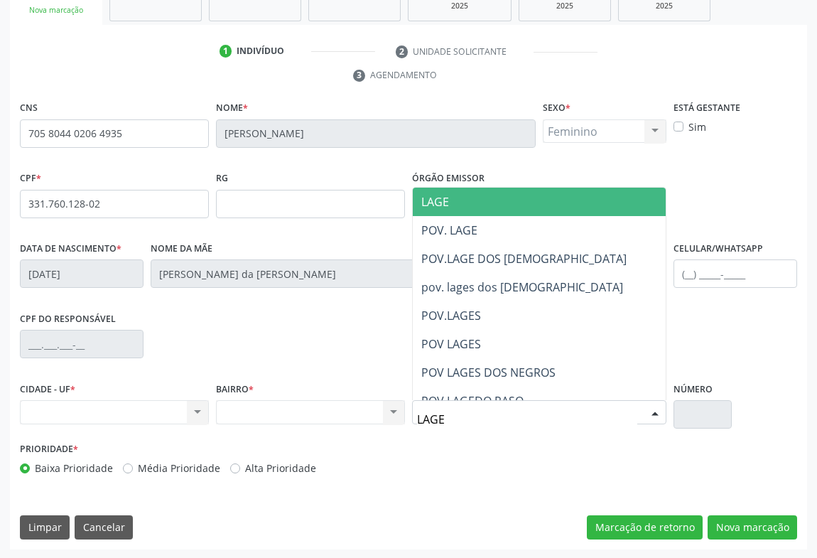
type input "LAGES"
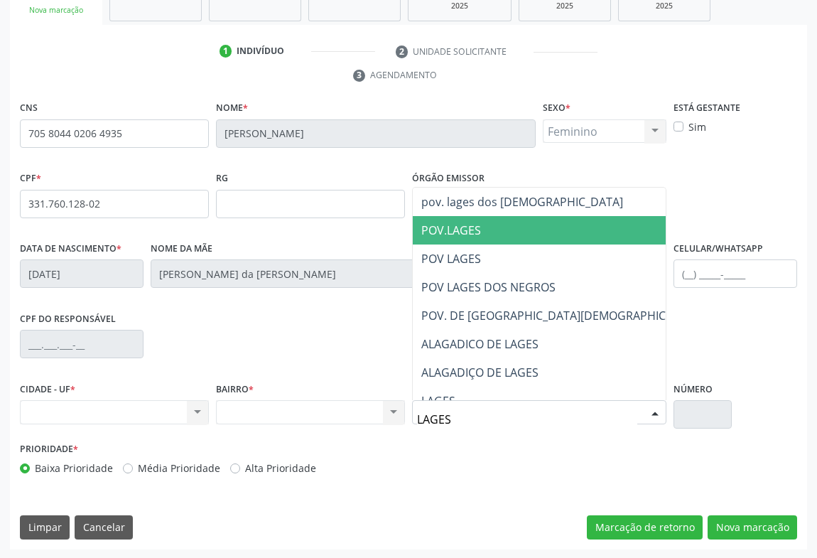
click at [459, 224] on span "POV.LAGES" at bounding box center [451, 230] width 60 height 16
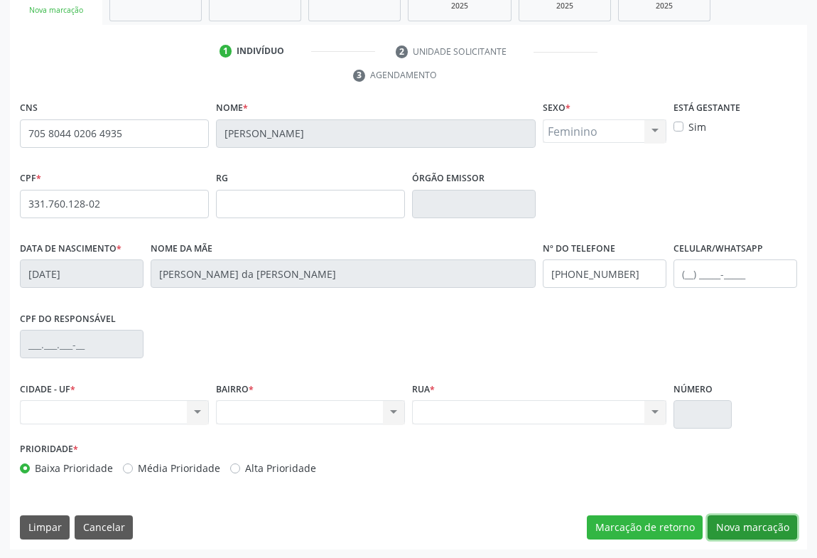
click at [748, 523] on button "Nova marcação" at bounding box center [751, 527] width 89 height 24
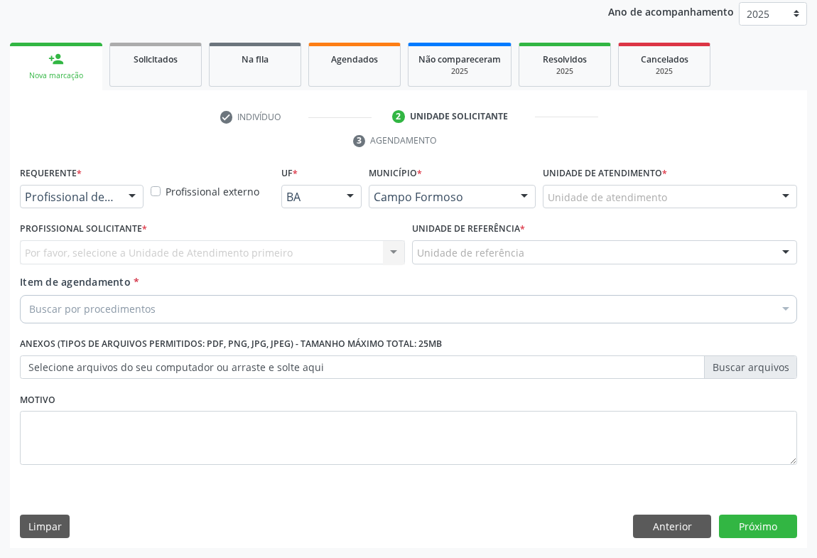
scroll to position [169, 0]
click at [114, 201] on div "Profissional de Saúde" at bounding box center [82, 197] width 124 height 24
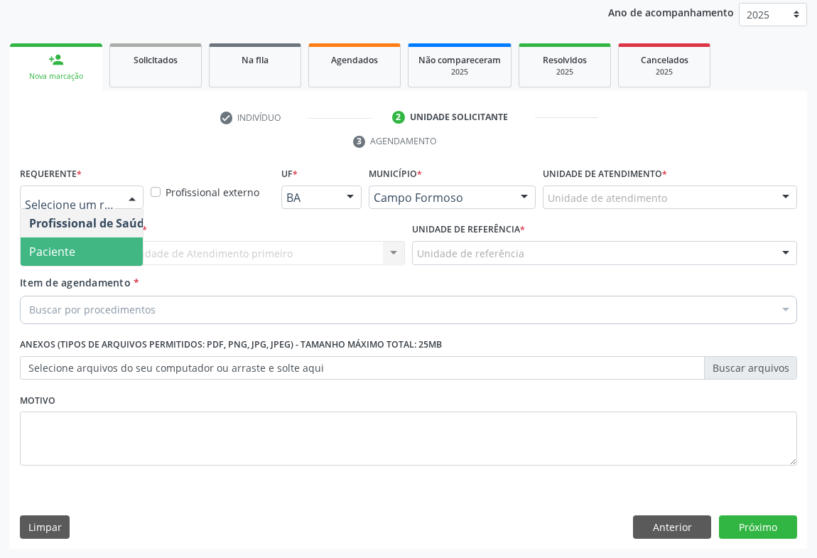
click at [65, 259] on span "Paciente" at bounding box center [90, 251] width 138 height 28
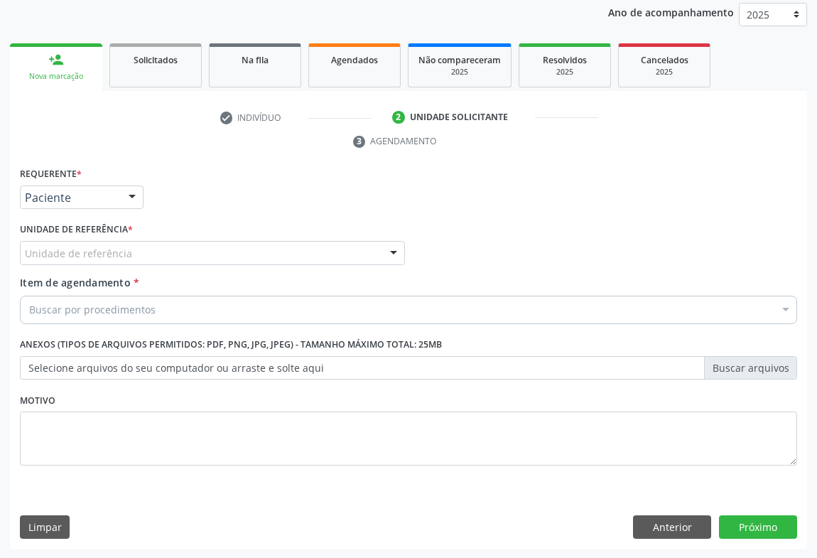
click at [156, 256] on div "Unidade de referência" at bounding box center [212, 253] width 385 height 24
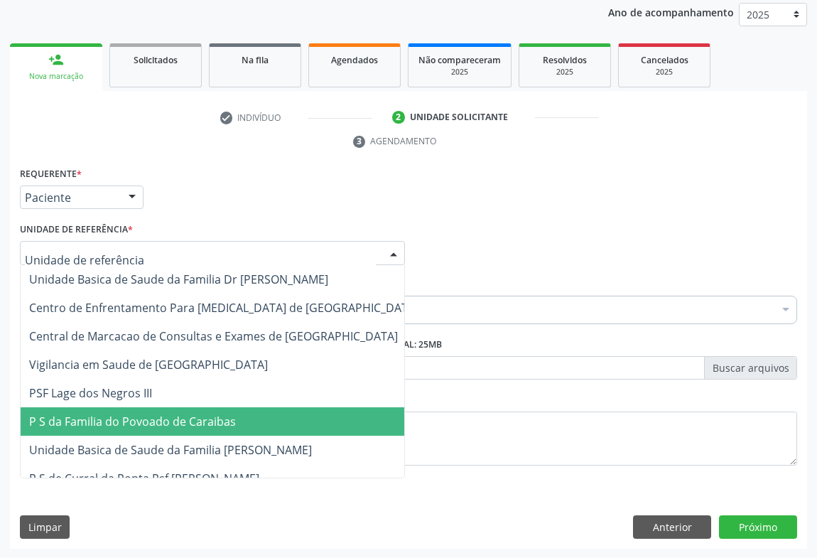
click at [168, 431] on span "P S da Familia do Povoado de Caraibas" at bounding box center [224, 421] width 406 height 28
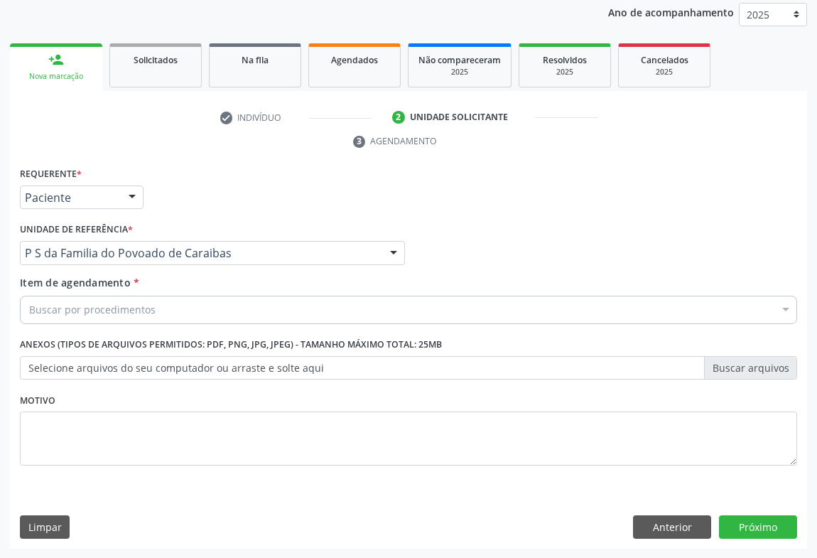
click at [158, 311] on div "Buscar por procedimentos" at bounding box center [408, 309] width 777 height 28
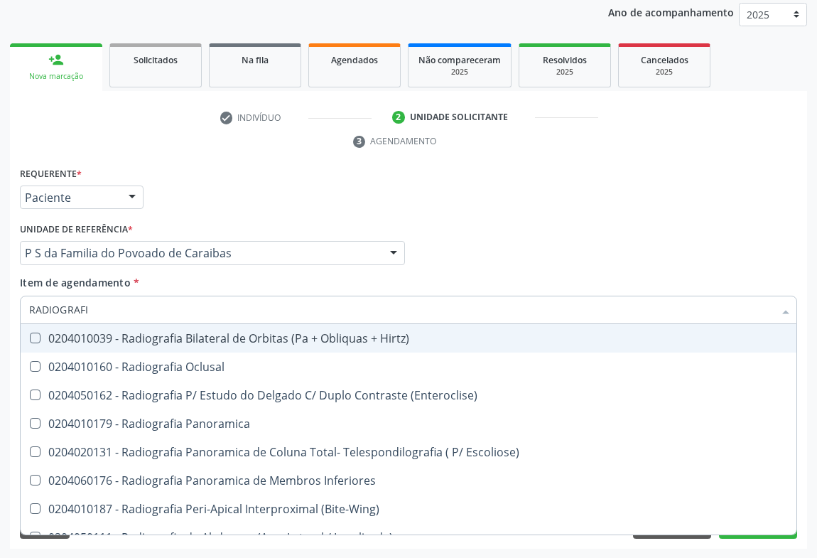
type input "RADIOGRAFIA"
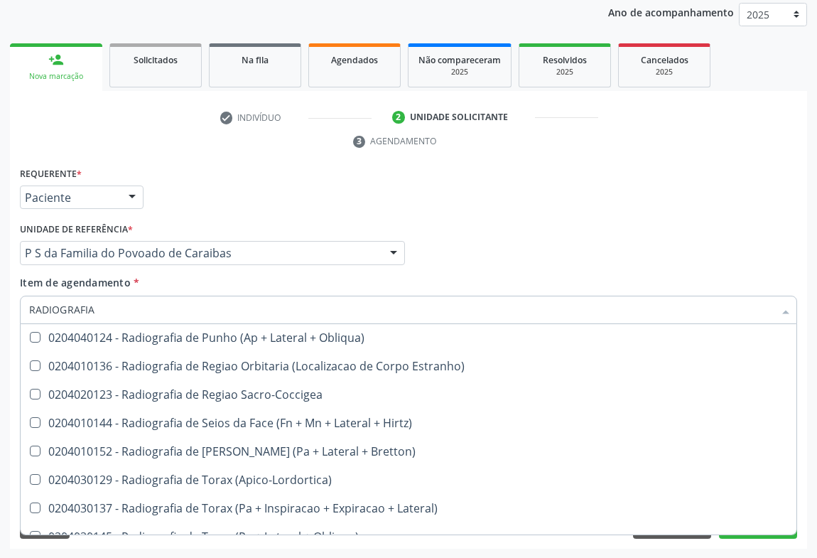
scroll to position [1548, 0]
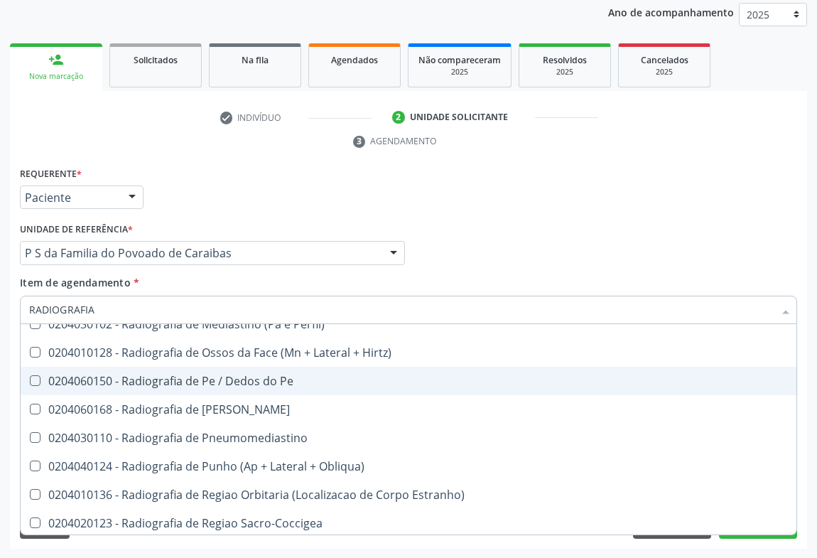
click at [263, 386] on span "0204060150 - Radiografia de Pe / Dedos do Pe" at bounding box center [409, 380] width 776 height 28
checkbox Pe "true"
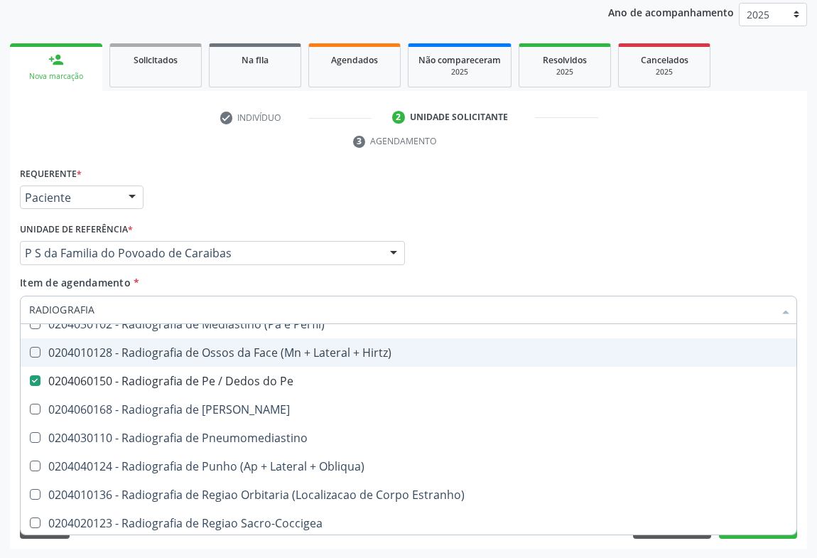
click at [667, 200] on div "Requerente * Paciente Profissional de Saúde Paciente Nenhum resultado encontrad…" at bounding box center [408, 190] width 784 height 55
checkbox Oclusal "true"
checkbox Pe "false"
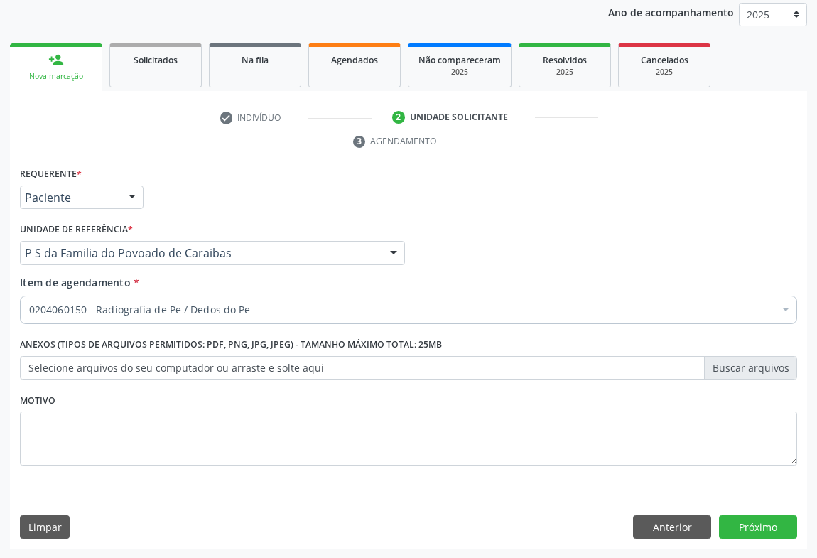
scroll to position [0, 0]
click at [757, 522] on button "Próximo" at bounding box center [758, 527] width 78 height 24
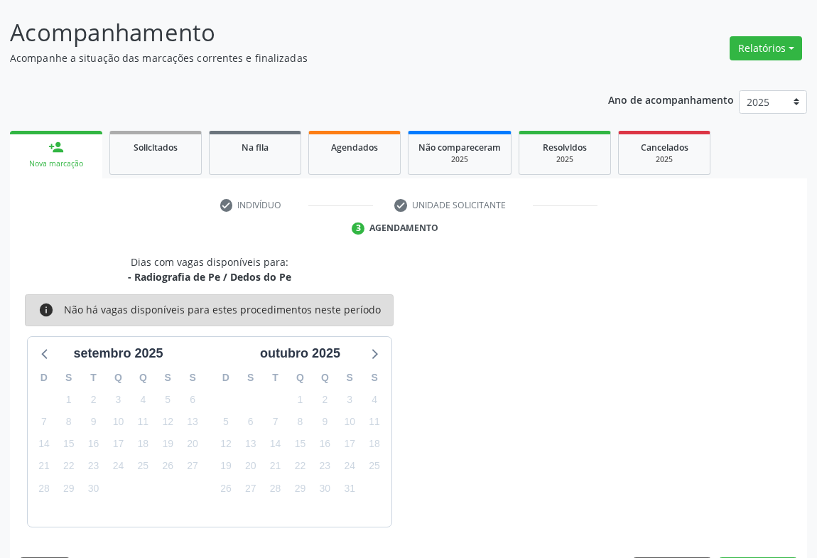
scroll to position [124, 0]
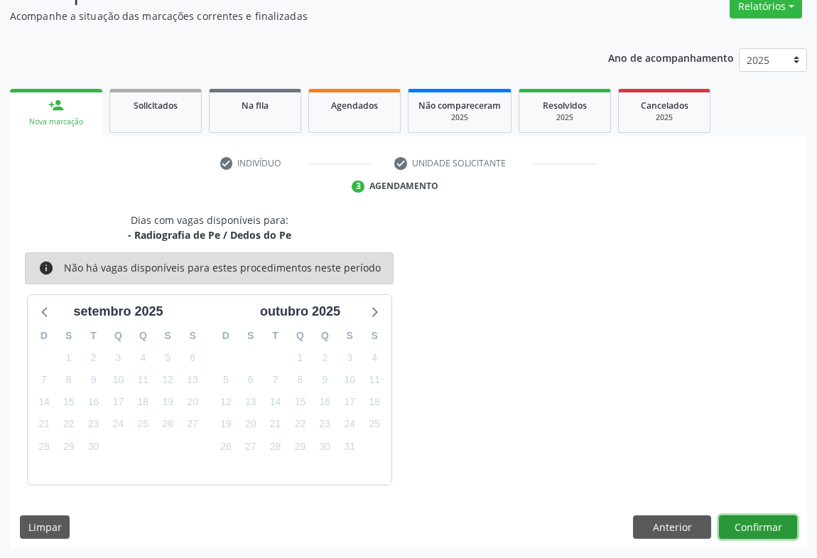
click at [783, 515] on button "Confirmar" at bounding box center [758, 527] width 78 height 24
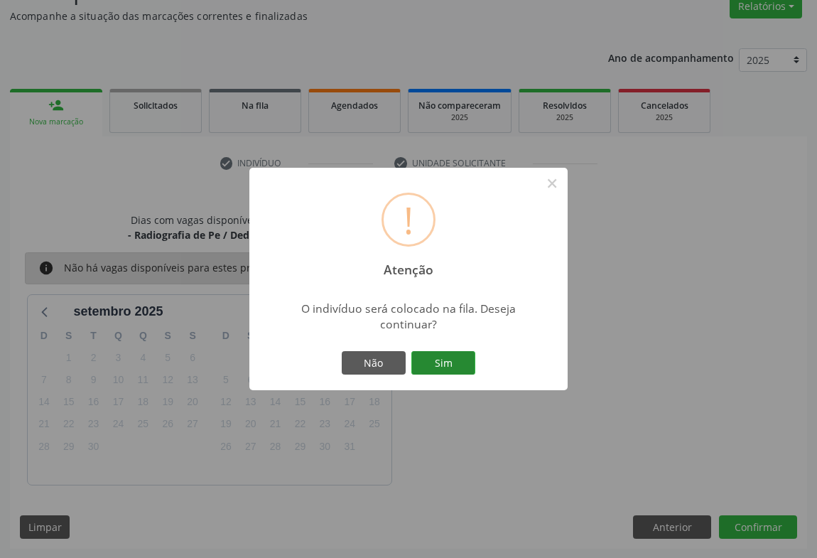
click at [453, 366] on button "Sim" at bounding box center [443, 363] width 64 height 24
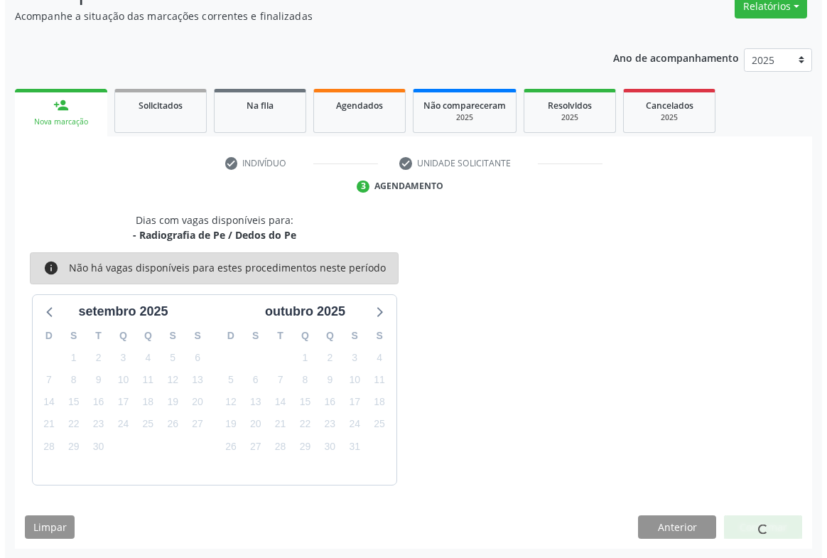
scroll to position [0, 0]
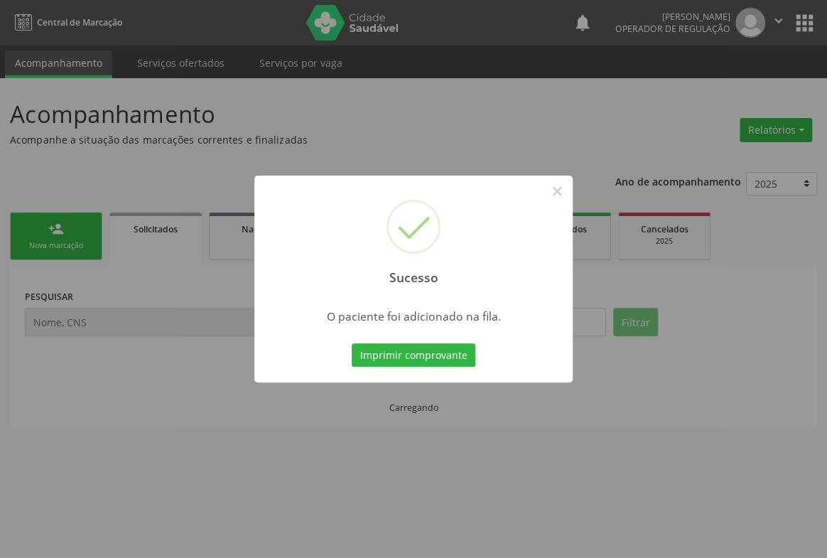
click at [384, 335] on div "Sucesso × O paciente foi adicionado na fila. Imprimir comprovante Cancel" at bounding box center [413, 278] width 318 height 207
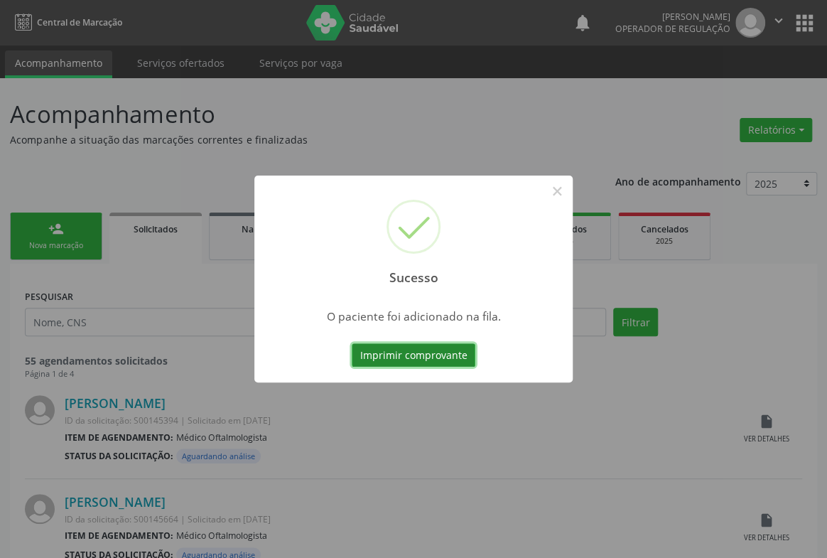
click at [384, 347] on button "Imprimir comprovante" at bounding box center [414, 355] width 124 height 24
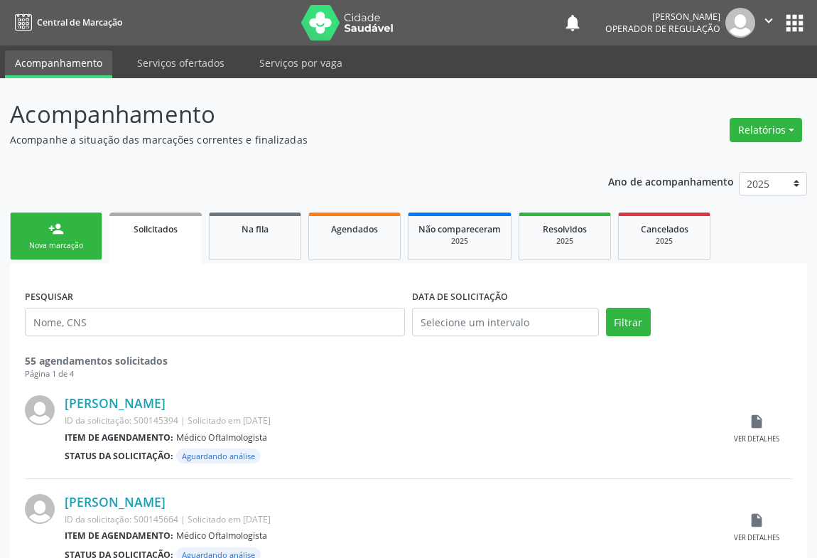
click at [37, 242] on div "Nova marcação" at bounding box center [56, 245] width 71 height 11
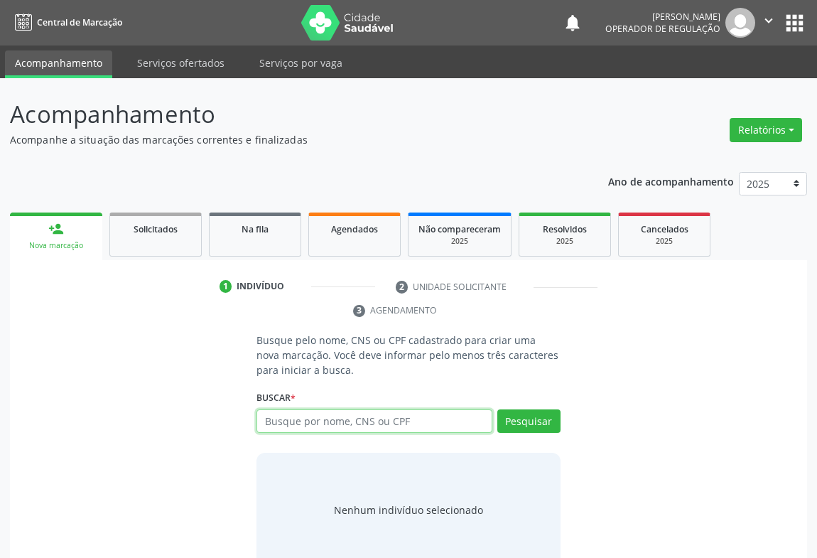
click at [337, 415] on input "text" at bounding box center [374, 421] width 236 height 24
type input "704103184068273"
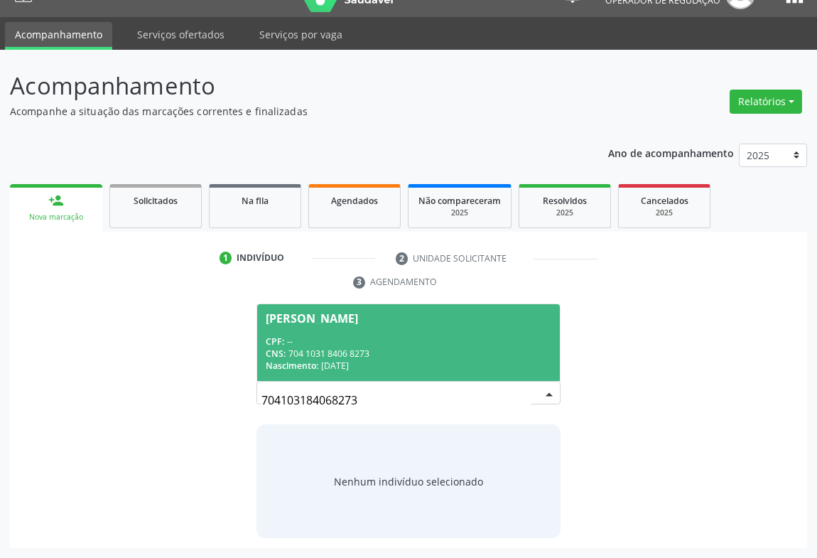
click at [401, 361] on div "Nascimento: [DATE]" at bounding box center [409, 365] width 286 height 12
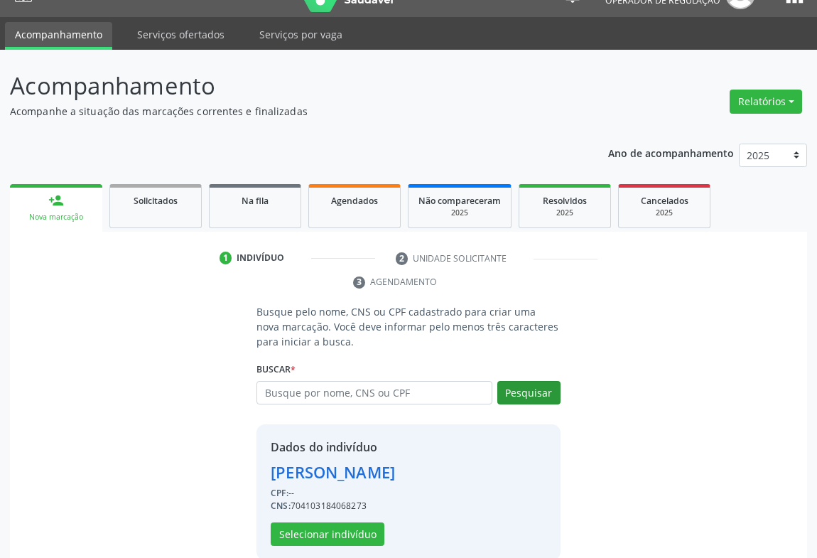
scroll to position [50, 0]
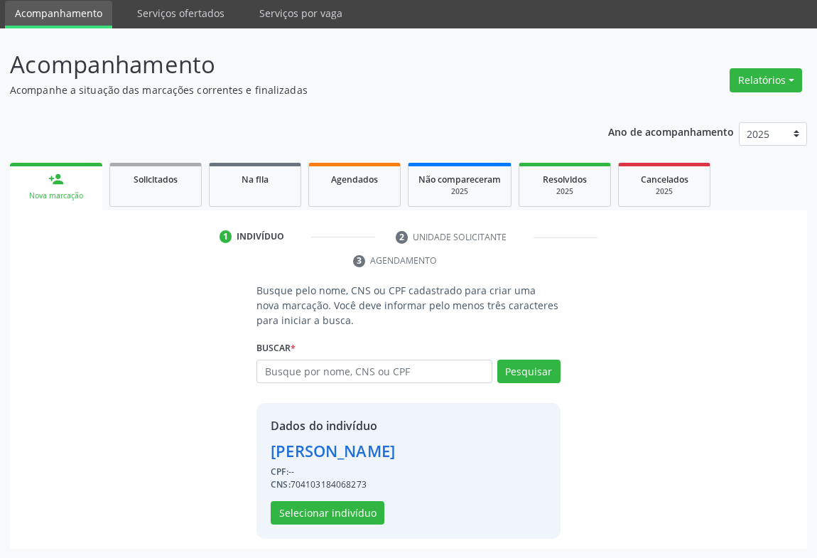
click at [349, 499] on div "Dados do indivíduo [PERSON_NAME] CPF: -- CNS: 704103184068273 Selecionar indiví…" at bounding box center [333, 470] width 124 height 107
click at [350, 513] on button "Selecionar indivíduo" at bounding box center [328, 513] width 114 height 24
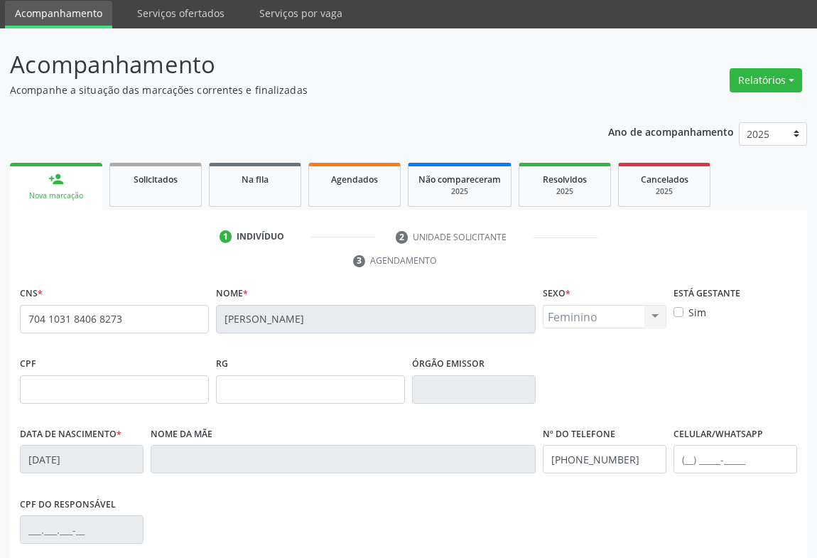
scroll to position [235, 0]
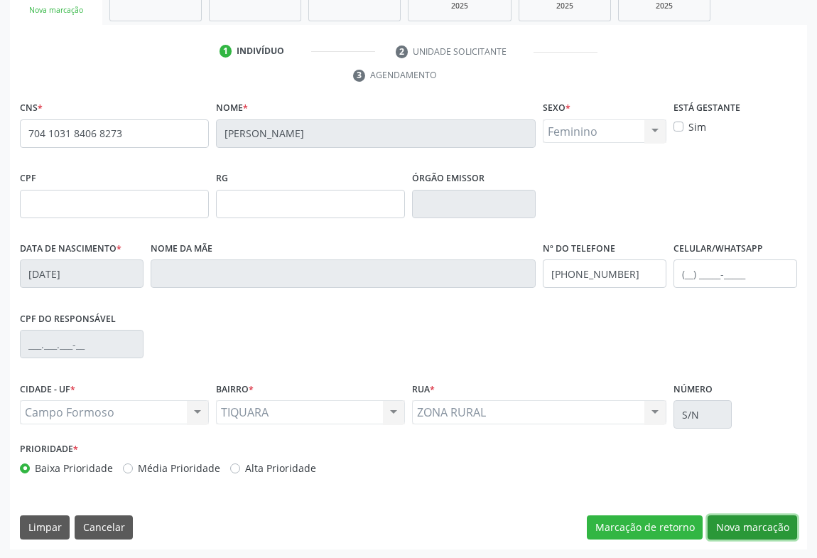
click at [760, 519] on button "Nova marcação" at bounding box center [751, 527] width 89 height 24
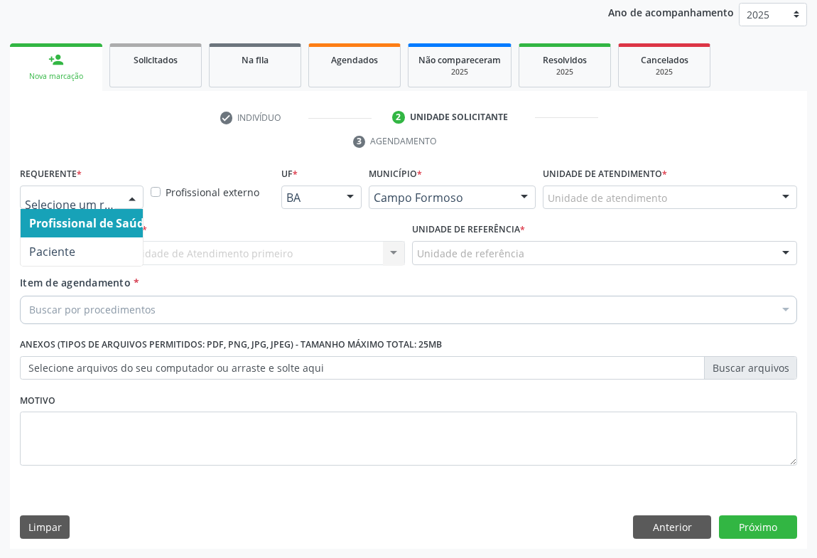
click at [140, 198] on div at bounding box center [131, 198] width 21 height 24
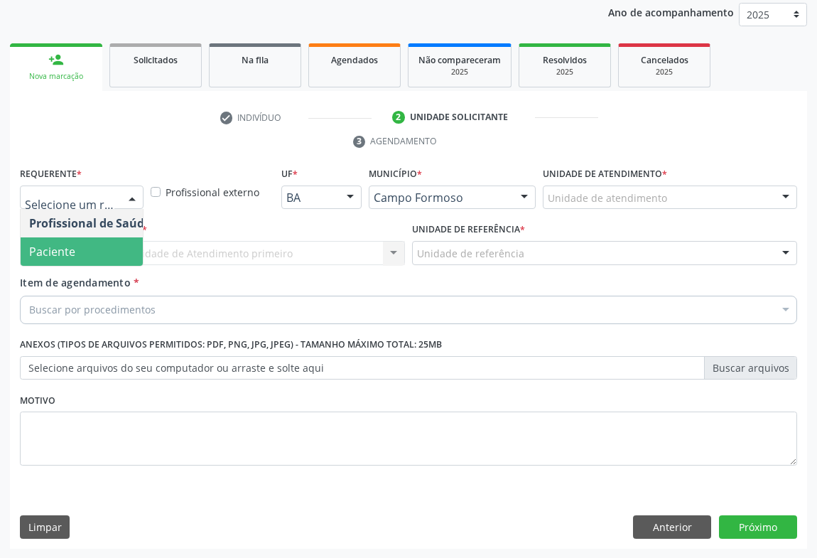
click at [80, 248] on span "Paciente" at bounding box center [90, 251] width 138 height 28
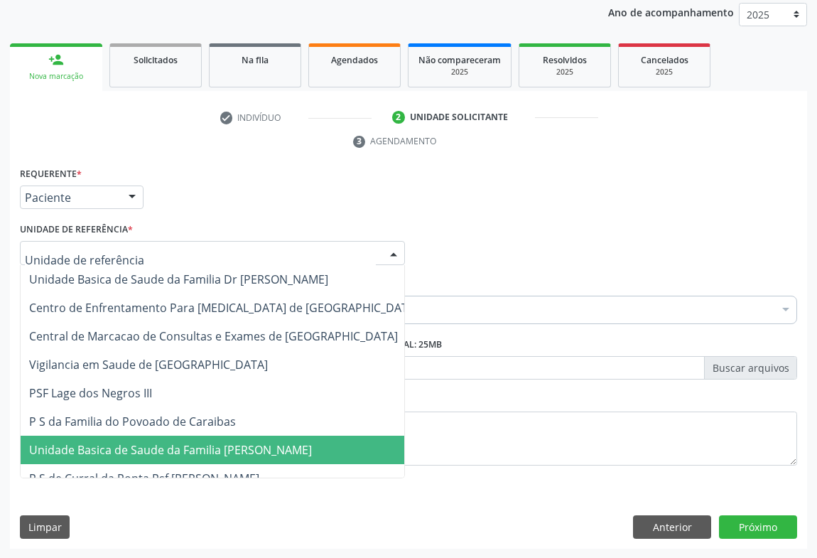
click at [144, 435] on span "Unidade Basica de Saude da Familia [PERSON_NAME]" at bounding box center [224, 449] width 406 height 28
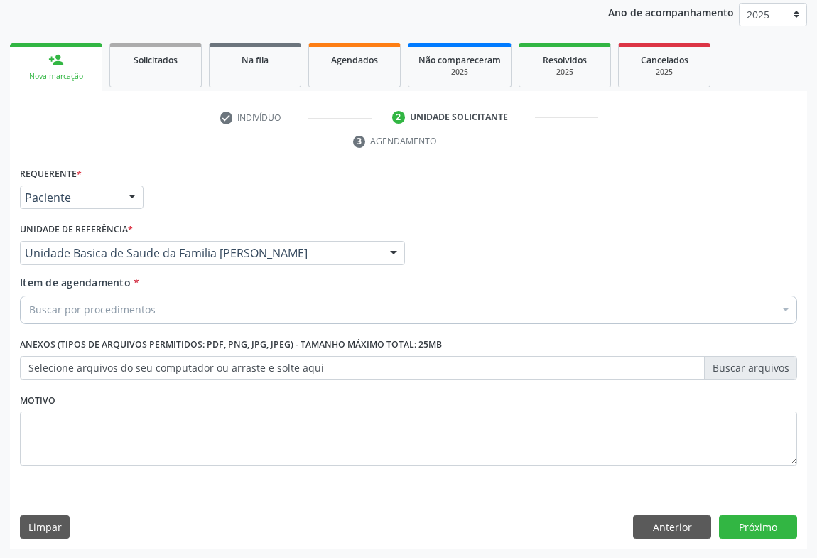
click at [130, 317] on div "Buscar por procedimentos" at bounding box center [408, 309] width 777 height 28
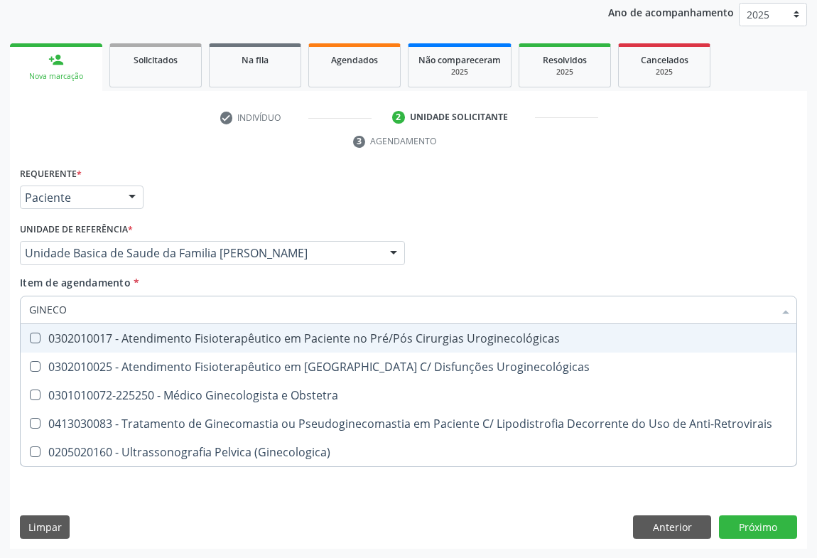
type input "GINECOL"
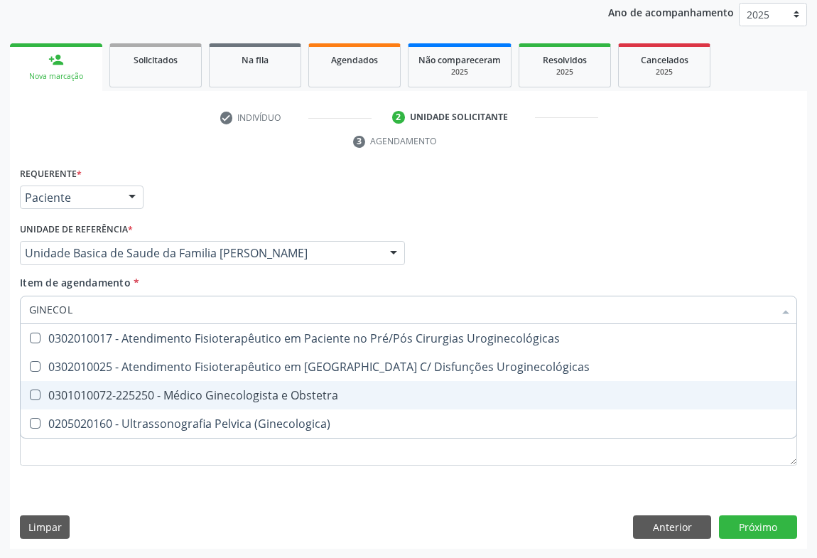
click at [205, 396] on div "0301010072-225250 - Médico Ginecologista e Obstetra" at bounding box center [408, 394] width 758 height 11
checkbox Obstetra "true"
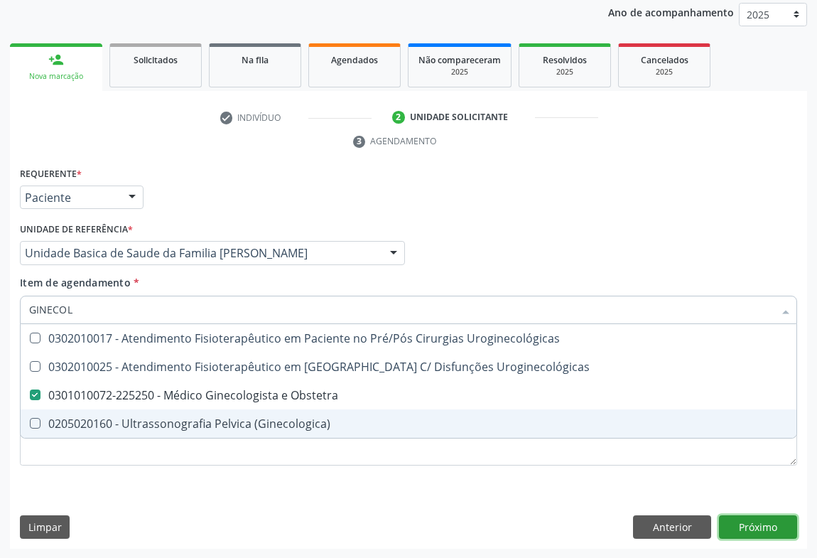
click at [750, 535] on button "Próximo" at bounding box center [758, 527] width 78 height 24
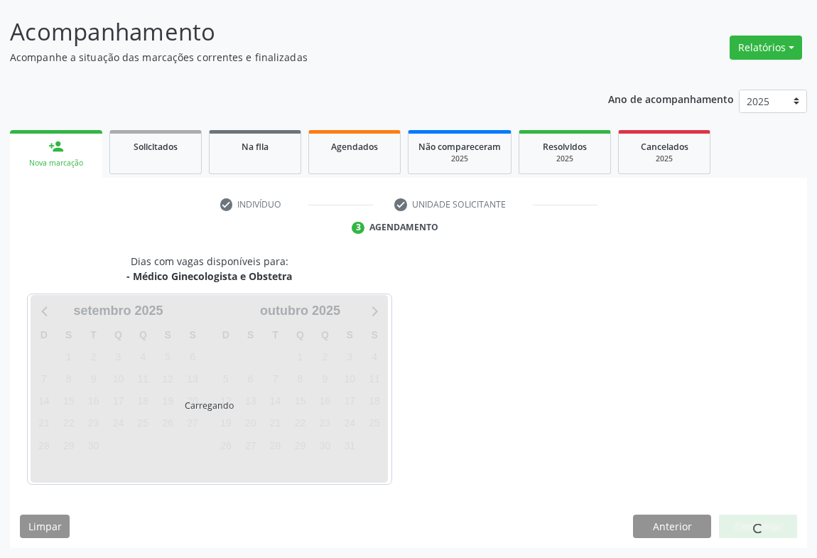
scroll to position [82, 0]
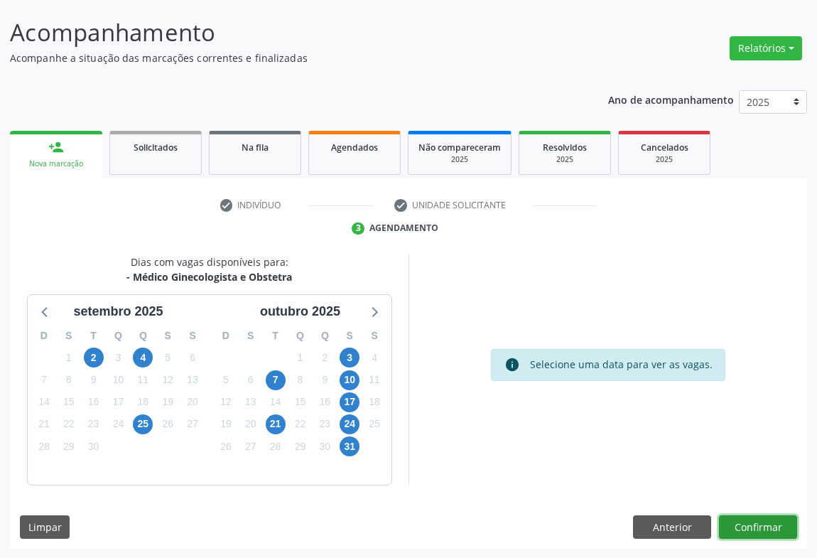
click at [750, 535] on button "Confirmar" at bounding box center [758, 527] width 78 height 24
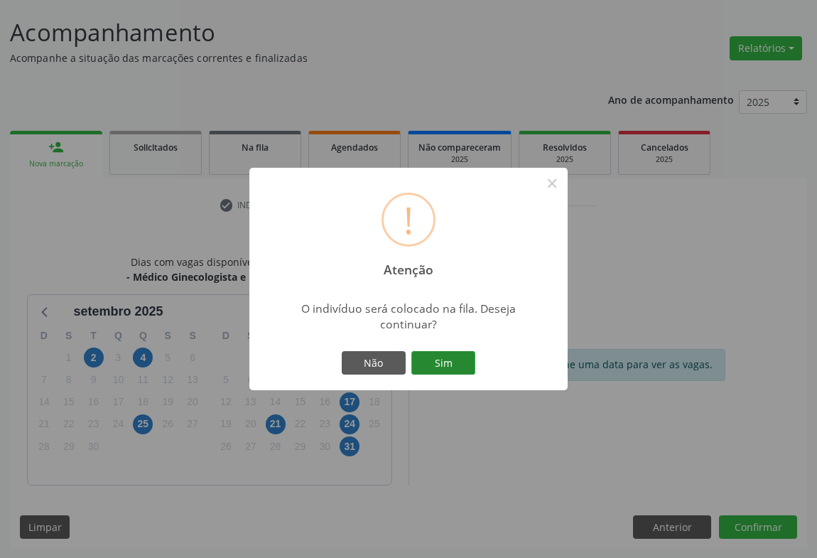
click at [452, 354] on button "Sim" at bounding box center [443, 363] width 64 height 24
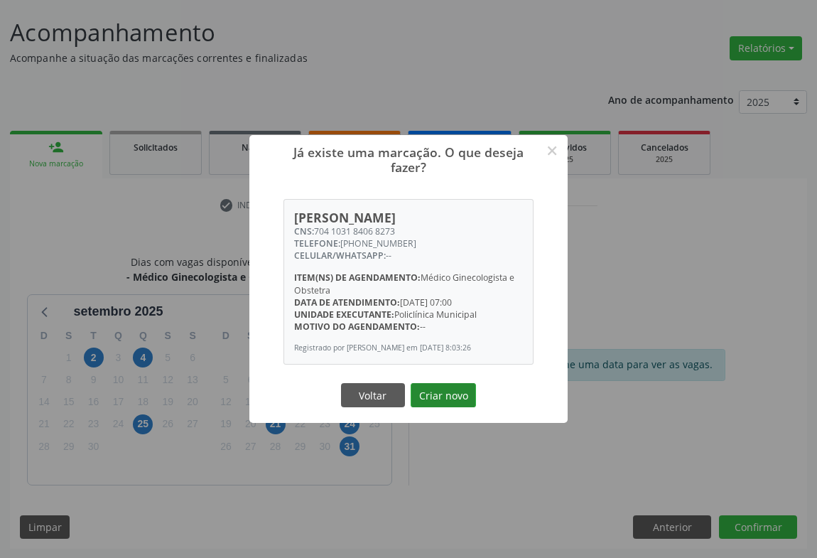
click at [450, 396] on button "Criar novo" at bounding box center [442, 395] width 65 height 24
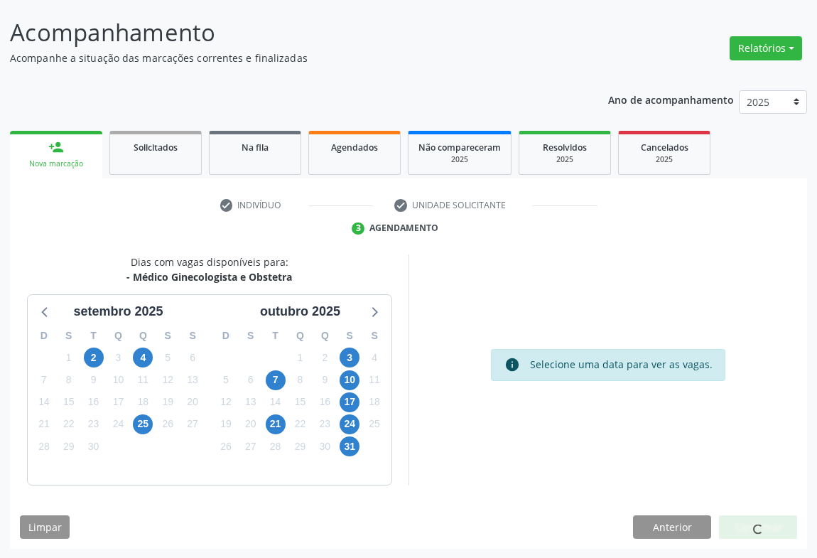
scroll to position [0, 0]
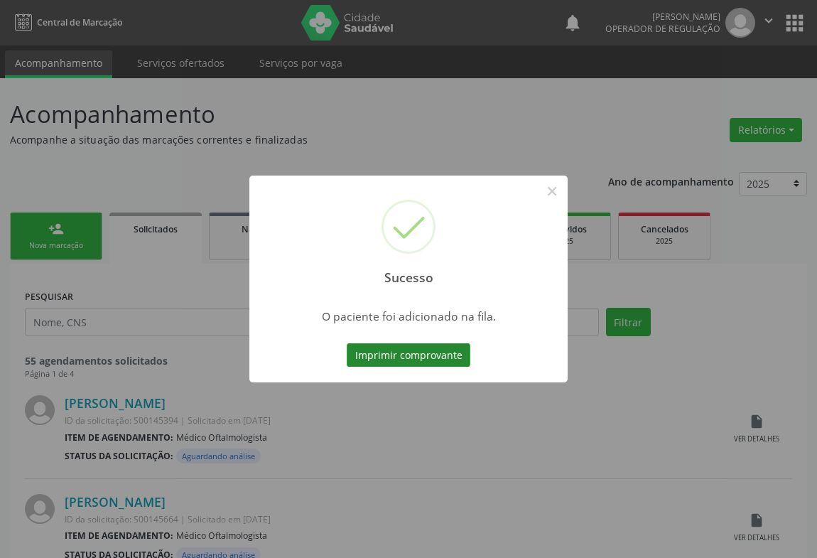
click at [420, 351] on button "Imprimir comprovante" at bounding box center [409, 355] width 124 height 24
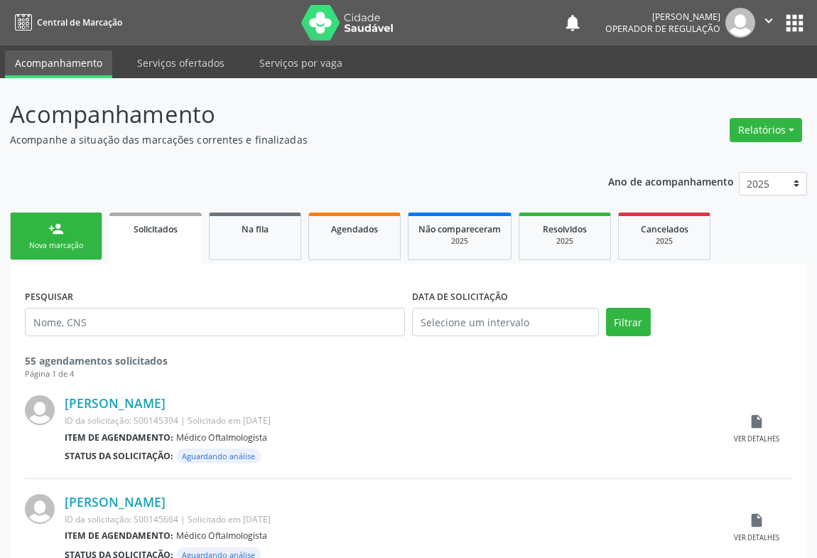
click at [65, 240] on div "Nova marcação" at bounding box center [56, 245] width 71 height 11
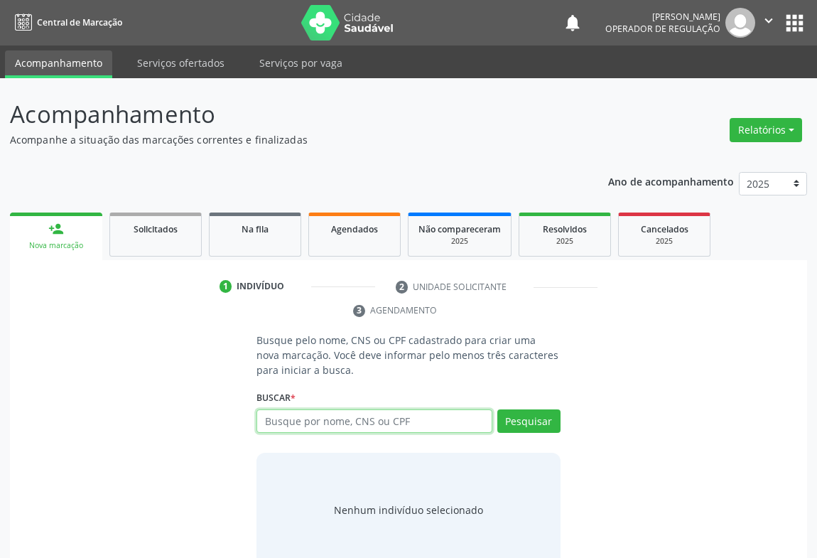
click at [291, 425] on input "text" at bounding box center [374, 421] width 236 height 24
type input "704506684300220"
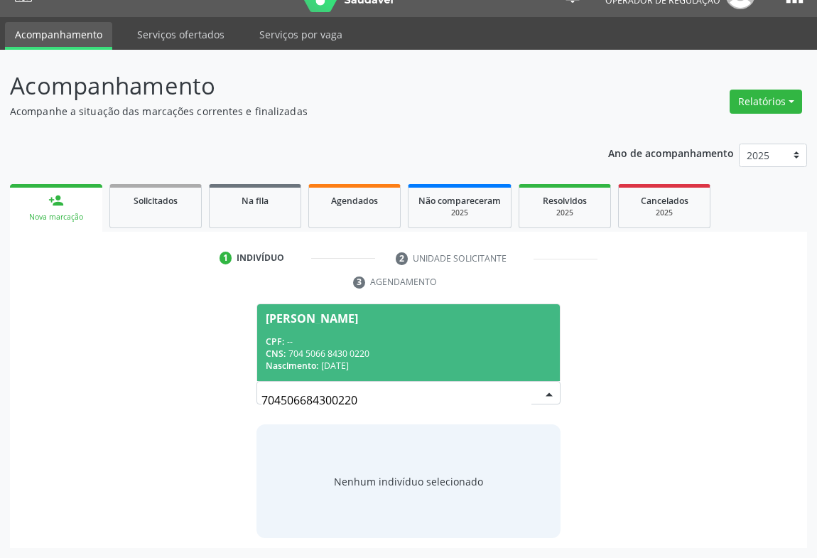
click at [341, 347] on div "CNS: 704 5066 8430 0220" at bounding box center [409, 353] width 286 height 12
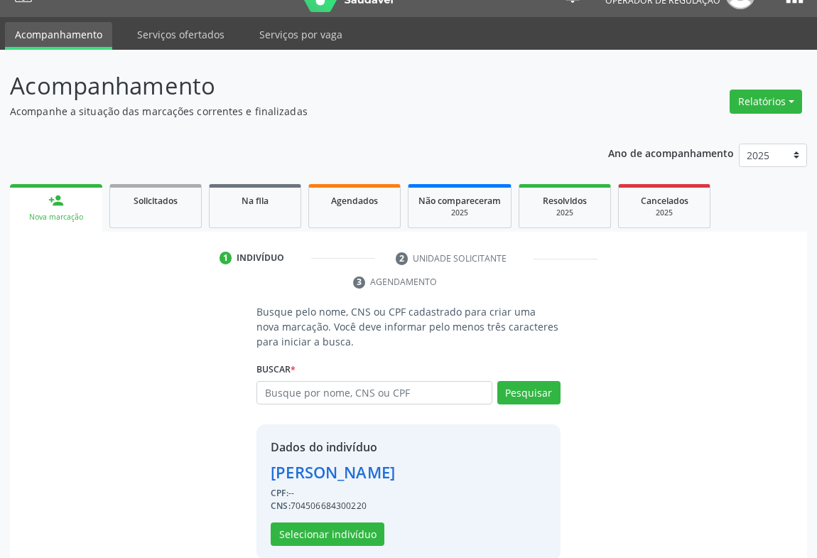
scroll to position [50, 0]
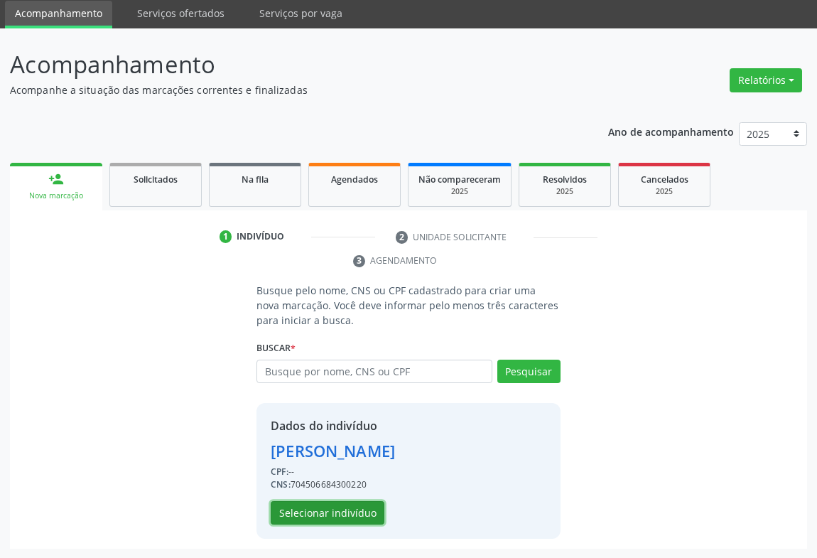
click at [349, 522] on button "Selecionar indivíduo" at bounding box center [328, 513] width 114 height 24
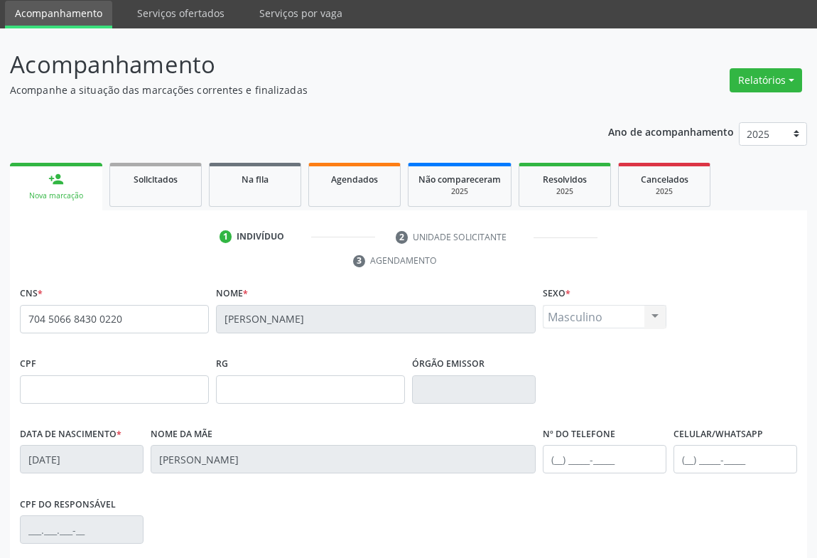
scroll to position [235, 0]
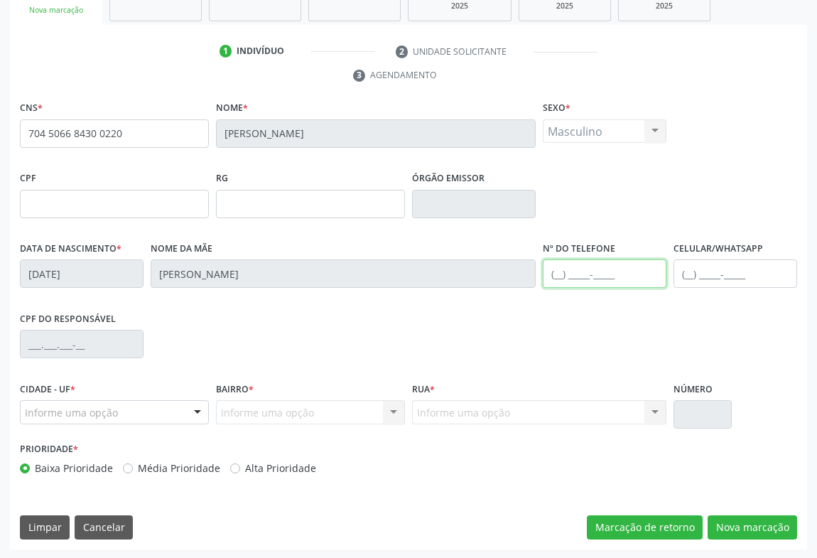
click at [580, 277] on input "text" at bounding box center [605, 273] width 124 height 28
type input "(74) 99191-6732"
click at [171, 419] on div "Informe uma opção" at bounding box center [114, 412] width 189 height 24
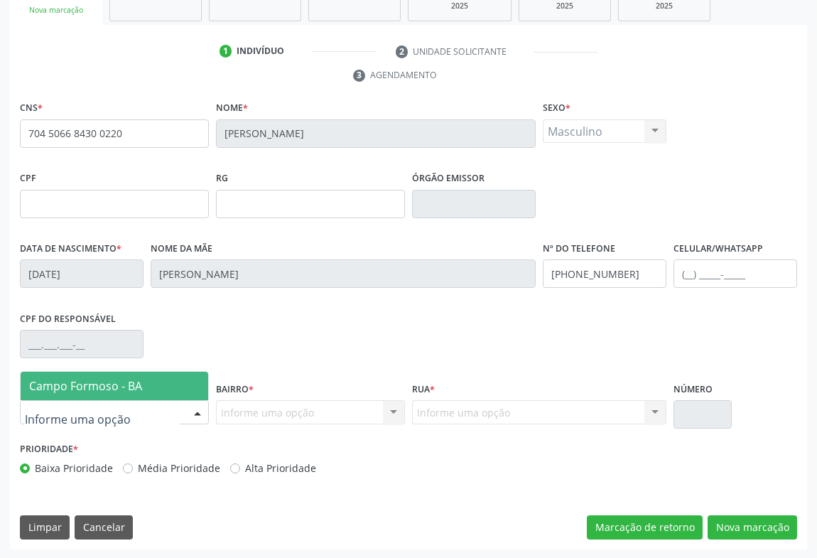
click at [143, 376] on span "Campo Formoso - BA" at bounding box center [114, 385] width 187 height 28
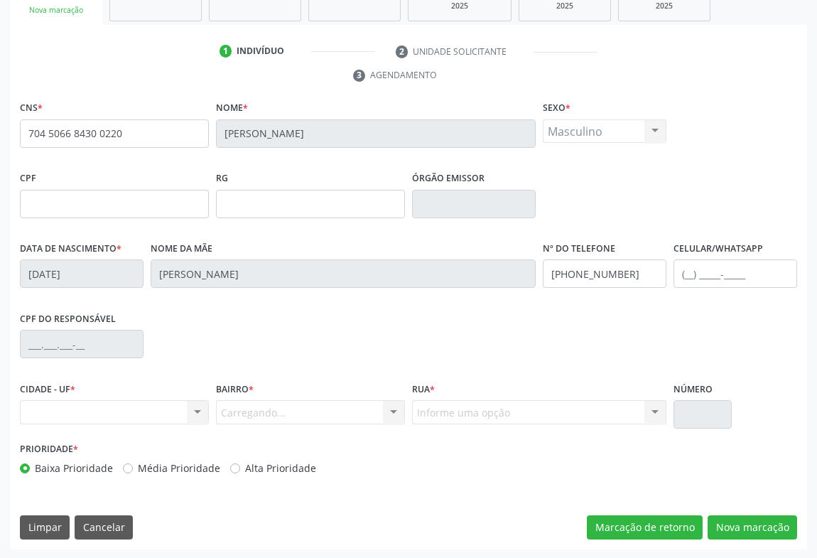
click at [348, 406] on div "Carregando... Nenhum resultado encontrado para: " " Nenhuma opção encontrada. D…" at bounding box center [310, 412] width 189 height 24
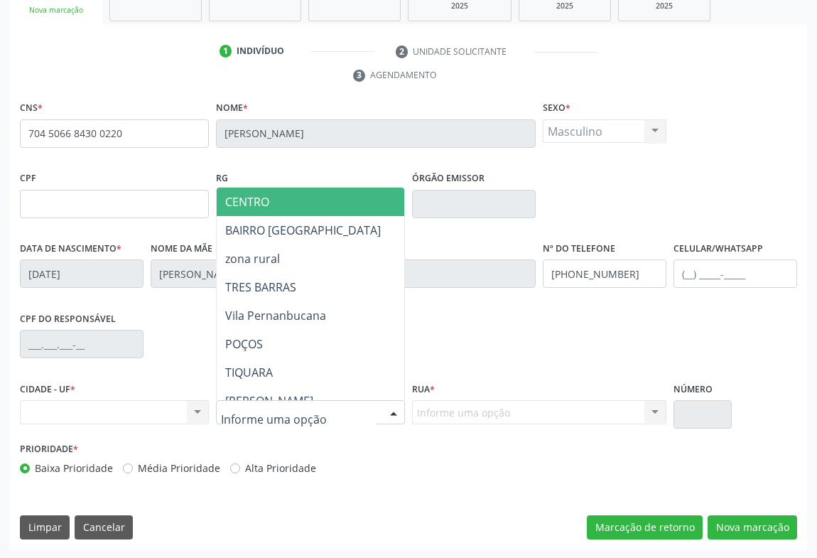
click at [384, 408] on div at bounding box center [393, 413] width 21 height 24
click at [244, 210] on span "CENTRO" at bounding box center [370, 201] width 307 height 28
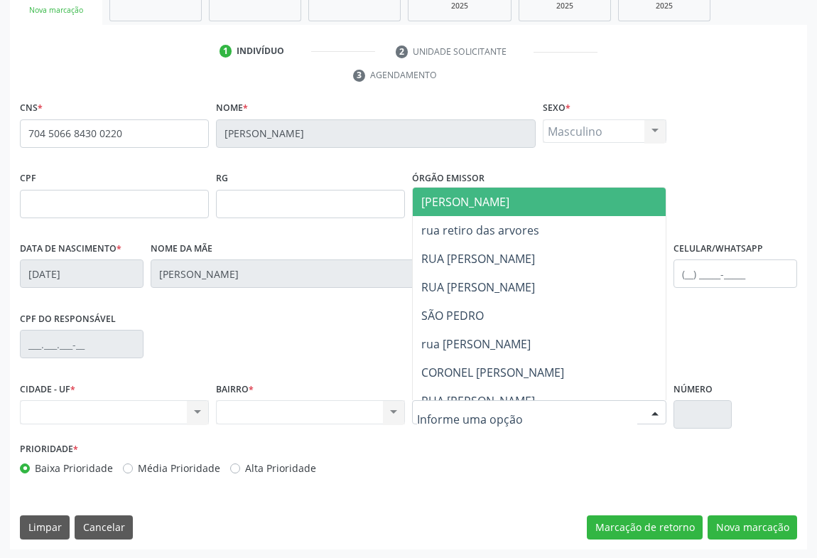
click at [477, 199] on span "[PERSON_NAME]" at bounding box center [465, 202] width 88 height 16
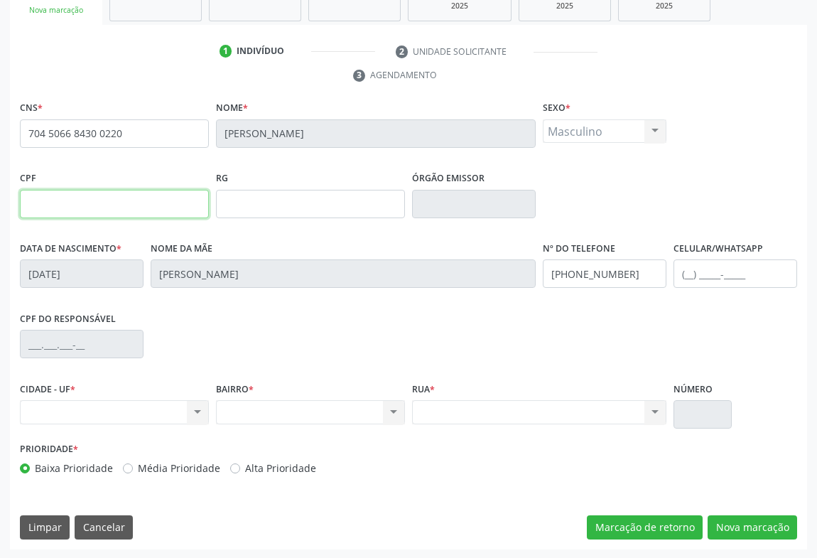
click at [128, 202] on input "text" at bounding box center [114, 204] width 189 height 28
type input "494.665.425-91"
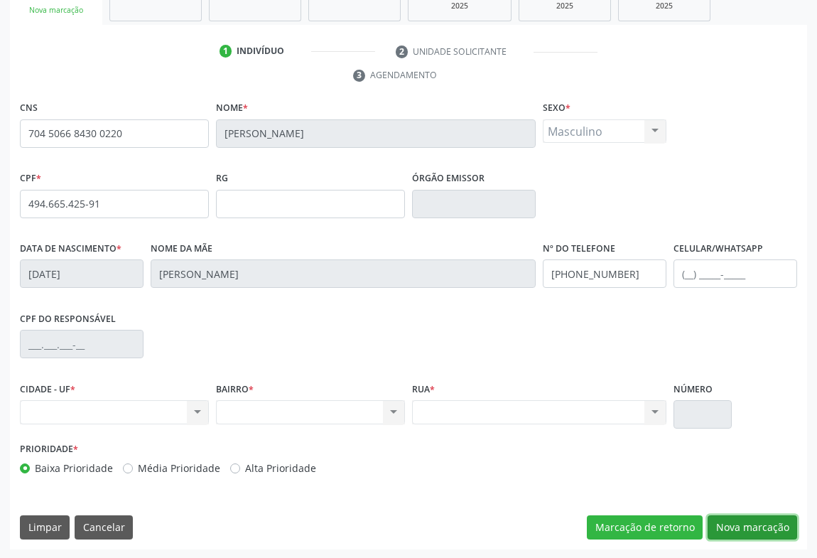
click at [752, 533] on button "Nova marcação" at bounding box center [751, 527] width 89 height 24
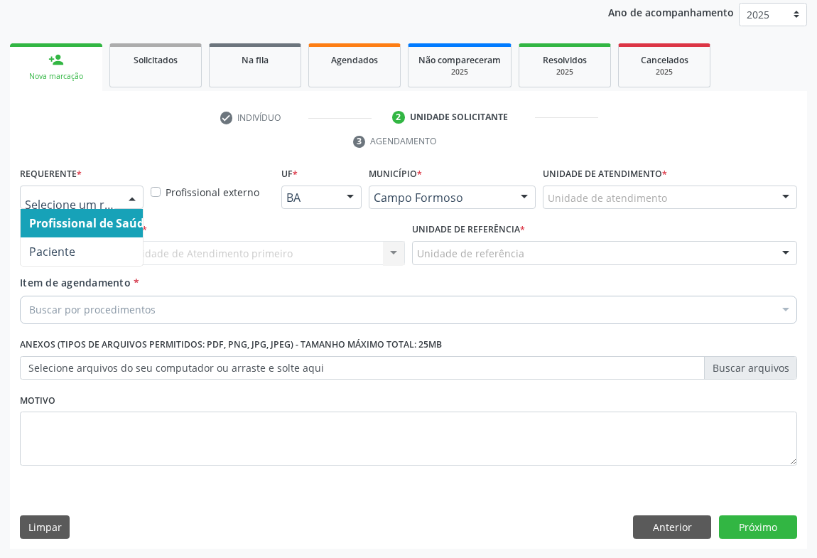
click at [128, 199] on div at bounding box center [131, 198] width 21 height 24
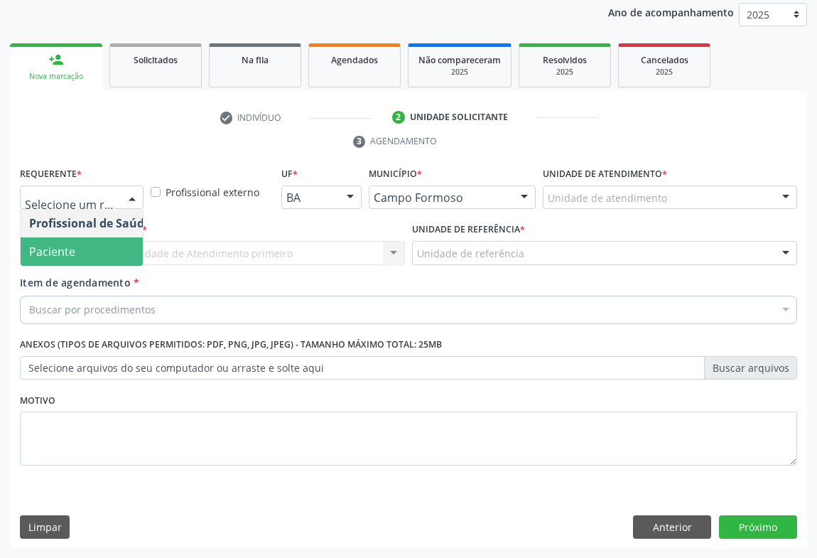
click at [75, 252] on span "Paciente" at bounding box center [90, 251] width 138 height 28
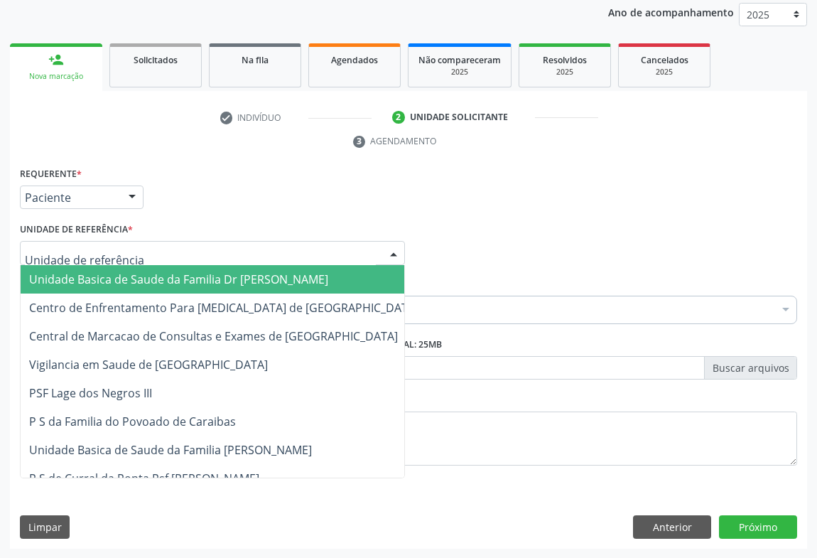
click at [160, 249] on div at bounding box center [212, 253] width 385 height 24
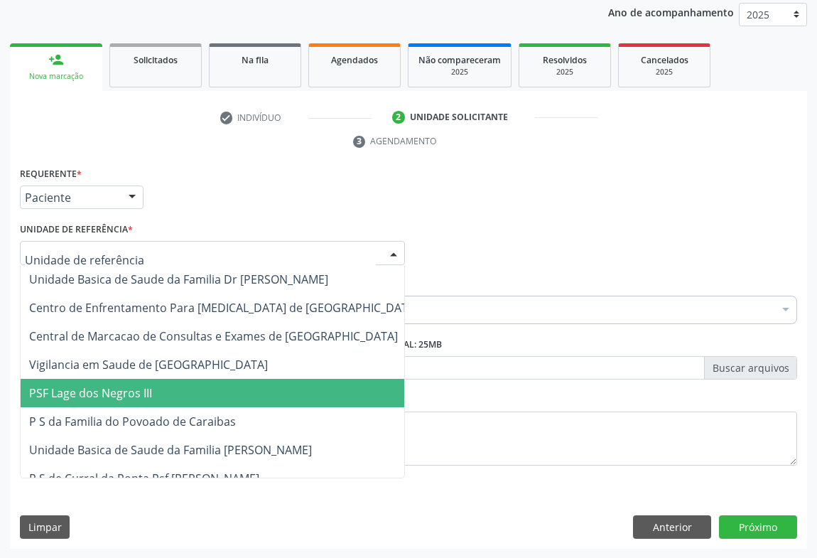
click at [160, 403] on span "PSF Lage dos Negros III" at bounding box center [224, 393] width 406 height 28
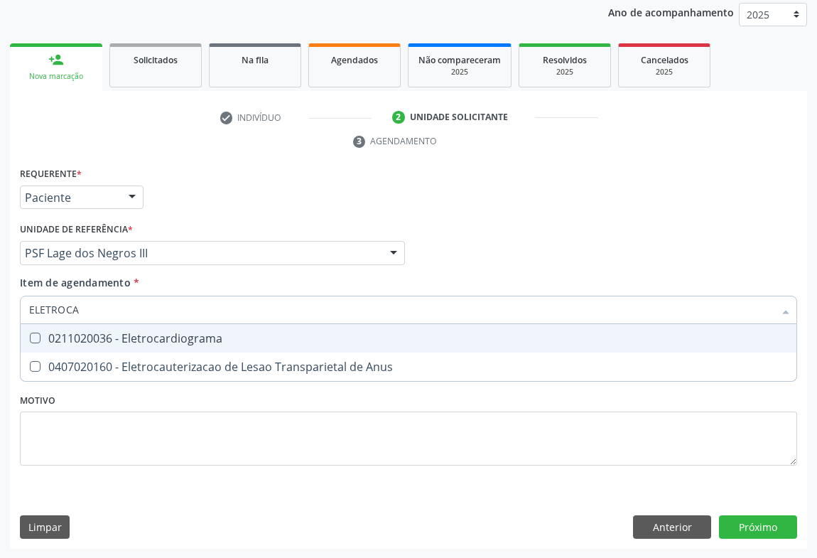
type input "ELETROCAR"
drag, startPoint x: 140, startPoint y: 335, endPoint x: 128, endPoint y: 336, distance: 12.1
click at [139, 336] on div "0211020036 - Eletrocardiograma" at bounding box center [408, 337] width 758 height 11
checkbox Eletrocardiograma "true"
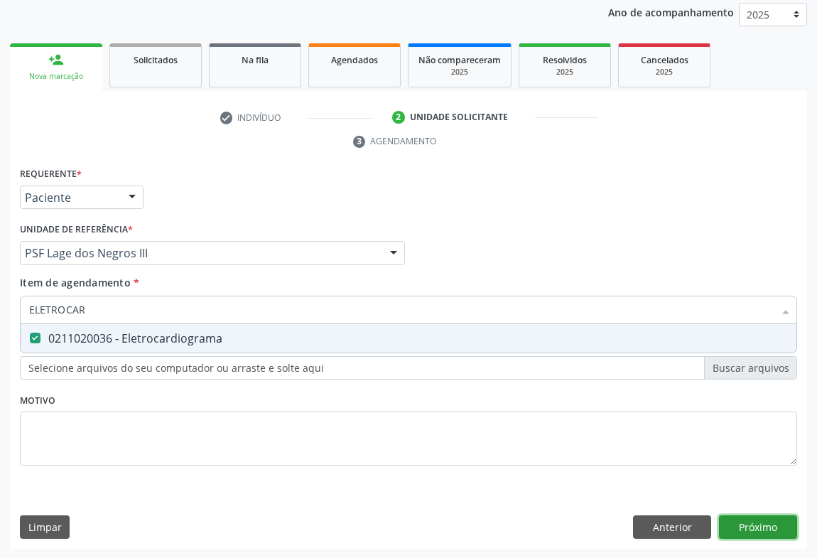
click at [776, 533] on div "Requerente * Paciente Profissional de Saúde Paciente Nenhum resultado encontrad…" at bounding box center [408, 356] width 797 height 386
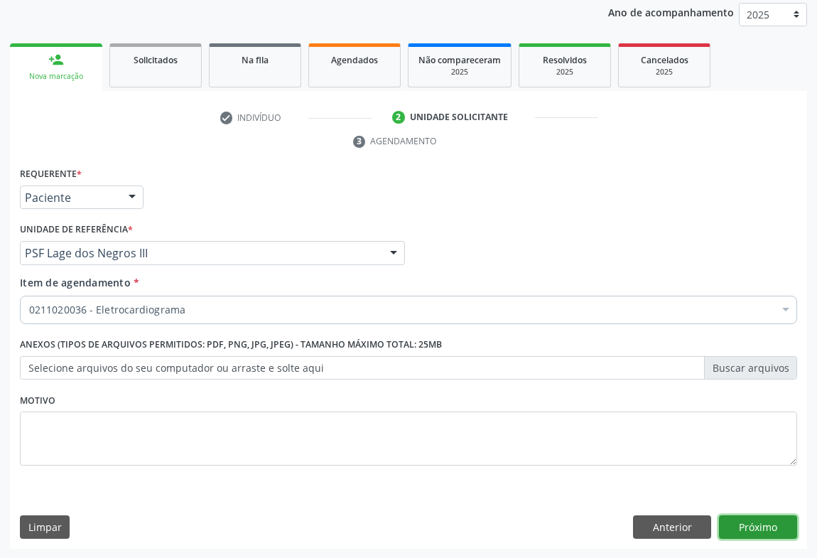
click at [741, 521] on button "Próximo" at bounding box center [758, 527] width 78 height 24
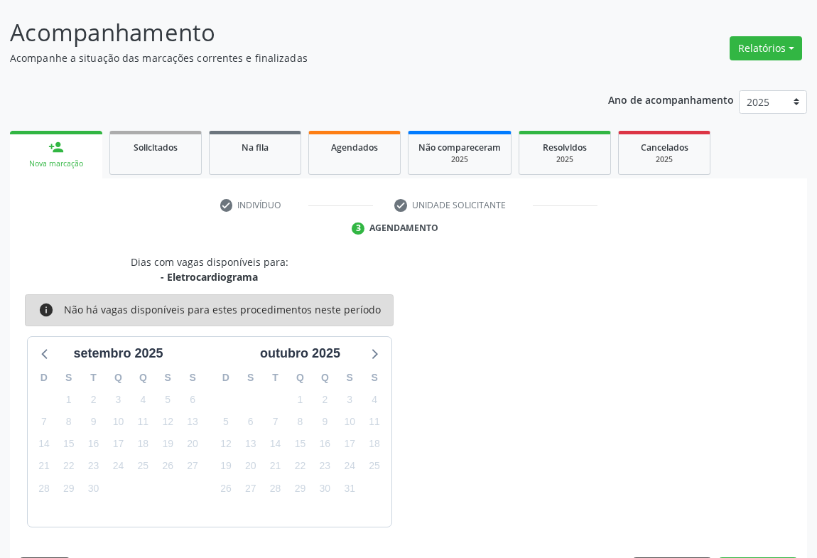
scroll to position [124, 0]
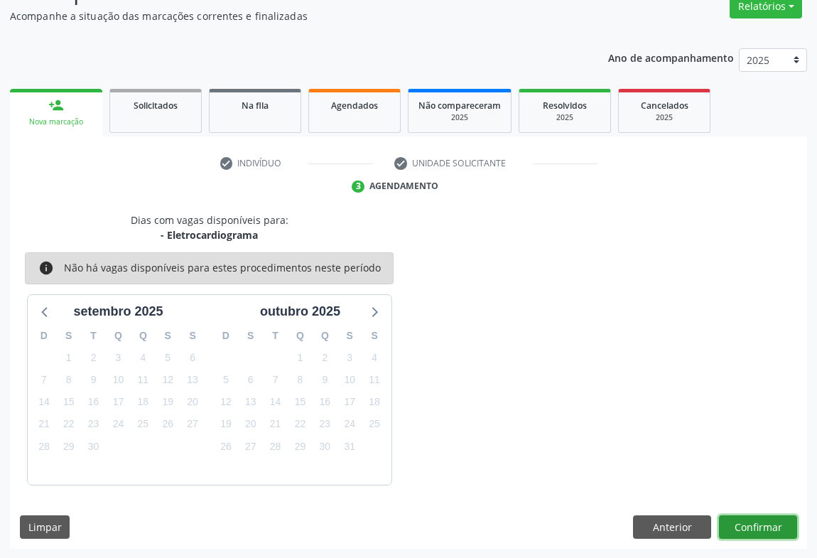
click at [783, 534] on button "Confirmar" at bounding box center [758, 527] width 78 height 24
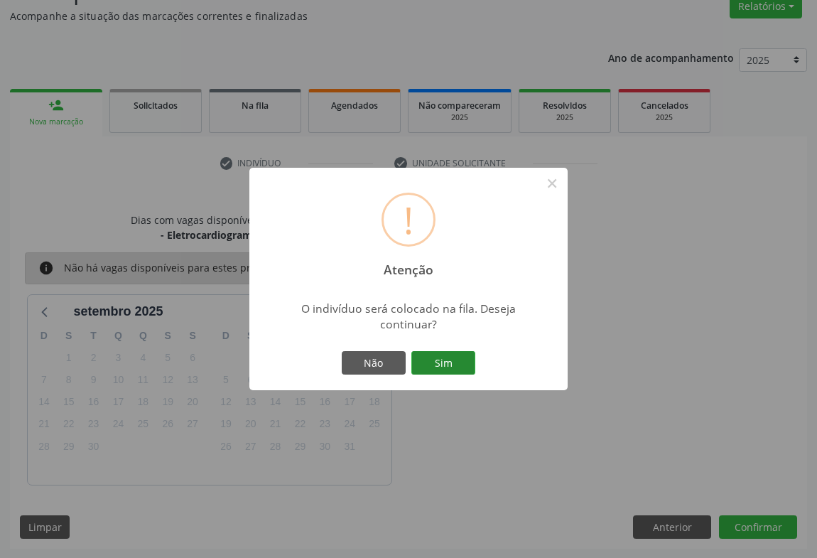
click at [440, 354] on button "Sim" at bounding box center [443, 363] width 64 height 24
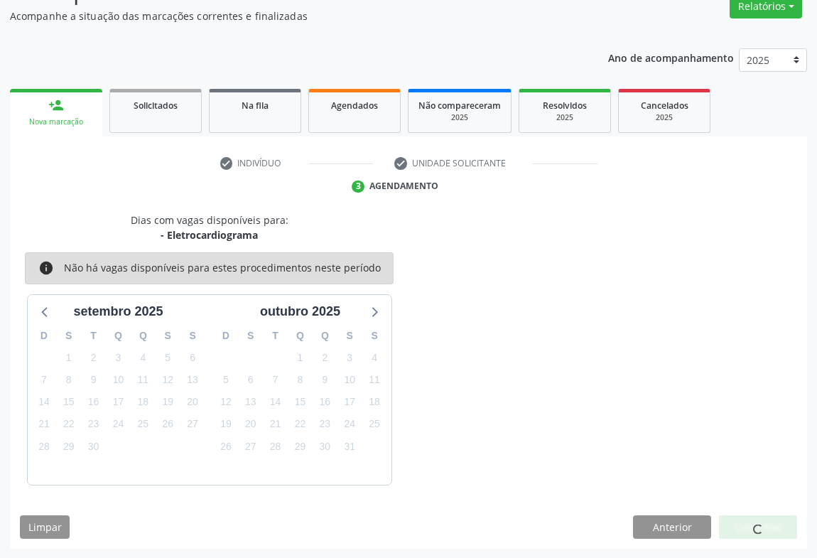
scroll to position [0, 0]
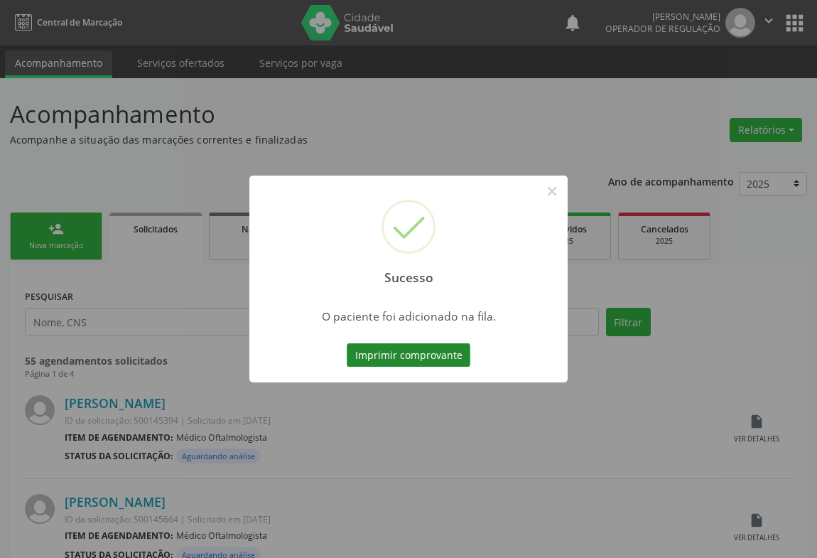
click at [428, 344] on button "Imprimir comprovante" at bounding box center [409, 355] width 124 height 24
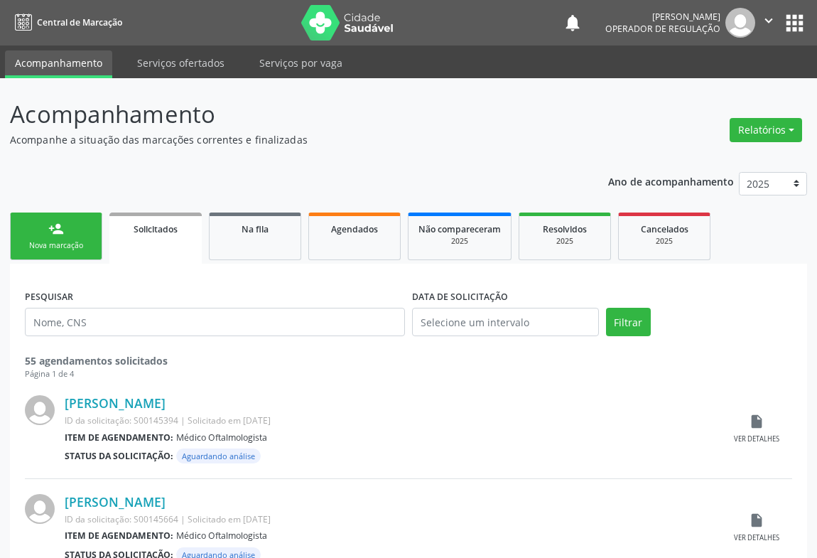
click at [53, 230] on div "person_add" at bounding box center [56, 229] width 16 height 16
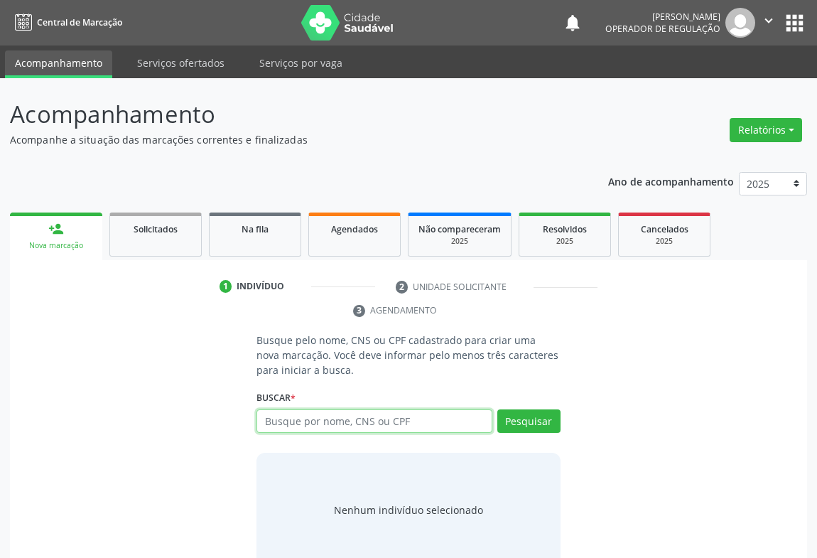
click at [318, 422] on input "text" at bounding box center [374, 421] width 236 height 24
type input "703600053251133"
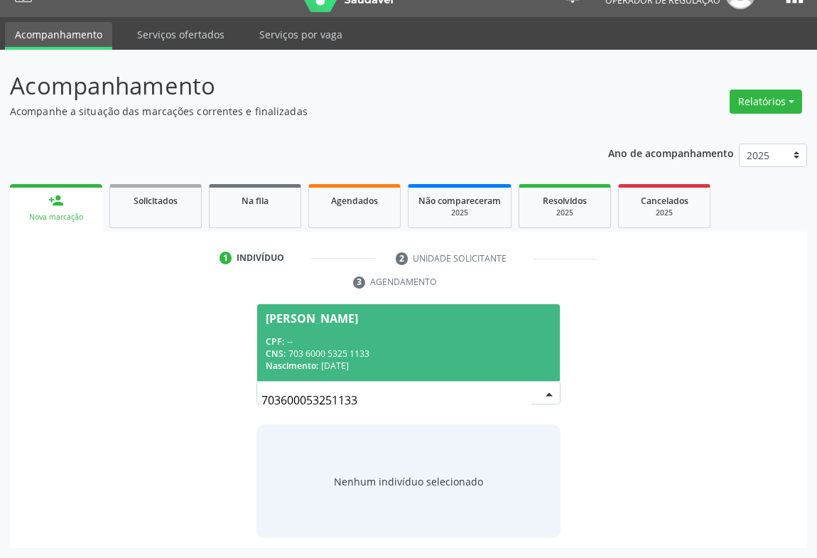
click at [344, 339] on div "CPF: --" at bounding box center [409, 341] width 286 height 12
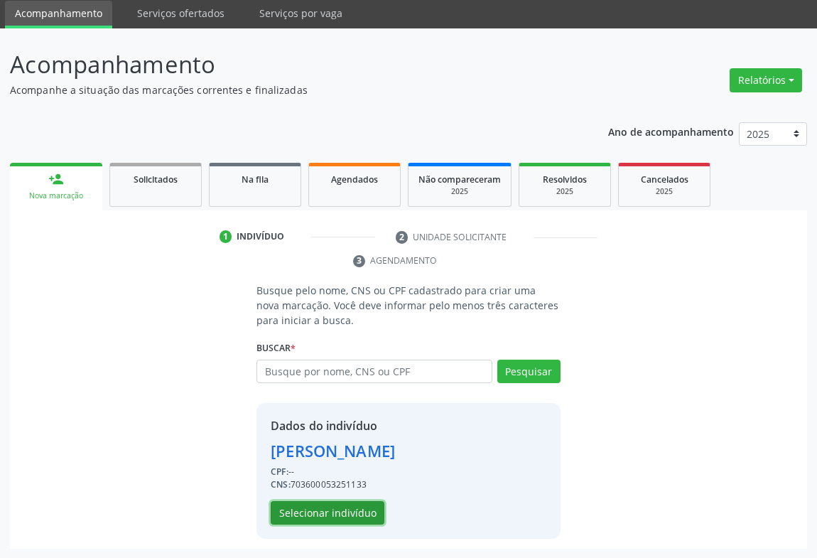
click at [332, 508] on button "Selecionar indivíduo" at bounding box center [328, 513] width 114 height 24
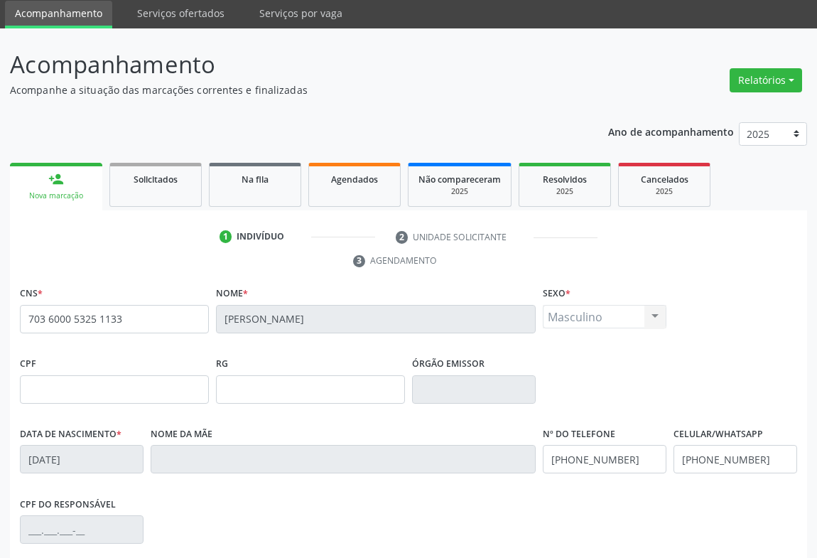
scroll to position [235, 0]
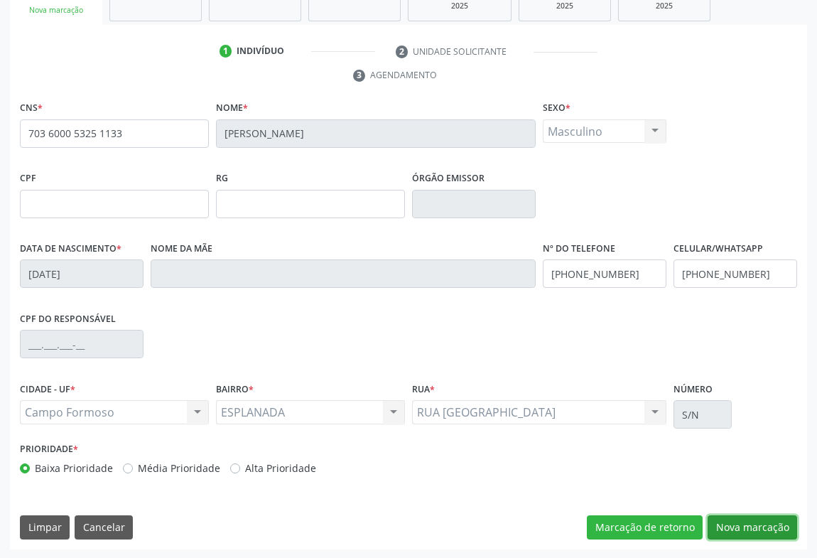
click at [735, 524] on button "Nova marcação" at bounding box center [751, 527] width 89 height 24
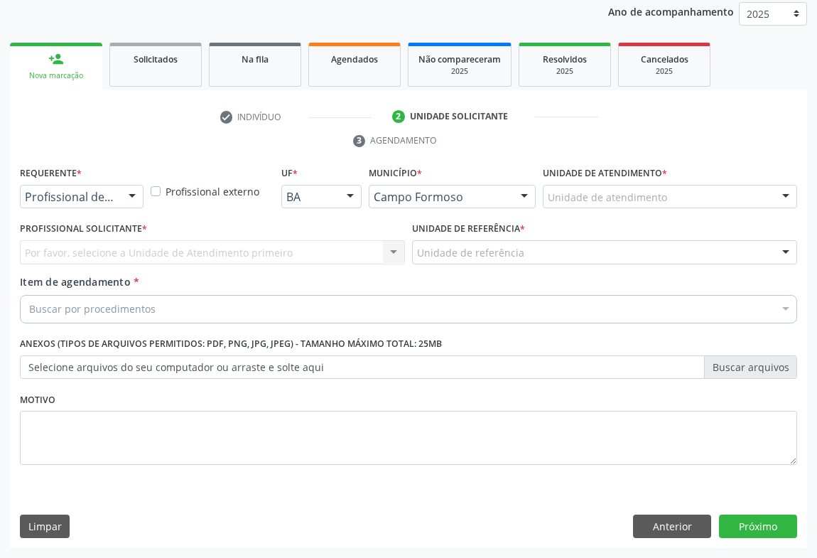
scroll to position [169, 0]
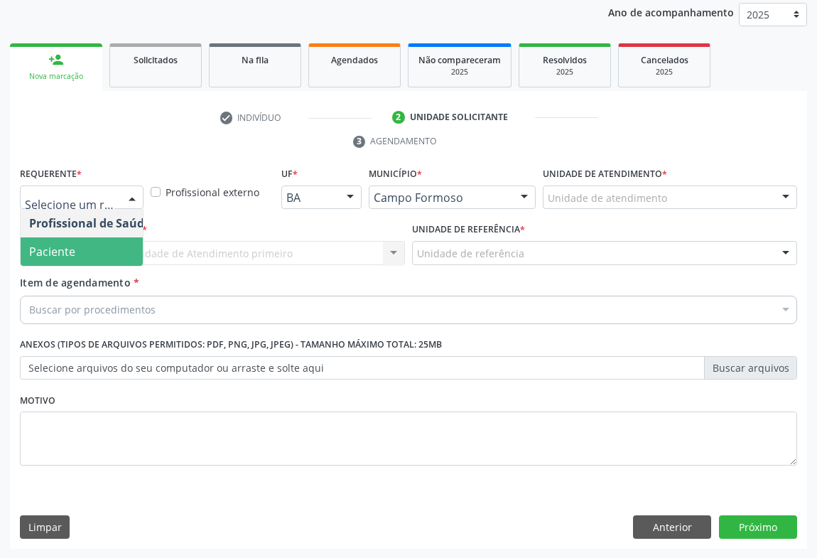
click at [62, 255] on span "Paciente" at bounding box center [52, 252] width 46 height 16
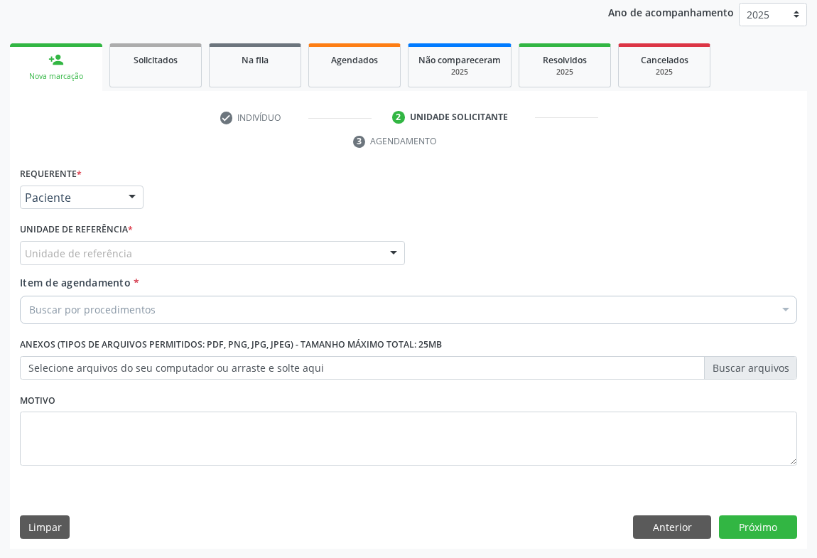
click at [184, 248] on div "Unidade de referência" at bounding box center [212, 253] width 385 height 24
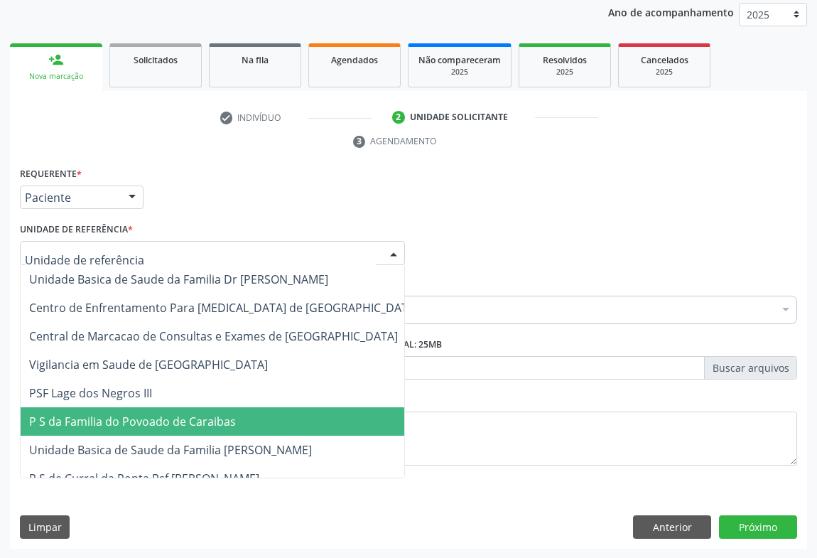
click at [167, 427] on span "P S da Familia do Povoado de Caraibas" at bounding box center [224, 421] width 406 height 28
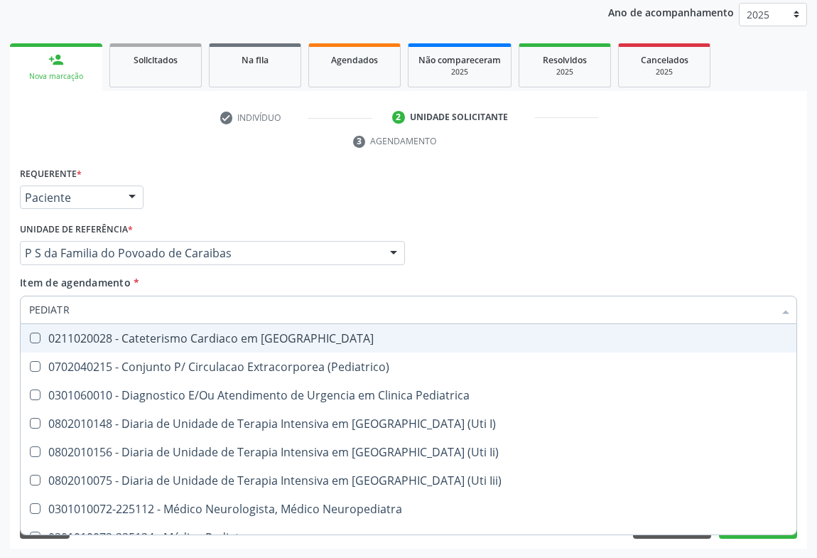
type input "PEDIATRA"
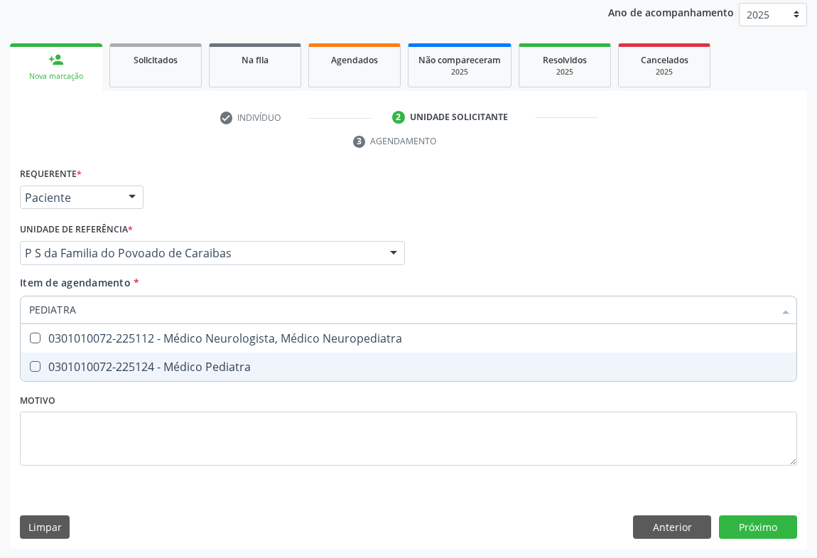
click at [156, 361] on div "0301010072-225124 - Médico Pediatra" at bounding box center [408, 366] width 758 height 11
checkbox Pediatra "true"
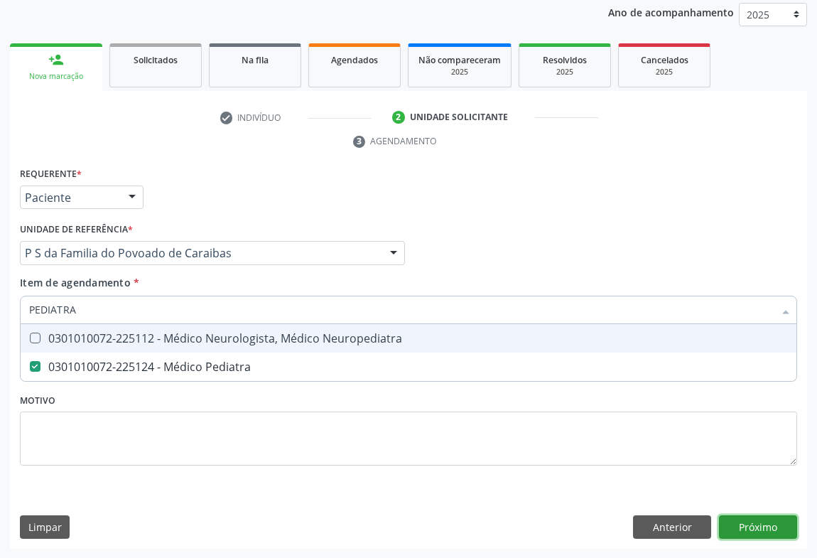
click at [770, 526] on div "Requerente * Paciente Profissional de Saúde Paciente Nenhum resultado encontrad…" at bounding box center [408, 356] width 797 height 386
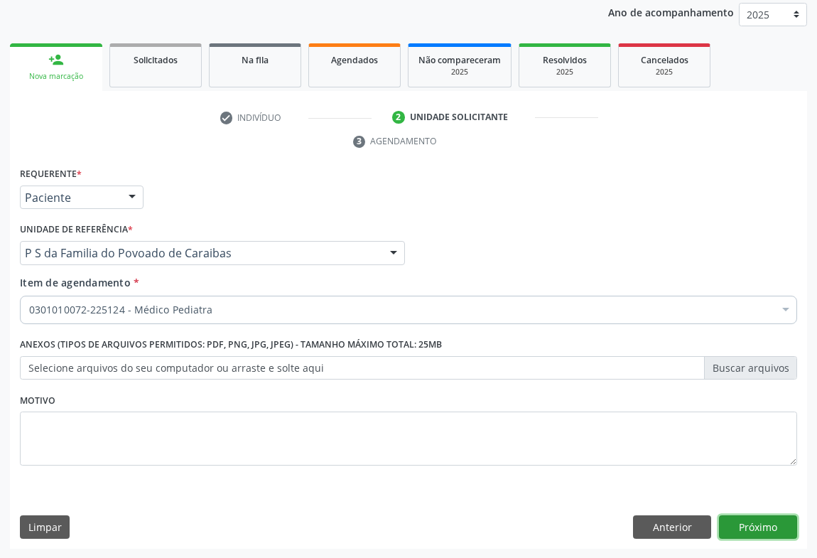
click at [754, 521] on button "Próximo" at bounding box center [758, 527] width 78 height 24
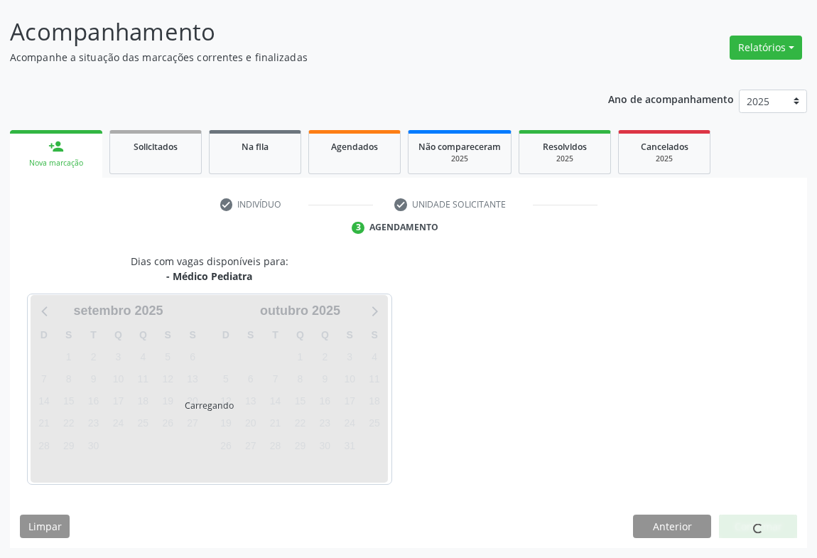
scroll to position [82, 0]
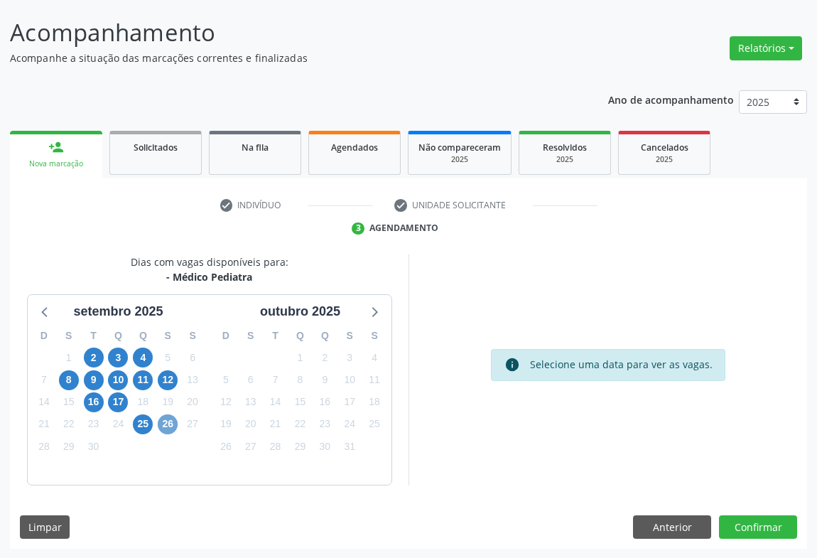
click at [171, 425] on span "26" at bounding box center [168, 424] width 20 height 20
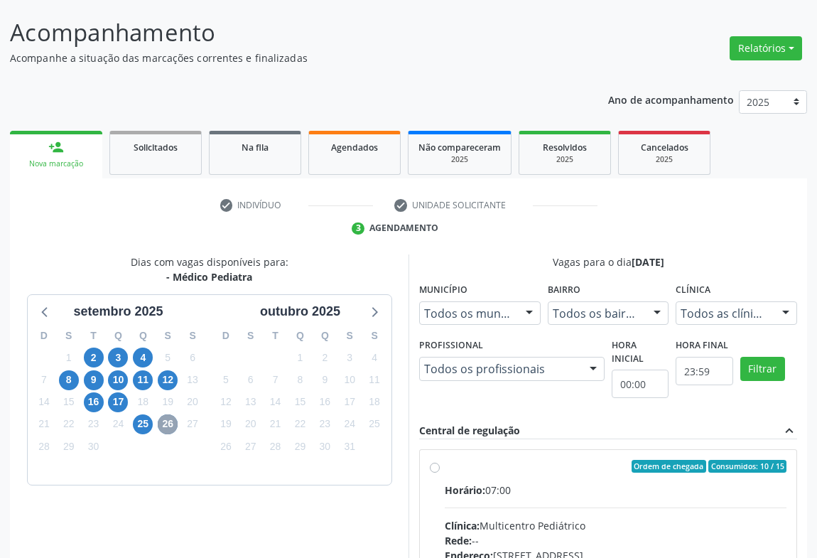
scroll to position [146, 0]
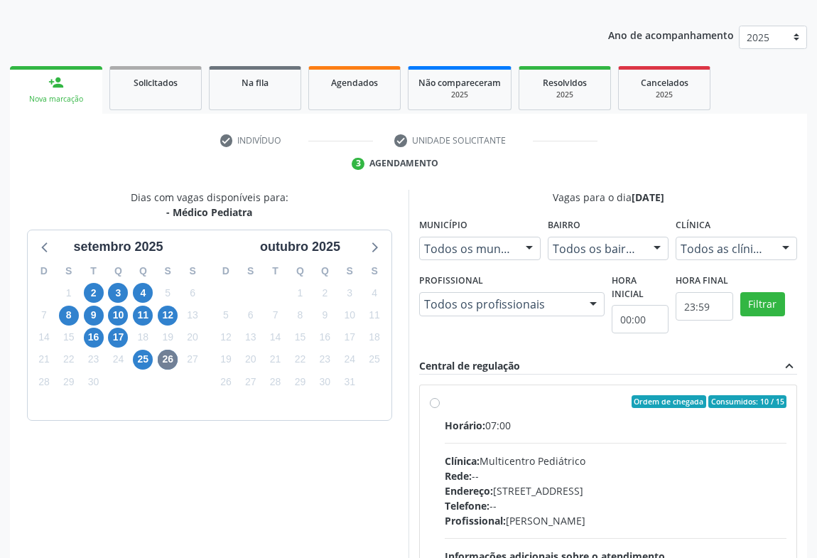
click at [535, 435] on div "Horário: 07:00 Clínica: Multicentro Pediátrico Rede: -- Endereço: Antigo Casa G…" at bounding box center [616, 515] width 342 height 195
click at [440, 408] on input "Ordem de chegada Consumidos: 10 / 15 Horário: 07:00 Clínica: Multicentro Pediát…" at bounding box center [435, 401] width 10 height 13
radio input "true"
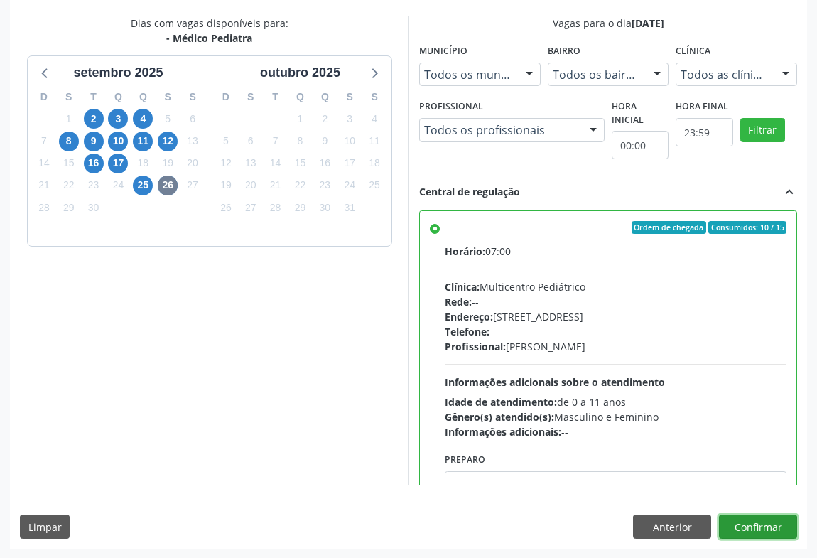
click at [739, 521] on button "Confirmar" at bounding box center [758, 526] width 78 height 24
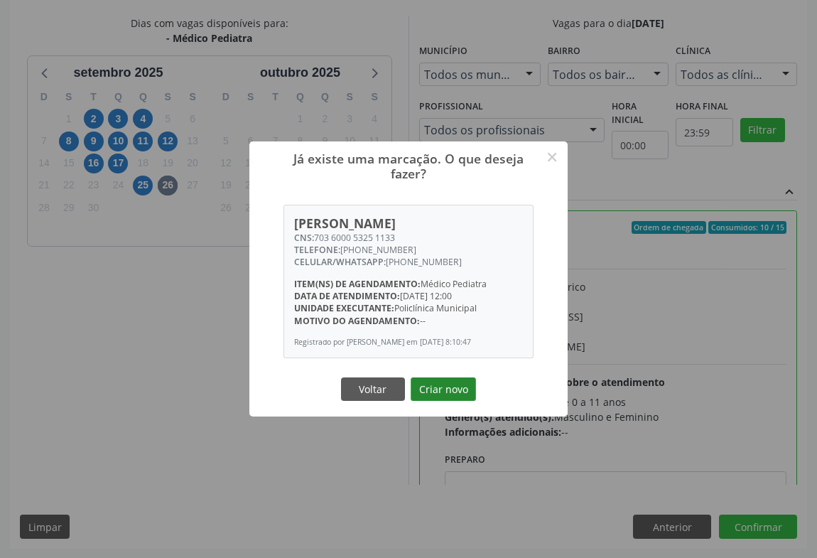
click at [464, 398] on button "Criar novo" at bounding box center [442, 389] width 65 height 24
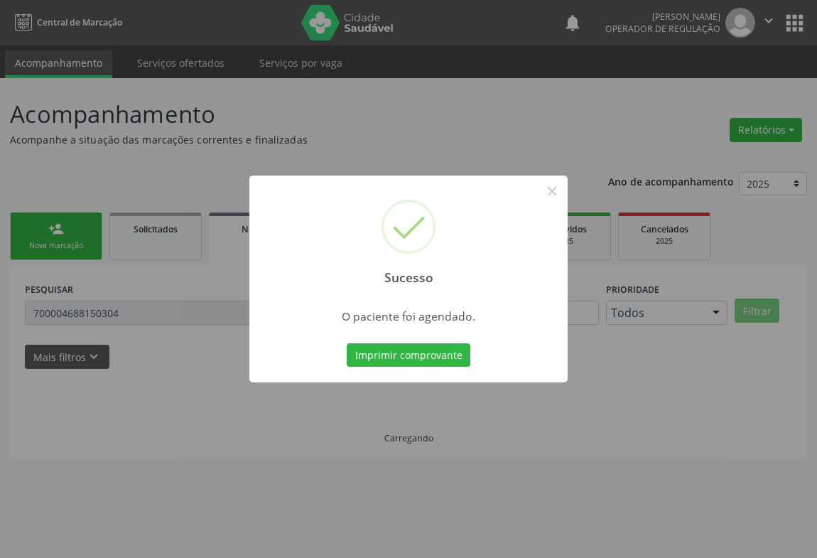
scroll to position [0, 0]
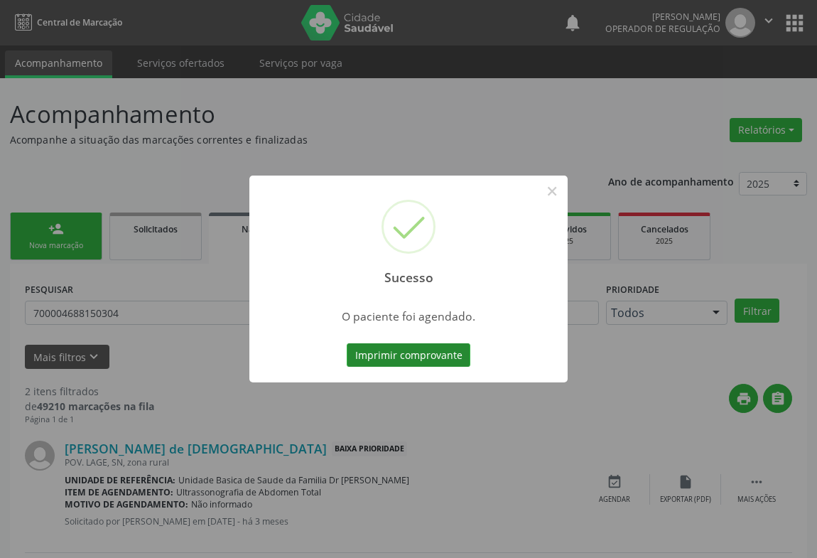
click at [428, 352] on button "Imprimir comprovante" at bounding box center [409, 355] width 124 height 24
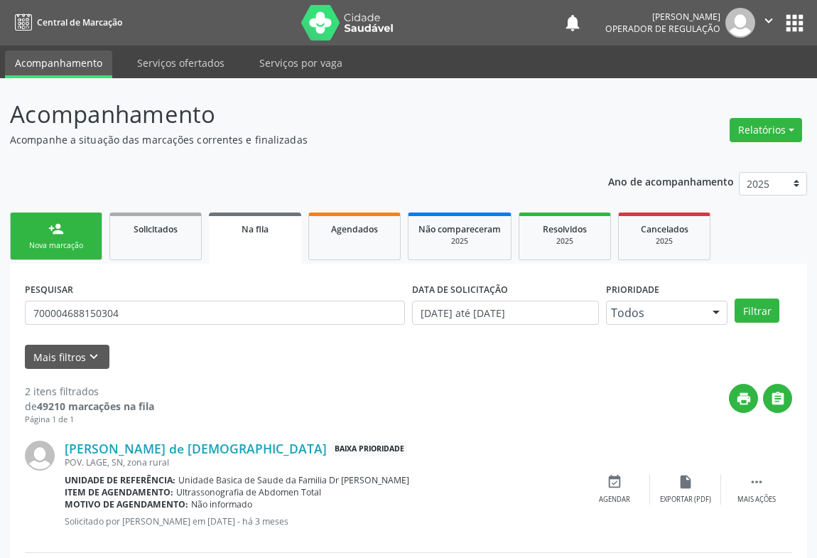
click at [65, 232] on link "person_add Nova marcação" at bounding box center [56, 236] width 92 height 48
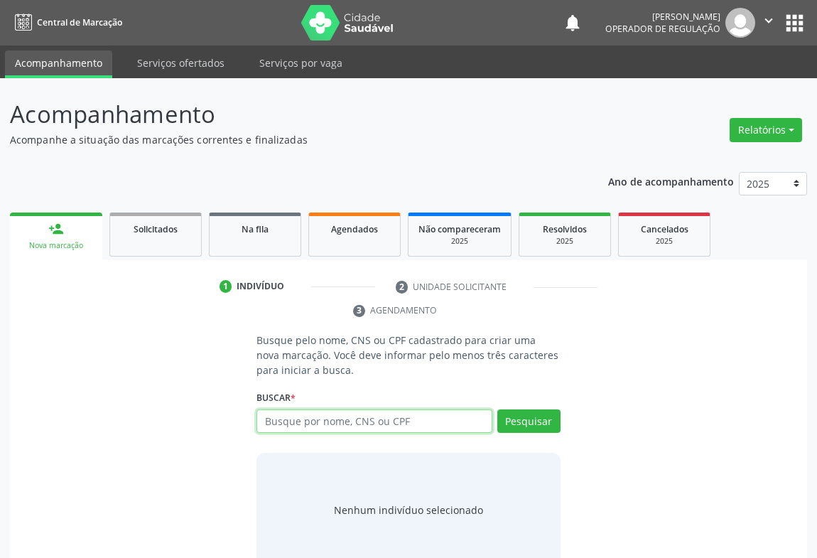
click at [337, 423] on input "text" at bounding box center [374, 421] width 236 height 24
type input "709209266123338"
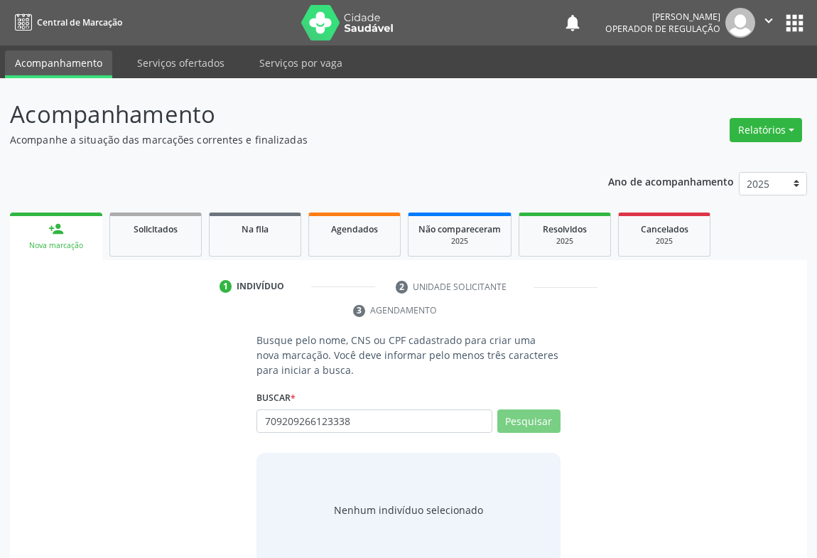
scroll to position [28, 0]
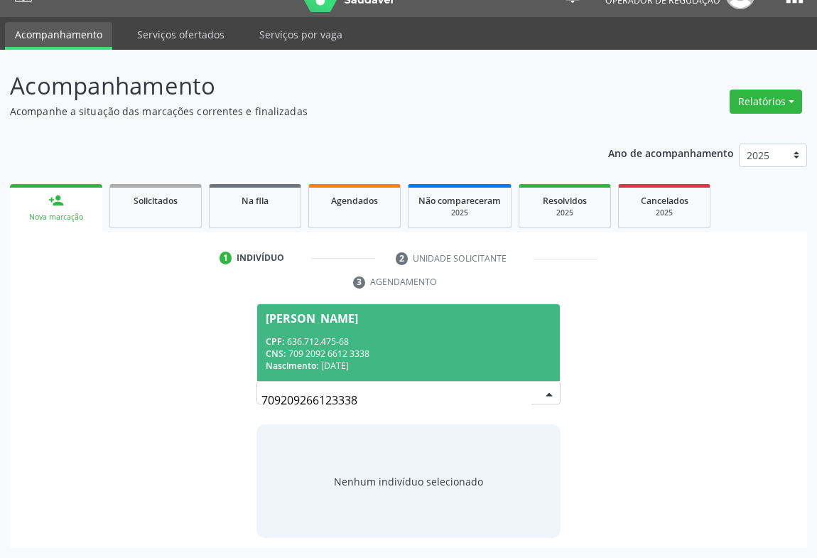
click at [376, 333] on span "Wilson Sousa Goncalves Junior CPF: 636.712.475-68 CNS: 709 2092 6612 3338 Nasci…" at bounding box center [408, 342] width 303 height 76
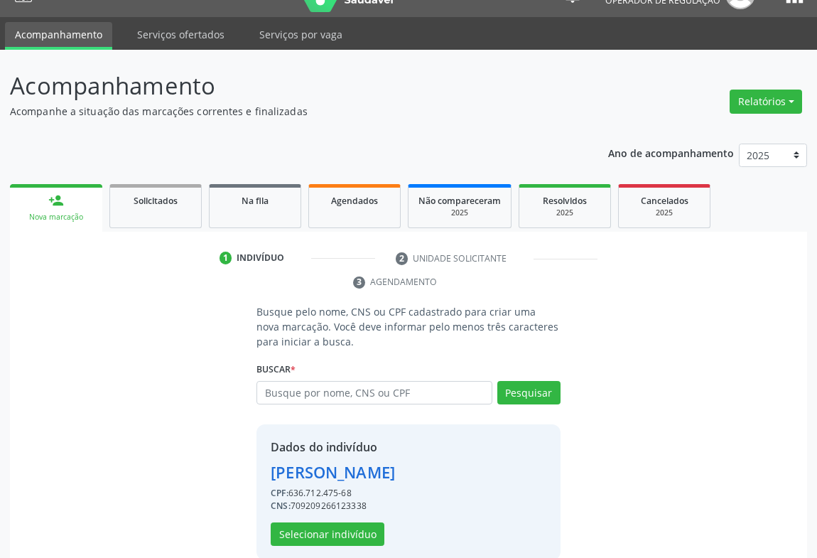
scroll to position [50, 0]
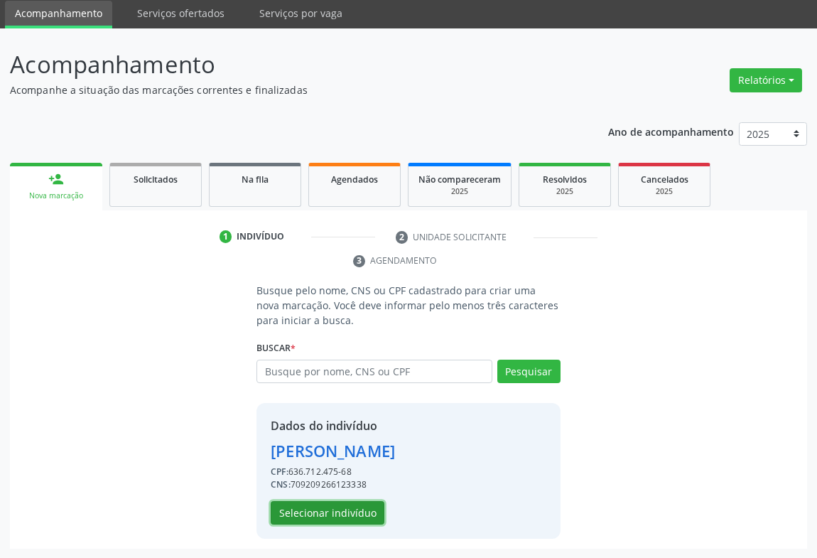
click at [344, 507] on button "Selecionar indivíduo" at bounding box center [328, 513] width 114 height 24
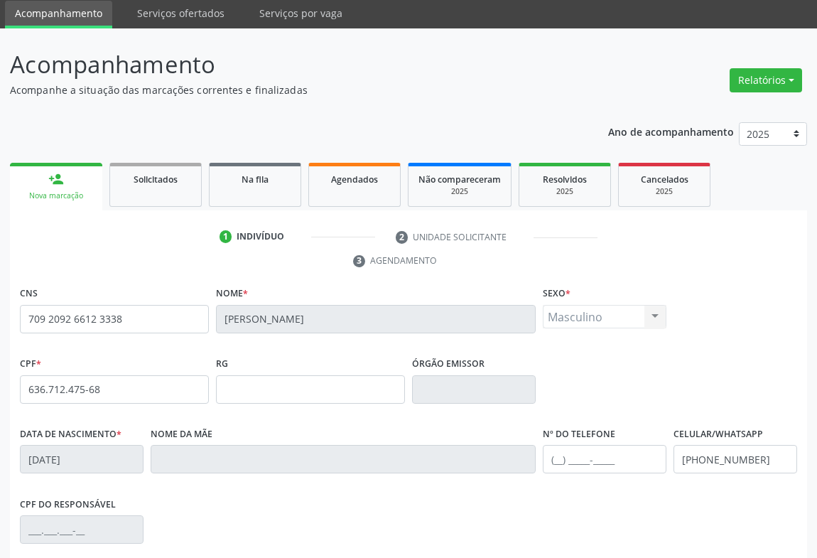
scroll to position [235, 0]
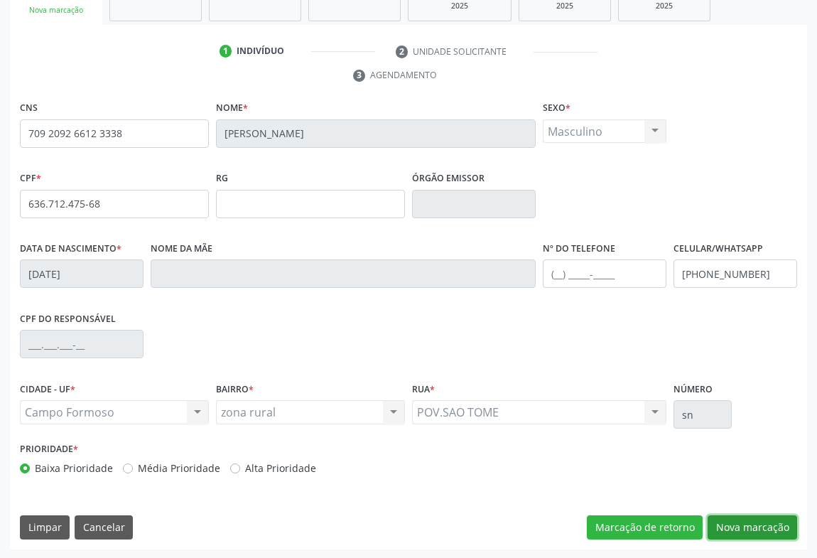
click at [752, 518] on button "Nova marcação" at bounding box center [751, 527] width 89 height 24
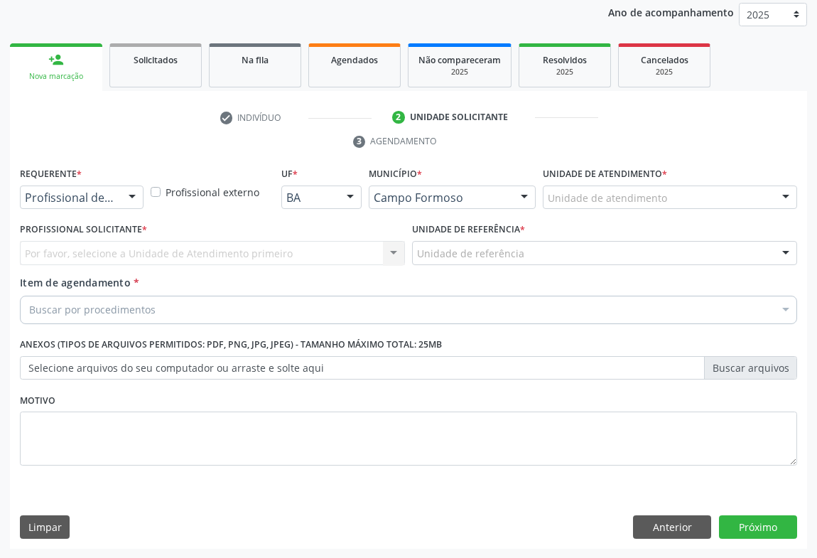
click at [128, 192] on div at bounding box center [131, 198] width 21 height 24
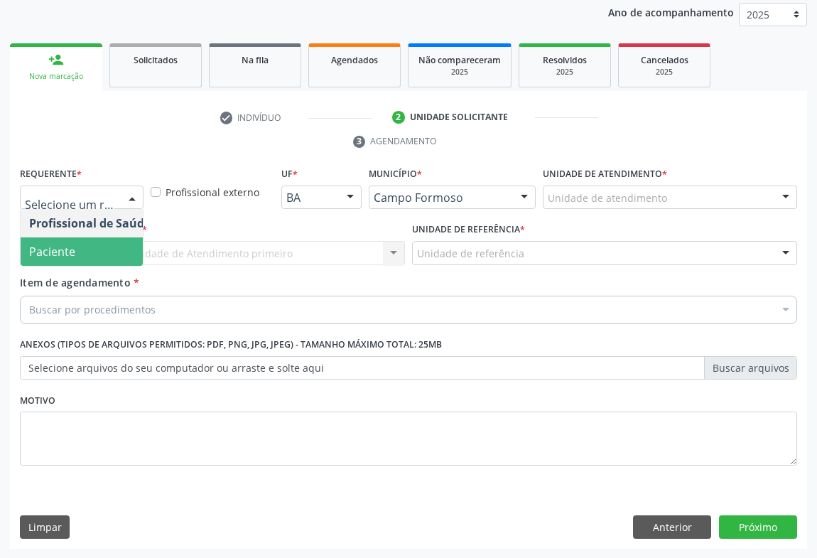
click at [61, 250] on span "Paciente" at bounding box center [52, 252] width 46 height 16
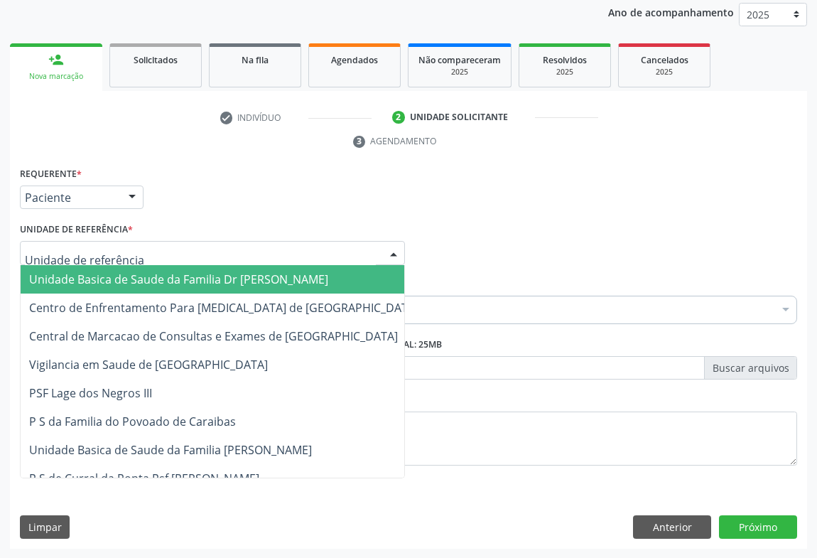
click at [152, 257] on div at bounding box center [212, 253] width 385 height 24
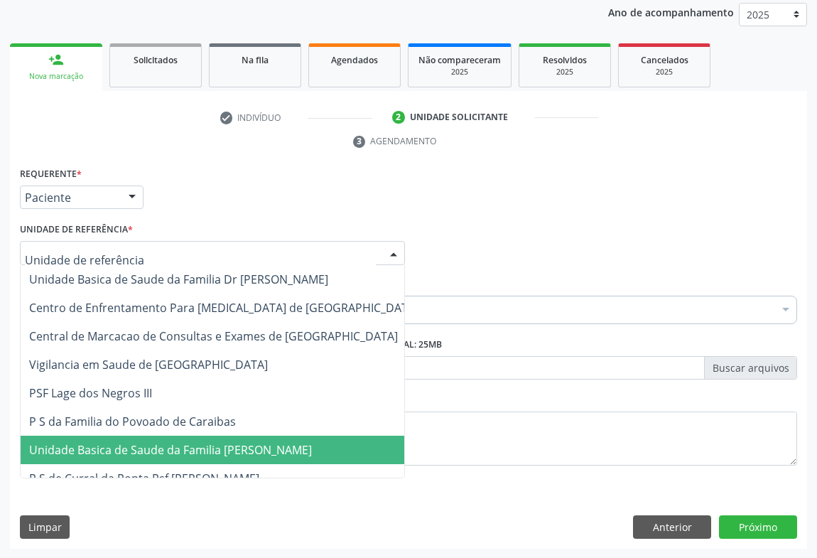
click at [170, 443] on span "Unidade Basica de Saude da Familia [PERSON_NAME]" at bounding box center [170, 450] width 283 height 16
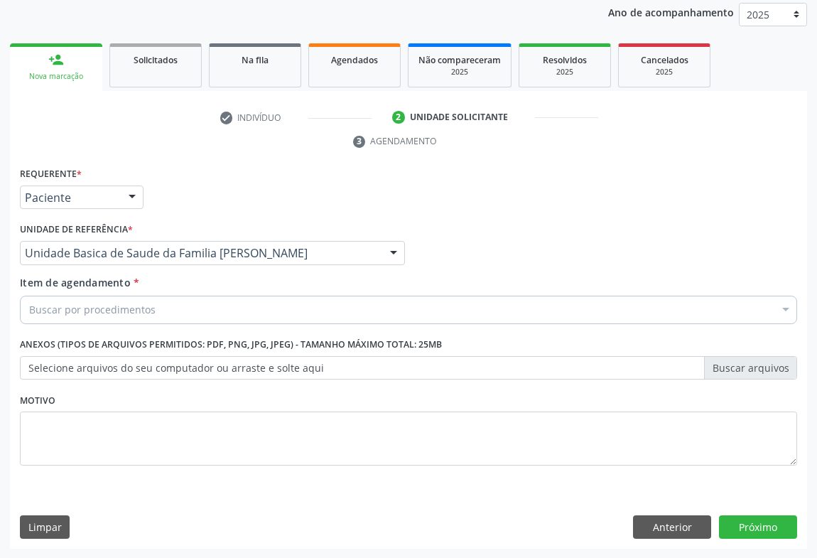
click at [158, 313] on div "Buscar por procedimentos" at bounding box center [408, 309] width 777 height 28
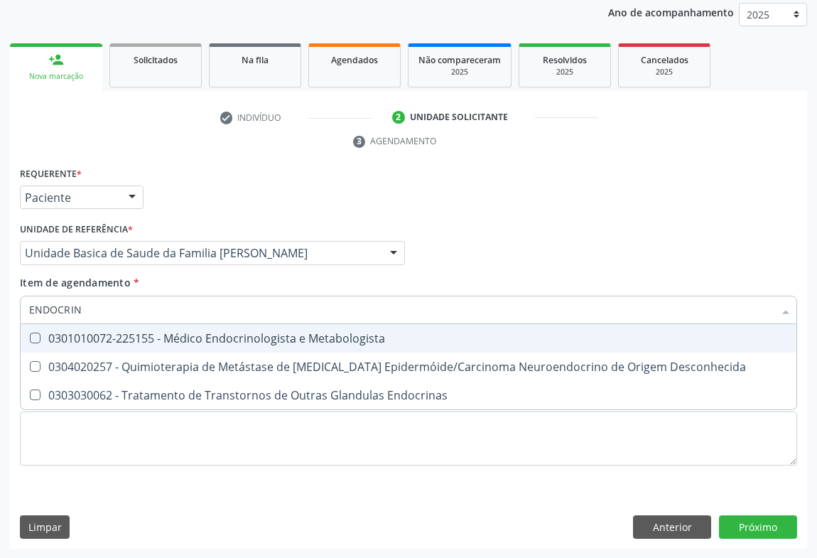
type input "ENDOCRINO"
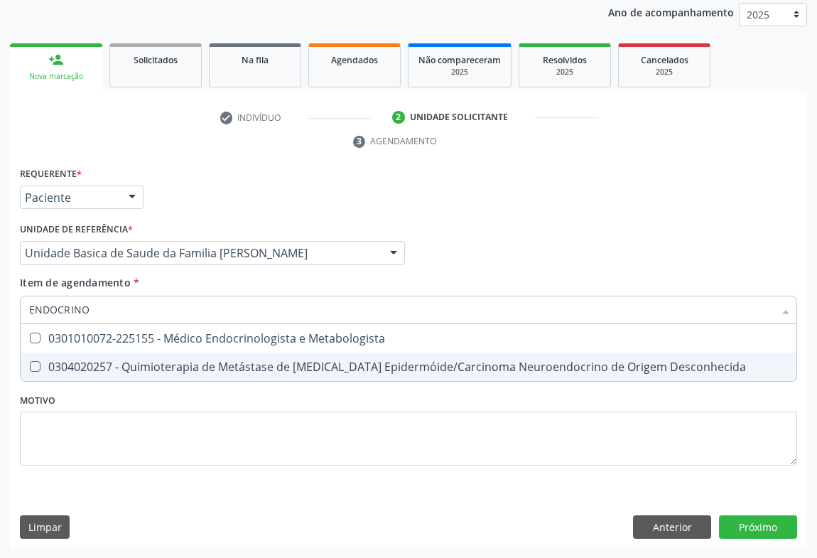
click at [170, 343] on div "0301010072-225155 - Médico Endocrinologista e Metabologista" at bounding box center [408, 337] width 758 height 11
checkbox Metabologista "true"
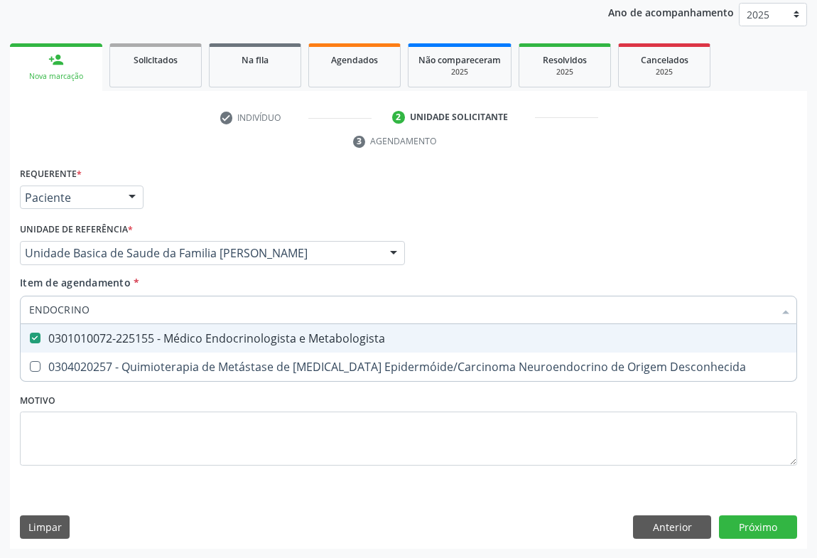
click at [312, 158] on div "check Indivíduo 2 Unidade solicitante 3 Agendamento CNS 709 2092 6612 3338 Nome…" at bounding box center [408, 327] width 797 height 442
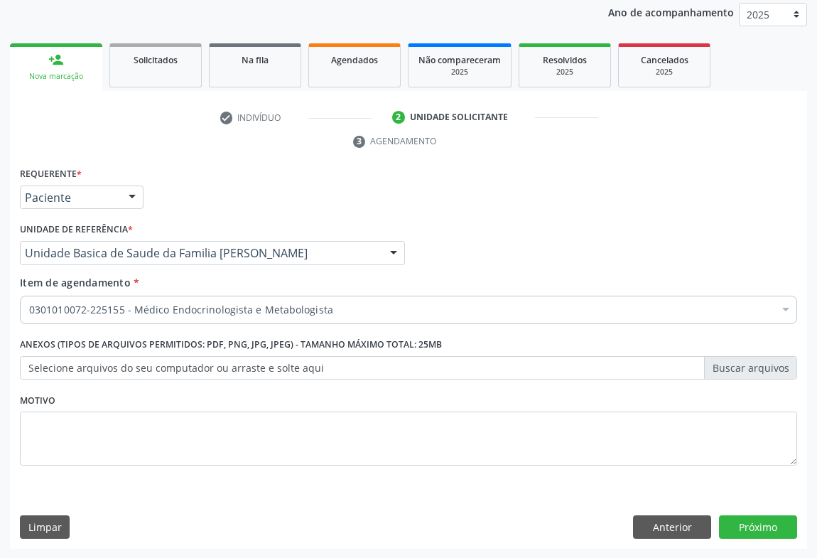
checkbox Metabologista "true"
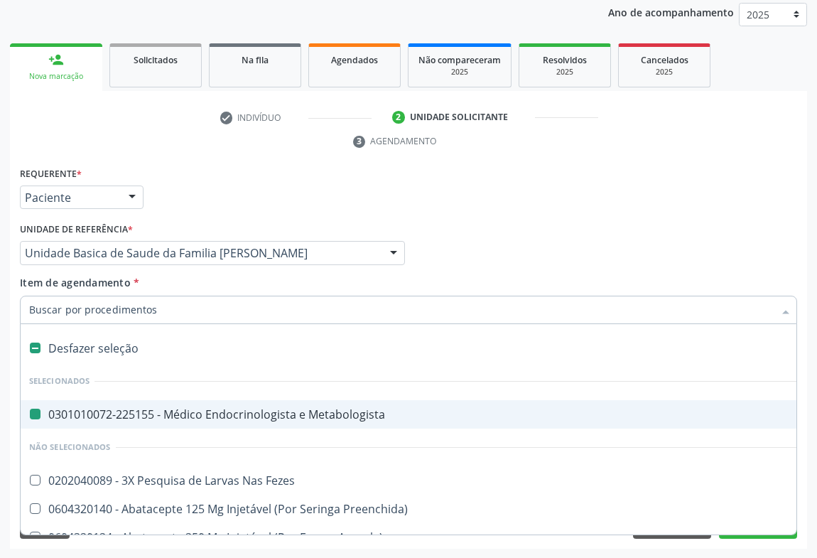
type input "U"
checkbox Metabologista "false"
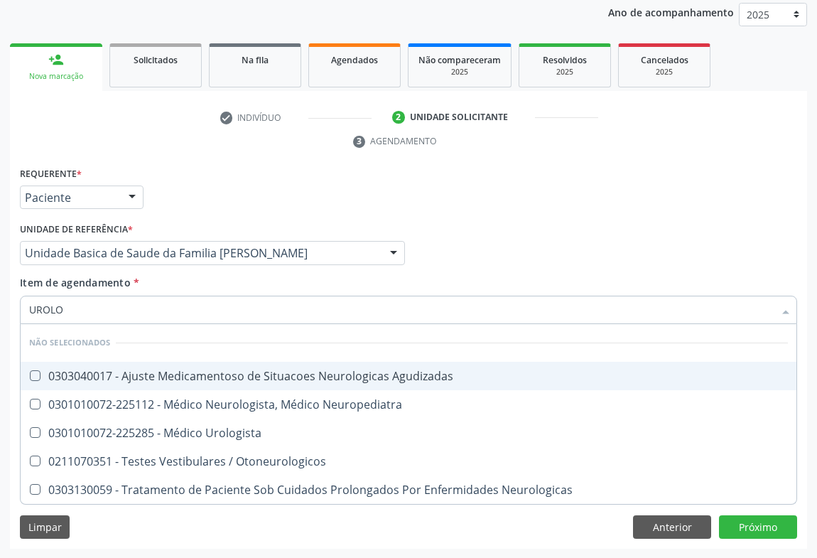
type input "UROLOG"
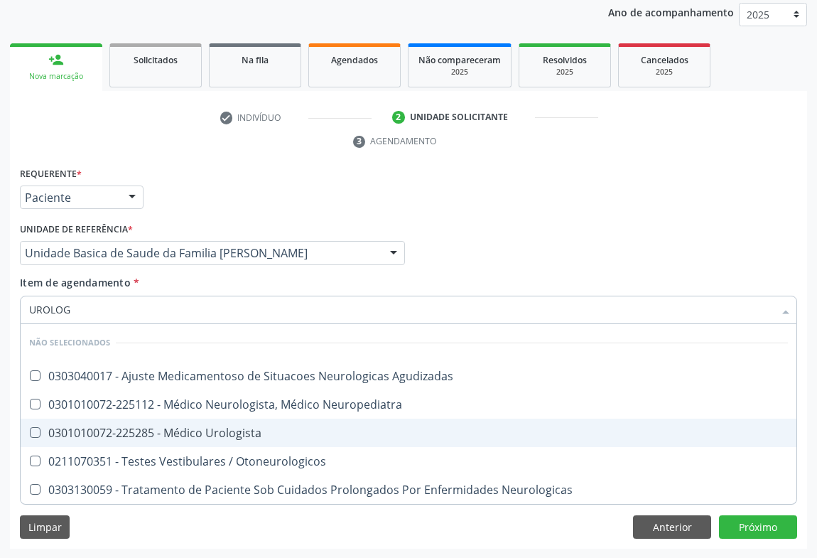
click at [185, 434] on div "0301010072-225285 - Médico Urologista" at bounding box center [408, 432] width 758 height 11
checkbox Urologista "true"
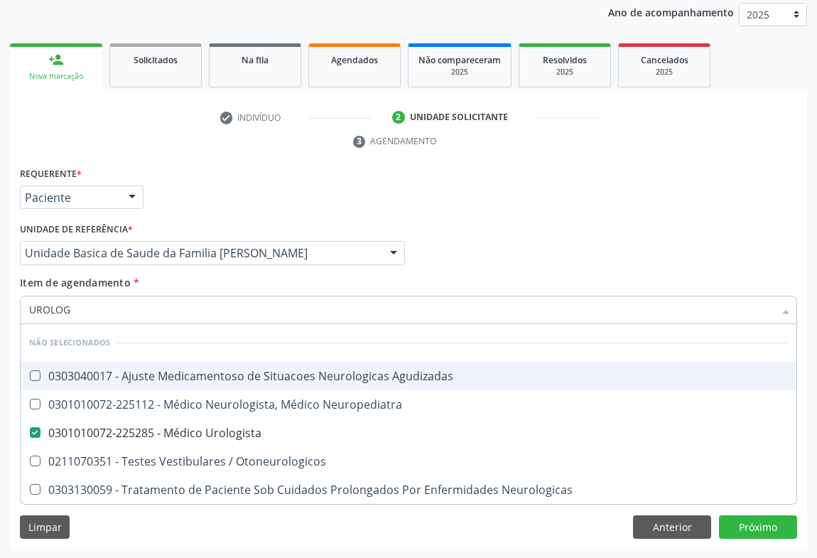
drag, startPoint x: 656, startPoint y: 229, endPoint x: 719, endPoint y: 497, distance: 275.1
click at [655, 229] on div "Profissional Solicitante Por favor, selecione a Unidade de Atendimento primeiro…" at bounding box center [408, 246] width 784 height 55
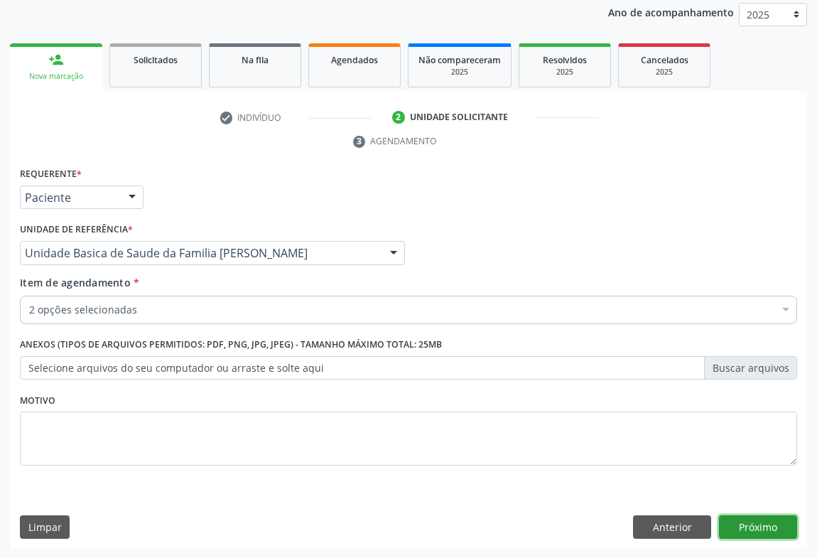
click at [739, 528] on button "Próximo" at bounding box center [758, 527] width 78 height 24
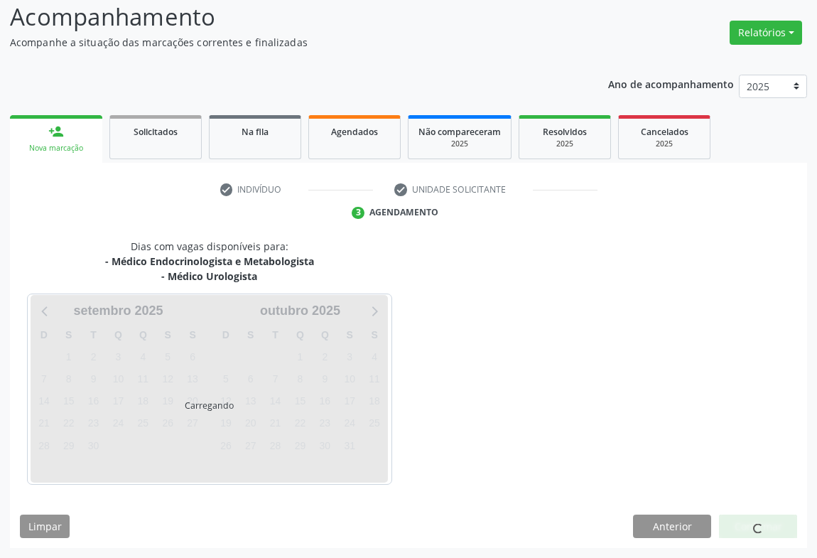
scroll to position [138, 0]
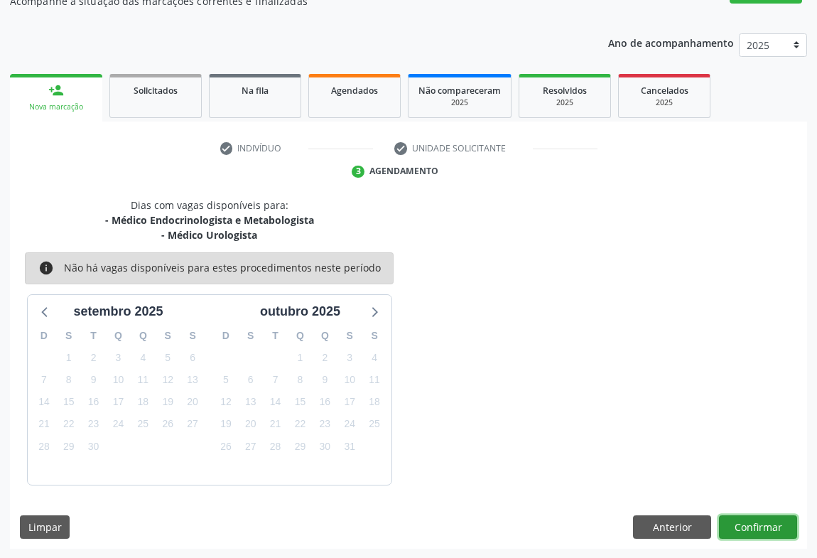
click at [752, 516] on button "Confirmar" at bounding box center [758, 527] width 78 height 24
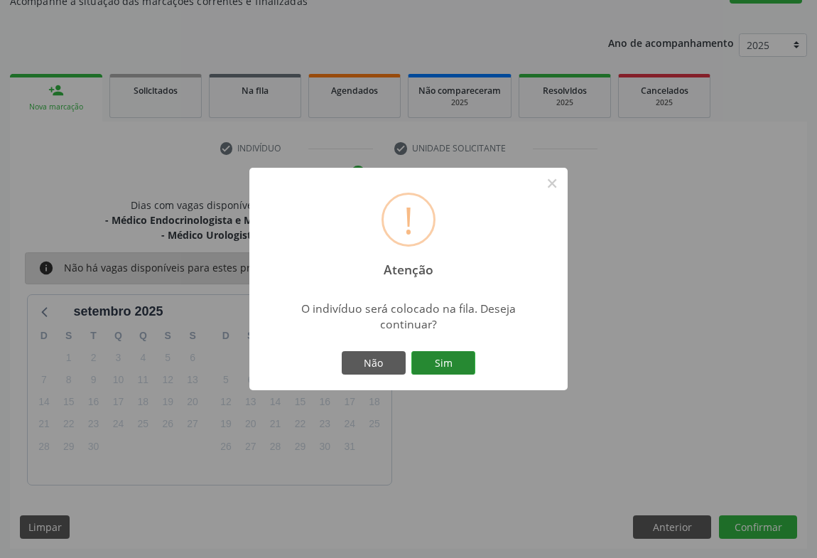
click at [431, 360] on button "Sim" at bounding box center [443, 363] width 64 height 24
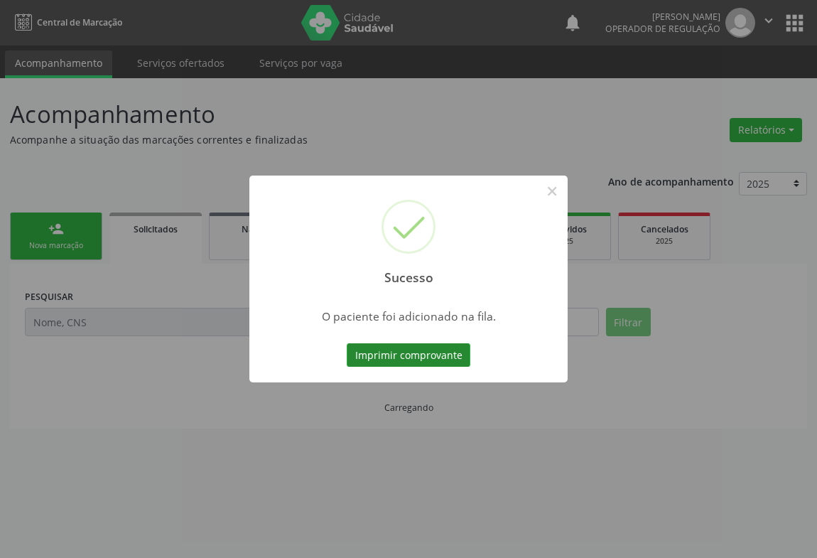
scroll to position [0, 0]
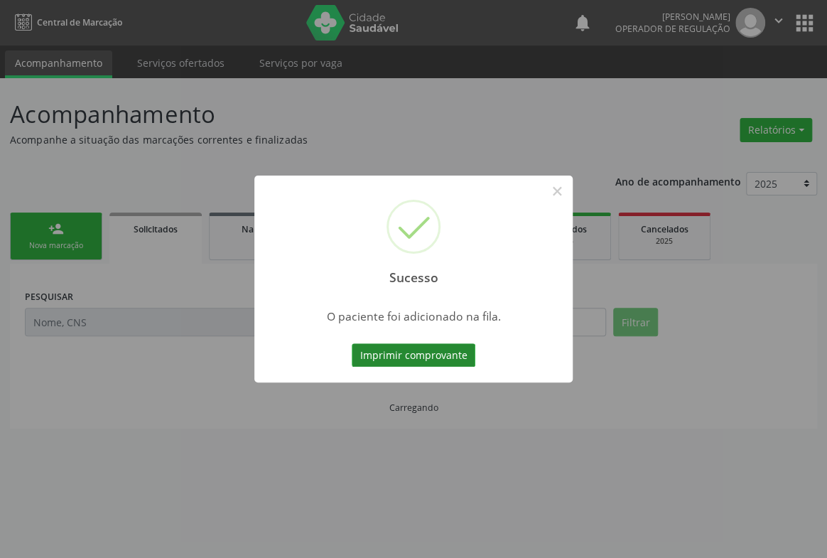
click at [400, 351] on button "Imprimir comprovante" at bounding box center [414, 355] width 124 height 24
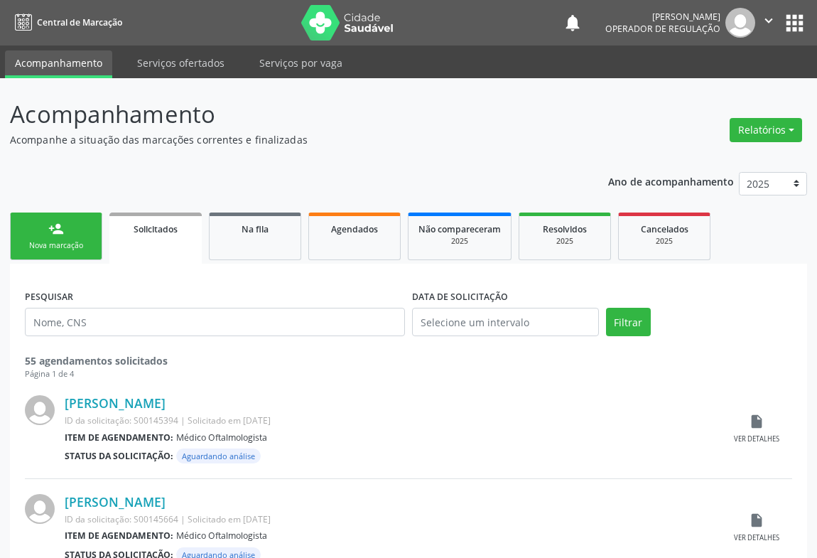
click at [60, 245] on div "Nova marcação" at bounding box center [56, 245] width 71 height 11
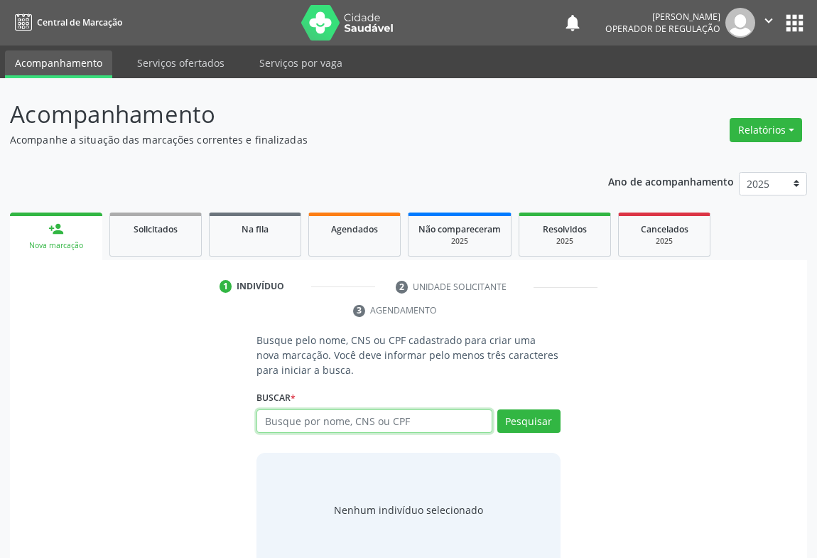
click at [304, 428] on input "text" at bounding box center [374, 421] width 236 height 24
click at [290, 420] on input "text" at bounding box center [374, 421] width 236 height 24
type input "708607078049181"
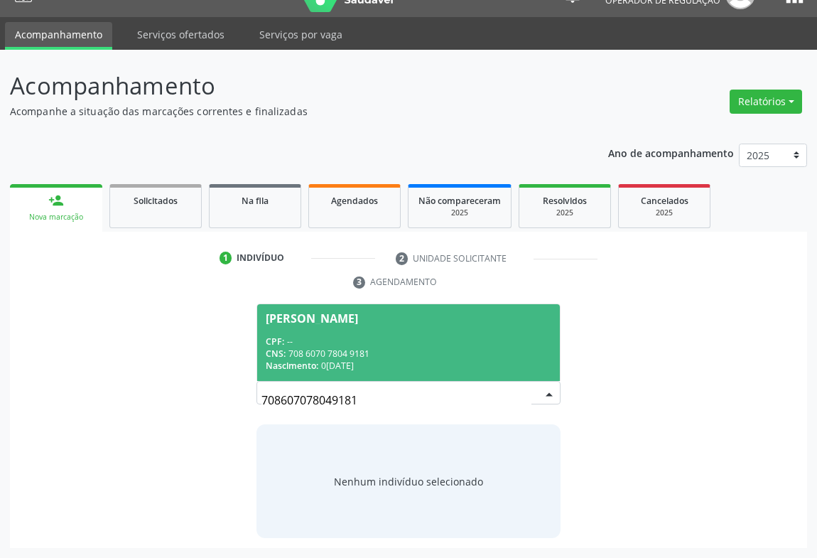
click at [325, 349] on div "CNS: 708 6070 7804 9181" at bounding box center [409, 353] width 286 height 12
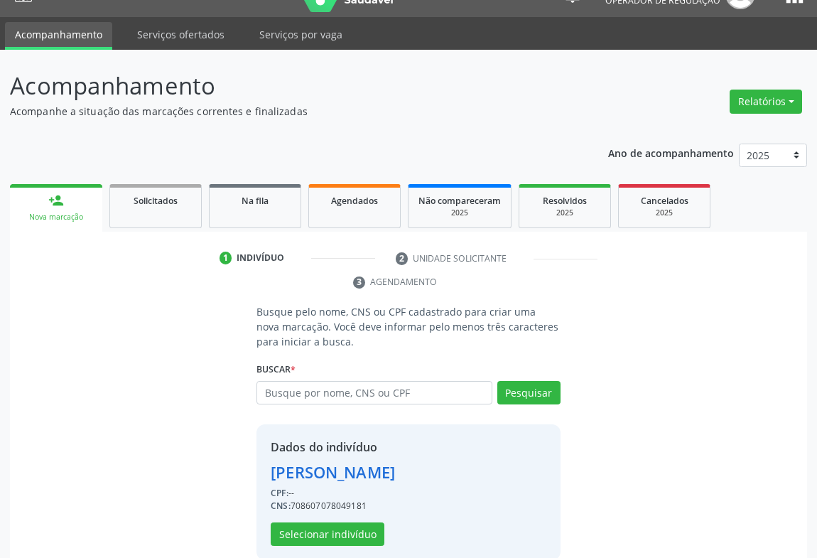
scroll to position [50, 0]
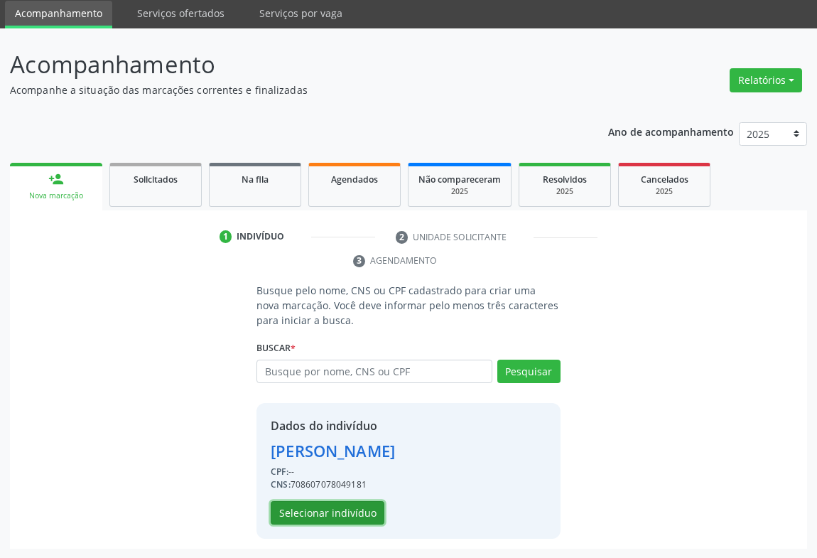
click at [330, 513] on button "Selecionar indivíduo" at bounding box center [328, 513] width 114 height 24
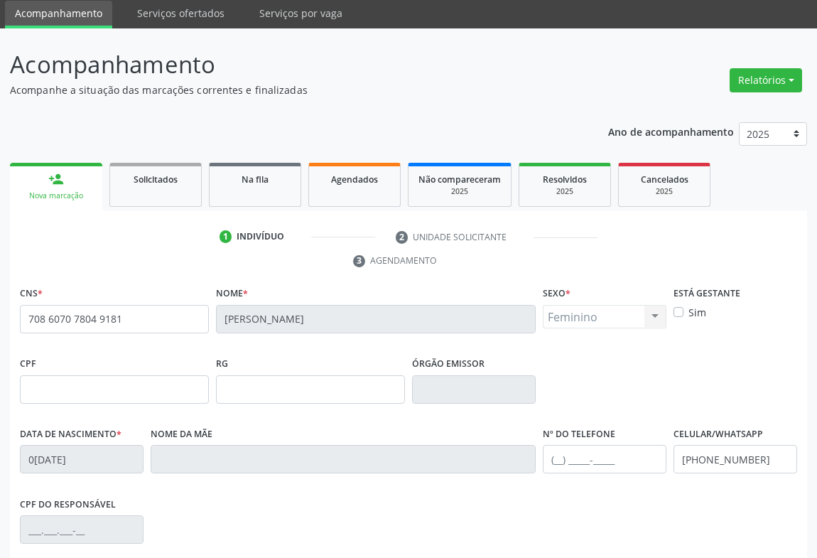
scroll to position [235, 0]
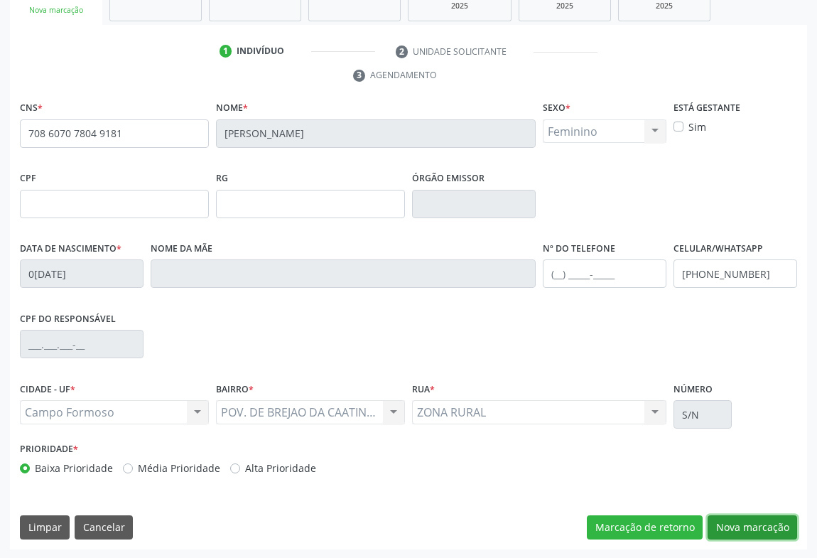
click at [749, 518] on button "Nova marcação" at bounding box center [751, 527] width 89 height 24
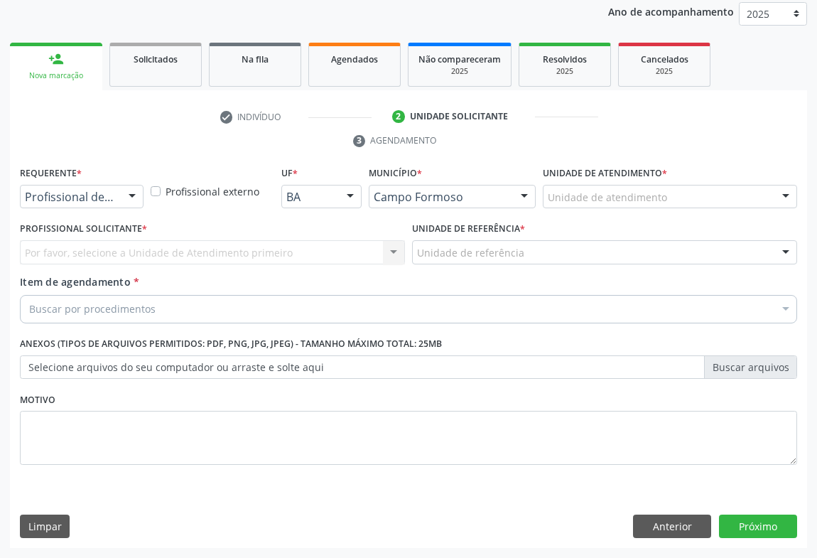
scroll to position [169, 0]
click at [116, 192] on div "Profissional de Saúde Profissional de Saúde Paciente Nenhum resultado encontrad…" at bounding box center [82, 197] width 124 height 24
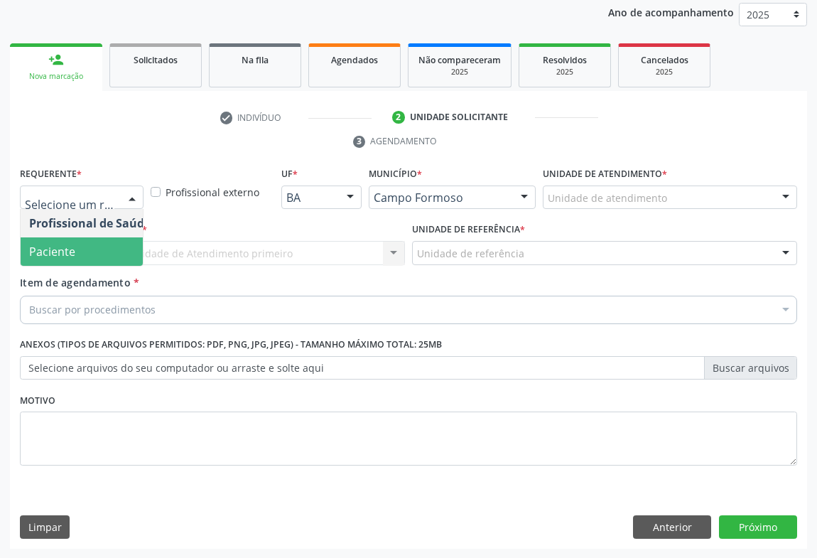
click at [62, 254] on span "Paciente" at bounding box center [52, 252] width 46 height 16
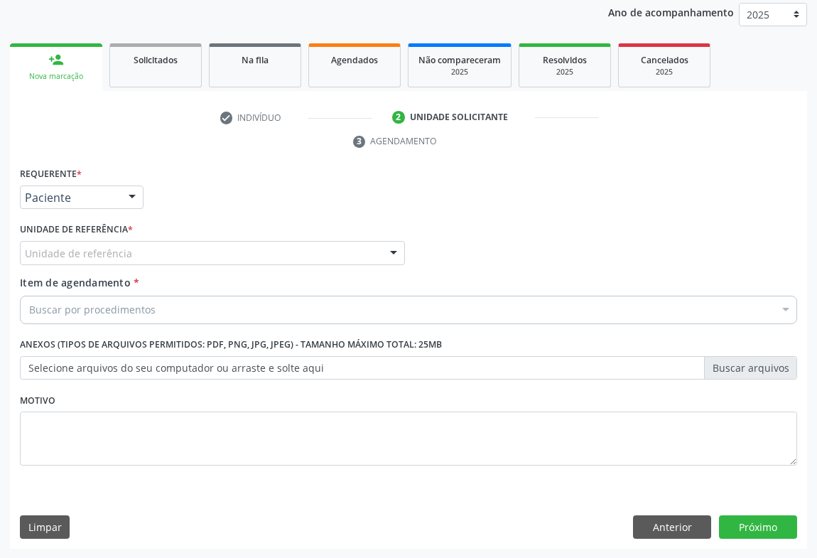
click at [135, 261] on div "Unidade de referência" at bounding box center [212, 253] width 385 height 24
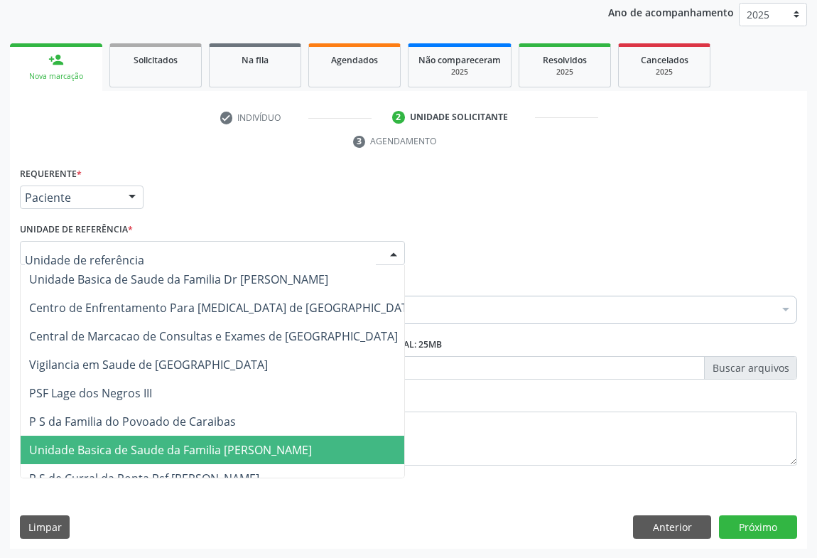
click at [138, 450] on span "Unidade Basica de Saude da Familia [PERSON_NAME]" at bounding box center [170, 450] width 283 height 16
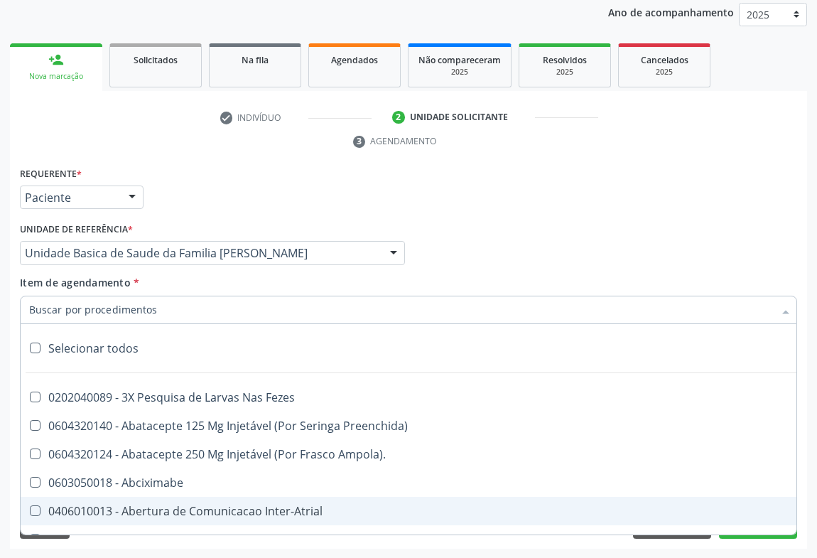
click at [141, 307] on input "Item de agendamento *" at bounding box center [401, 309] width 744 height 28
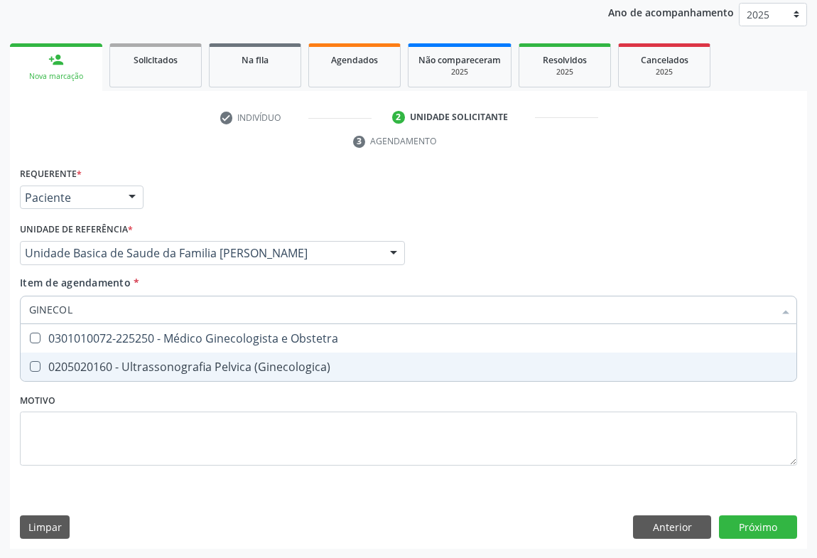
type input "GINECOLO"
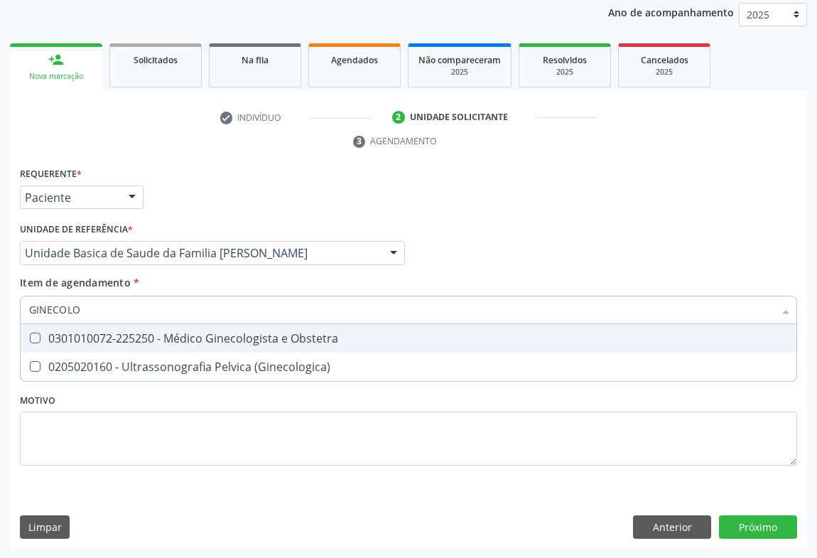
click at [154, 340] on div "0301010072-225250 - Médico Ginecologista e Obstetra" at bounding box center [408, 337] width 758 height 11
checkbox Obstetra "true"
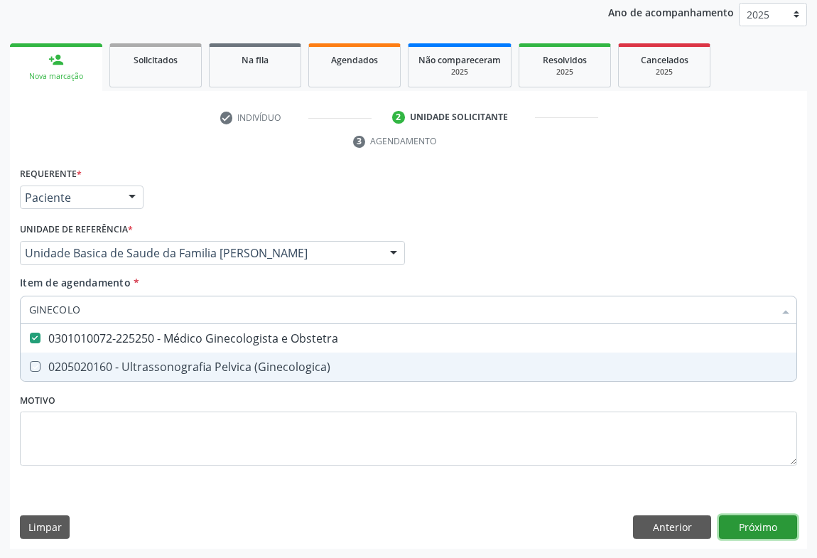
click at [768, 520] on div "Requerente * Paciente Profissional de Saúde Paciente Nenhum resultado encontrad…" at bounding box center [408, 356] width 797 height 386
checkbox \(Ginecologica\) "true"
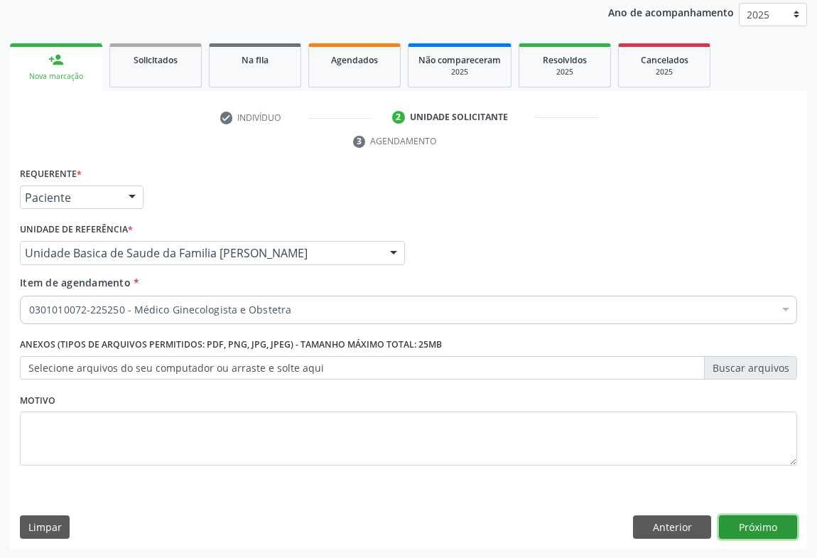
click at [739, 518] on button "Próximo" at bounding box center [758, 527] width 78 height 24
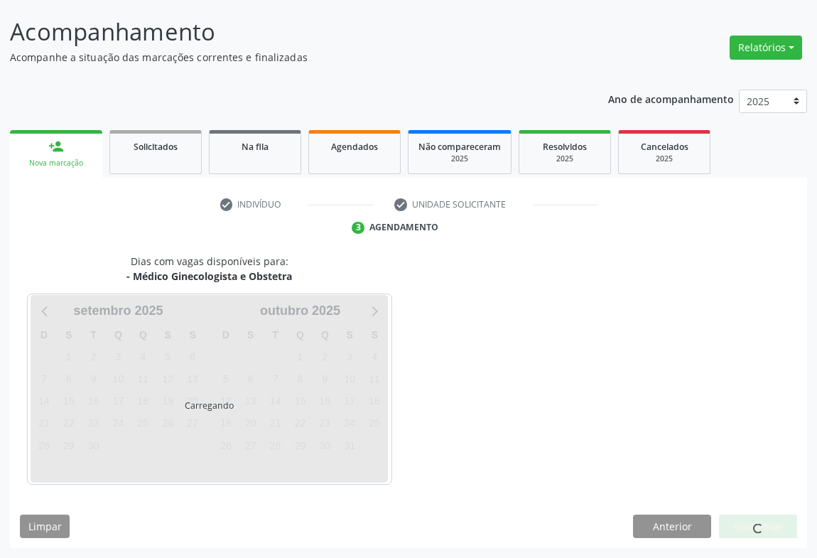
scroll to position [82, 0]
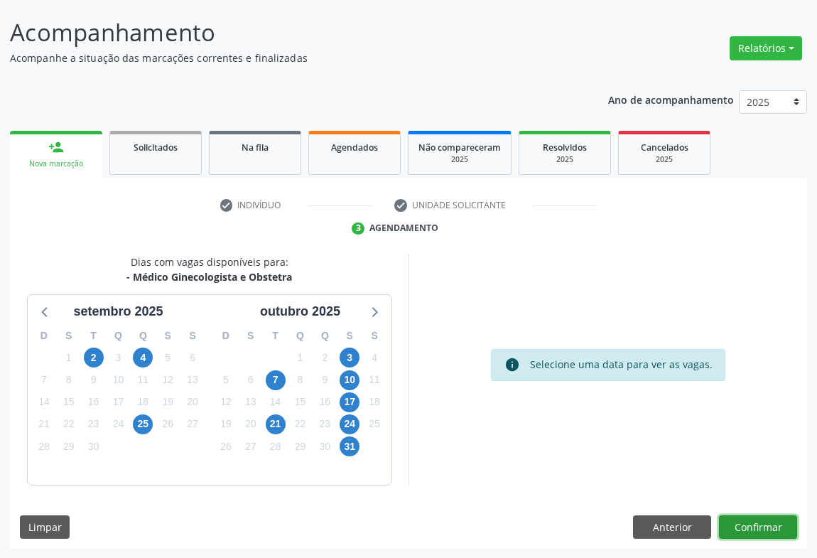
click at [753, 518] on button "Confirmar" at bounding box center [758, 527] width 78 height 24
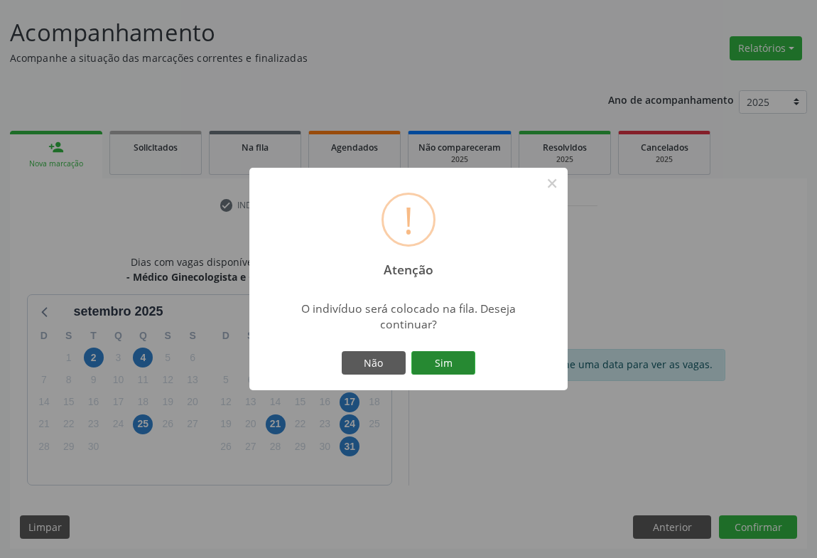
click at [444, 359] on button "Sim" at bounding box center [443, 363] width 64 height 24
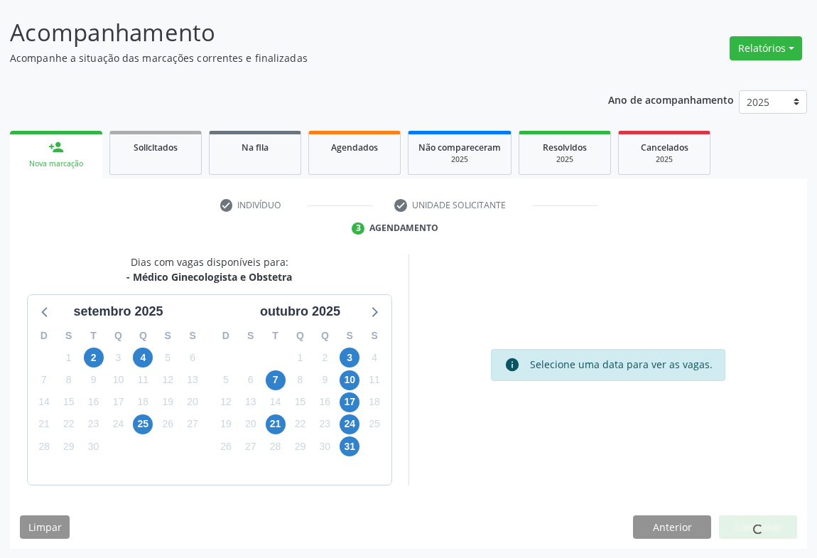
scroll to position [0, 0]
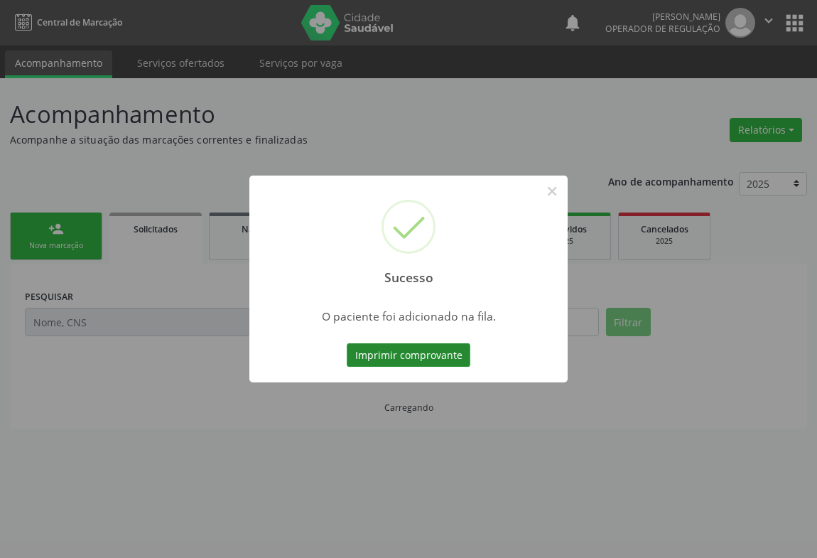
click at [434, 358] on button "Imprimir comprovante" at bounding box center [409, 355] width 124 height 24
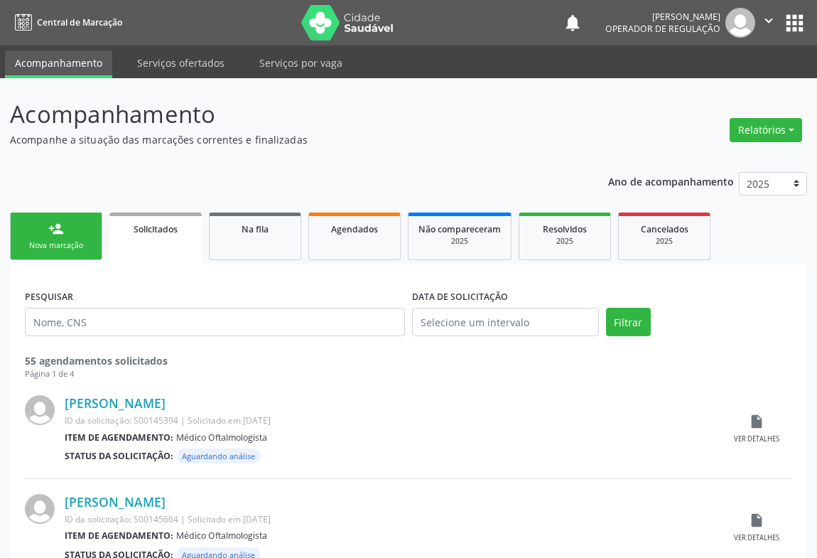
click at [85, 244] on div "Nova marcação" at bounding box center [56, 245] width 71 height 11
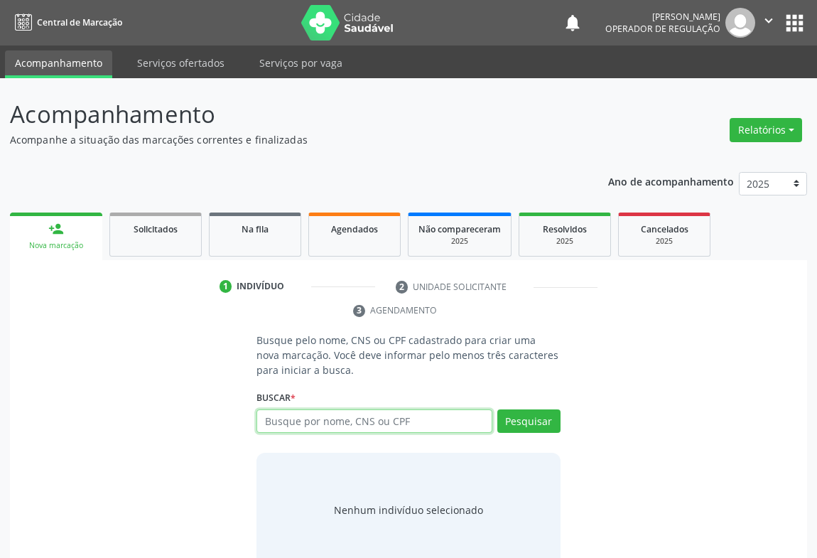
click at [329, 424] on input "text" at bounding box center [374, 421] width 236 height 24
type input "7"
type input "708603025903885"
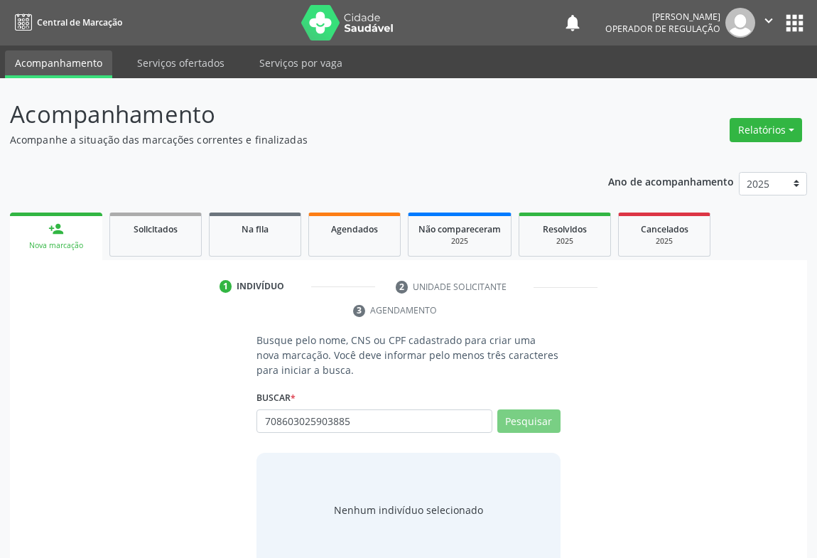
scroll to position [28, 0]
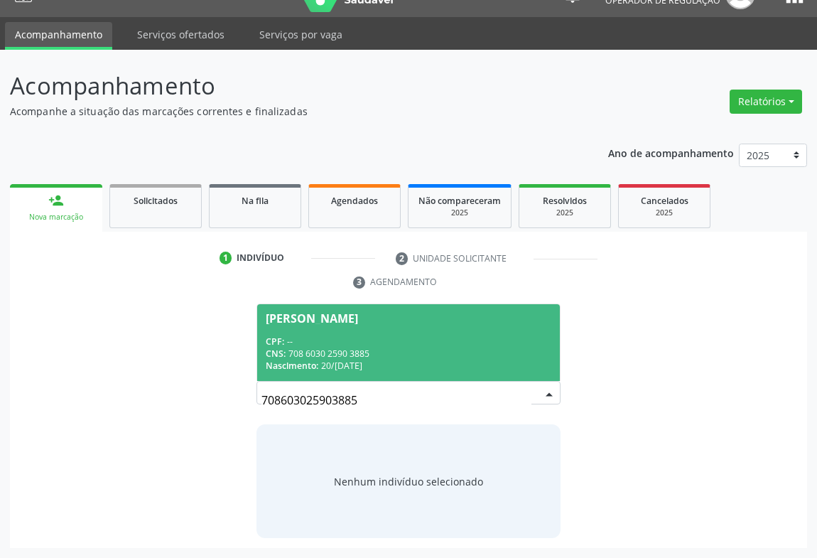
click at [357, 329] on span "[PERSON_NAME] CPF: -- CNS: 708 6030 2590 3885 Nascimento: [DATE]" at bounding box center [408, 342] width 303 height 76
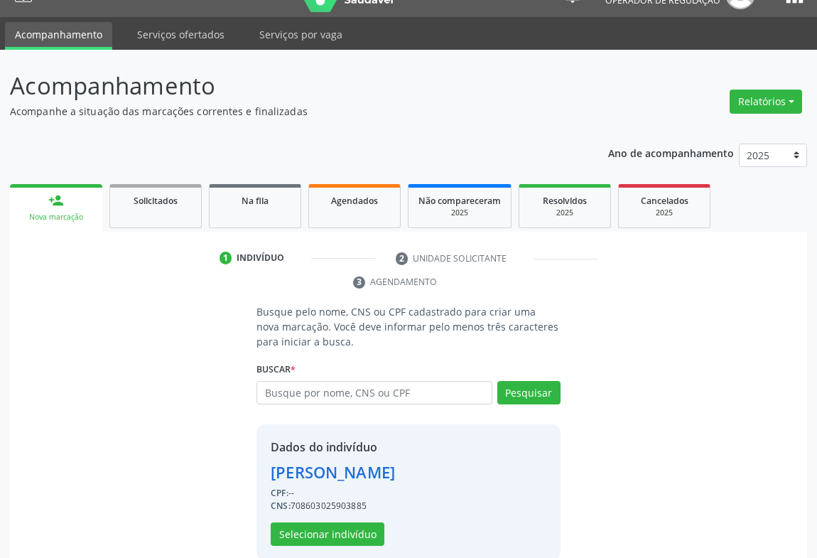
scroll to position [50, 0]
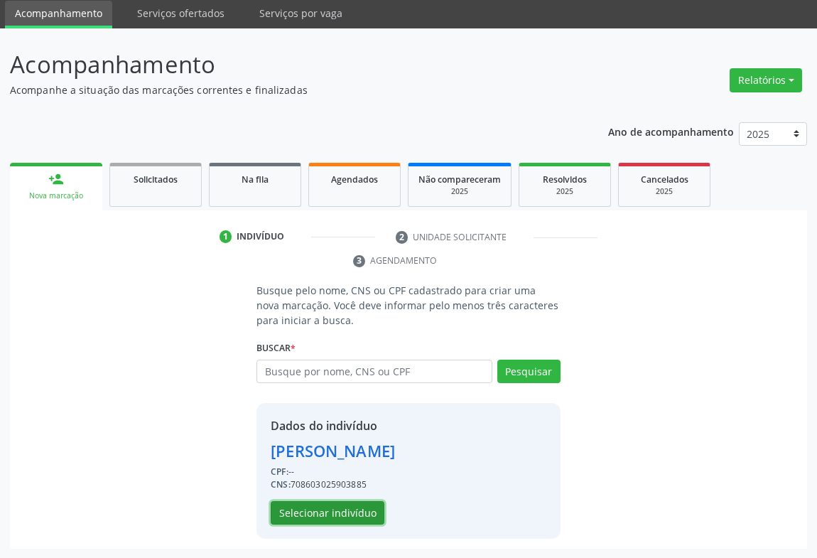
click at [337, 509] on button "Selecionar indivíduo" at bounding box center [328, 513] width 114 height 24
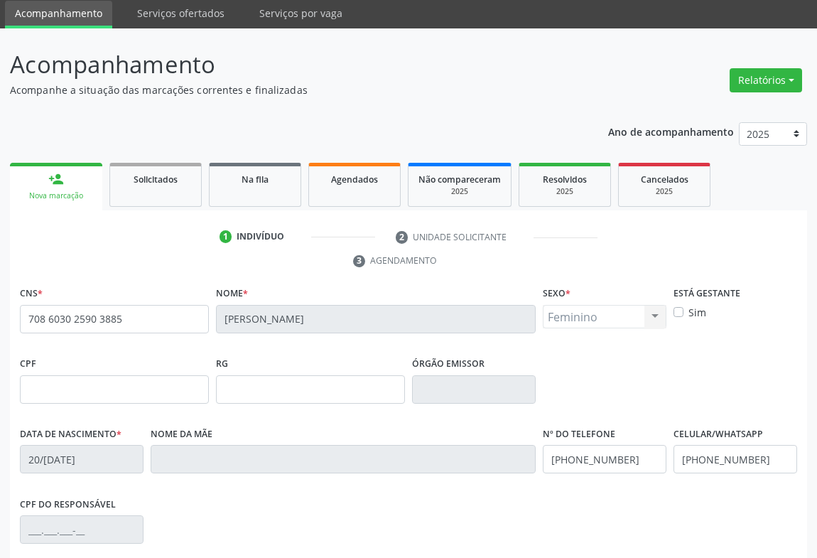
scroll to position [235, 0]
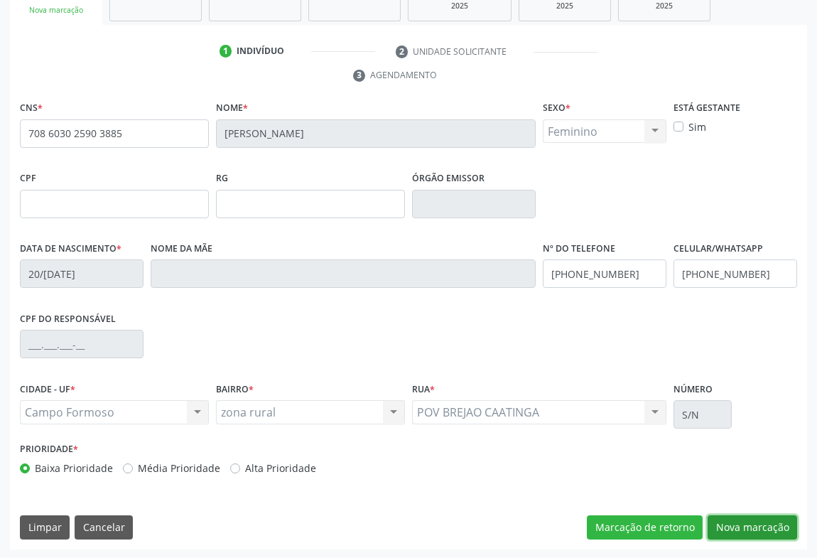
click at [743, 516] on button "Nova marcação" at bounding box center [751, 527] width 89 height 24
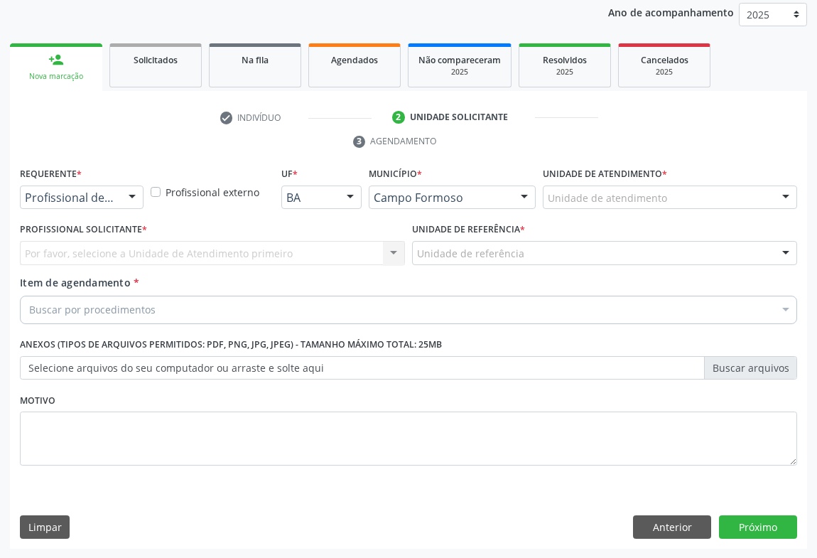
drag, startPoint x: 133, startPoint y: 200, endPoint x: 104, endPoint y: 213, distance: 31.4
click at [131, 200] on div at bounding box center [131, 198] width 21 height 24
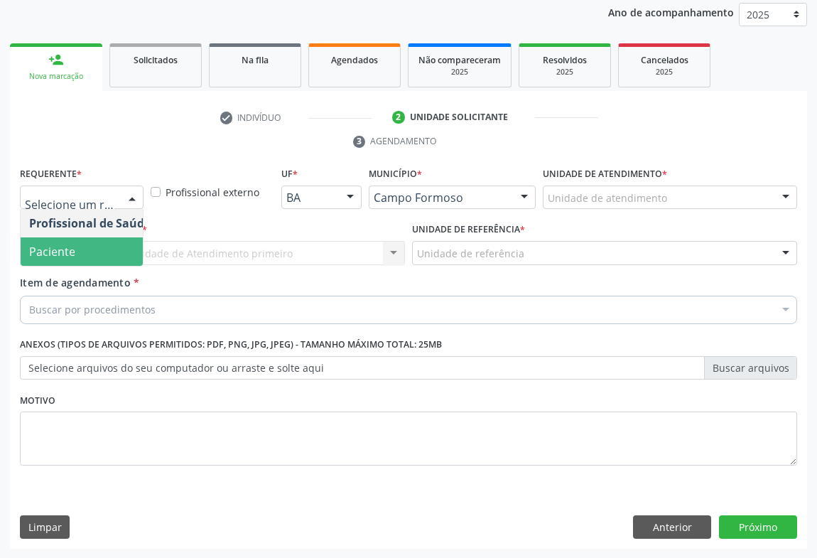
click at [60, 247] on span "Paciente" at bounding box center [52, 252] width 46 height 16
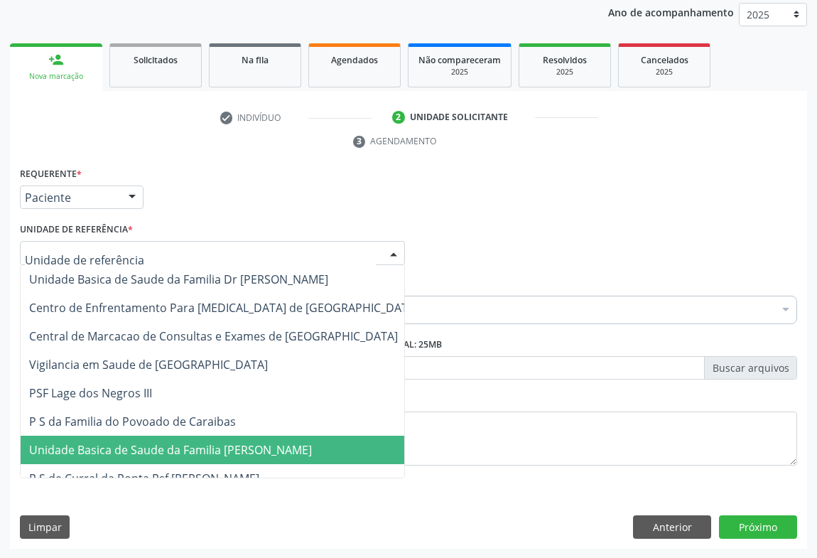
click at [129, 457] on span "Unidade Basica de Saude da Familia [PERSON_NAME]" at bounding box center [224, 449] width 406 height 28
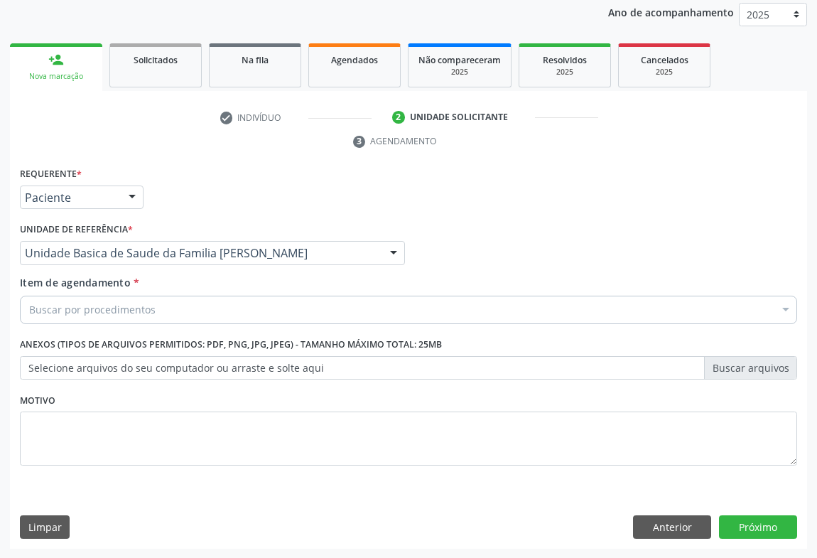
click at [135, 296] on div "Buscar por procedimentos" at bounding box center [408, 309] width 777 height 28
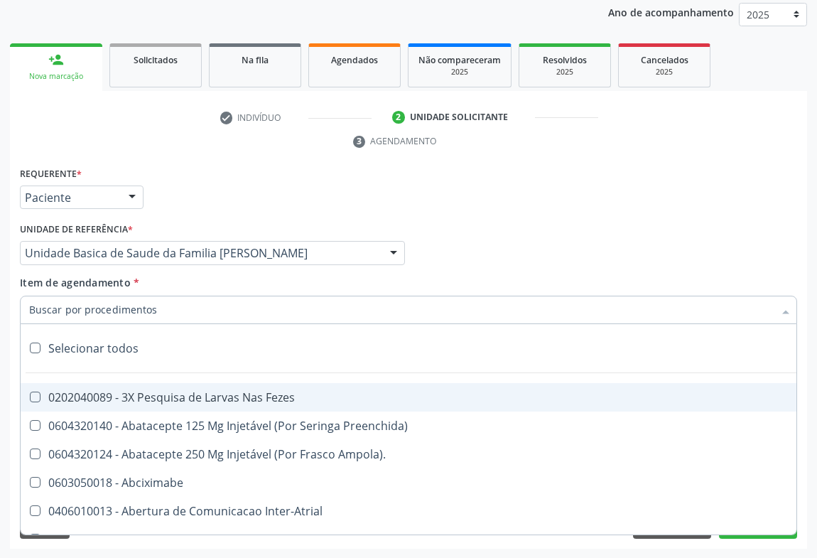
click at [109, 307] on input "Item de agendamento *" at bounding box center [401, 309] width 744 height 28
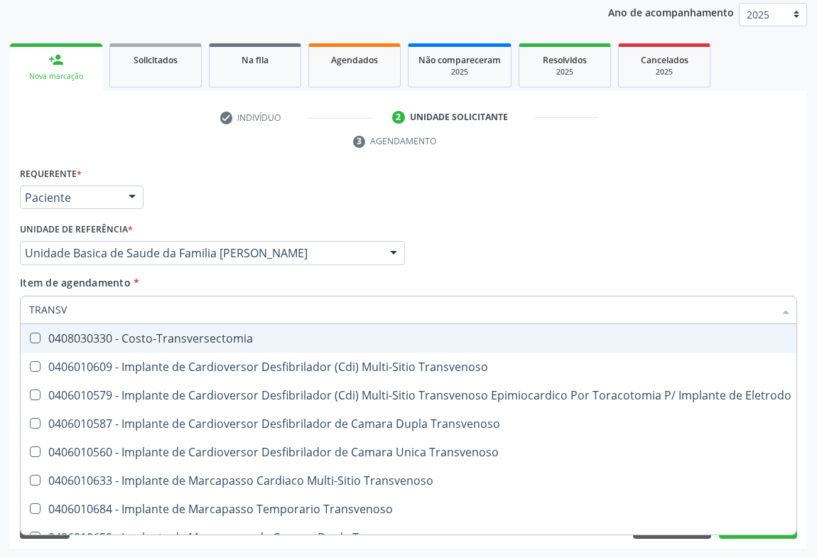
type input "TRANSVA"
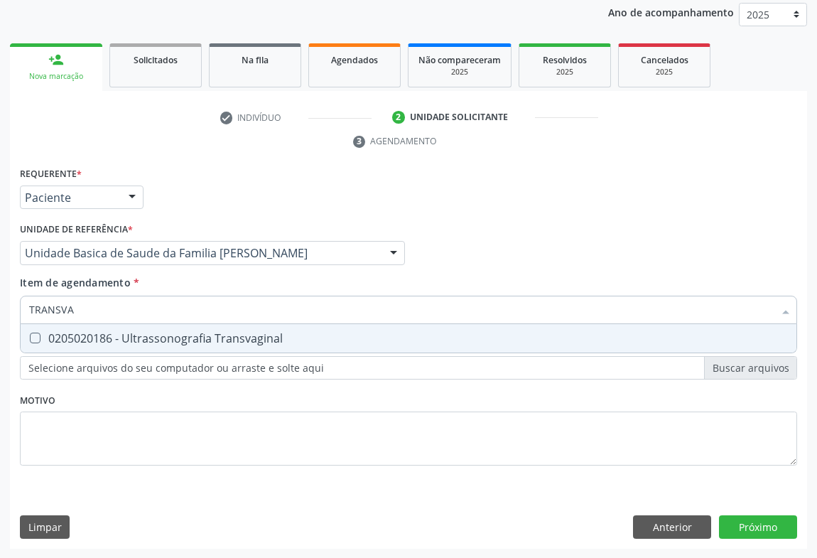
click at [124, 333] on div "0205020186 - Ultrassonografia Transvaginal" at bounding box center [408, 337] width 758 height 11
checkbox Transvaginal "true"
click at [355, 192] on div "Requerente * Paciente Profissional de Saúde Paciente Nenhum resultado encontrad…" at bounding box center [408, 190] width 784 height 55
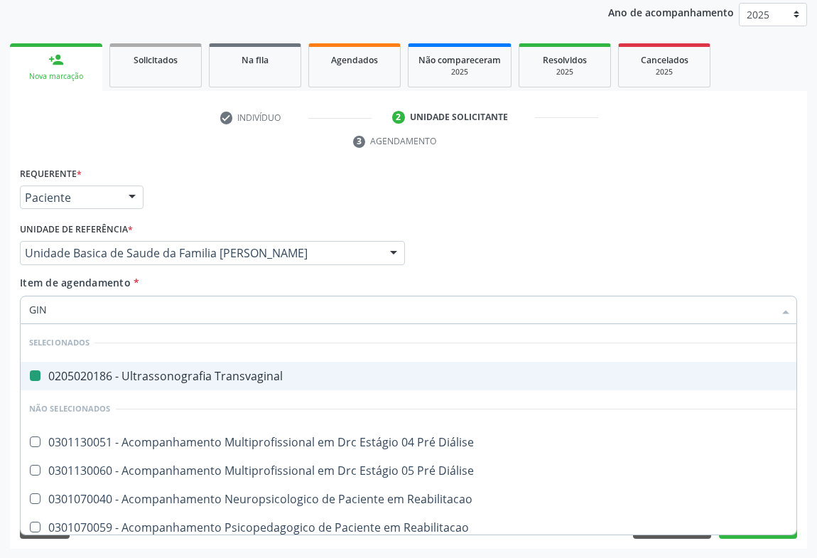
type input "GINE"
checkbox Transvaginal "false"
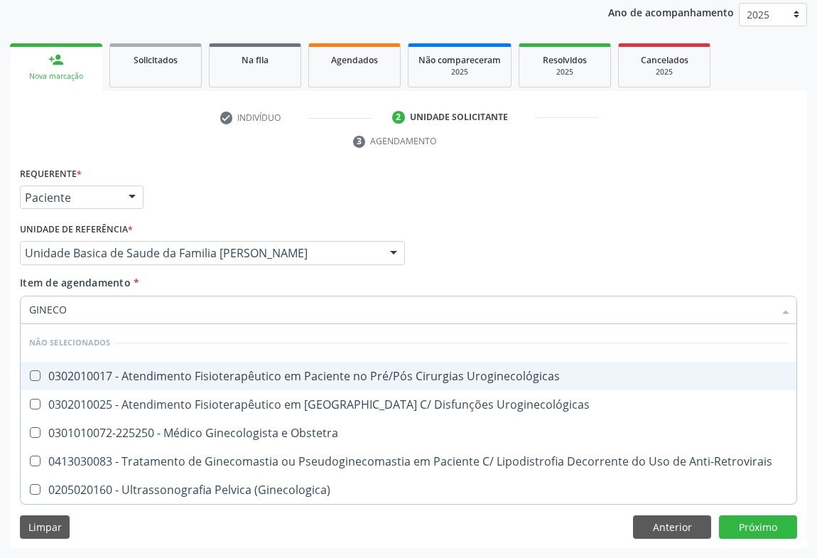
type input "GINECOL"
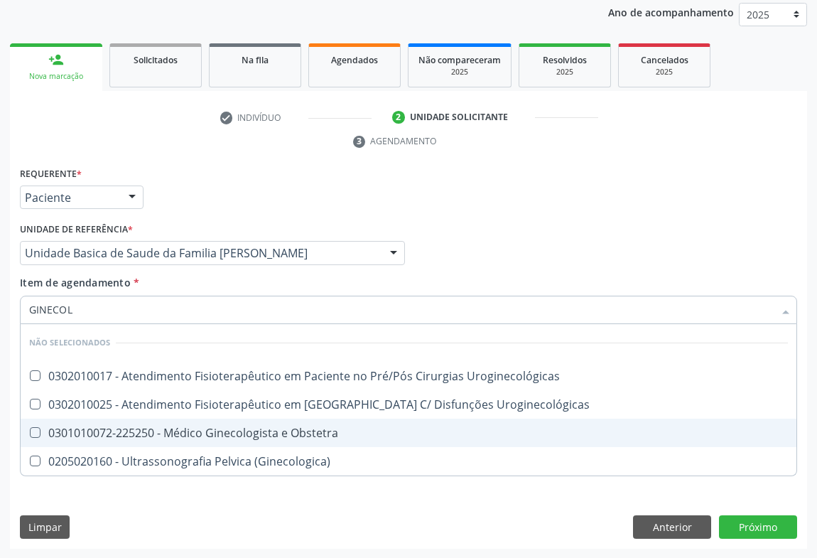
click at [232, 434] on div "0301010072-225250 - Médico Ginecologista e Obstetra" at bounding box center [408, 432] width 758 height 11
checkbox Obstetra "true"
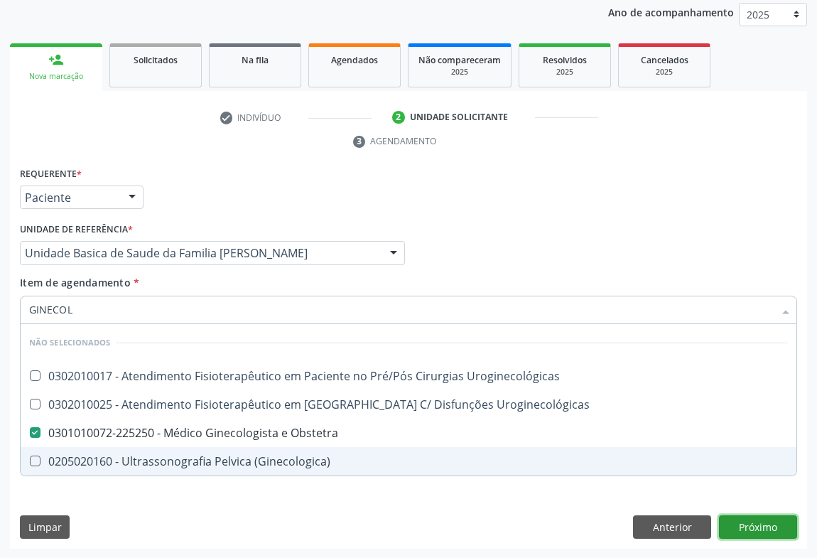
click at [748, 530] on div "Requerente * Paciente Profissional de Saúde Paciente Nenhum resultado encontrad…" at bounding box center [408, 356] width 797 height 386
checkbox Uroginecológicas "true"
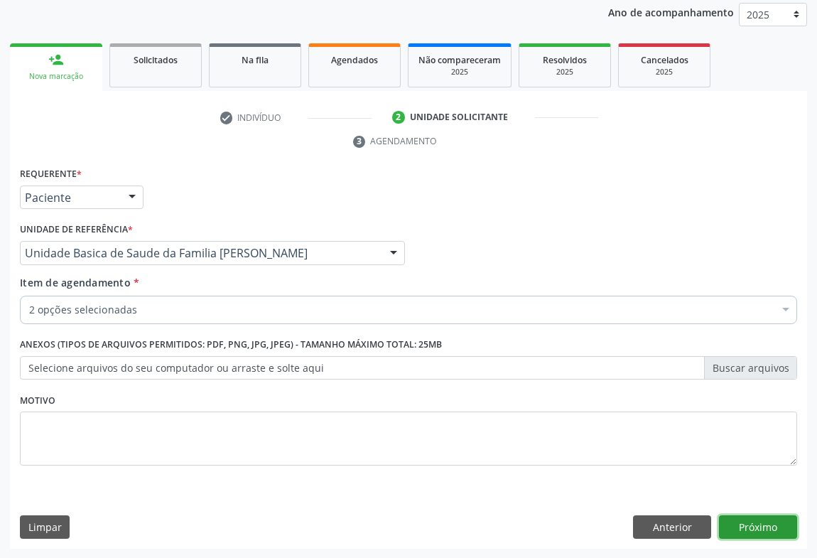
click at [734, 533] on button "Próximo" at bounding box center [758, 527] width 78 height 24
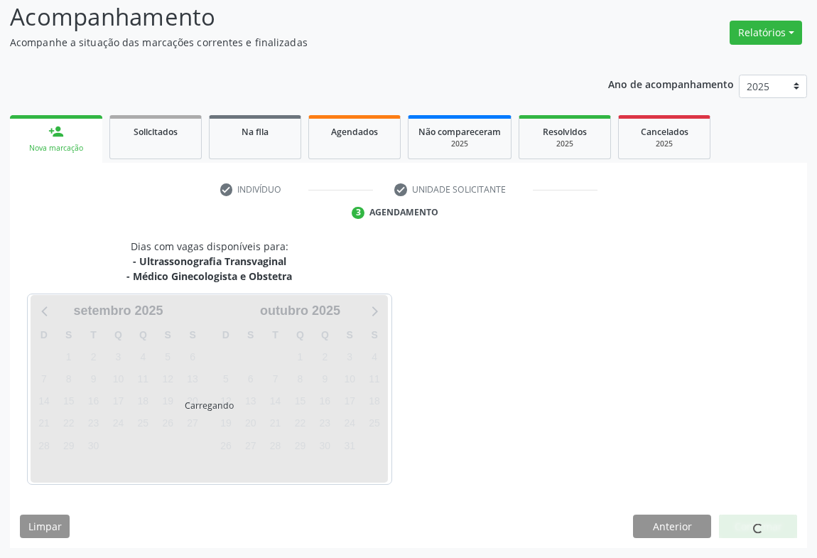
scroll to position [138, 0]
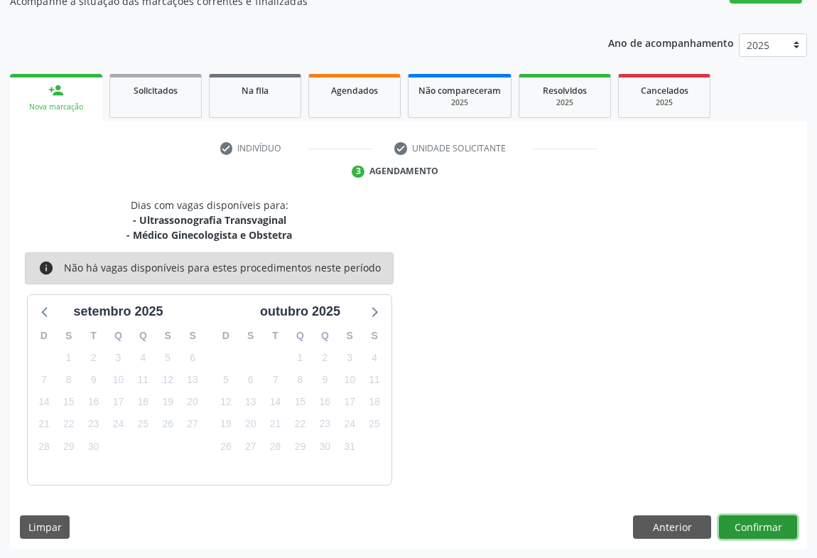
click at [734, 522] on button "Confirmar" at bounding box center [758, 527] width 78 height 24
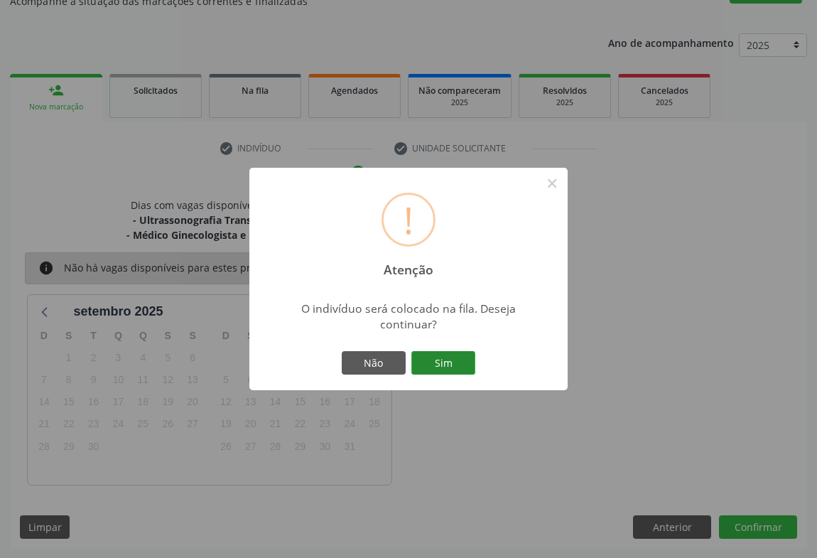
click at [457, 359] on button "Sim" at bounding box center [443, 363] width 64 height 24
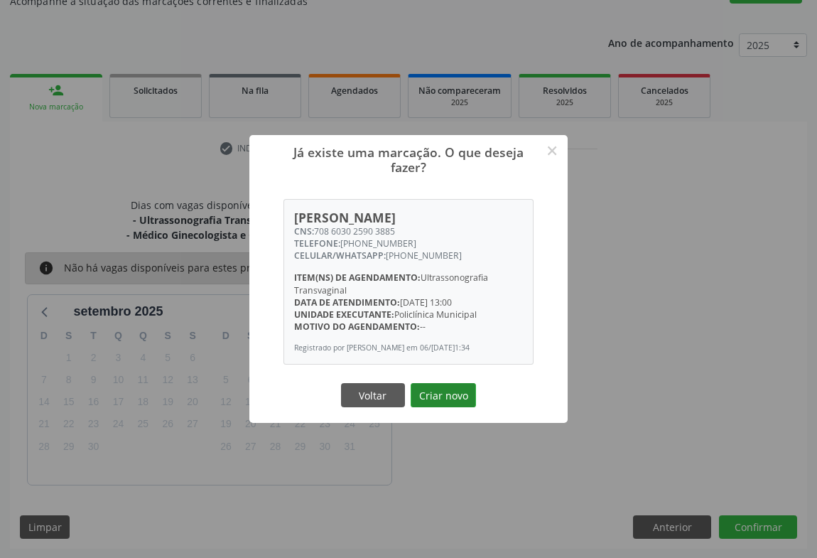
click at [441, 395] on button "Criar novo" at bounding box center [442, 395] width 65 height 24
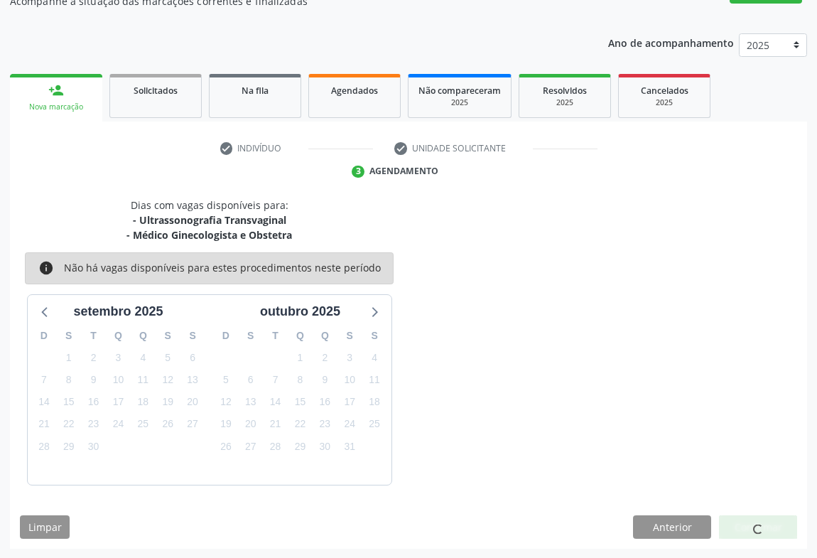
scroll to position [0, 0]
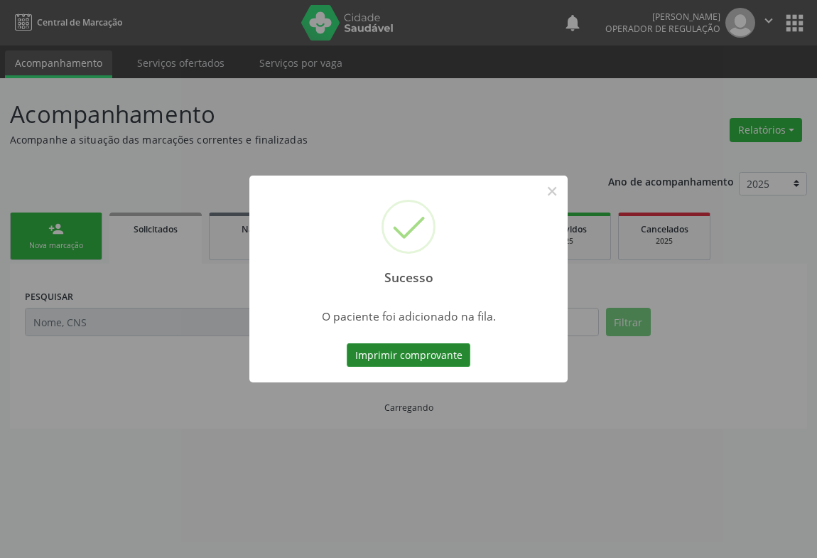
click at [427, 357] on button "Imprimir comprovante" at bounding box center [409, 355] width 124 height 24
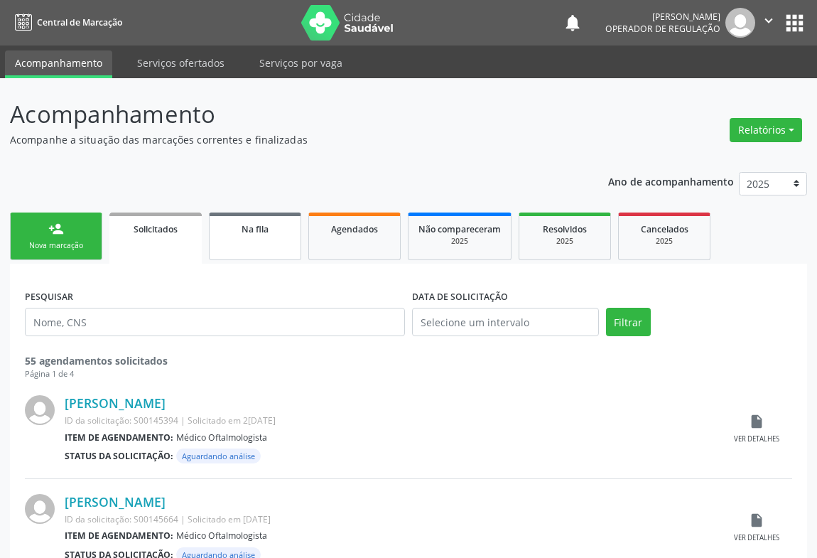
drag, startPoint x: 263, startPoint y: 234, endPoint x: 249, endPoint y: 251, distance: 22.7
click at [262, 234] on span "Na fila" at bounding box center [254, 229] width 27 height 12
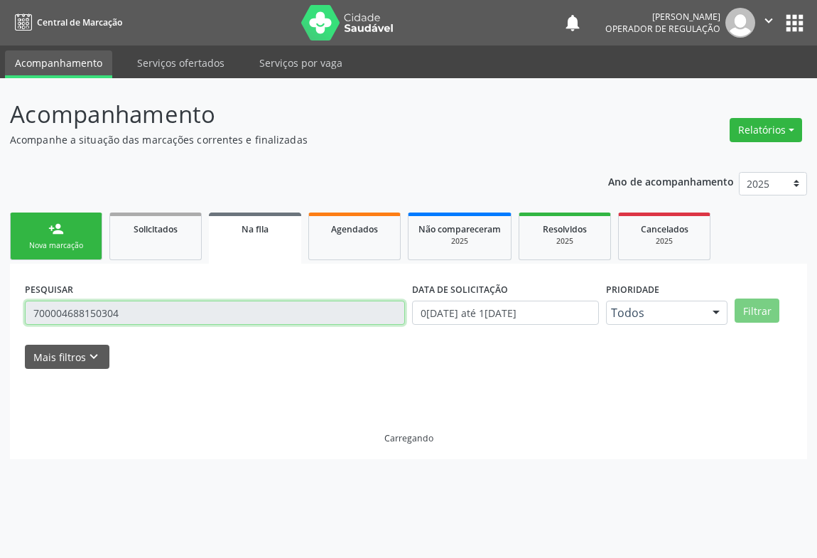
click at [144, 318] on input "700004688150304" at bounding box center [215, 312] width 380 height 24
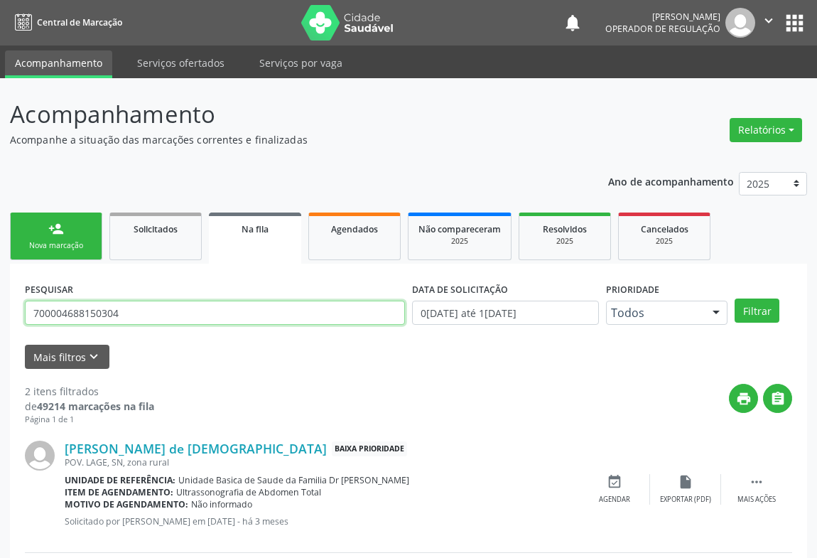
drag, startPoint x: 144, startPoint y: 318, endPoint x: 19, endPoint y: 322, distance: 125.1
click at [19, 322] on div "PESQUISAR 700004688150304 DATA DE SOLICITAÇÃO 0[DATE] até 1[DATE] Prioridade To…" at bounding box center [408, 478] width 797 height 430
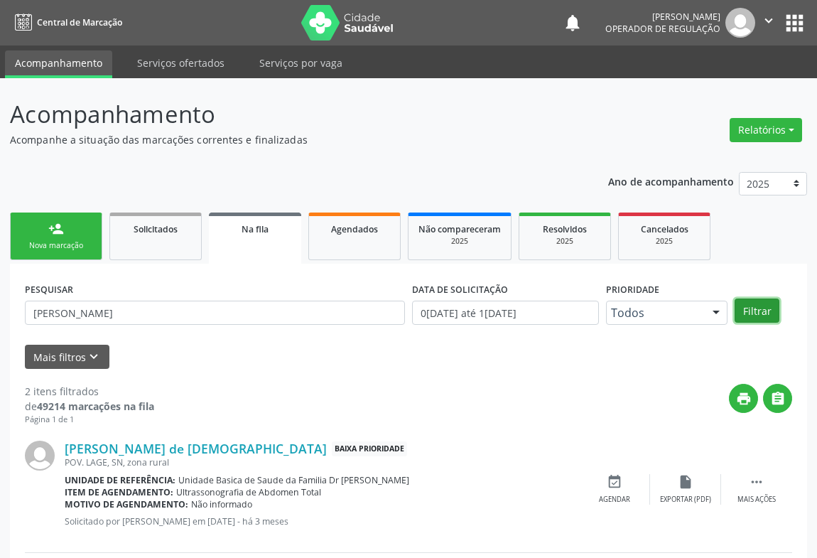
click at [762, 312] on button "Filtrar" at bounding box center [756, 310] width 45 height 24
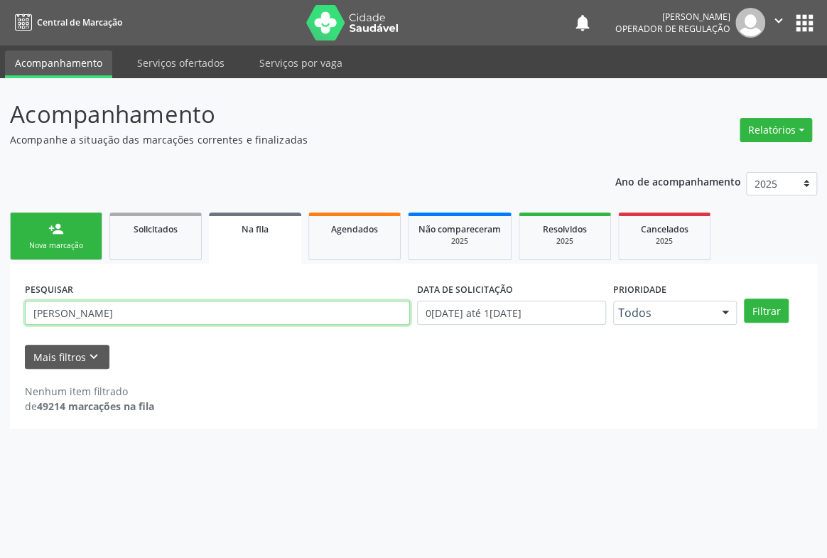
drag, startPoint x: 200, startPoint y: 312, endPoint x: 79, endPoint y: 303, distance: 121.9
click at [79, 303] on input "[PERSON_NAME]" at bounding box center [217, 312] width 385 height 24
click at [744, 298] on button "Filtrar" at bounding box center [766, 310] width 45 height 24
drag, startPoint x: 109, startPoint y: 313, endPoint x: 0, endPoint y: 294, distance: 111.0
click at [0, 294] on div "Acompanhamento Acompanhe a situação das marcações correntes e finalizadas Relat…" at bounding box center [413, 317] width 827 height 479
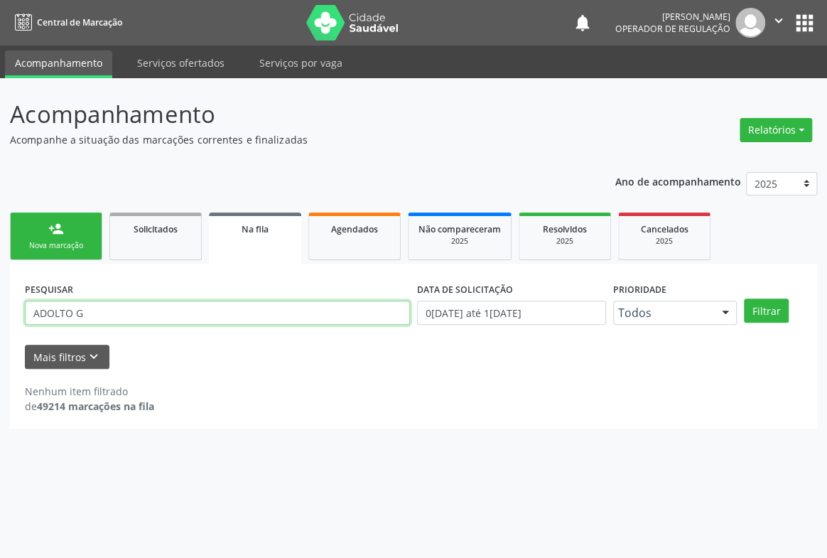
type input "D"
type input "ADALTO G"
click at [744, 298] on button "Filtrar" at bounding box center [766, 310] width 45 height 24
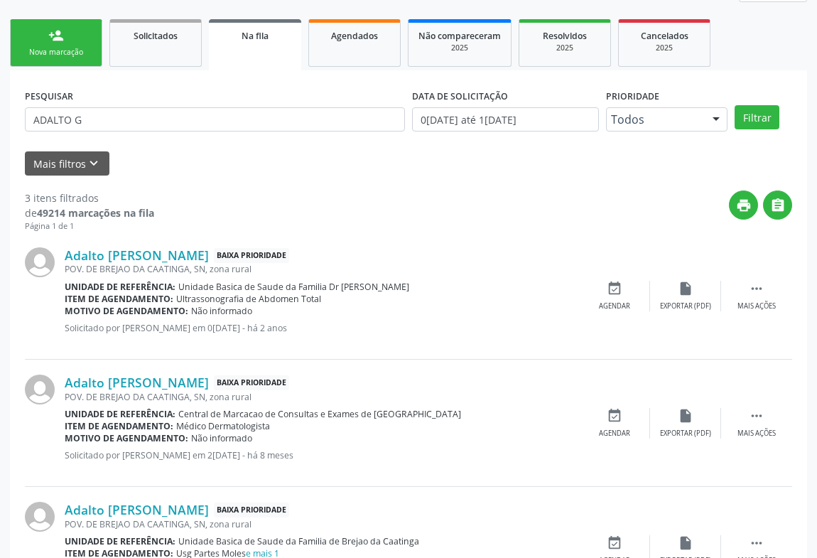
scroll to position [258, 0]
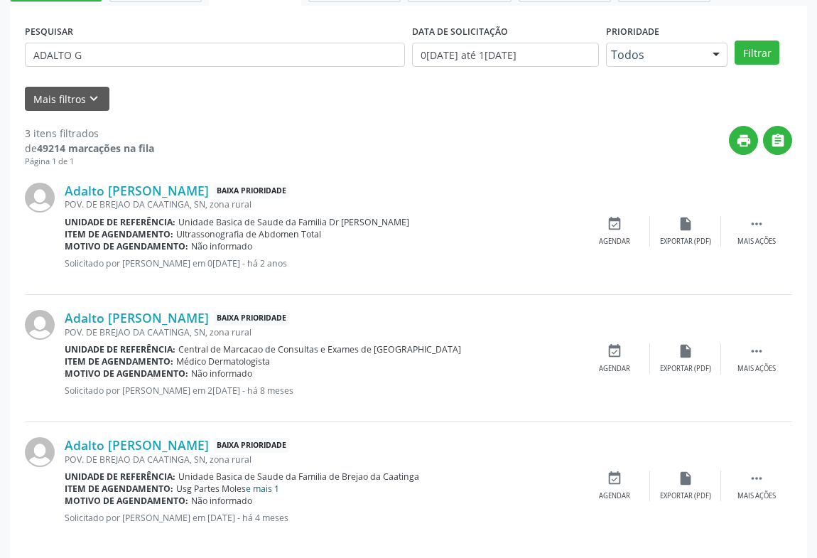
click at [274, 486] on link "e mais 1" at bounding box center [262, 488] width 33 height 12
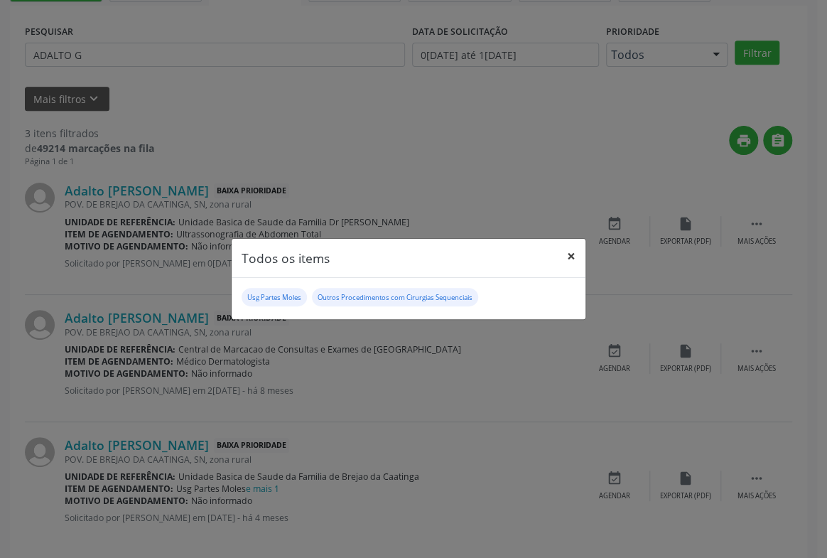
click at [569, 251] on button "×" at bounding box center [571, 256] width 28 height 35
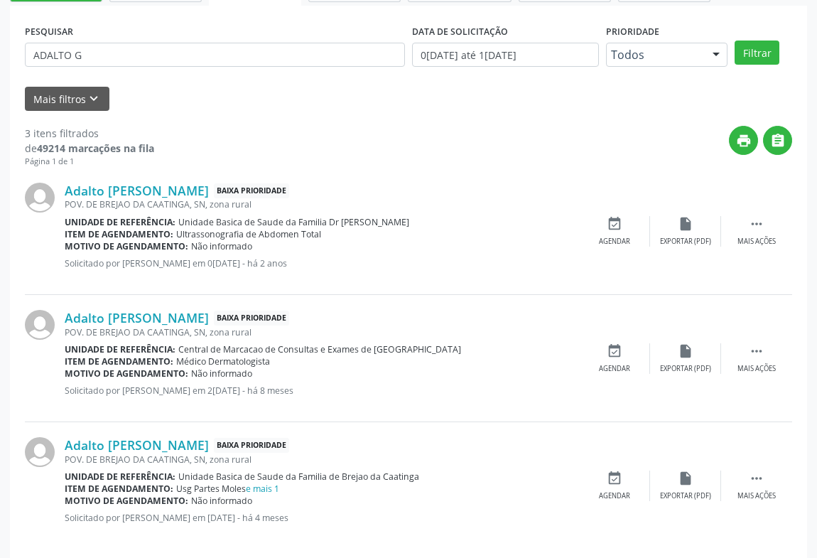
click at [369, 27] on div "PESQUISAR ADALTO G" at bounding box center [214, 48] width 387 height 55
click at [361, 15] on div "PESQUISAR ADALTO G DATA DE SOLICITAÇÃO [DATE] até [DATE] Prioridade Todos Todos…" at bounding box center [408, 285] width 797 height 558
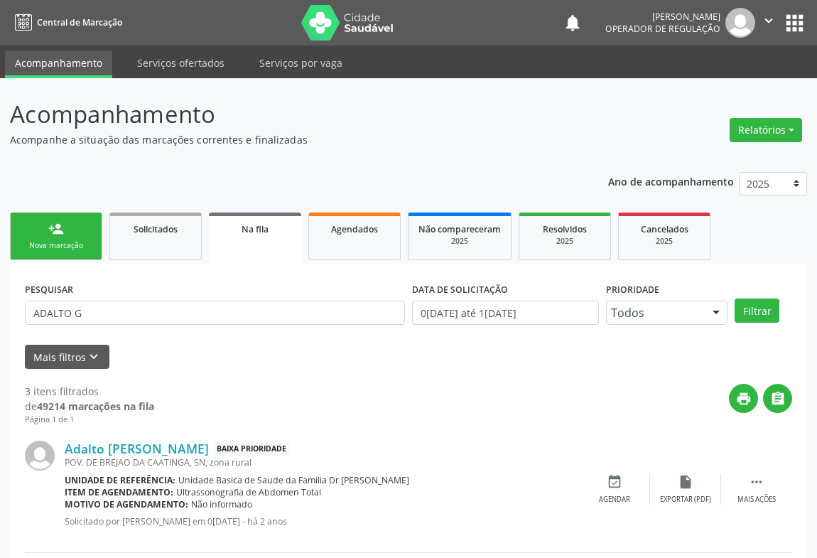
click at [60, 246] on div "Nova marcação" at bounding box center [56, 245] width 71 height 11
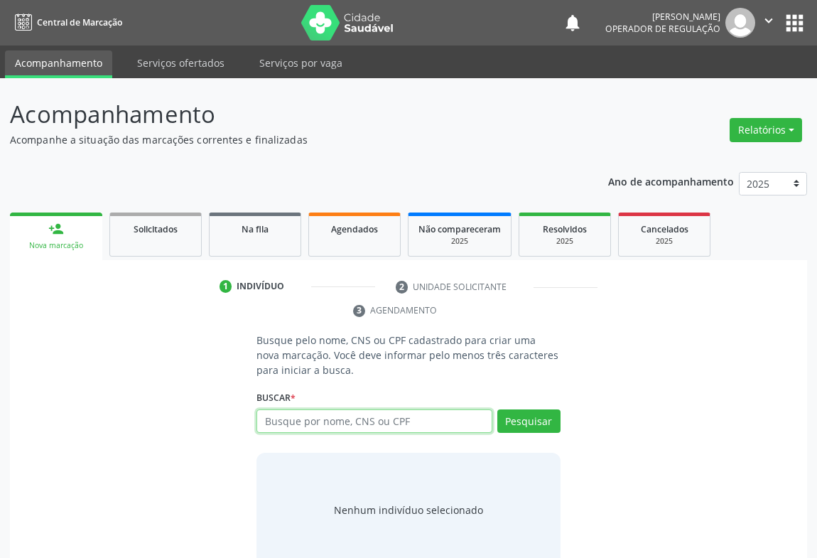
click at [298, 420] on input "text" at bounding box center [374, 421] width 236 height 24
click at [291, 415] on input "text" at bounding box center [374, 421] width 236 height 24
type input "704507313268915"
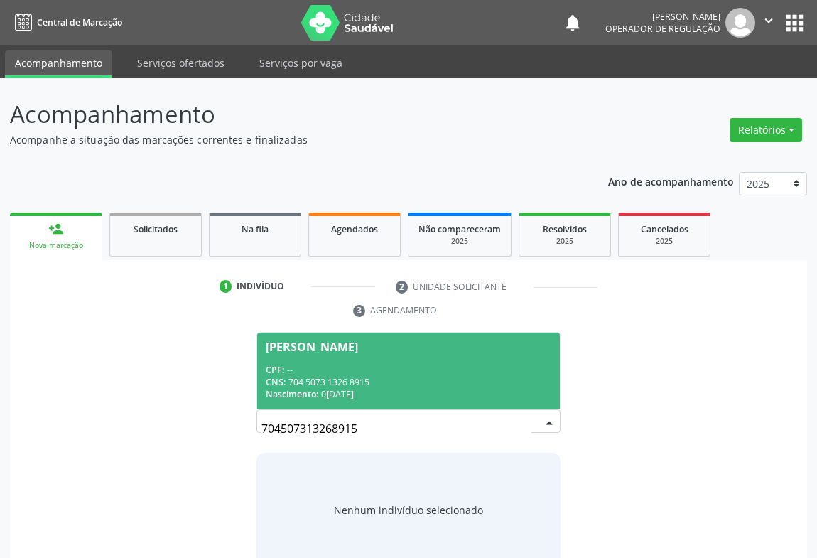
click at [396, 368] on div "CPF: --" at bounding box center [409, 370] width 286 height 12
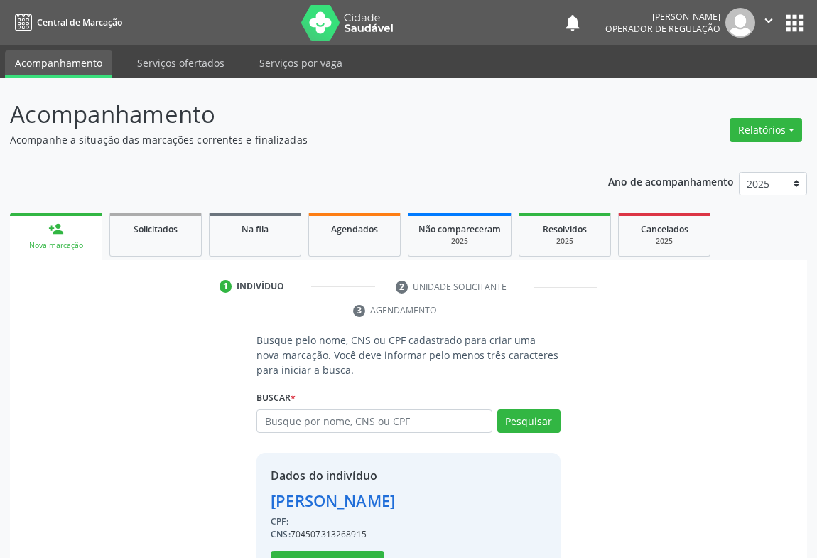
scroll to position [50, 0]
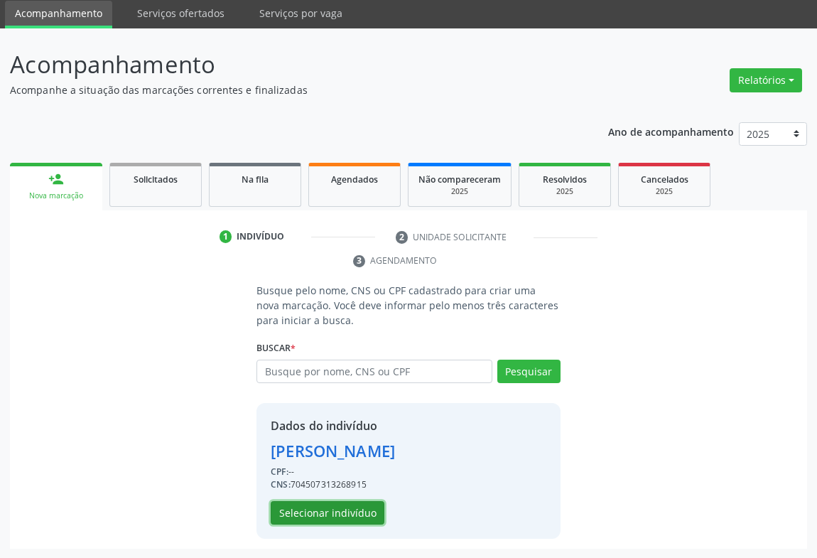
click at [301, 511] on button "Selecionar indivíduo" at bounding box center [328, 513] width 114 height 24
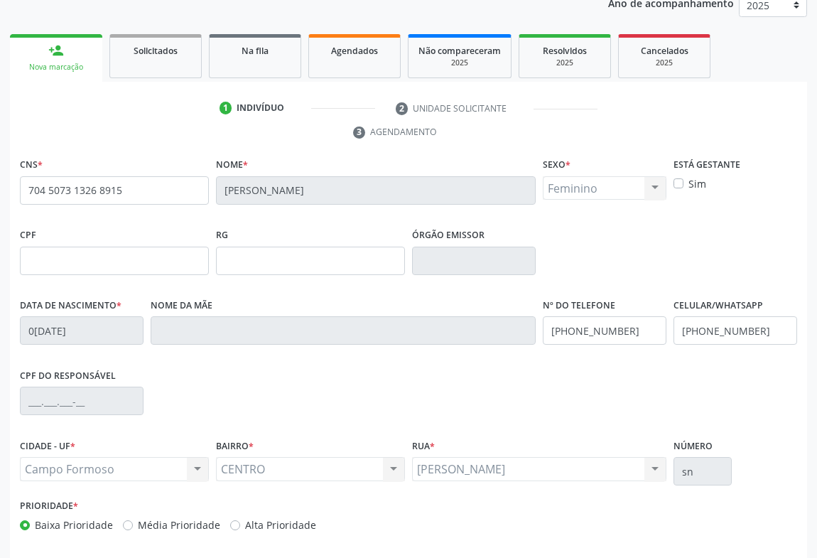
scroll to position [235, 0]
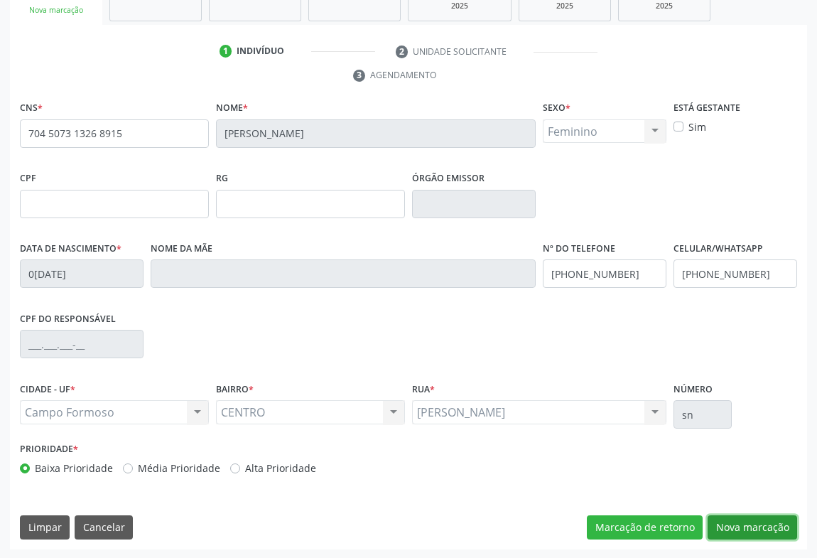
click at [751, 526] on button "Nova marcação" at bounding box center [751, 527] width 89 height 24
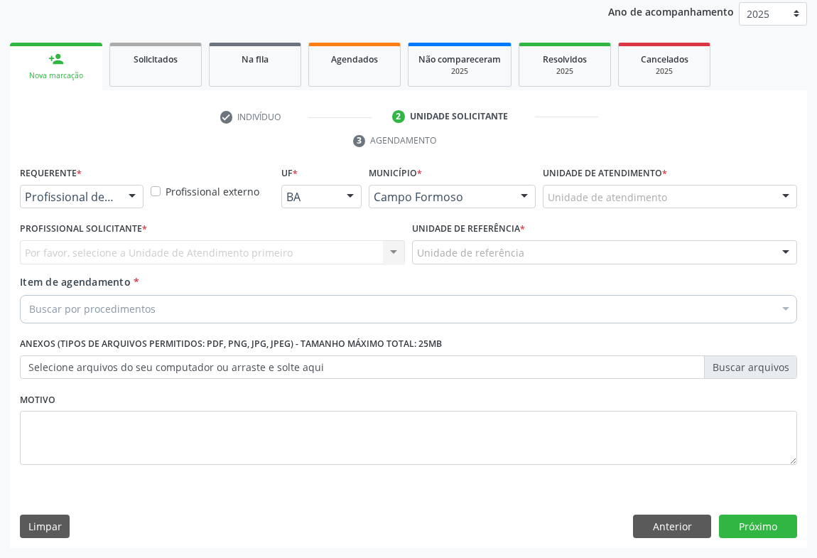
scroll to position [169, 0]
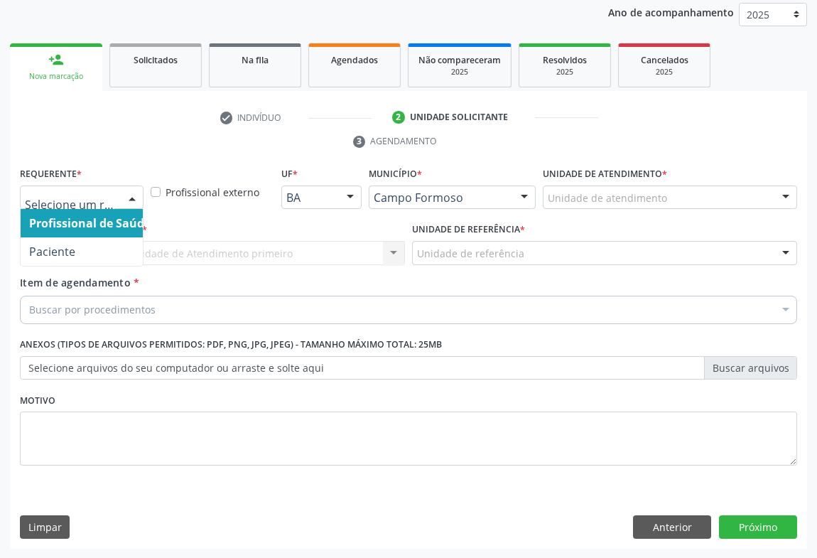
click at [134, 196] on div at bounding box center [131, 198] width 21 height 24
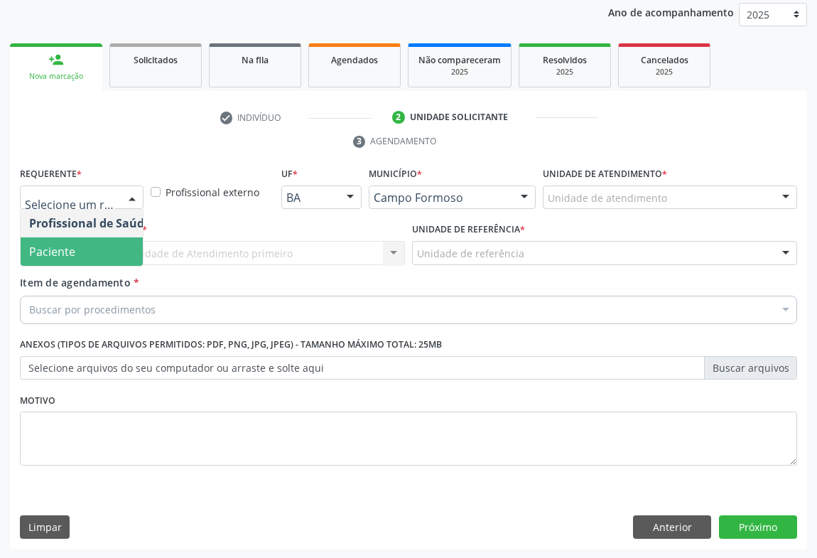
click at [83, 257] on span "Paciente" at bounding box center [90, 251] width 138 height 28
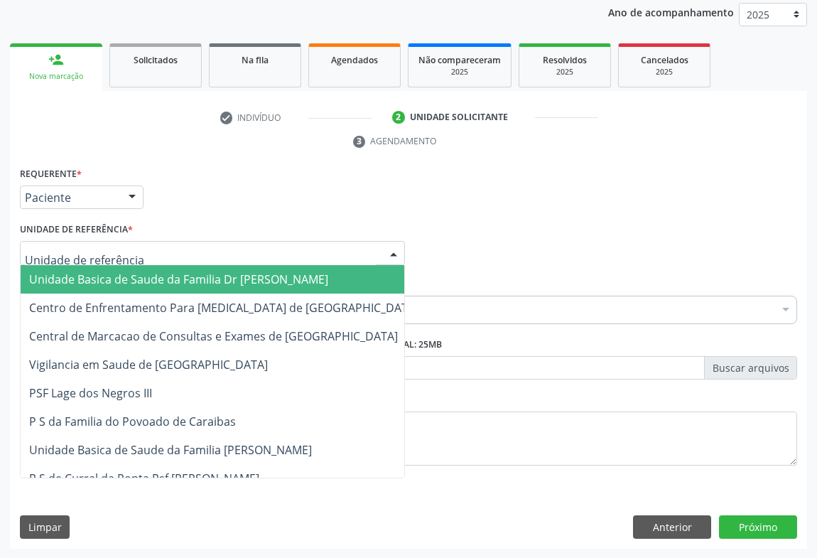
click at [131, 254] on div at bounding box center [212, 253] width 385 height 24
click at [183, 275] on span "Unidade Basica de Saude da Familia Dr [PERSON_NAME]" at bounding box center [178, 279] width 299 height 16
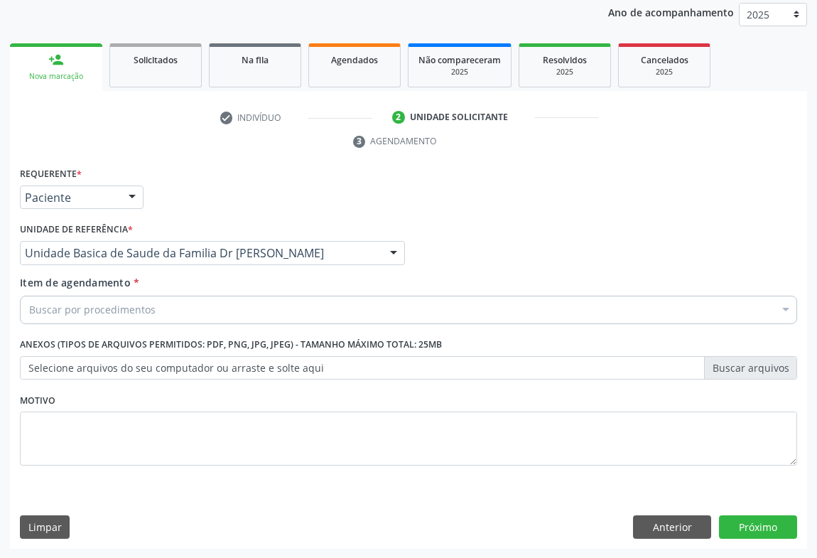
click at [222, 206] on div "Requerente * Paciente Profissional de Saúde Paciente Nenhum resultado encontrad…" at bounding box center [408, 190] width 784 height 55
click at [167, 315] on div "Buscar por procedimentos" at bounding box center [408, 309] width 777 height 28
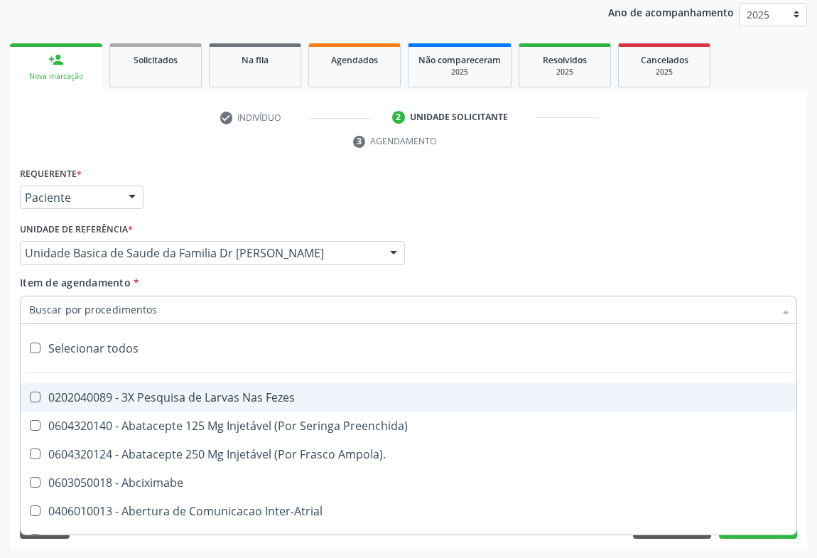
click at [114, 302] on input "Item de agendamento *" at bounding box center [401, 309] width 744 height 28
click at [147, 305] on input "Item de agendamento *" at bounding box center [401, 309] width 744 height 28
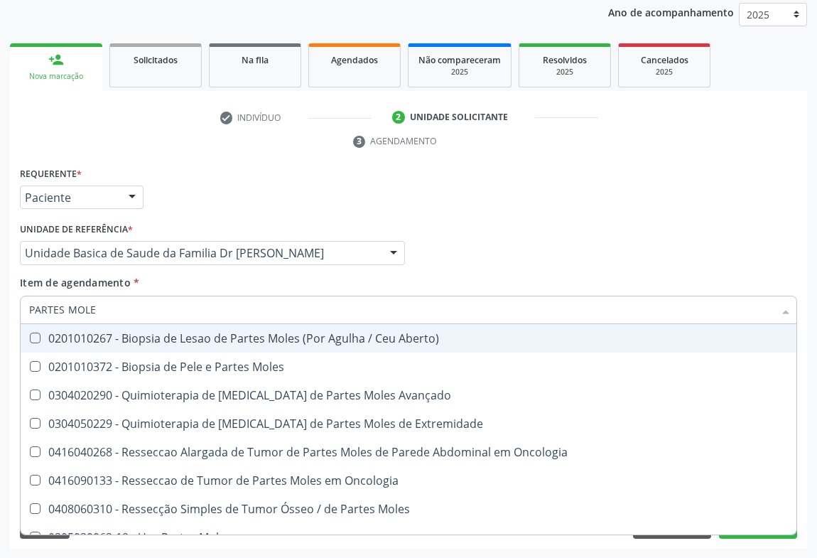
type input "PARTES MOLES"
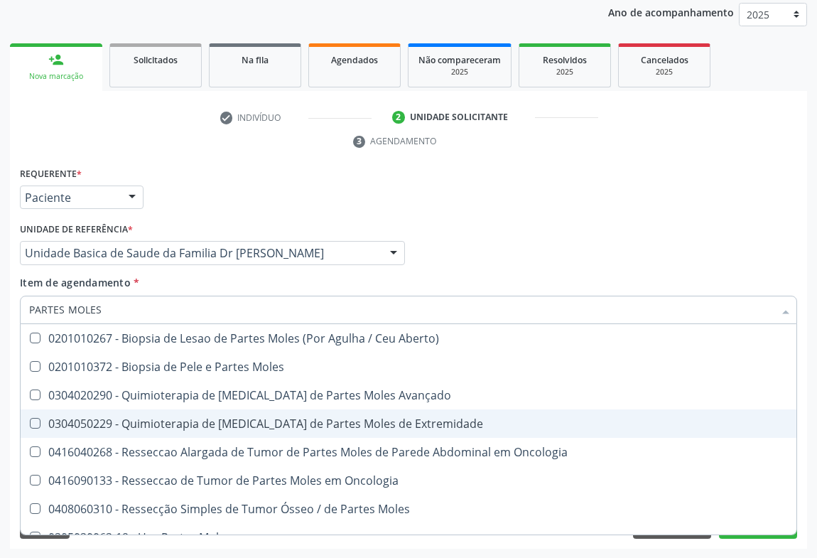
scroll to position [16, 0]
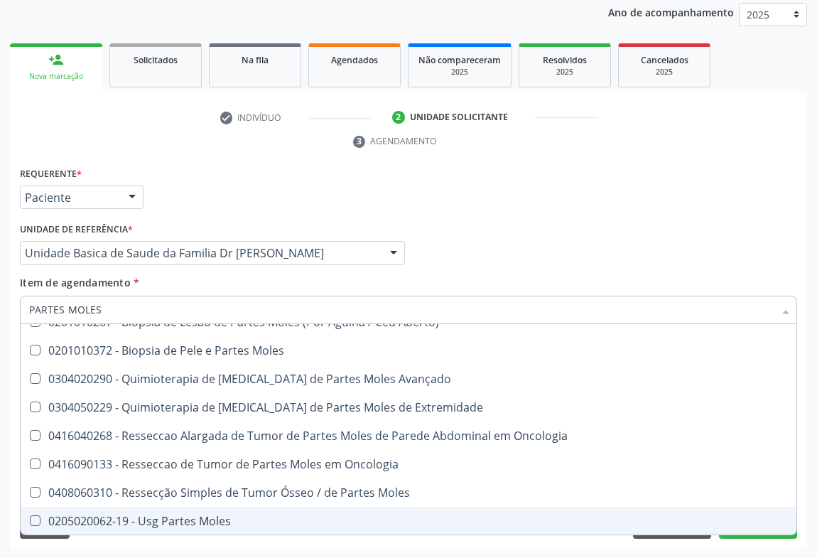
click at [195, 510] on span "0205020062-19 - Usg Partes Moles" at bounding box center [409, 520] width 776 height 28
checkbox Moles "true"
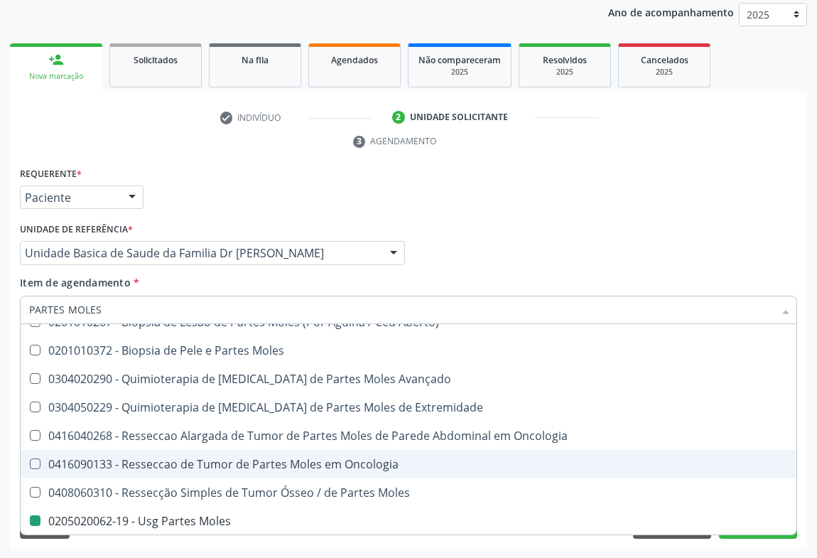
click at [355, 186] on div "Requerente * Paciente Profissional de Saúde Paciente Nenhum resultado encontrad…" at bounding box center [408, 190] width 784 height 55
checkbox Moles "true"
checkbox Moles "false"
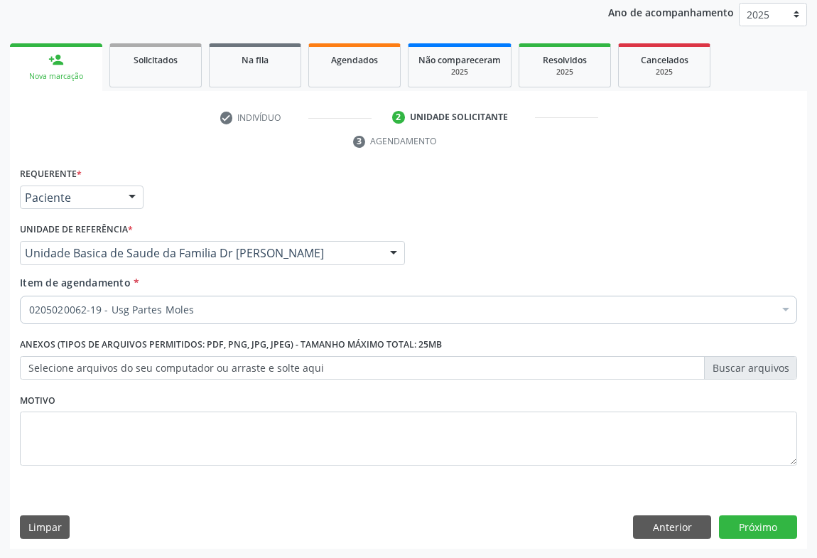
scroll to position [0, 0]
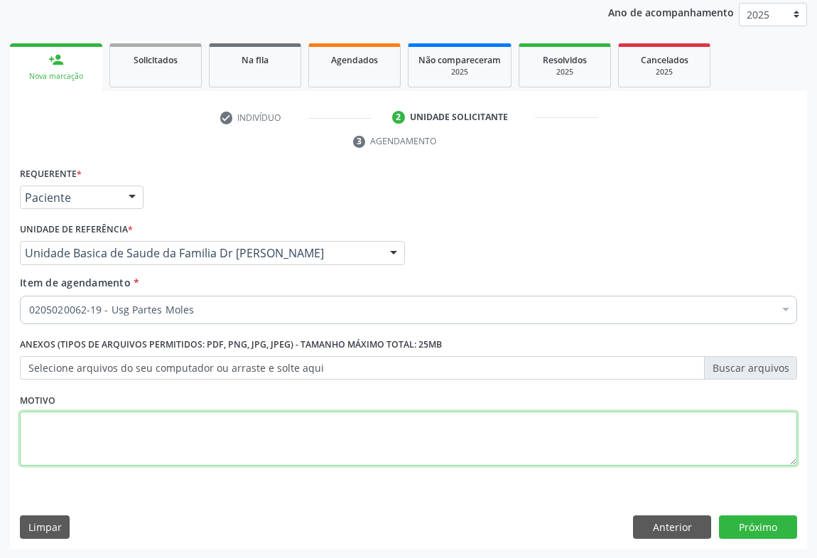
drag, startPoint x: 593, startPoint y: 457, endPoint x: 744, endPoint y: 261, distance: 247.7
click at [744, 449] on textarea at bounding box center [408, 438] width 777 height 54
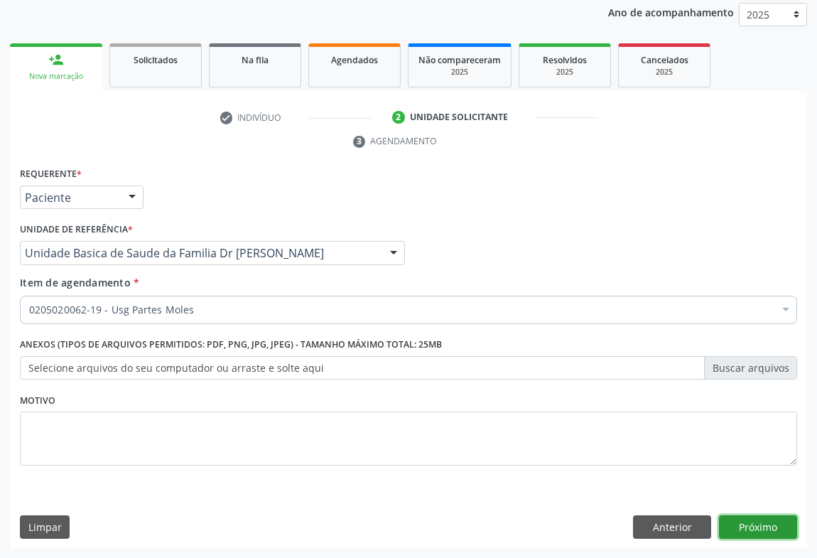
click at [755, 521] on button "Próximo" at bounding box center [758, 527] width 78 height 24
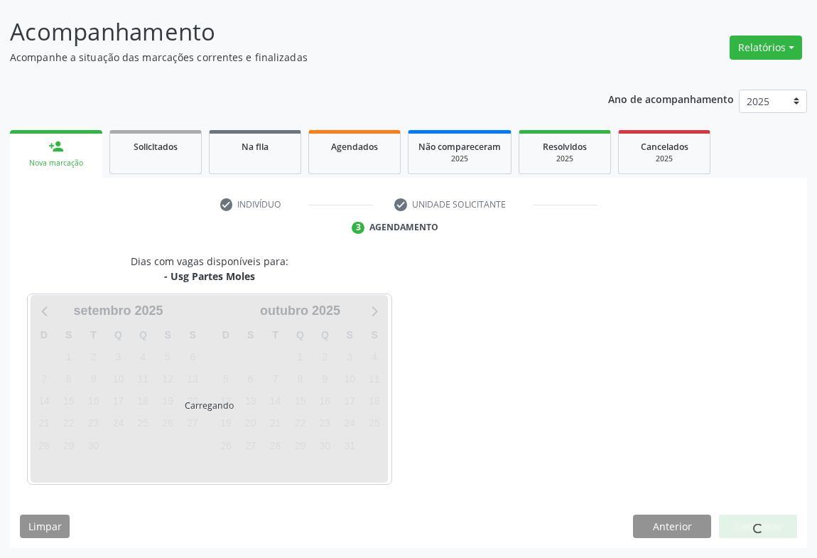
scroll to position [82, 0]
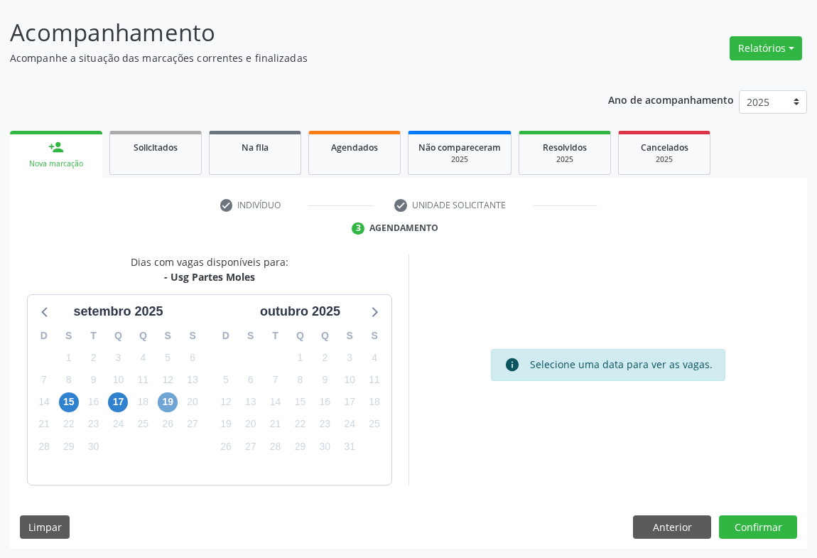
click at [165, 401] on span "19" at bounding box center [168, 402] width 20 height 20
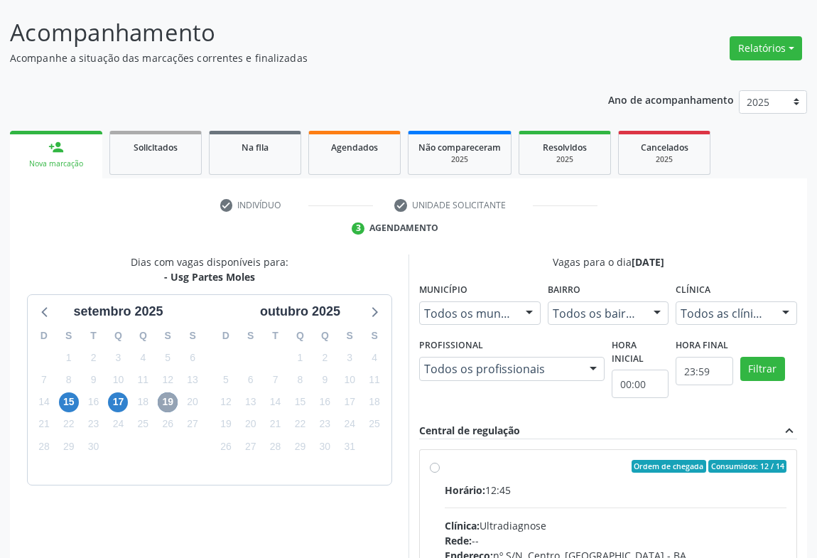
scroll to position [295, 0]
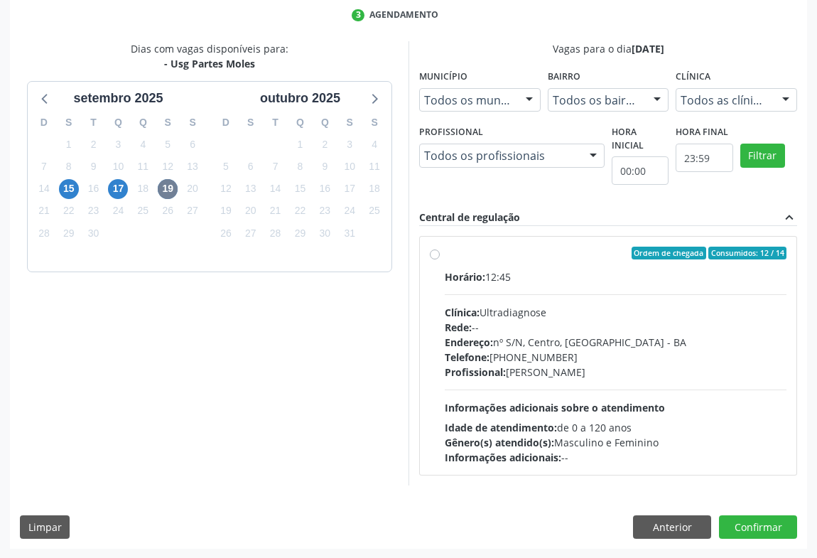
click at [528, 352] on div "Telefone: [PHONE_NUMBER]" at bounding box center [616, 356] width 342 height 15
click at [440, 259] on input "Ordem de chegada Consumidos: 12 / 14 Horário: 12:45 Clínica: Ultradiagnose Rede…" at bounding box center [435, 252] width 10 height 13
radio input "true"
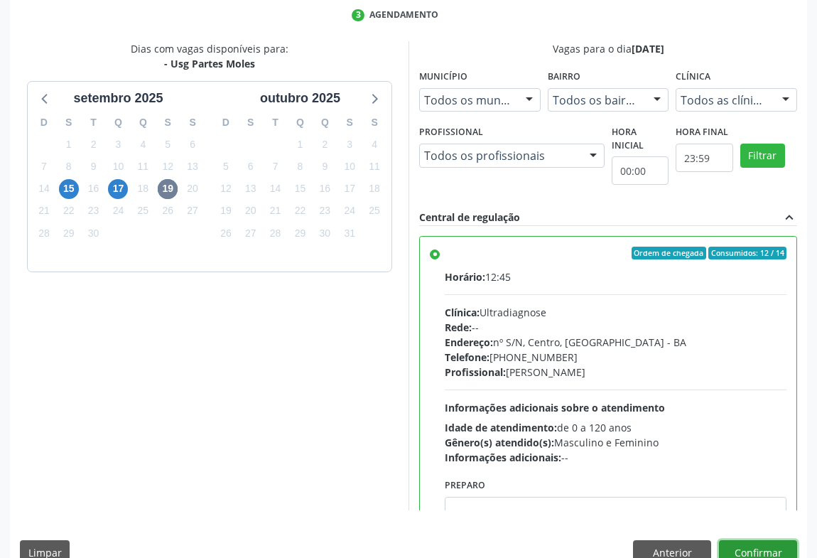
click at [733, 549] on button "Confirmar" at bounding box center [758, 552] width 78 height 24
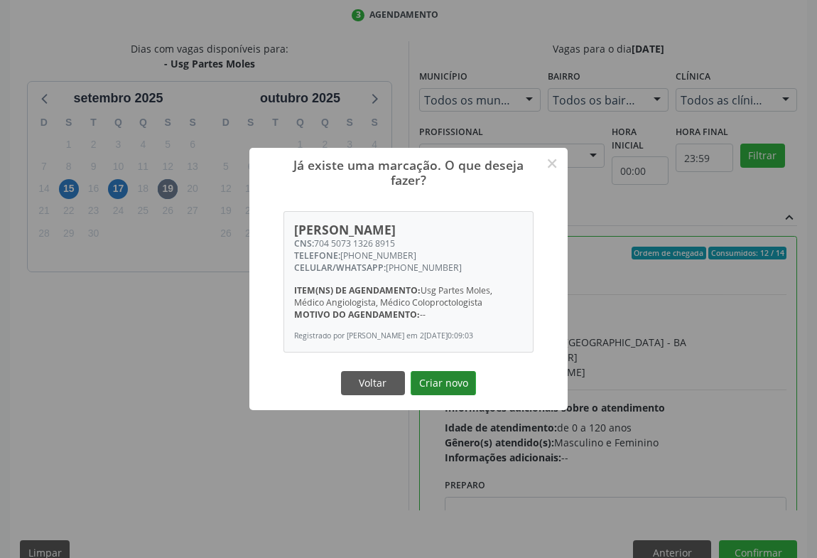
click at [462, 384] on button "Criar novo" at bounding box center [442, 383] width 65 height 24
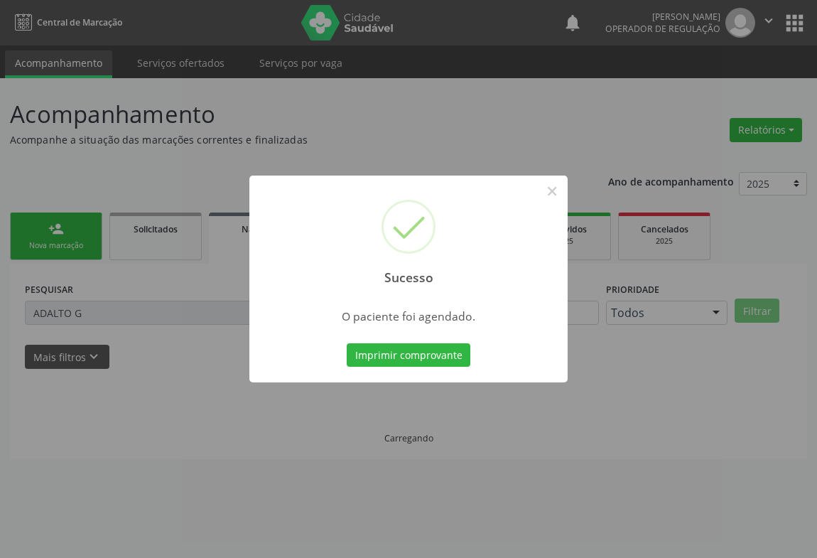
scroll to position [0, 0]
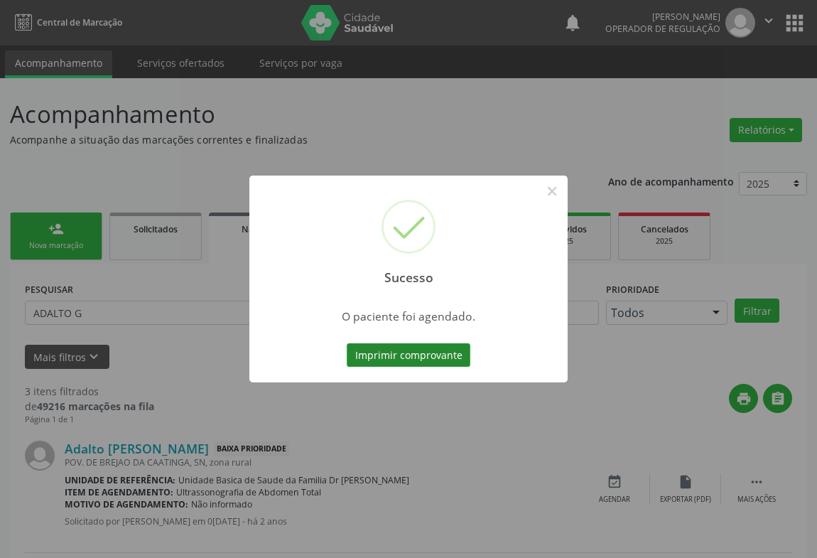
click at [418, 361] on button "Imprimir comprovante" at bounding box center [409, 355] width 124 height 24
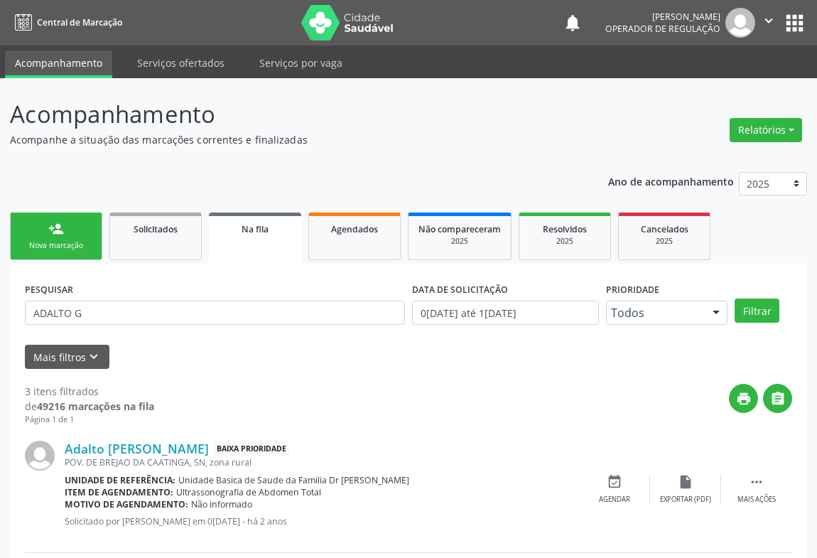
click at [92, 249] on link "person_add Nova marcação" at bounding box center [56, 236] width 92 height 48
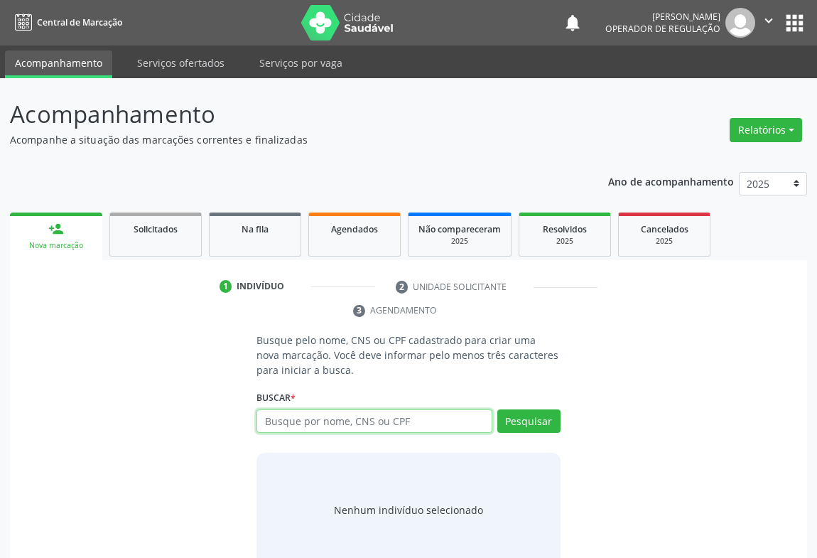
click at [326, 419] on input "text" at bounding box center [374, 421] width 236 height 24
type input "704801052403549"
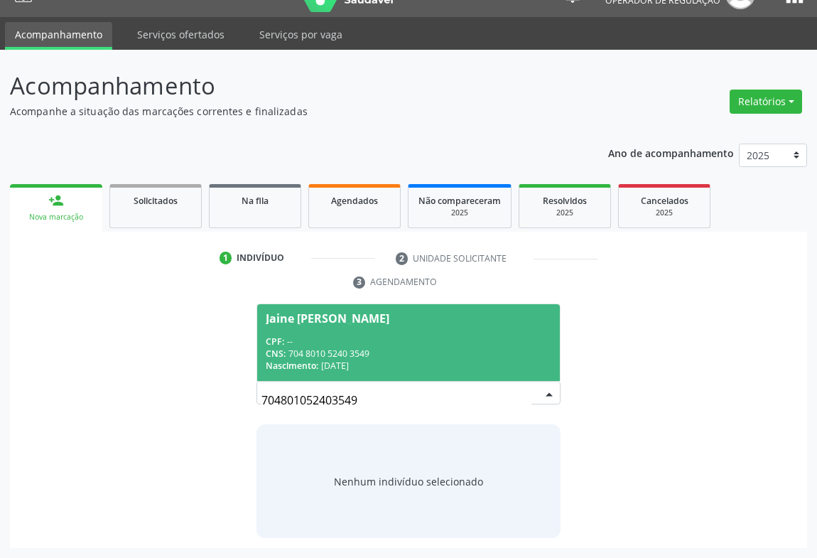
click at [335, 332] on span "Jaine [PERSON_NAME] CPF: -- CNS: 704 8010 5240 3549 Nascimento: [DATE]" at bounding box center [408, 342] width 303 height 76
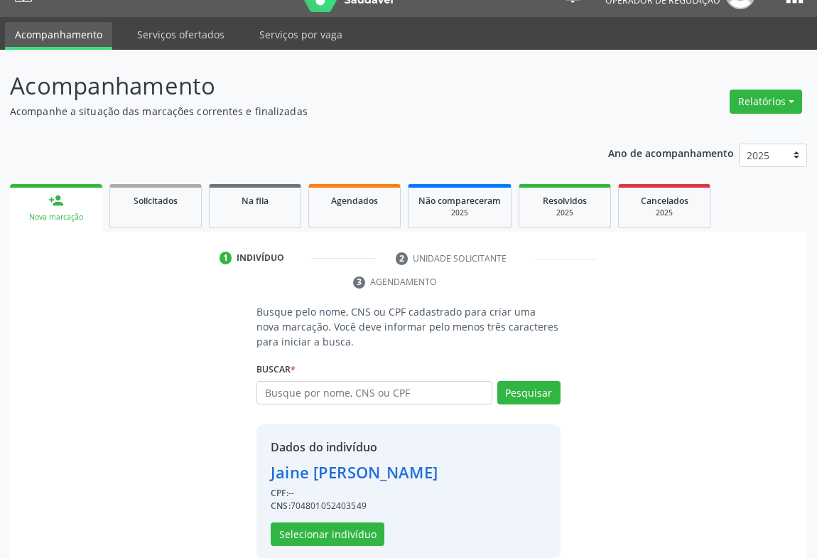
scroll to position [50, 0]
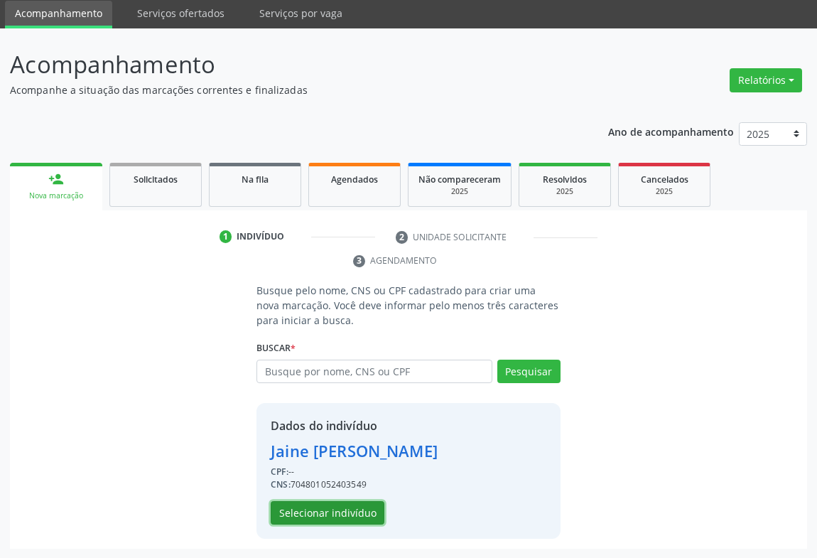
click at [354, 516] on button "Selecionar indivíduo" at bounding box center [328, 513] width 114 height 24
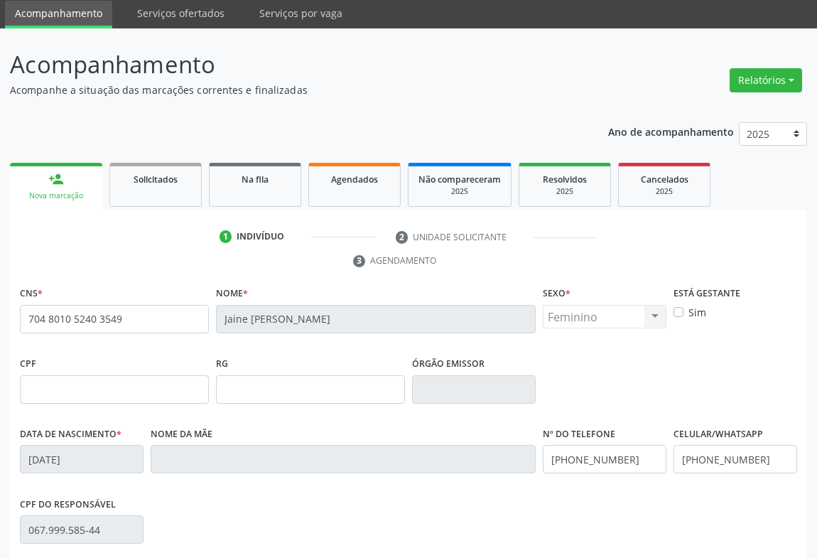
scroll to position [178, 0]
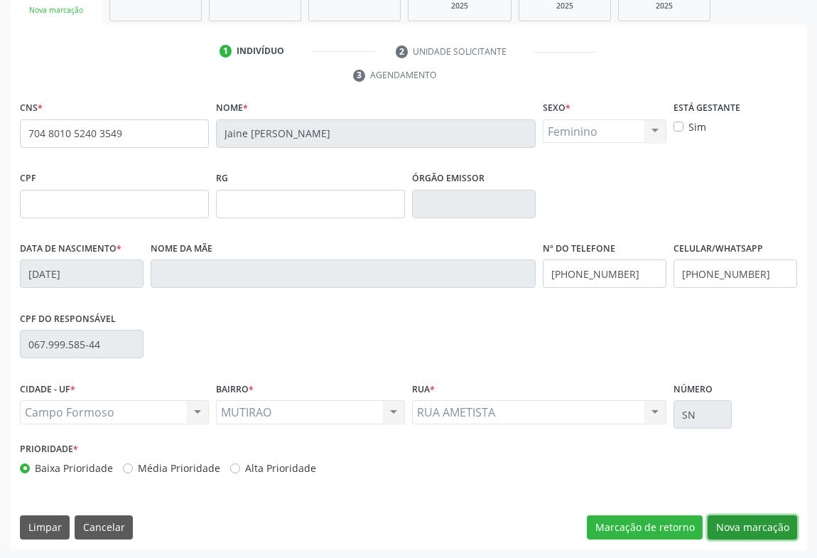
click at [751, 527] on button "Nova marcação" at bounding box center [751, 527] width 89 height 24
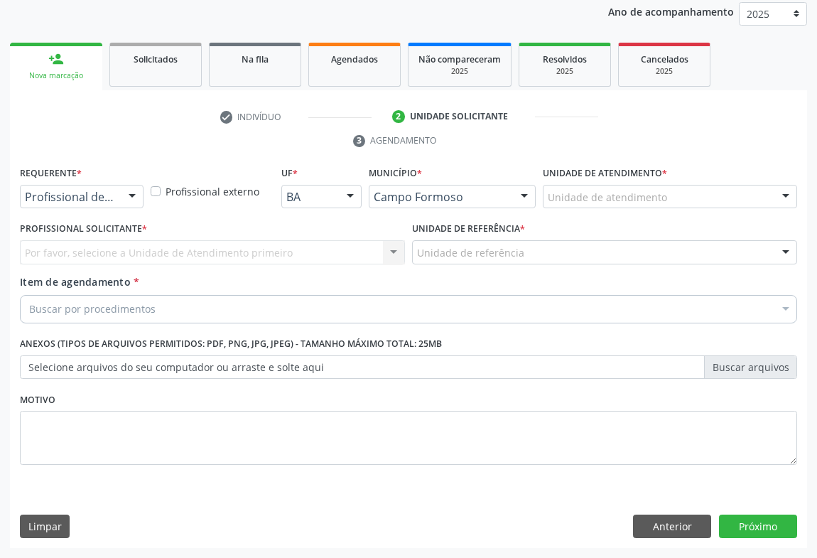
scroll to position [169, 0]
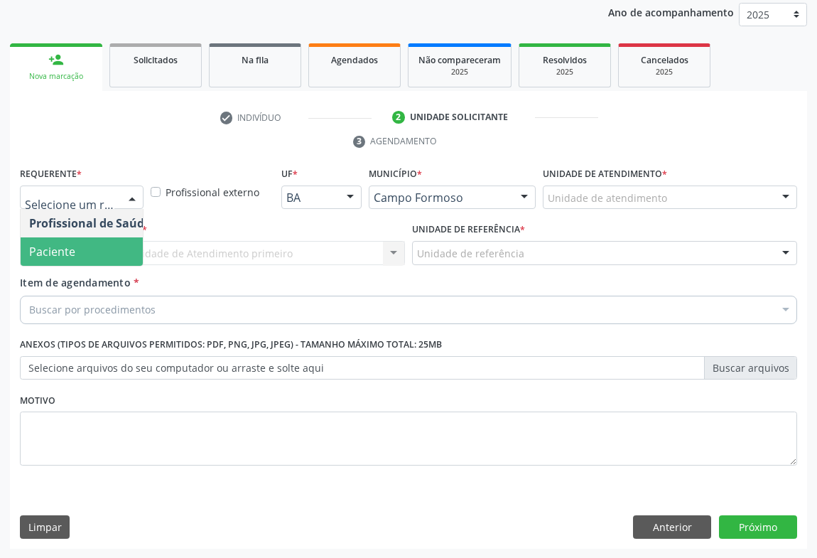
click at [71, 259] on span "Paciente" at bounding box center [90, 251] width 138 height 28
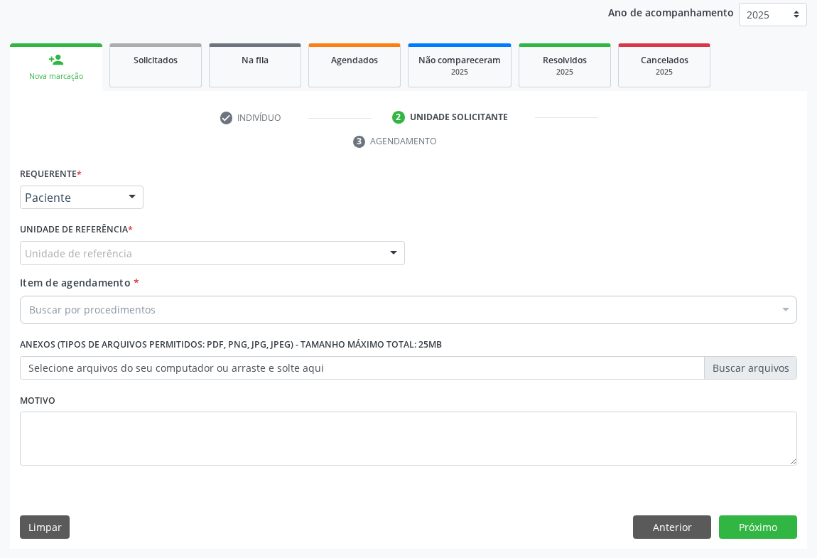
click at [153, 251] on div "Unidade de referência" at bounding box center [212, 253] width 385 height 24
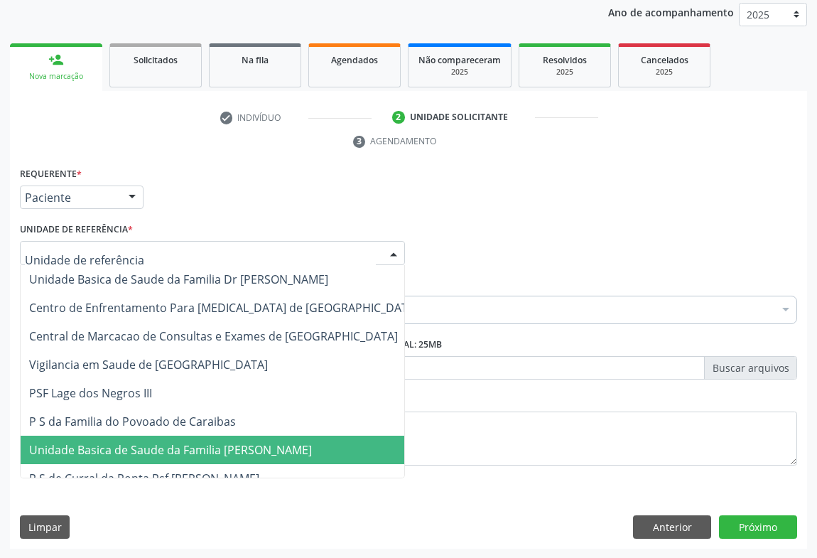
click at [163, 452] on span "Unidade Basica de Saude da Familia [PERSON_NAME]" at bounding box center [170, 450] width 283 height 16
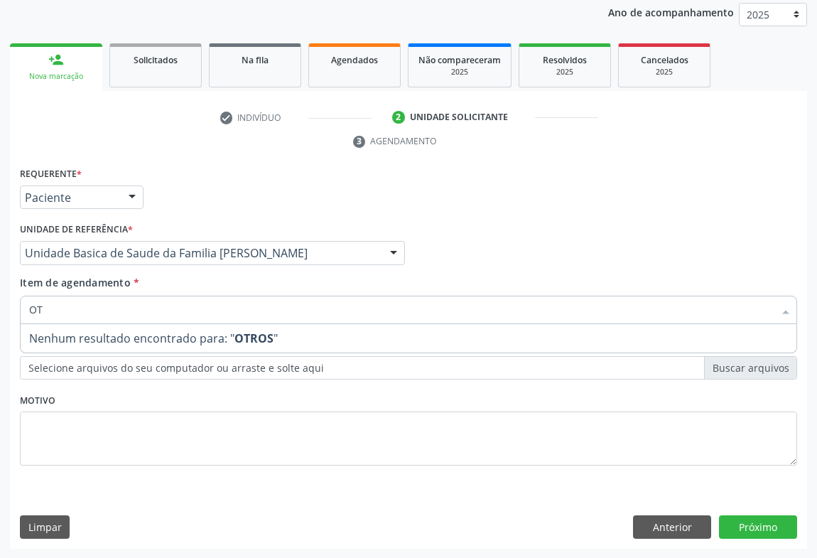
type input "O"
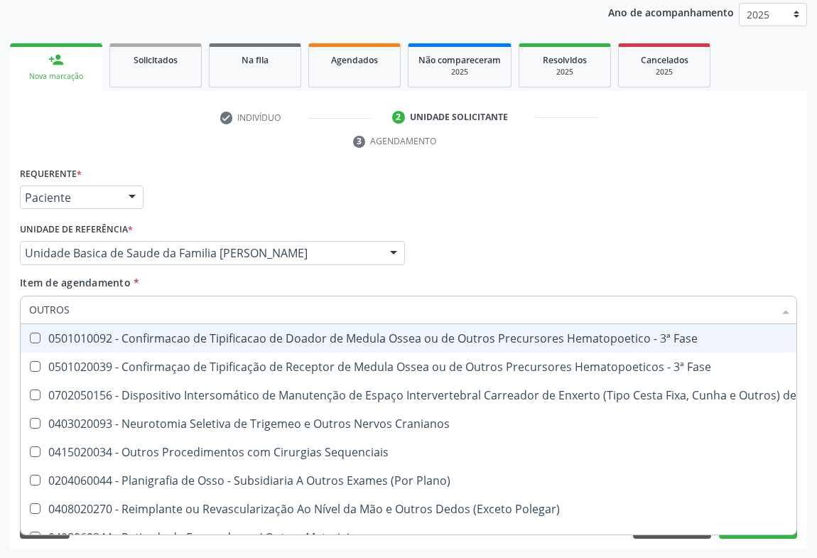
type input "OUTROS P"
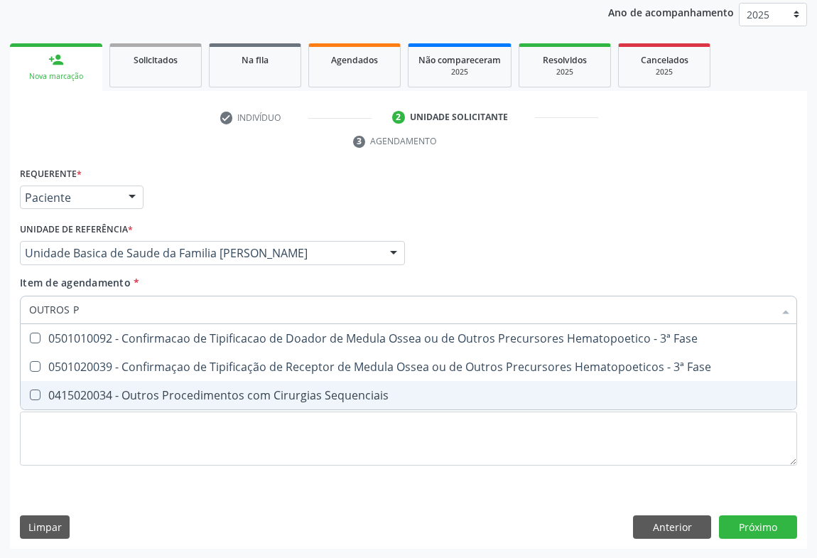
click at [165, 389] on div "0415020034 - Outros Procedimentos com Cirurgias Sequenciais" at bounding box center [408, 394] width 758 height 11
checkbox Sequenciais "true"
click at [734, 522] on div "Requerente * Paciente Profissional de Saúde Paciente Nenhum resultado encontrad…" at bounding box center [408, 356] width 797 height 386
checkbox Fase "true"
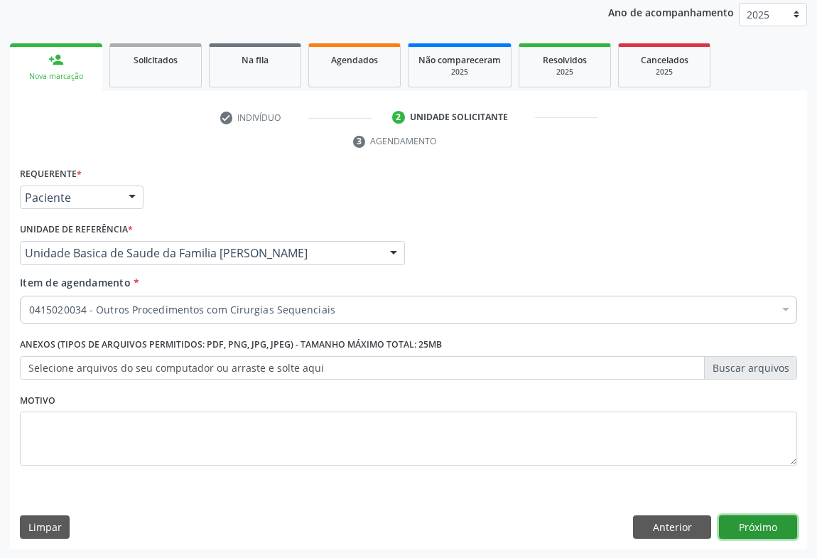
click at [734, 522] on button "Próximo" at bounding box center [758, 527] width 78 height 24
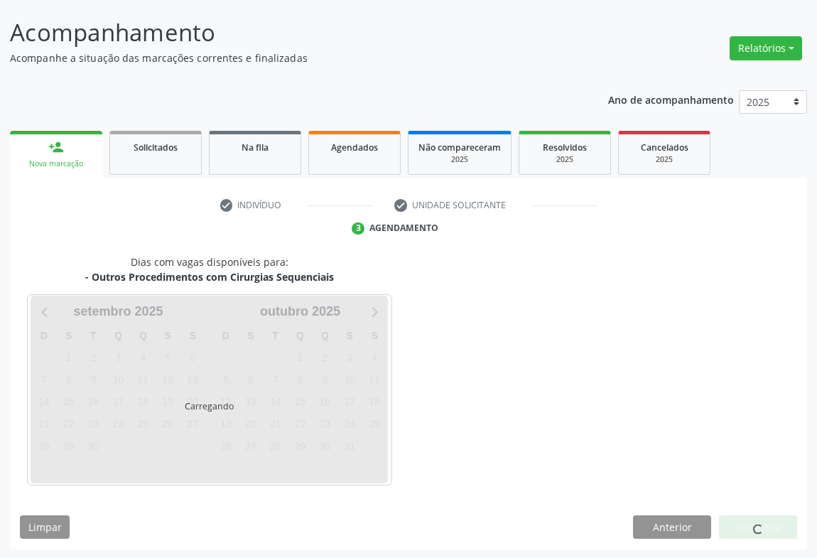
scroll to position [124, 0]
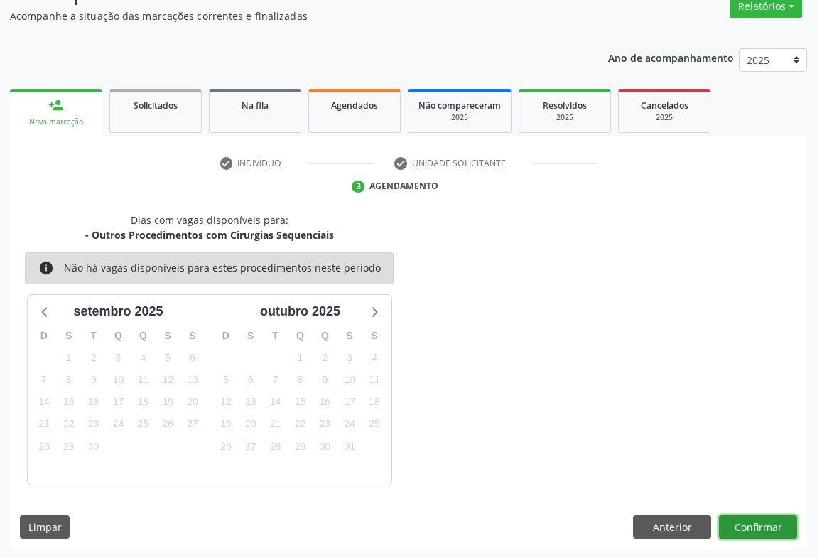
click at [734, 522] on button "Confirmar" at bounding box center [758, 527] width 78 height 24
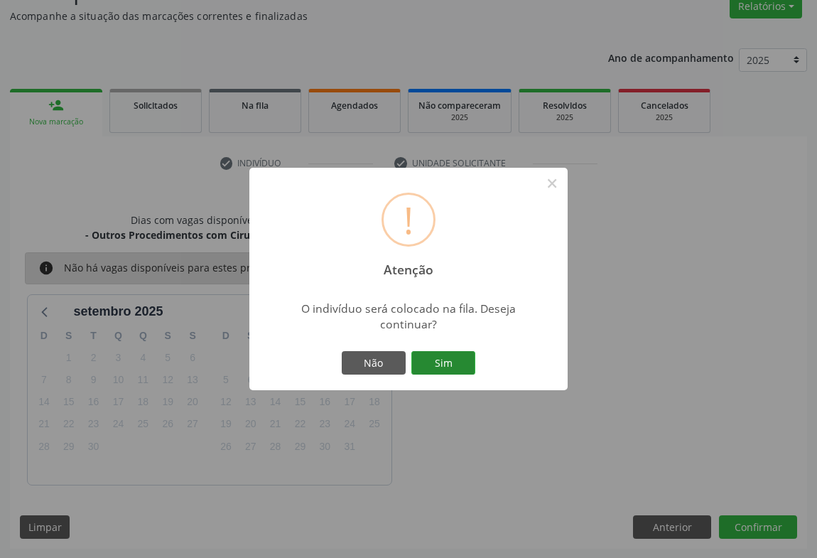
click at [445, 357] on button "Sim" at bounding box center [443, 363] width 64 height 24
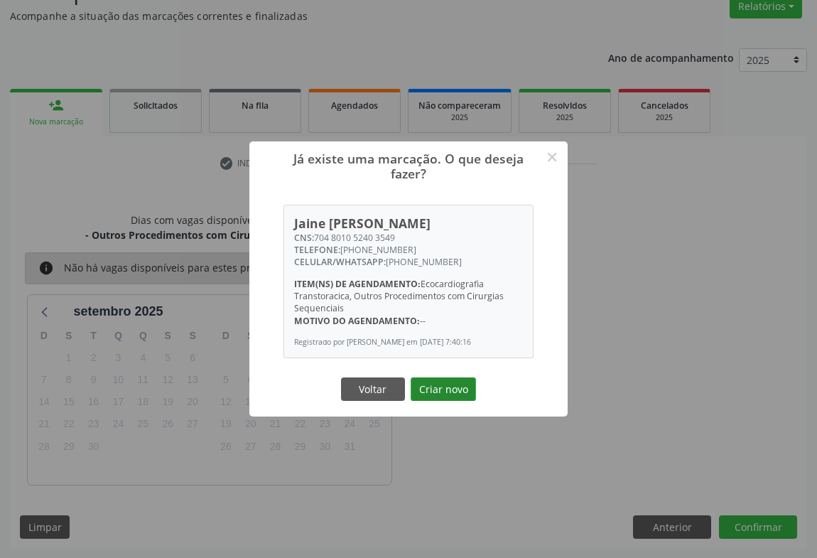
drag, startPoint x: 460, startPoint y: 394, endPoint x: 533, endPoint y: 520, distance: 145.4
click at [460, 396] on button "Criar novo" at bounding box center [442, 389] width 65 height 24
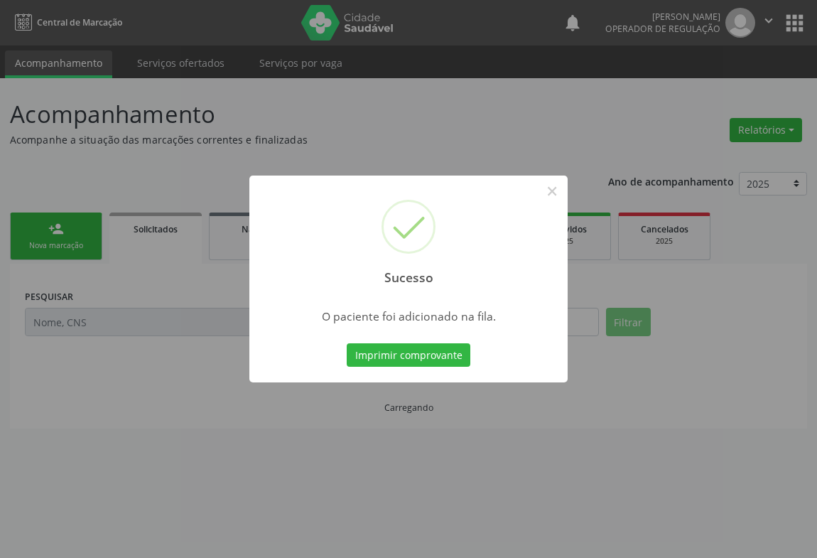
scroll to position [0, 0]
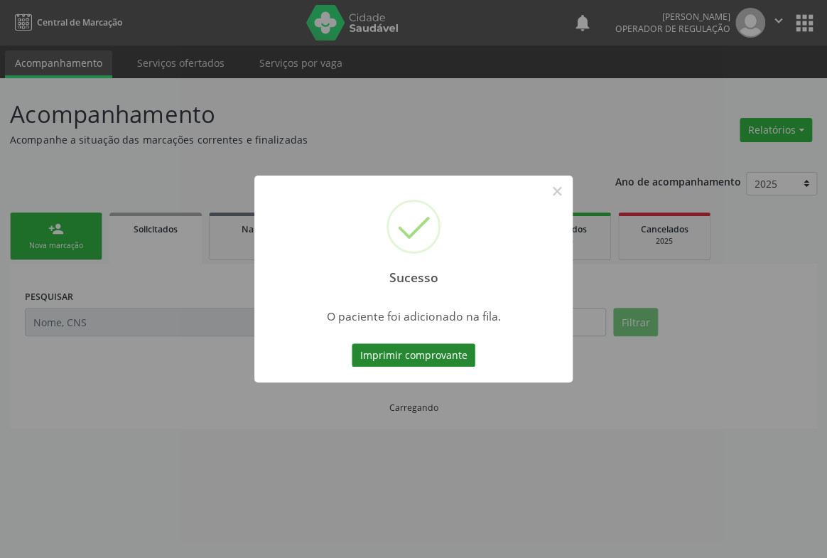
drag, startPoint x: 437, startPoint y: 333, endPoint x: 437, endPoint y: 349, distance: 15.6
click at [437, 340] on div "Sucesso × O paciente foi adicionado na fila. Imprimir comprovante Cancel" at bounding box center [413, 278] width 318 height 207
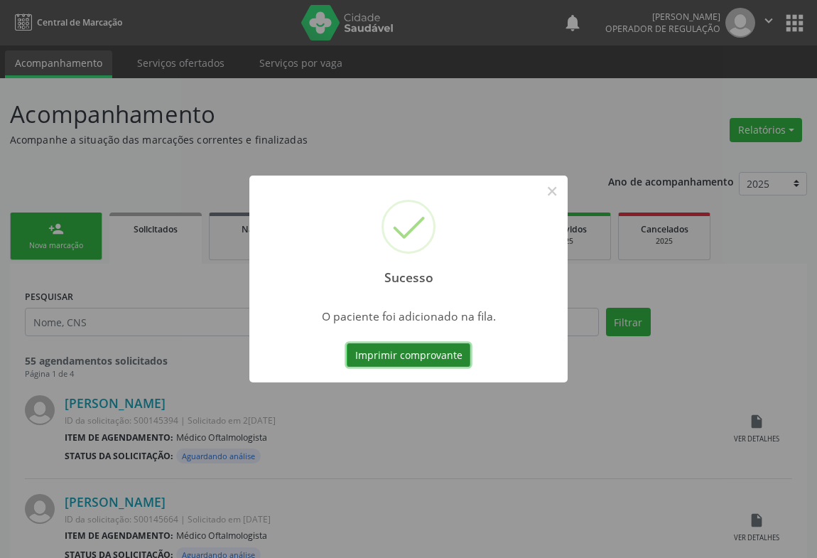
click at [437, 351] on button "Imprimir comprovante" at bounding box center [409, 355] width 124 height 24
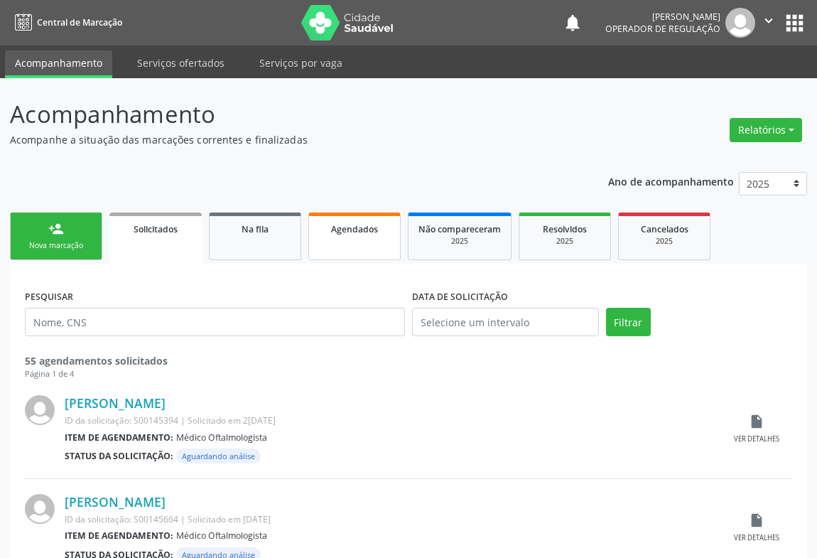
click at [347, 229] on span "Agendados" at bounding box center [354, 229] width 47 height 12
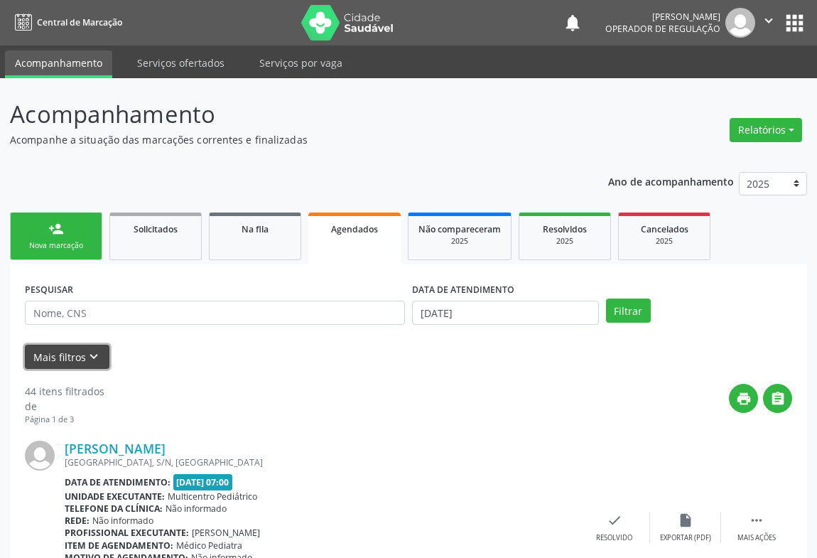
click at [83, 353] on button "Mais filtros keyboard_arrow_down" at bounding box center [67, 356] width 85 height 25
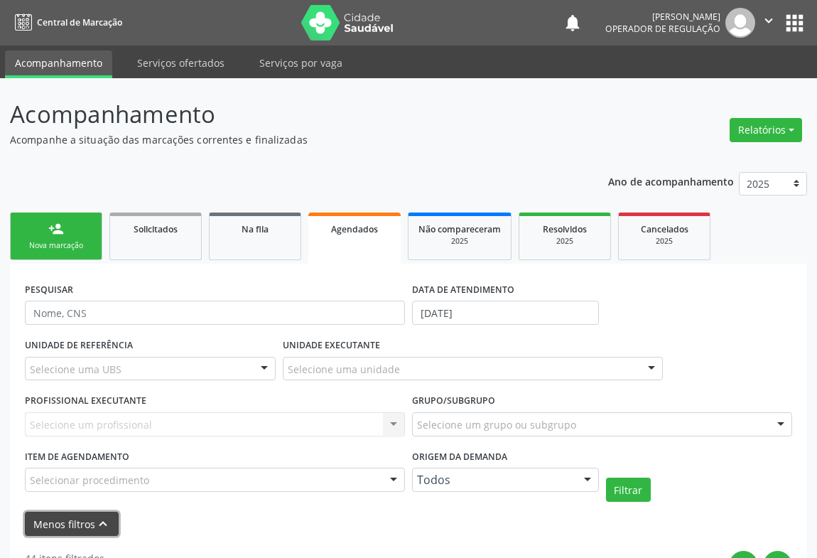
scroll to position [129, 0]
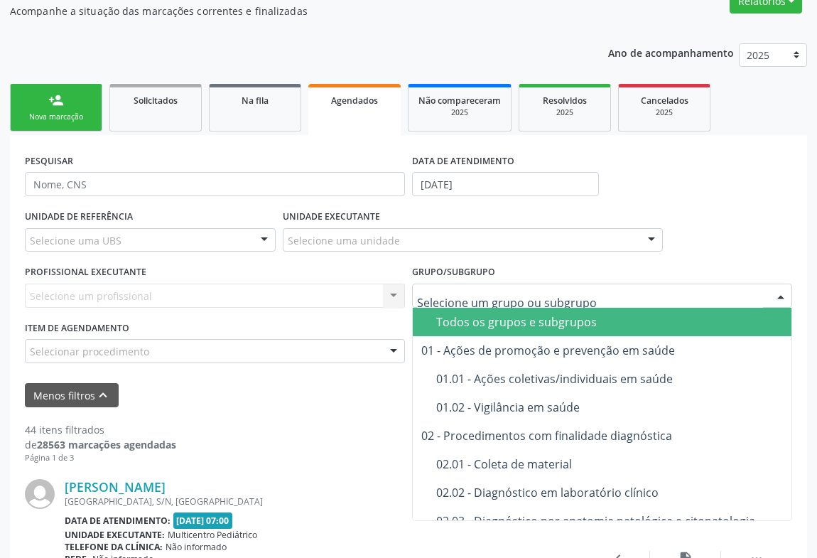
click at [499, 296] on input "text" at bounding box center [590, 302] width 346 height 28
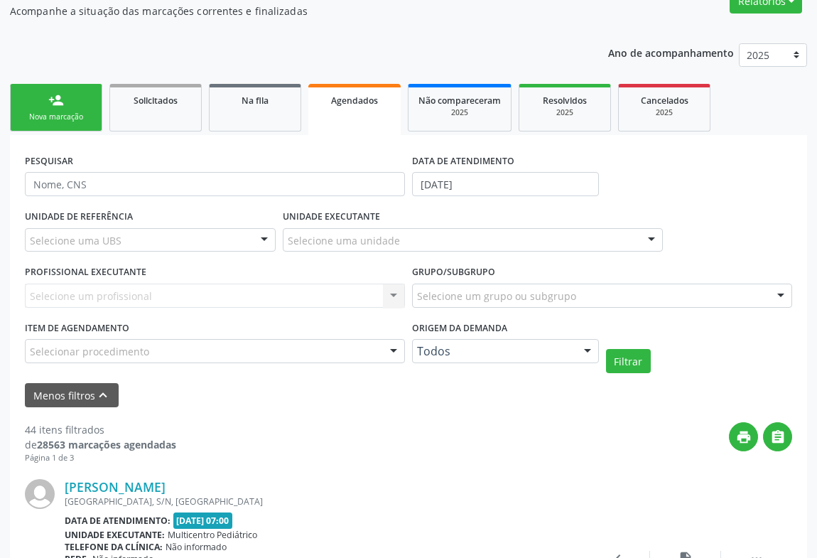
click at [357, 259] on div "UNIDADE EXECUTANTE Selecione uma unidade Todos as unidades Academia da Saude An…" at bounding box center [472, 233] width 387 height 55
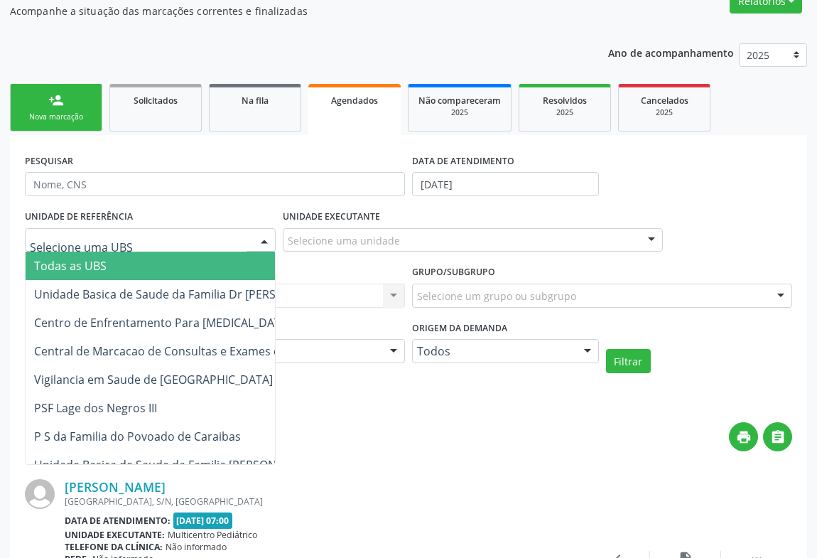
click at [222, 236] on div at bounding box center [150, 240] width 251 height 24
type input "A"
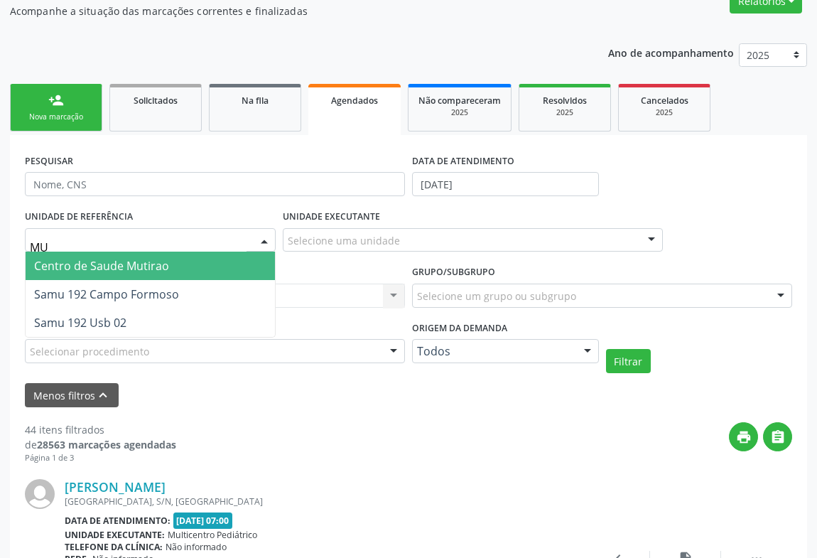
type input "M"
type input "D"
type input "U"
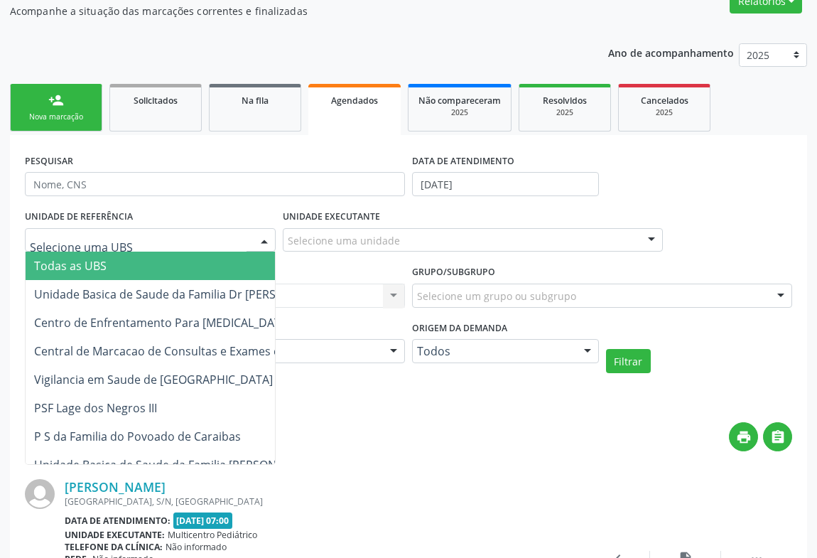
click at [398, 376] on form "PESQUISAR DATA DE ATENDIMENTO 1[DATE] UNIDADE DE REFERÊNCIA Todas as UBS Unidad…" at bounding box center [408, 278] width 767 height 257
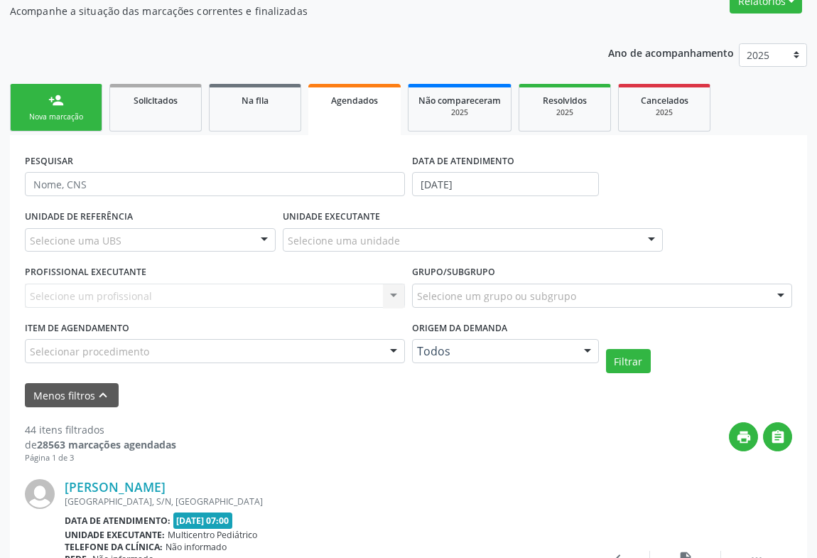
scroll to position [193, 0]
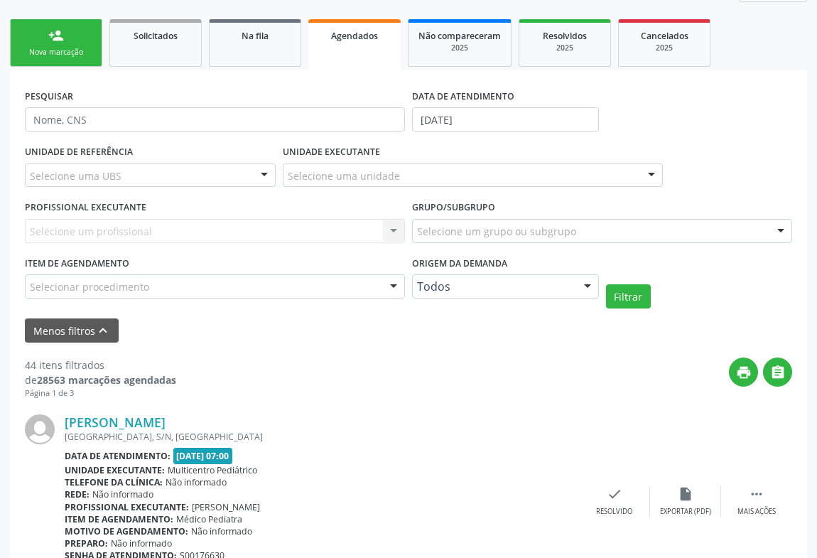
click at [396, 232] on div "Selecione um profissional Nenhum resultado encontrado para: " " Não há nenhuma …" at bounding box center [215, 231] width 380 height 24
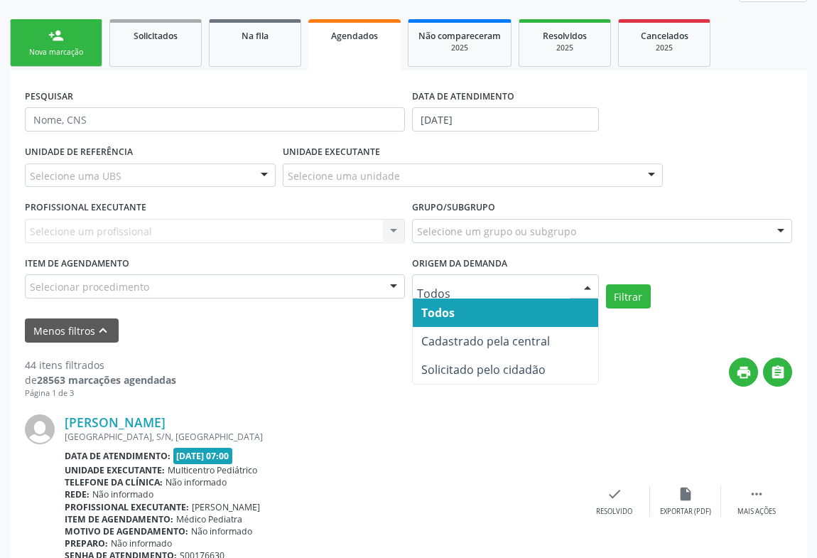
click at [458, 314] on span "Todos" at bounding box center [505, 312] width 185 height 28
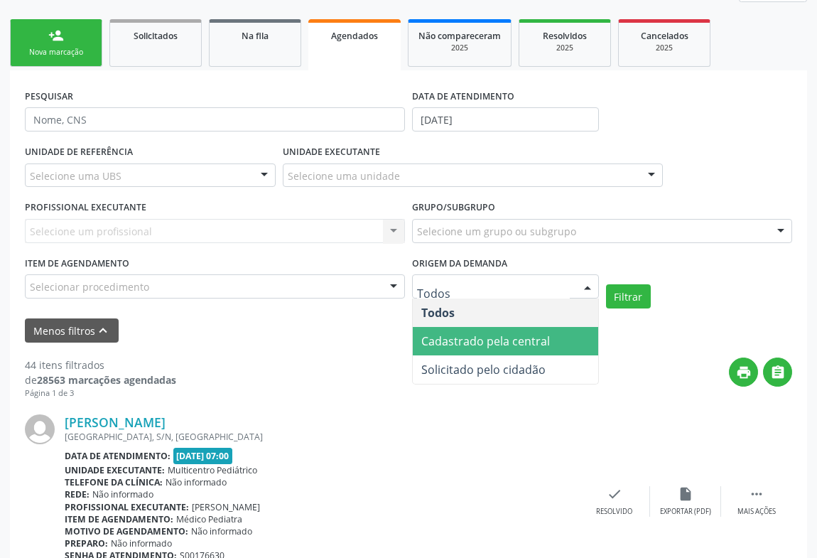
click at [442, 334] on span "Cadastrado pela central" at bounding box center [485, 341] width 129 height 16
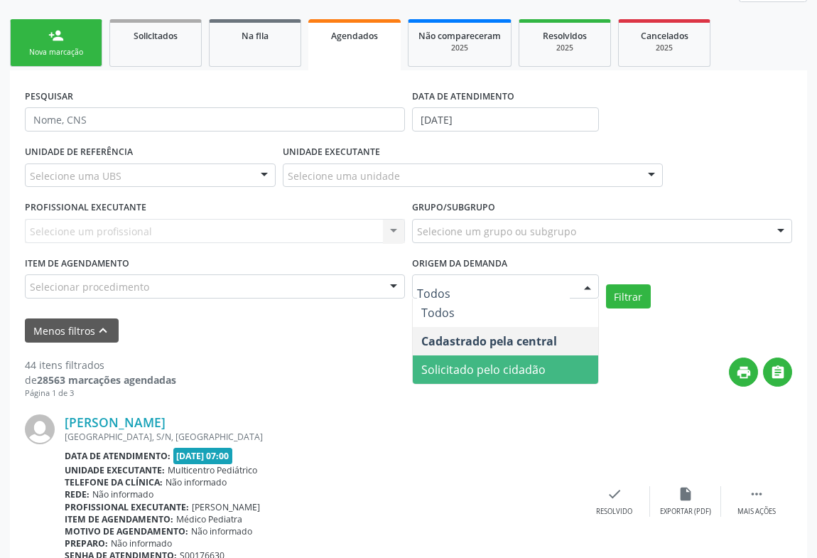
click at [447, 361] on span "Solicitado pelo cidadão" at bounding box center [483, 369] width 124 height 16
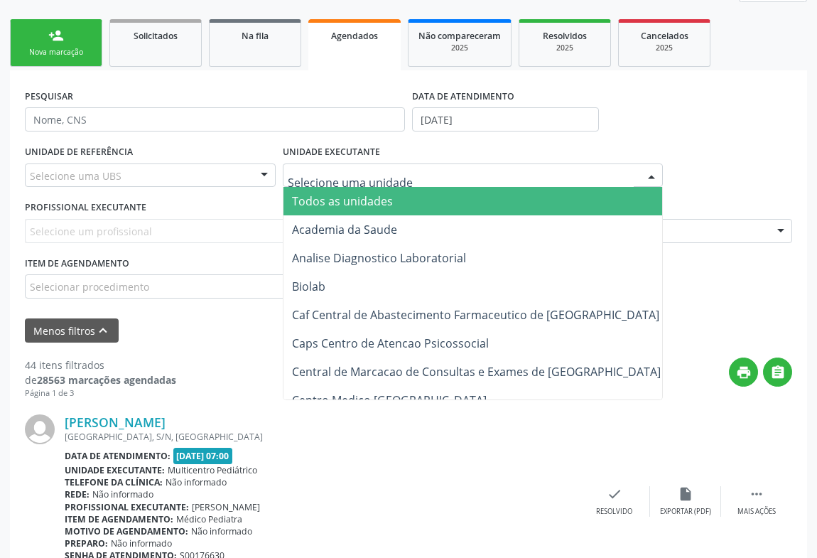
click at [635, 178] on div at bounding box center [473, 175] width 380 height 24
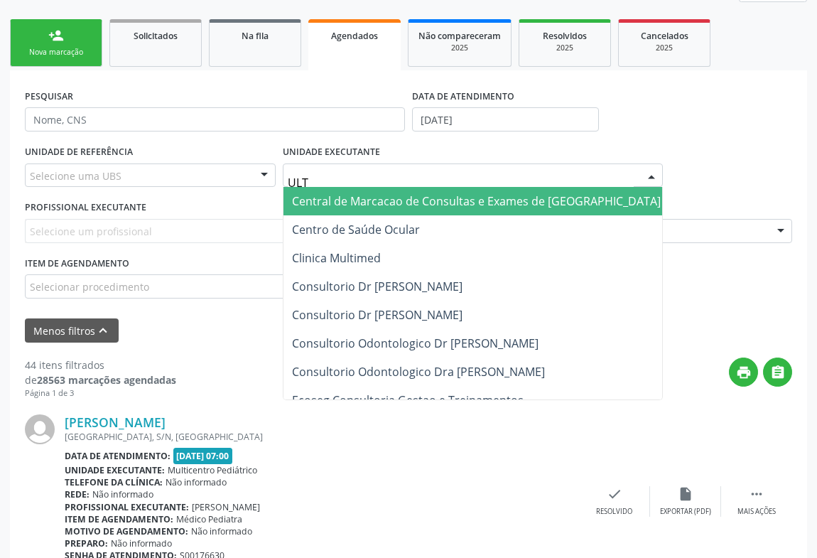
type input "ULTR"
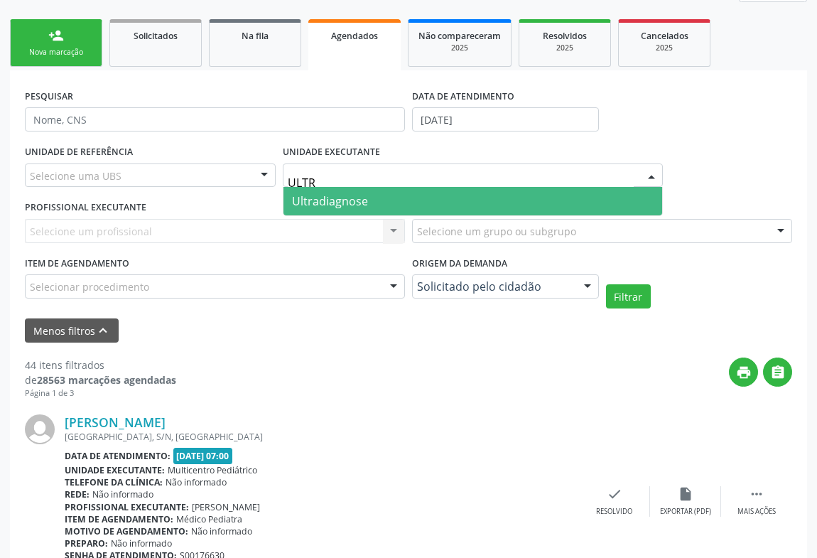
click at [396, 201] on span "Ultradiagnose" at bounding box center [472, 201] width 379 height 28
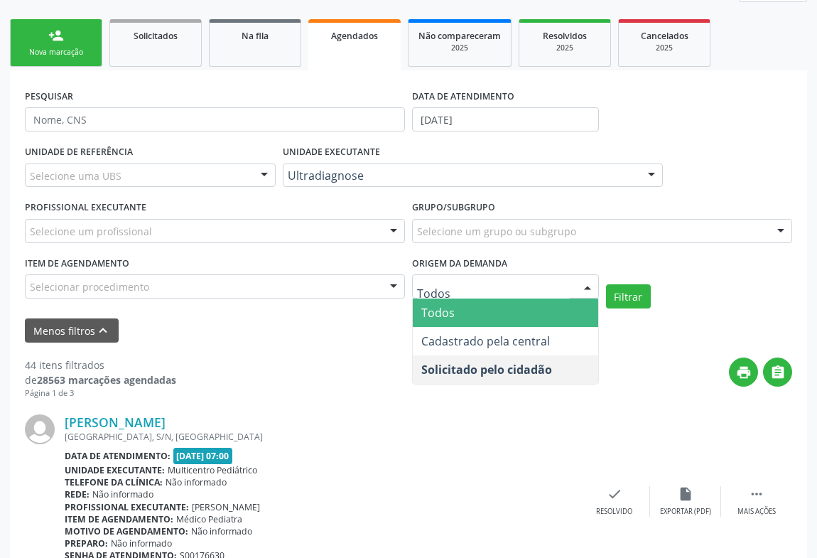
click at [470, 303] on span "Todos" at bounding box center [505, 312] width 185 height 28
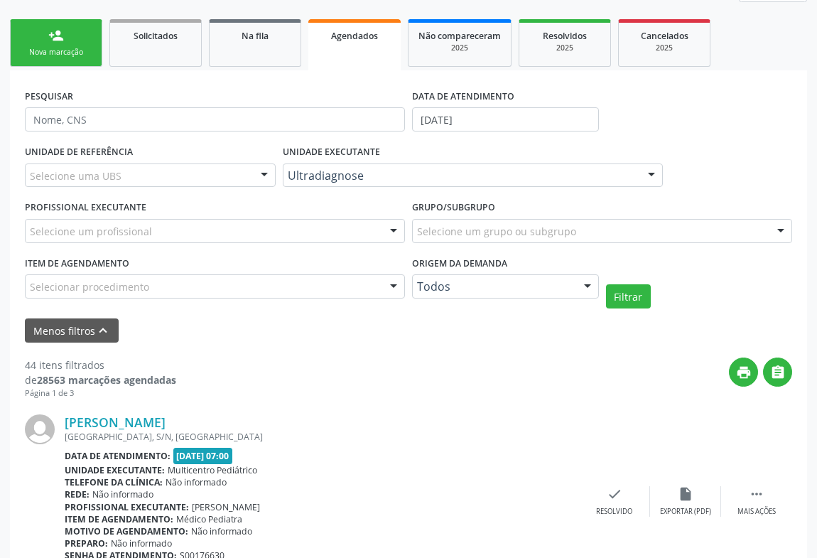
click at [193, 224] on div "Selecione um profissional" at bounding box center [215, 231] width 380 height 24
click at [396, 255] on span "Não há nenhuma opção para ser exibida." at bounding box center [215, 257] width 379 height 28
click at [433, 242] on div "Grupo/Subgrupo Selecione um grupo ou subgrupo Todos os grupos e subgrupos 01 - …" at bounding box center [601, 224] width 387 height 55
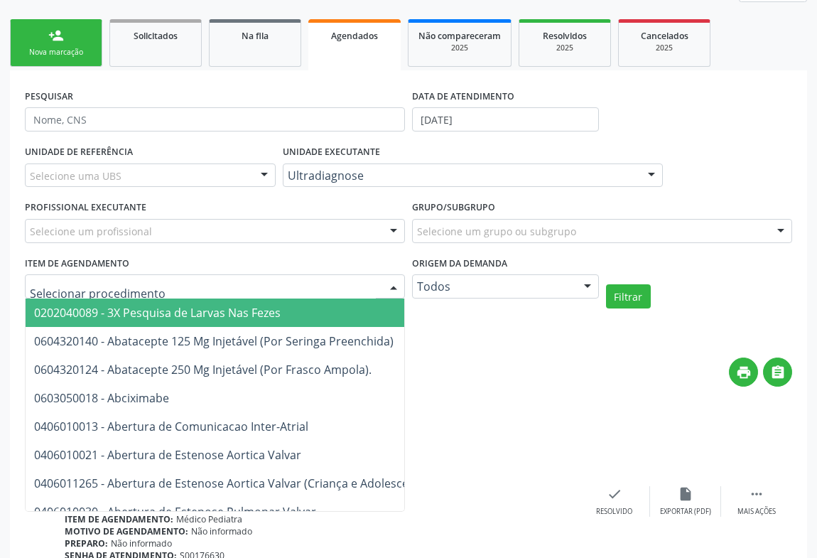
click at [354, 277] on div at bounding box center [215, 286] width 380 height 24
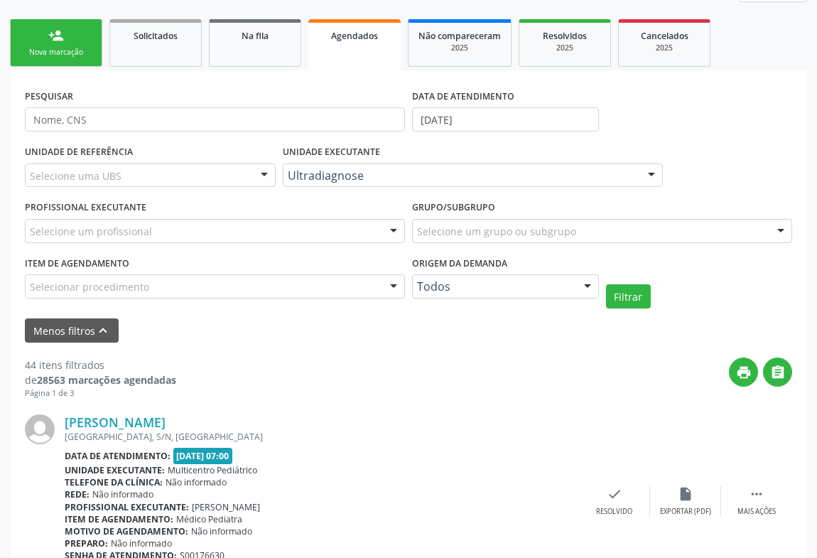
click at [384, 207] on div "PROFISSIONAL EXECUTANTE Selecione um profissional Nenhum resultado encontrado p…" at bounding box center [214, 224] width 387 height 55
click at [87, 322] on button "Menos filtros keyboard_arrow_up" at bounding box center [72, 330] width 94 height 25
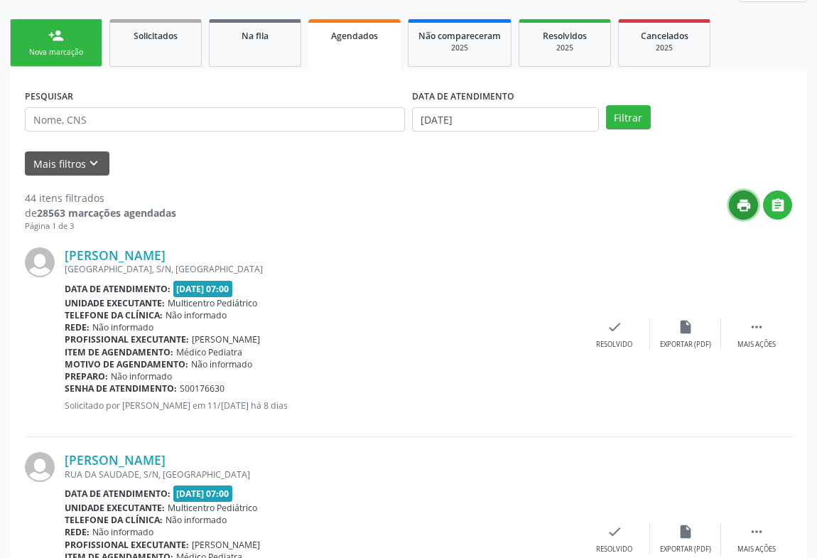
click at [741, 190] on button "print" at bounding box center [743, 204] width 29 height 29
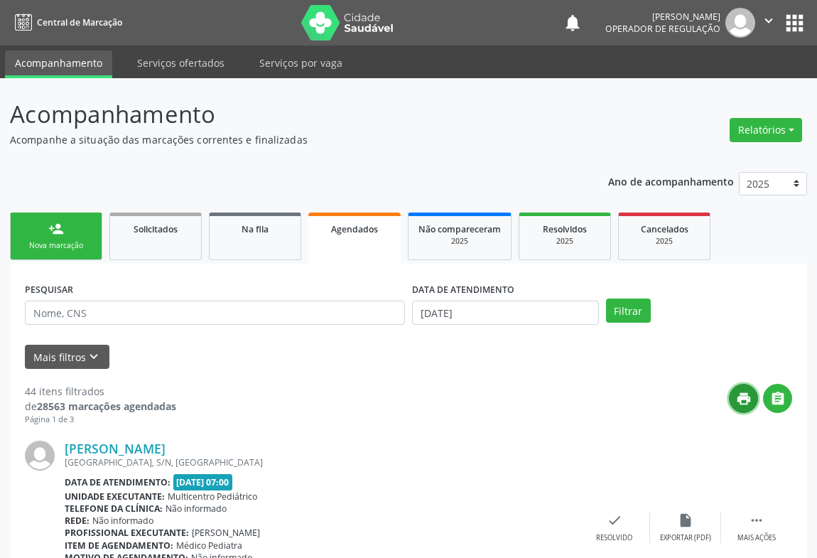
scroll to position [64, 0]
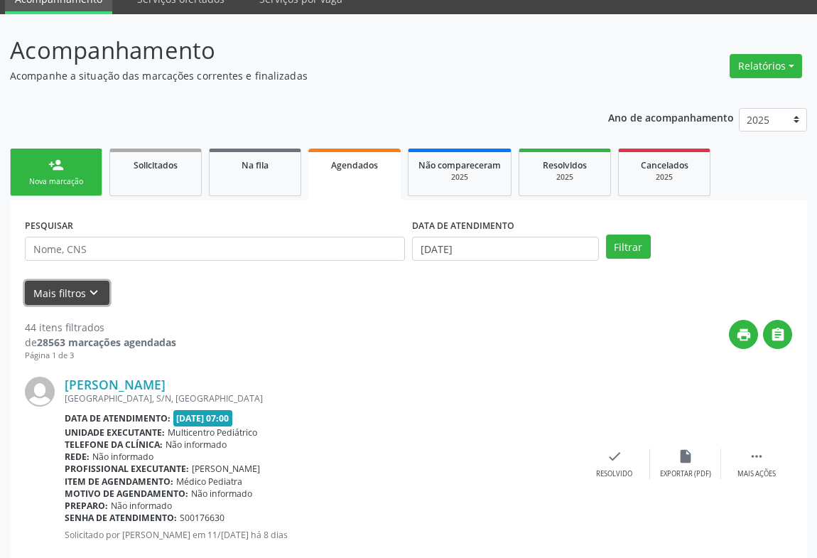
click at [44, 289] on button "Mais filtros keyboard_arrow_down" at bounding box center [67, 293] width 85 height 25
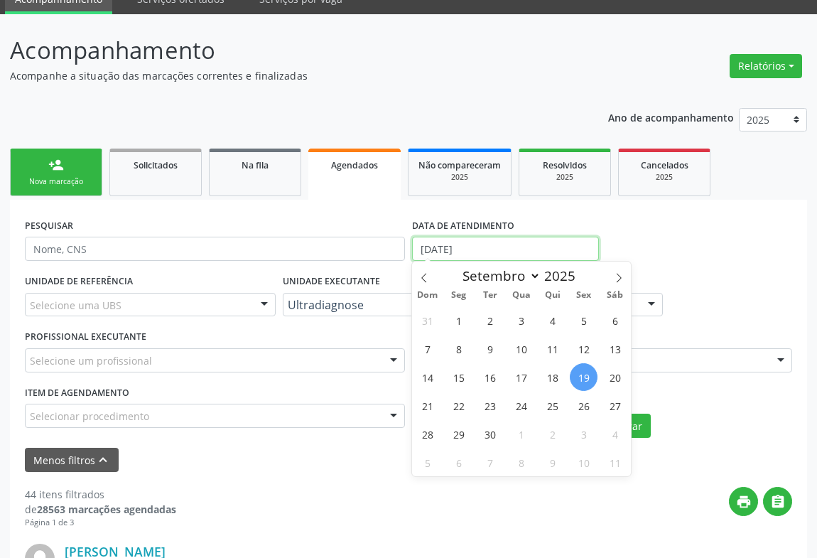
click at [466, 241] on input "[DATE]" at bounding box center [505, 248] width 187 height 24
click at [423, 273] on icon at bounding box center [424, 278] width 10 height 10
select select "7"
click at [437, 251] on input "[DATE]" at bounding box center [505, 248] width 187 height 24
select select "8"
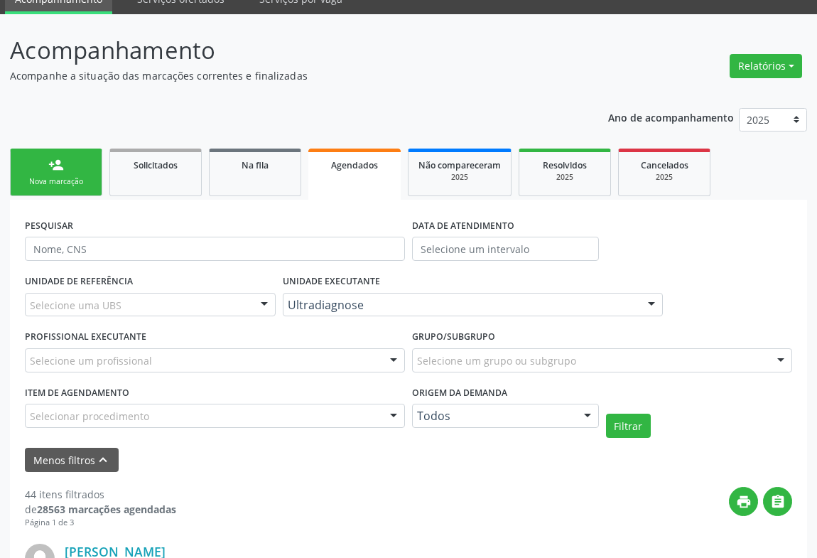
click at [343, 216] on div "PESQUISAR" at bounding box center [214, 241] width 387 height 55
click at [390, 350] on div at bounding box center [393, 361] width 21 height 24
click at [611, 419] on button "Filtrar" at bounding box center [628, 425] width 45 height 24
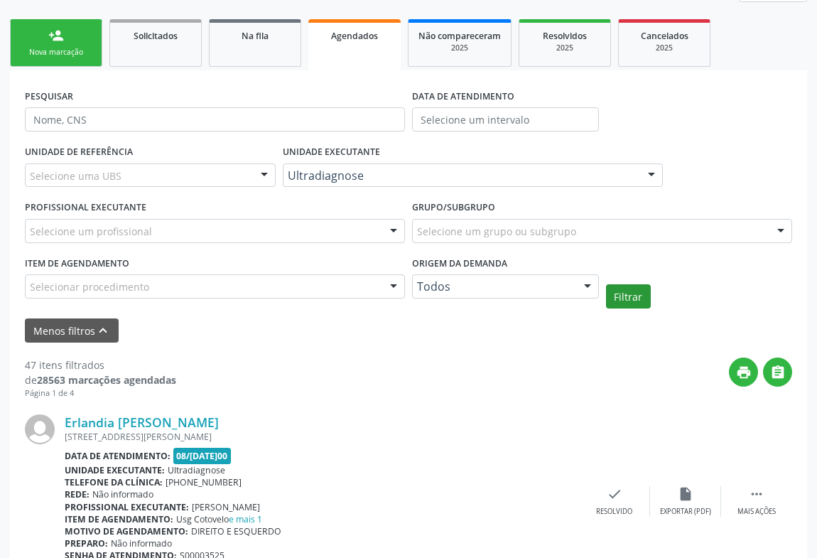
scroll to position [258, 0]
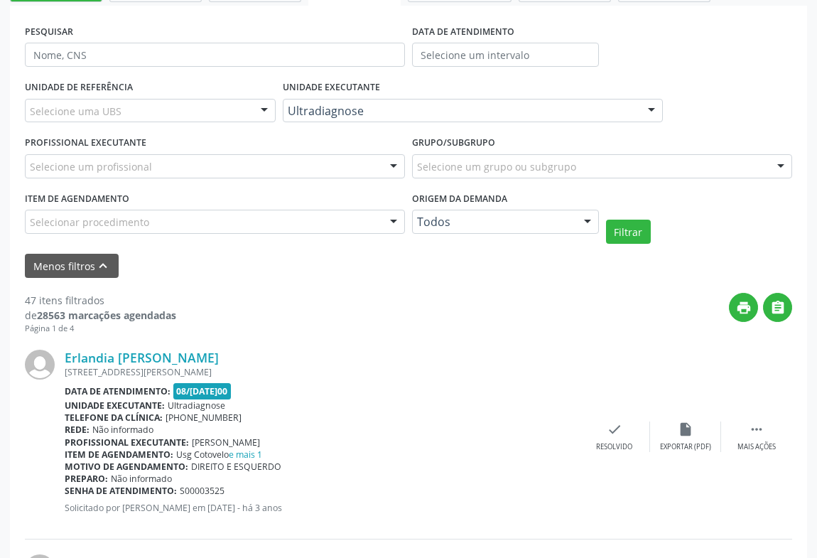
drag, startPoint x: 478, startPoint y: 337, endPoint x: 409, endPoint y: 375, distance: 78.5
click at [475, 339] on div "Erlandia [PERSON_NAME] [STREET_ADDRESS] Data de atendimento: 0[DATE]3:00 Unidad…" at bounding box center [408, 437] width 767 height 205
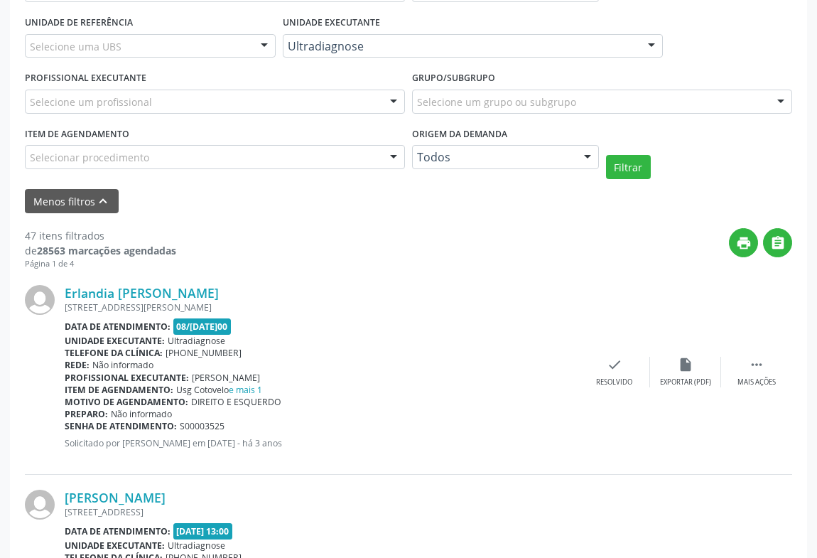
scroll to position [387, 0]
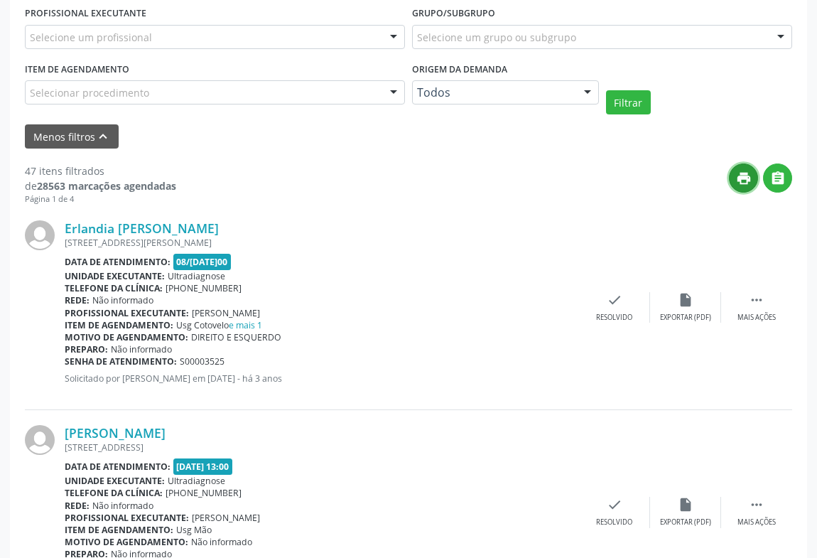
click at [744, 184] on icon "print" at bounding box center [744, 178] width 16 height 16
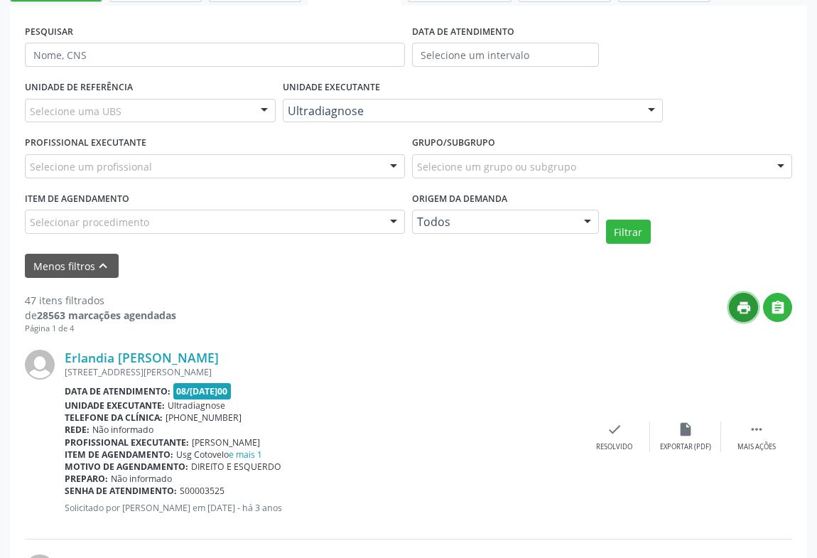
scroll to position [129, 0]
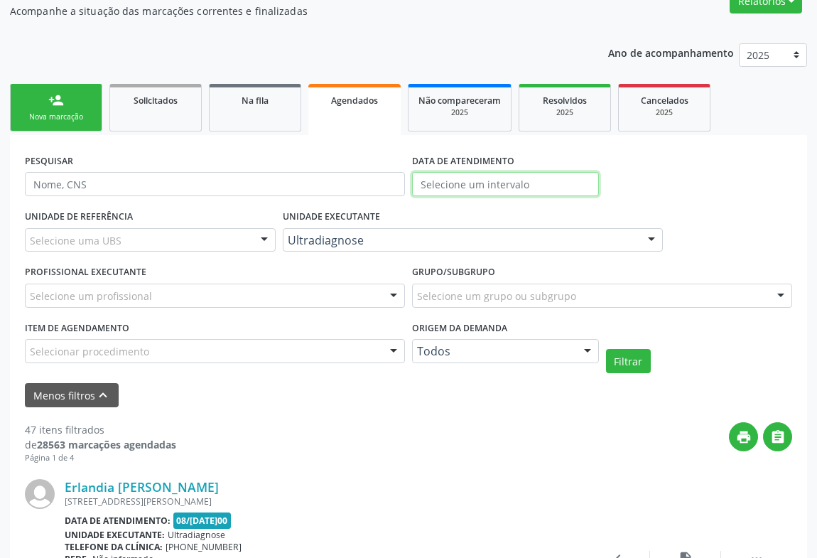
click at [476, 179] on input "text" at bounding box center [505, 184] width 187 height 24
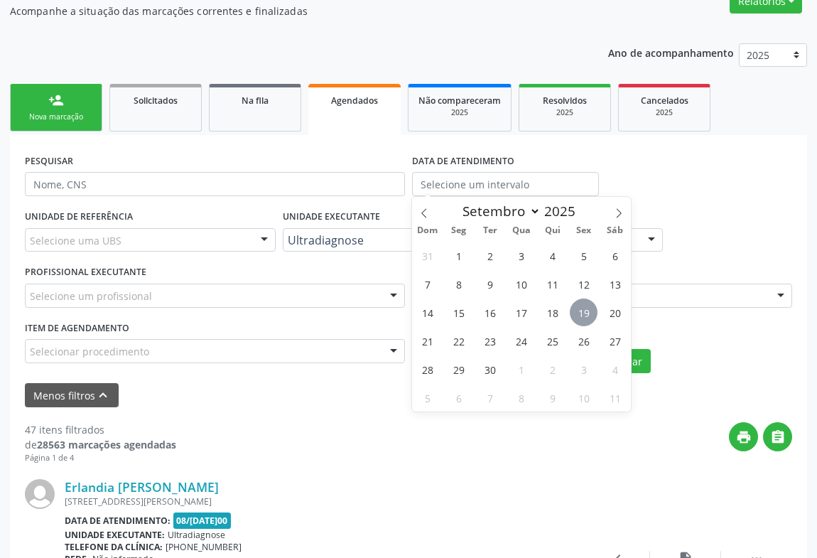
click at [589, 309] on span "19" at bounding box center [584, 312] width 28 height 28
type input "[DATE]"
click at [589, 309] on span "19" at bounding box center [584, 312] width 28 height 28
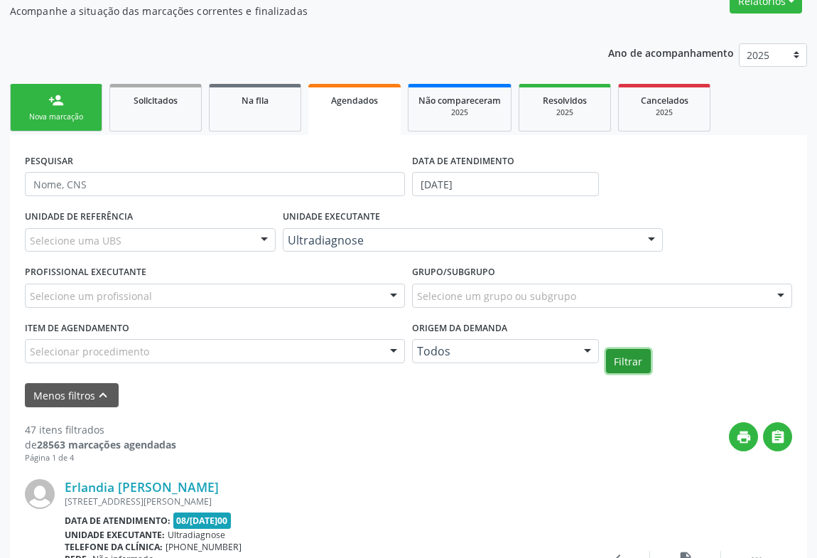
click at [620, 354] on button "Filtrar" at bounding box center [628, 361] width 45 height 24
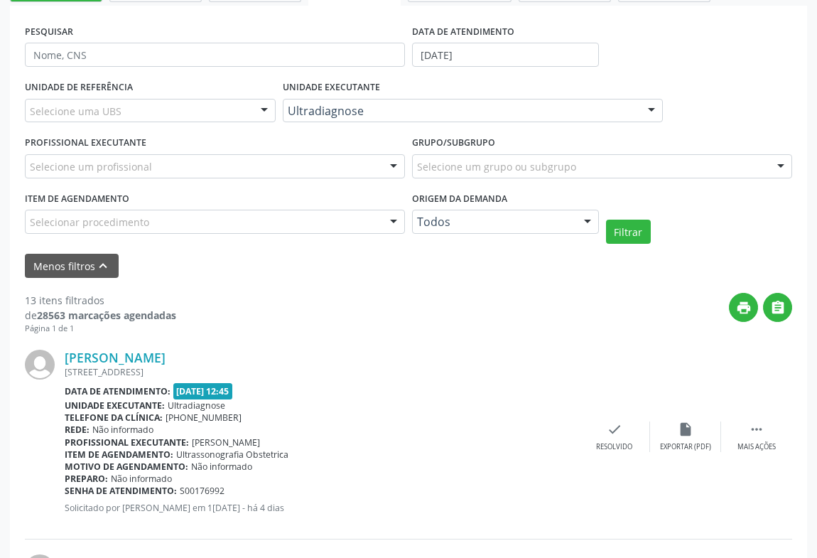
scroll to position [193, 0]
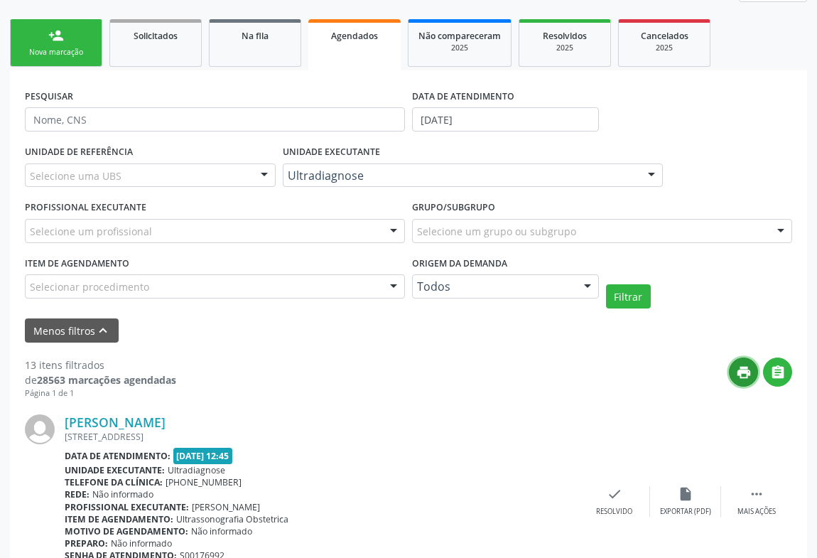
click at [752, 362] on button "print" at bounding box center [743, 371] width 29 height 29
click at [58, 40] on div "person_add" at bounding box center [56, 36] width 16 height 16
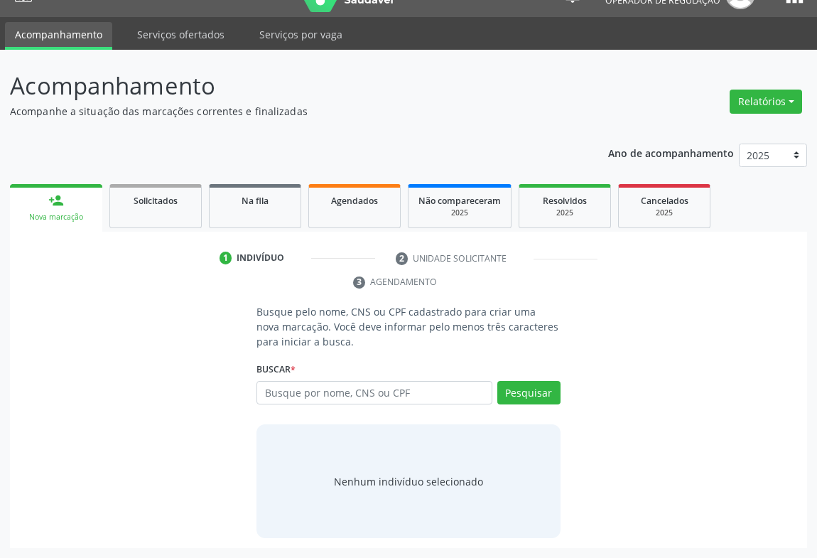
scroll to position [28, 0]
click at [328, 395] on input "text" at bounding box center [374, 393] width 236 height 24
type input "[PERSON_NAME]"
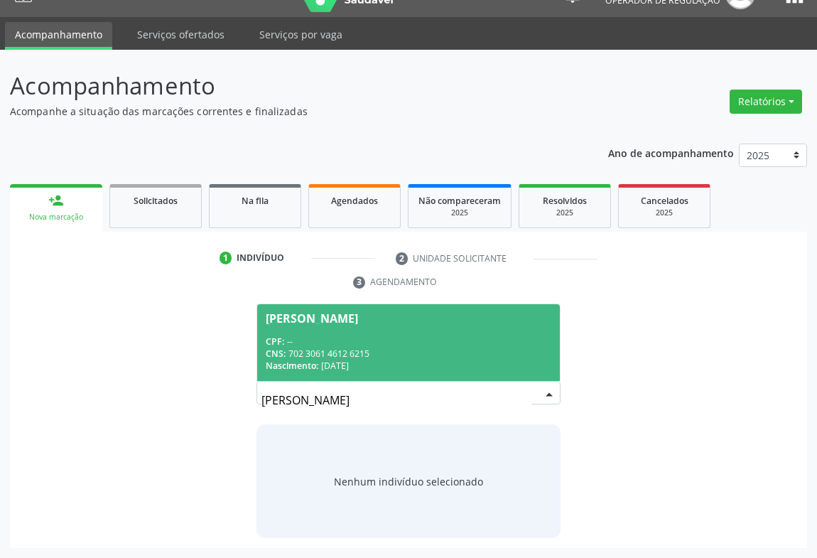
click at [407, 354] on div "CNS: 702 3061 4612 6215" at bounding box center [409, 353] width 286 height 12
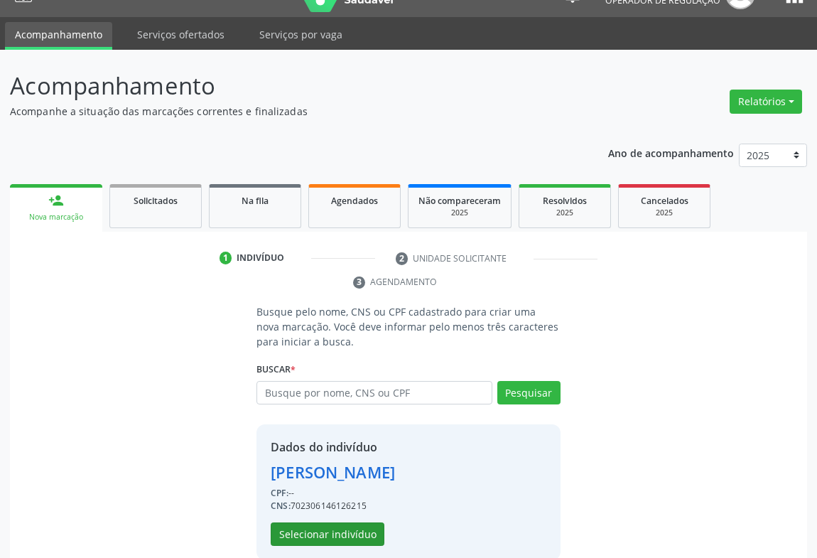
scroll to position [50, 0]
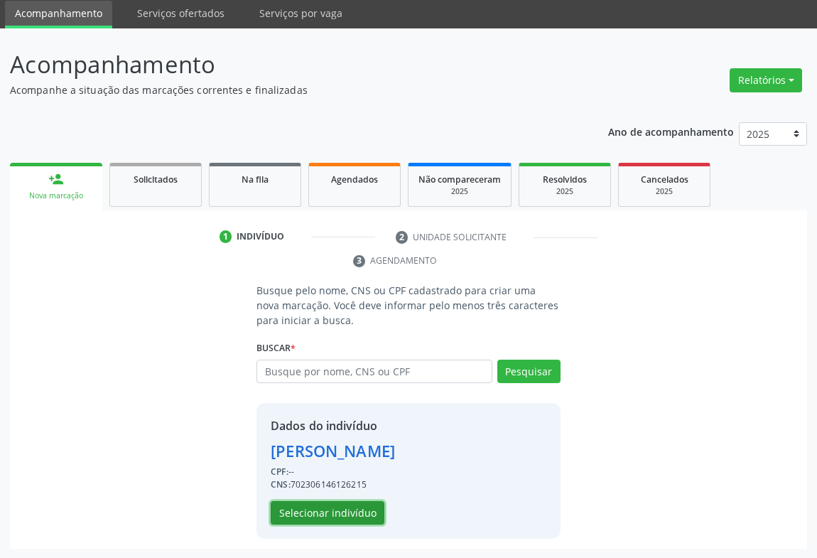
click at [354, 505] on button "Selecionar indivíduo" at bounding box center [328, 513] width 114 height 24
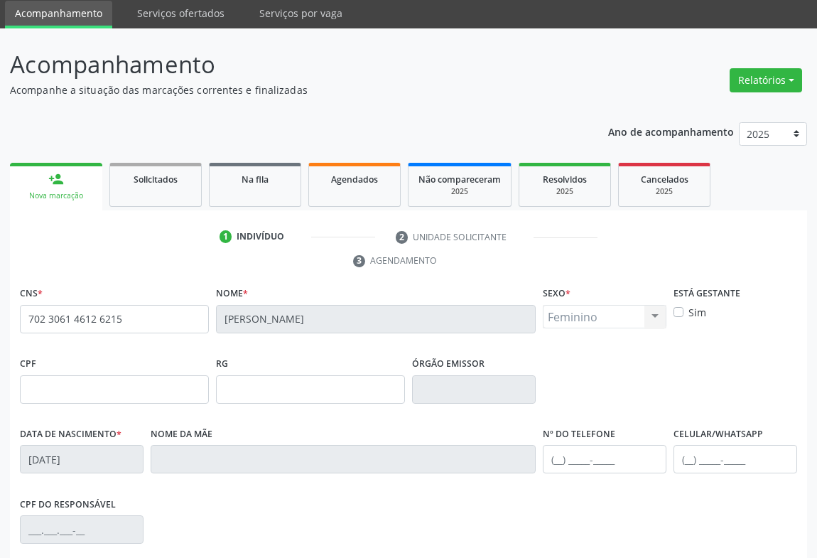
scroll to position [235, 0]
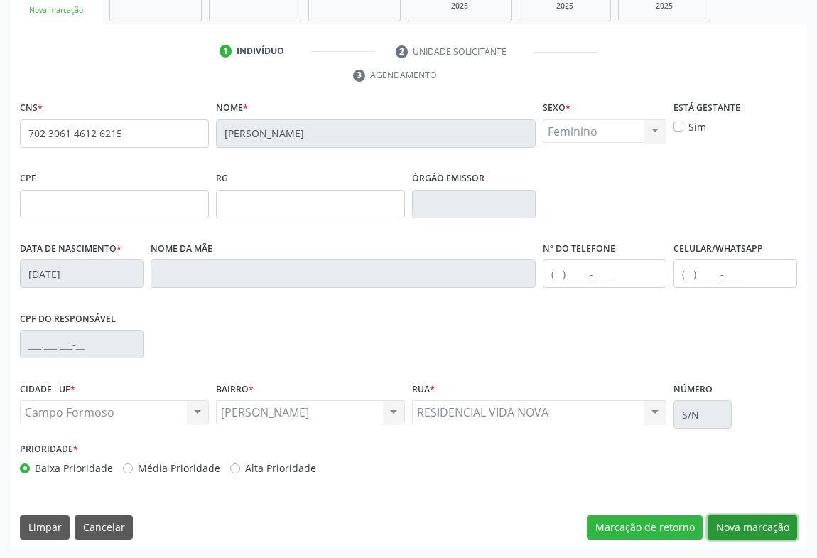
click at [761, 528] on button "Nova marcação" at bounding box center [751, 527] width 89 height 24
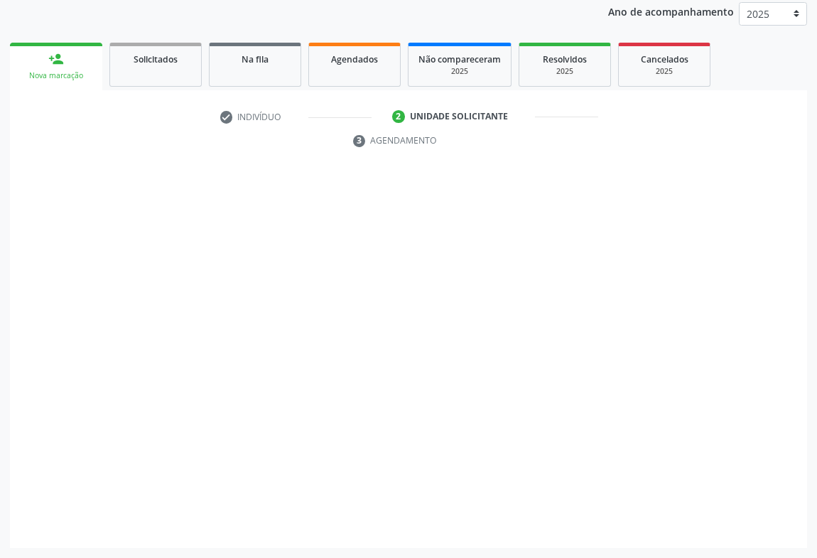
scroll to position [169, 0]
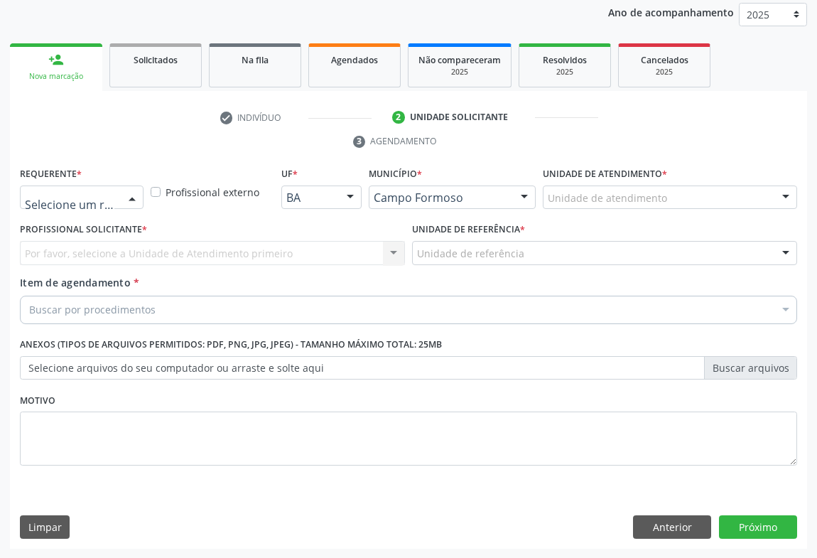
drag, startPoint x: 127, startPoint y: 195, endPoint x: 76, endPoint y: 224, distance: 58.8
click at [126, 194] on div at bounding box center [131, 198] width 21 height 24
click at [62, 253] on span "Paciente" at bounding box center [52, 252] width 46 height 16
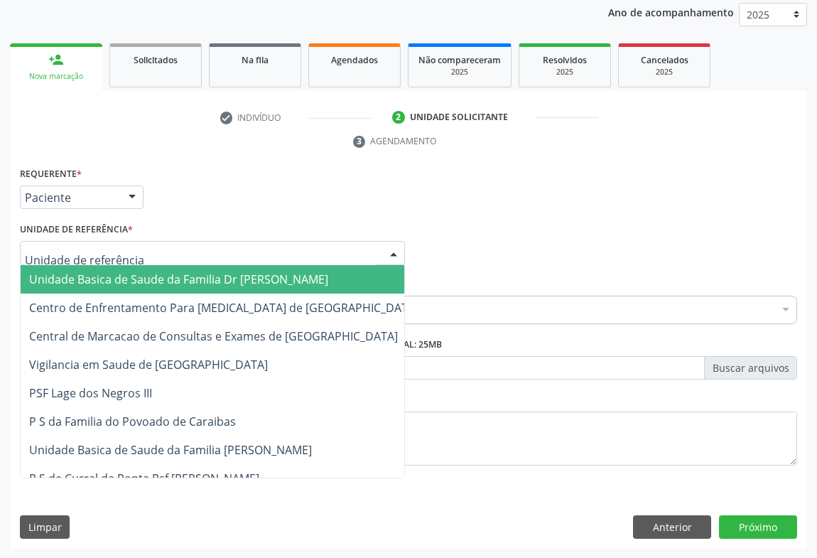
drag, startPoint x: 152, startPoint y: 257, endPoint x: 156, endPoint y: 426, distance: 169.1
click at [153, 259] on div at bounding box center [212, 253] width 385 height 24
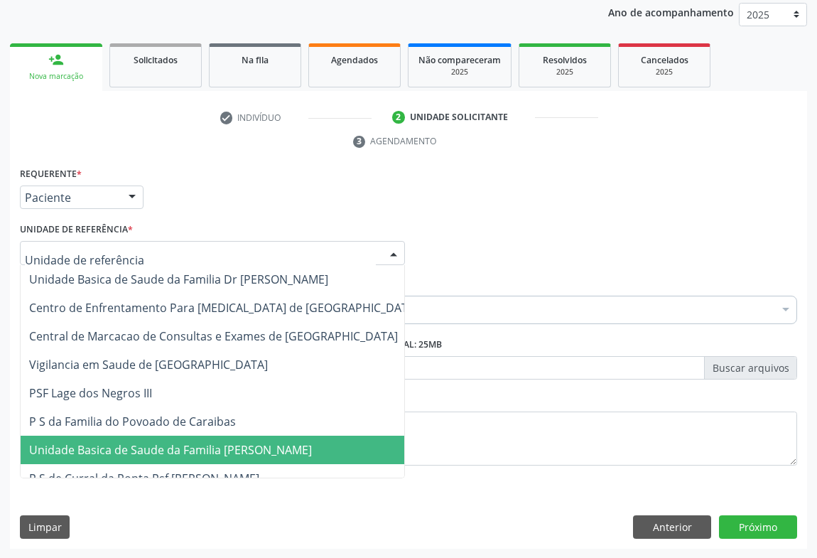
click at [151, 447] on span "Unidade Basica de Saude da Familia [PERSON_NAME]" at bounding box center [170, 450] width 283 height 16
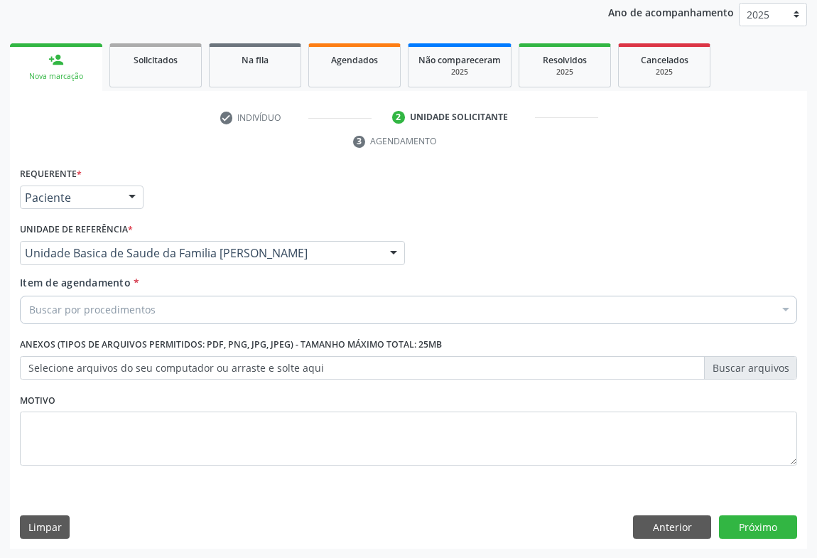
click at [192, 315] on div "Buscar por procedimentos" at bounding box center [408, 309] width 777 height 28
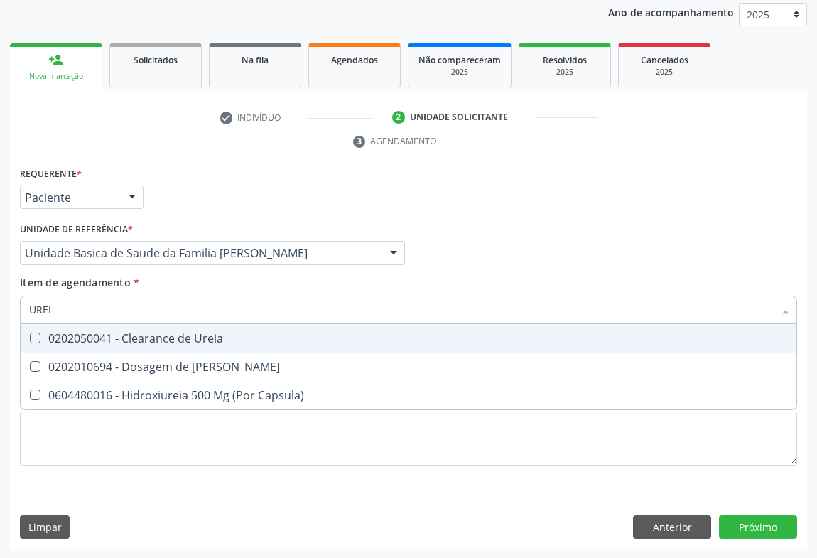
type input "UREIA"
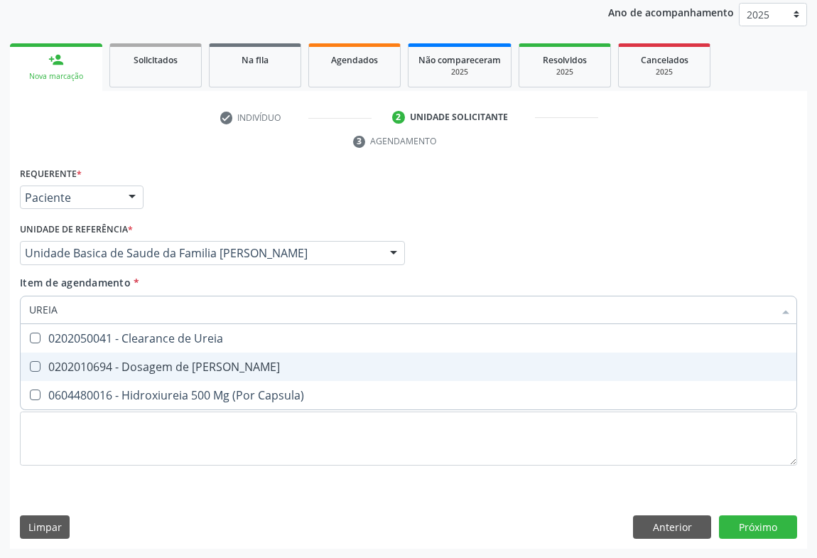
click at [186, 362] on div "0202010694 - Dosagem de [PERSON_NAME]" at bounding box center [408, 366] width 758 height 11
checkbox Ureia "true"
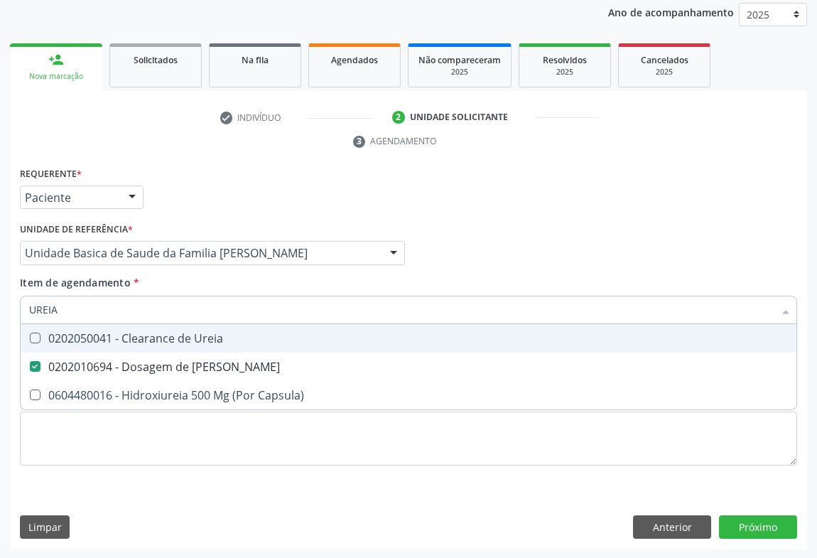
type input "UREIA"
click at [251, 185] on div "Requerente * Paciente Profissional de Saúde Paciente Nenhum resultado encontrad…" at bounding box center [408, 190] width 784 height 55
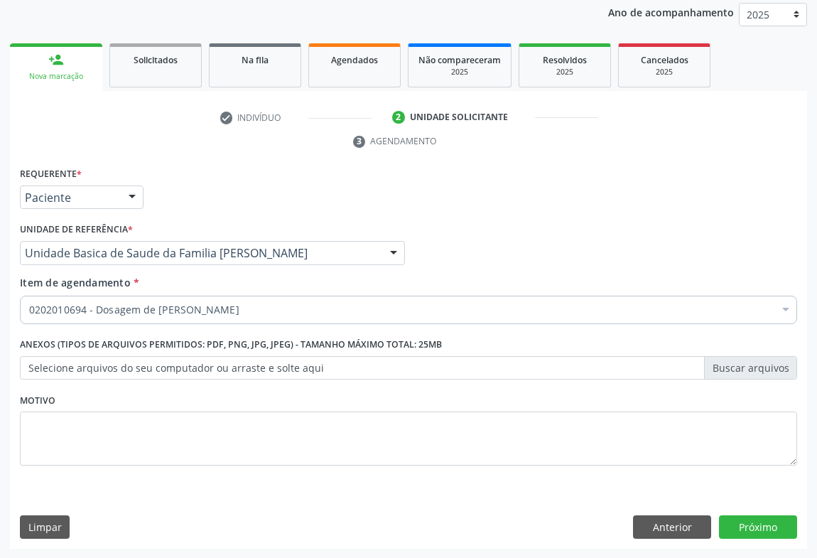
click at [107, 316] on div "0202010694 - Dosagem de [PERSON_NAME]" at bounding box center [408, 309] width 777 height 28
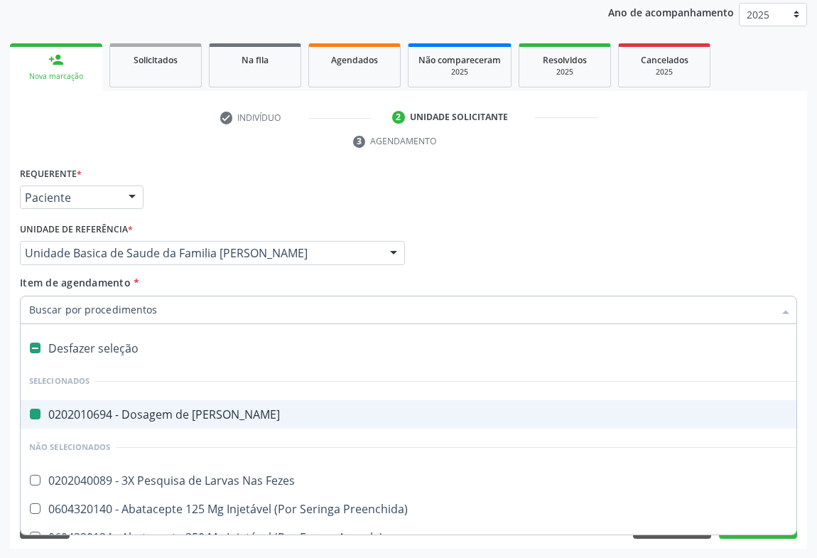
type input "C"
checkbox Ureia "false"
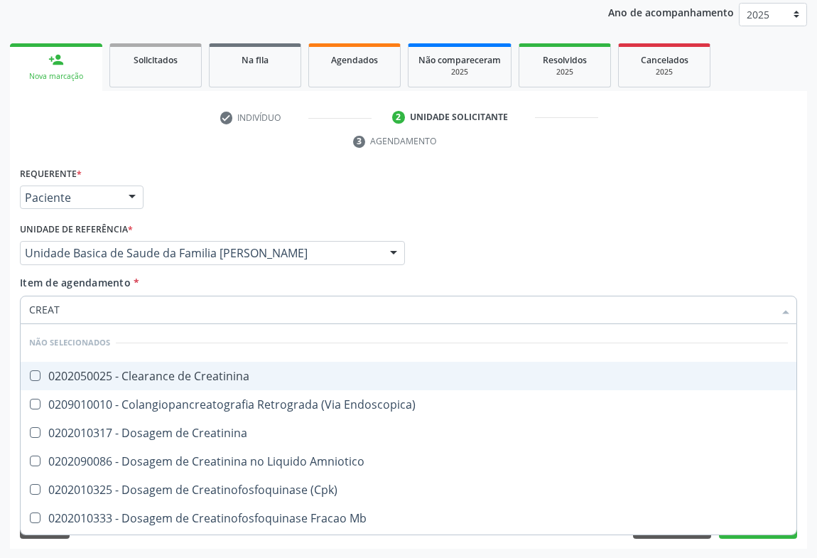
type input "CREATI"
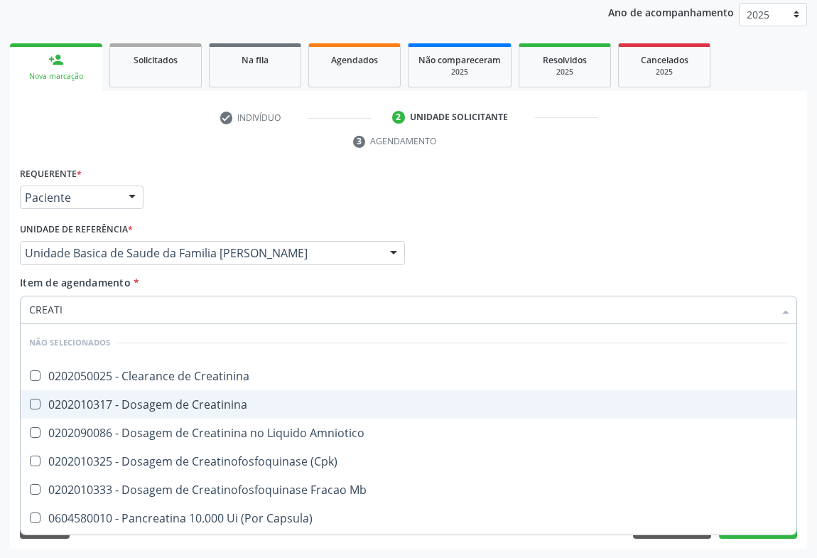
click at [121, 405] on div "0202010317 - Dosagem de Creatinina" at bounding box center [408, 403] width 758 height 11
checkbox Creatinina "true"
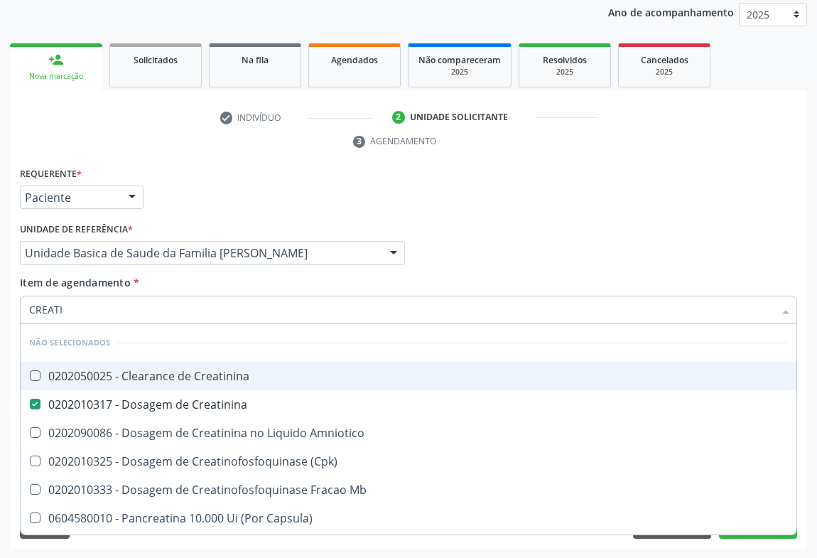
type input "CREATI"
click at [216, 205] on div "Requerente * Paciente Profissional de Saúde Paciente Nenhum resultado encontrad…" at bounding box center [408, 190] width 784 height 55
checkbox Creatinina "true"
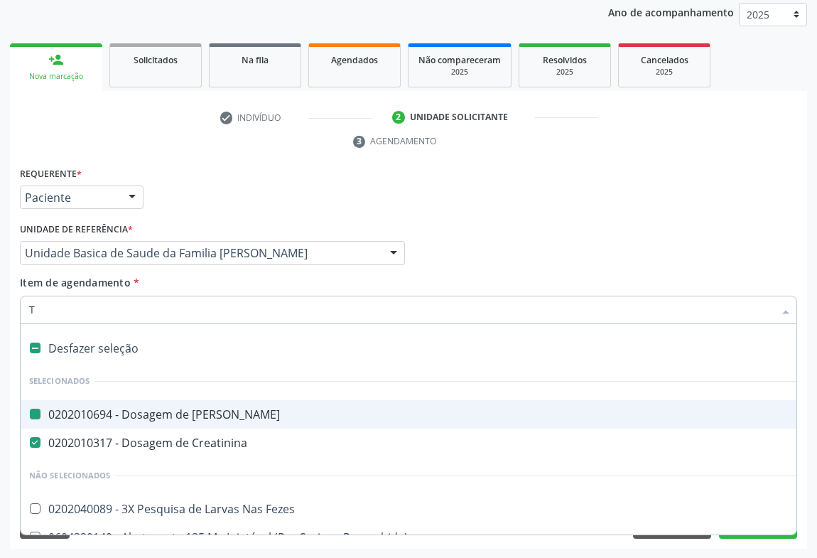
type input "TG"
checkbox Ureia "false"
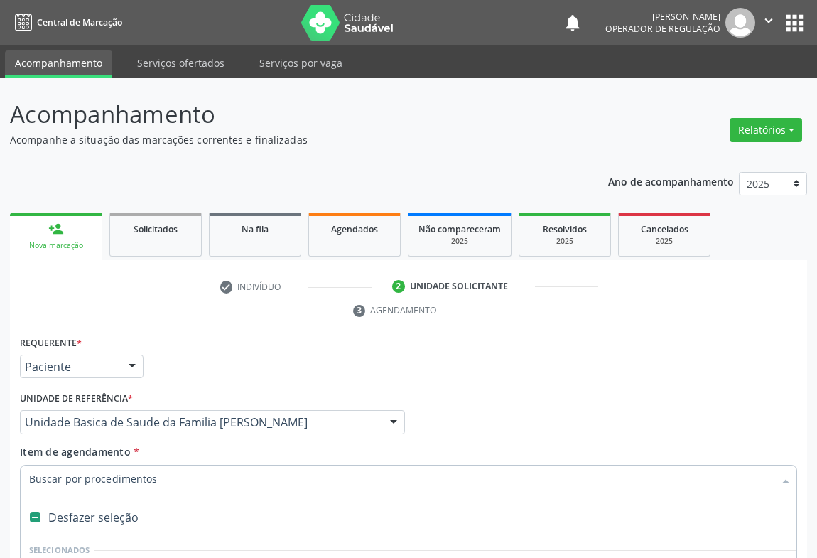
scroll to position [169, 0]
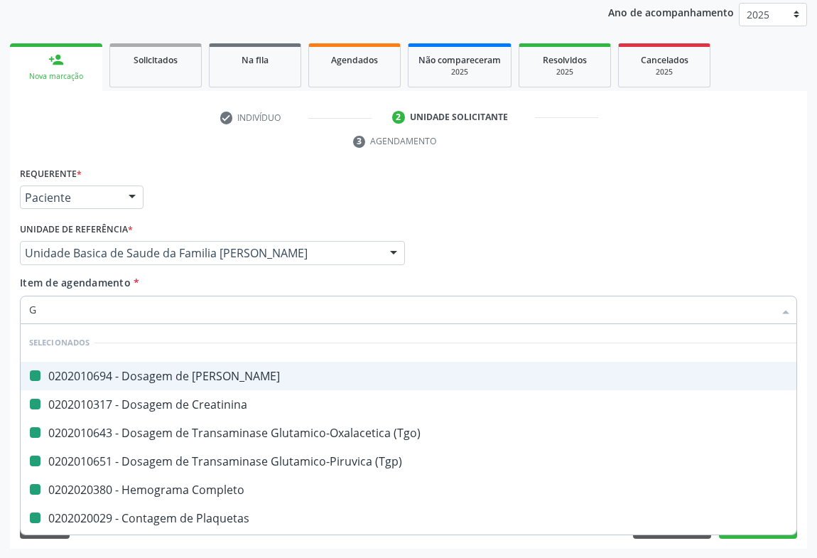
type input "GA"
checkbox Ureia "false"
checkbox Creatinina "false"
checkbox \(Tgo\) "false"
checkbox \(Tgp\) "false"
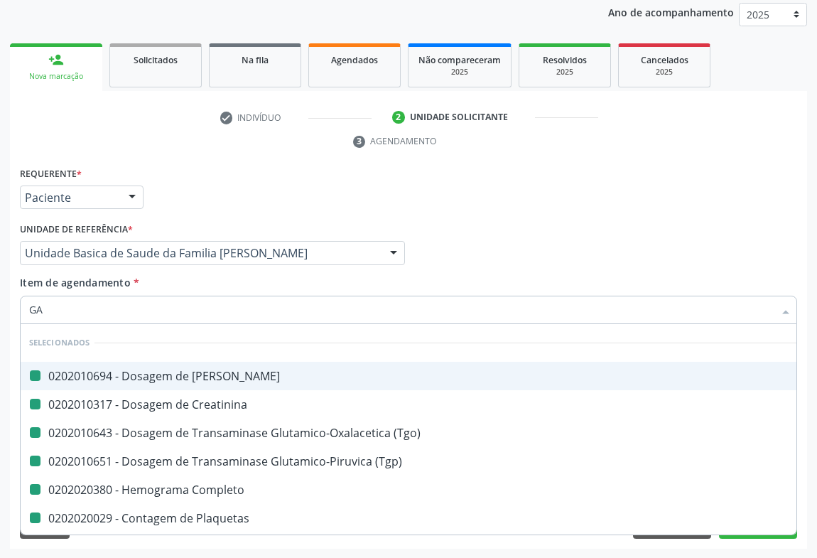
checkbox Completo "false"
checkbox Plaquetas "false"
checkbox Glicose "false"
checkbox Hdl "false"
checkbox Ldl "false"
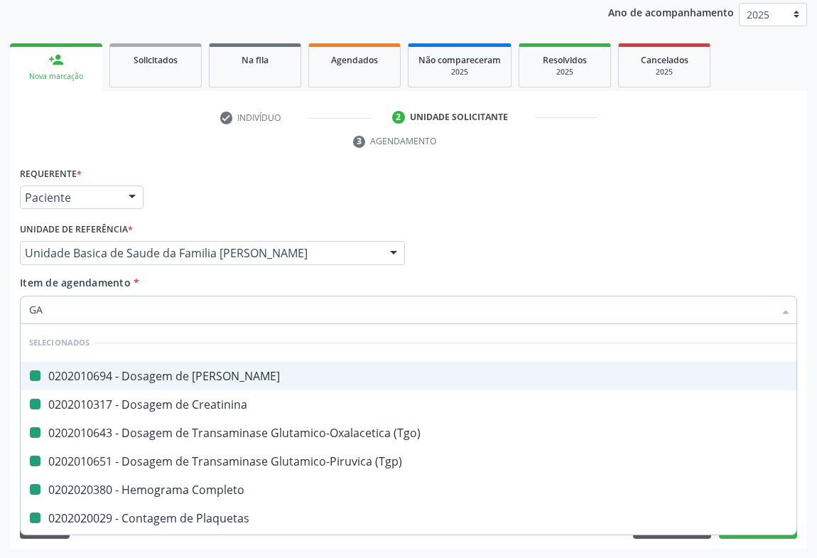
checkbox Total "false"
checkbox Triglicerideos "false"
checkbox Urico "false"
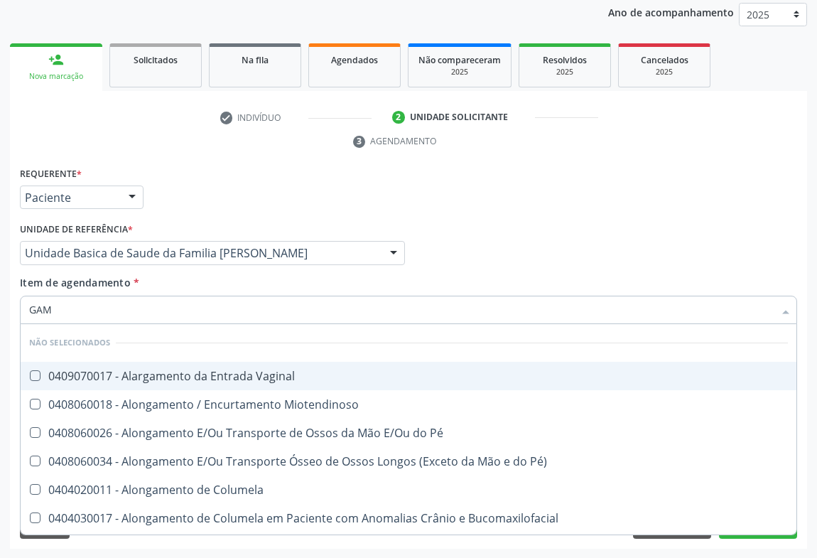
type input "GAMA"
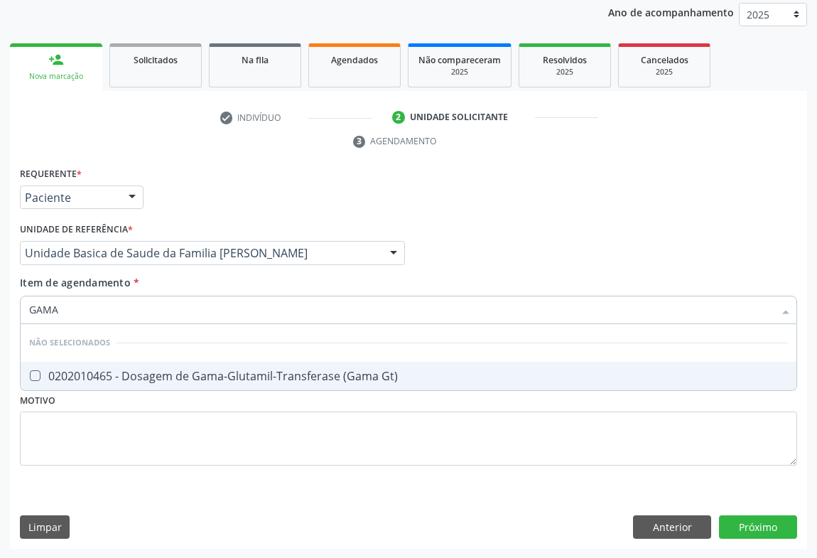
click at [110, 373] on div "0202010465 - Dosagem de Gama-Glutamil-Transferase (Gama Gt)" at bounding box center [408, 375] width 758 height 11
checkbox Gt\) "true"
drag, startPoint x: 207, startPoint y: 171, endPoint x: 140, endPoint y: 288, distance: 135.2
click at [205, 174] on div "Requerente * Paciente Profissional de Saúde Paciente Nenhum resultado encontrad…" at bounding box center [408, 190] width 784 height 55
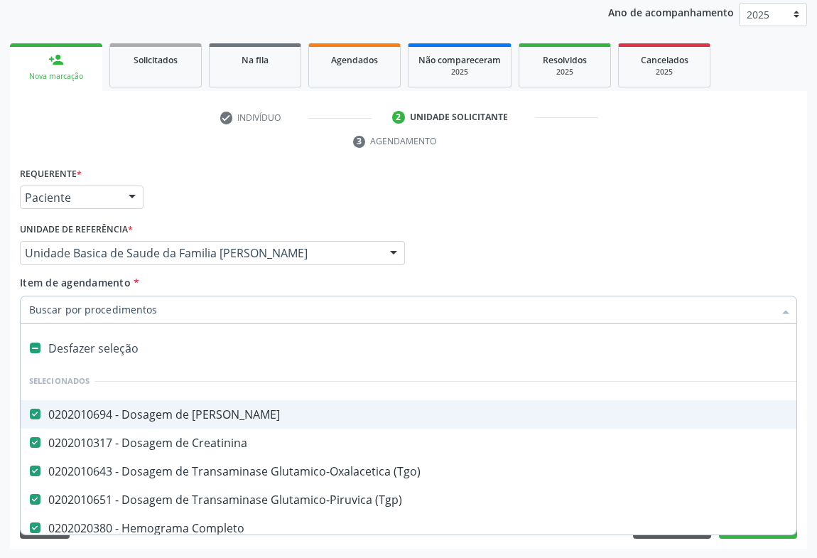
type input "R"
checkbox Gt\) "false"
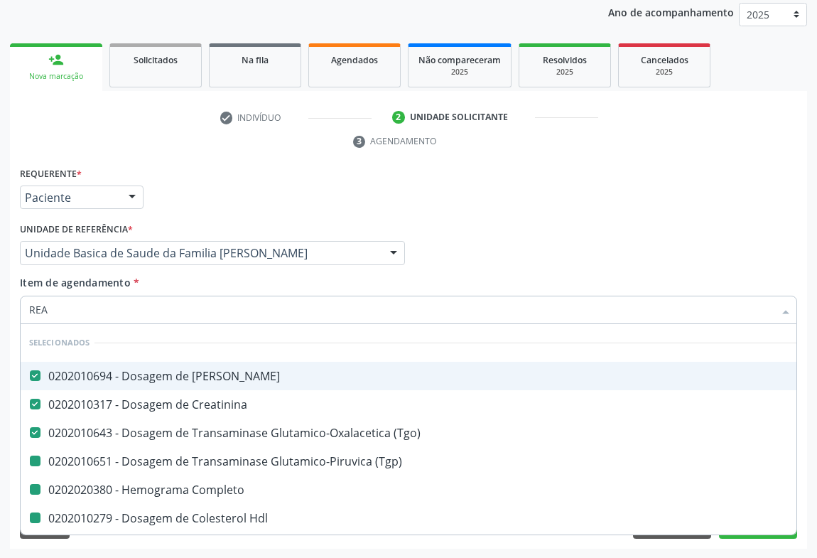
type input "REAT"
checkbox \(Tgp\) "false"
checkbox Completo "false"
checkbox Hdl "false"
checkbox Ldl "false"
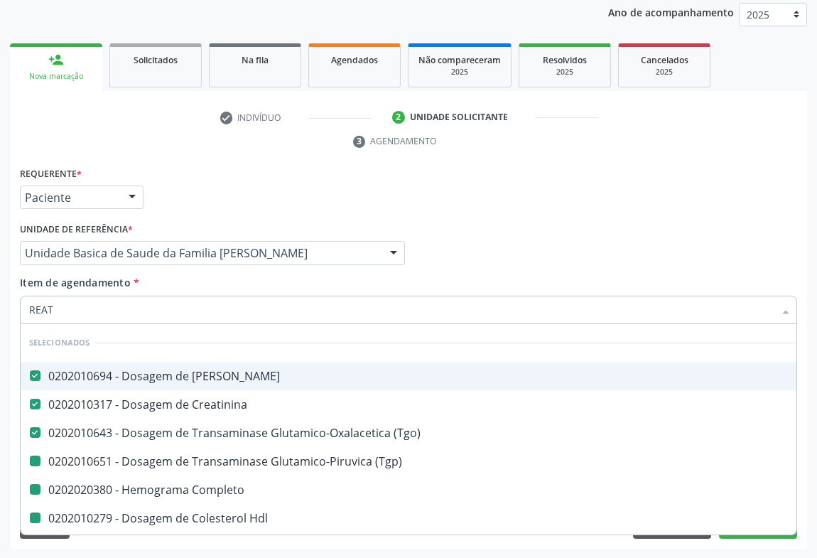
checkbox Total "false"
checkbox Triglicerideos "false"
checkbox Urico "false"
checkbox Gt\) "false"
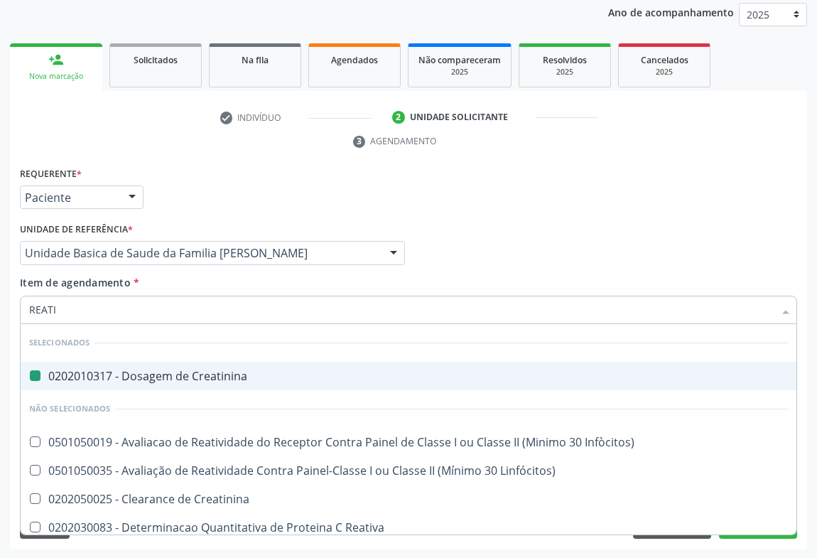
type input "REATIV"
checkbox Creatinina "false"
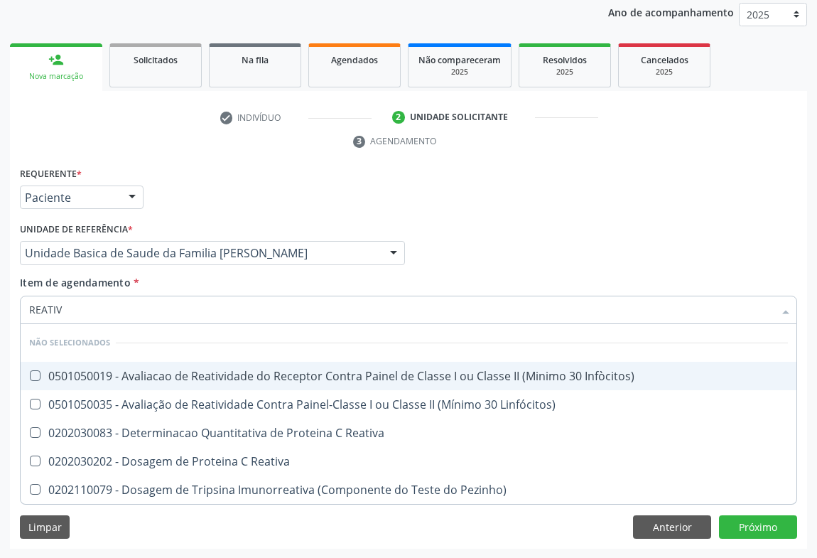
type input "REATIVA"
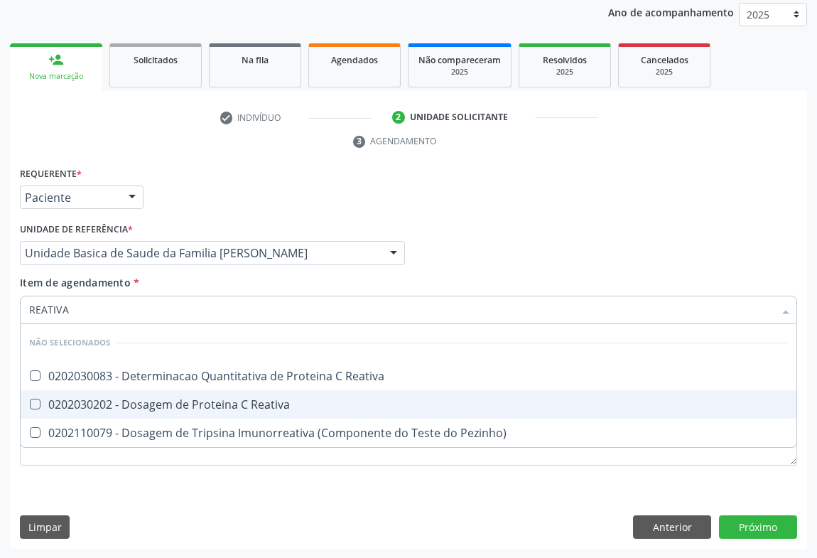
click at [104, 403] on div "0202030202 - Dosagem de Proteina C Reativa" at bounding box center [408, 403] width 758 height 11
checkbox Reativa "true"
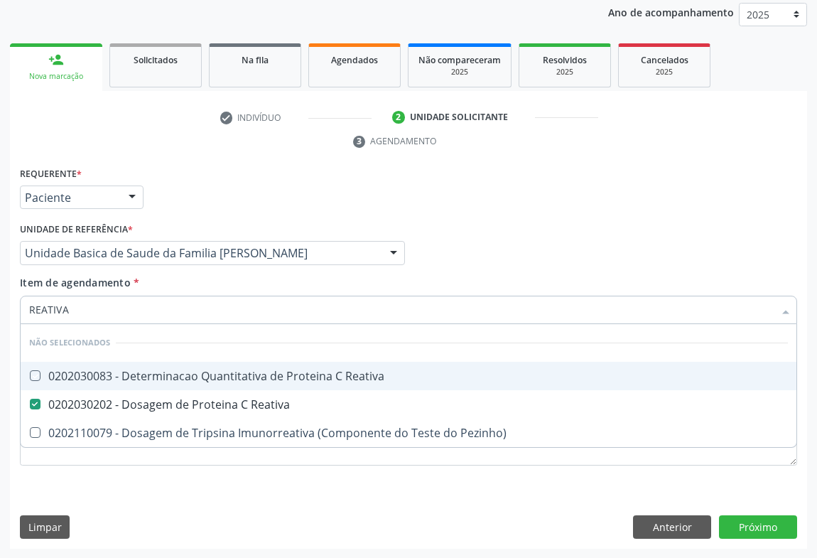
click at [212, 195] on div "Requerente * Paciente Profissional de Saúde Paciente Nenhum resultado encontrad…" at bounding box center [408, 190] width 784 height 55
checkbox Reativa "true"
checkbox Pezinho\) "true"
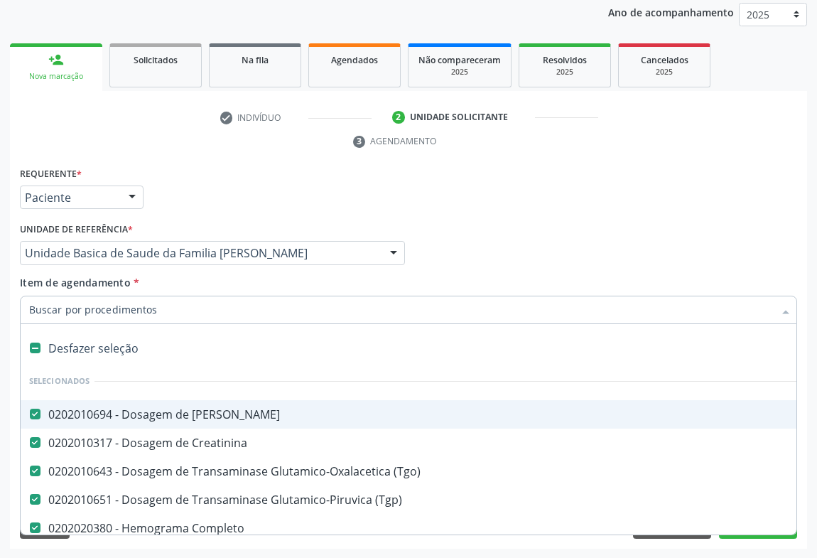
type input "C"
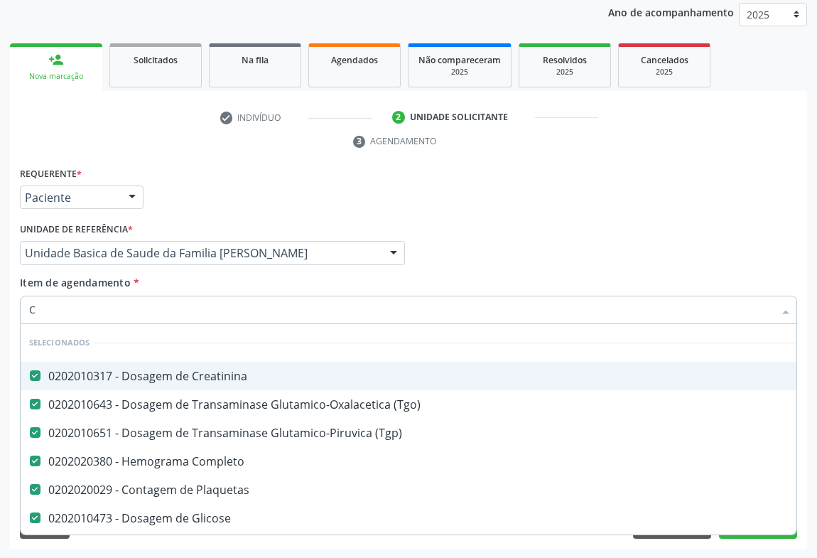
checkbox Preenchida\) "false"
type input "CP"
checkbox Creatinina "false"
checkbox \(Tgo\) "false"
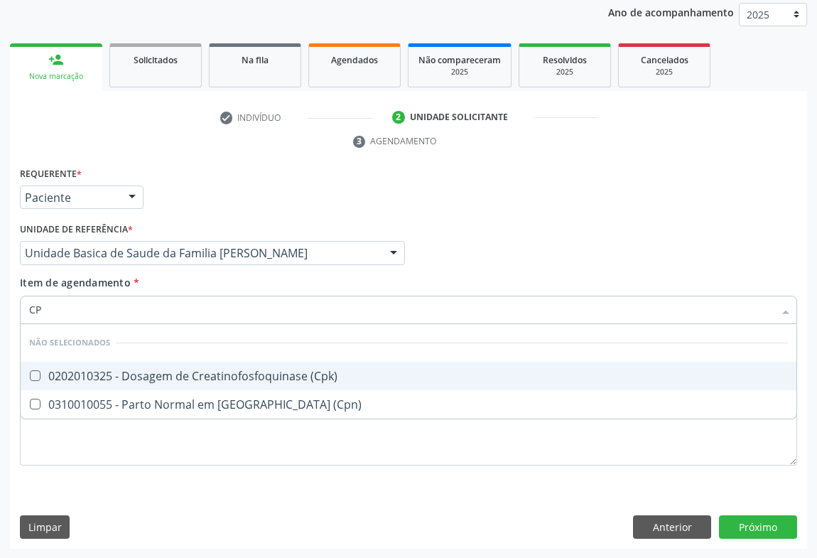
type input "CPK"
click at [88, 381] on div "0202010325 - Dosagem de Creatinofosfoquinase (Cpk)" at bounding box center [408, 375] width 758 height 11
checkbox \(Cpk\) "true"
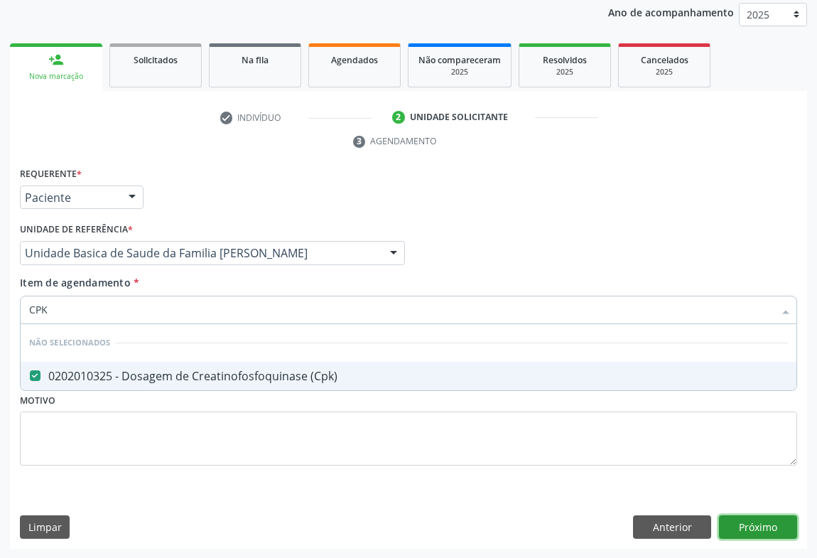
click at [737, 523] on div "Requerente * Paciente Profissional de Saúde Paciente Nenhum resultado encontrad…" at bounding box center [408, 356] width 797 height 386
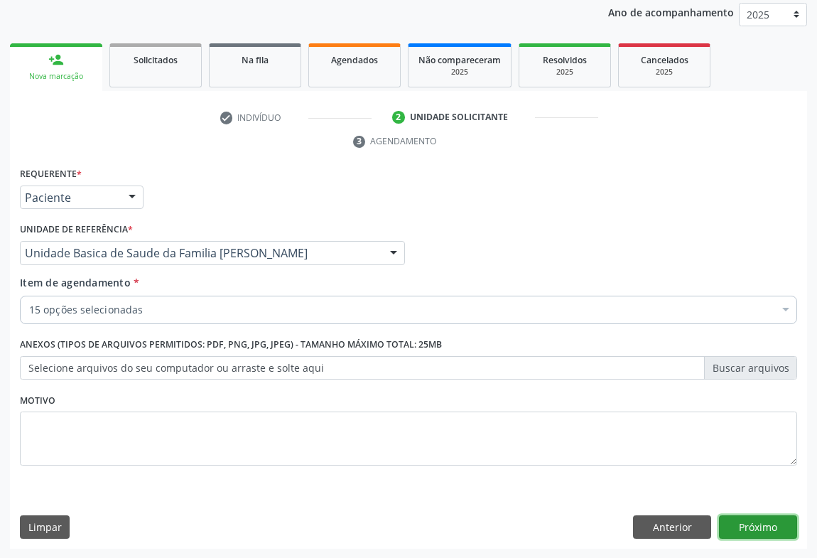
click at [744, 525] on button "Próximo" at bounding box center [758, 527] width 78 height 24
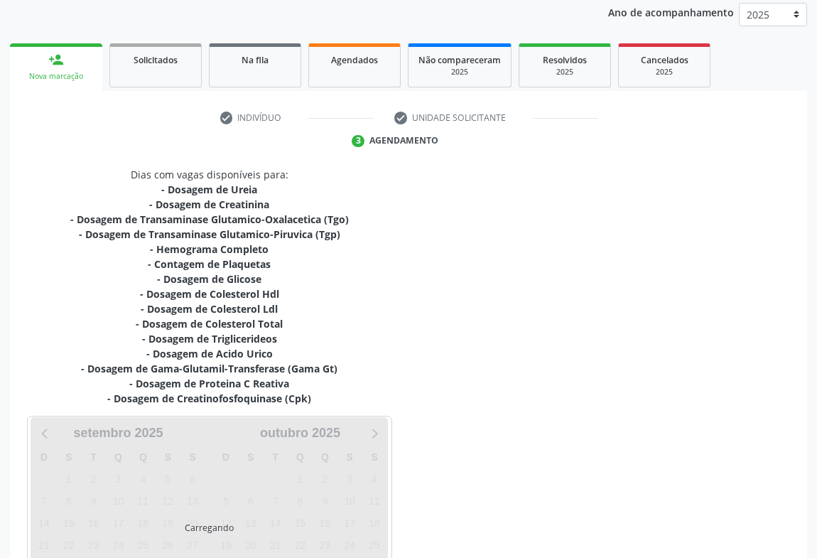
scroll to position [291, 0]
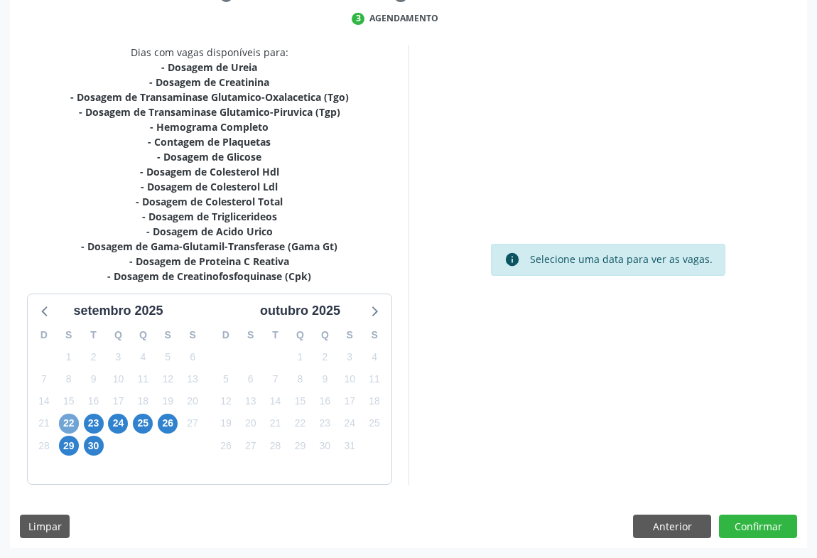
click at [62, 418] on span "22" at bounding box center [69, 423] width 20 height 20
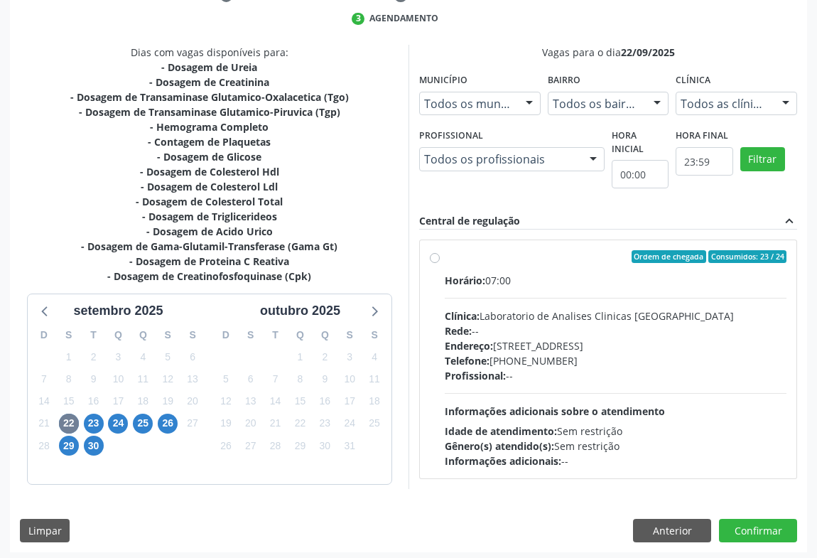
click at [515, 366] on div "Telefone: [PHONE_NUMBER]" at bounding box center [616, 360] width 342 height 15
click at [440, 263] on input "Ordem de chegada Consumidos: 23 / 24 Horário: 07:00 Clínica: Laboratorio de Ana…" at bounding box center [435, 256] width 10 height 13
radio input "true"
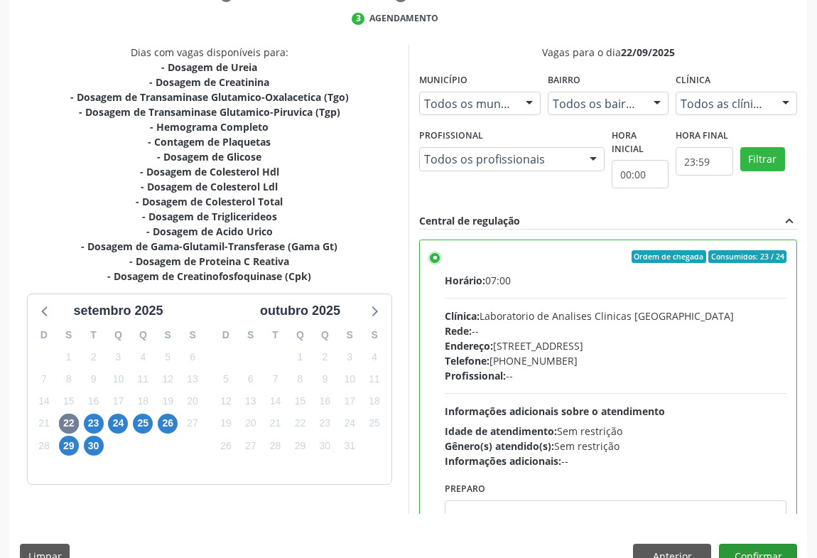
scroll to position [320, 0]
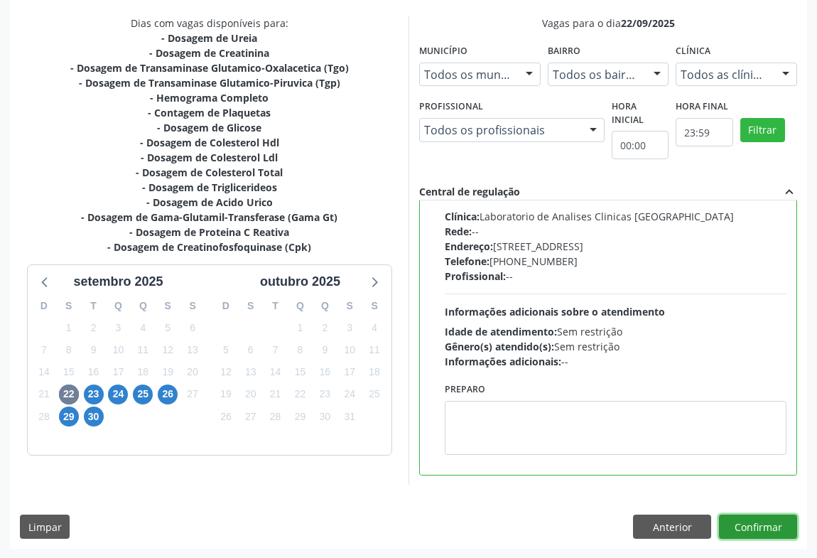
click at [739, 526] on button "Confirmar" at bounding box center [758, 526] width 78 height 24
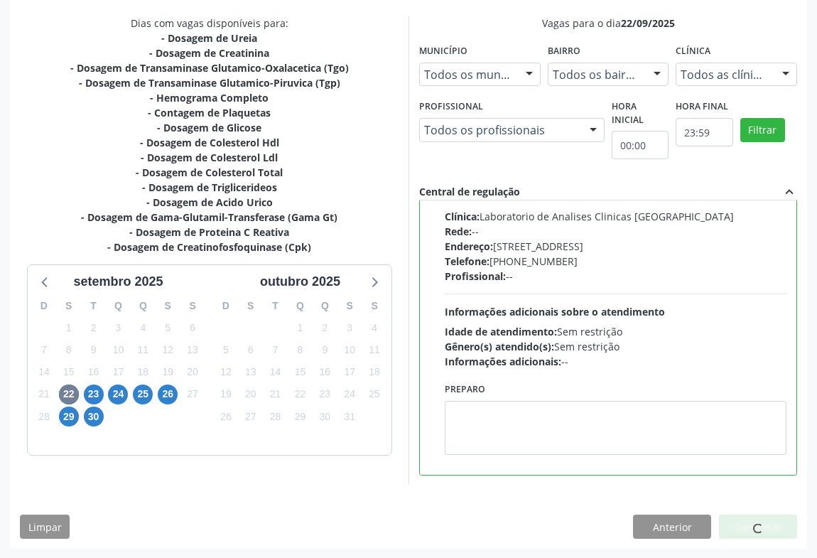
scroll to position [0, 0]
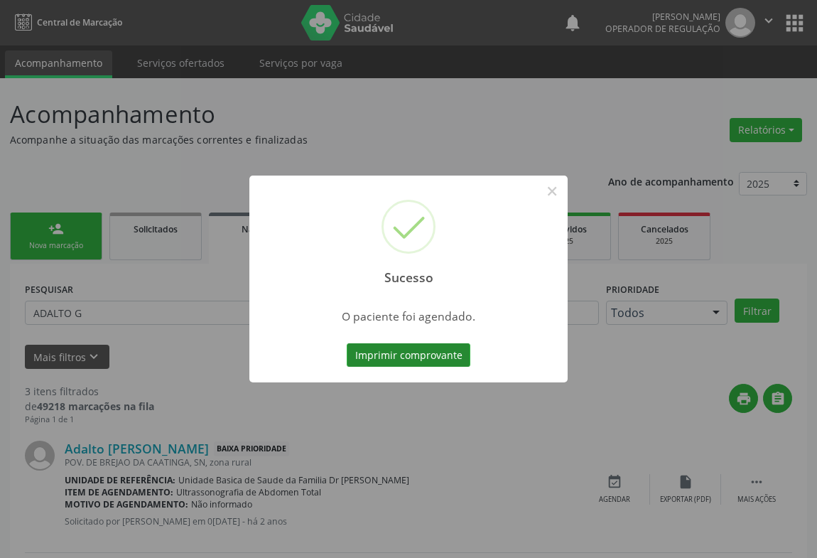
click at [428, 356] on button "Imprimir comprovante" at bounding box center [409, 355] width 124 height 24
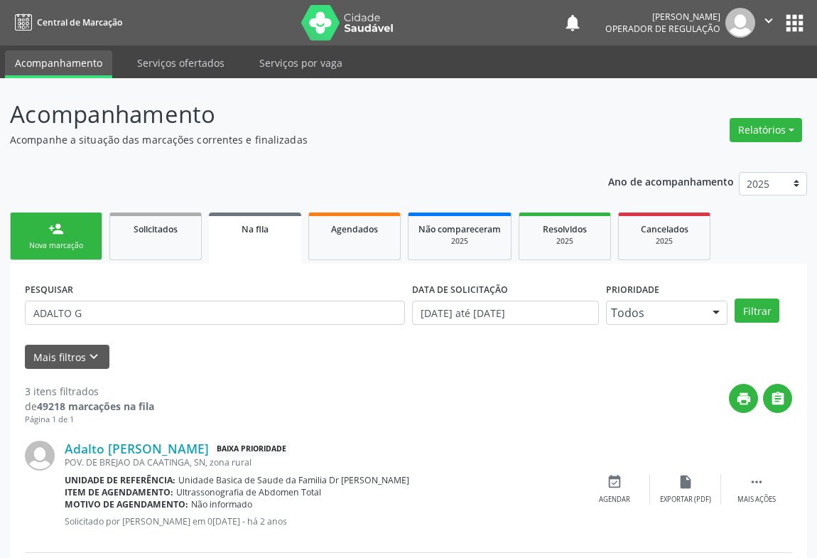
click at [761, 11] on button "" at bounding box center [768, 23] width 27 height 30
click at [715, 80] on link "Sair" at bounding box center [732, 87] width 98 height 20
